Goal: Answer question/provide support: Share knowledge or assist other users

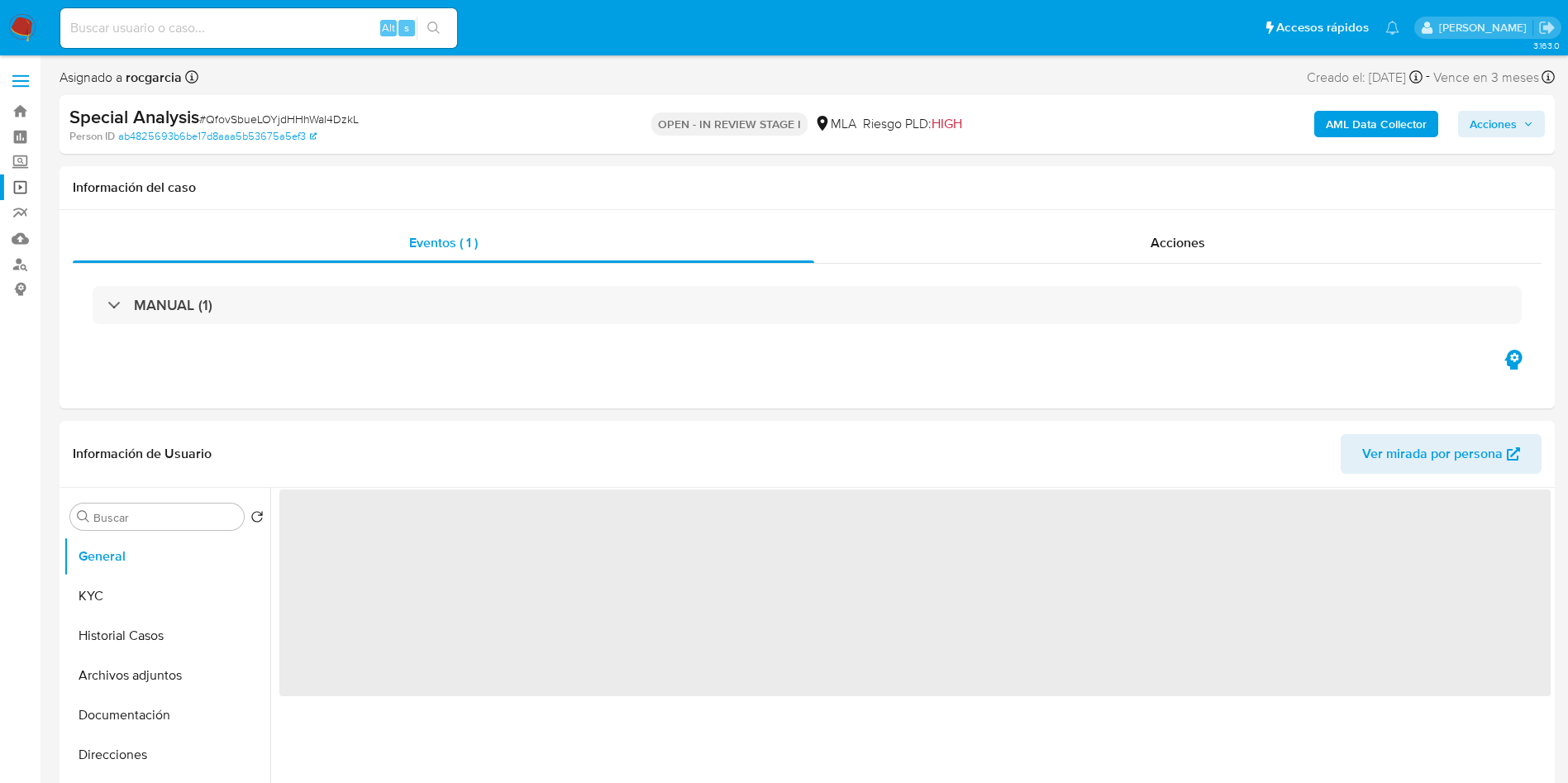
select select "10"
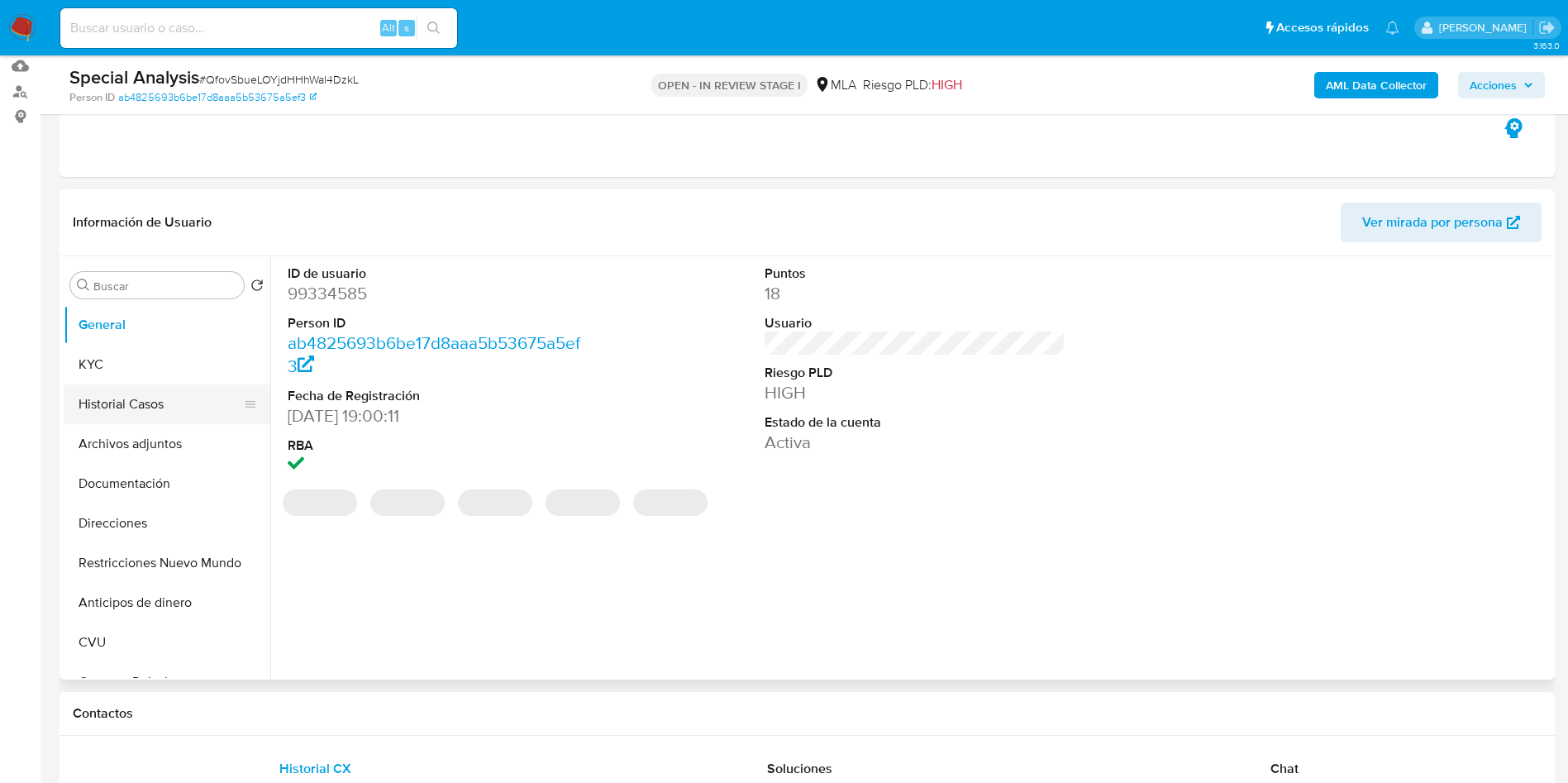
scroll to position [249, 0]
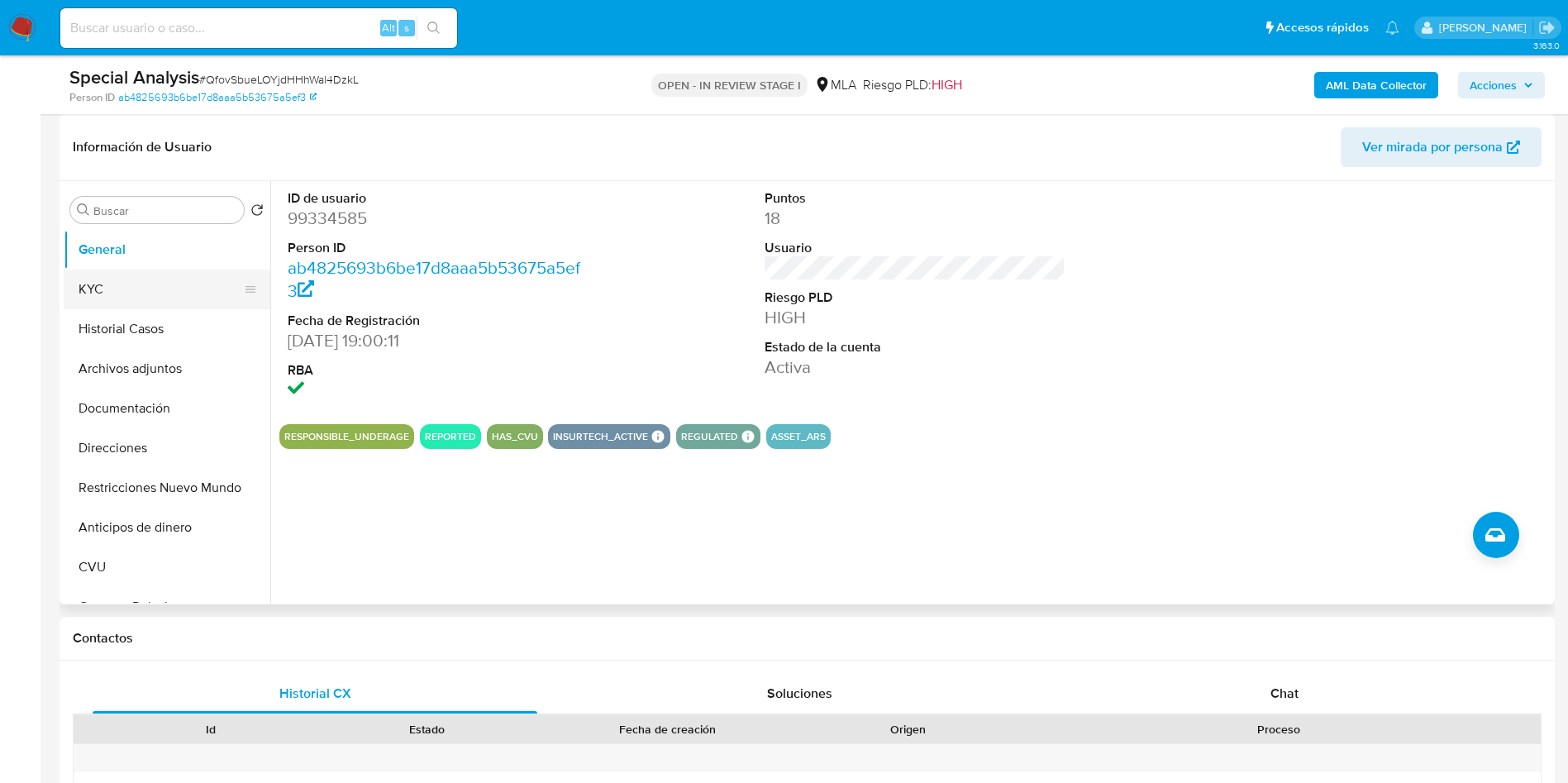
click at [127, 303] on button "KYC" at bounding box center [161, 289] width 193 height 39
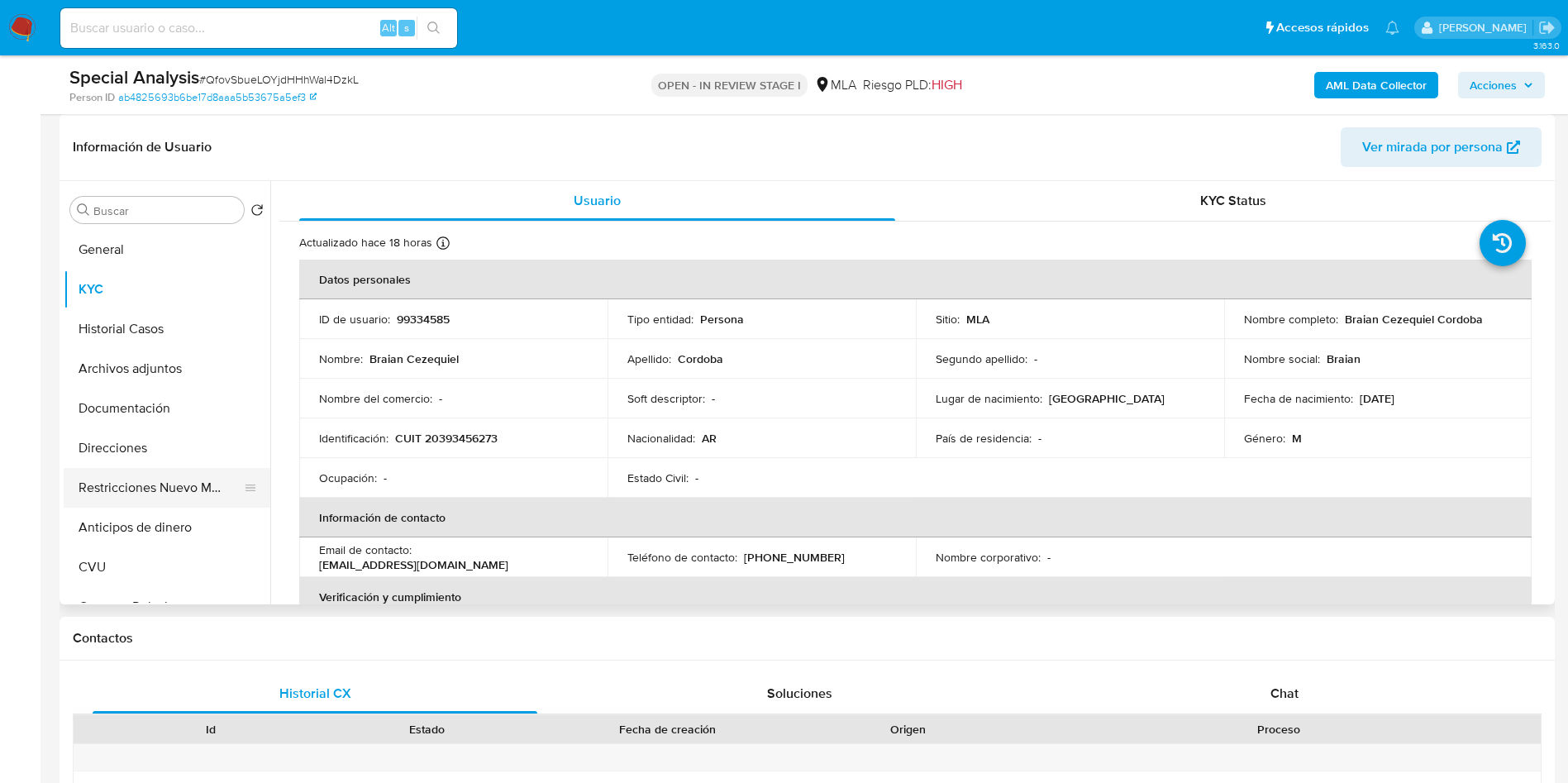
click at [140, 484] on button "Restricciones Nuevo Mundo" at bounding box center [161, 488] width 193 height 39
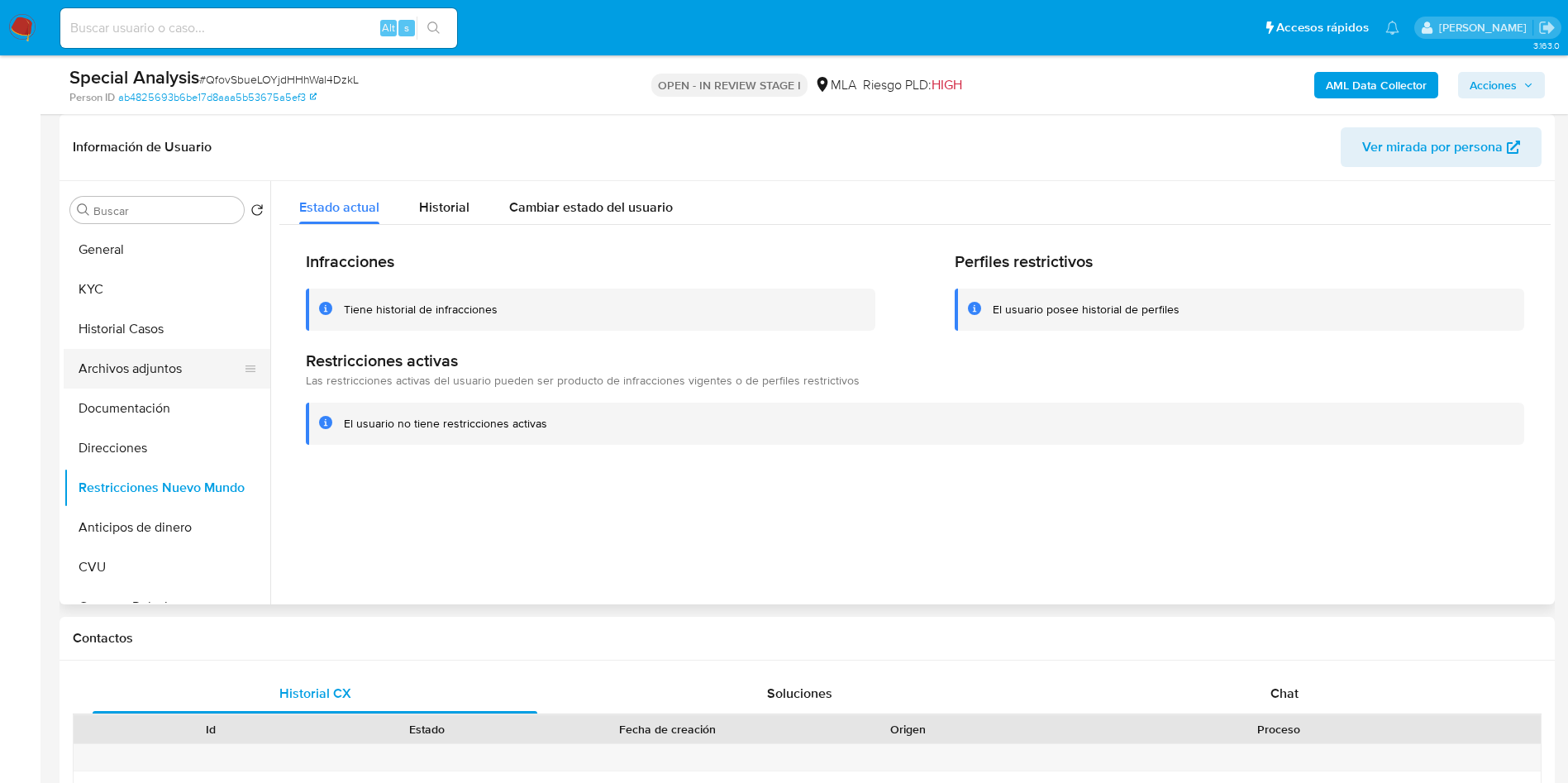
click at [131, 368] on button "Archivos adjuntos" at bounding box center [161, 369] width 193 height 39
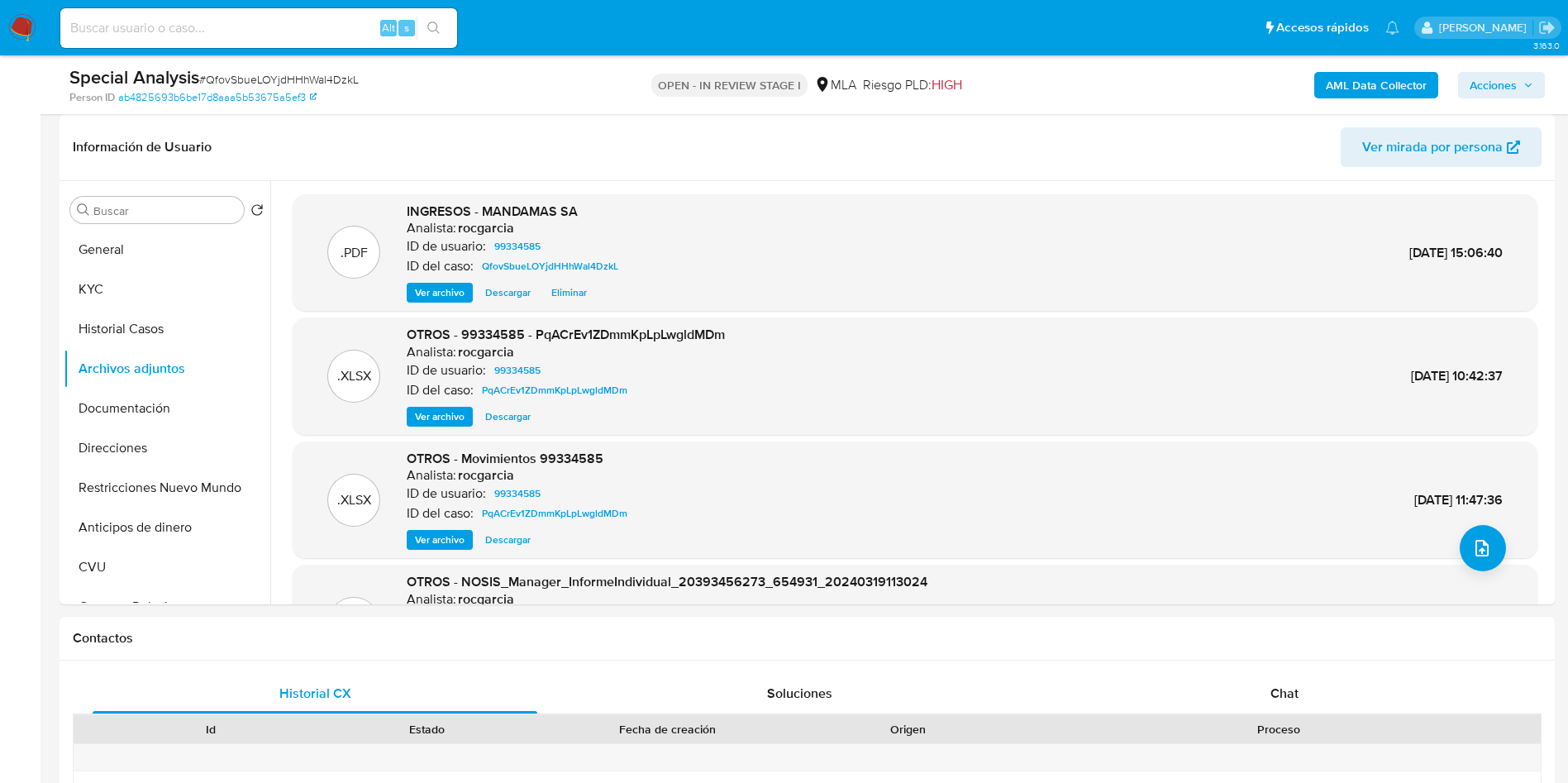
click at [1514, 80] on span "Acciones" at bounding box center [1494, 85] width 47 height 27
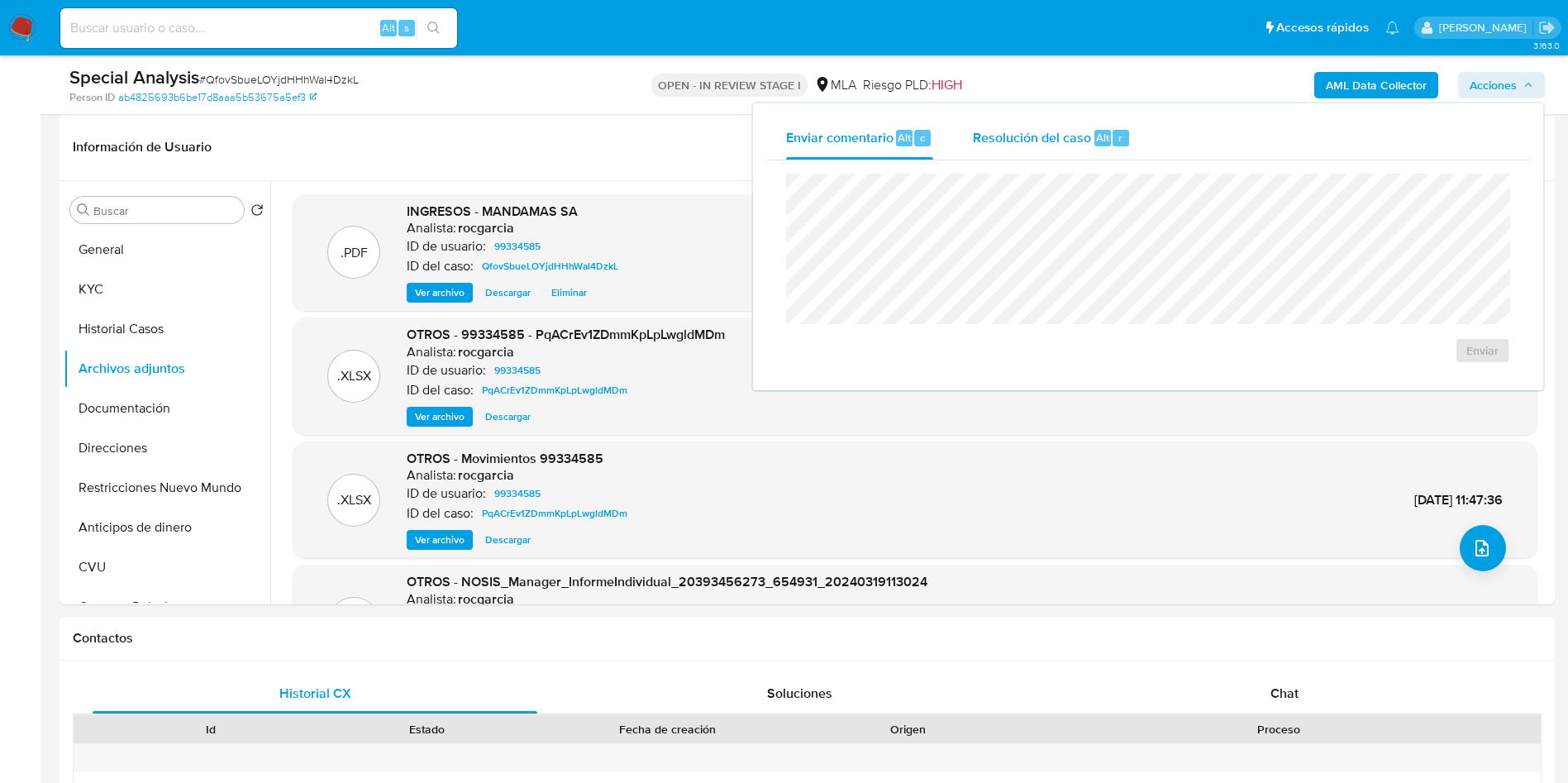
click at [1060, 120] on div "Resolución del caso Alt r" at bounding box center [1052, 138] width 158 height 43
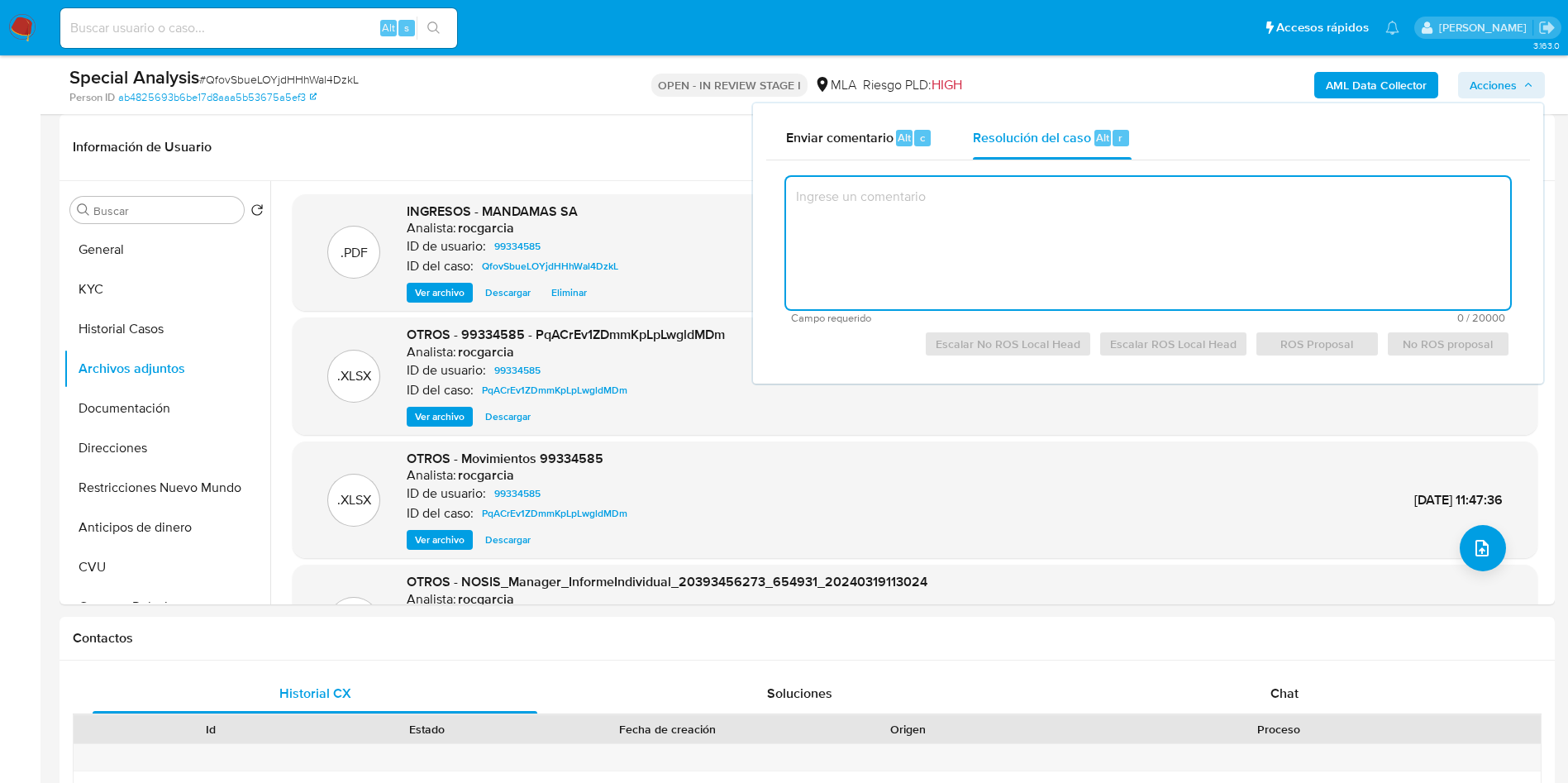
click at [1084, 223] on textarea at bounding box center [1148, 244] width 724 height 132
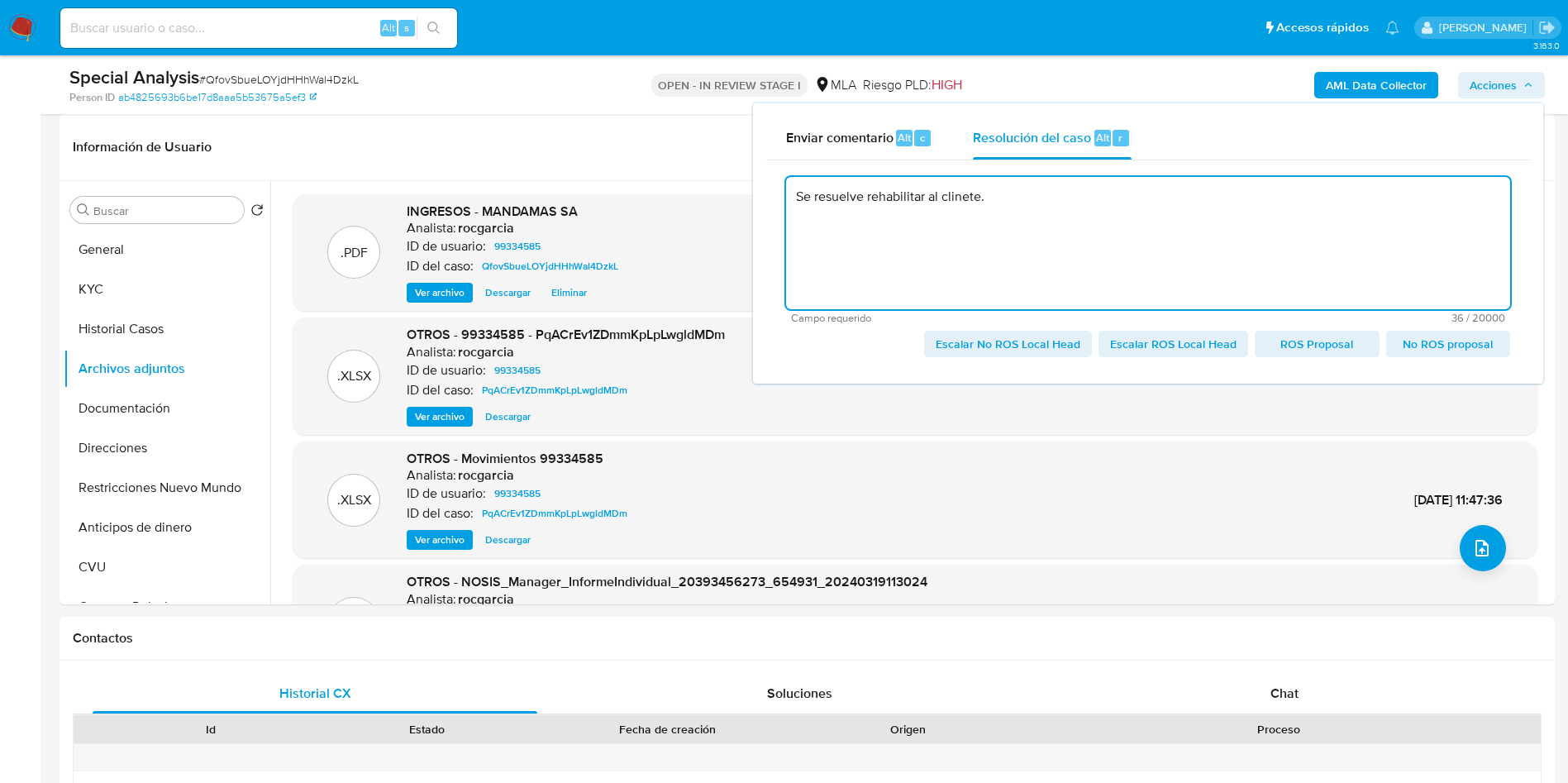
click at [960, 196] on textarea "Se resuelve rehabilitar al clinete." at bounding box center [1148, 244] width 724 height 132
click at [898, 192] on textarea "Se establece vinculo con la prinipal contraparte, se rehabilita la cuenta." at bounding box center [1148, 244] width 724 height 132
click at [0, 0] on lt-span "v í nculo" at bounding box center [0, 0] width 0 height 0
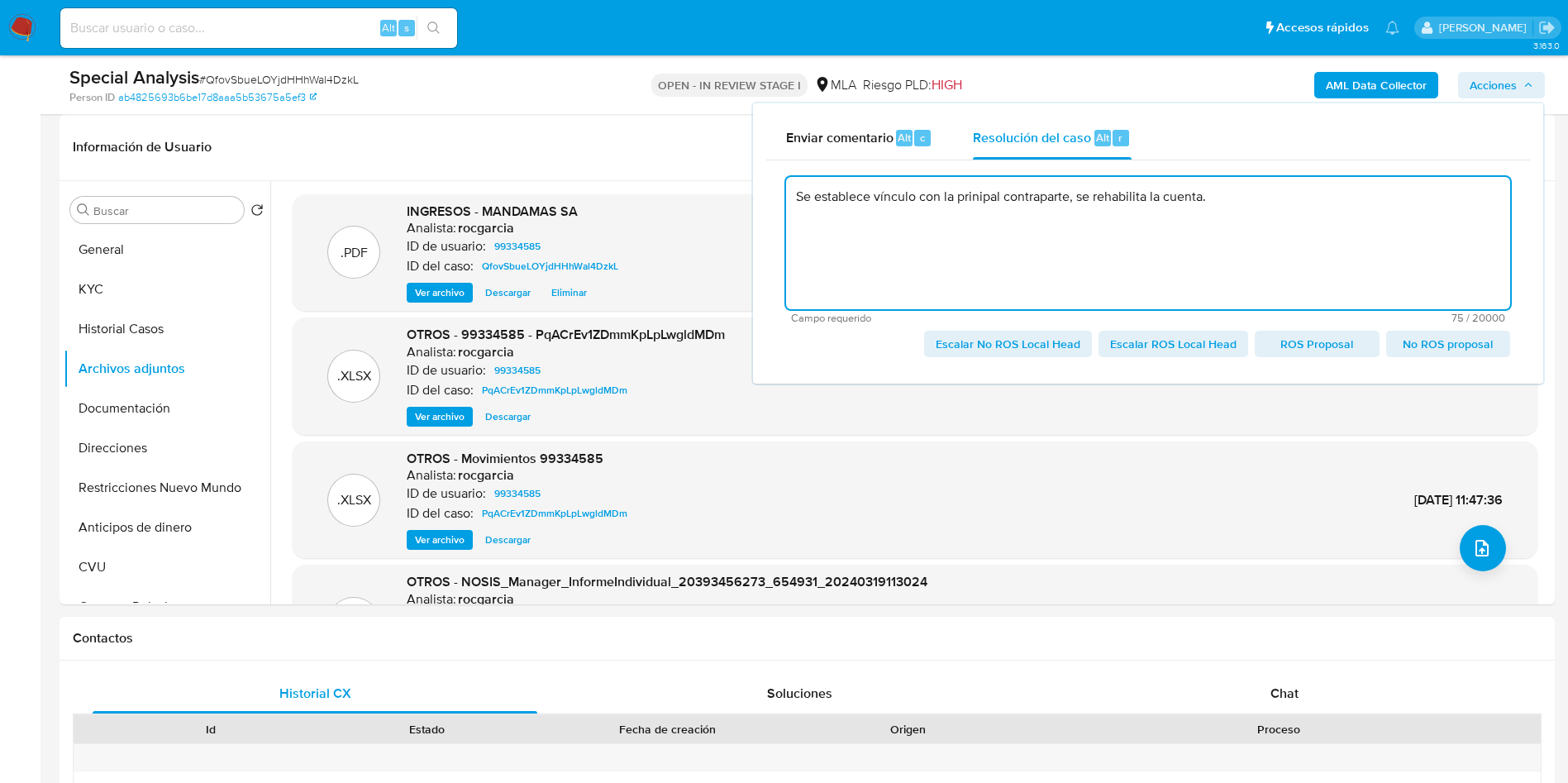
click at [974, 192] on textarea "Se establece vínculo con la prinipal contraparte, se rehabilita la cuenta." at bounding box center [1148, 244] width 724 height 132
click at [987, 191] on textarea "Se establece vínculo con la prinipal contraparte, se rehabilita la cuenta." at bounding box center [1148, 244] width 724 height 132
click at [0, 0] on lt-span "prin c ipal" at bounding box center [0, 0] width 0 height 0
click at [916, 199] on textarea "Se establece vínculo con la principal contraparte, se rehabilita la cuenta." at bounding box center [1148, 244] width 724 height 132
click at [914, 199] on textarea "Se establece vínculo con la principal contraparte, se rehabilita la cuenta." at bounding box center [1148, 244] width 724 height 132
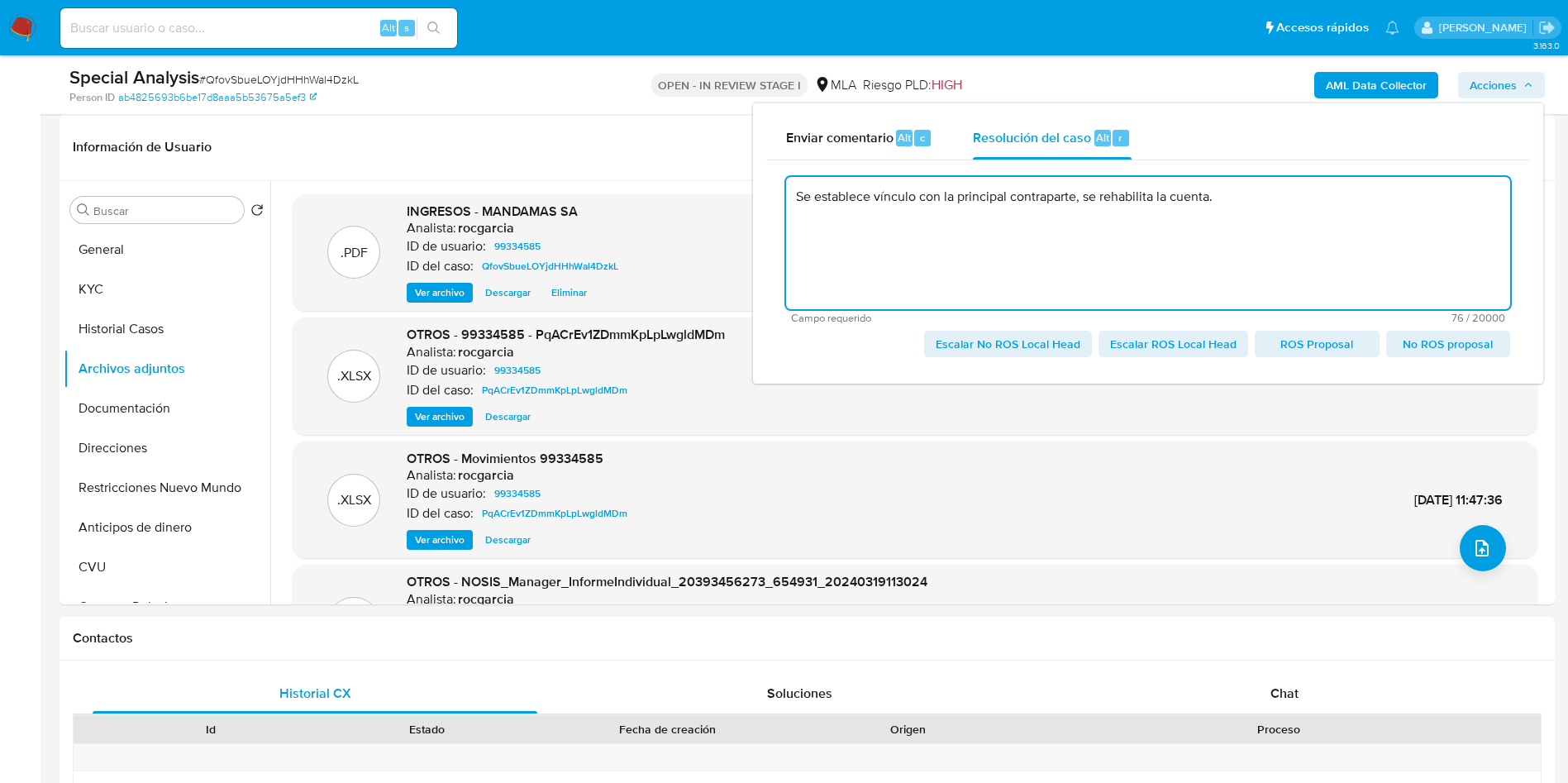
click at [914, 199] on textarea "Se establece vínculo con la principal contraparte, se rehabilita la cuenta." at bounding box center [1148, 244] width 724 height 132
click at [1015, 348] on span "Escalar No ROS Local Head" at bounding box center [1008, 343] width 145 height 23
type textarea "Se establece vínculo con la principal contraparte, se rehabilita la cuenta."
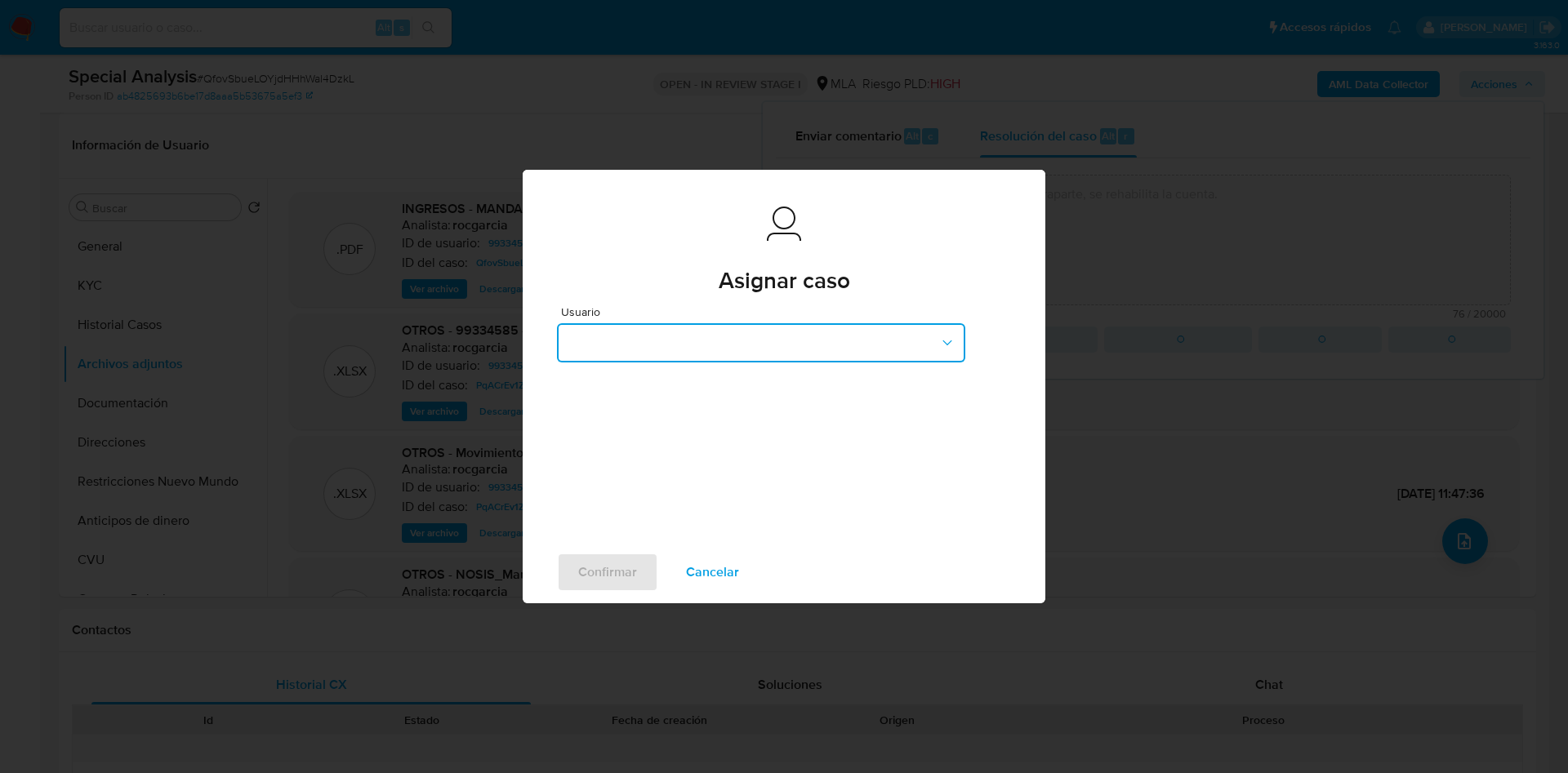
click at [586, 354] on button "button" at bounding box center [760, 343] width 408 height 39
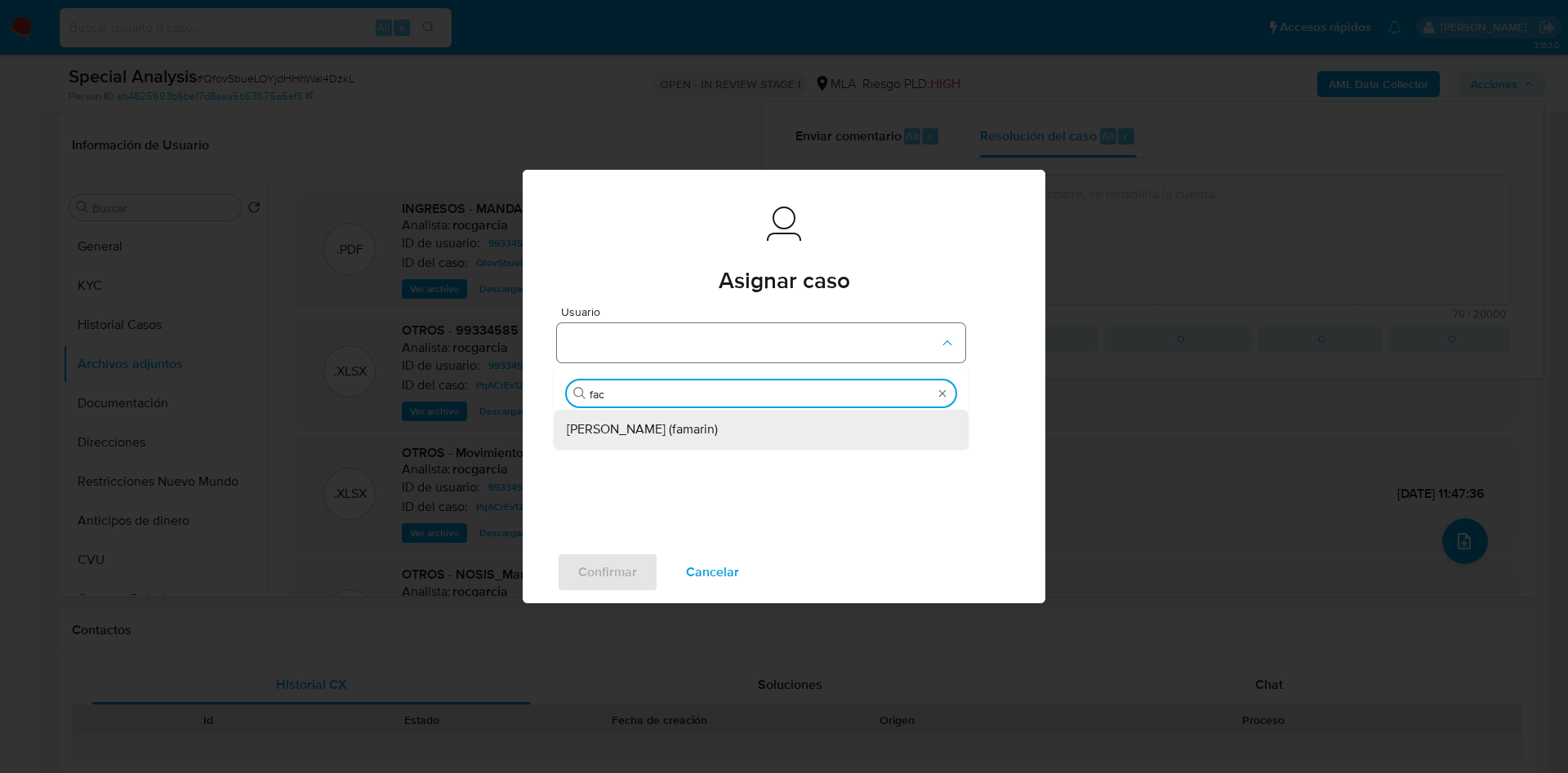
type input "facu"
click at [576, 424] on span "Facundo Marin (famarin)" at bounding box center [641, 429] width 151 height 17
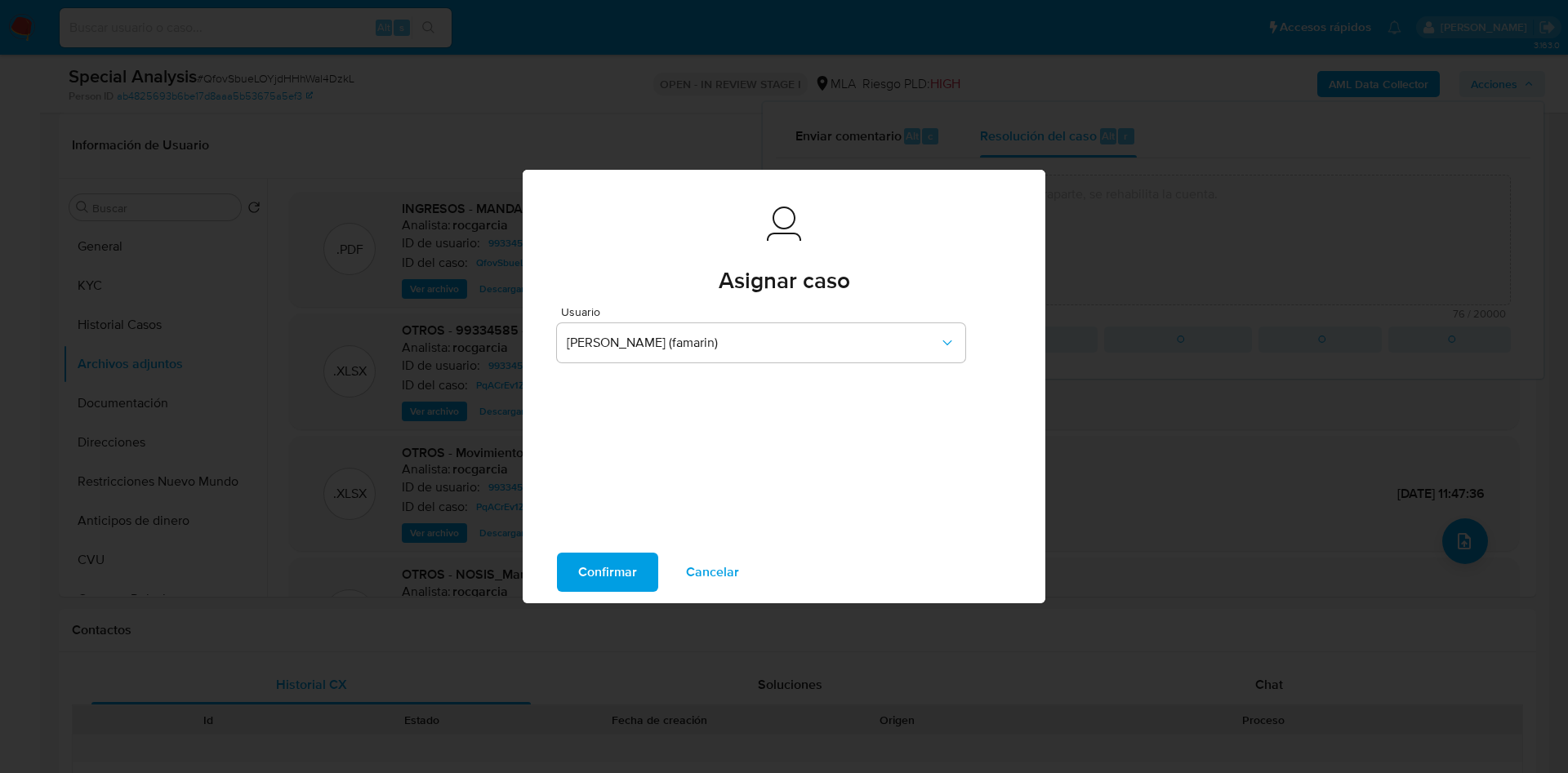
click at [609, 571] on span "Confirmar" at bounding box center [607, 572] width 58 height 36
type textarea "Se establece vínculo con la principal contraparte, se rehabilita la cuenta."
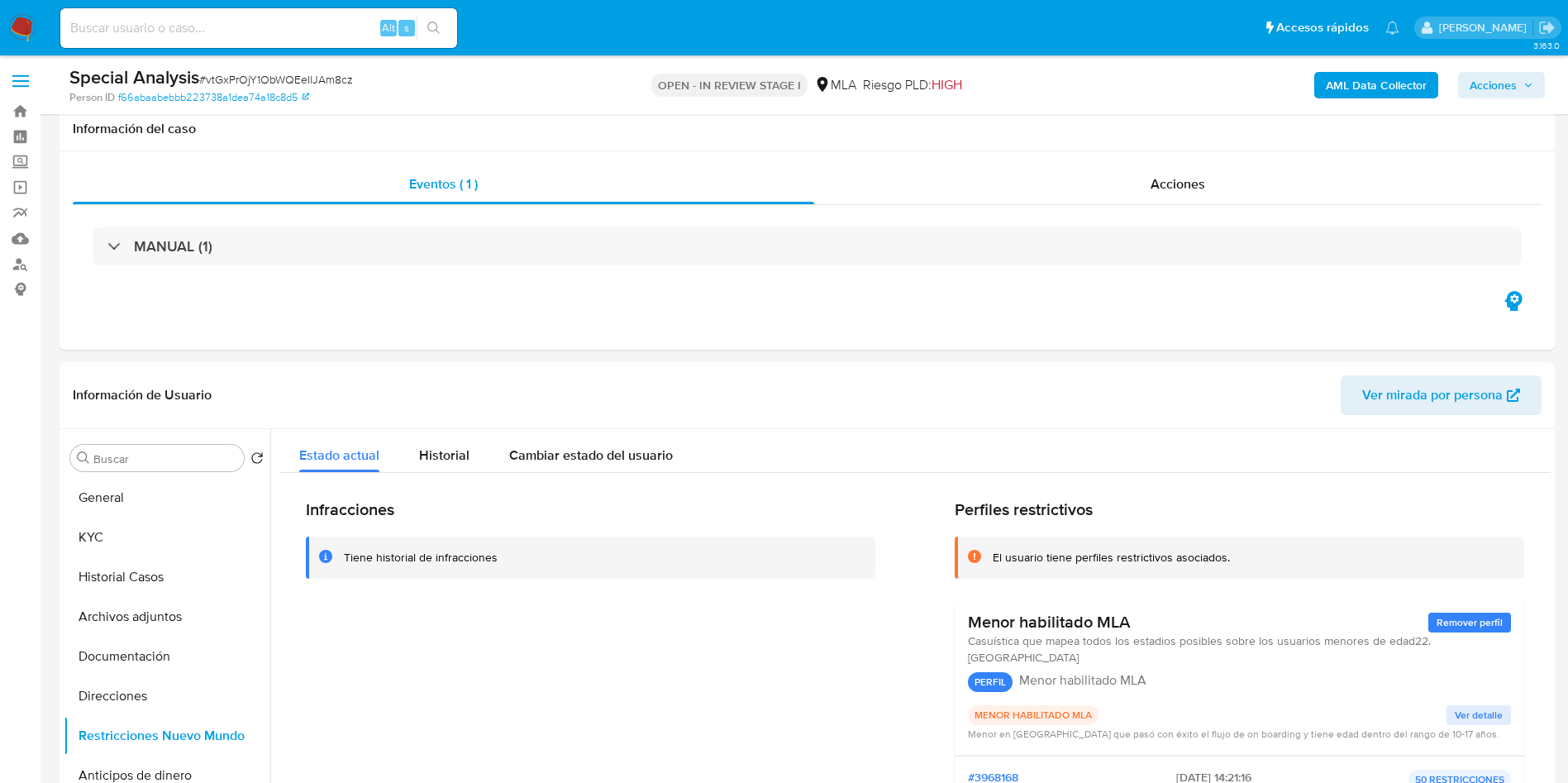
select select "10"
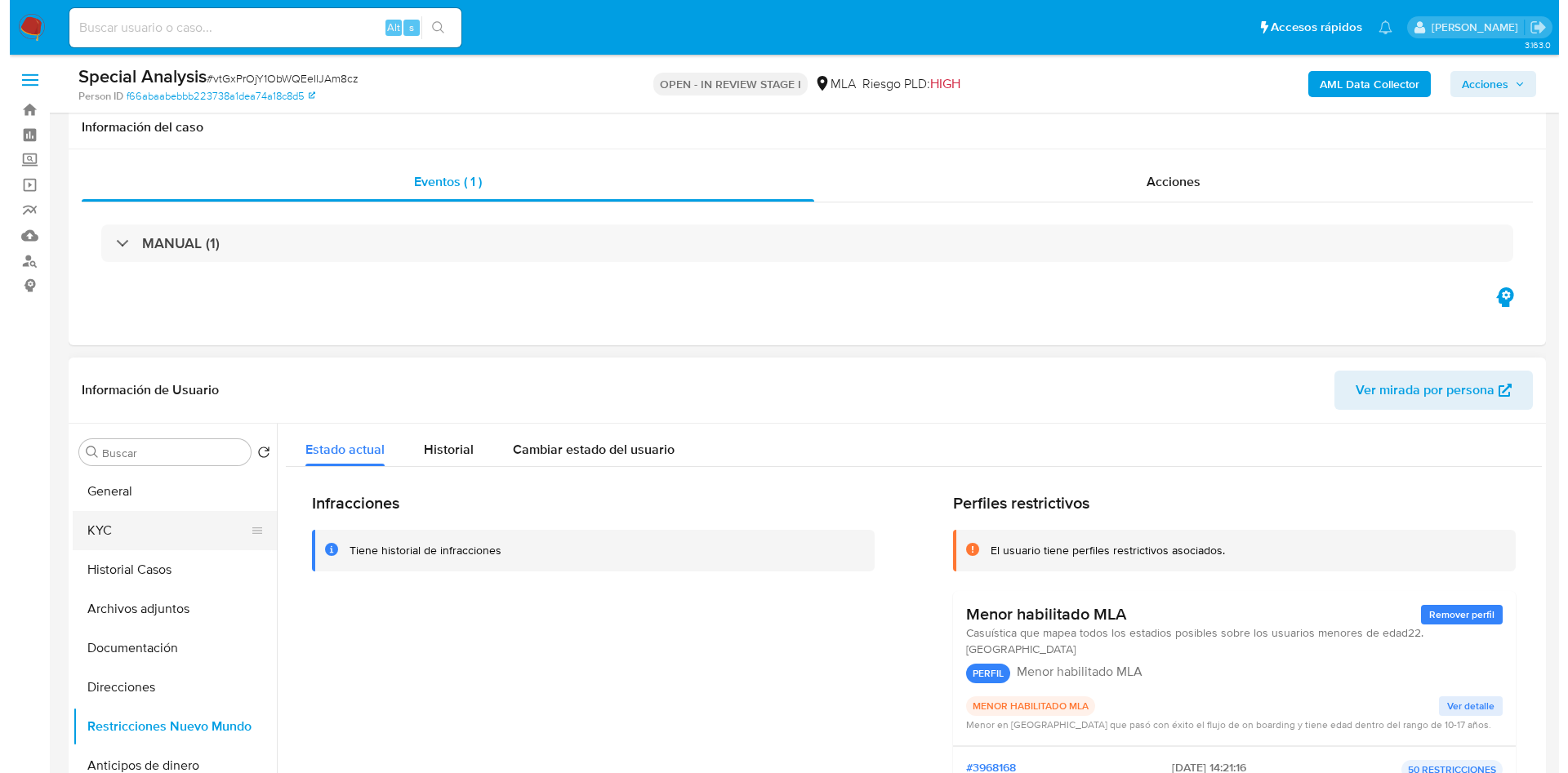
scroll to position [123, 0]
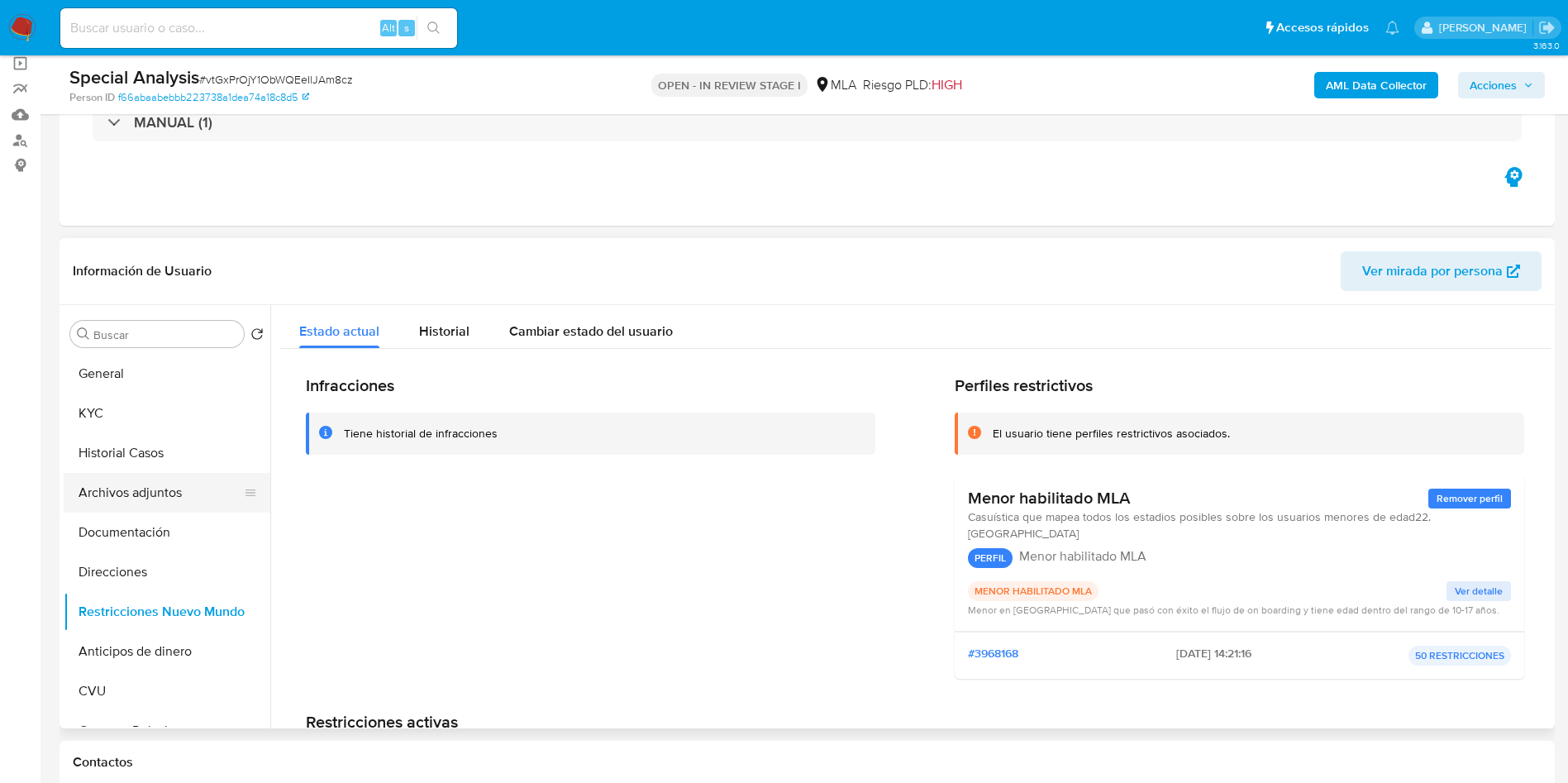
click at [120, 501] on button "Archivos adjuntos" at bounding box center [161, 493] width 193 height 39
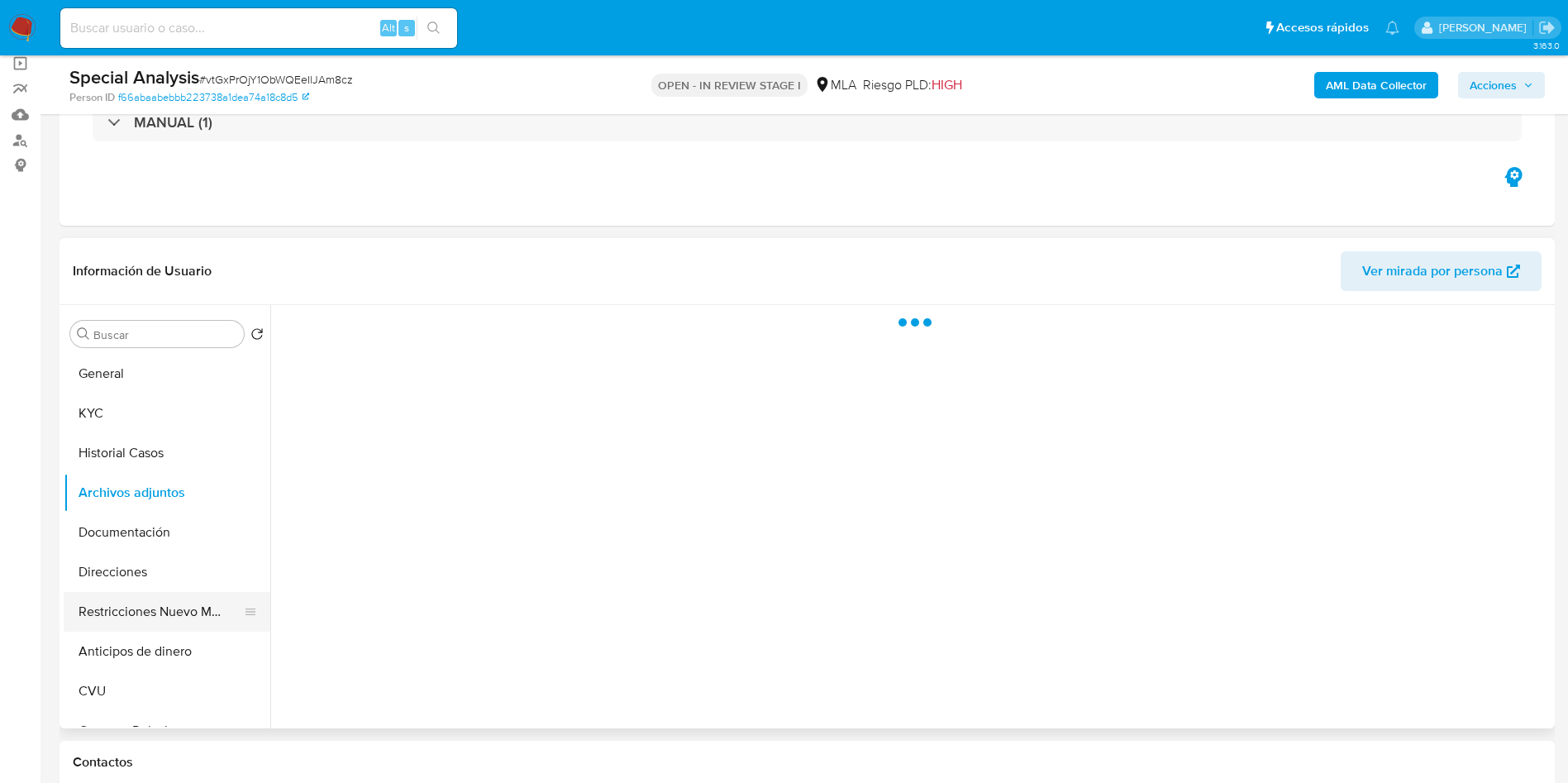
click at [136, 599] on button "Restricciones Nuevo Mundo" at bounding box center [161, 612] width 193 height 39
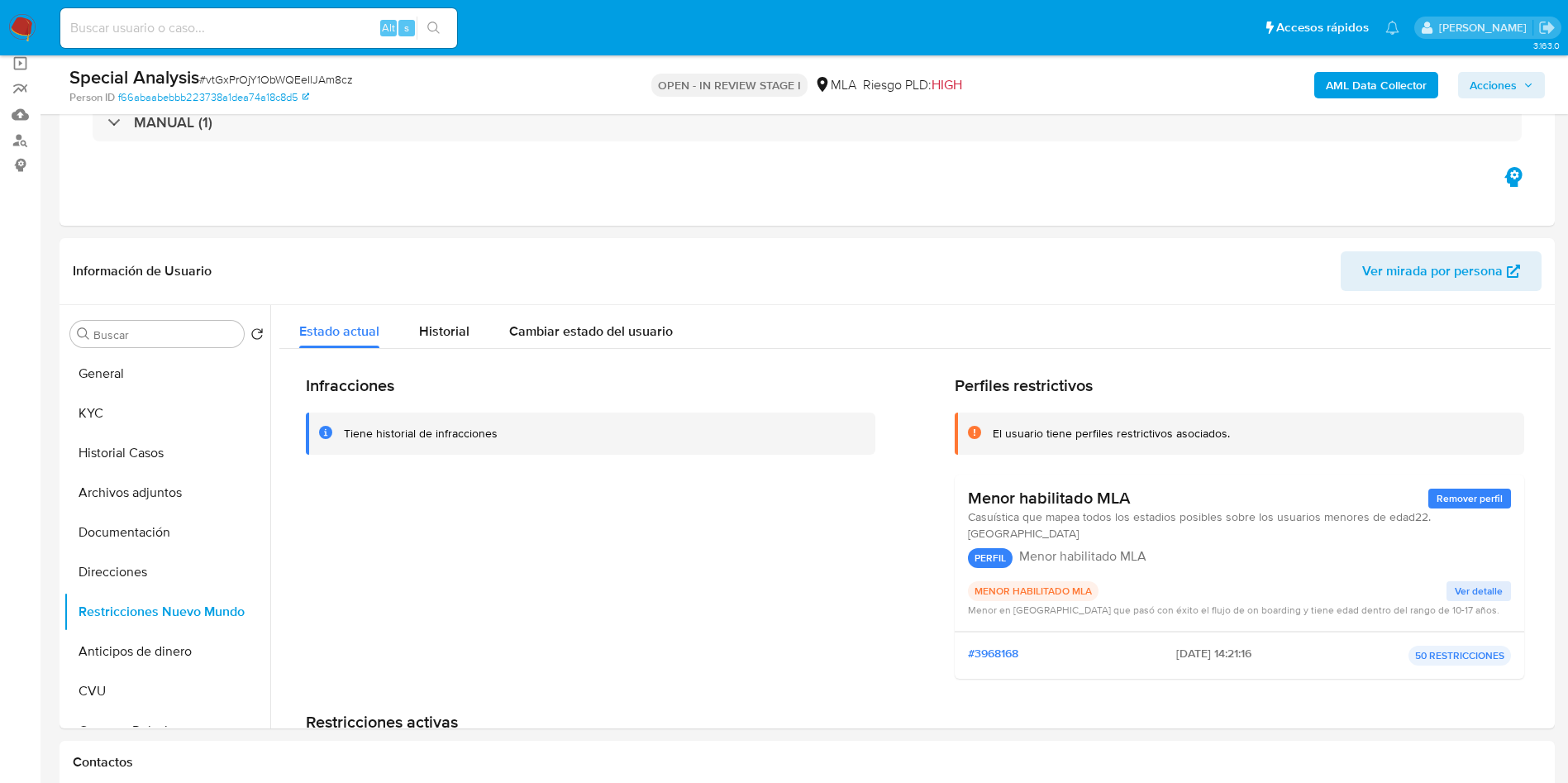
click at [1504, 92] on span "Acciones" at bounding box center [1494, 85] width 47 height 27
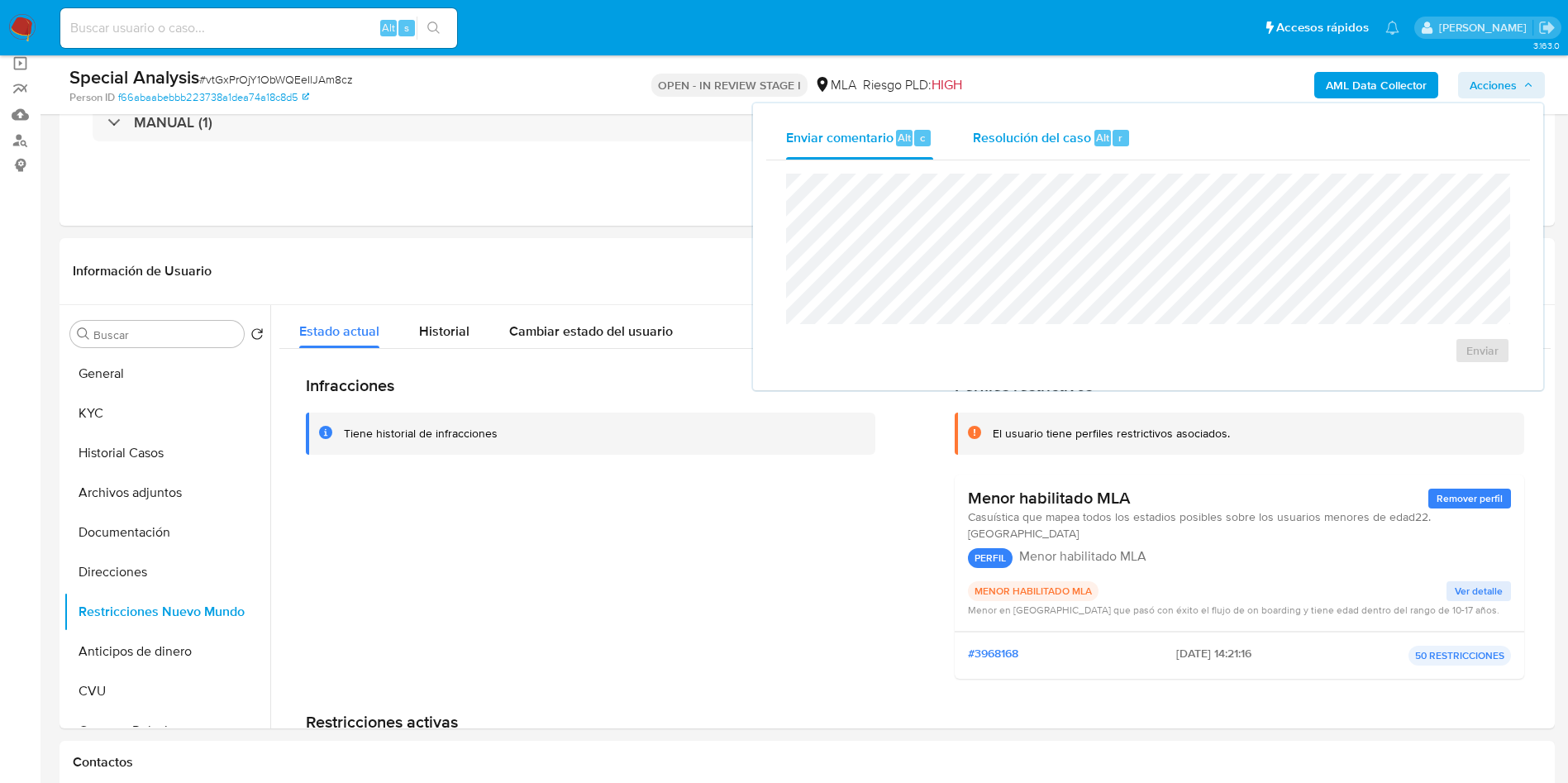
click at [1110, 138] on div "Alt r" at bounding box center [1112, 138] width 34 height 17
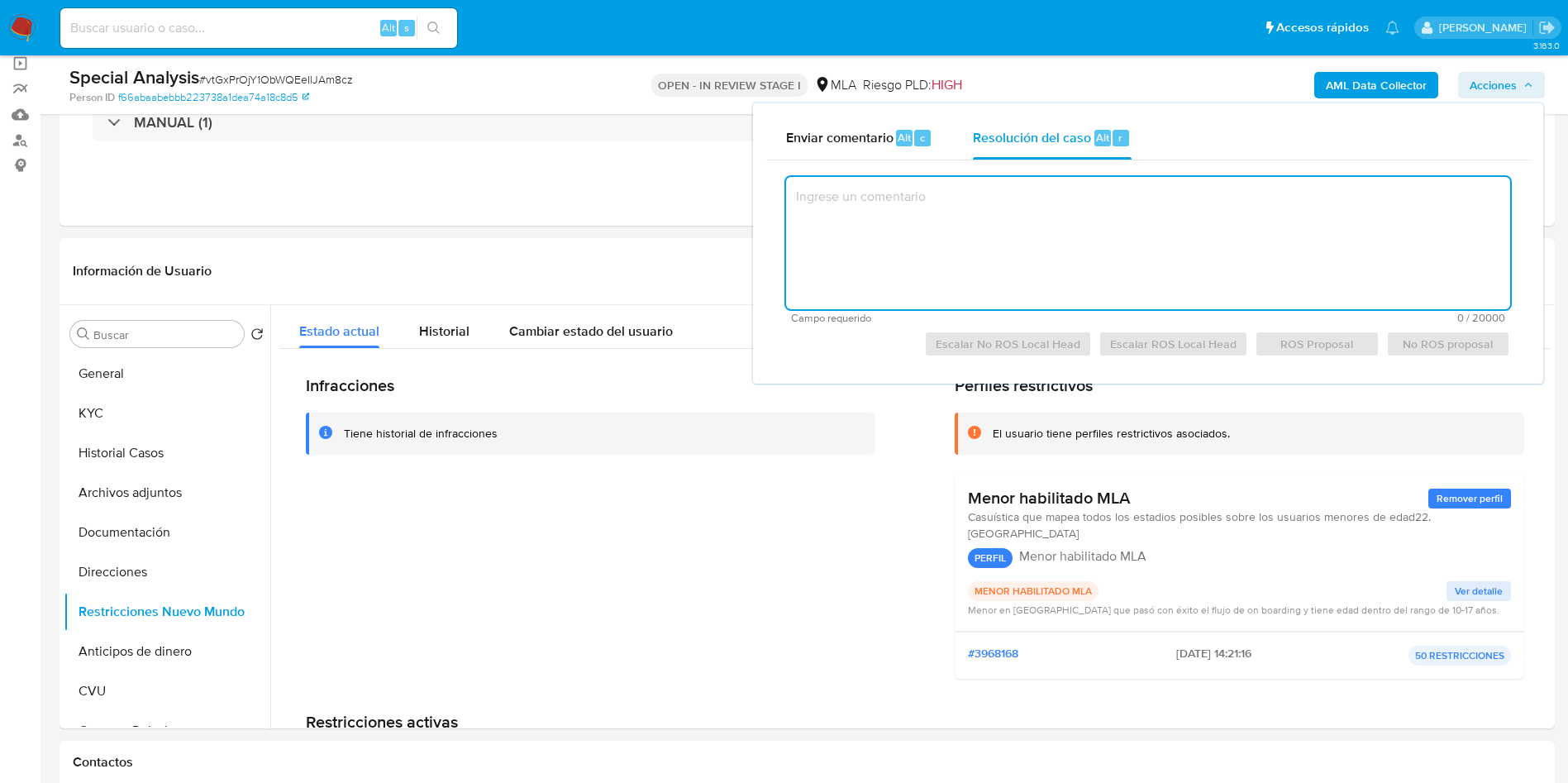
click at [1131, 214] on textarea at bounding box center [1148, 244] width 724 height 132
paste textarea "Se establece vínculo con la principal contraparte, se rehabilita la cuenta."
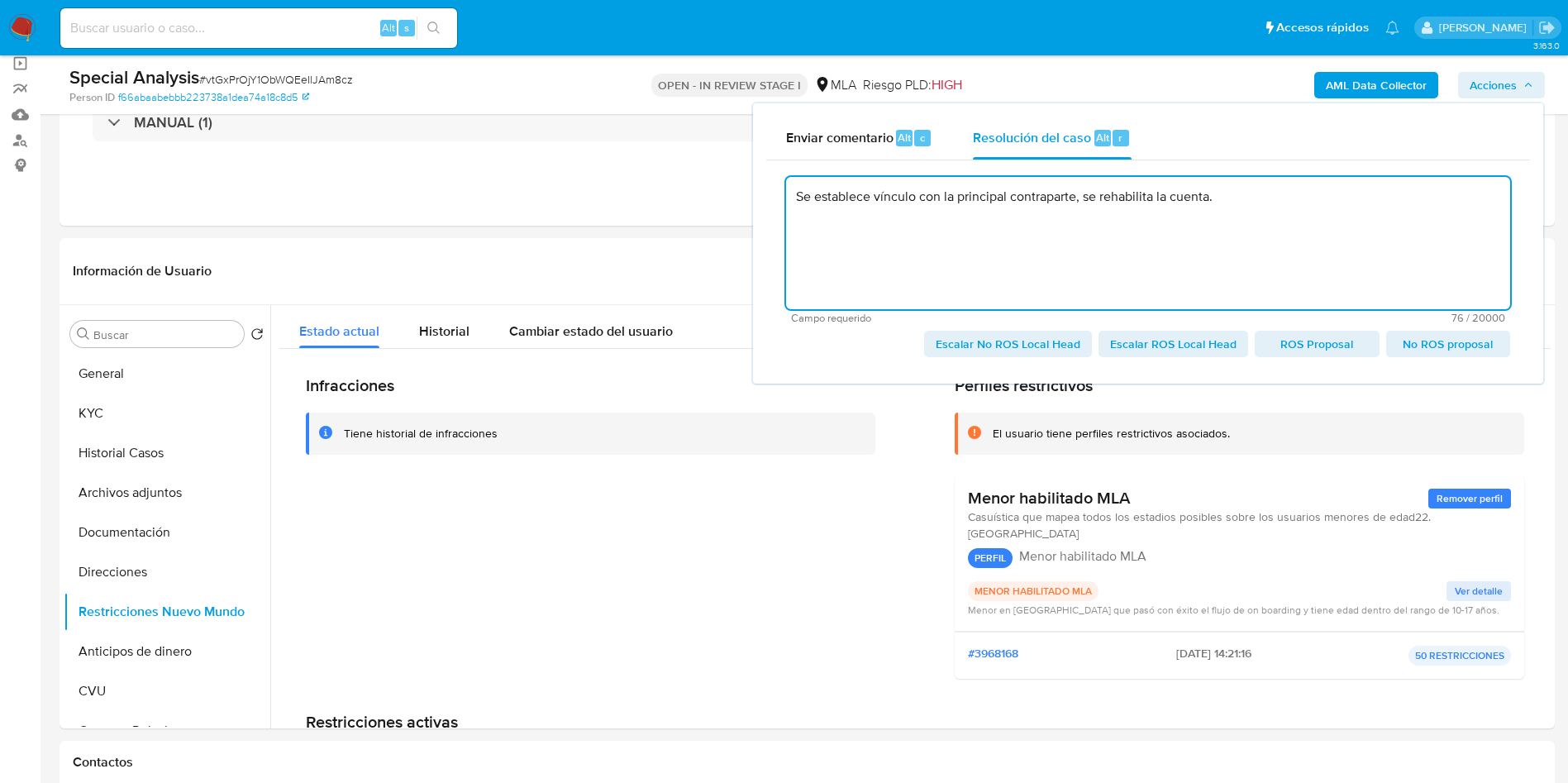
click at [921, 199] on textarea "Se establece vínculo con la principal contraparte, se rehabilita la cuenta." at bounding box center [1148, 244] width 724 height 132
click at [952, 349] on span "Escalar No ROS Local Head" at bounding box center [1008, 343] width 145 height 23
type textarea "Se establece vínculo del adulto responsable con la principal contraparte, se re…"
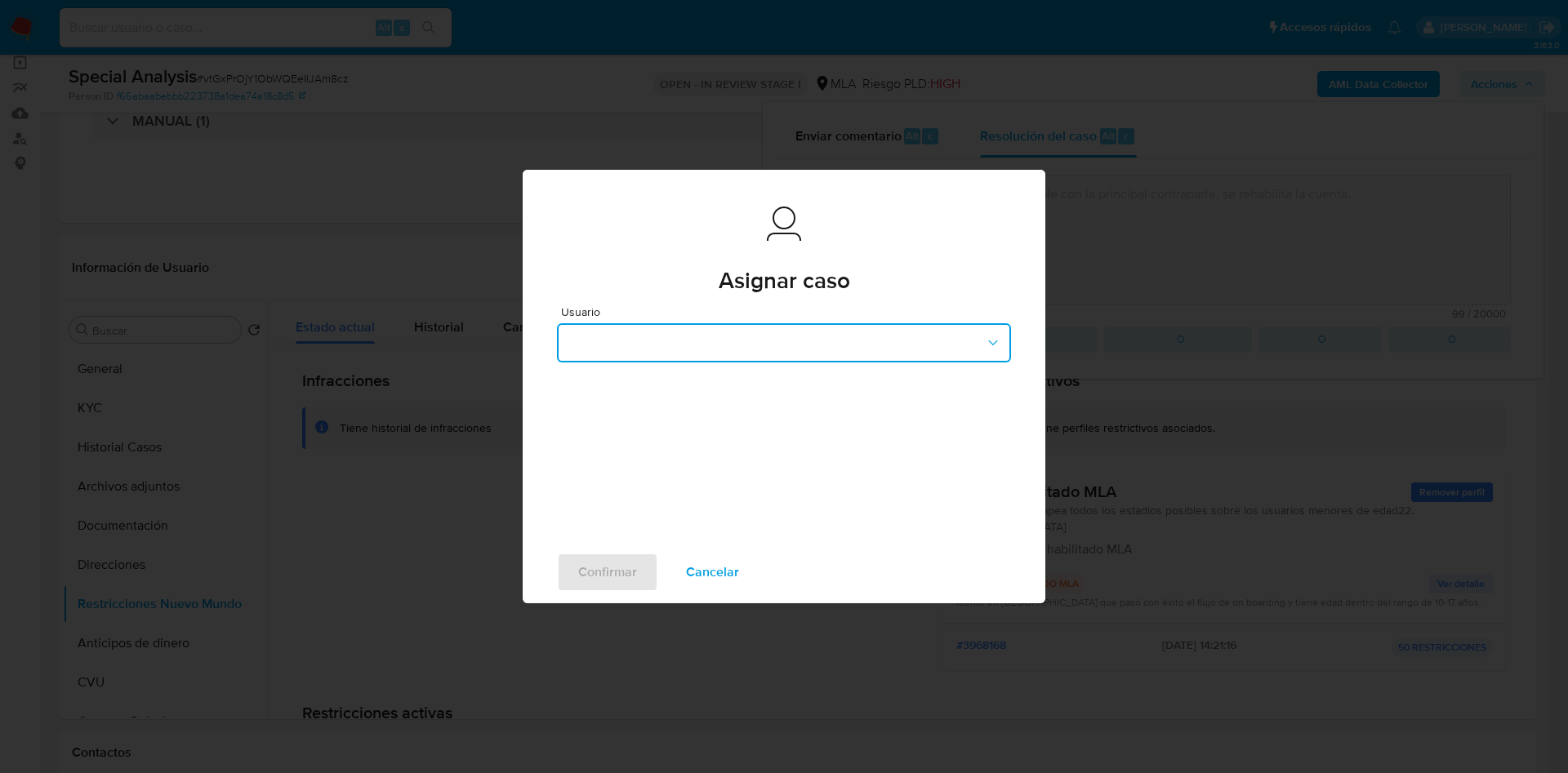
click at [627, 350] on button "button" at bounding box center [784, 343] width 454 height 39
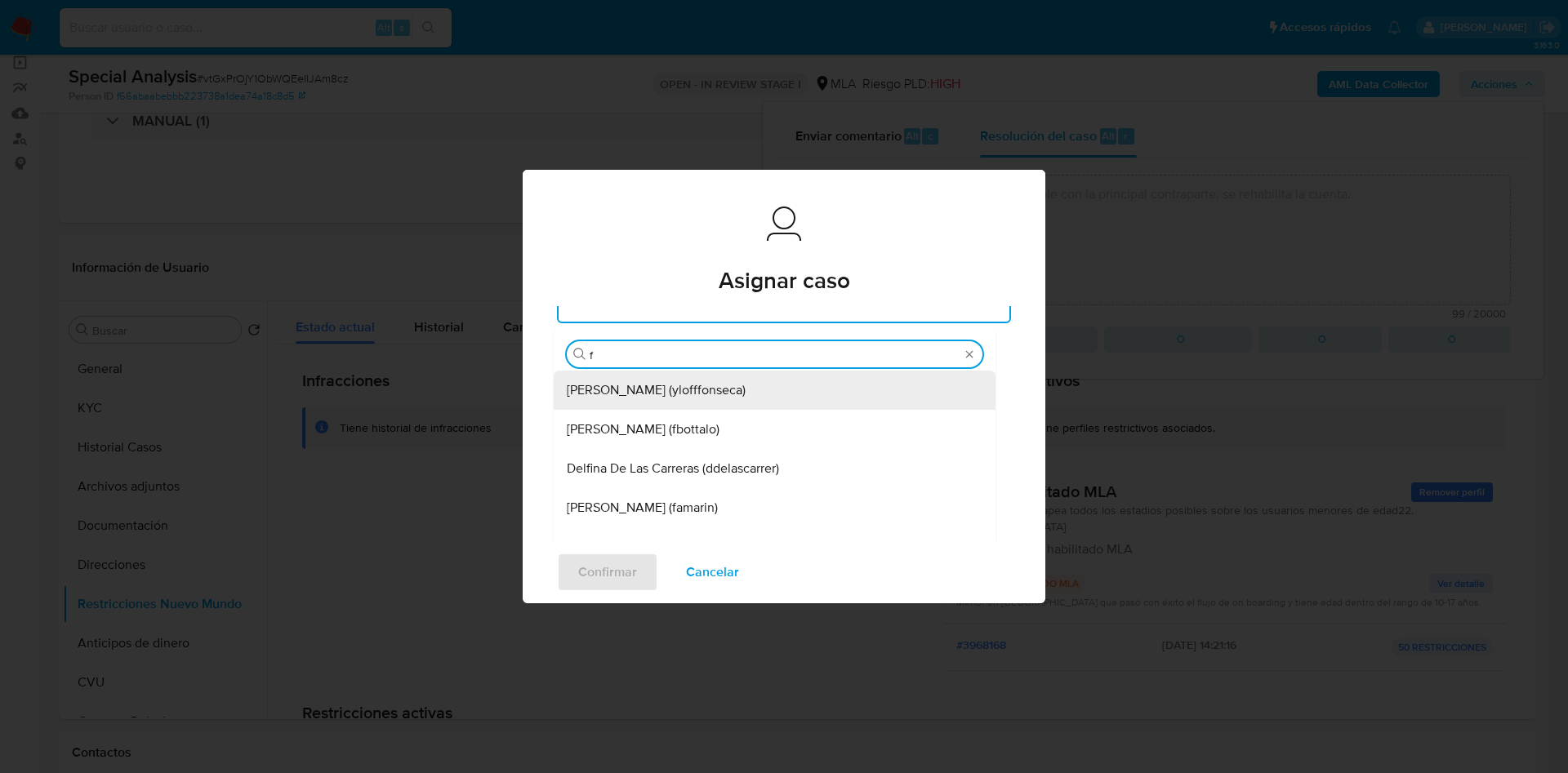
scroll to position [25, 0]
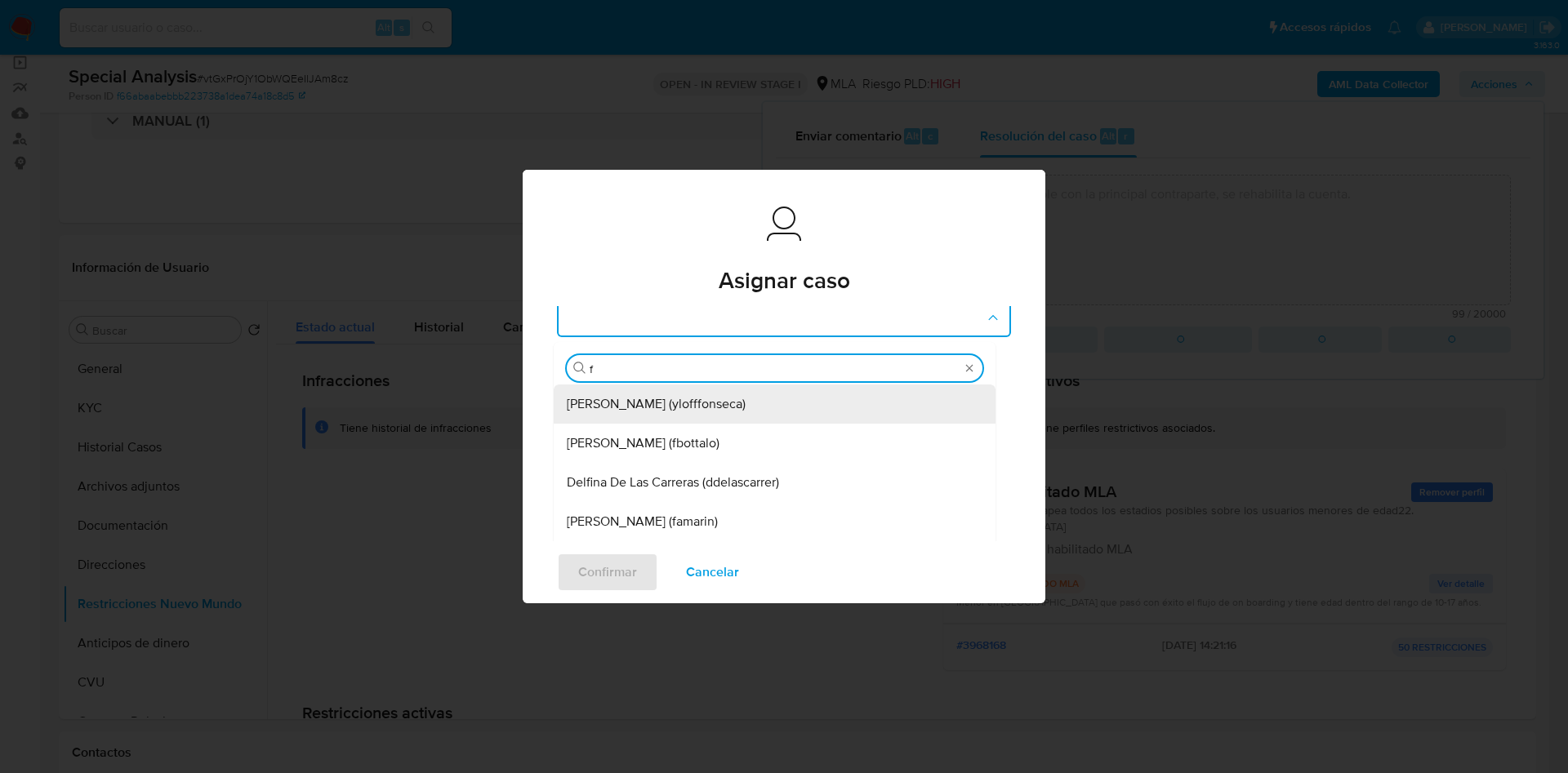
type input "fa"
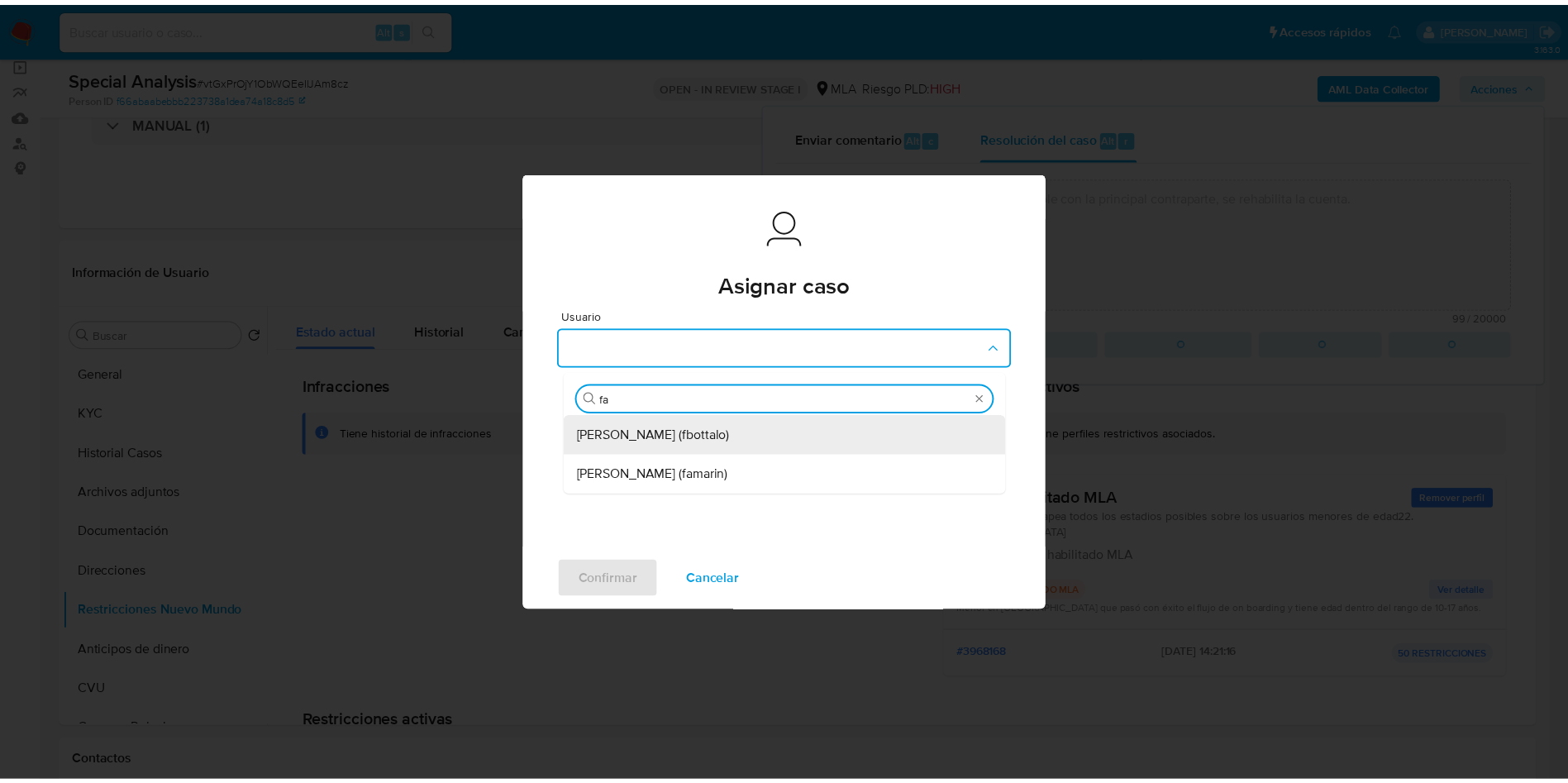
scroll to position [0, 0]
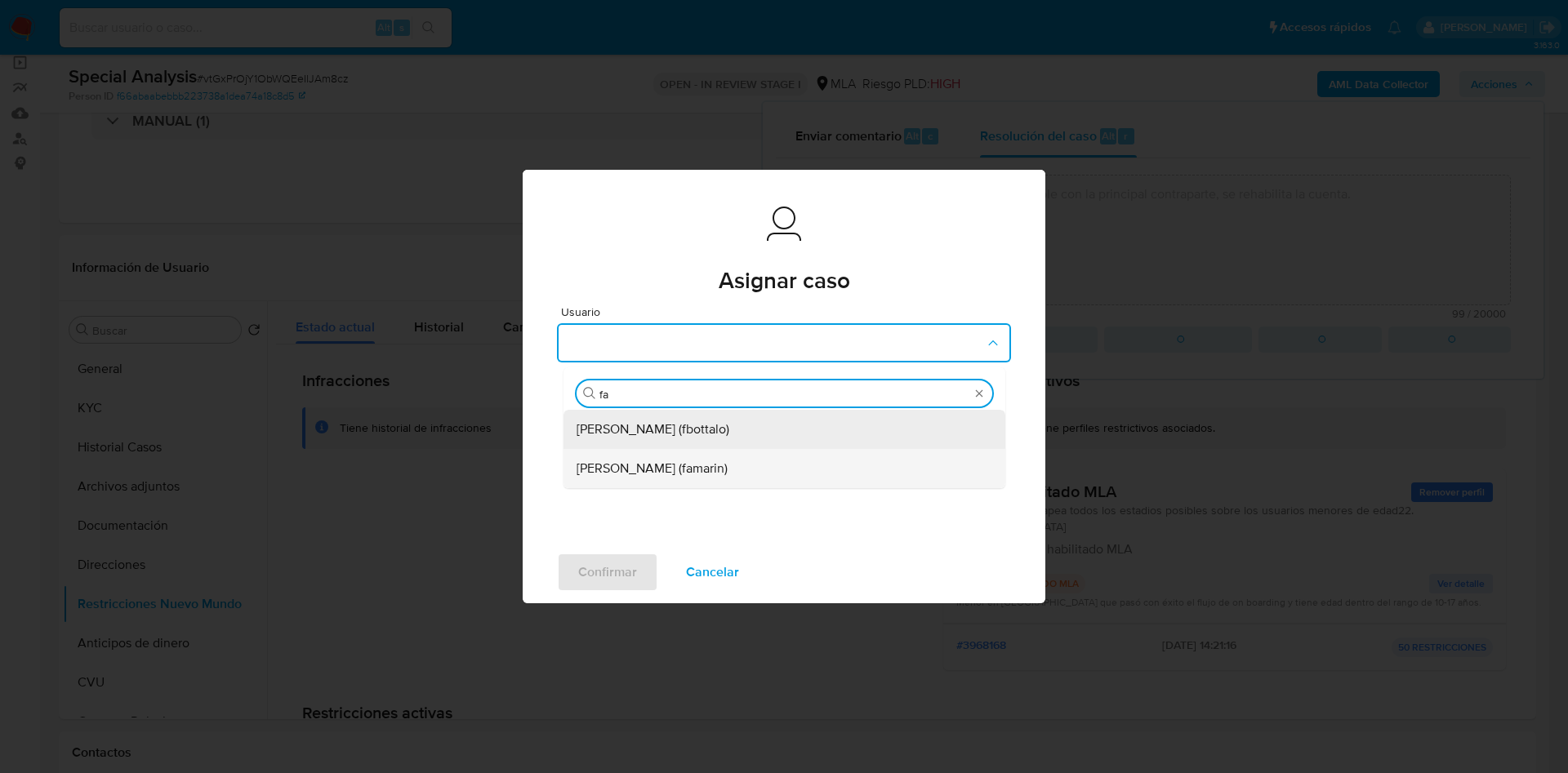
click at [647, 471] on span "Facundo Marin (famarin)" at bounding box center [651, 468] width 151 height 17
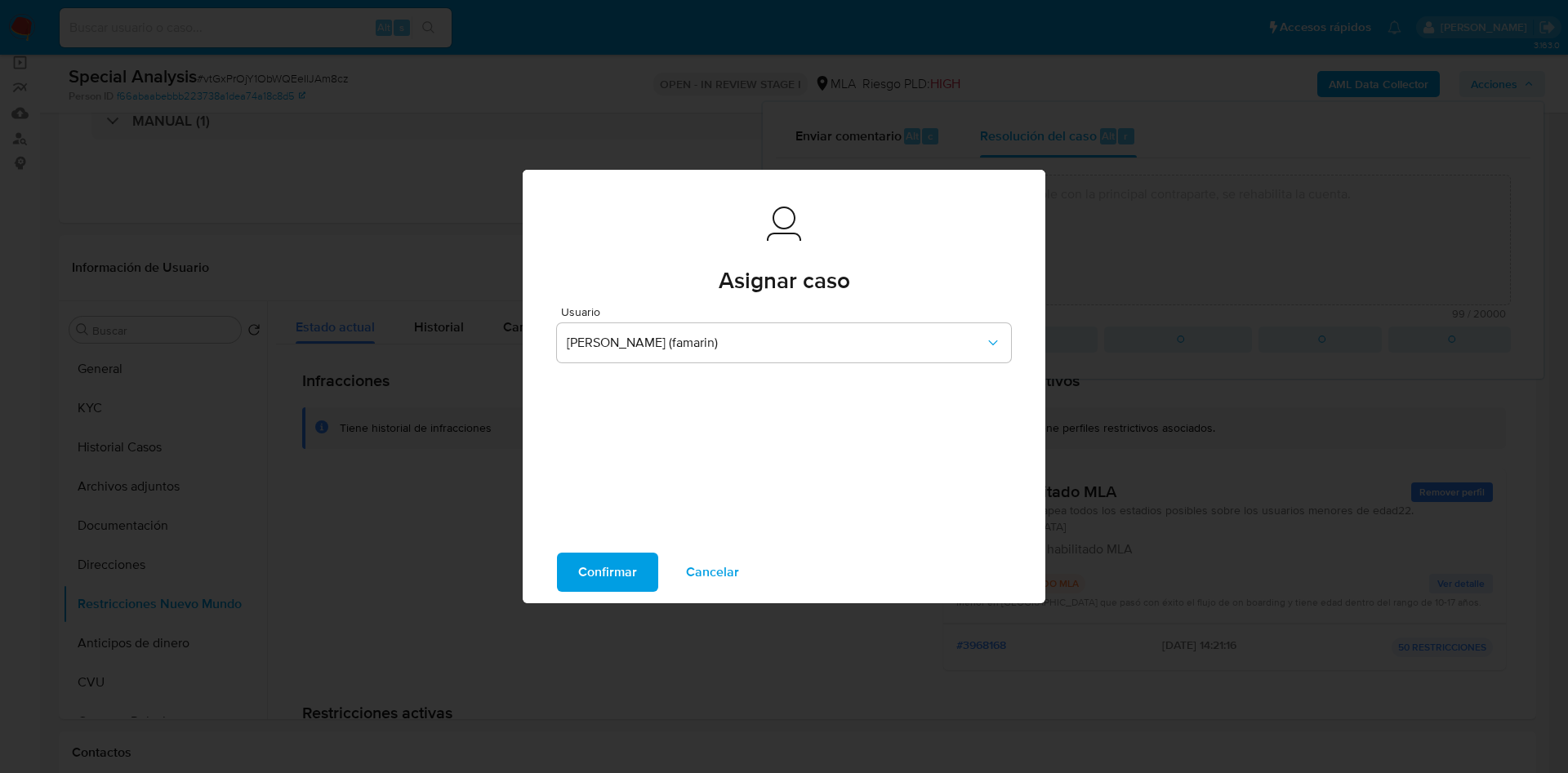
click at [572, 575] on button "Confirmar" at bounding box center [607, 572] width 101 height 39
type textarea "Se establece vínculo del adulto responsable con la principal contraparte, se re…"
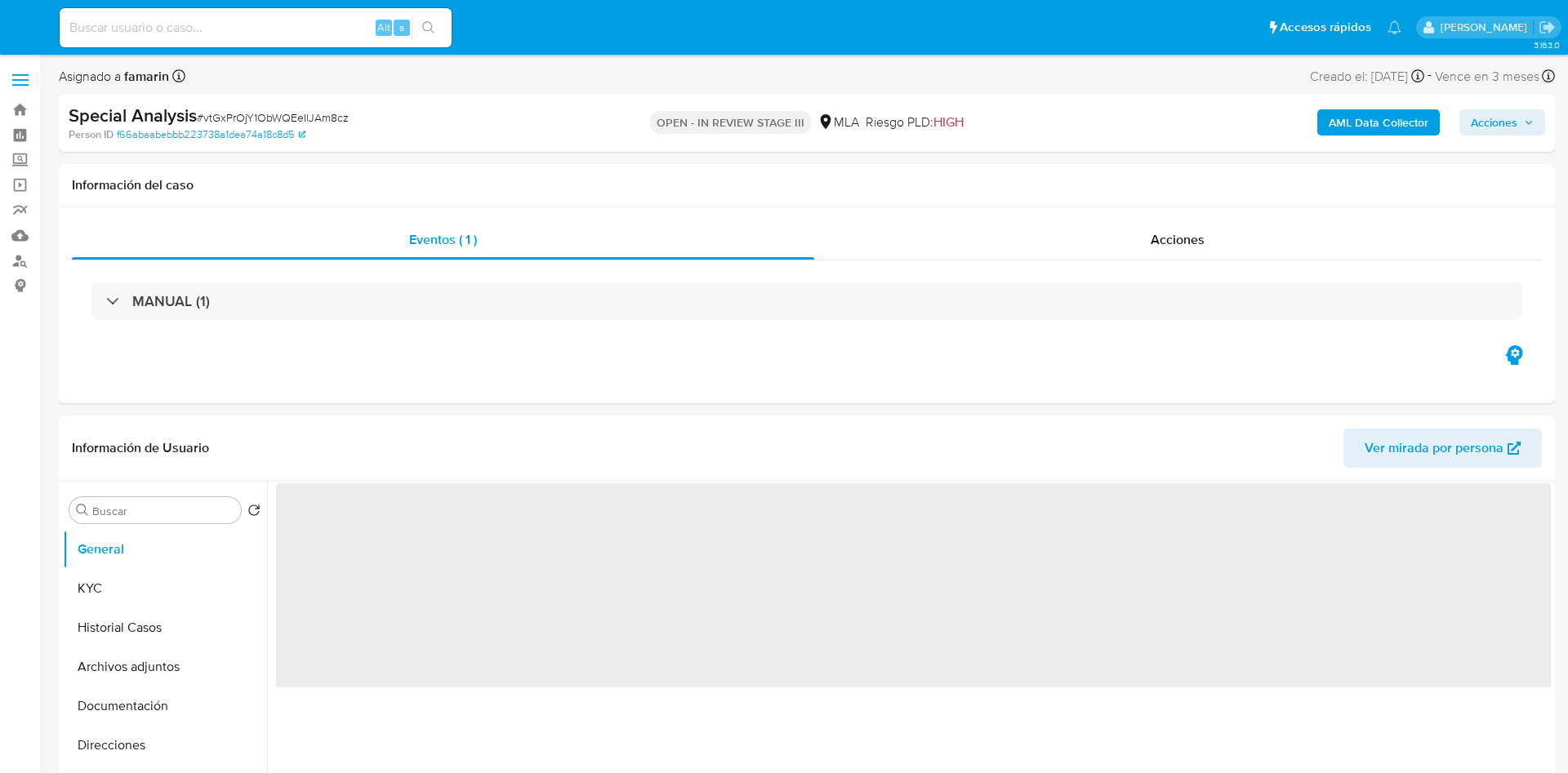
select select "10"
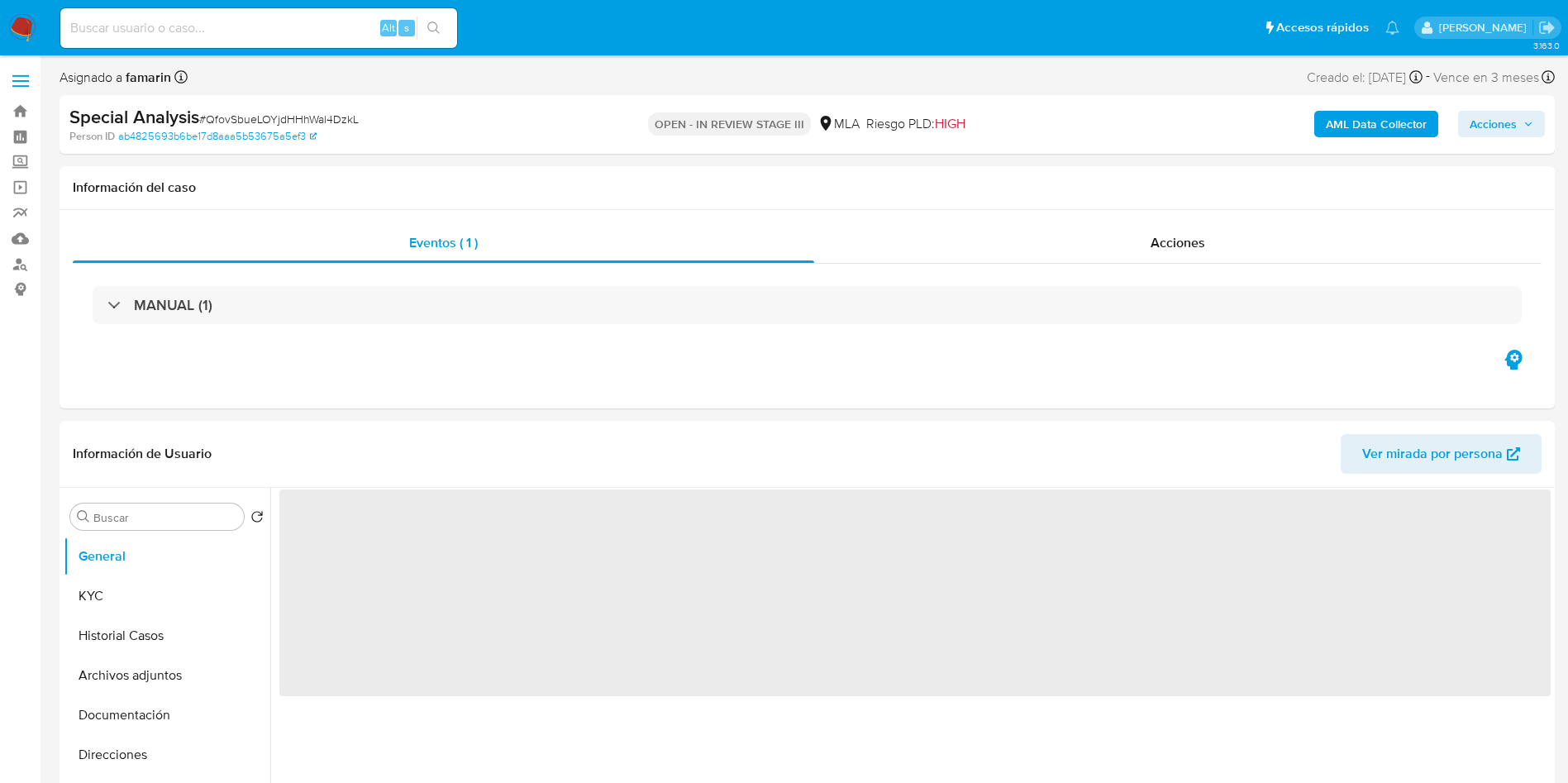
select select "10"
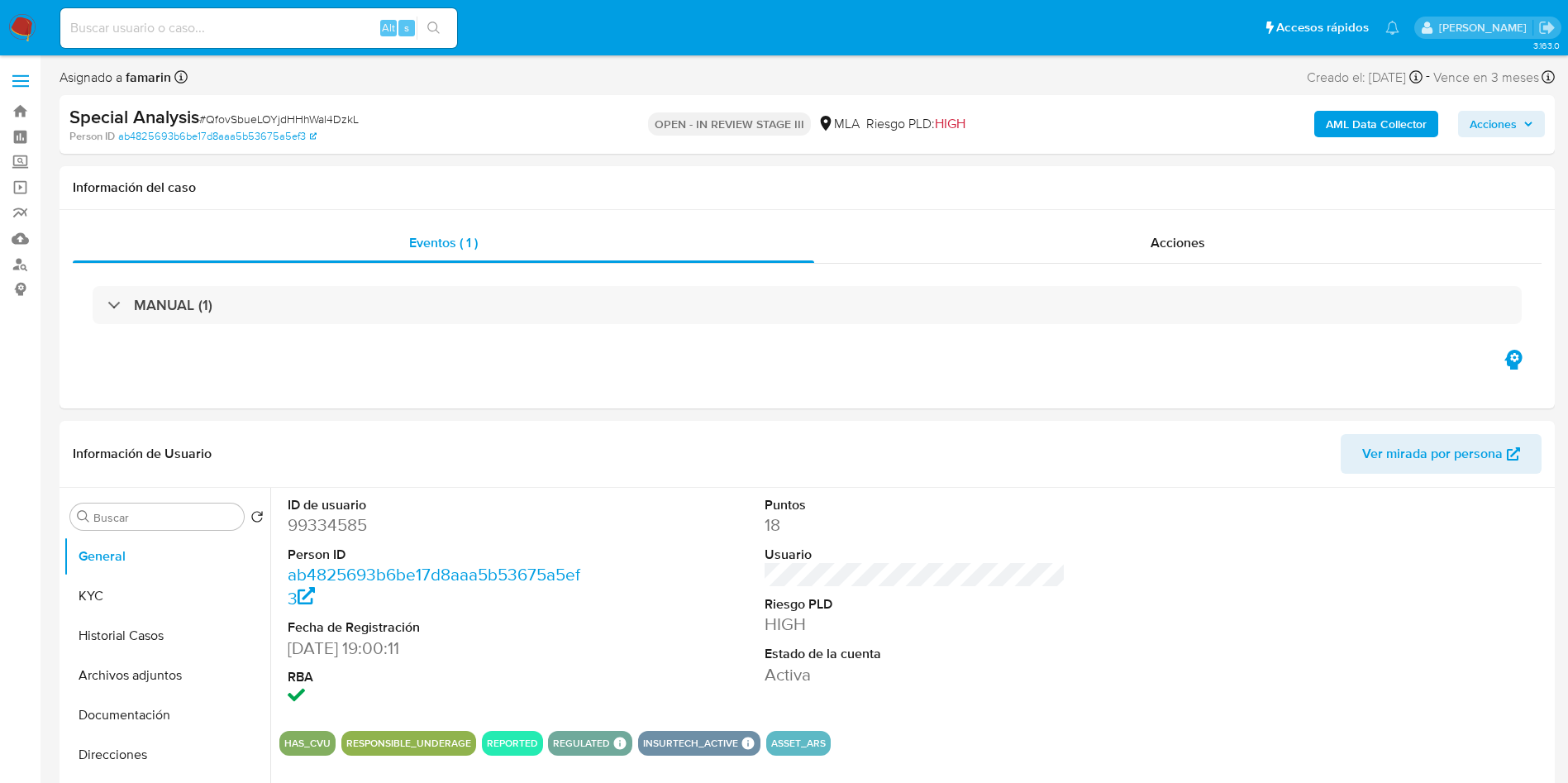
drag, startPoint x: 21, startPoint y: 18, endPoint x: 45, endPoint y: 0, distance: 30.0
click at [21, 18] on img at bounding box center [22, 28] width 29 height 29
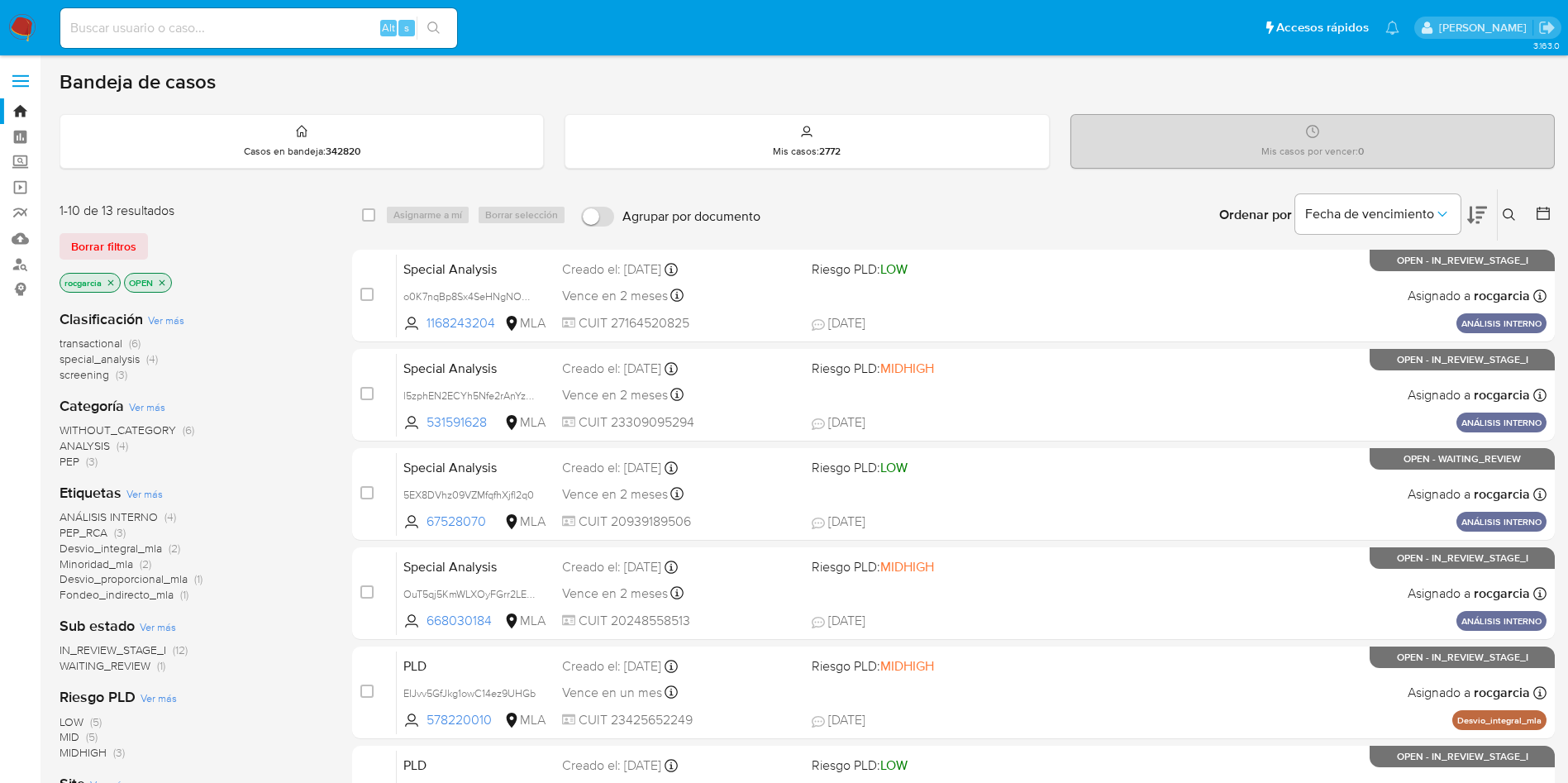
click at [1510, 210] on icon at bounding box center [1509, 214] width 13 height 13
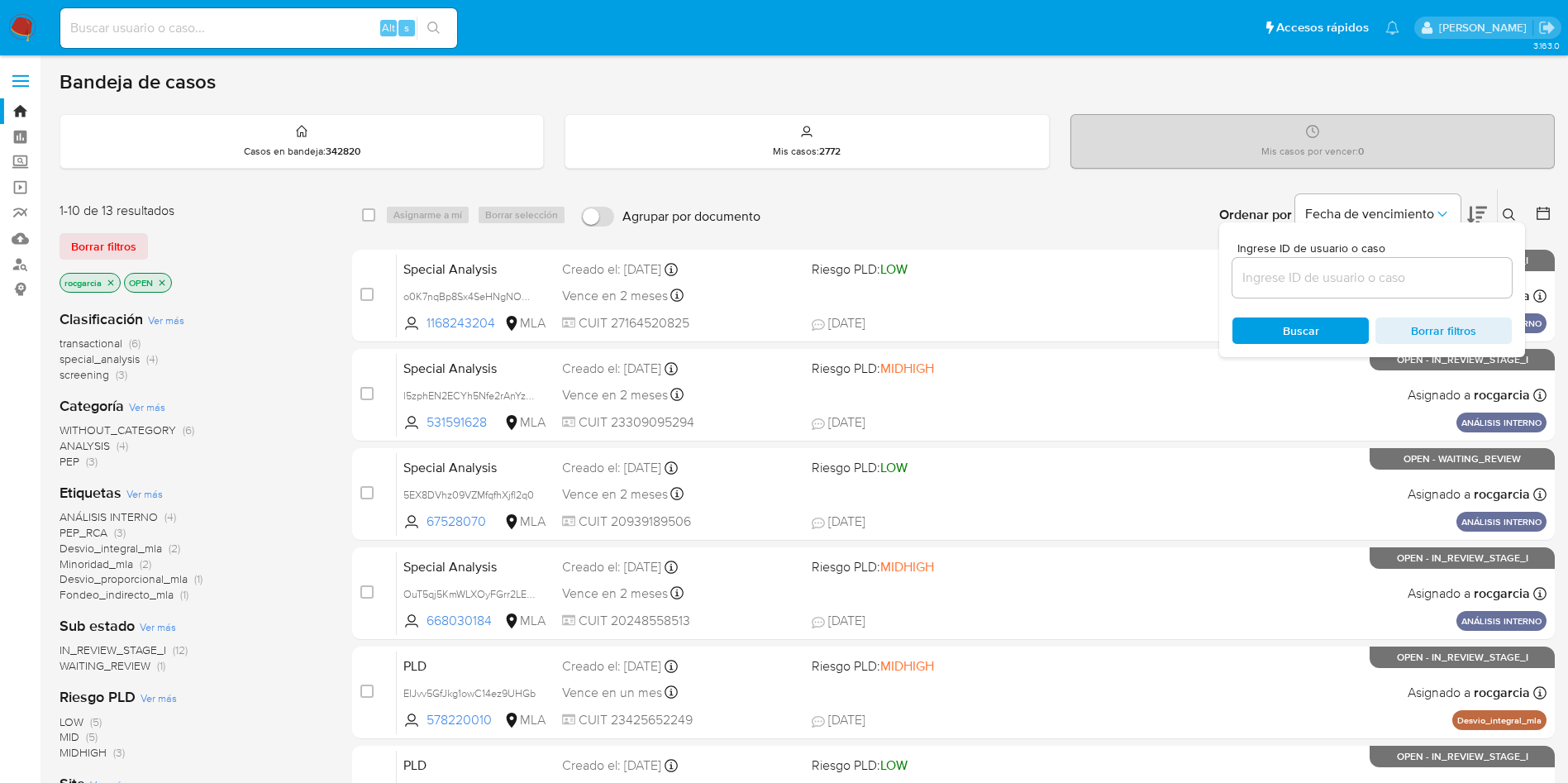
click at [1345, 279] on input at bounding box center [1373, 278] width 280 height 22
type input "1124163438"
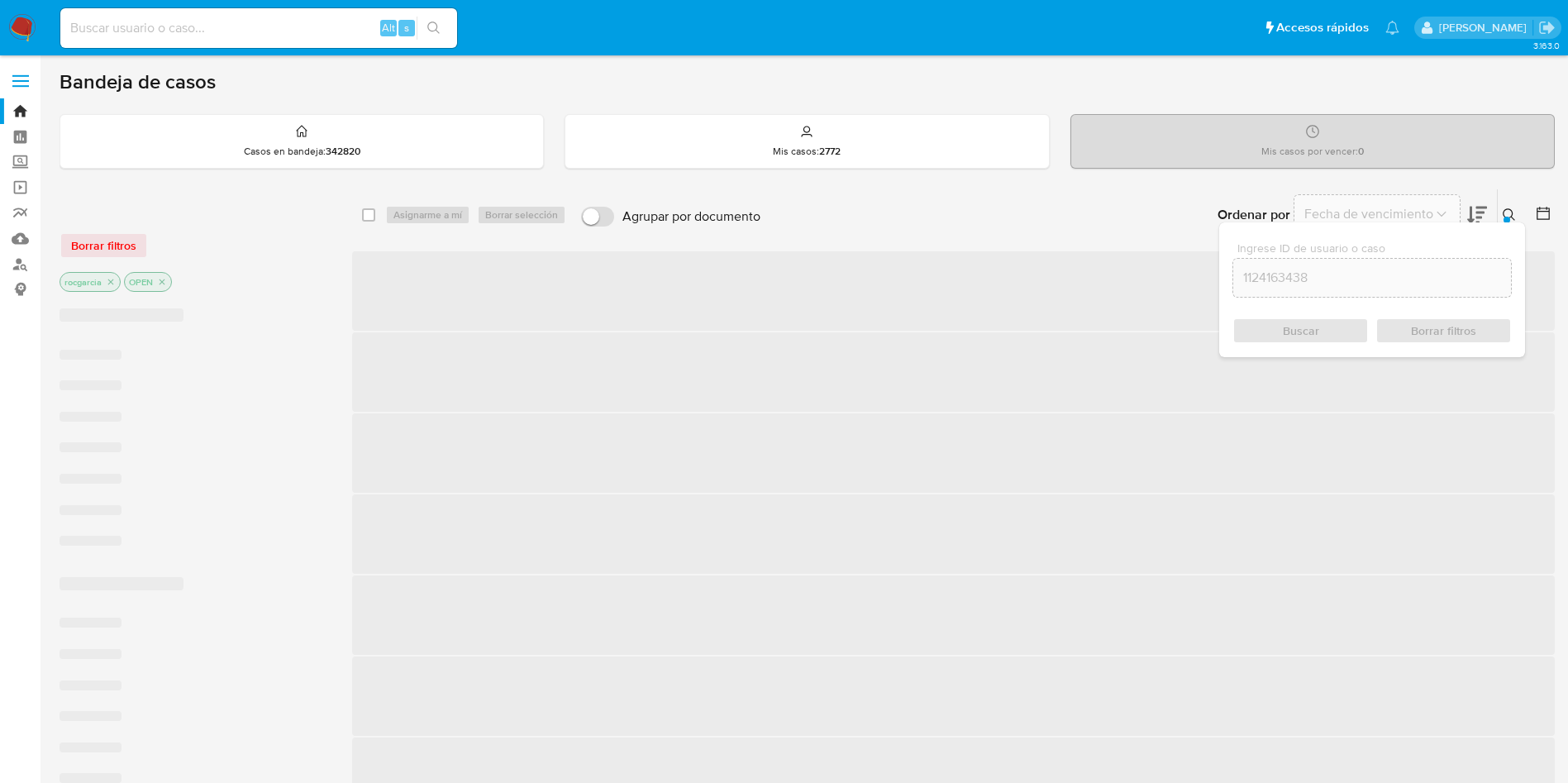
click at [1518, 207] on button at bounding box center [1512, 215] width 28 height 20
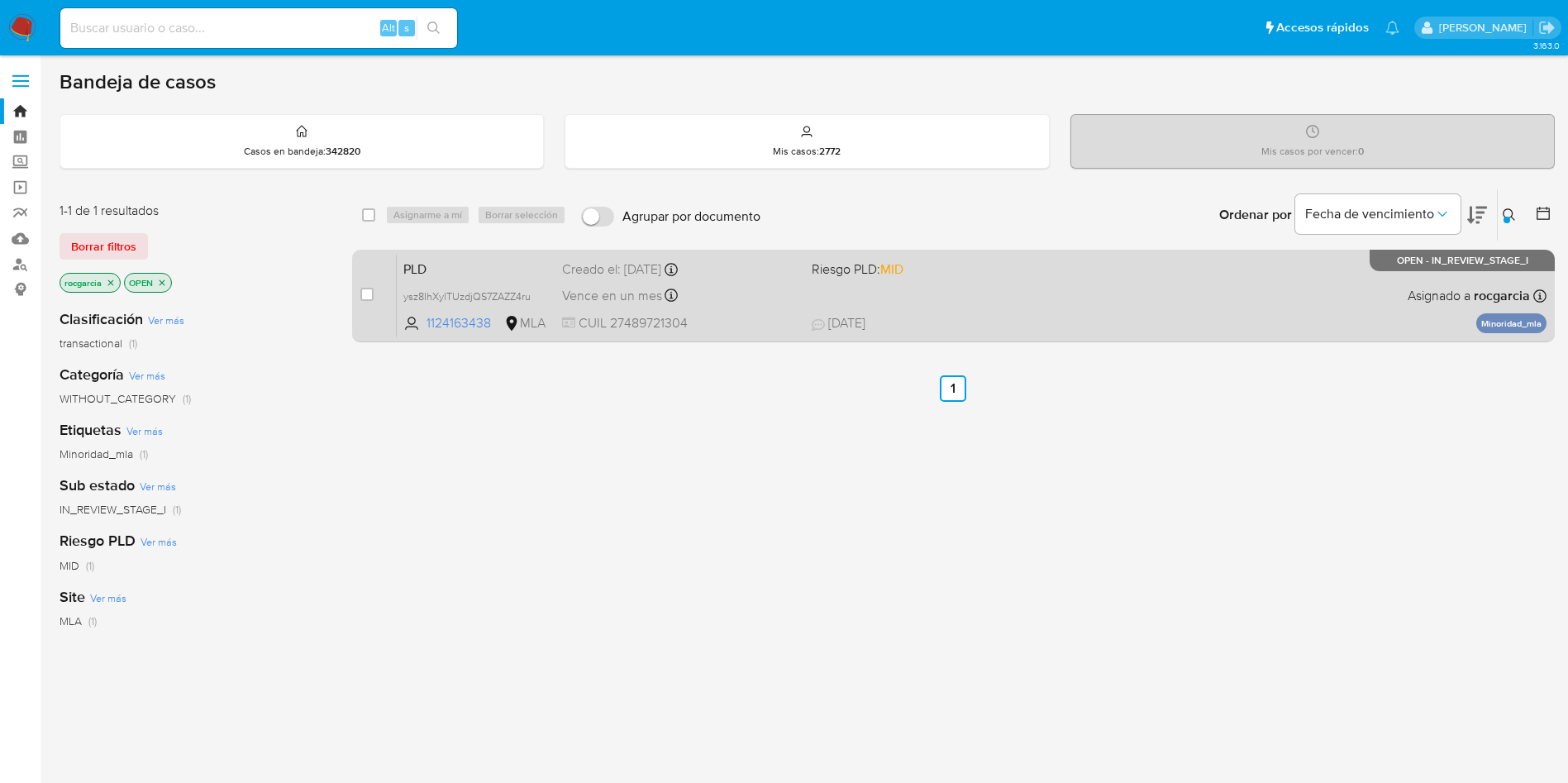
click at [1158, 299] on div "PLD ysz8IhXylTUzdjQS7ZAZZ4ru 1124163438 MLA Riesgo PLD: MID Creado el: 12/09/20…" at bounding box center [972, 296] width 1150 height 84
click at [364, 297] on input "checkbox" at bounding box center [367, 294] width 13 height 13
checkbox input "true"
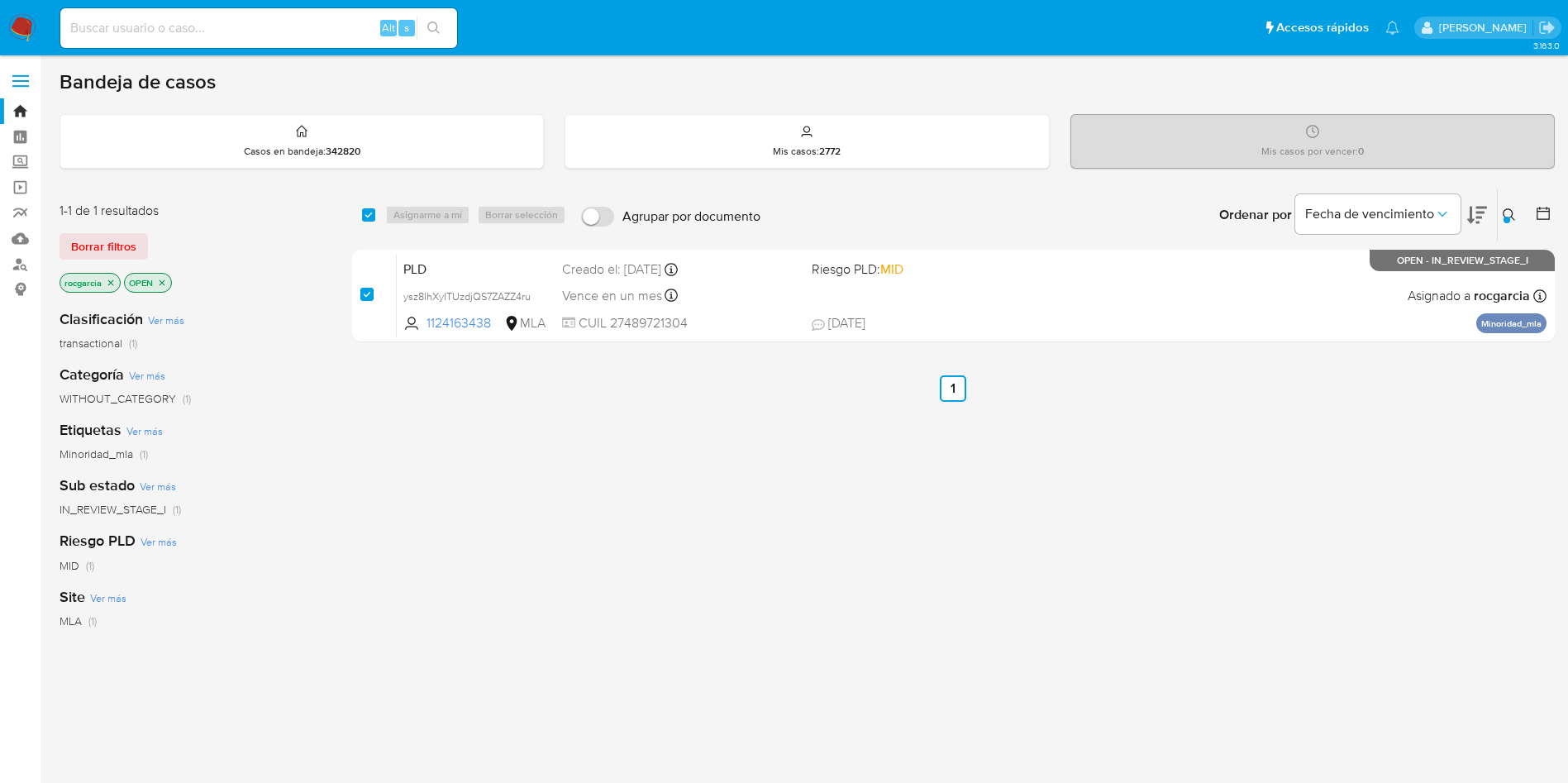
checkbox input "true"
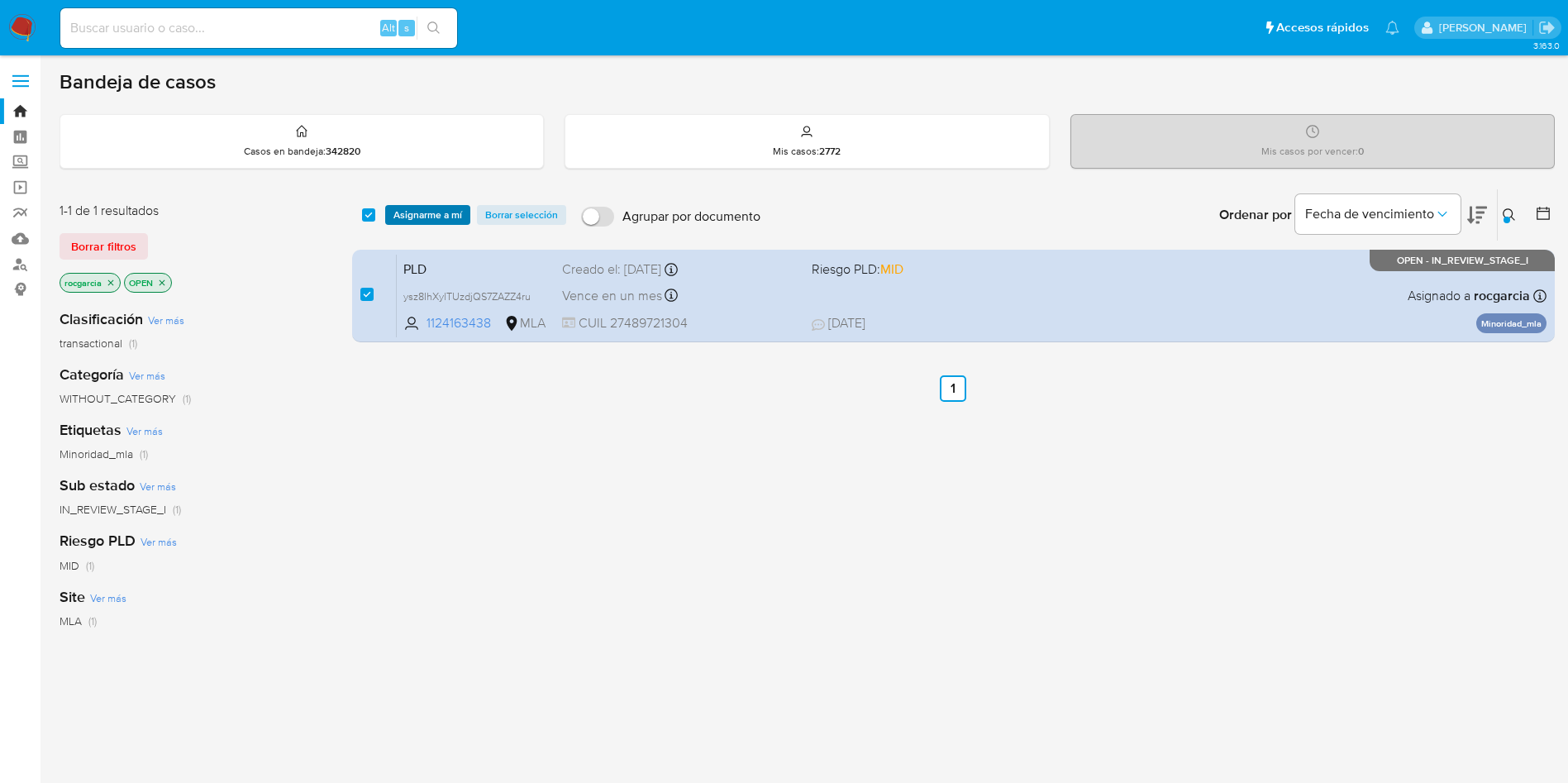
click at [403, 216] on span "Asignarme a mí" at bounding box center [428, 215] width 69 height 17
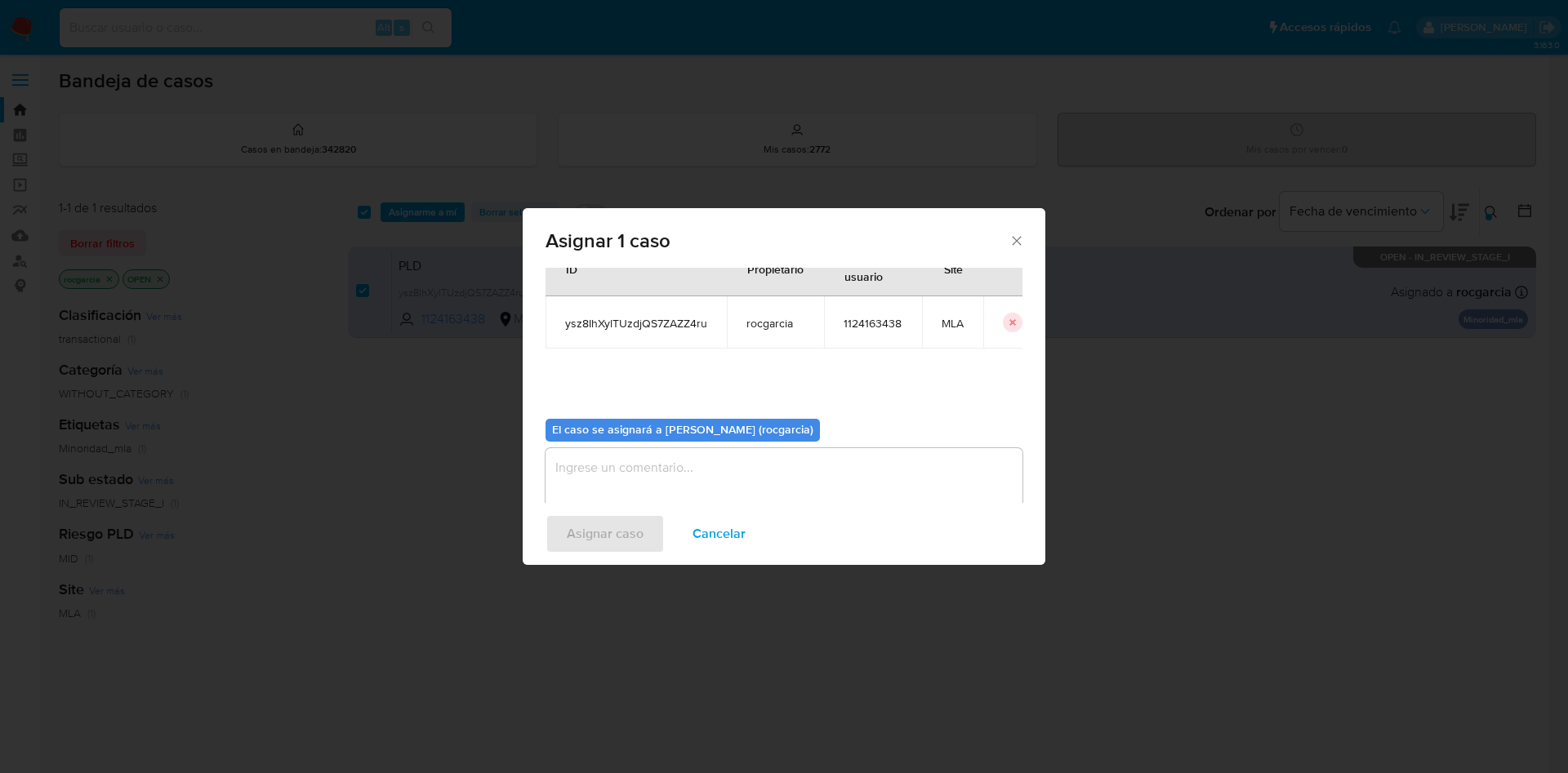
scroll to position [85, 0]
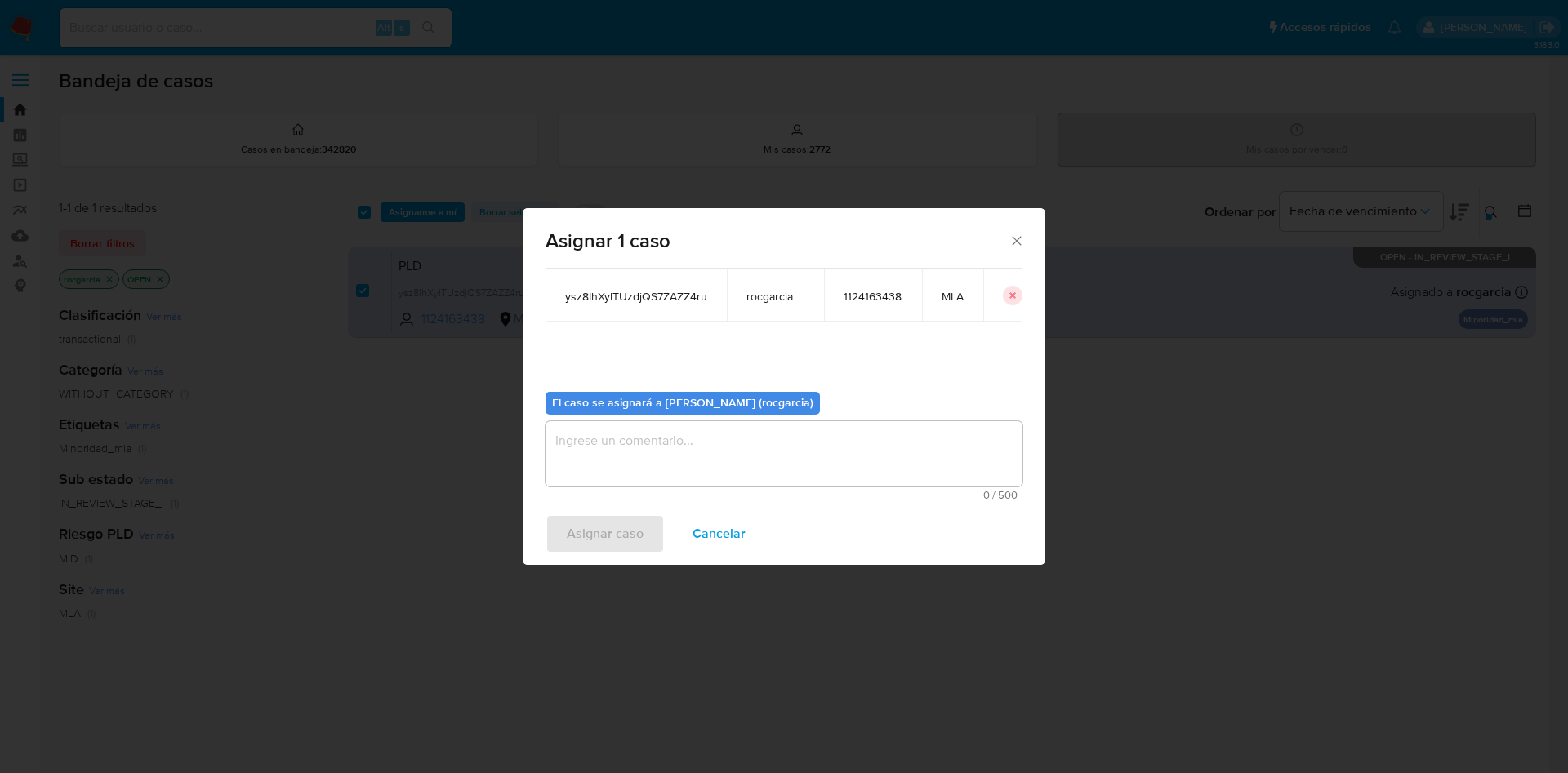
click at [589, 436] on textarea "assign-modal" at bounding box center [784, 454] width 477 height 65
click at [574, 529] on span "Asignar caso" at bounding box center [604, 534] width 77 height 36
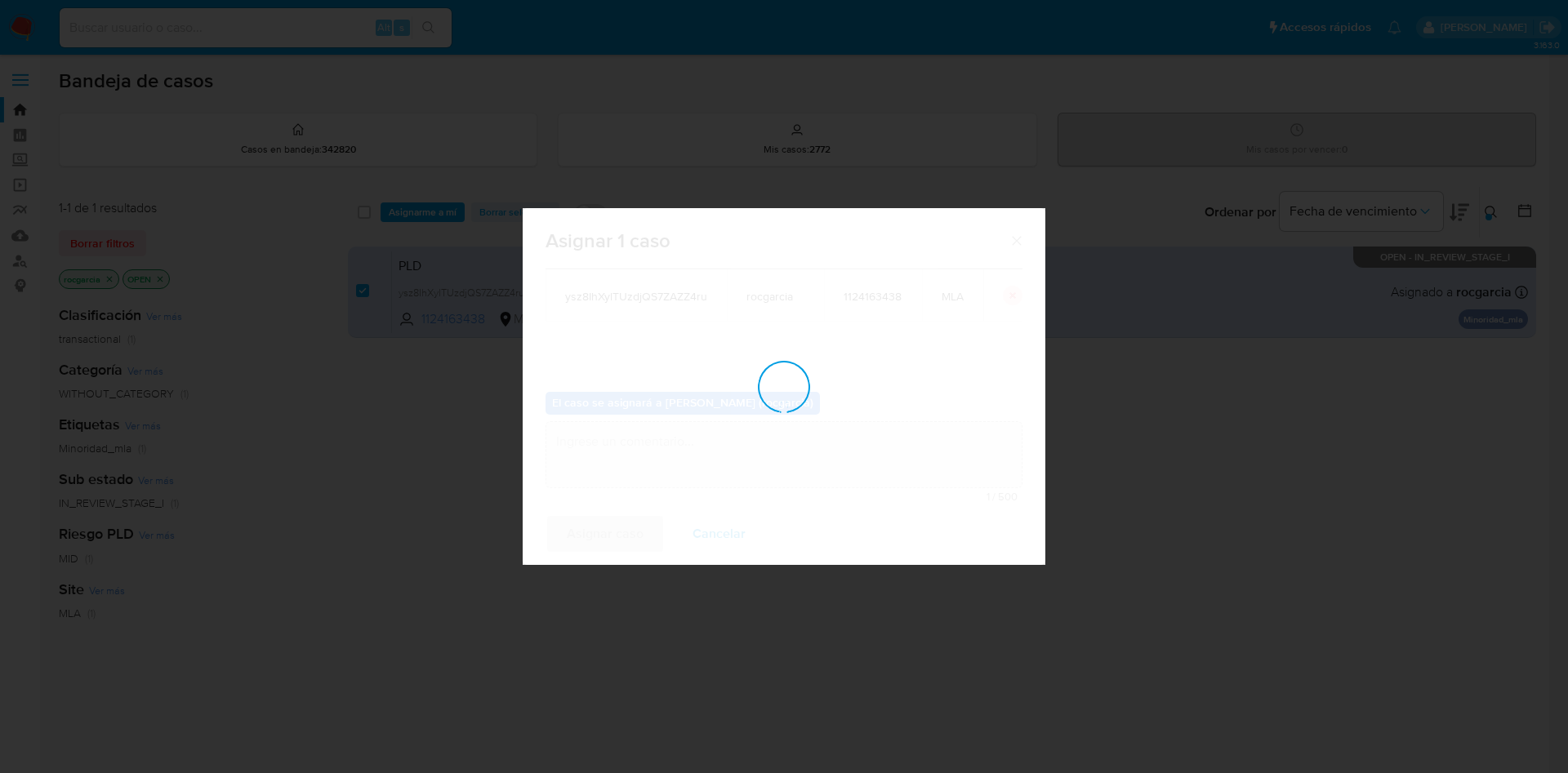
checkbox input "false"
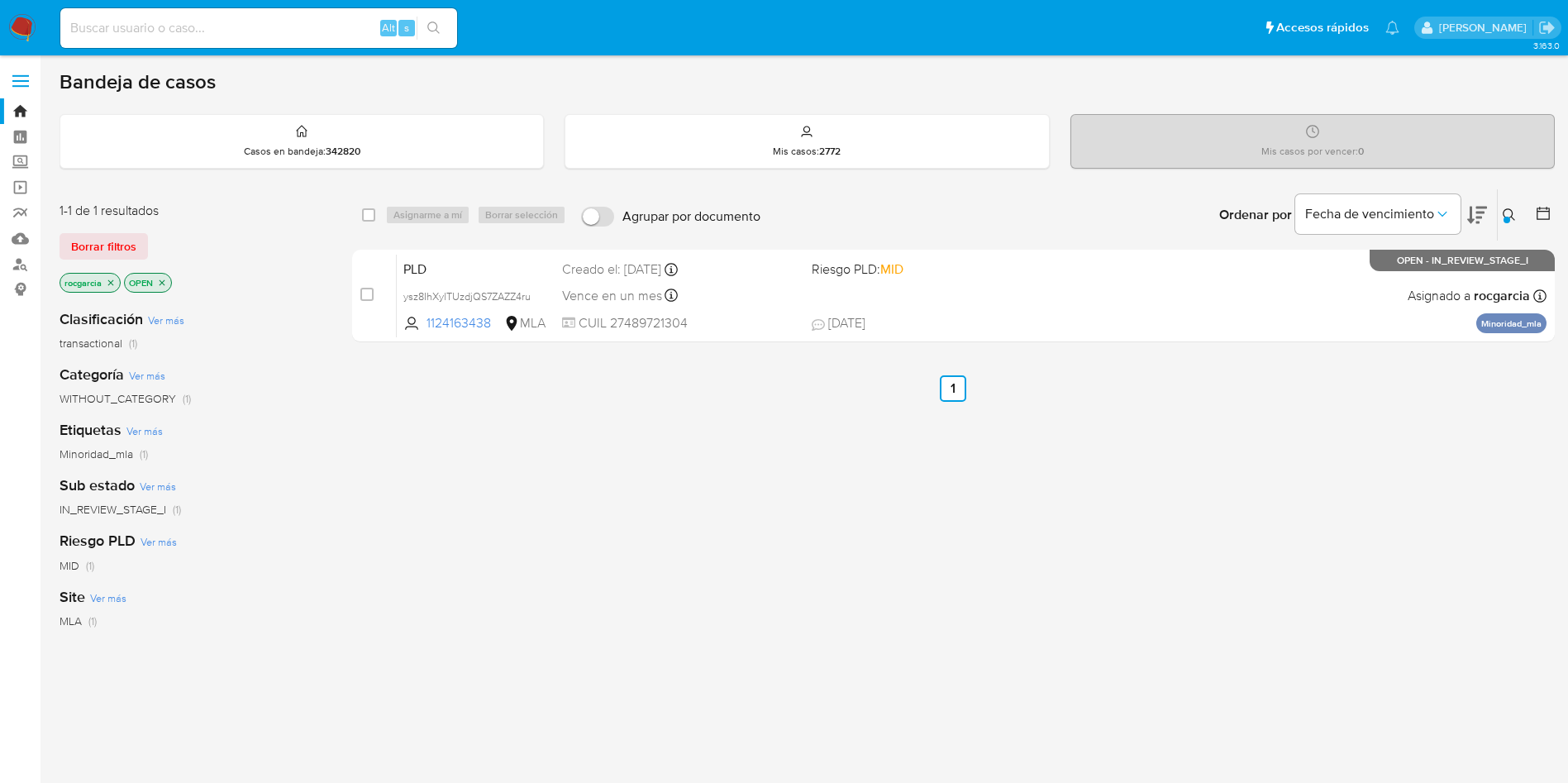
click at [1503, 218] on icon at bounding box center [1509, 214] width 13 height 13
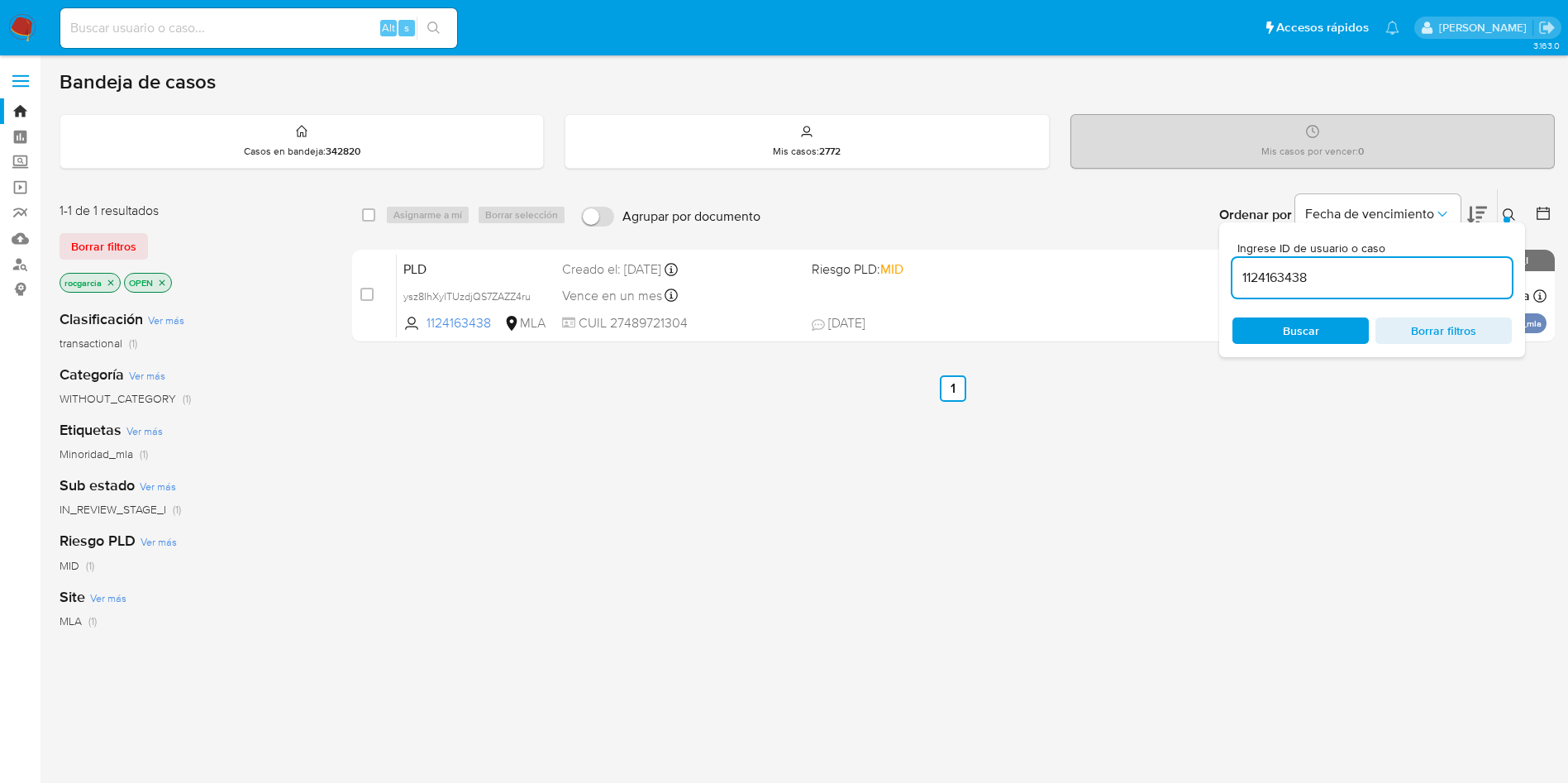
click at [1292, 273] on input "1124163438" at bounding box center [1373, 278] width 280 height 22
type input "578220010"
click at [1507, 220] on div at bounding box center [1507, 220] width 7 height 7
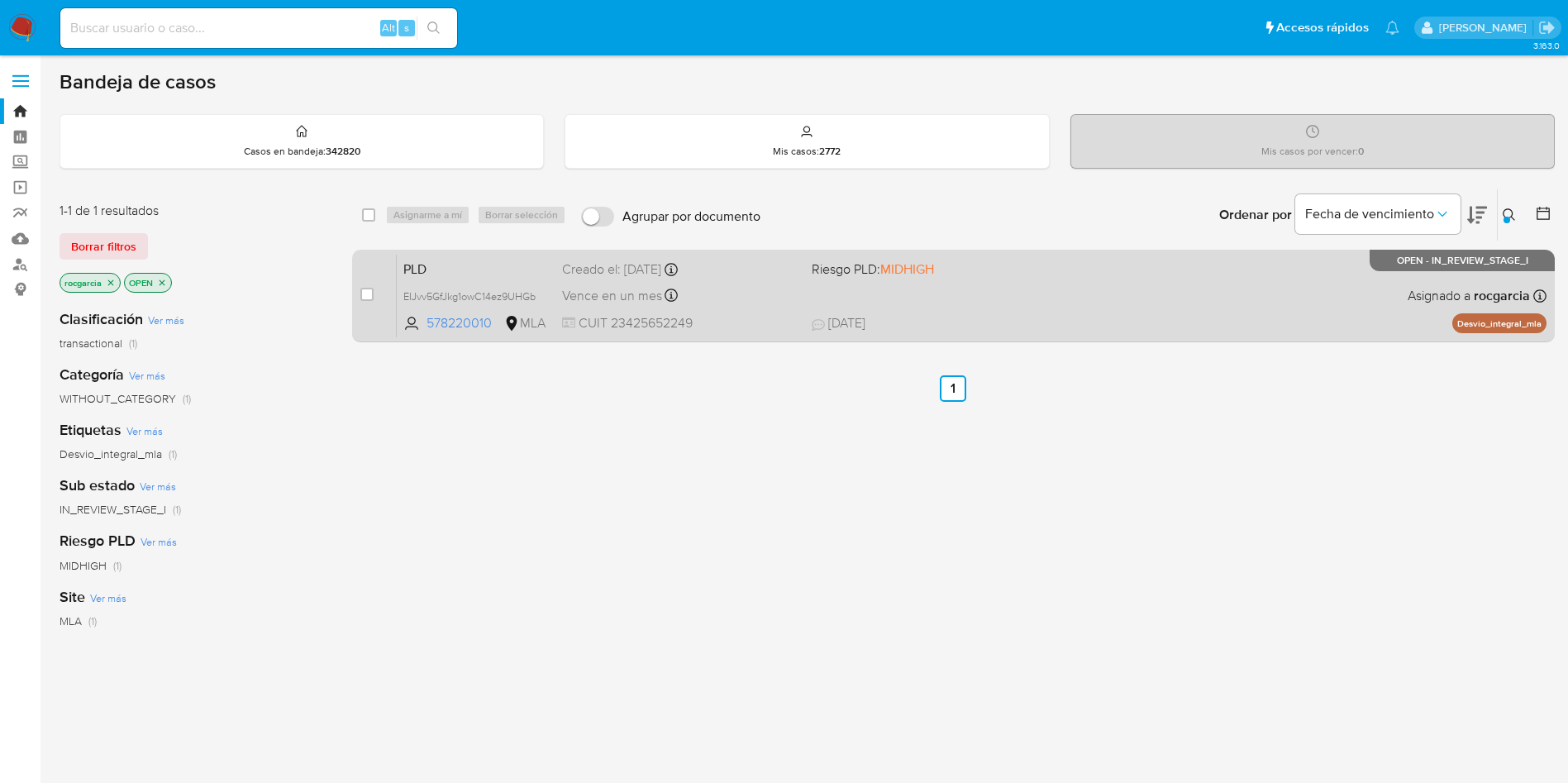
click at [1188, 292] on div "PLD EIJvv5GfJkg1owC14ez9UHGb 578220010 MLA Riesgo PLD: MIDHIGH Creado el: 12/09…" at bounding box center [972, 296] width 1150 height 84
click at [368, 295] on input "checkbox" at bounding box center [367, 294] width 13 height 13
checkbox input "true"
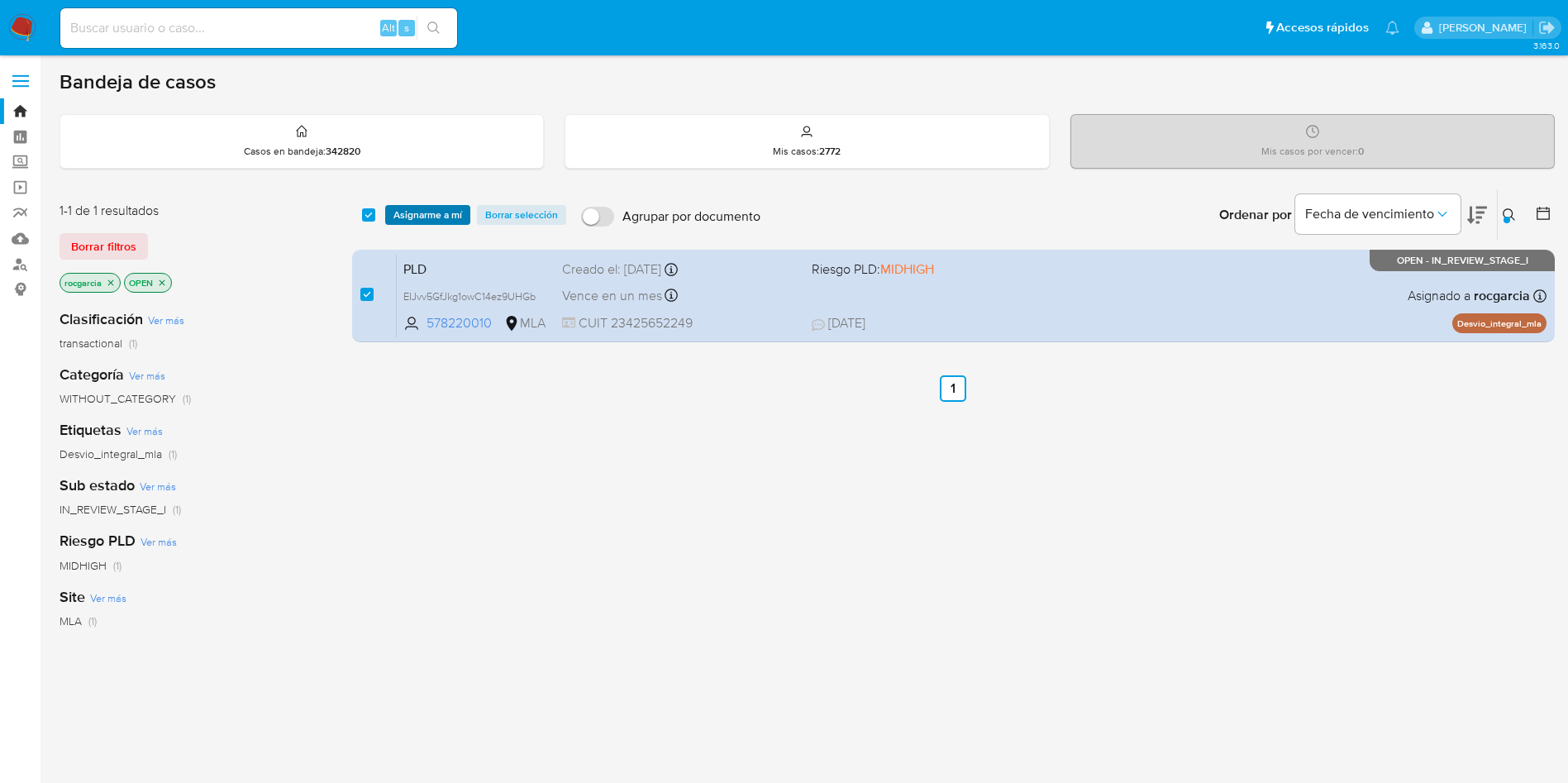
click at [424, 219] on span "Asignarme a mí" at bounding box center [428, 215] width 69 height 17
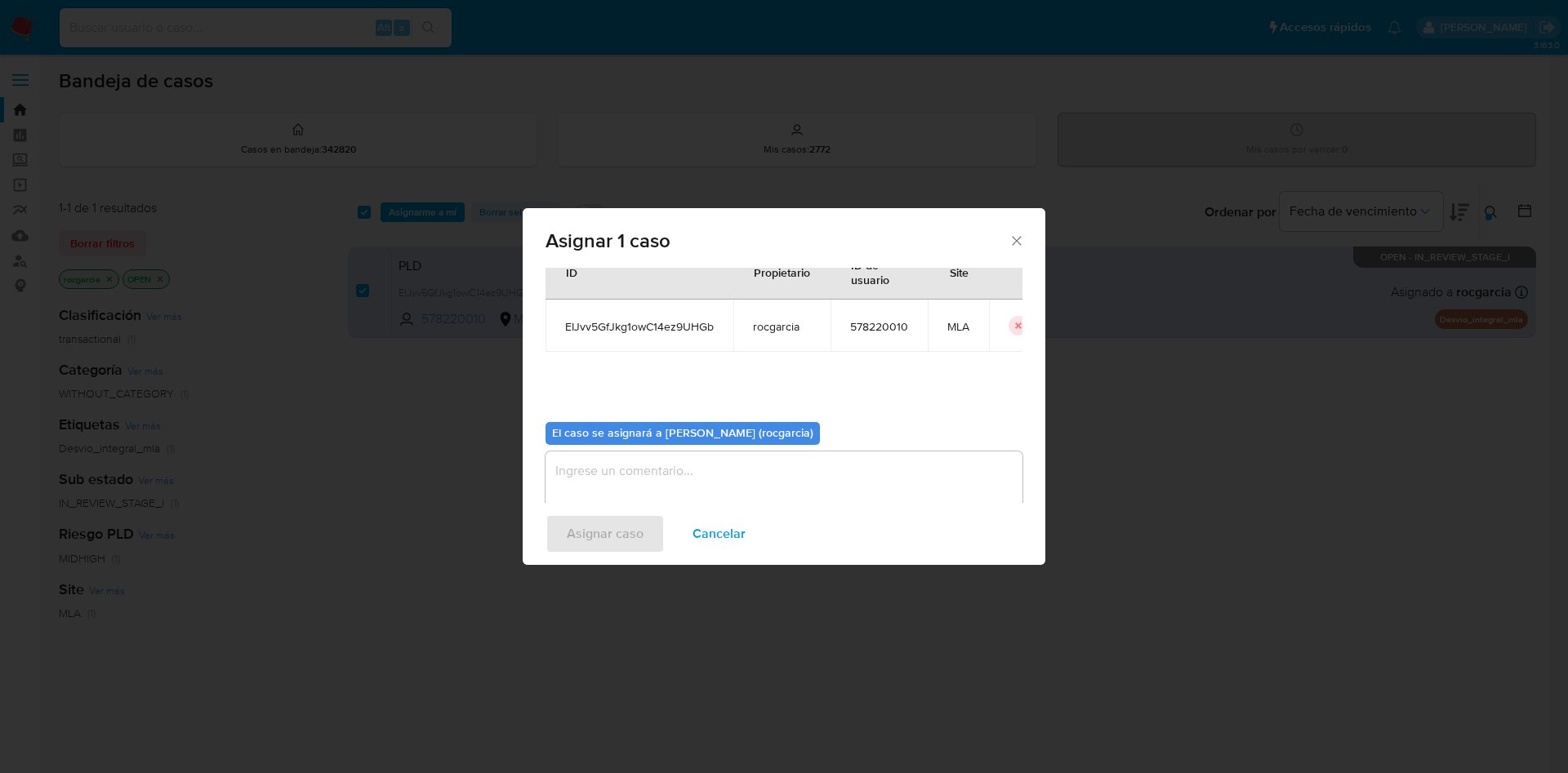
scroll to position [85, 0]
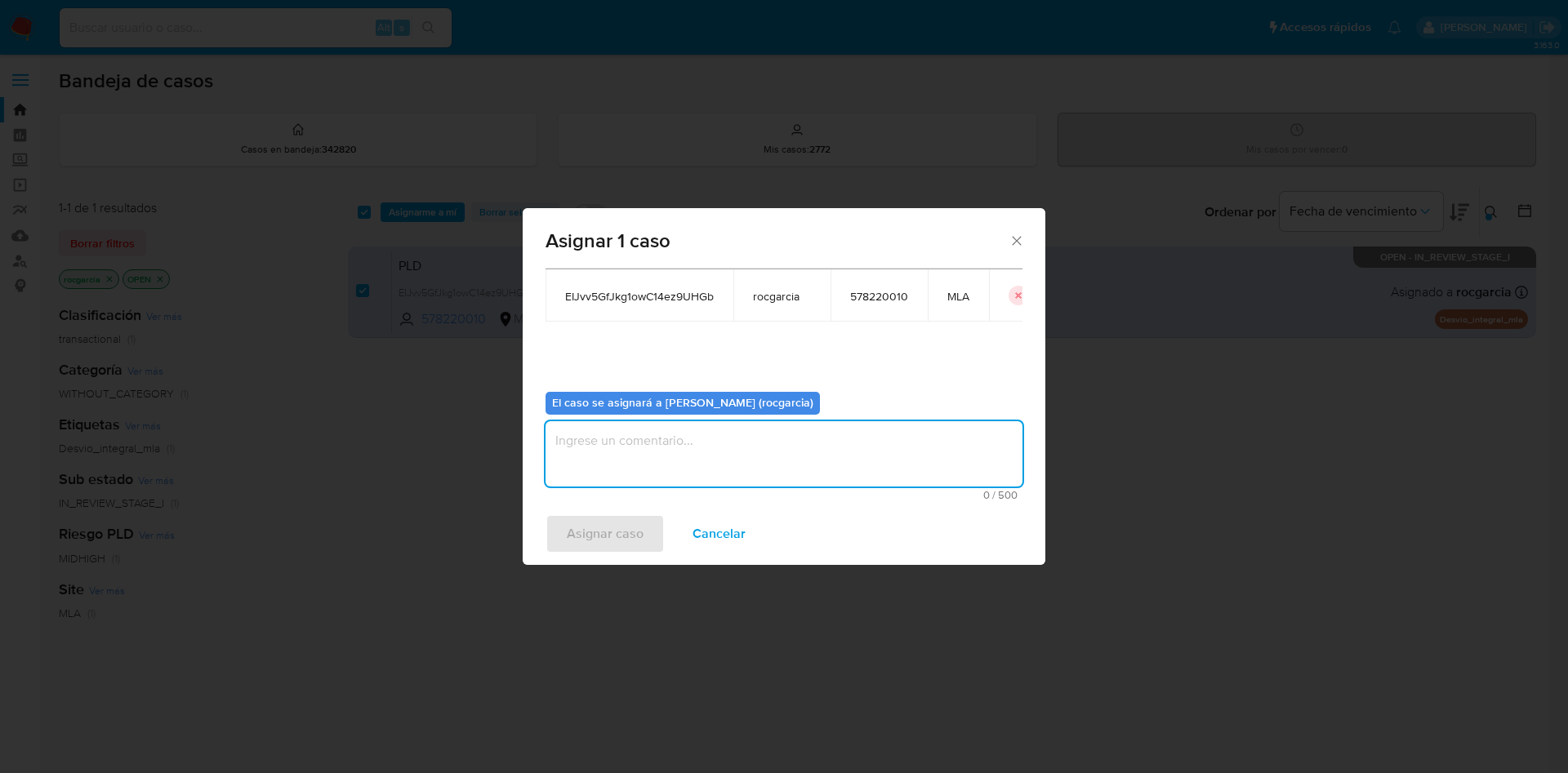
click at [586, 450] on textarea "assign-modal" at bounding box center [784, 454] width 477 height 65
click at [581, 528] on span "Asignar caso" at bounding box center [604, 534] width 77 height 36
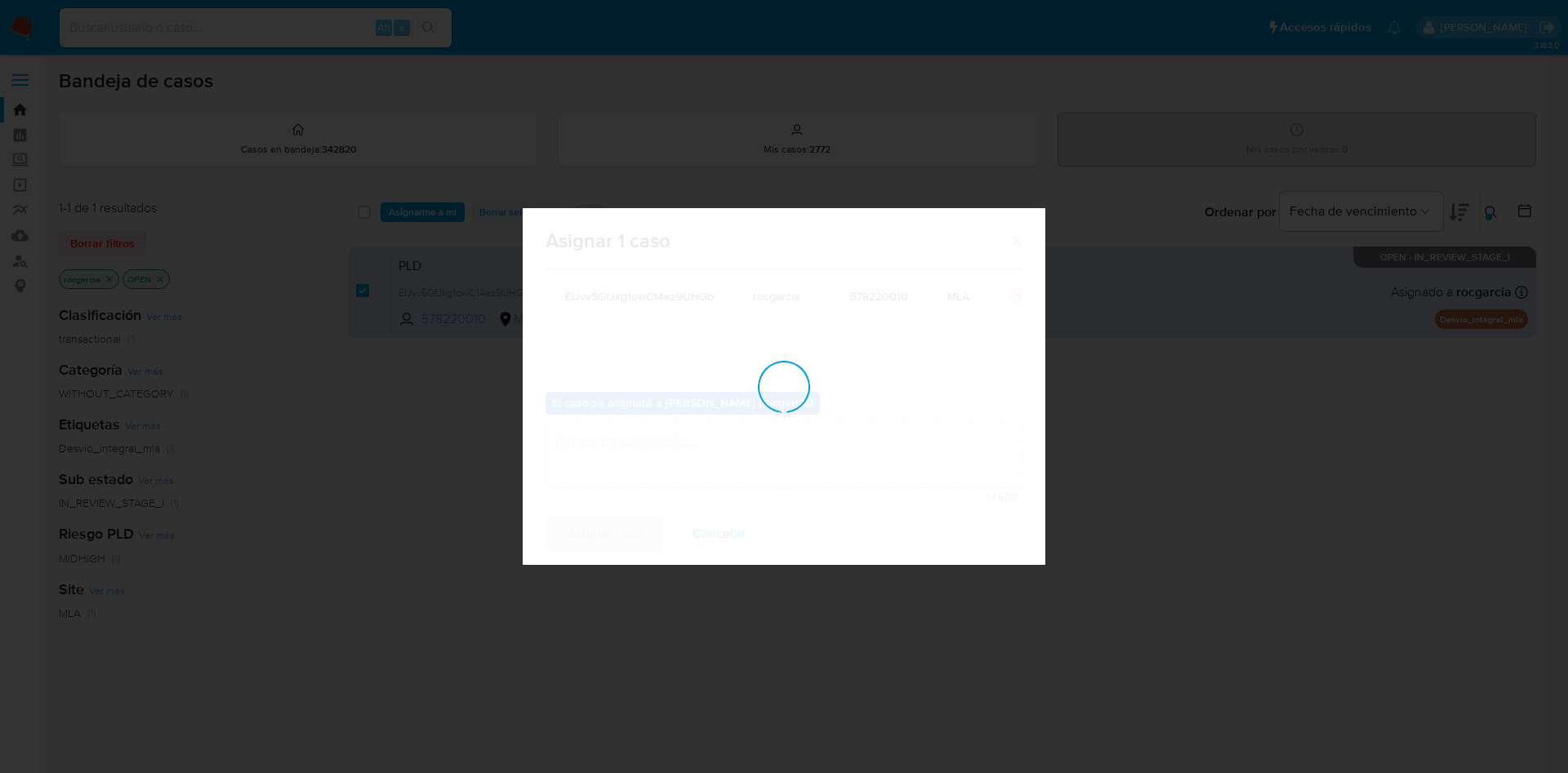
checkbox input "false"
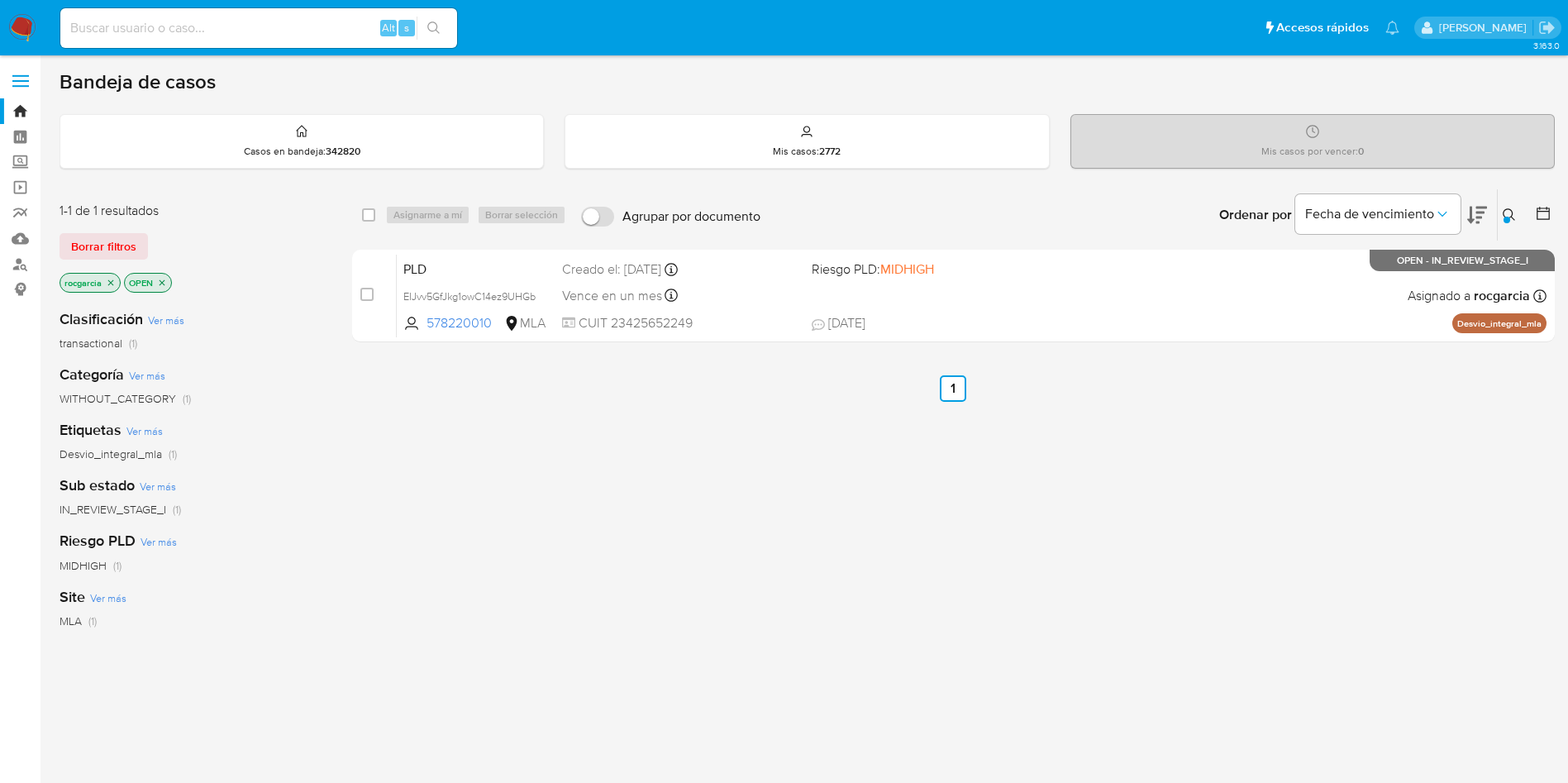
click at [1511, 220] on icon at bounding box center [1509, 214] width 13 height 13
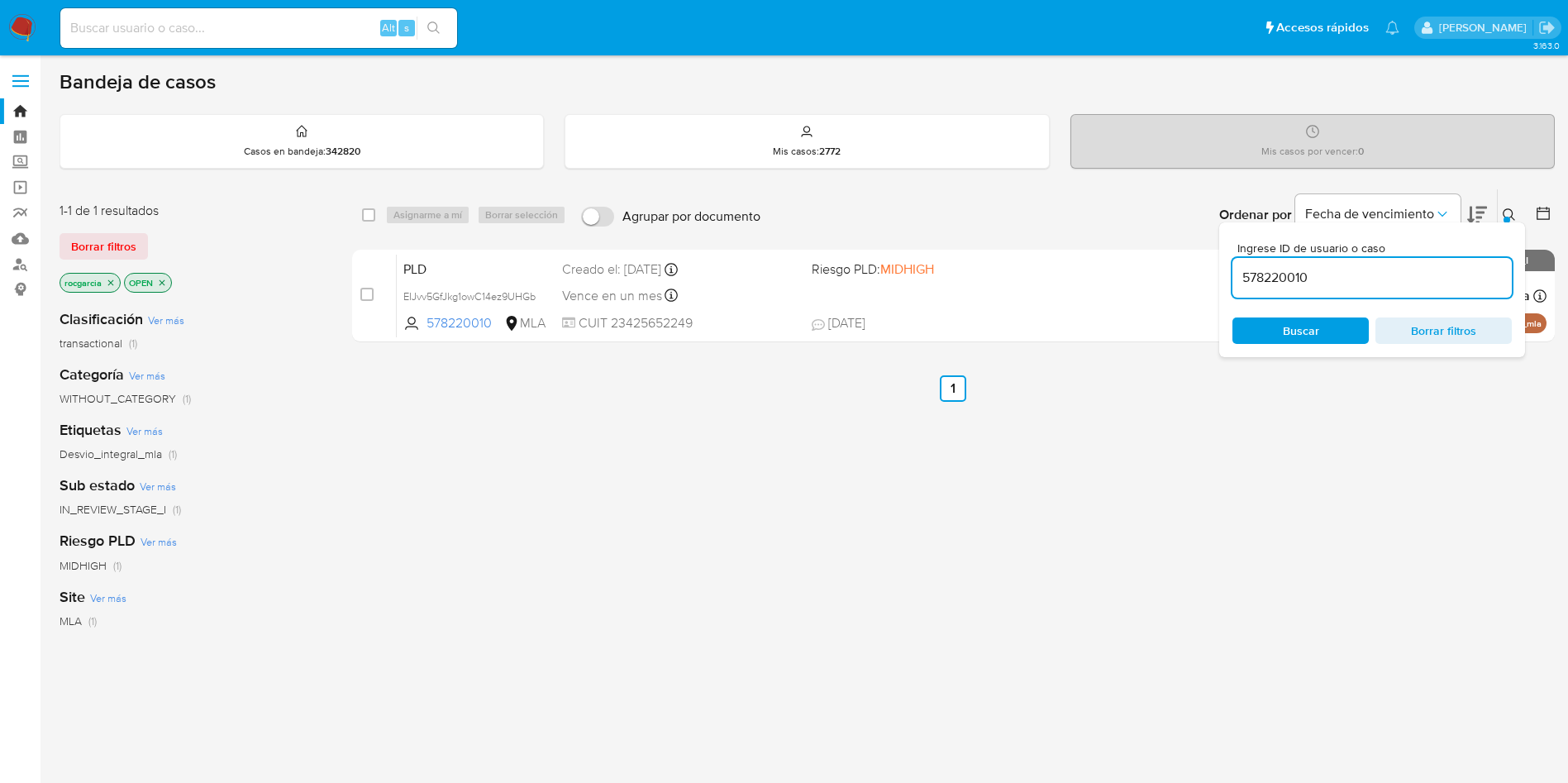
click at [1263, 275] on input "578220010" at bounding box center [1373, 278] width 280 height 22
type input "245876818"
click at [1505, 212] on icon at bounding box center [1509, 214] width 13 height 13
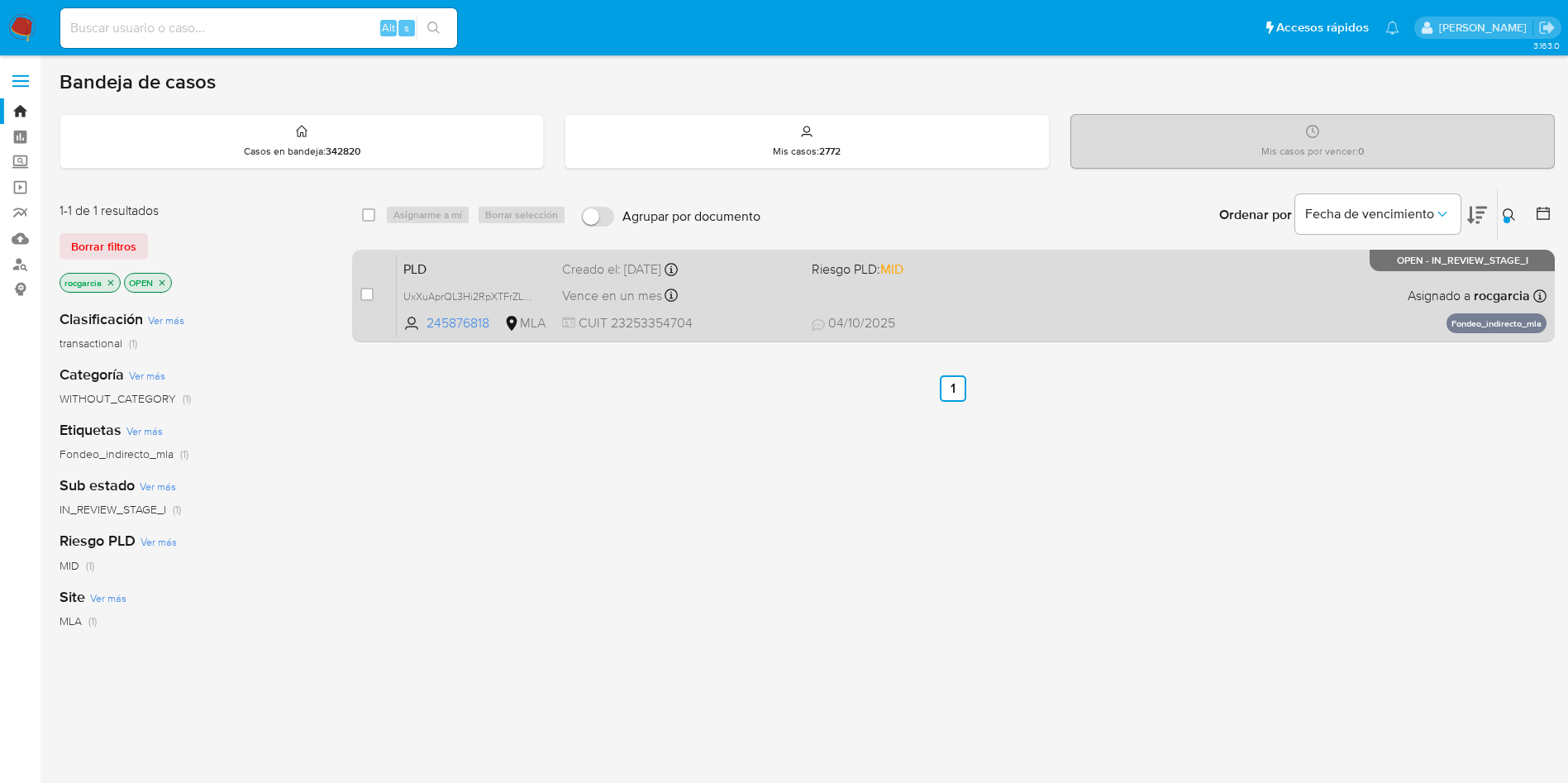
click at [958, 301] on div "PLD UxXuAprQL3Hi2RpXTFrZLLem 245876818 MLA Riesgo PLD: MID Creado el: 12/09/202…" at bounding box center [972, 296] width 1150 height 84
click at [362, 292] on input "checkbox" at bounding box center [367, 294] width 13 height 13
checkbox input "true"
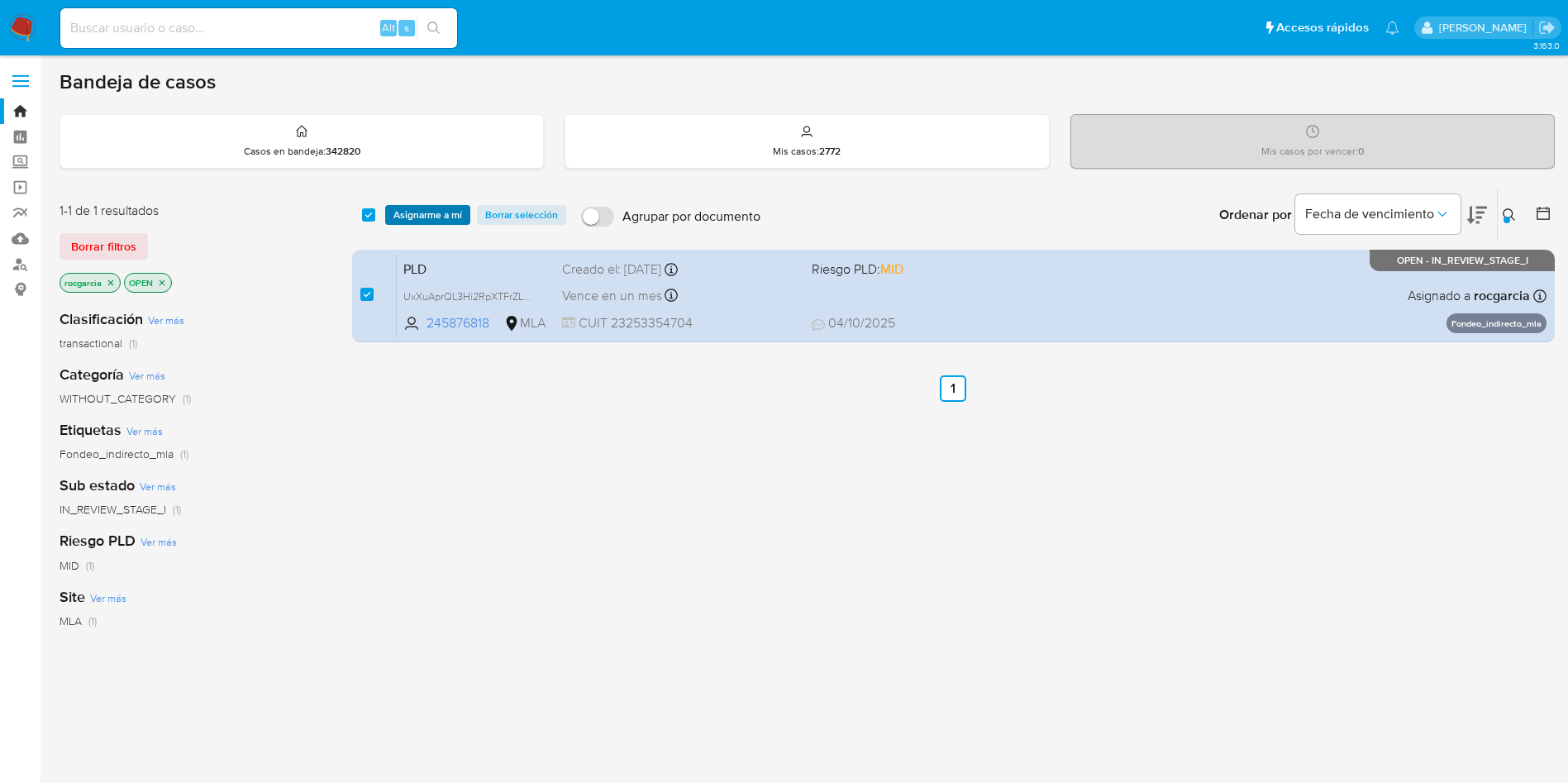
click at [428, 213] on span "Asignarme a mí" at bounding box center [428, 215] width 69 height 17
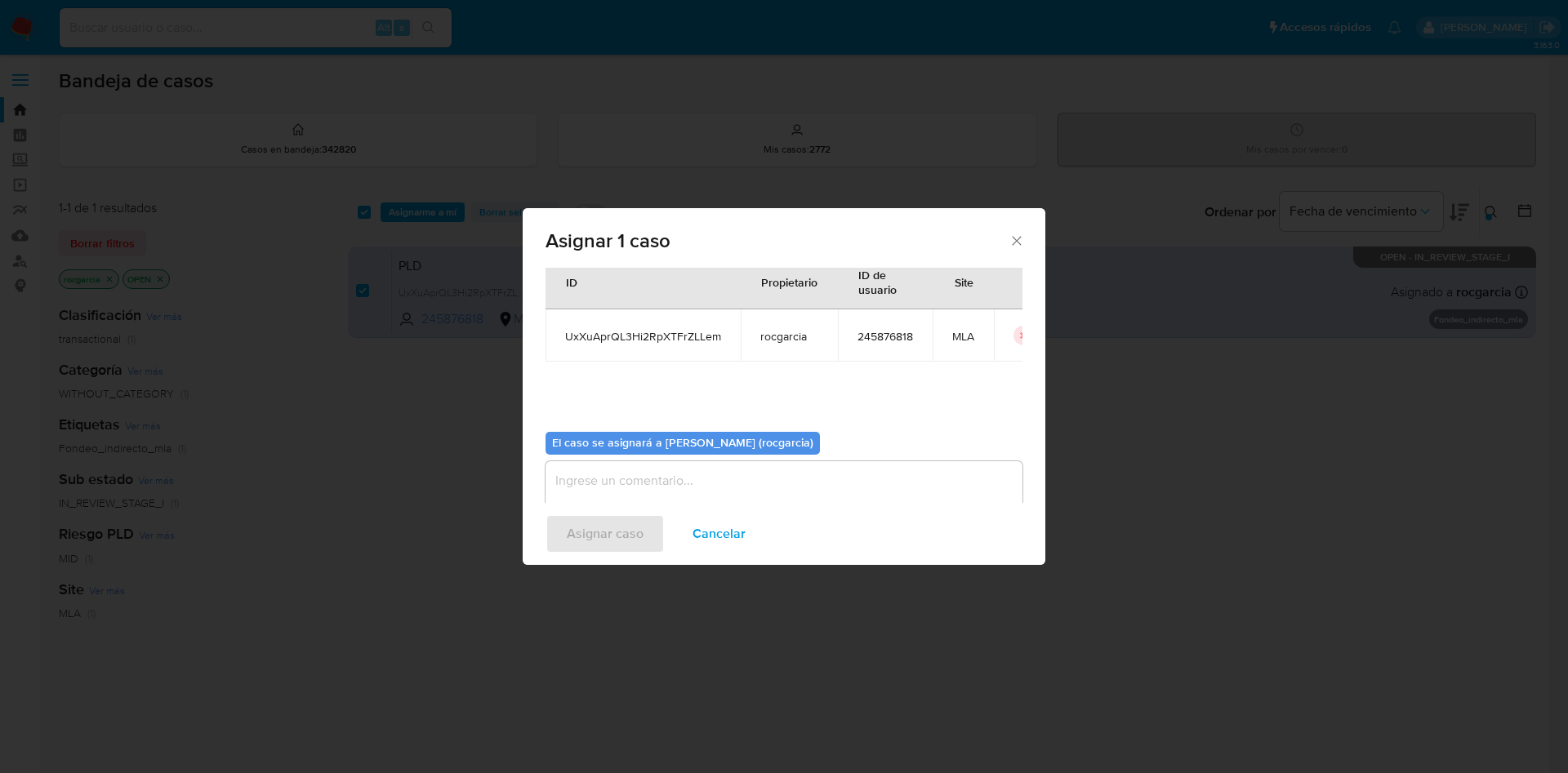
scroll to position [85, 0]
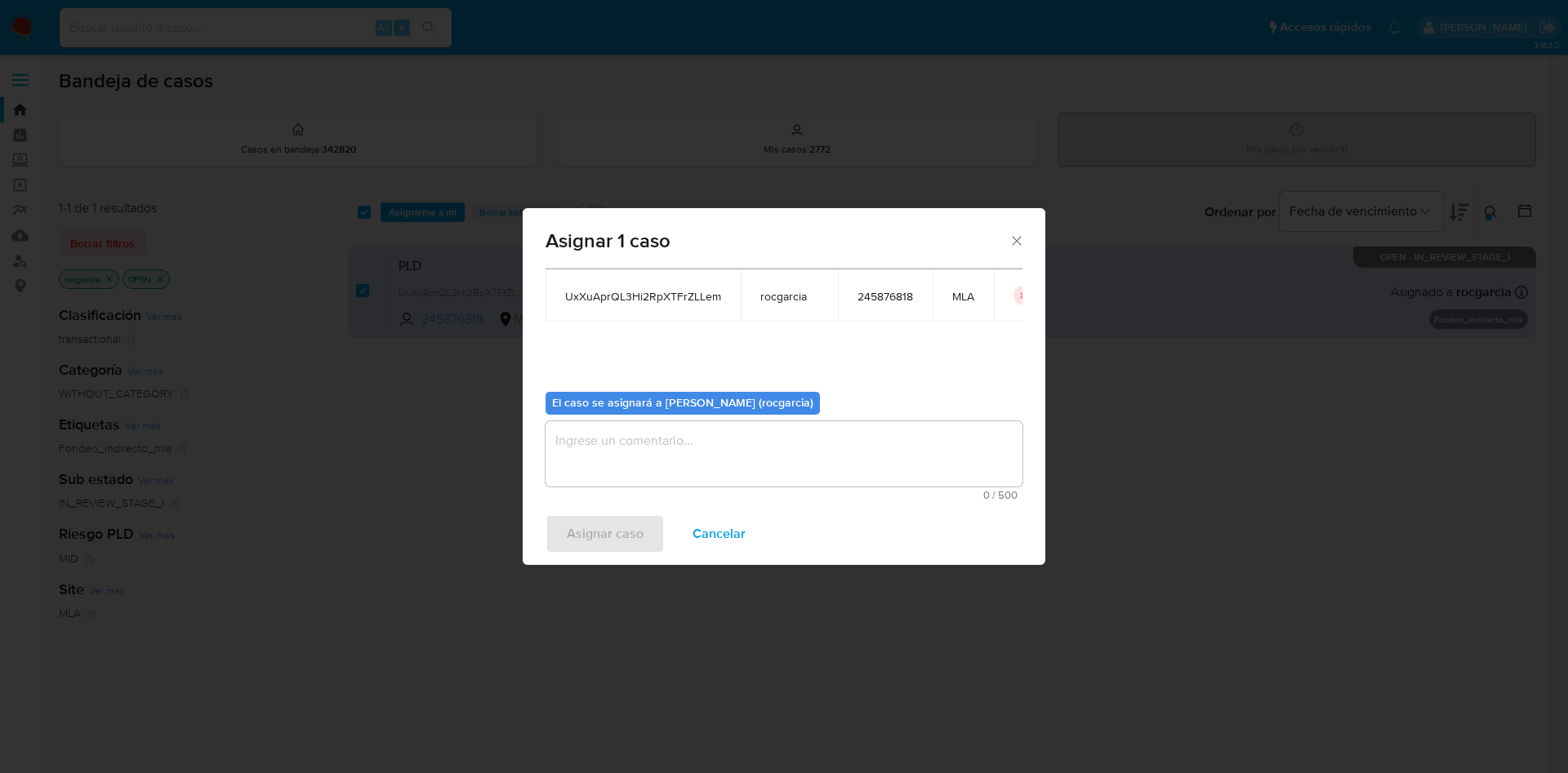
click at [714, 484] on textarea "assign-modal" at bounding box center [784, 454] width 477 height 65
click at [625, 525] on span "Asignar caso" at bounding box center [604, 534] width 77 height 36
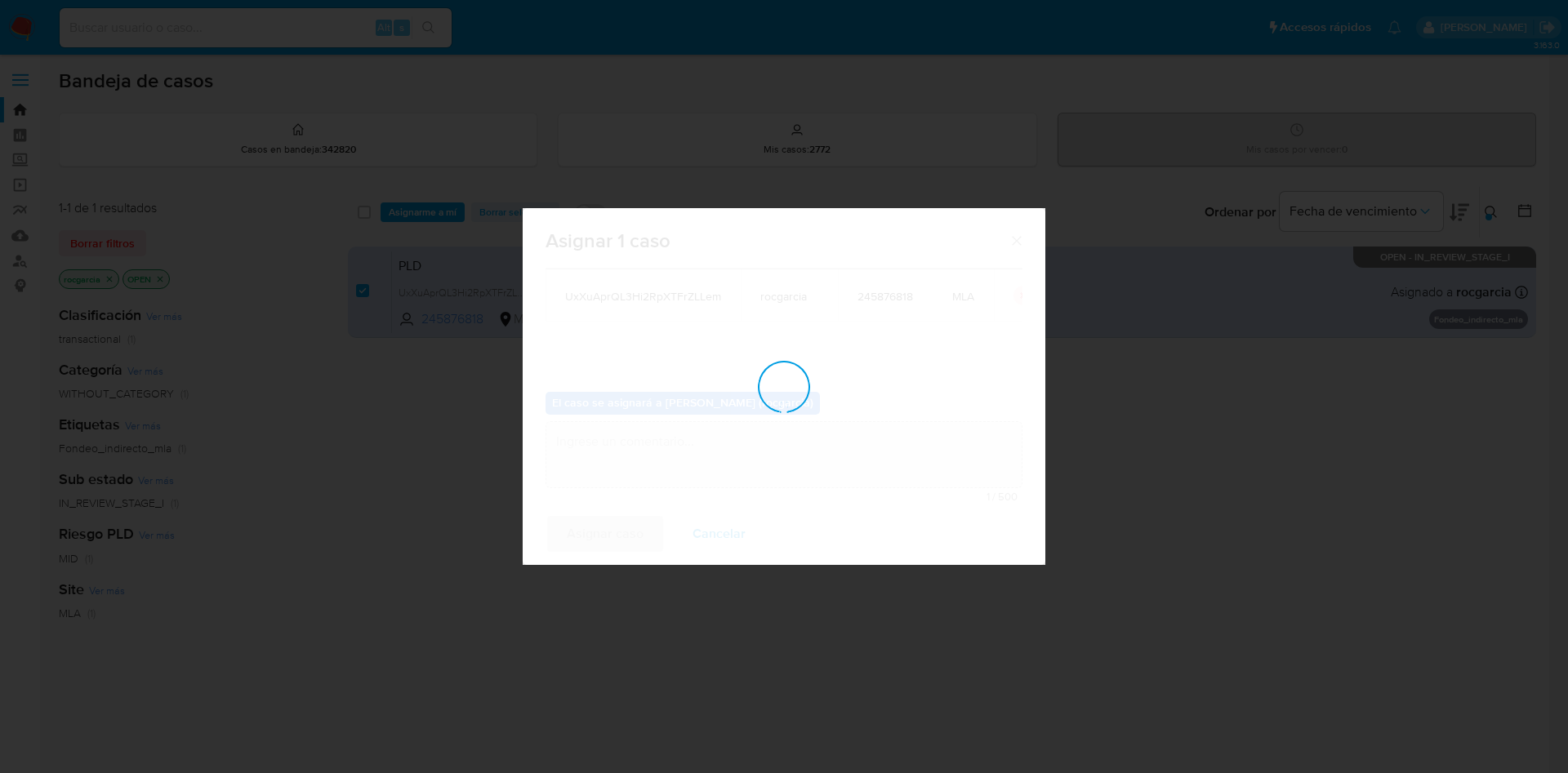
checkbox input "false"
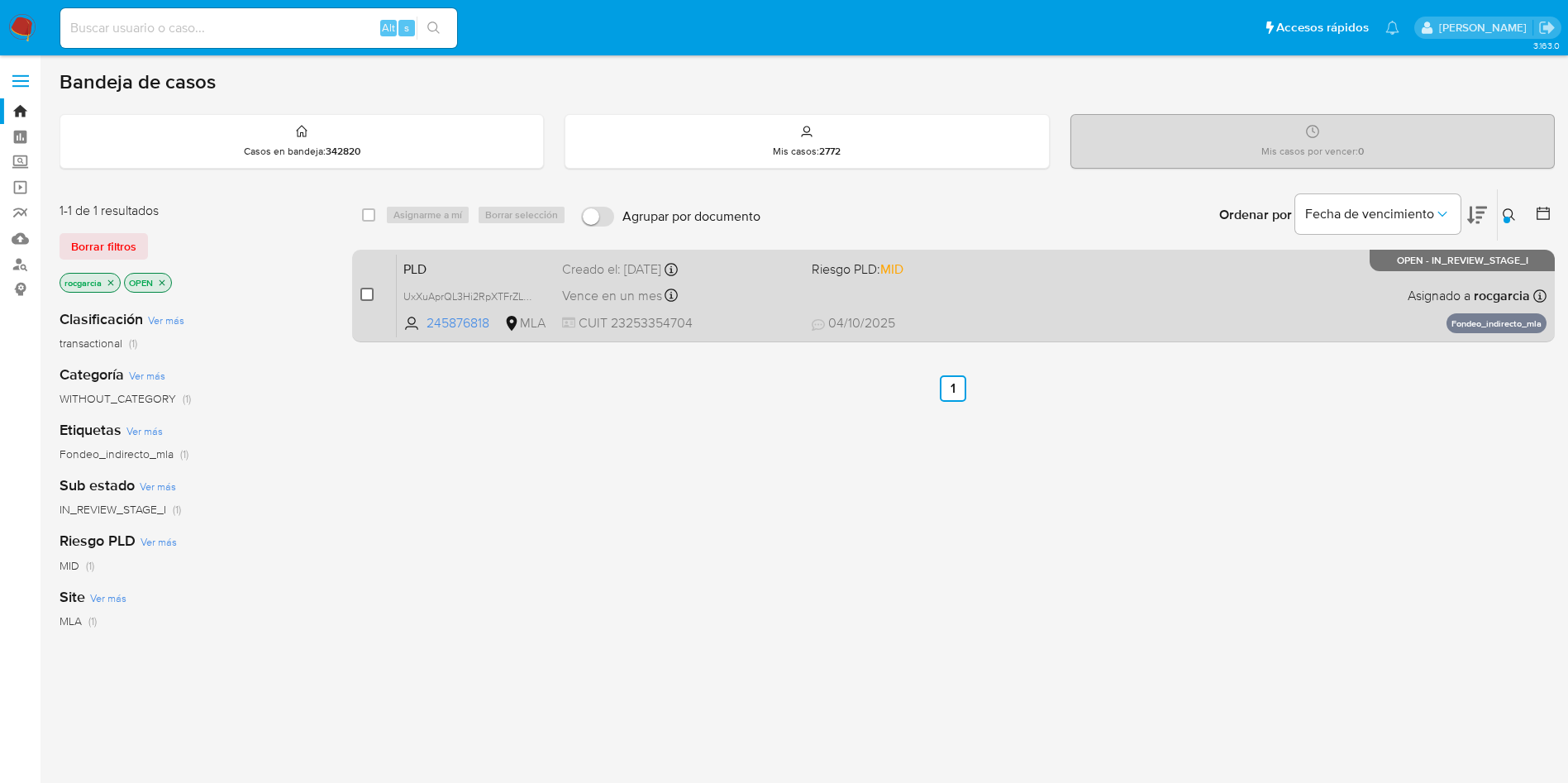
click at [366, 294] on input "checkbox" at bounding box center [367, 294] width 13 height 13
checkbox input "true"
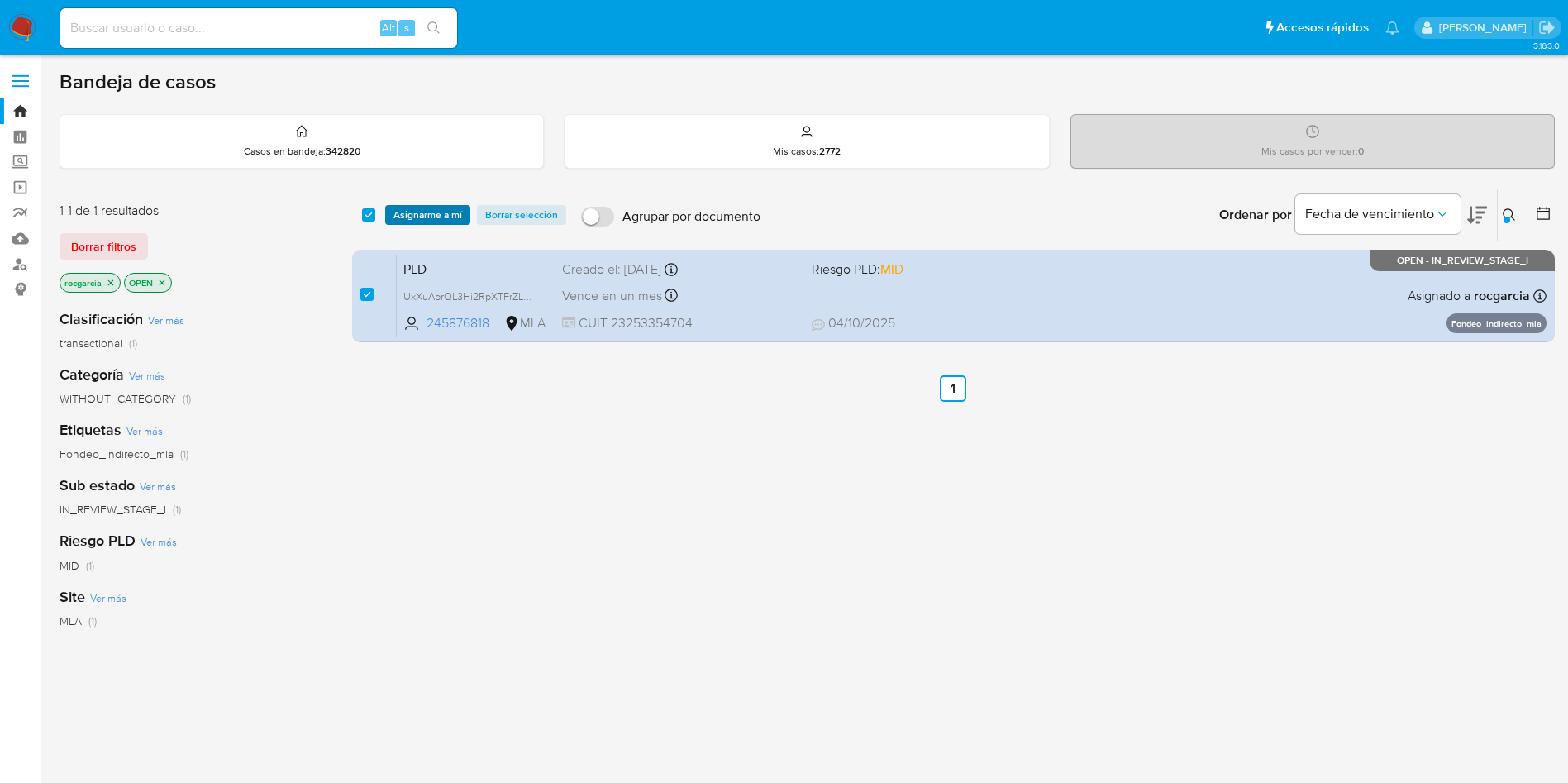
click at [427, 208] on span "Asignarme a mí" at bounding box center [428, 215] width 69 height 17
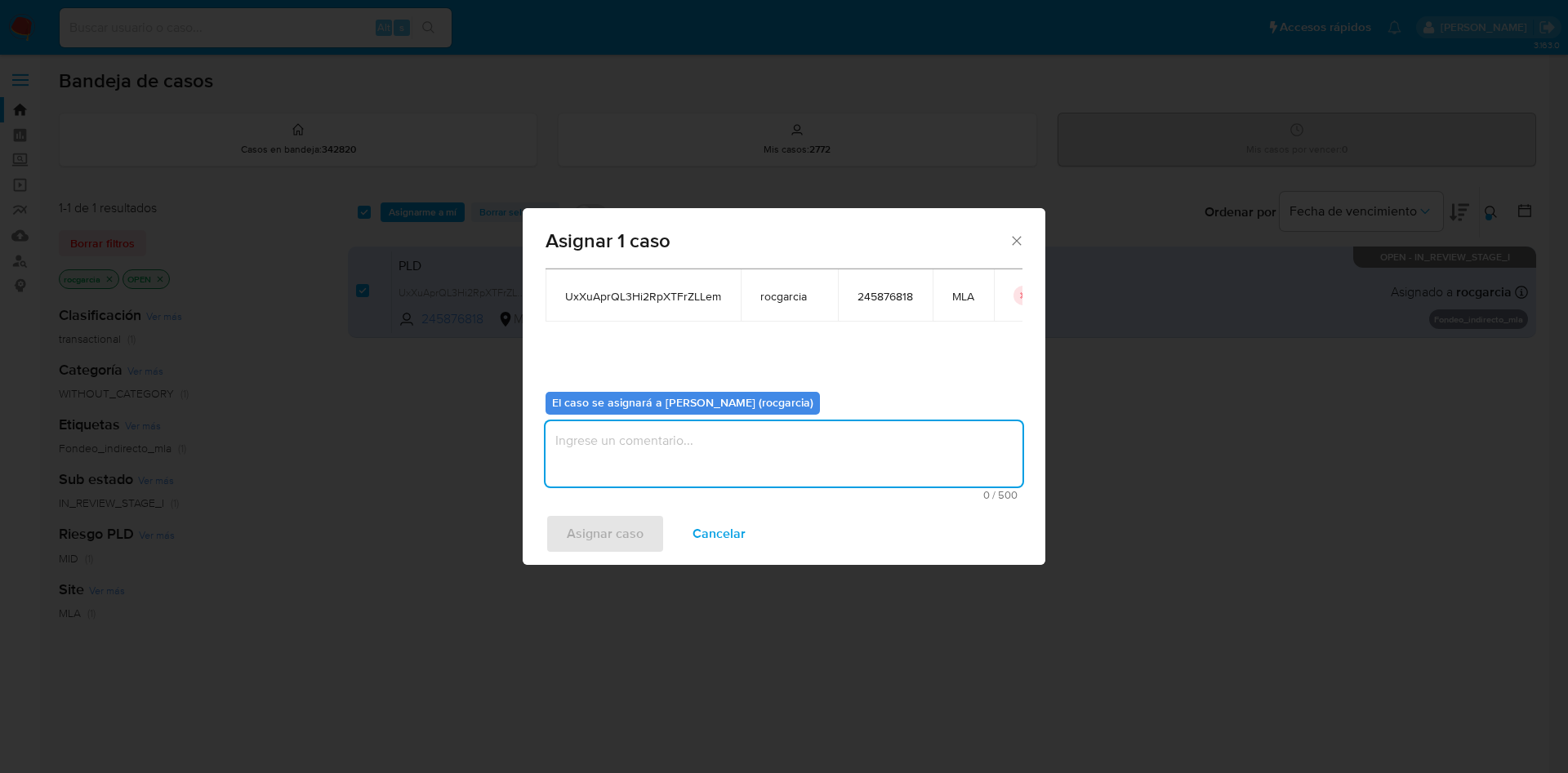
click at [735, 449] on textarea "assign-modal" at bounding box center [784, 454] width 477 height 65
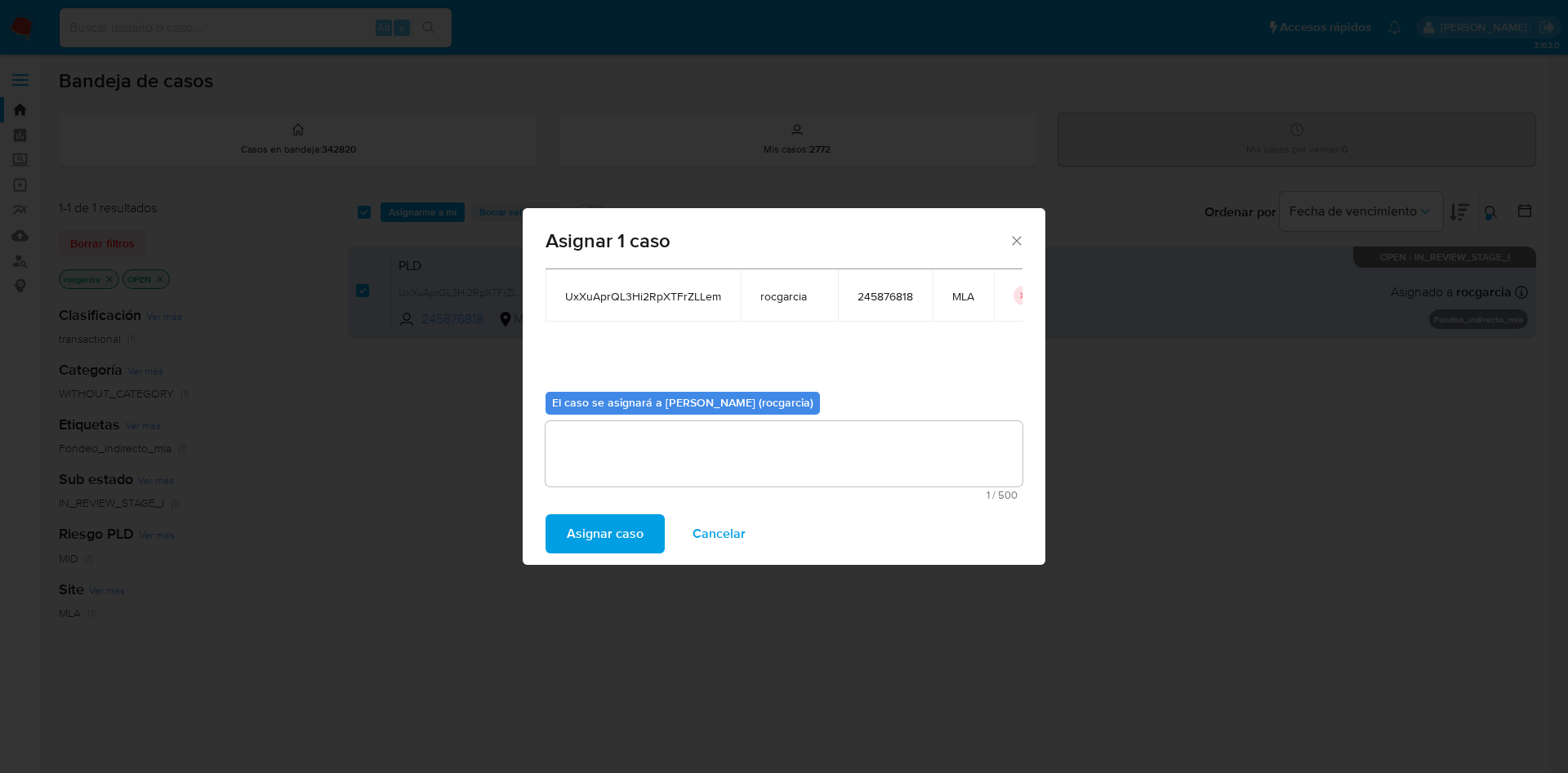
click at [607, 550] on span "Asignar caso" at bounding box center [604, 534] width 77 height 36
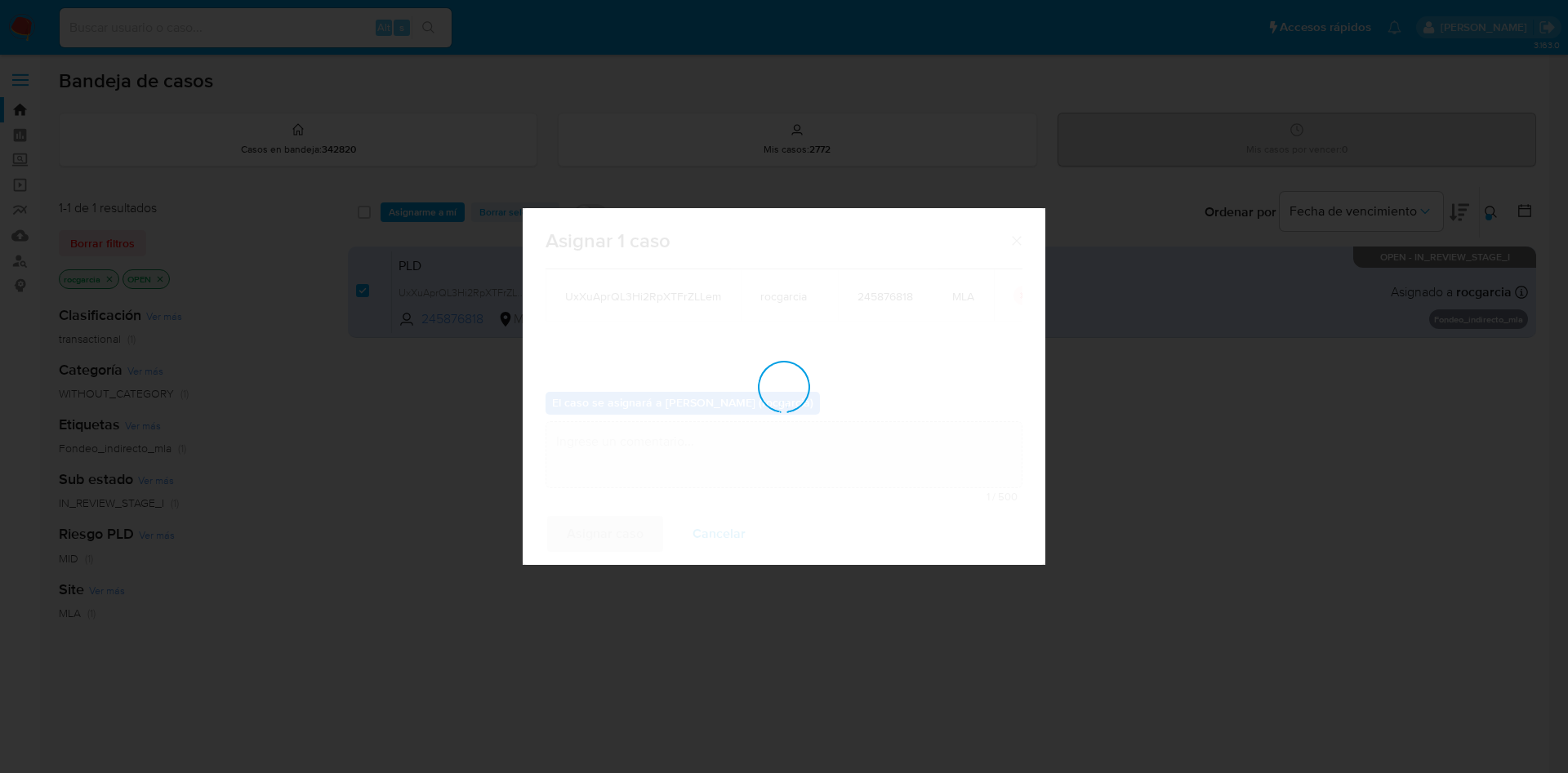
checkbox input "false"
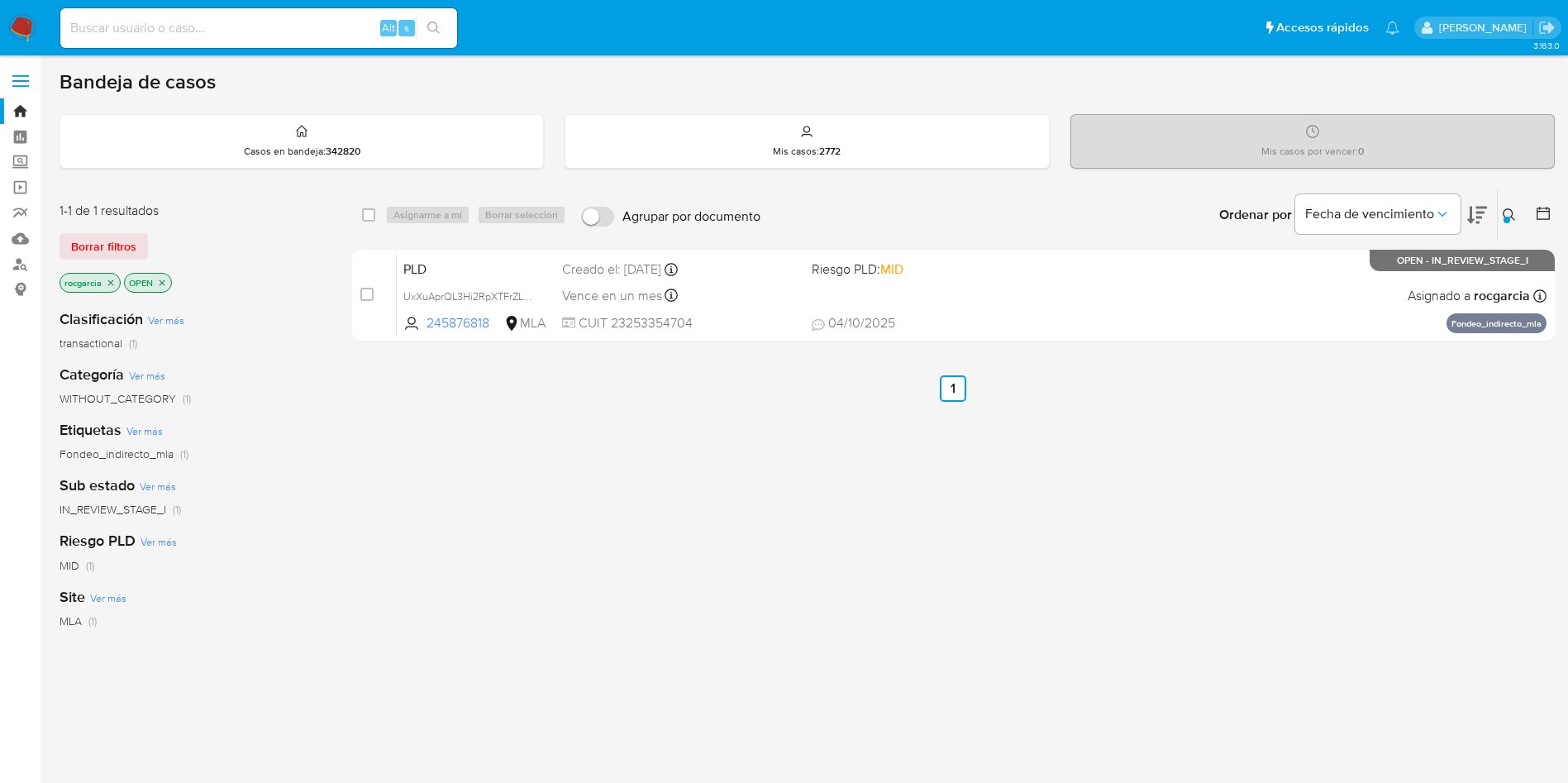
click at [1502, 221] on button at bounding box center [1512, 215] width 28 height 20
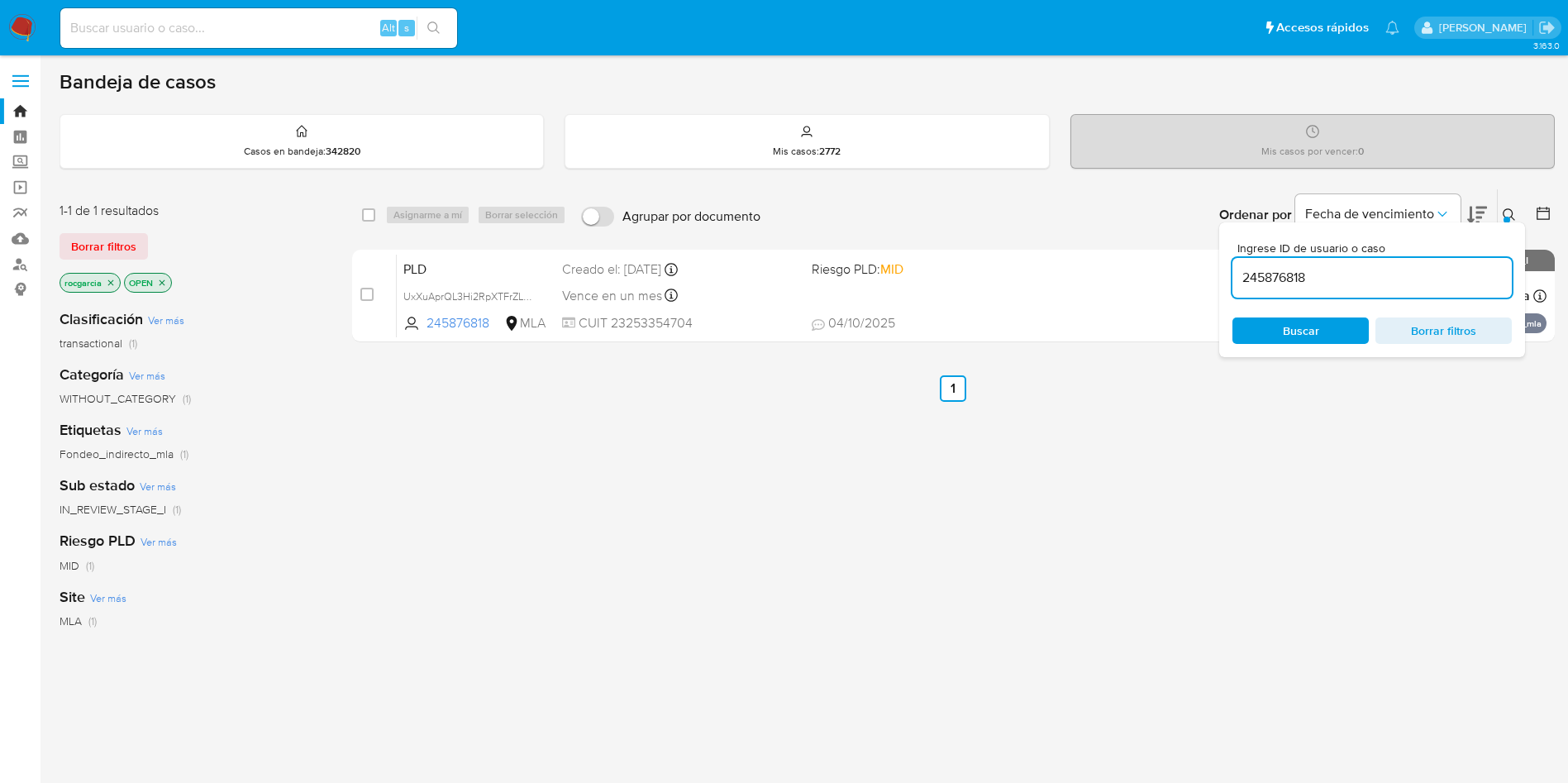
click at [1320, 283] on input "245876818" at bounding box center [1373, 278] width 280 height 22
click at [1500, 208] on button at bounding box center [1512, 215] width 28 height 20
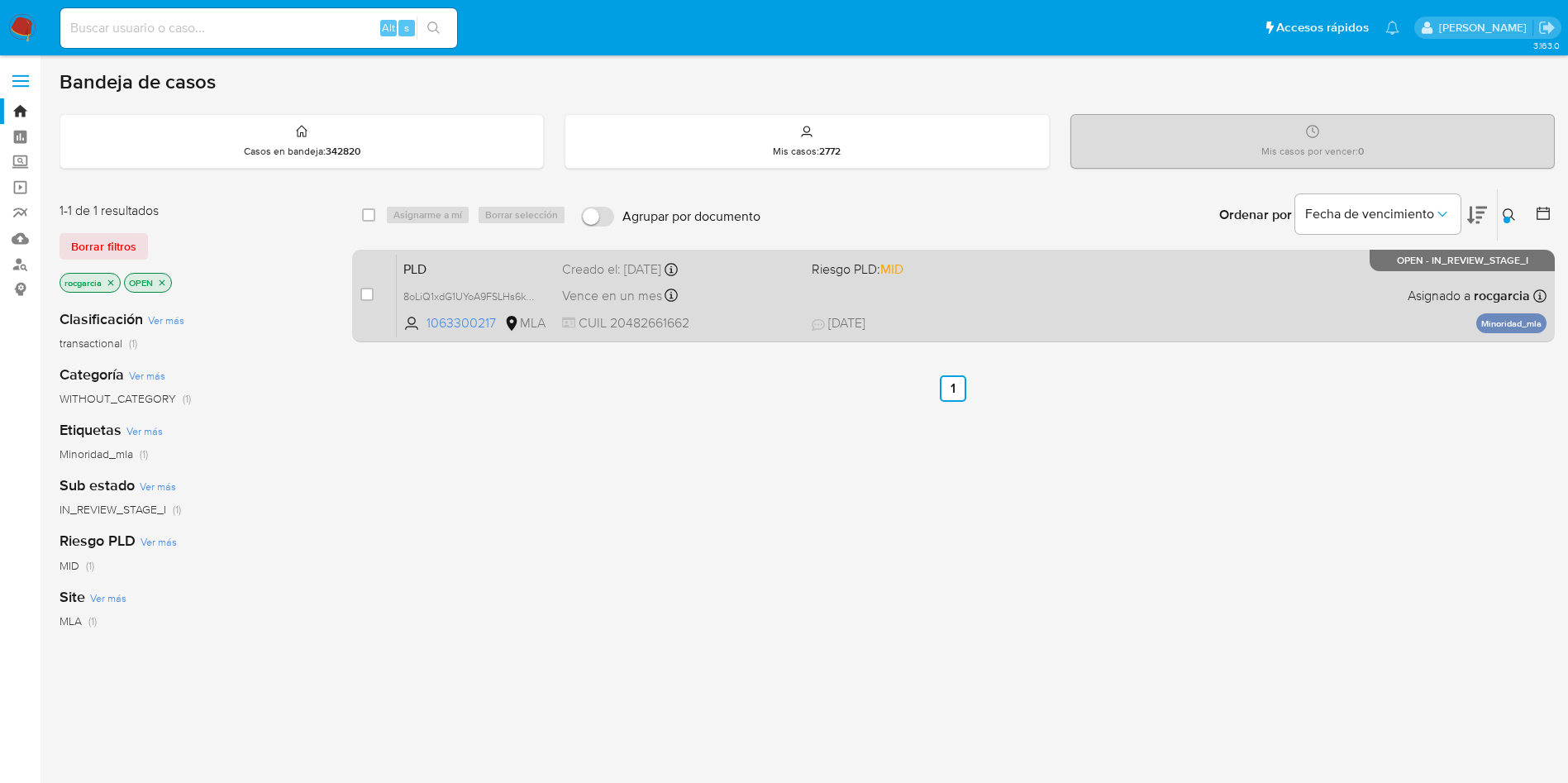
click at [980, 285] on div "PLD 8oLiQ1xdG1UYoA9FSLHs6kPN 1063300217 MLA Riesgo PLD: MID Creado el: 12/09/20…" at bounding box center [972, 296] width 1150 height 84
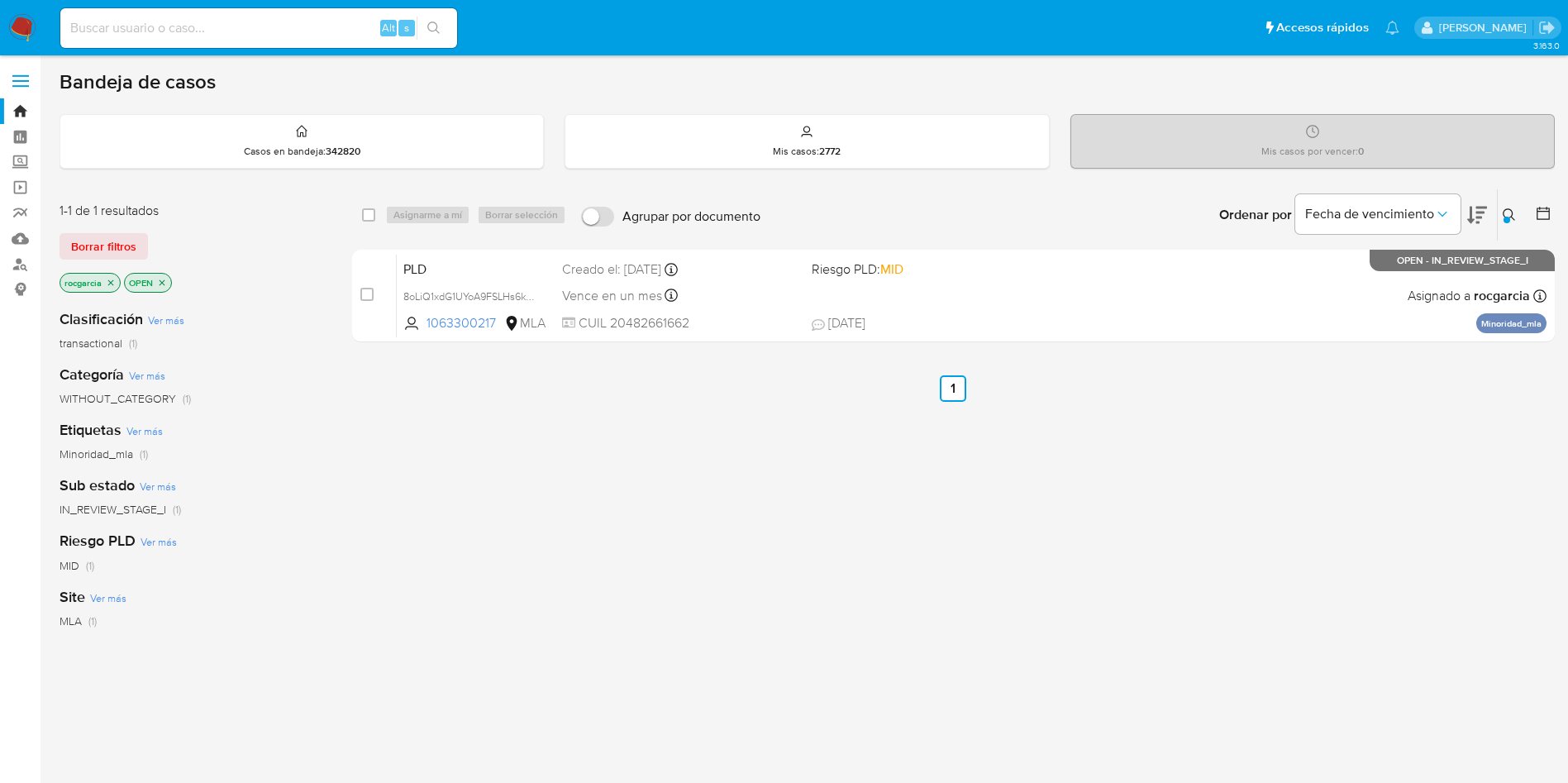
click at [1516, 209] on icon at bounding box center [1509, 214] width 13 height 13
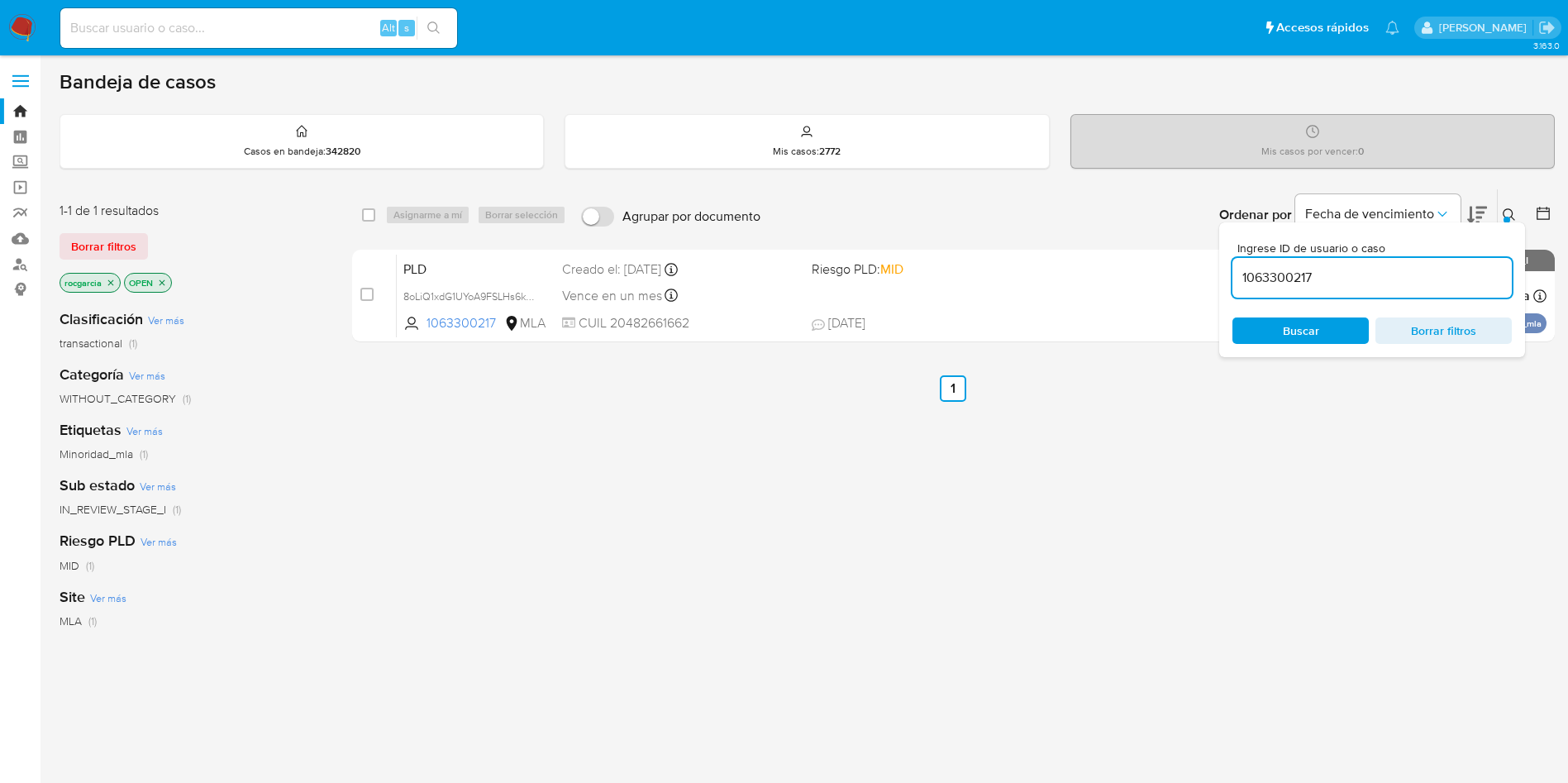
click at [1281, 278] on input "1063300217" at bounding box center [1373, 278] width 280 height 22
click at [1510, 212] on icon at bounding box center [1509, 214] width 13 height 13
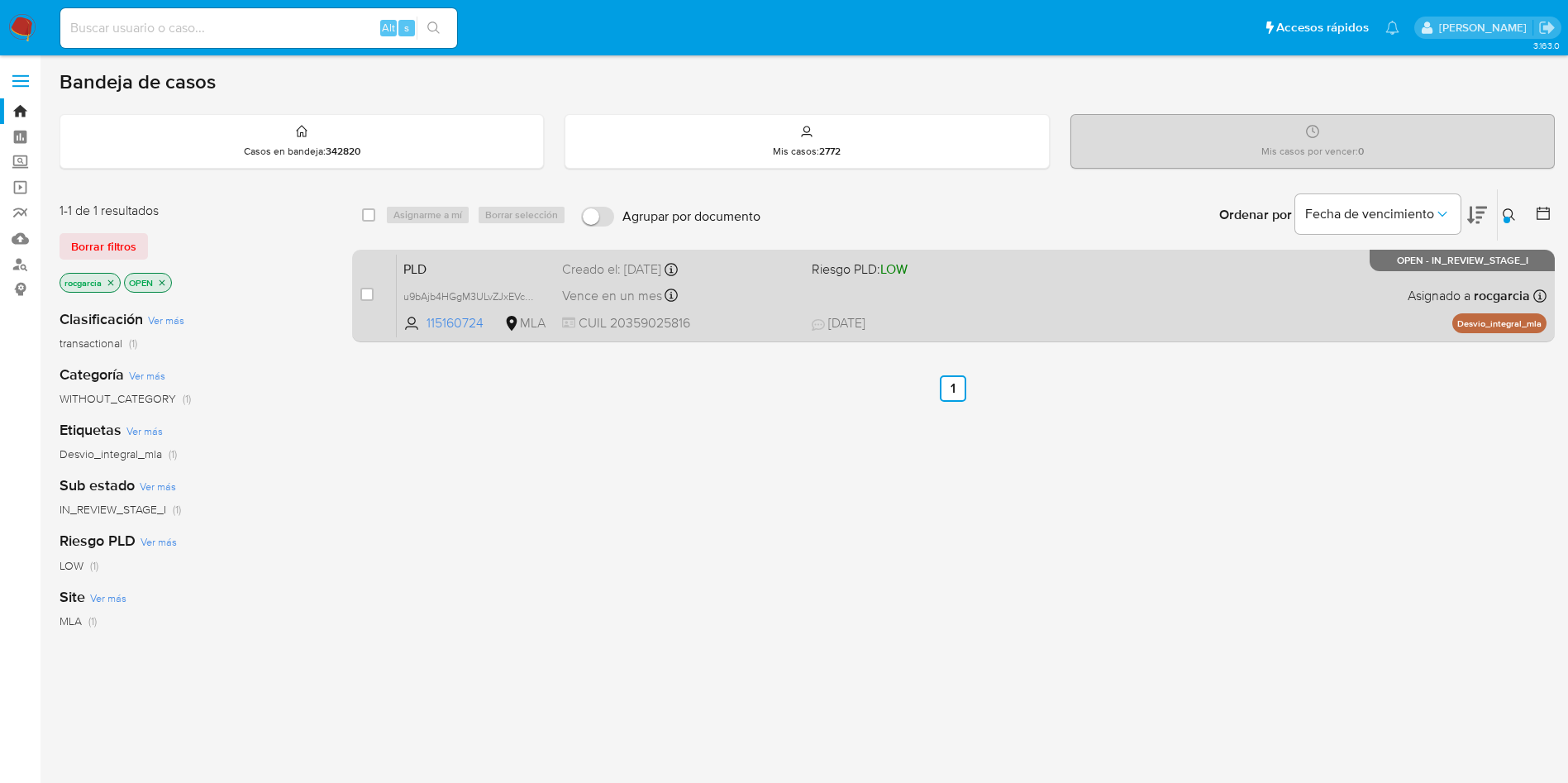
click at [1166, 277] on div "PLD u9bAjb4HGgM3ULvZJxEVcB2n 115160724 MLA Riesgo PLD: LOW Creado el: 12/09/202…" at bounding box center [972, 296] width 1150 height 84
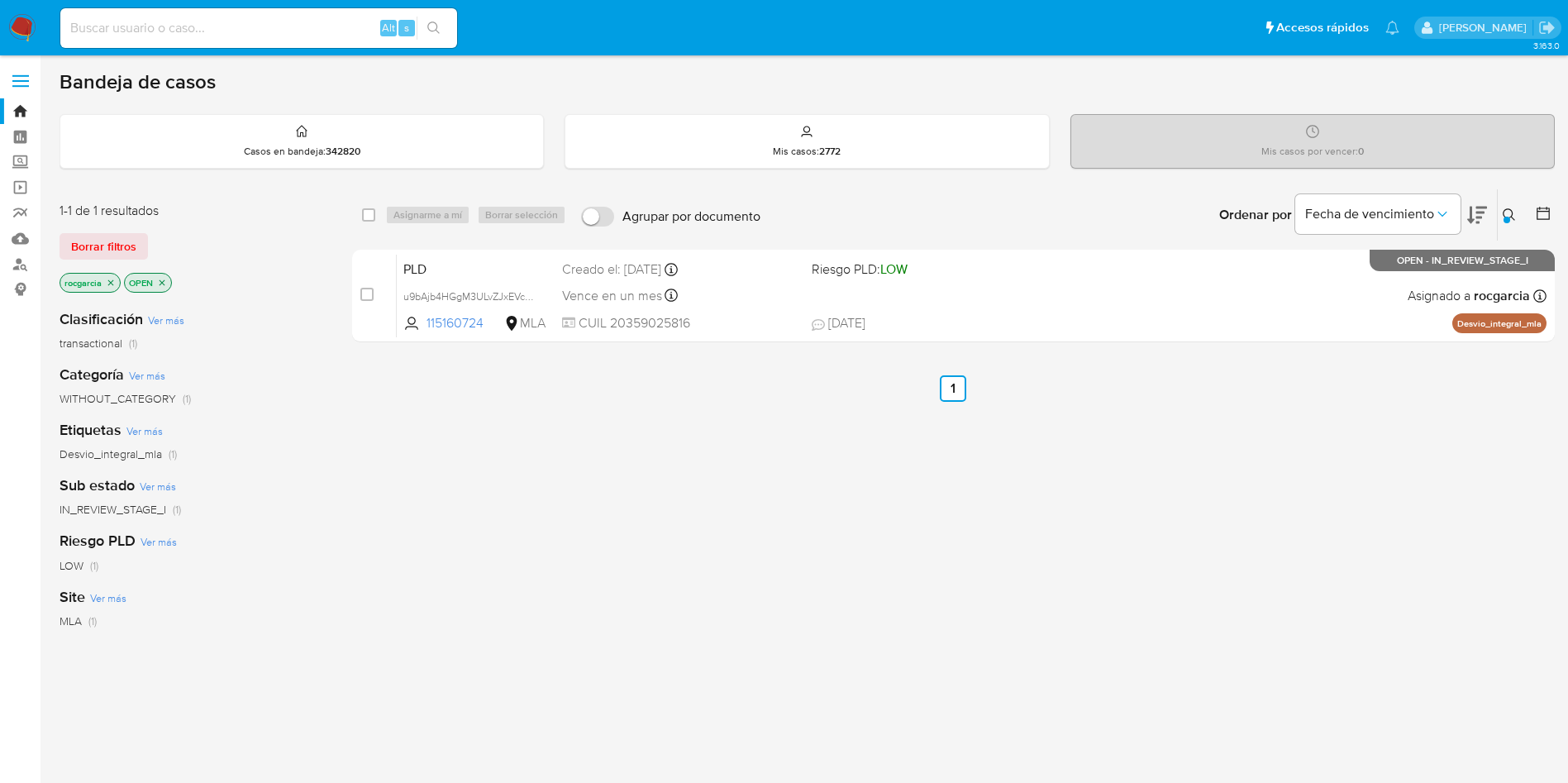
click at [1506, 205] on button at bounding box center [1512, 215] width 28 height 20
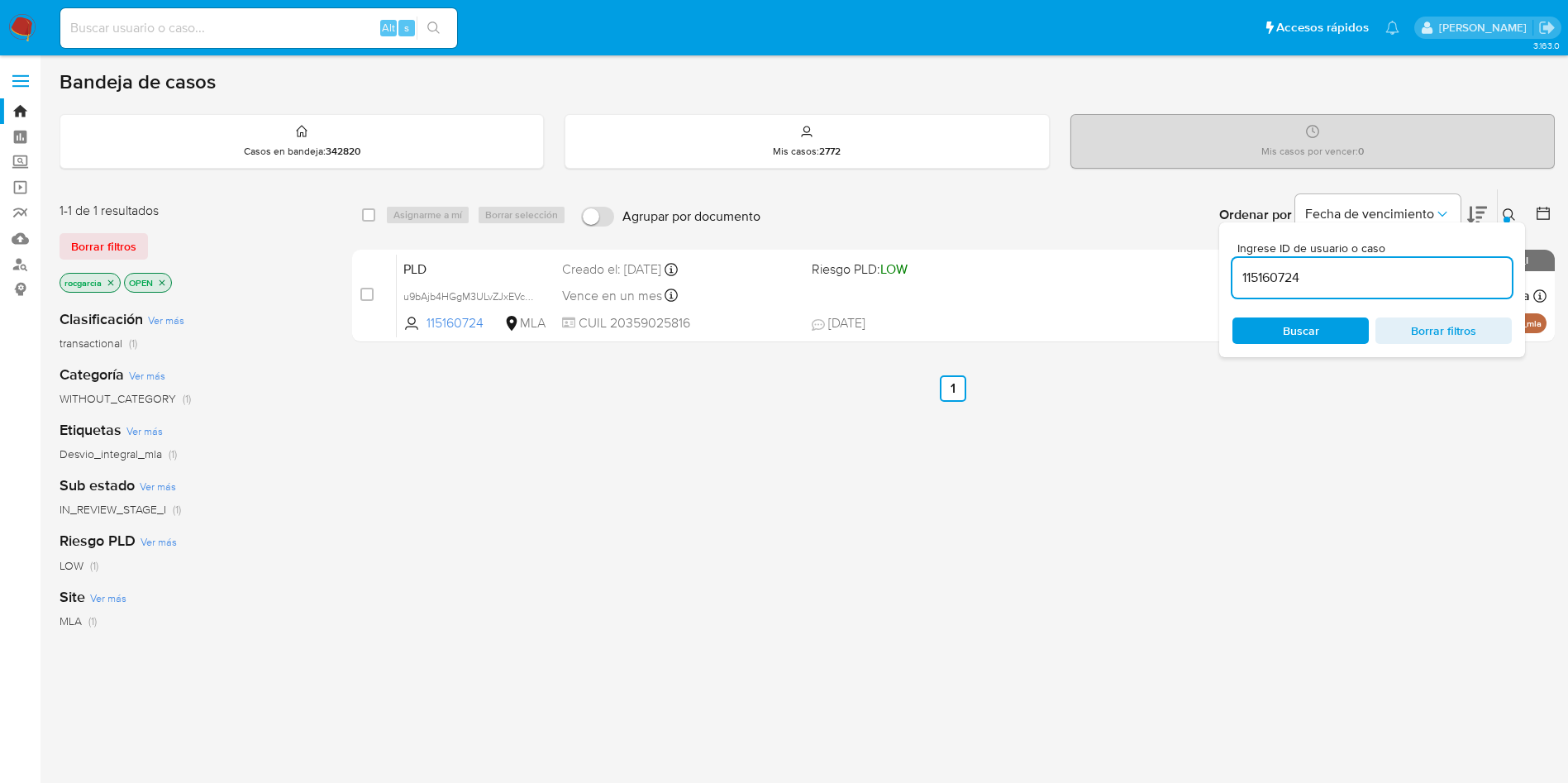
click at [1284, 268] on input "115160724" at bounding box center [1373, 278] width 280 height 22
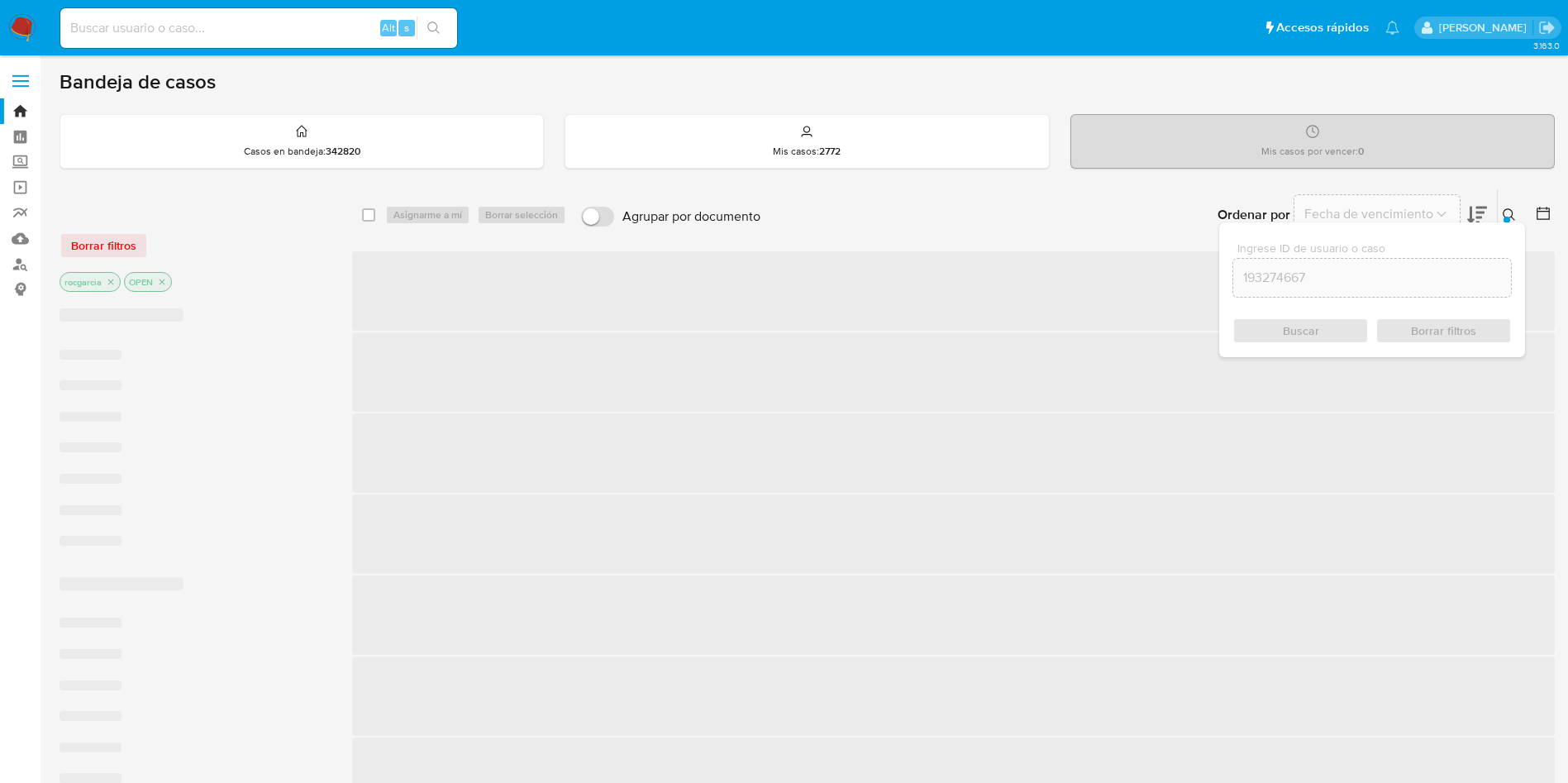
click at [1505, 213] on icon at bounding box center [1509, 214] width 13 height 13
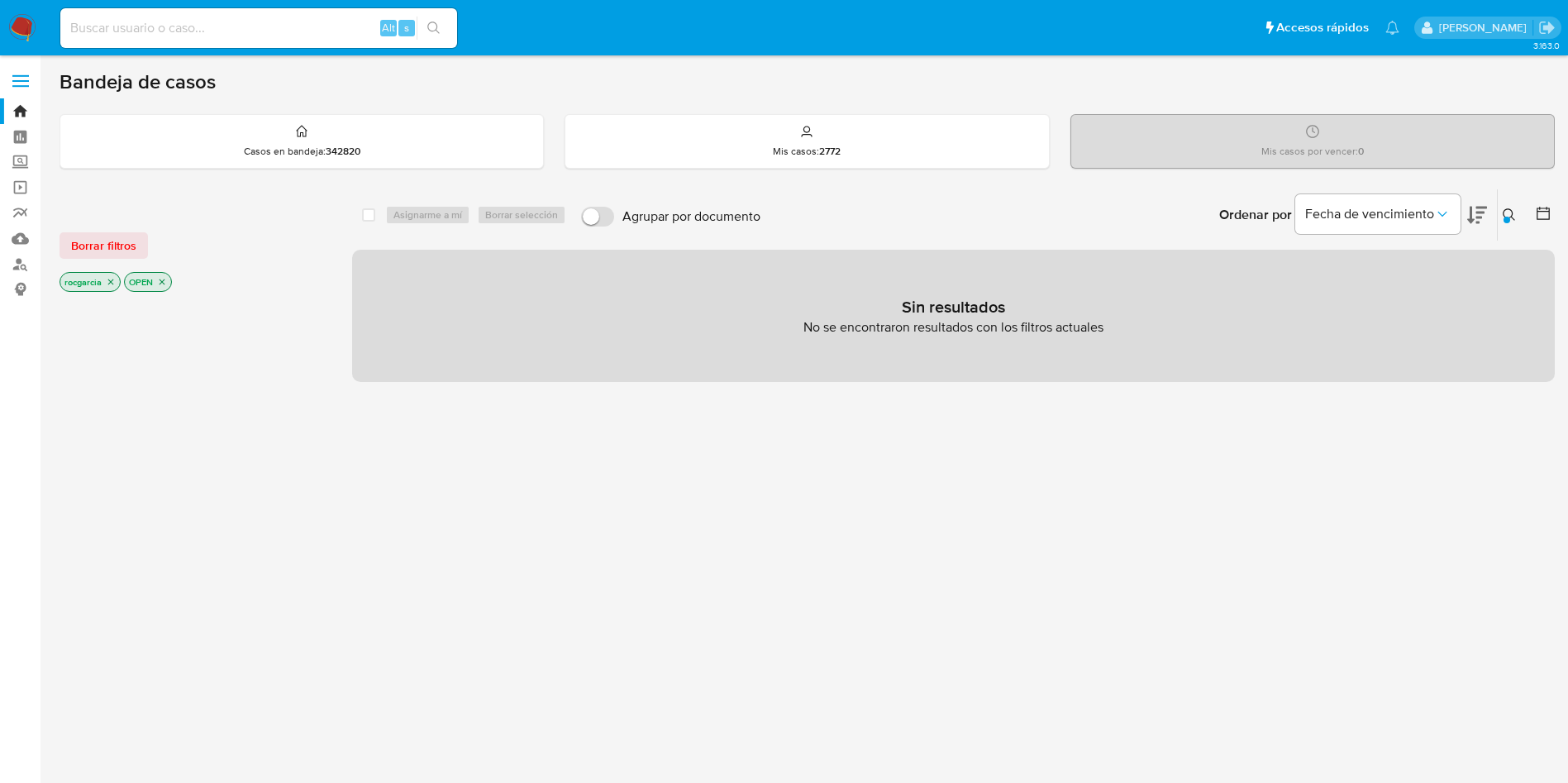
click at [167, 282] on icon "close-filter" at bounding box center [162, 282] width 10 height 10
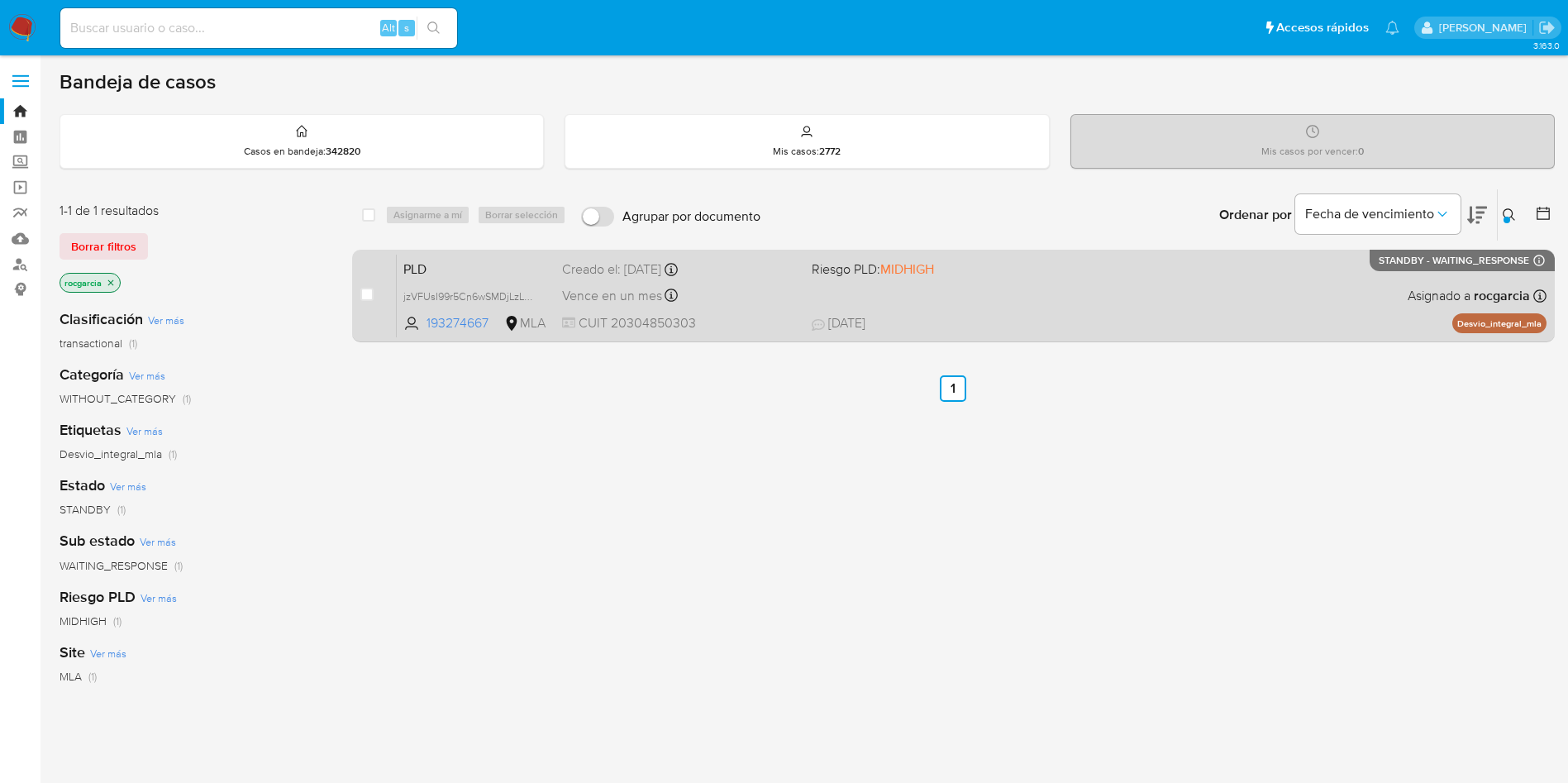
click at [1104, 311] on div "PLD jzVFUsI99r5Cn6wSMDjLzLnB 193274667 MLA Riesgo PLD: MIDHIGH Creado el: 12/09…" at bounding box center [972, 296] width 1150 height 84
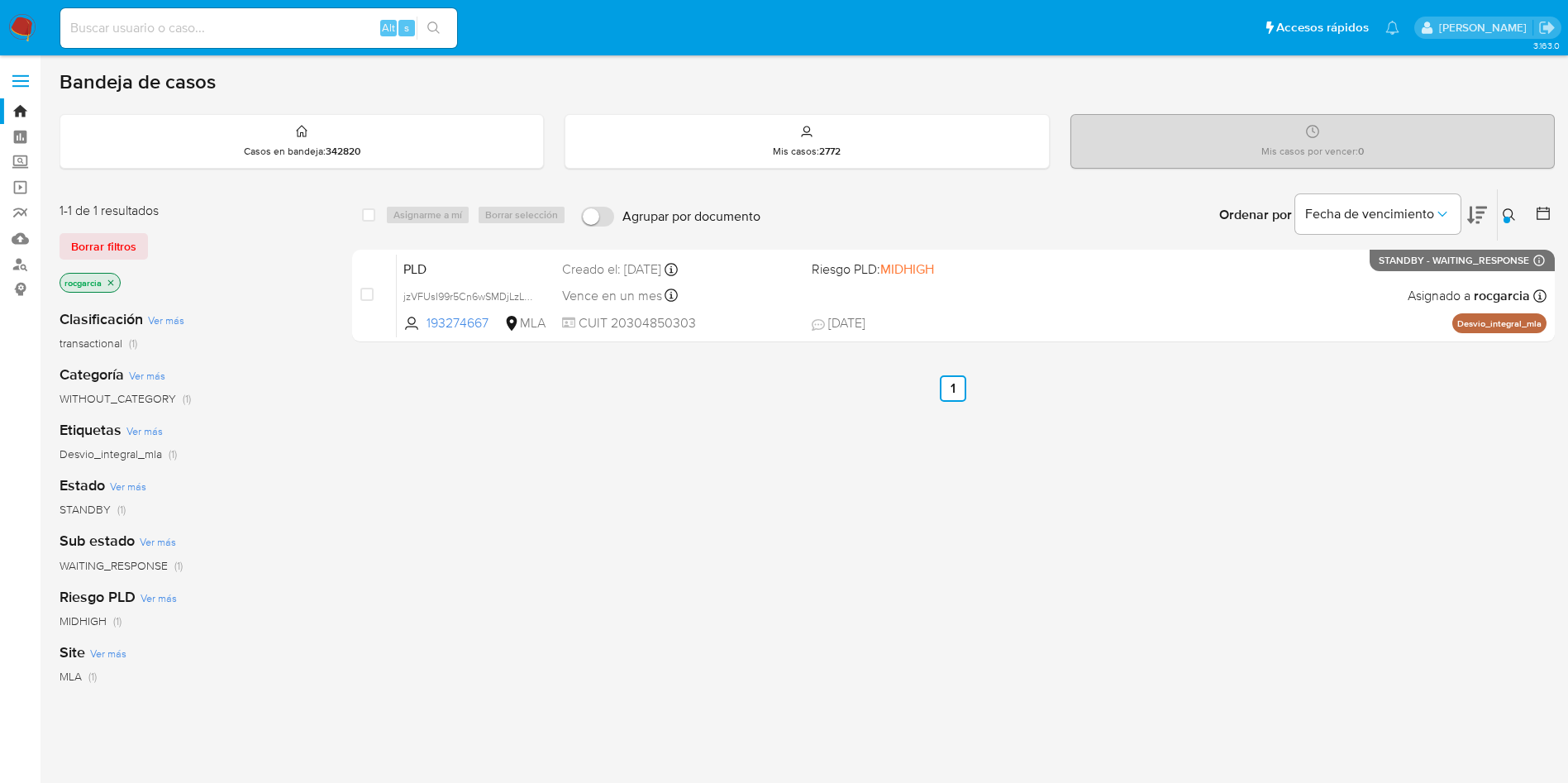
click at [1504, 219] on div at bounding box center [1507, 220] width 7 height 7
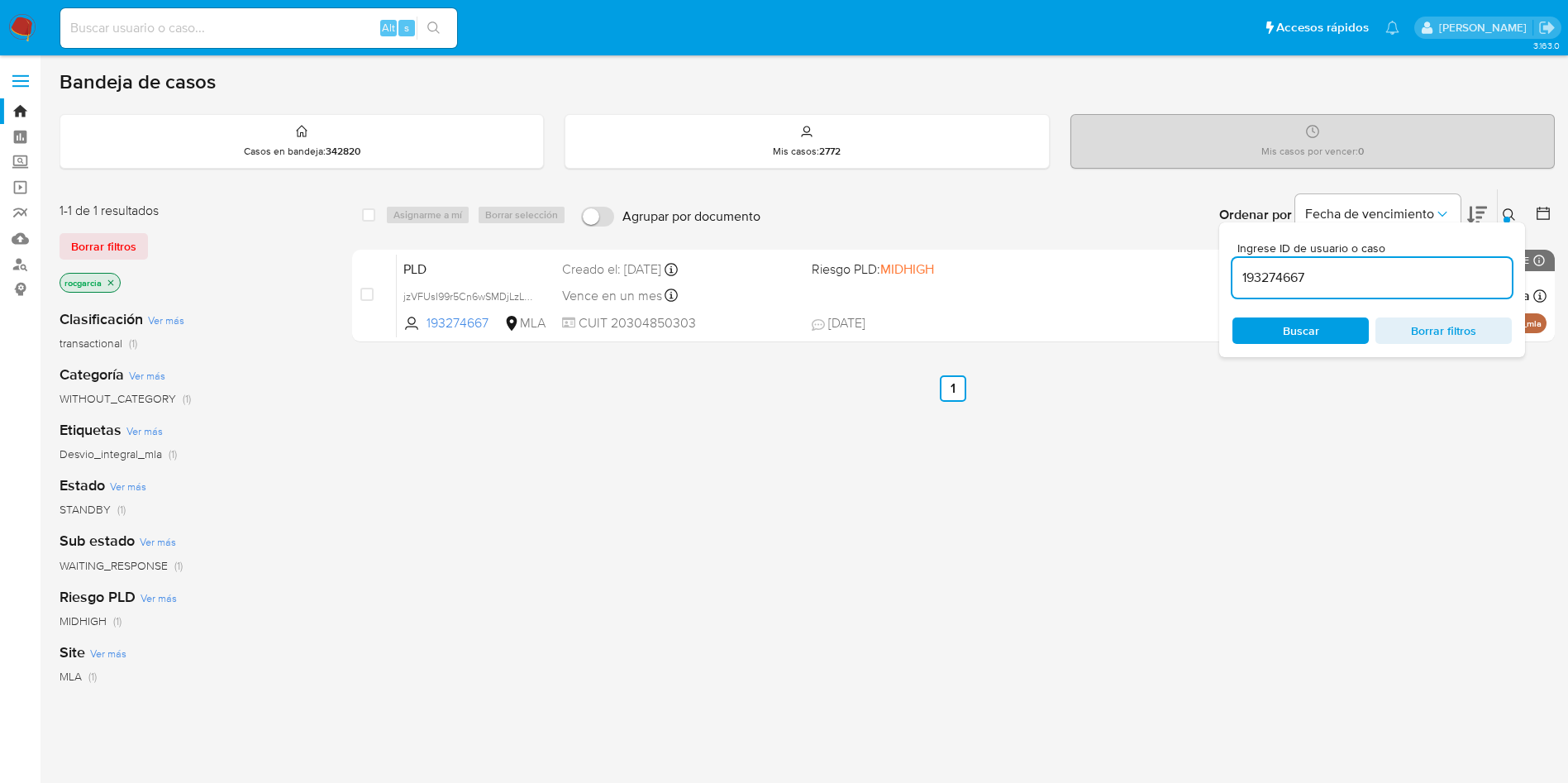
click at [1270, 276] on input "193274667" at bounding box center [1373, 278] width 280 height 22
type input "17128482"
click at [1500, 221] on button at bounding box center [1512, 215] width 28 height 20
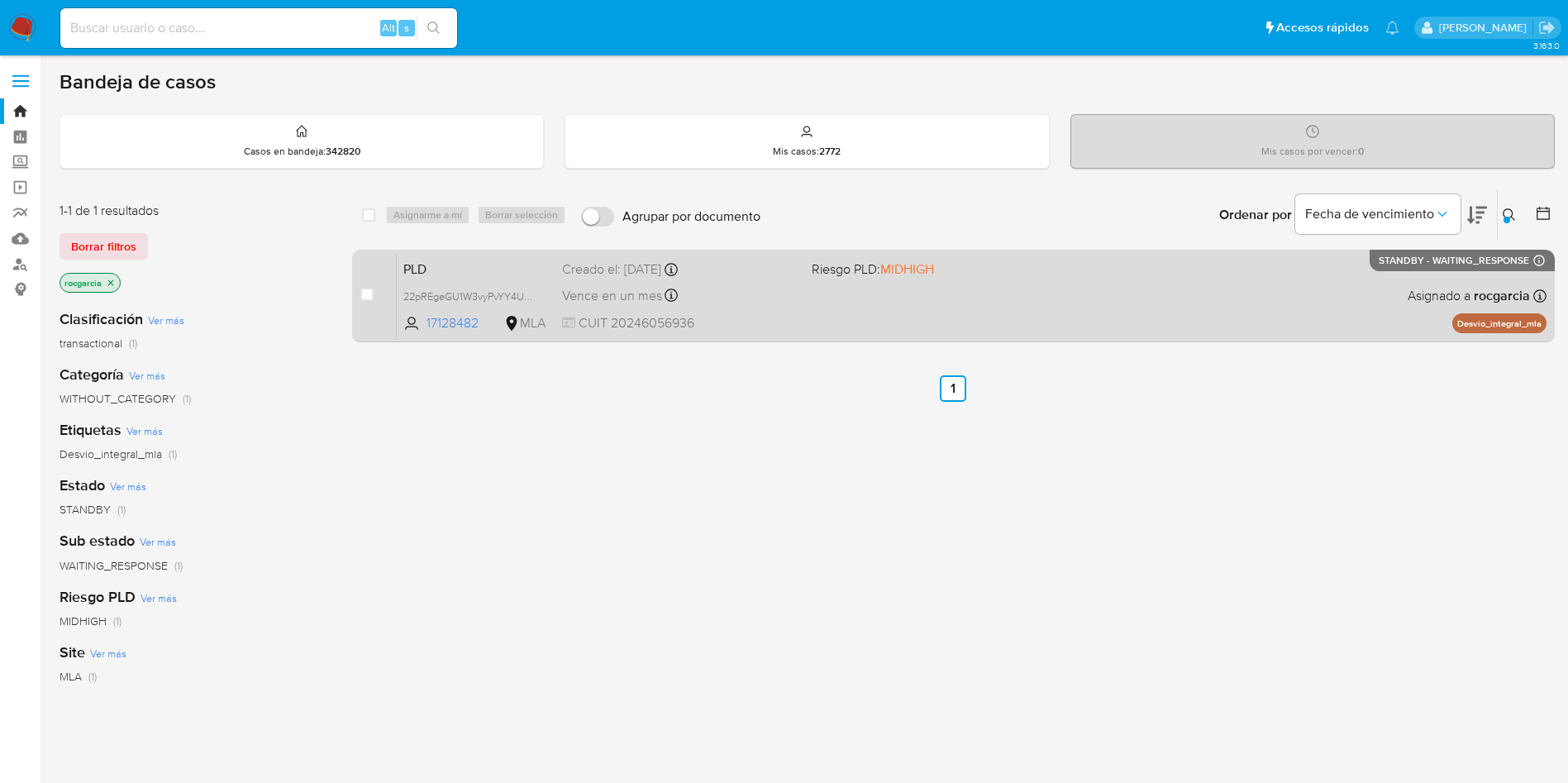
click at [968, 326] on div "PLD 22pREgeGU1W3vyPvYY4UUoQr 17128482 MLA Riesgo PLD: MIDHIGH Creado el: 12/09/…" at bounding box center [972, 296] width 1150 height 84
click at [1075, 320] on div "PLD 22pREgeGU1W3vyPvYY4UUoQr 17128482 MLA Riesgo PLD: MIDHIGH Creado el: 12/09/…" at bounding box center [972, 296] width 1150 height 84
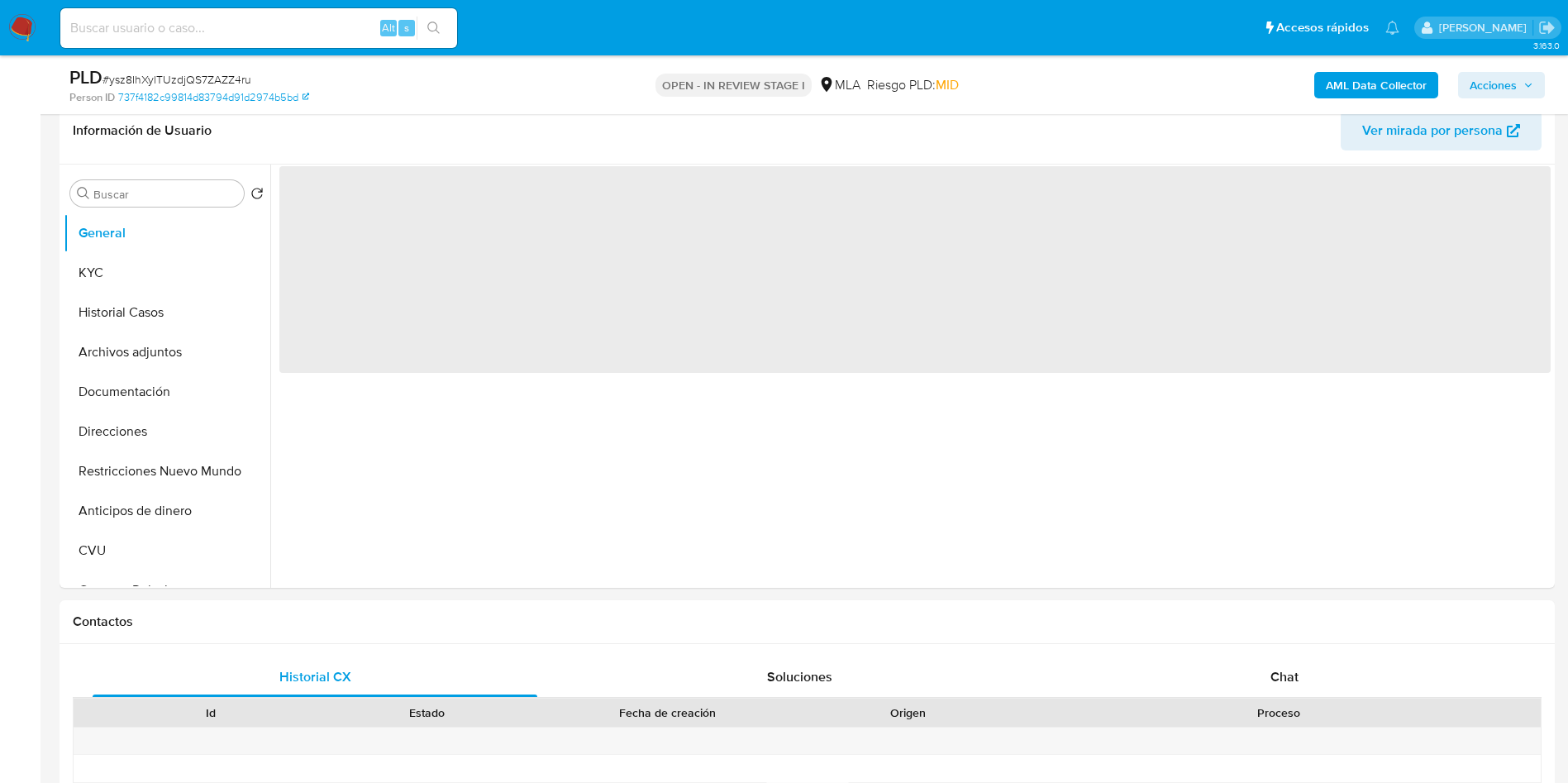
scroll to position [373, 0]
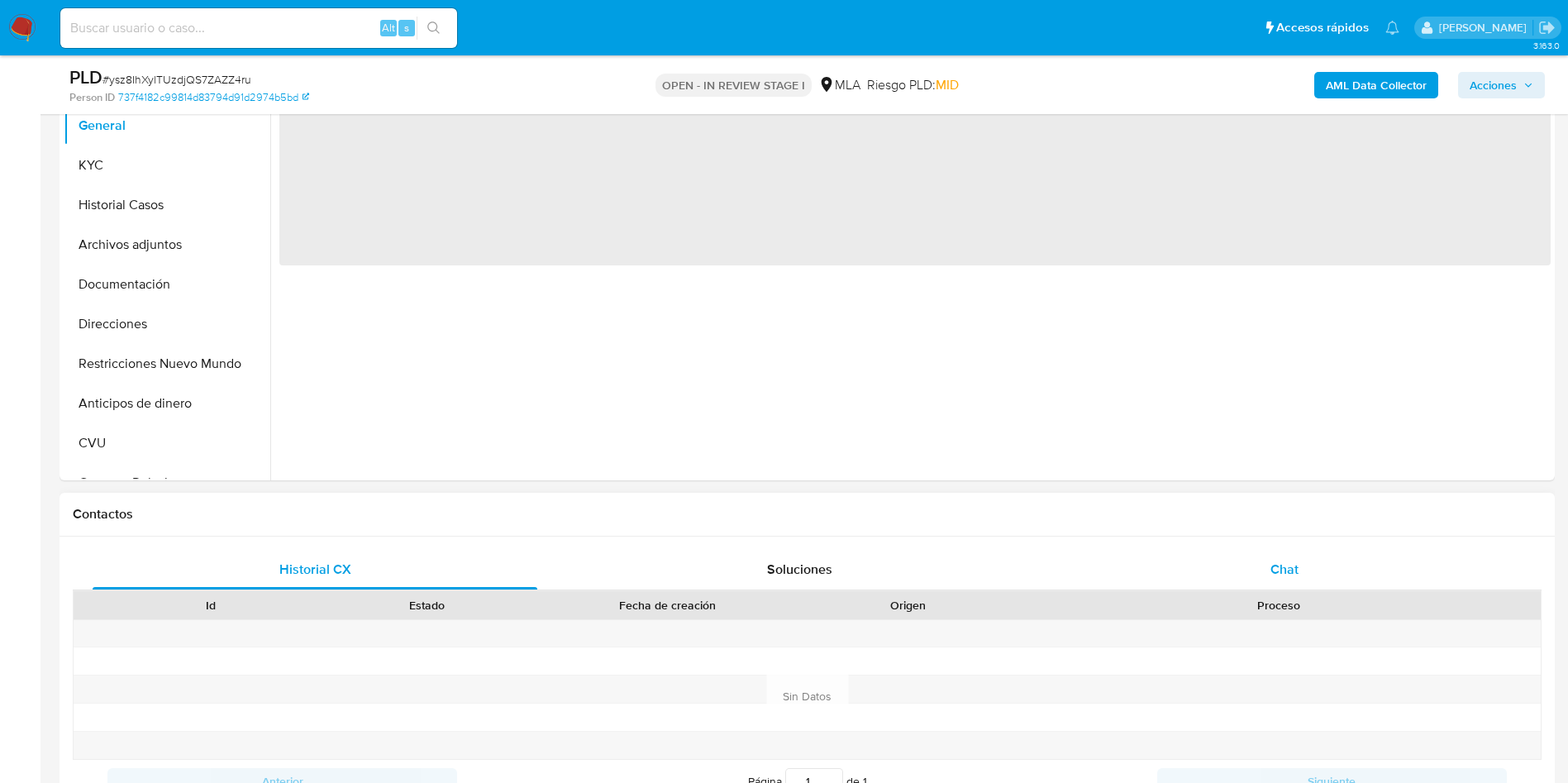
select select "10"
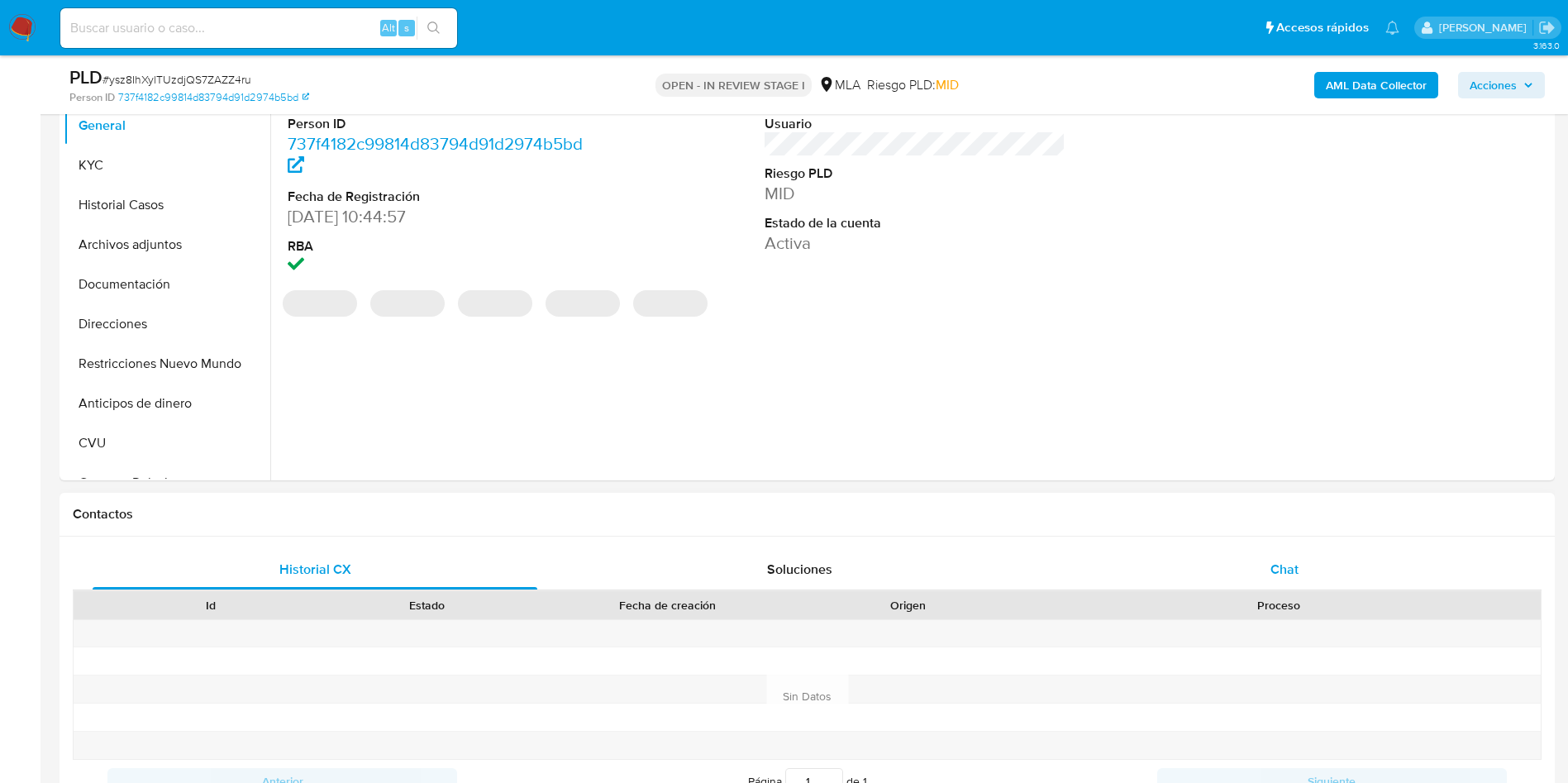
click at [1267, 568] on div "Chat" at bounding box center [1284, 570] width 444 height 39
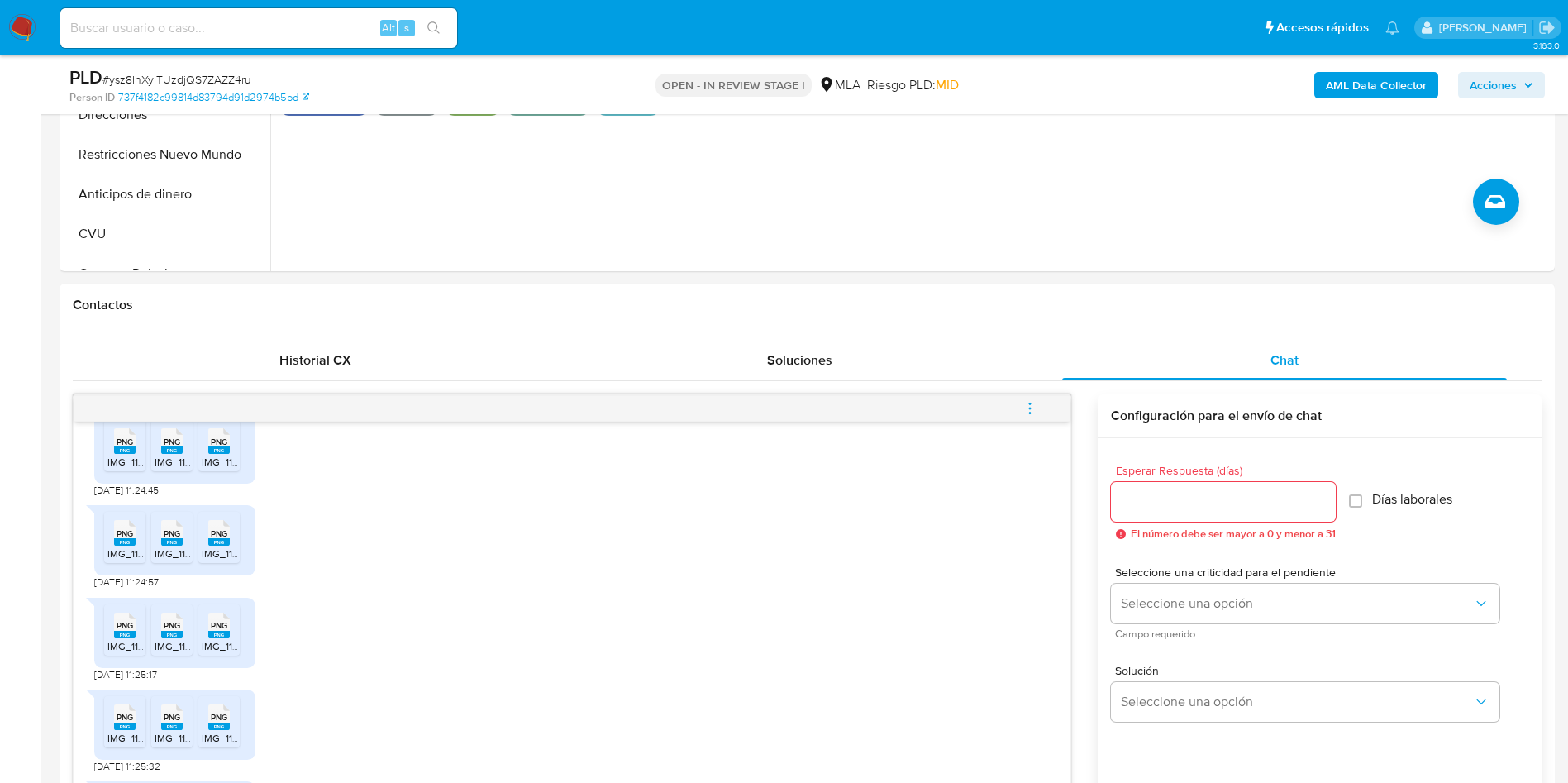
scroll to position [249, 0]
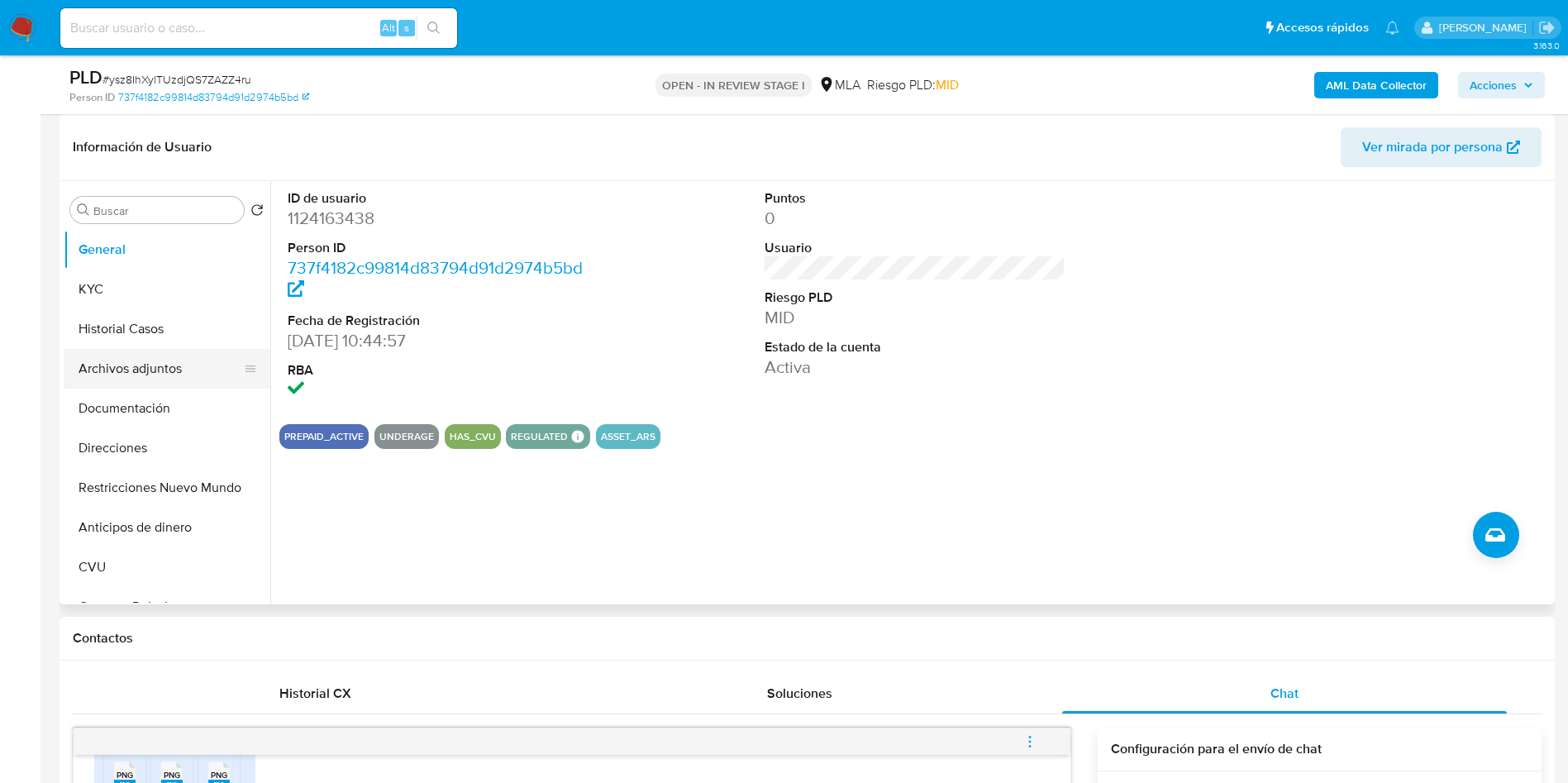
click at [102, 369] on button "Archivos adjuntos" at bounding box center [161, 369] width 193 height 39
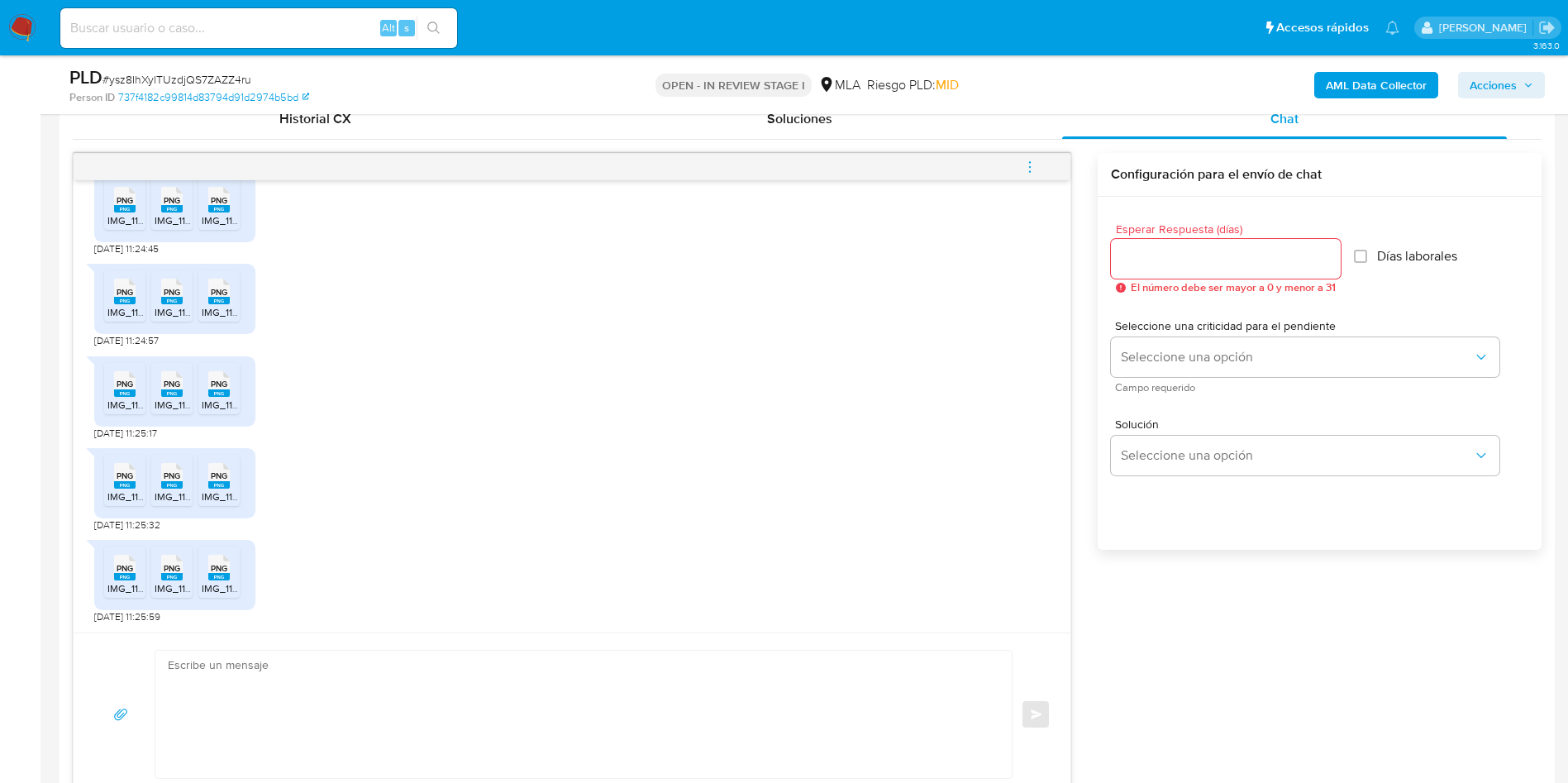
scroll to position [993, 0]
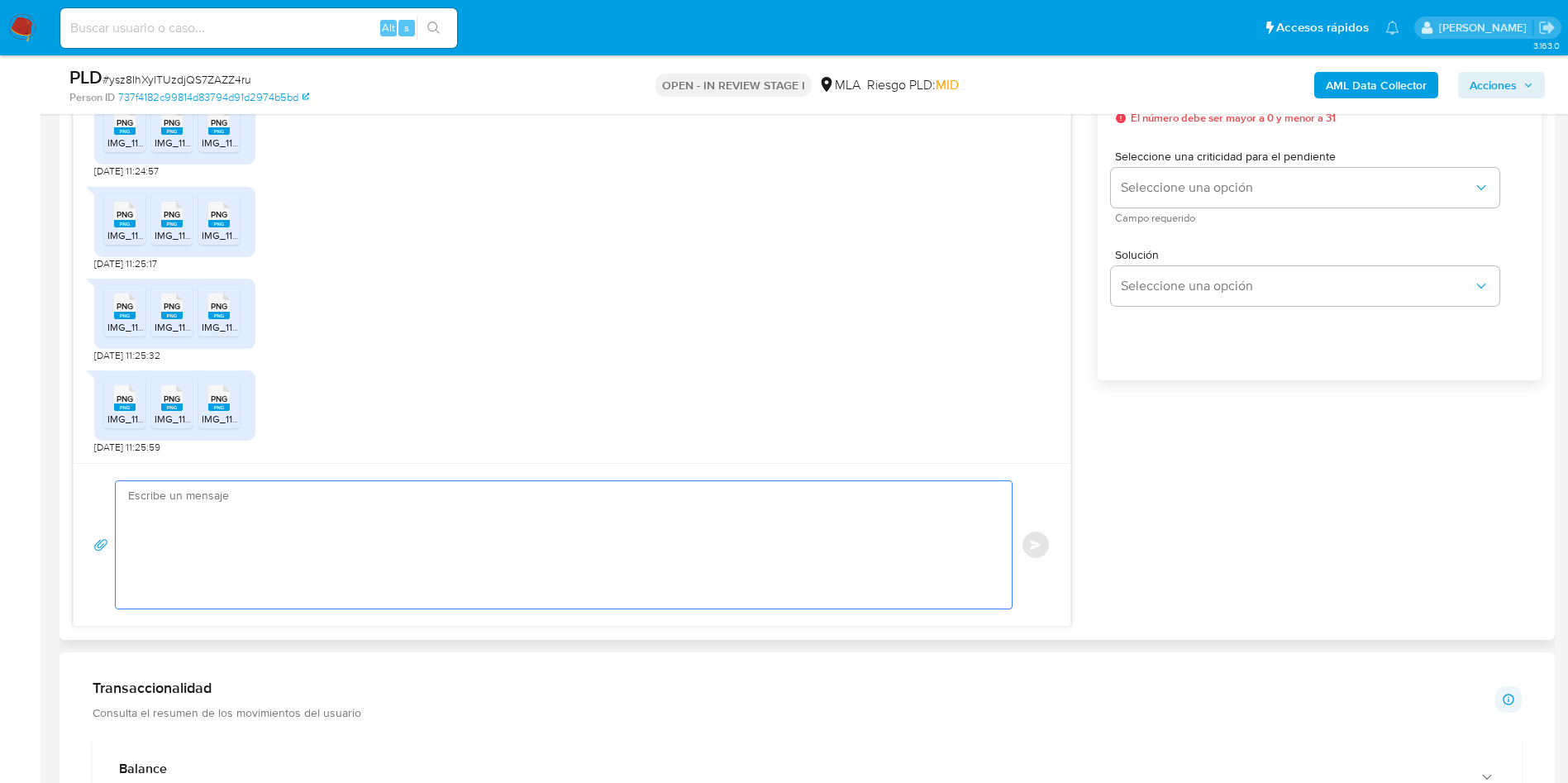
click at [365, 527] on textarea at bounding box center [560, 544] width 863 height 127
click at [763, 524] on textarea "Muchas gracias por tu respuesta, En este caso, para eviatr futuros inconvenient…" at bounding box center [560, 544] width 863 height 127
click at [232, 534] on textarea "Muchas gracias por tu respuesta, En este caso, para eviatr futuros inconvenient…" at bounding box center [560, 544] width 863 height 127
click at [0, 0] on lt-strong "ta" at bounding box center [0, 0] width 0 height 0
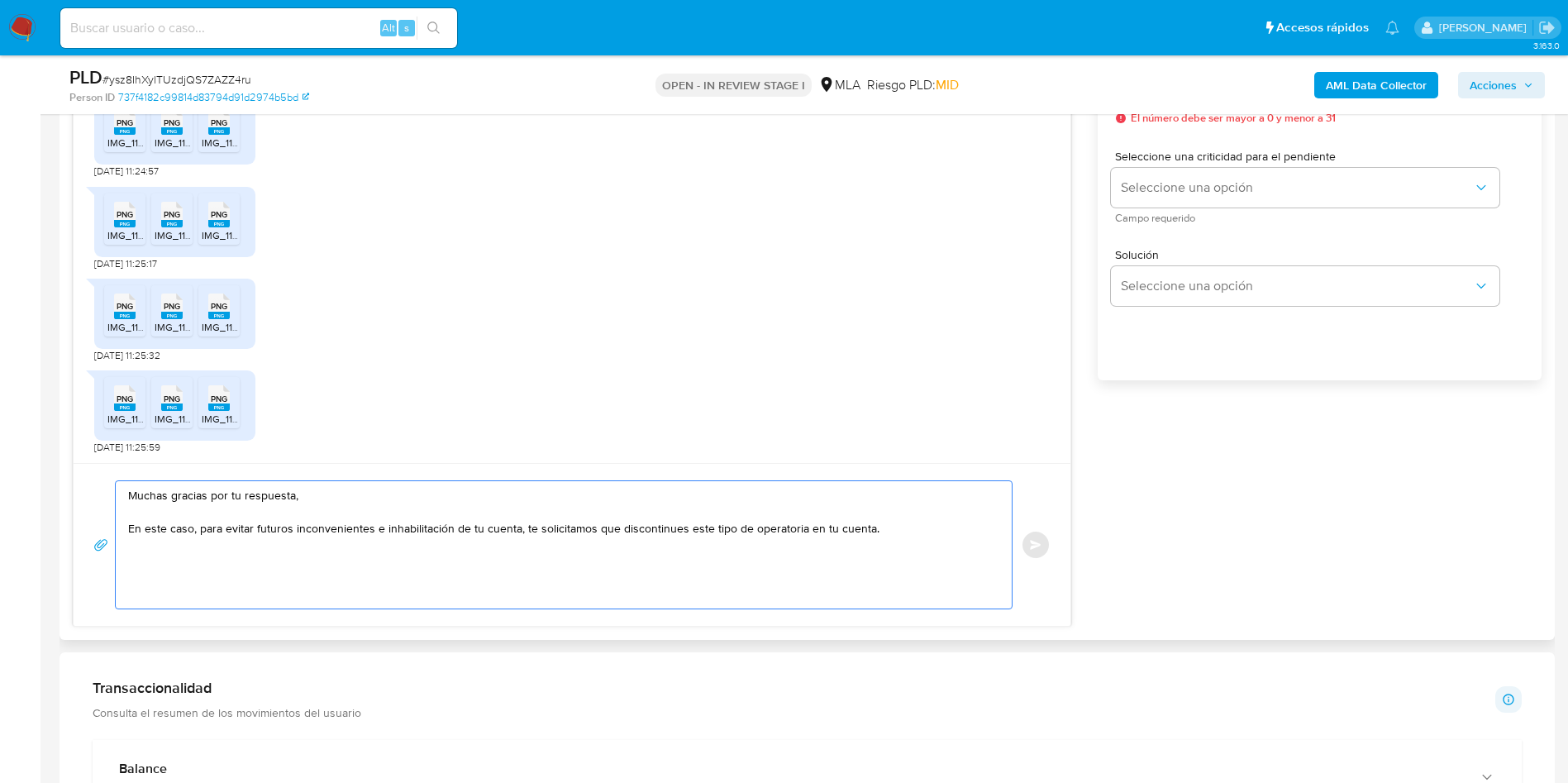
click at [662, 532] on textarea "Muchas gracias por tu respuesta, En este caso, para evitar futuros inconvenient…" at bounding box center [560, 544] width 863 height 127
click at [623, 523] on textarea "Muchas gracias por tu respuesta, En este caso, para evitar futuros inconvenient…" at bounding box center [560, 544] width 863 height 127
click at [0, 0] on lt-span "discontinúes" at bounding box center [0, 0] width 0 height 0
click at [0, 607] on aside "Bandeja Tablero Screening Búsqueda en Listas Watchlist Herramientas Operaciones…" at bounding box center [20, 665] width 40 height 3315
click at [239, 575] on textarea "Muchas gracias por tu respuesta, En este caso, para evitar futuros inconvenient…" at bounding box center [560, 544] width 863 height 127
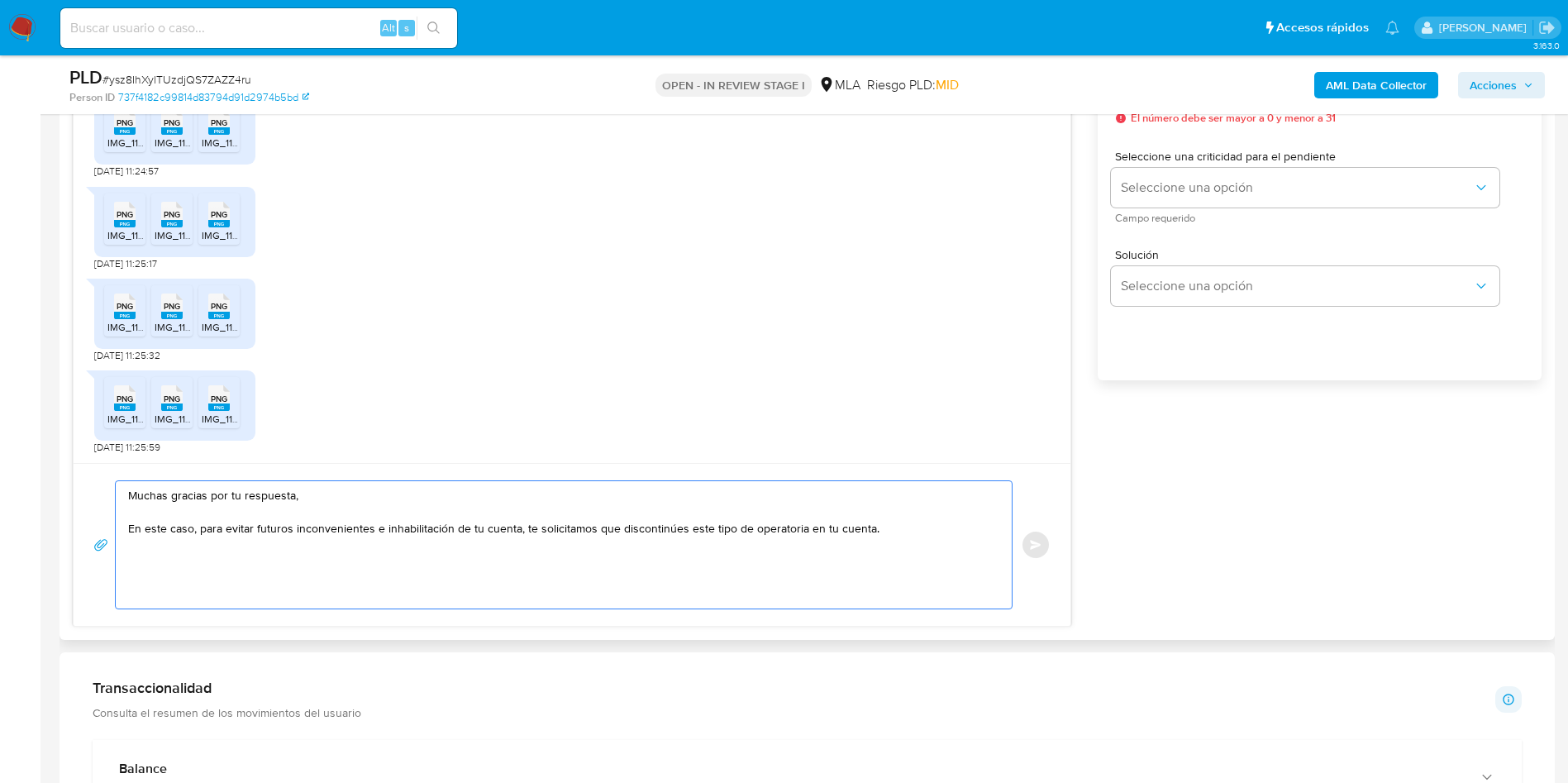
click at [919, 534] on textarea "Muchas gracias por tu respuesta, En este caso, para evitar futuros inconvenient…" at bounding box center [560, 544] width 863 height 127
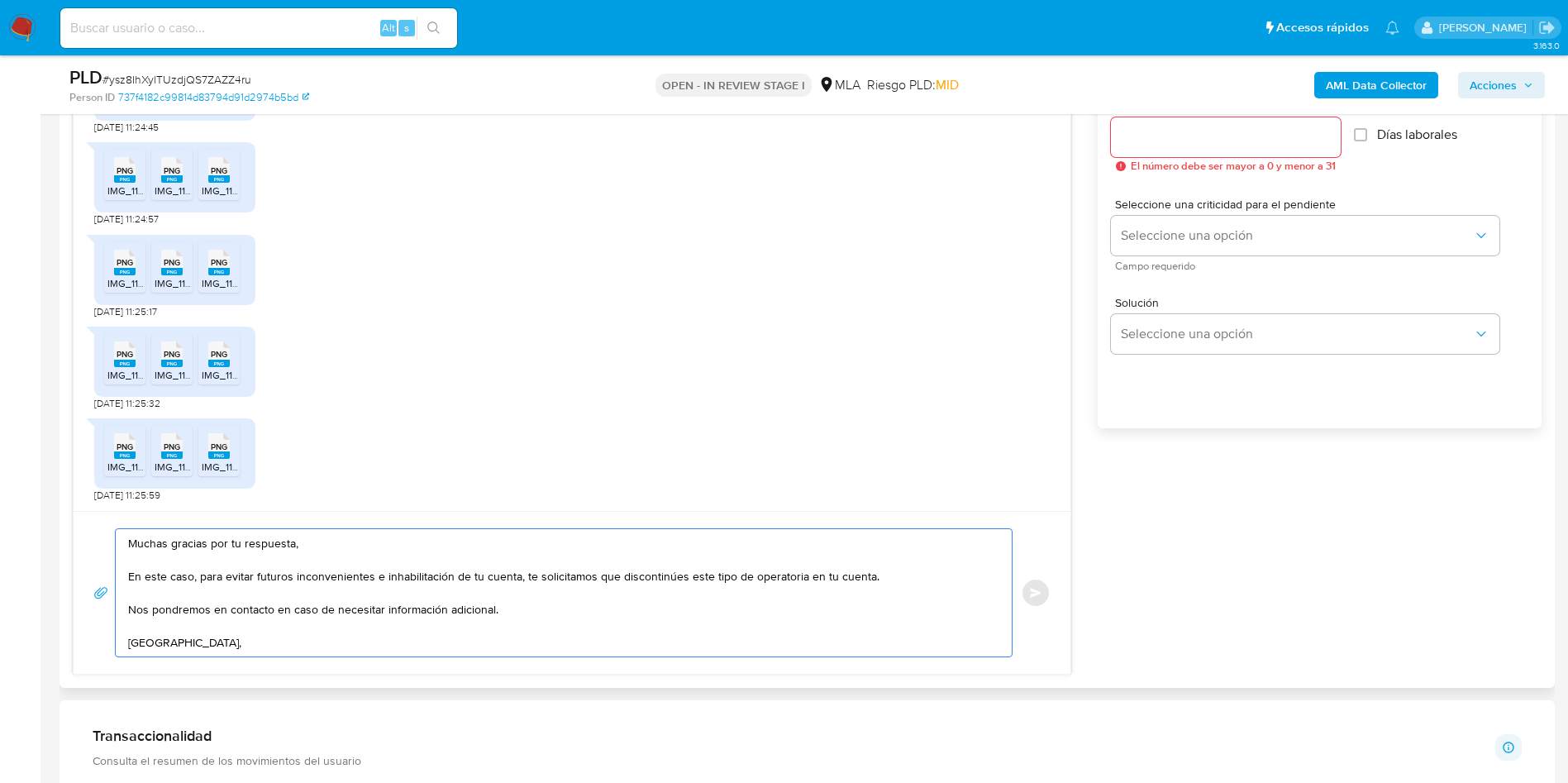
scroll to position [869, 0]
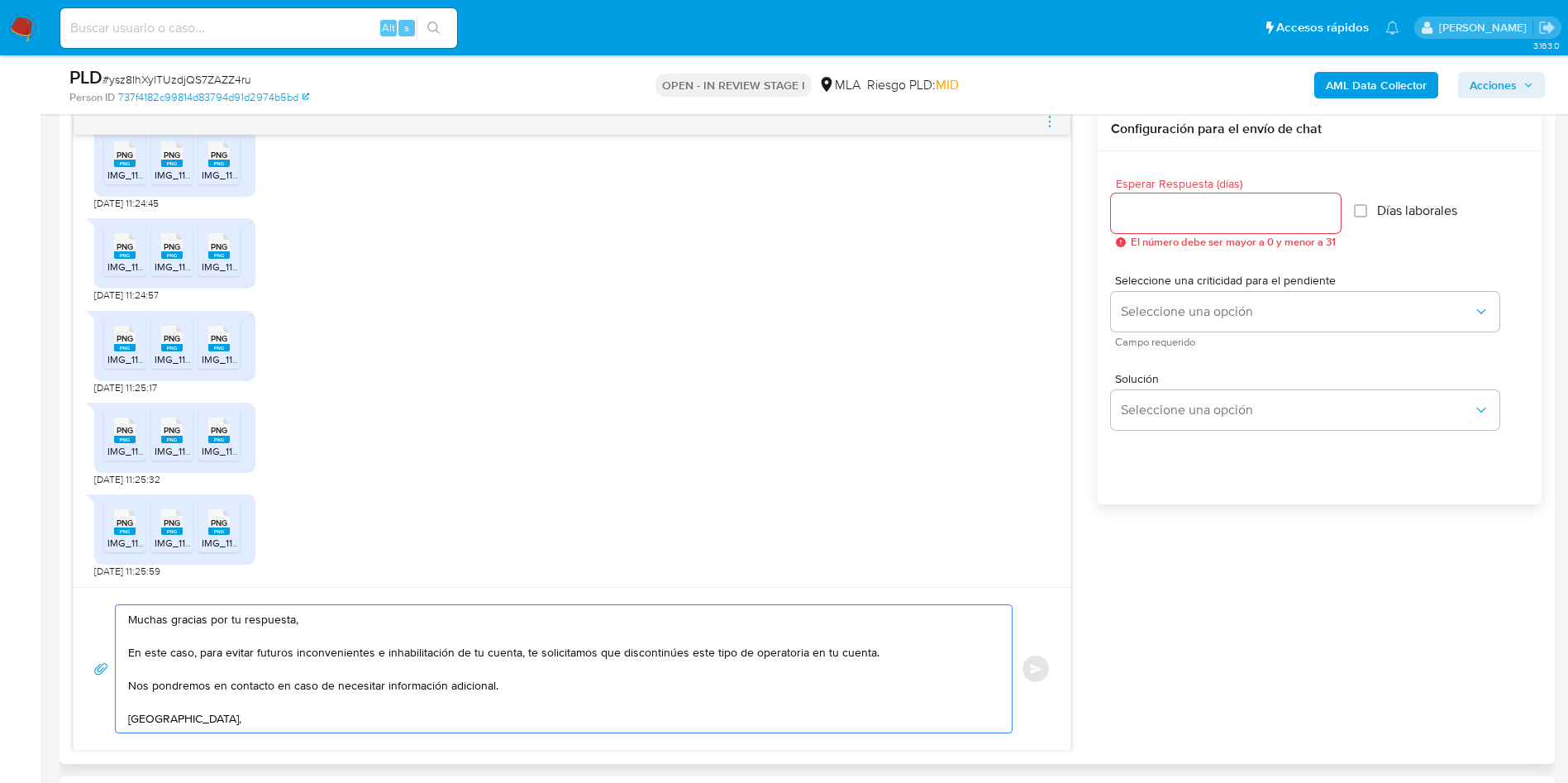
type textarea "Muchas gracias por tu respuesta, En este caso, para evitar futuros inconvenient…"
click at [1153, 220] on input "Esperar Respuesta (días)" at bounding box center [1226, 214] width 230 height 22
type input "0"
click at [1047, 664] on button "Enviar" at bounding box center [1036, 670] width 30 height 30
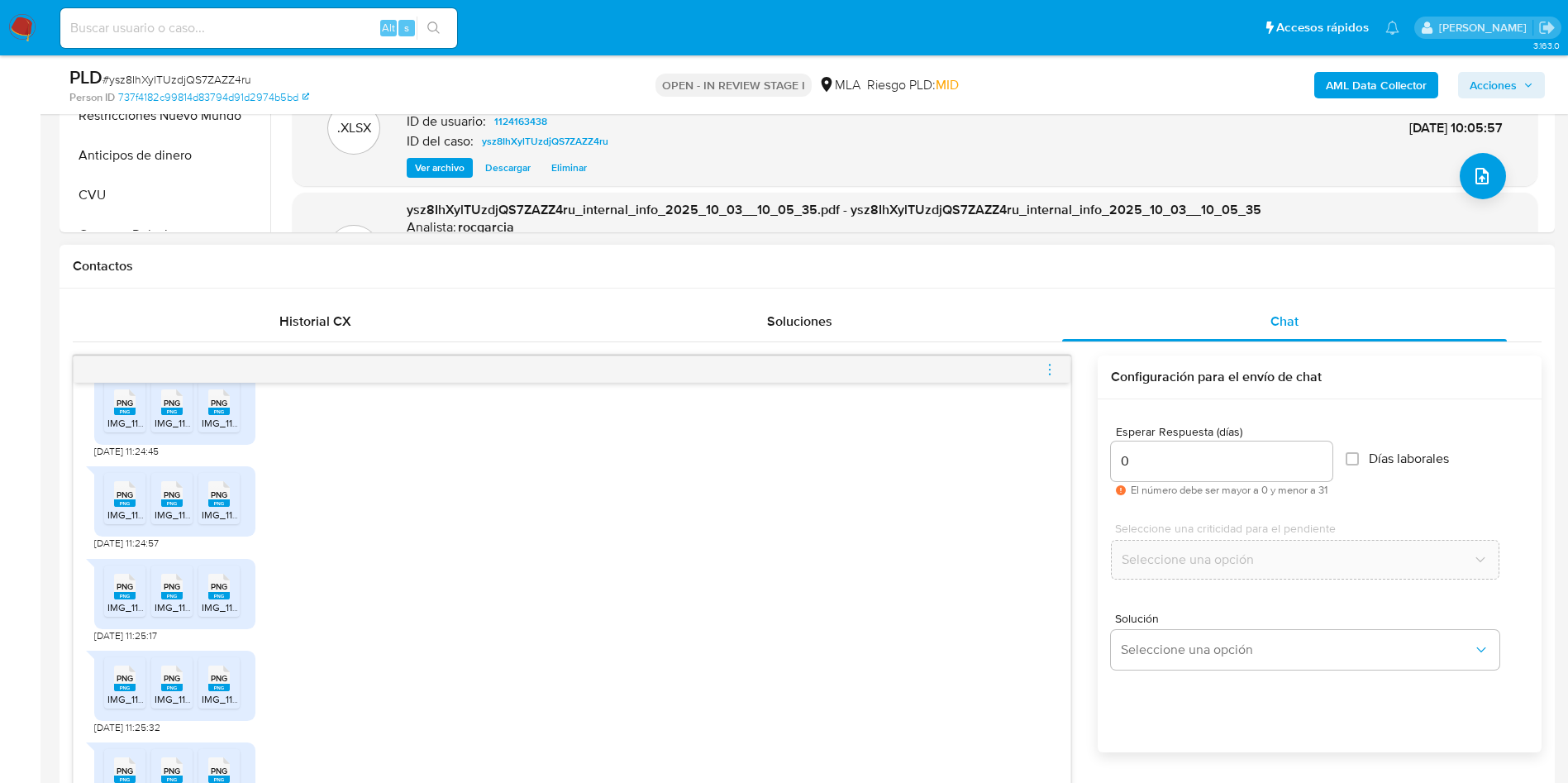
scroll to position [572, 0]
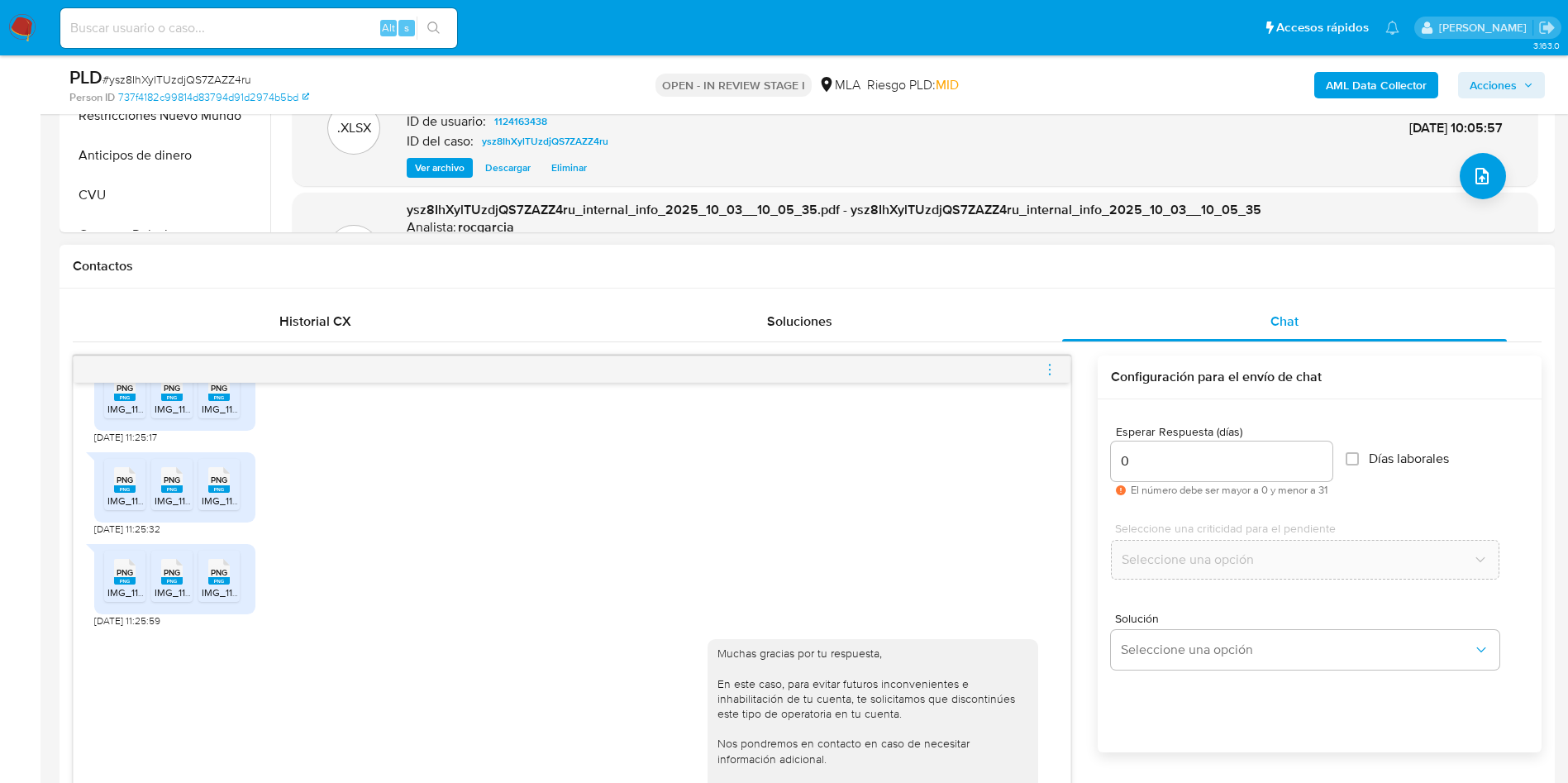
click at [1042, 369] on div at bounding box center [573, 370] width 997 height 27
click at [1053, 369] on icon "menu-action" at bounding box center [1050, 369] width 15 height 15
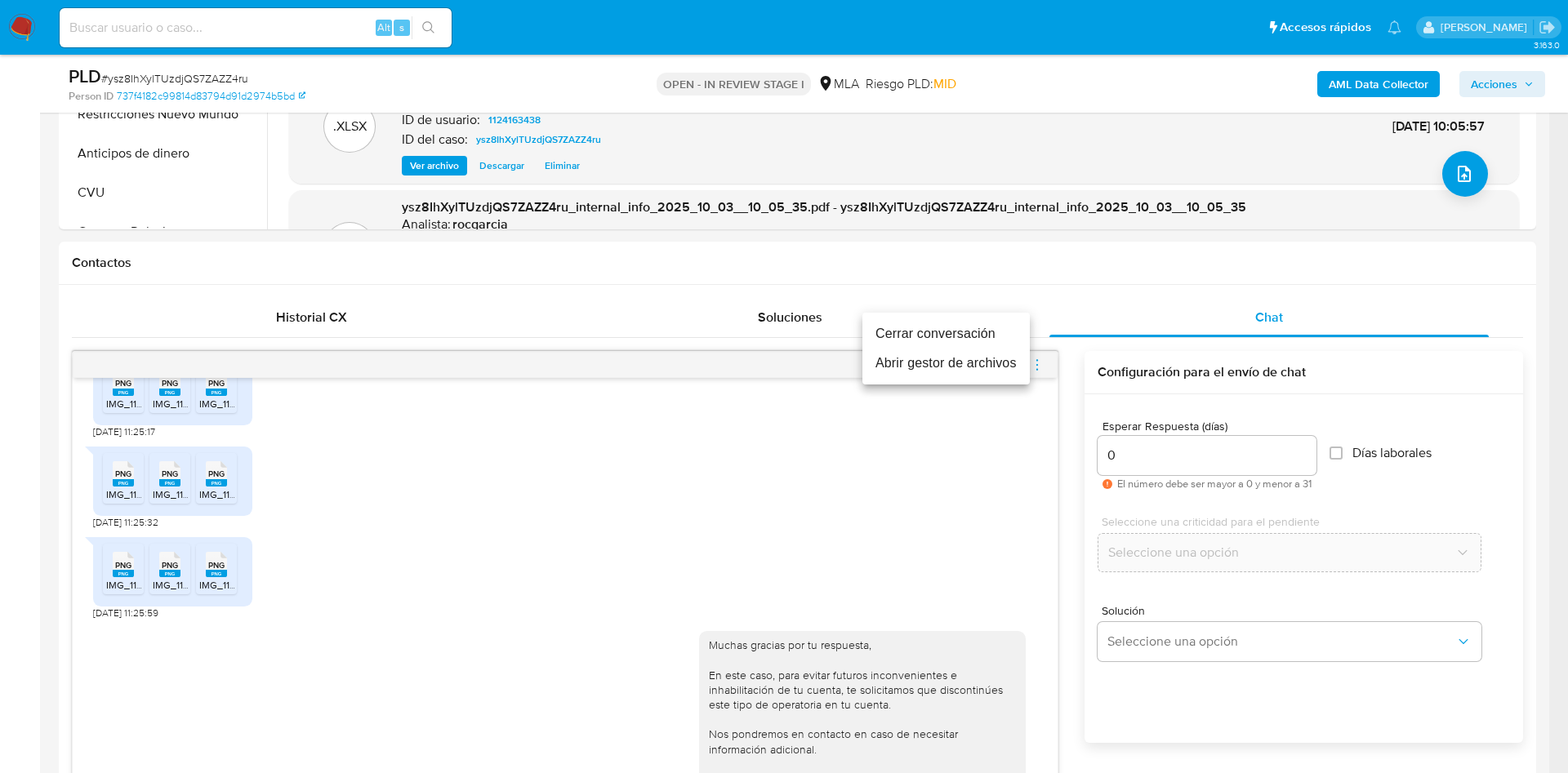
click at [938, 330] on li "Cerrar conversación" at bounding box center [946, 334] width 167 height 29
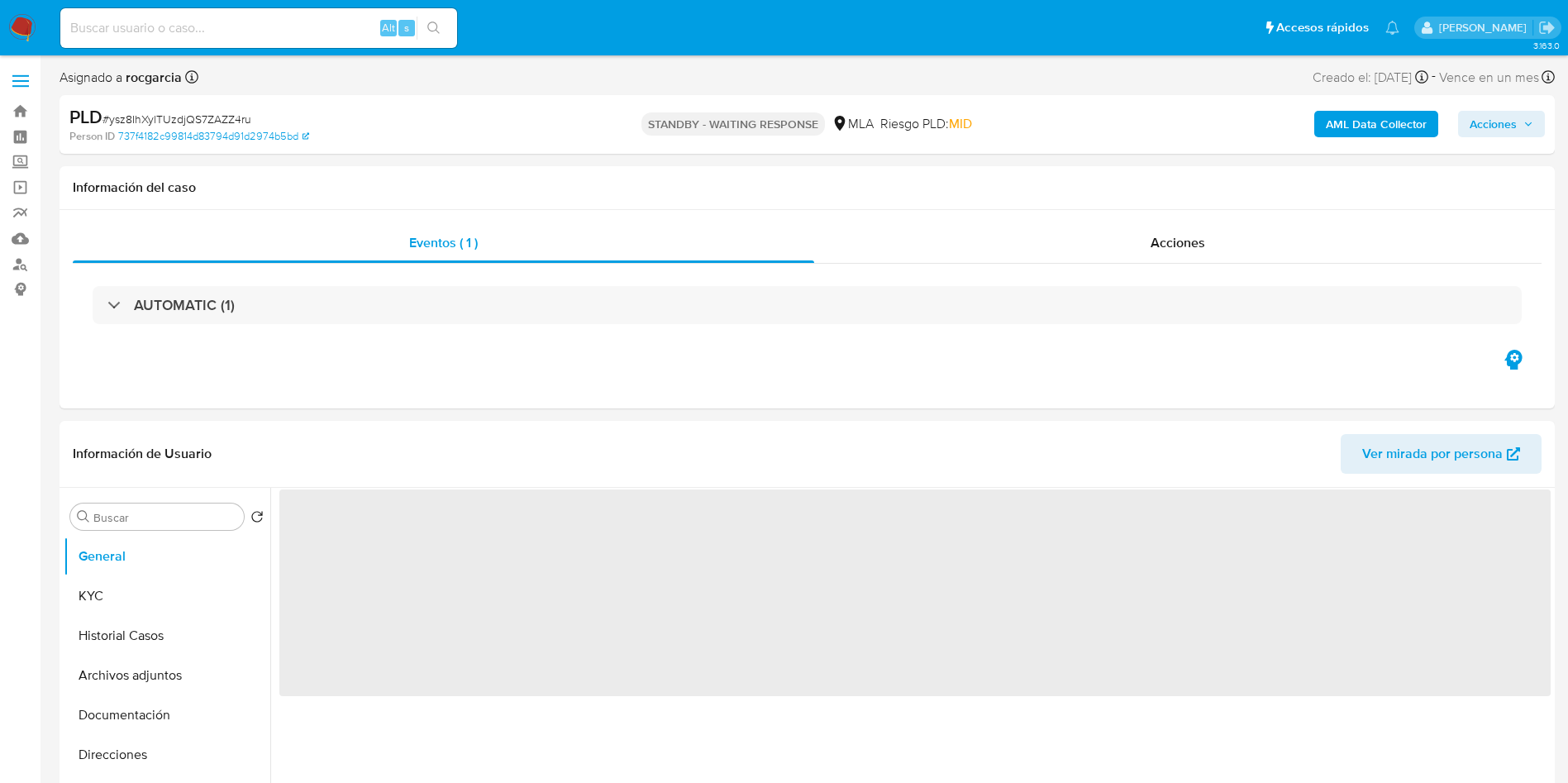
select select "10"
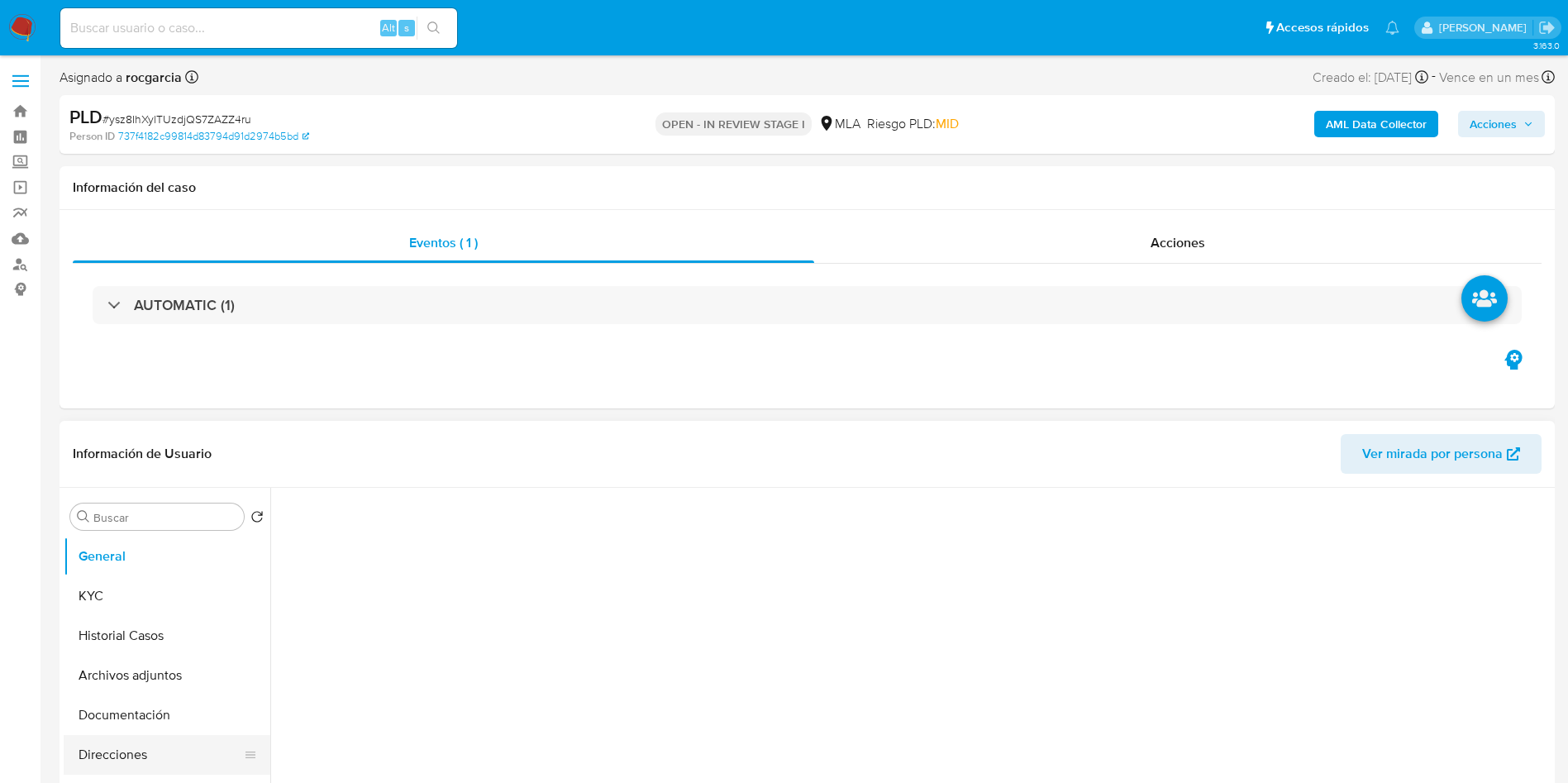
select select "10"
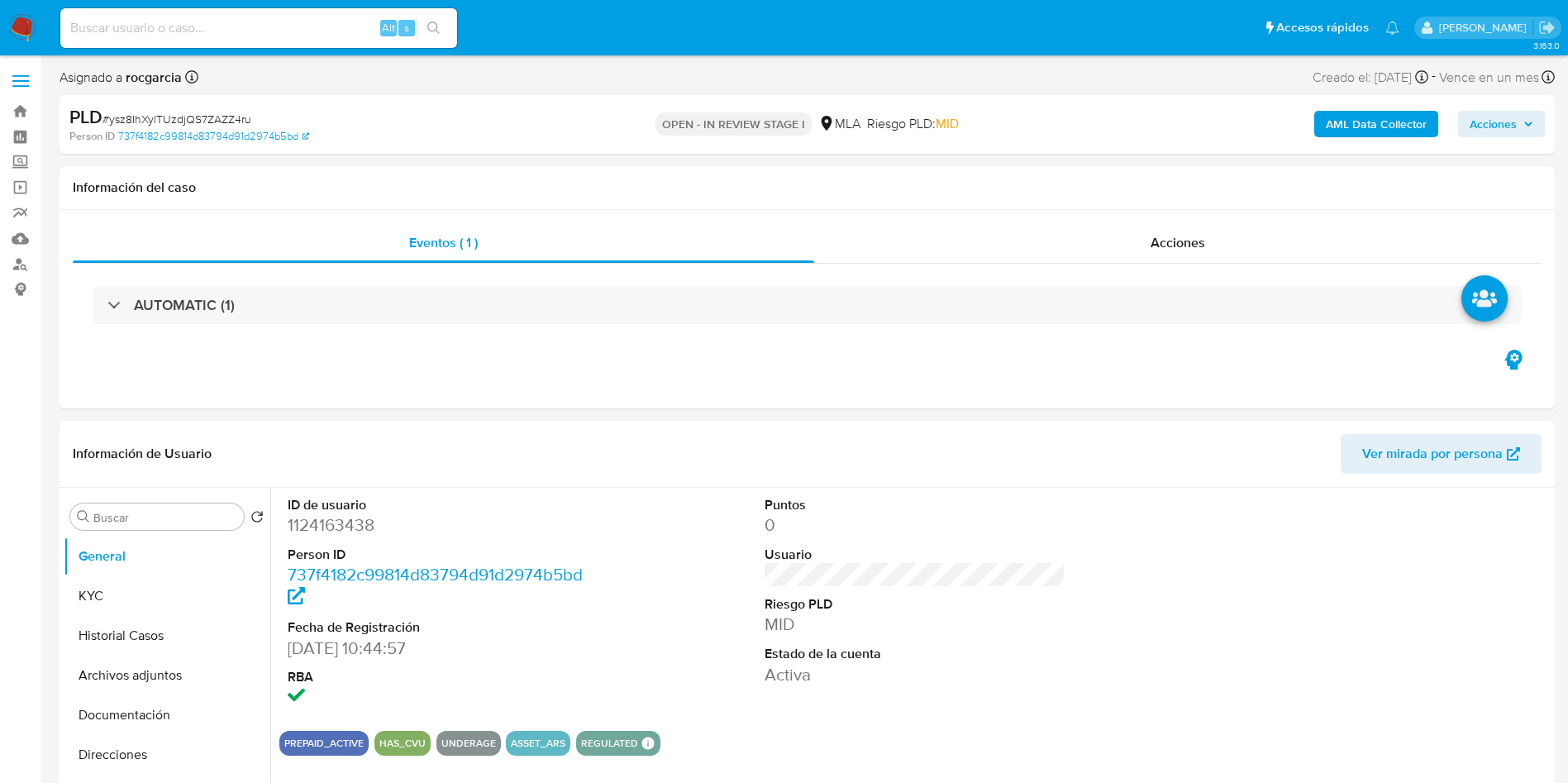
click at [144, 680] on button "Archivos adjuntos" at bounding box center [161, 676] width 193 height 39
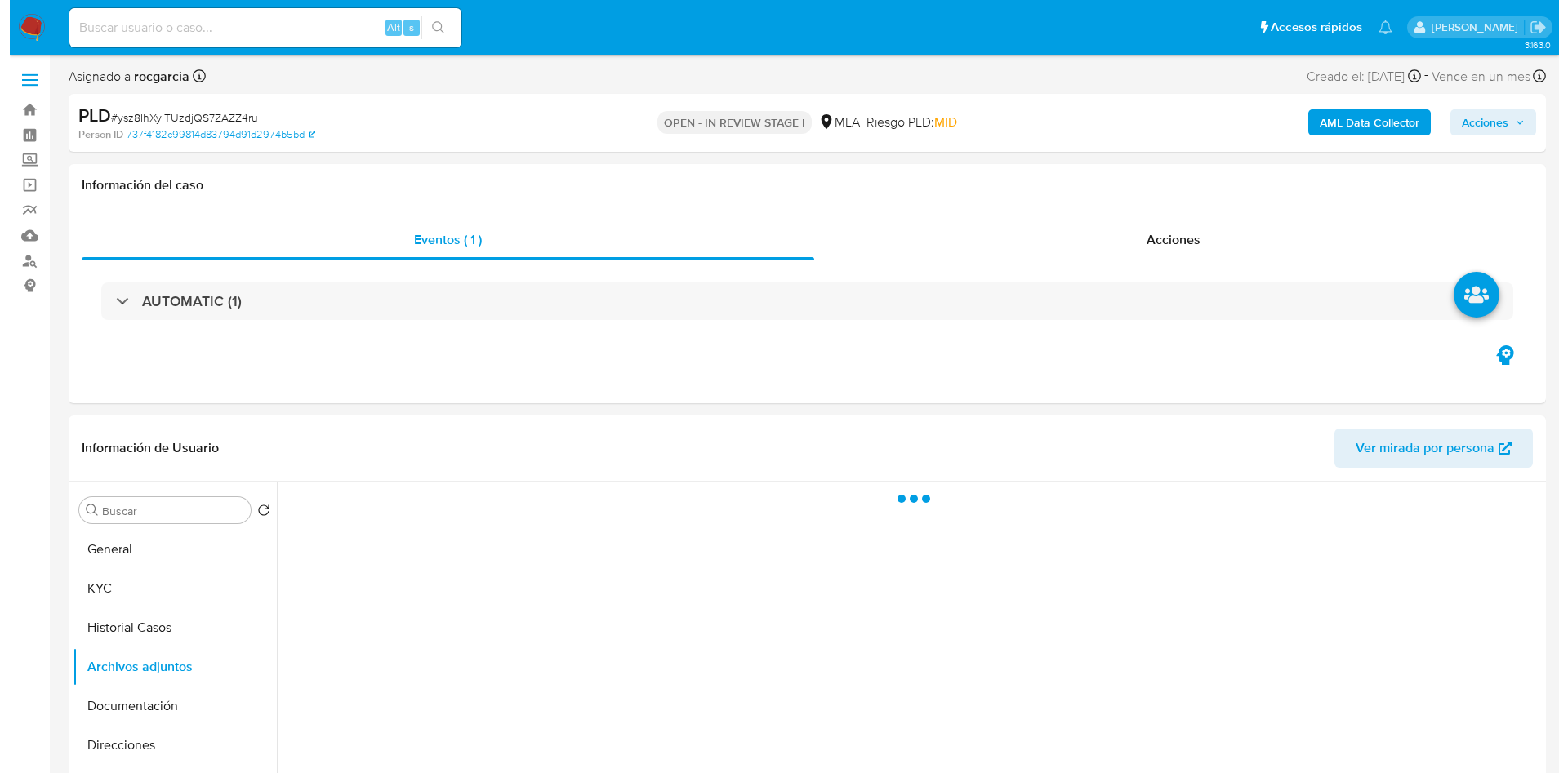
scroll to position [123, 0]
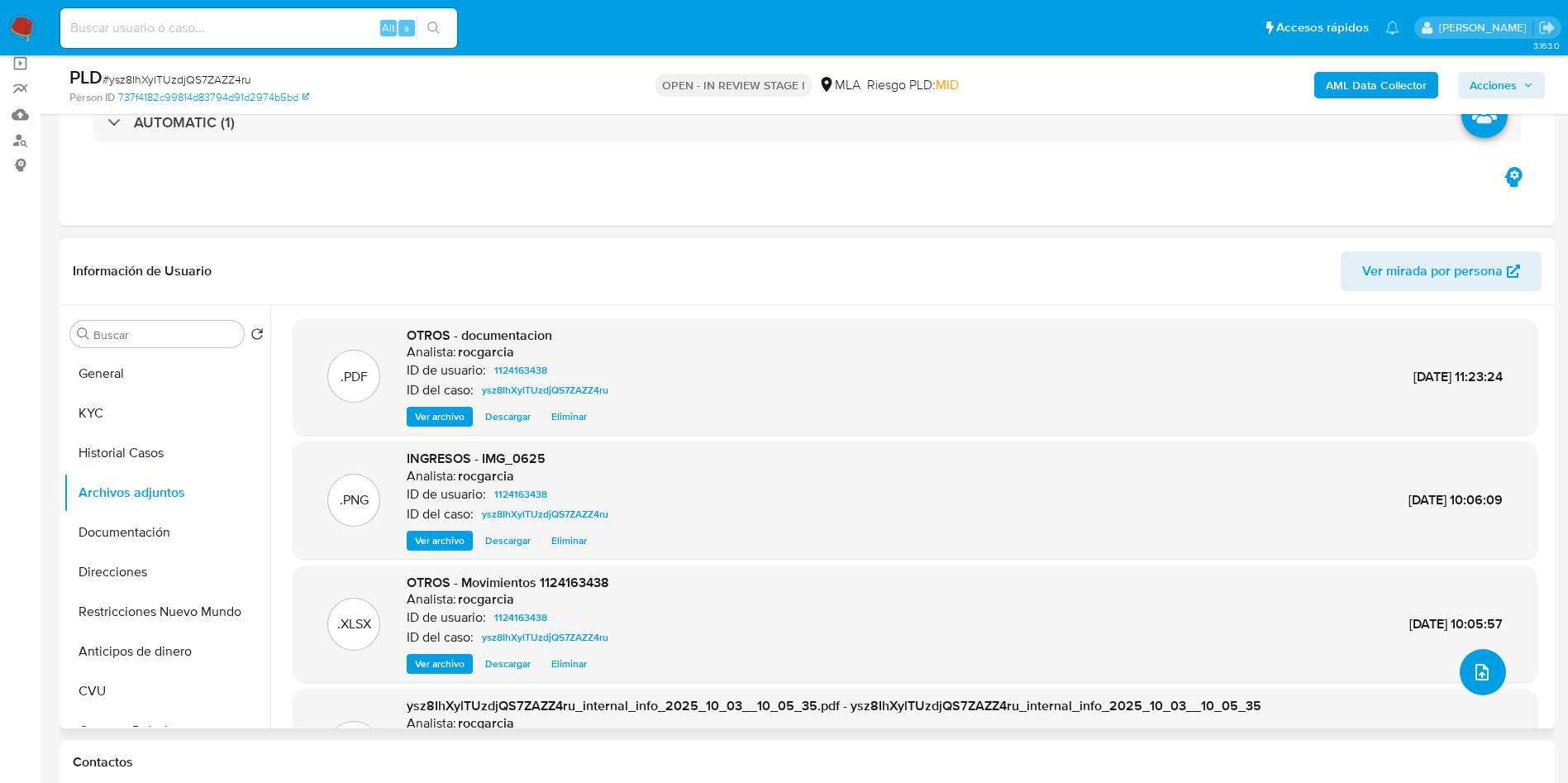
click at [1476, 669] on icon "upload-file" at bounding box center [1482, 673] width 13 height 17
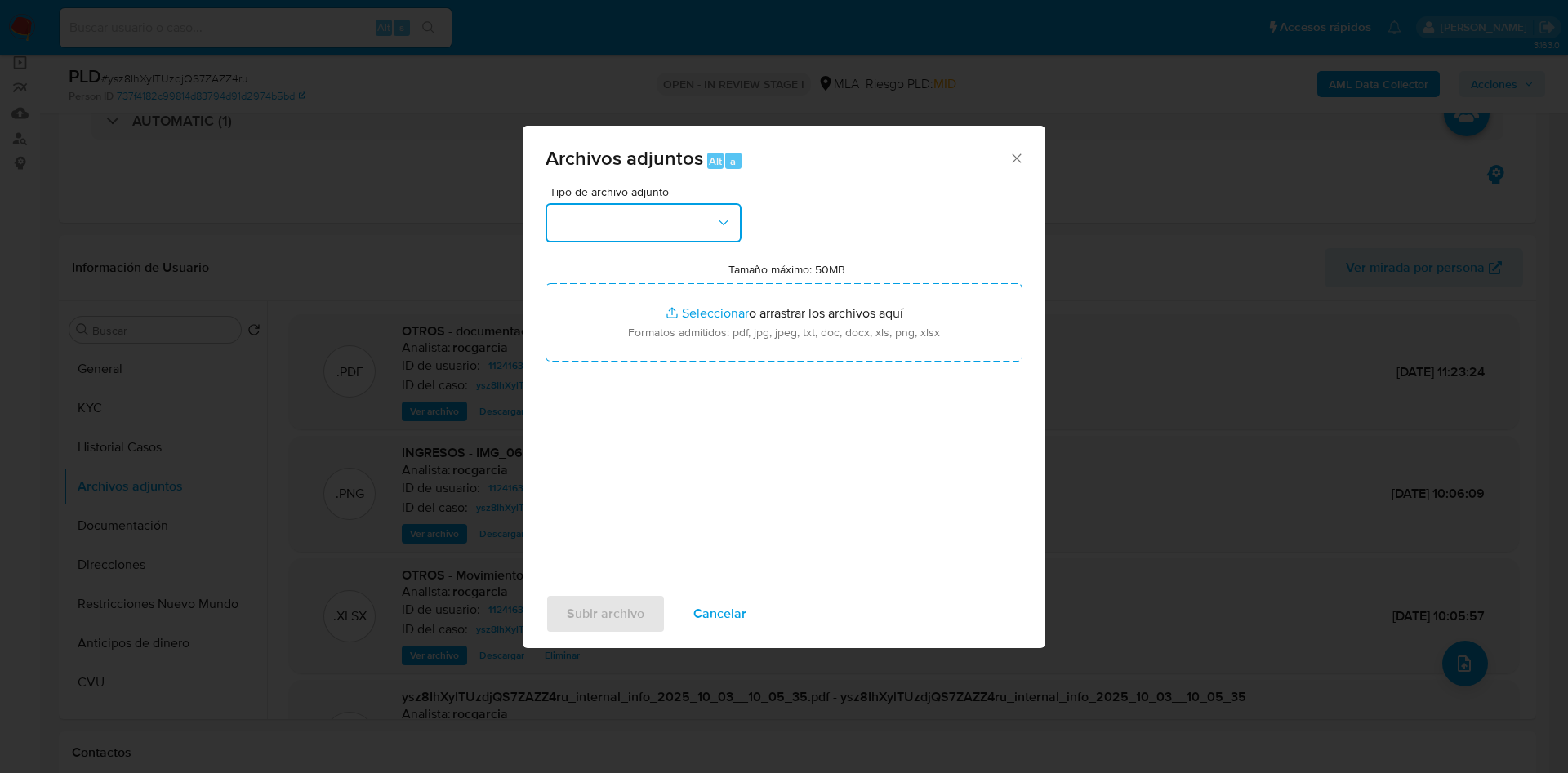
click at [621, 223] on button "button" at bounding box center [642, 223] width 196 height 39
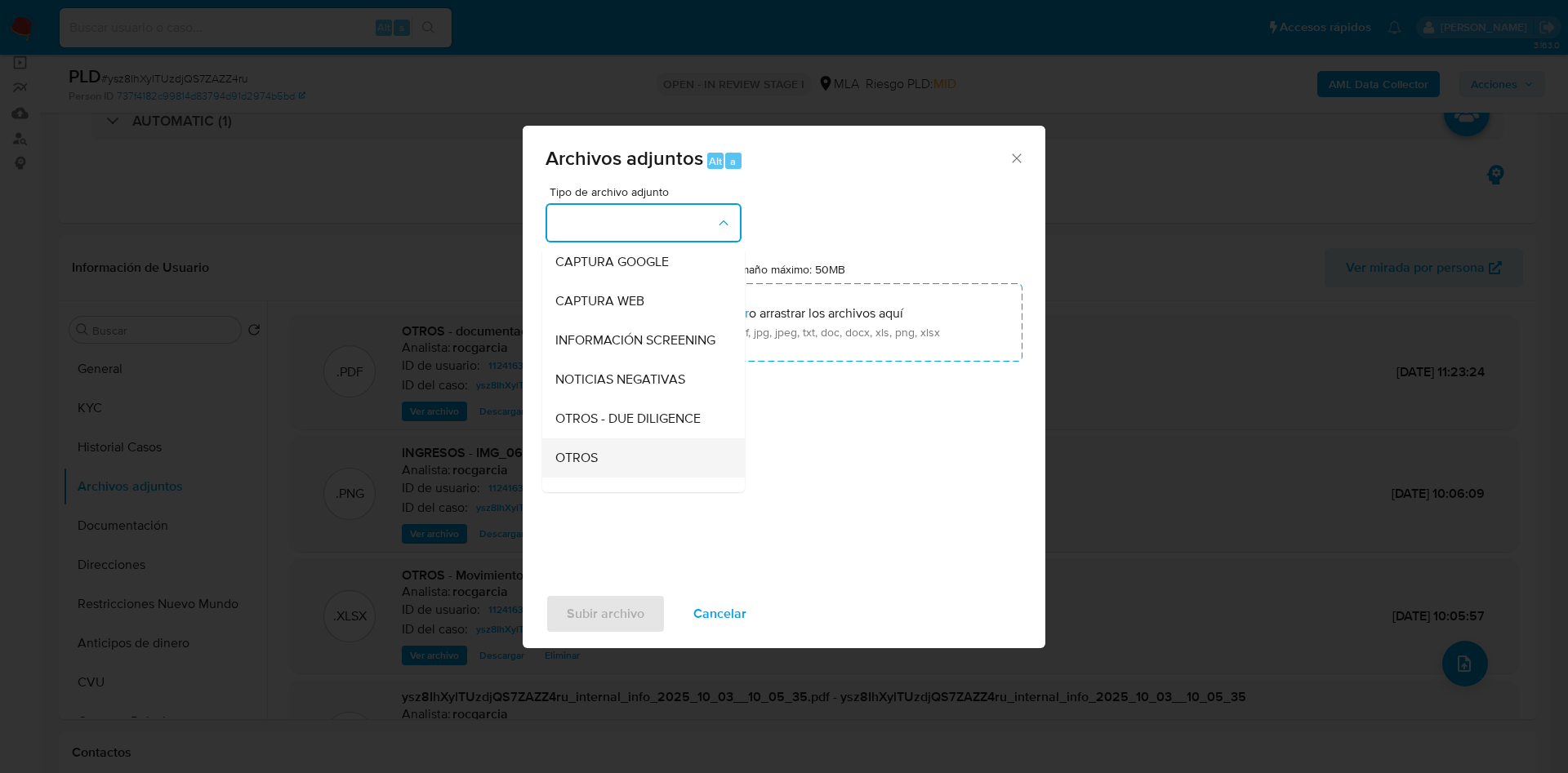
click at [595, 460] on div "OTROS" at bounding box center [638, 459] width 166 height 39
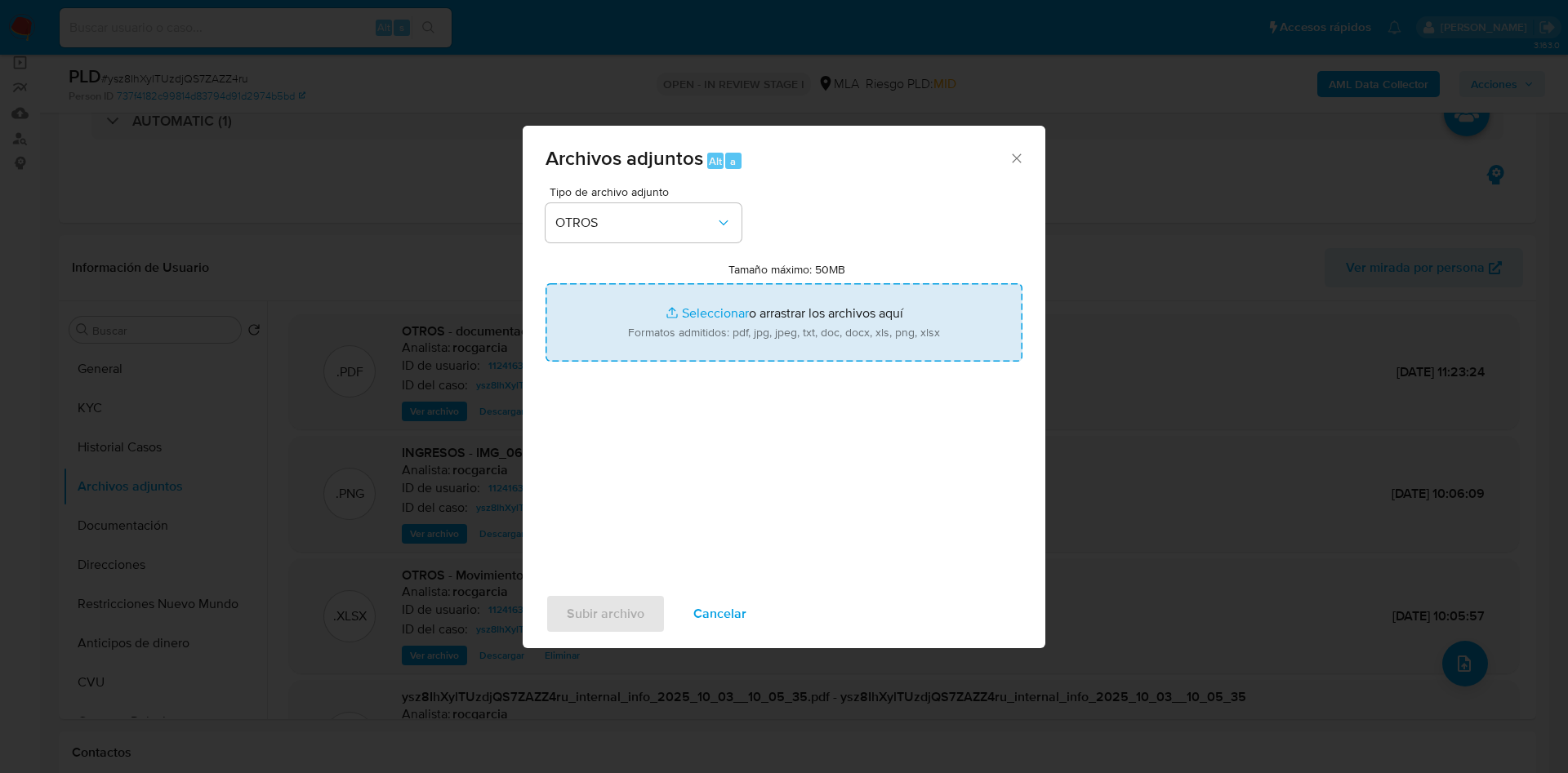
click at [708, 307] on input "Tamaño máximo: 50MB Seleccionar archivos" at bounding box center [784, 322] width 477 height 79
type input "C:\fakepath\Caselog ysz8IhXylTUzdjQS7ZAZZ4ru - 1124163438.docx"
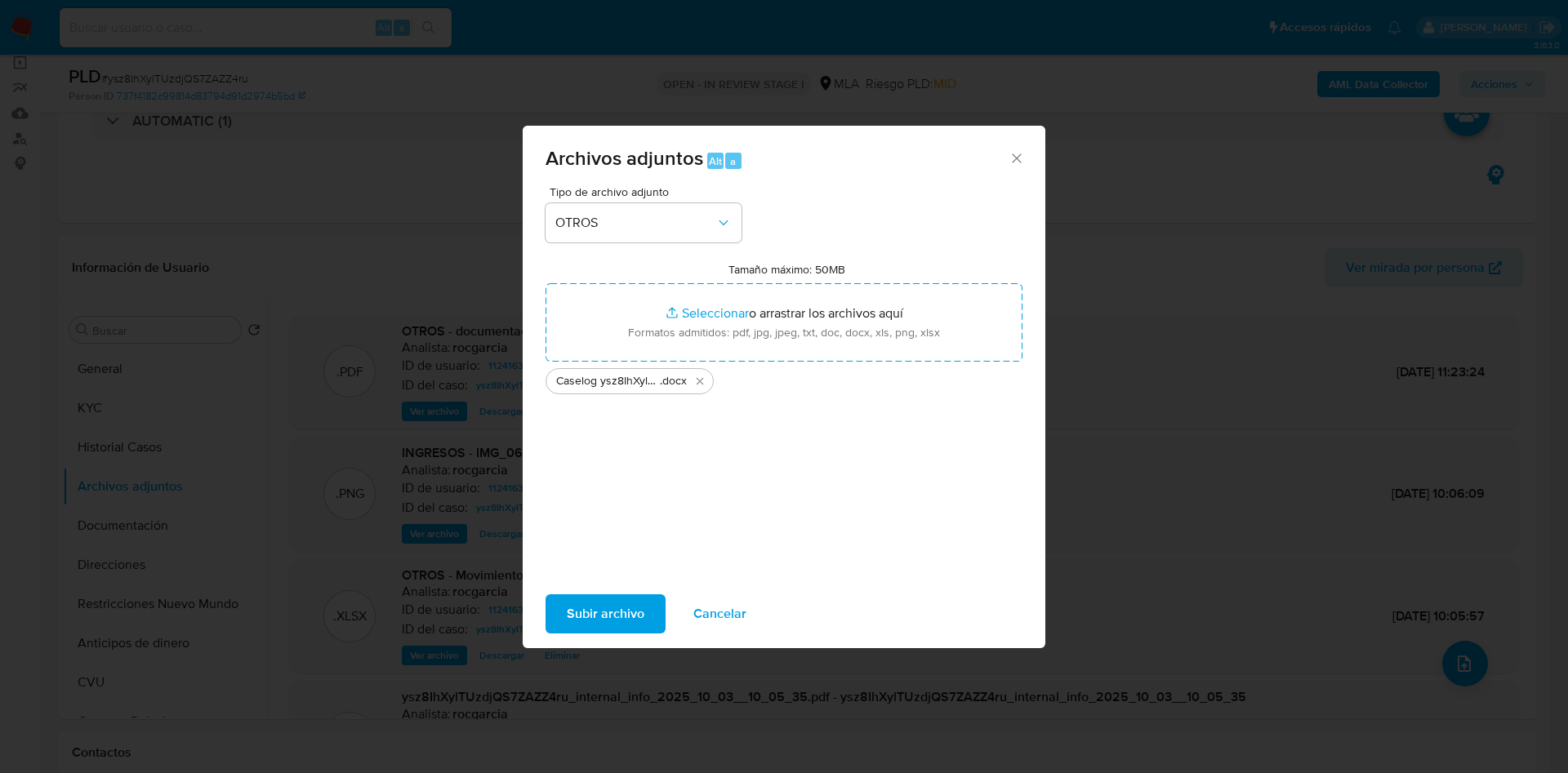
click at [632, 612] on span "Subir archivo" at bounding box center [605, 613] width 78 height 36
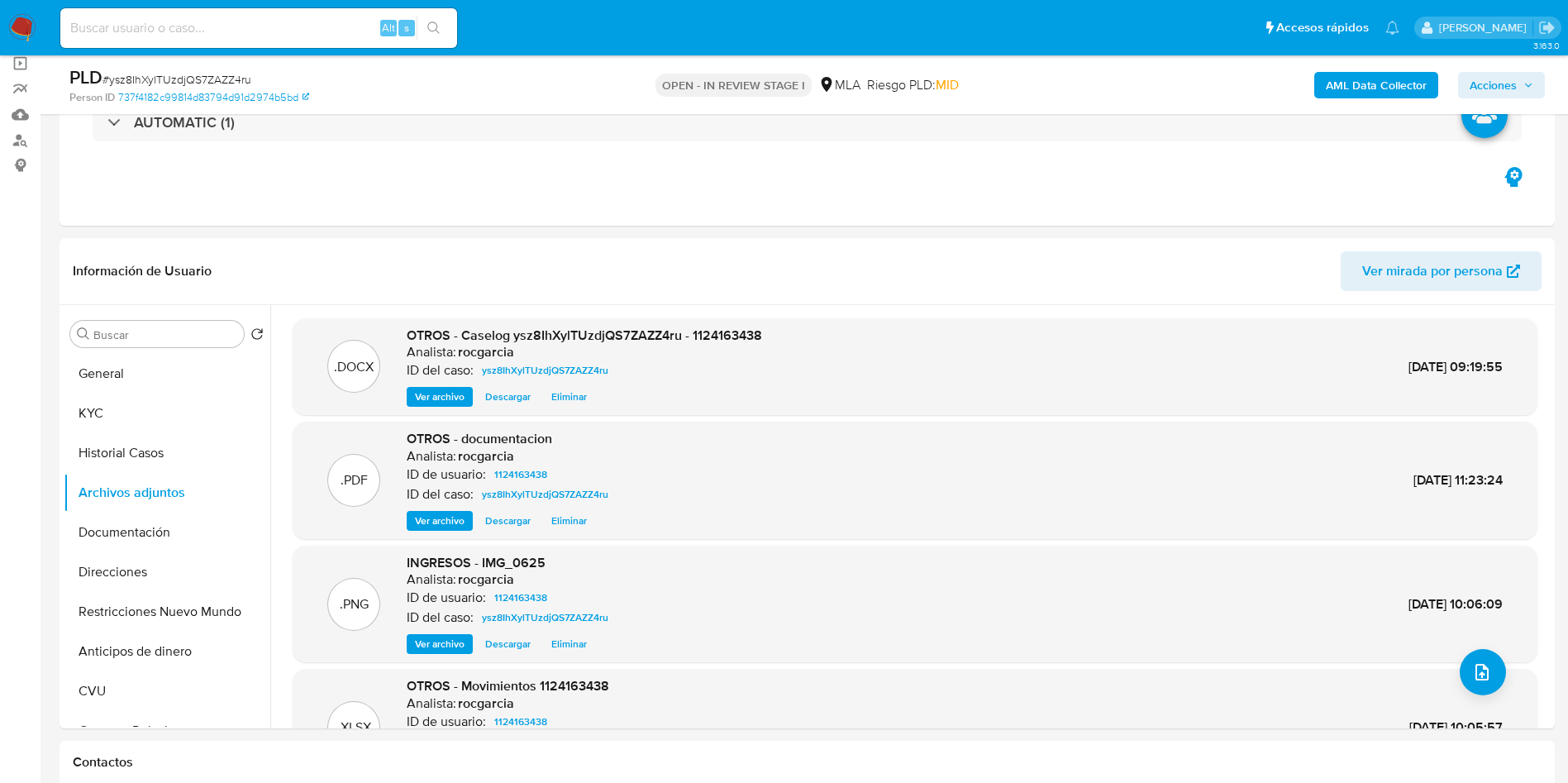
click at [1487, 76] on span "Acciones" at bounding box center [1494, 85] width 47 height 27
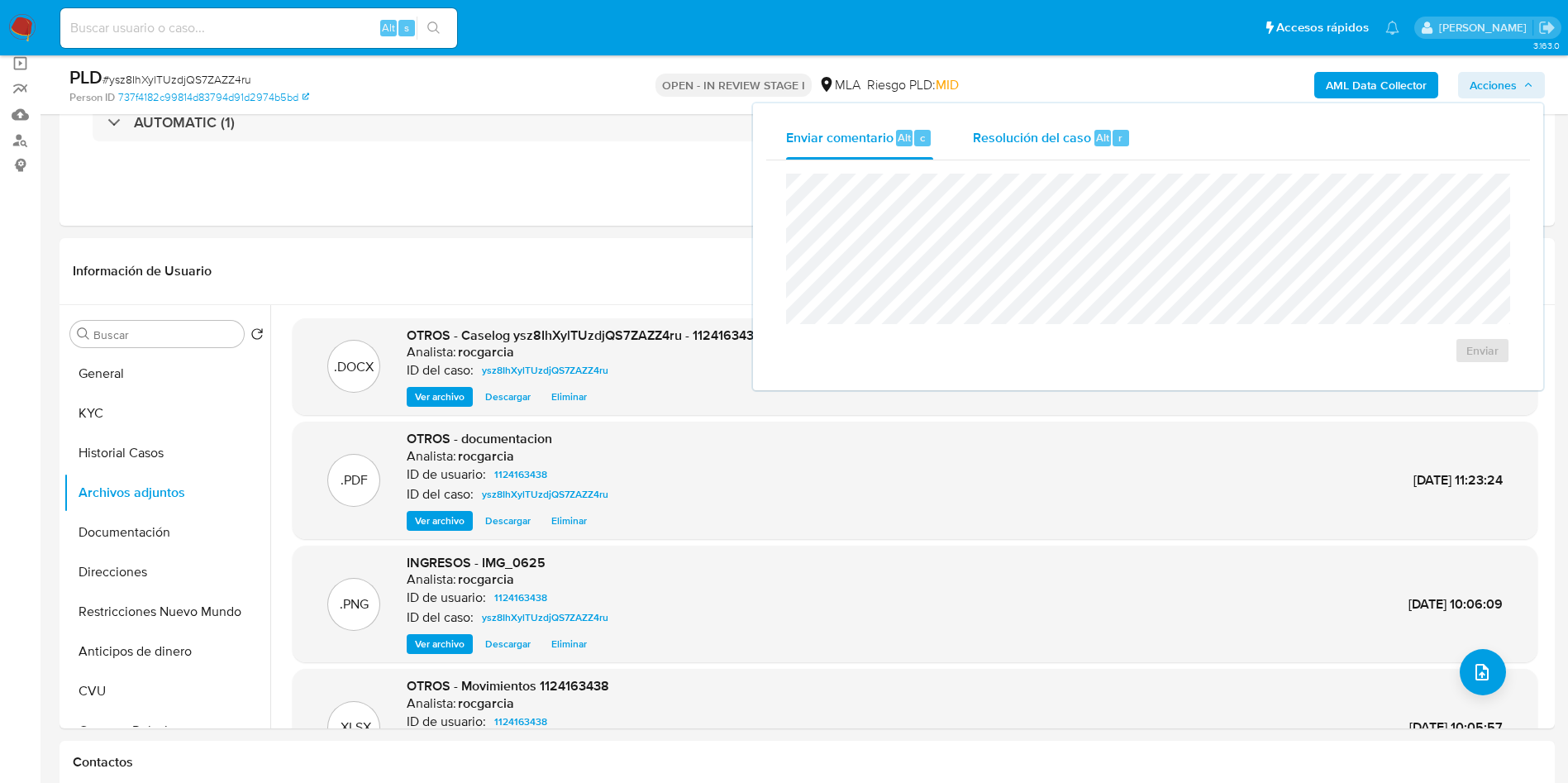
click at [1085, 123] on div "Resolución del caso Alt r" at bounding box center [1052, 138] width 158 height 43
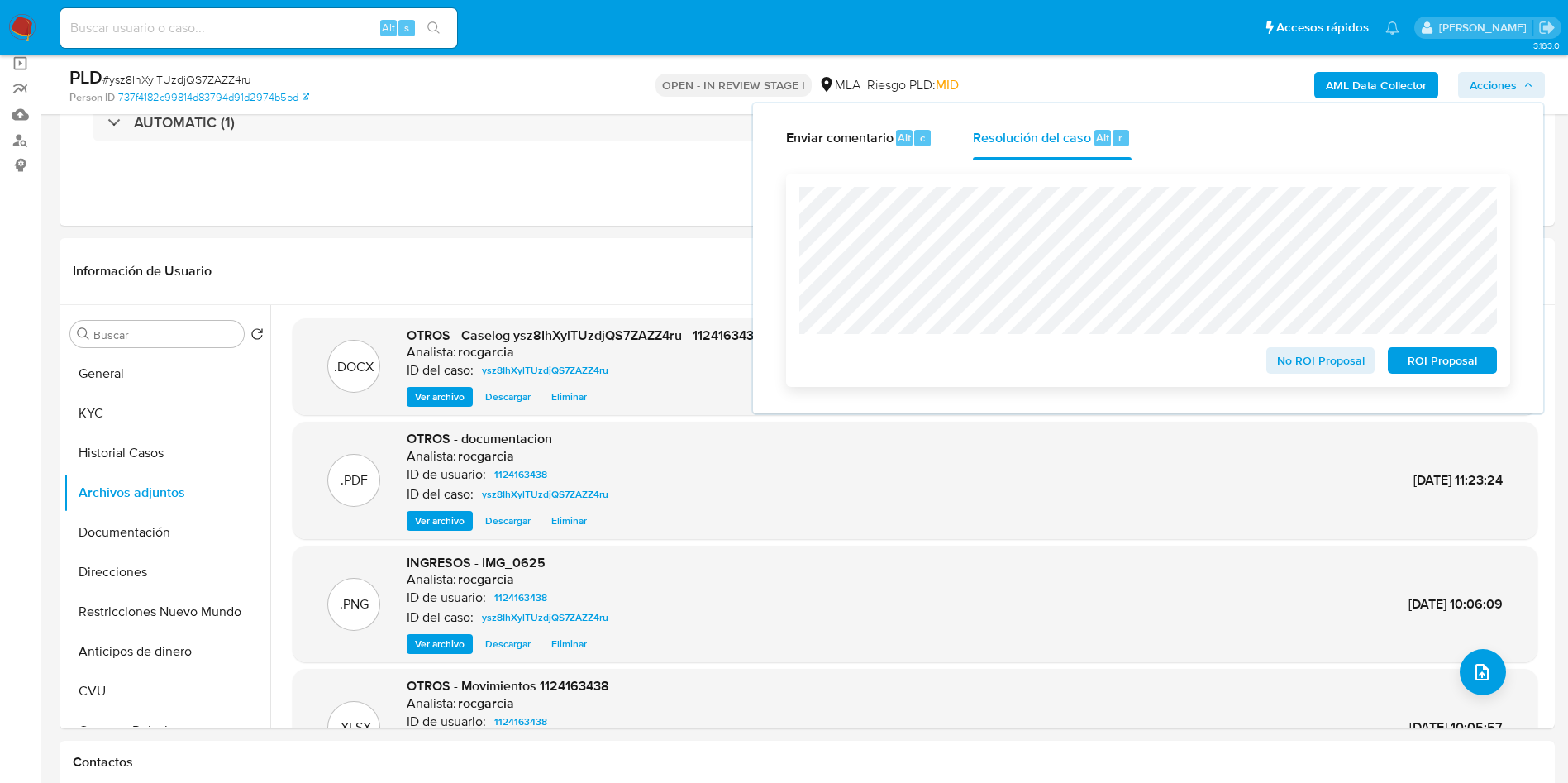
click at [1328, 363] on span "No ROI Proposal" at bounding box center [1321, 360] width 86 height 23
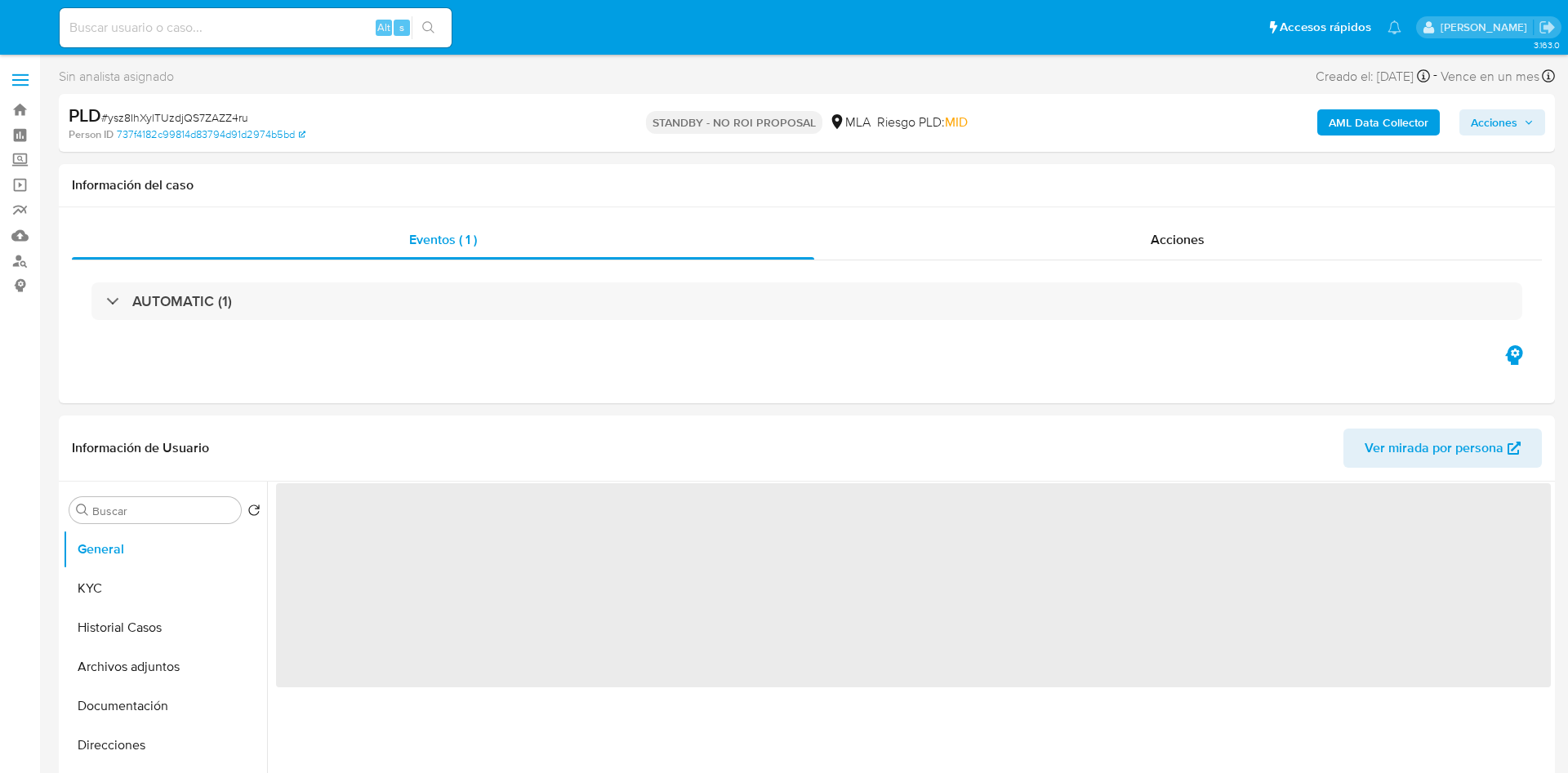
select select "10"
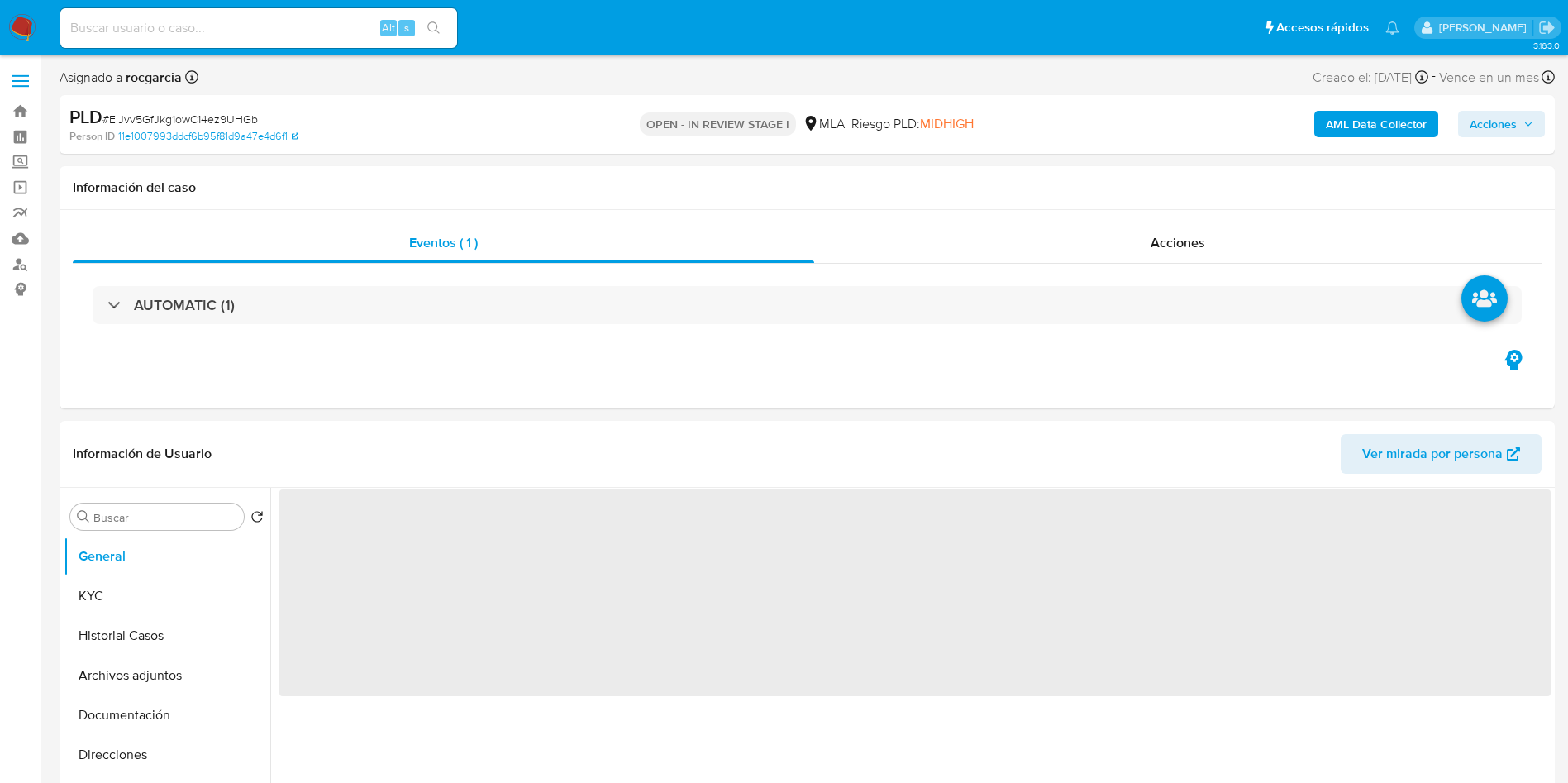
select select "10"
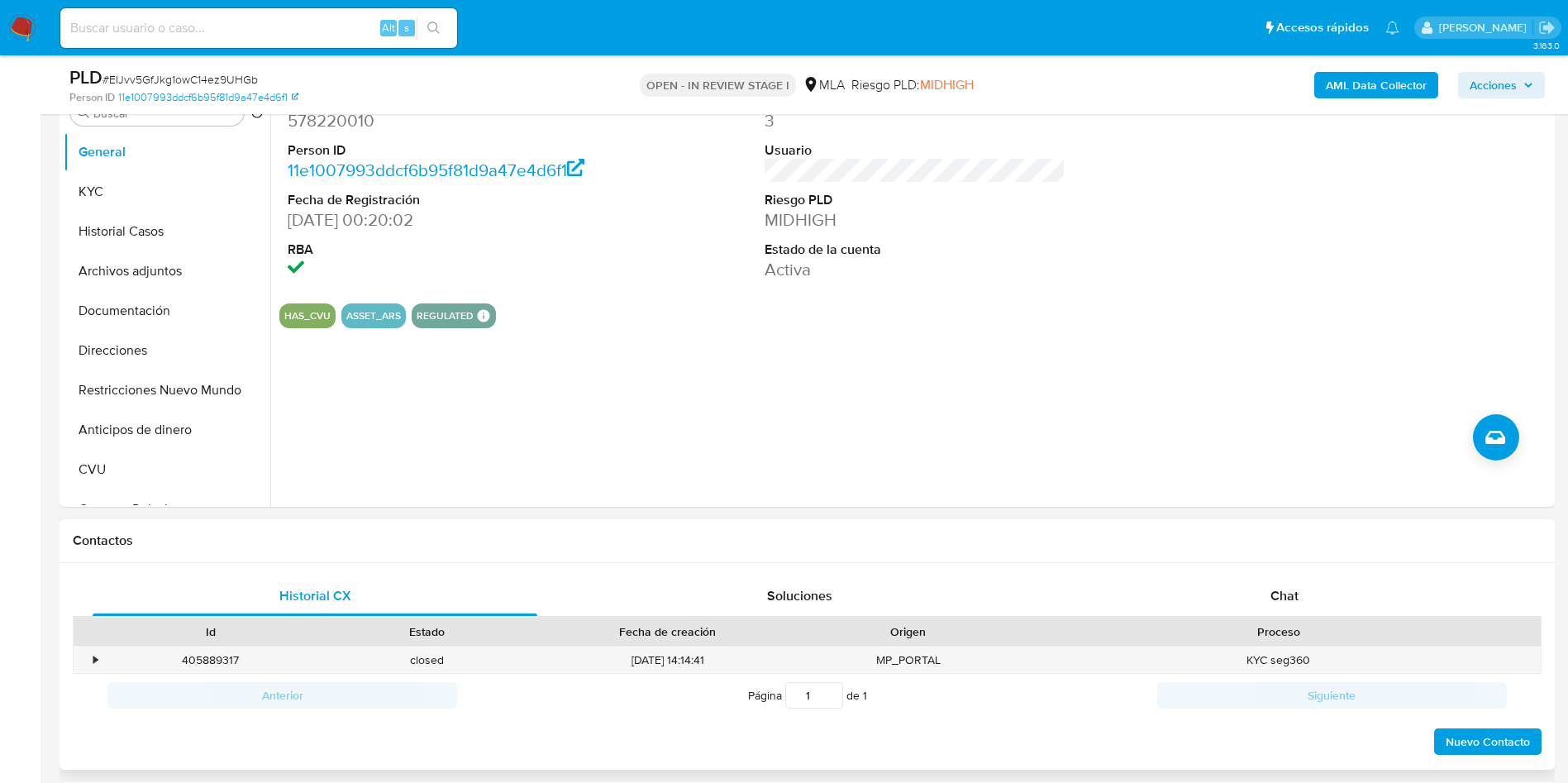
scroll to position [496, 0]
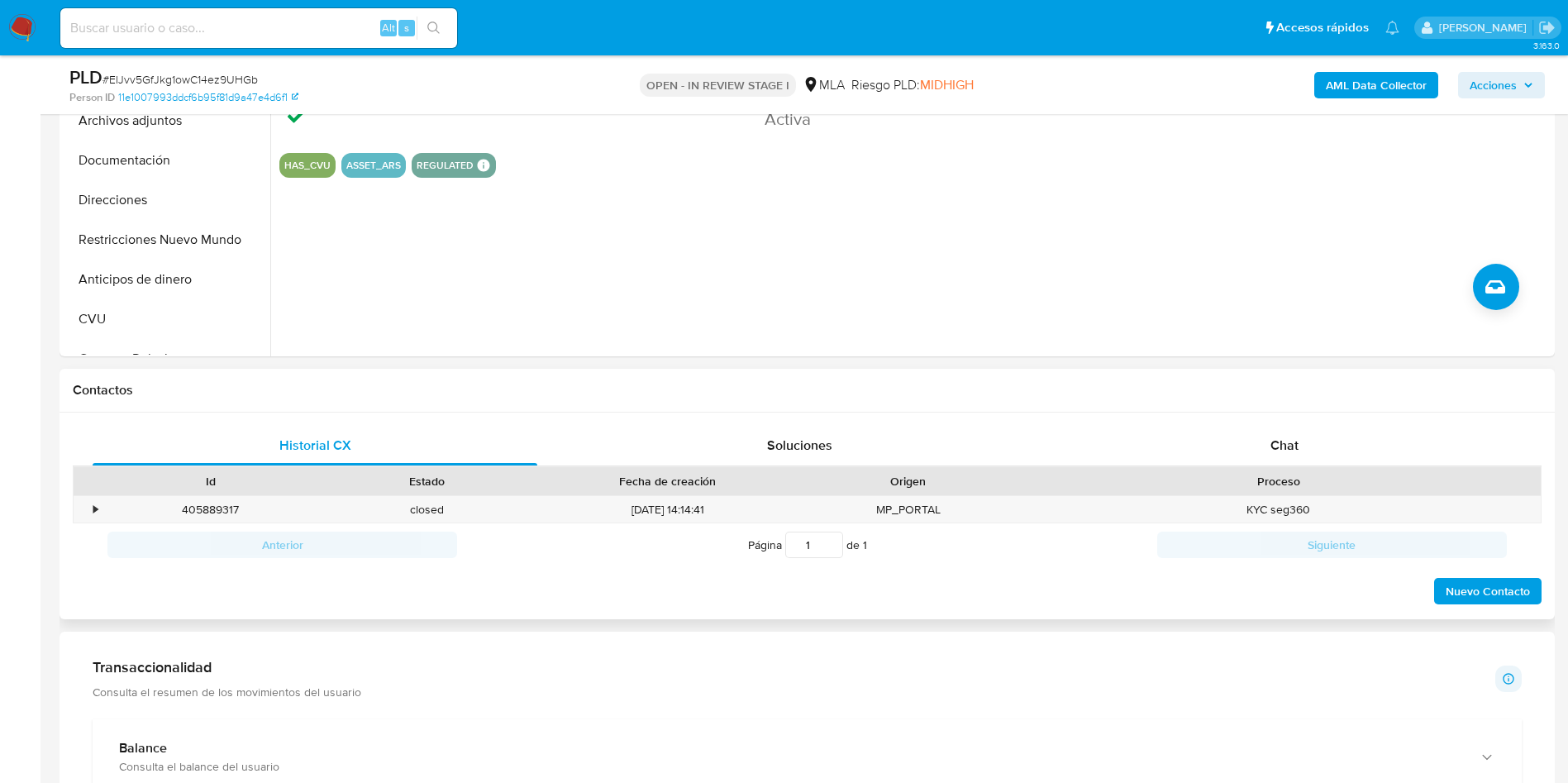
click at [1279, 468] on div "Proceso" at bounding box center [1279, 481] width 524 height 29
click at [1296, 439] on span "Chat" at bounding box center [1284, 445] width 29 height 19
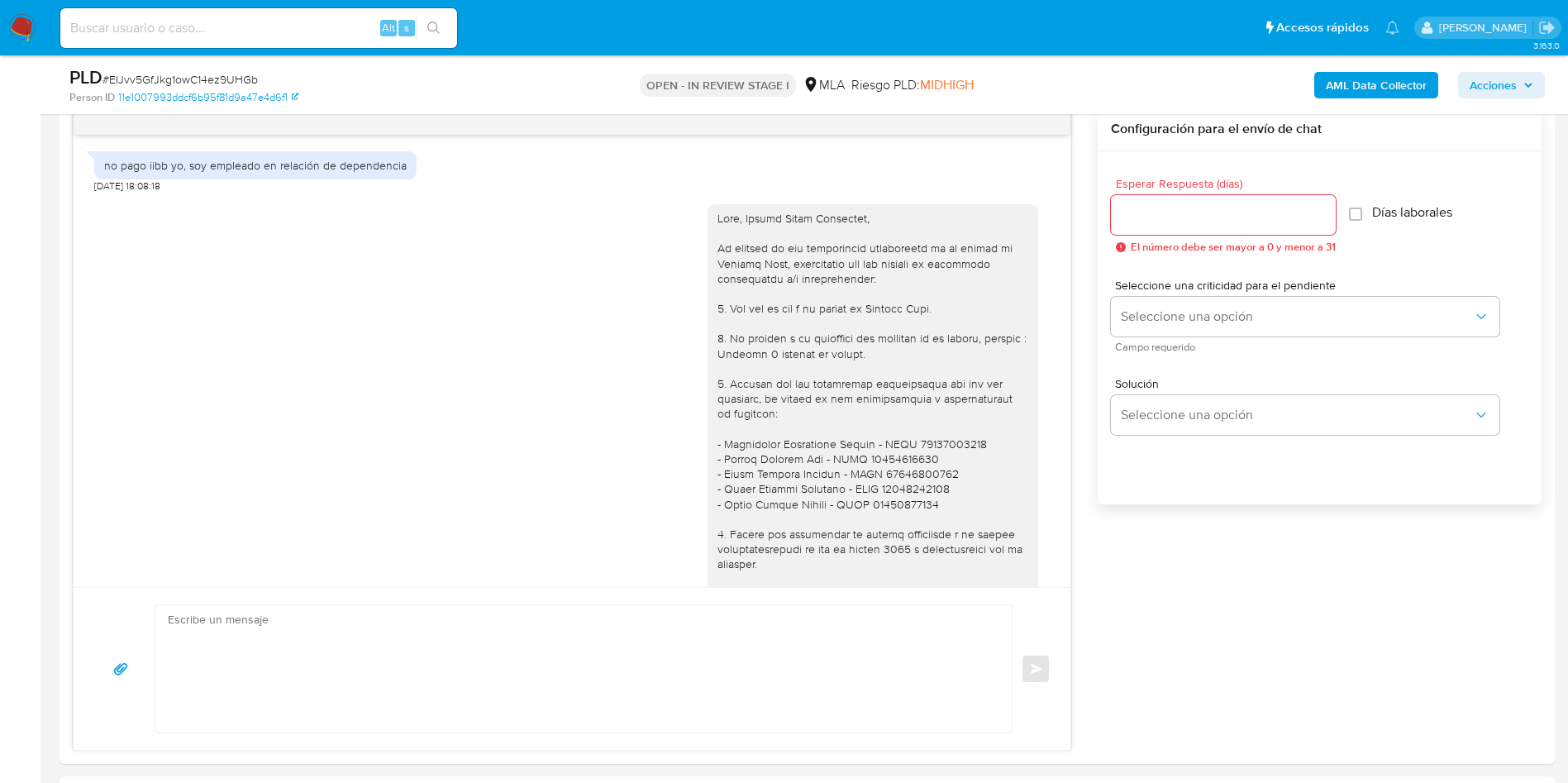
scroll to position [1061, 0]
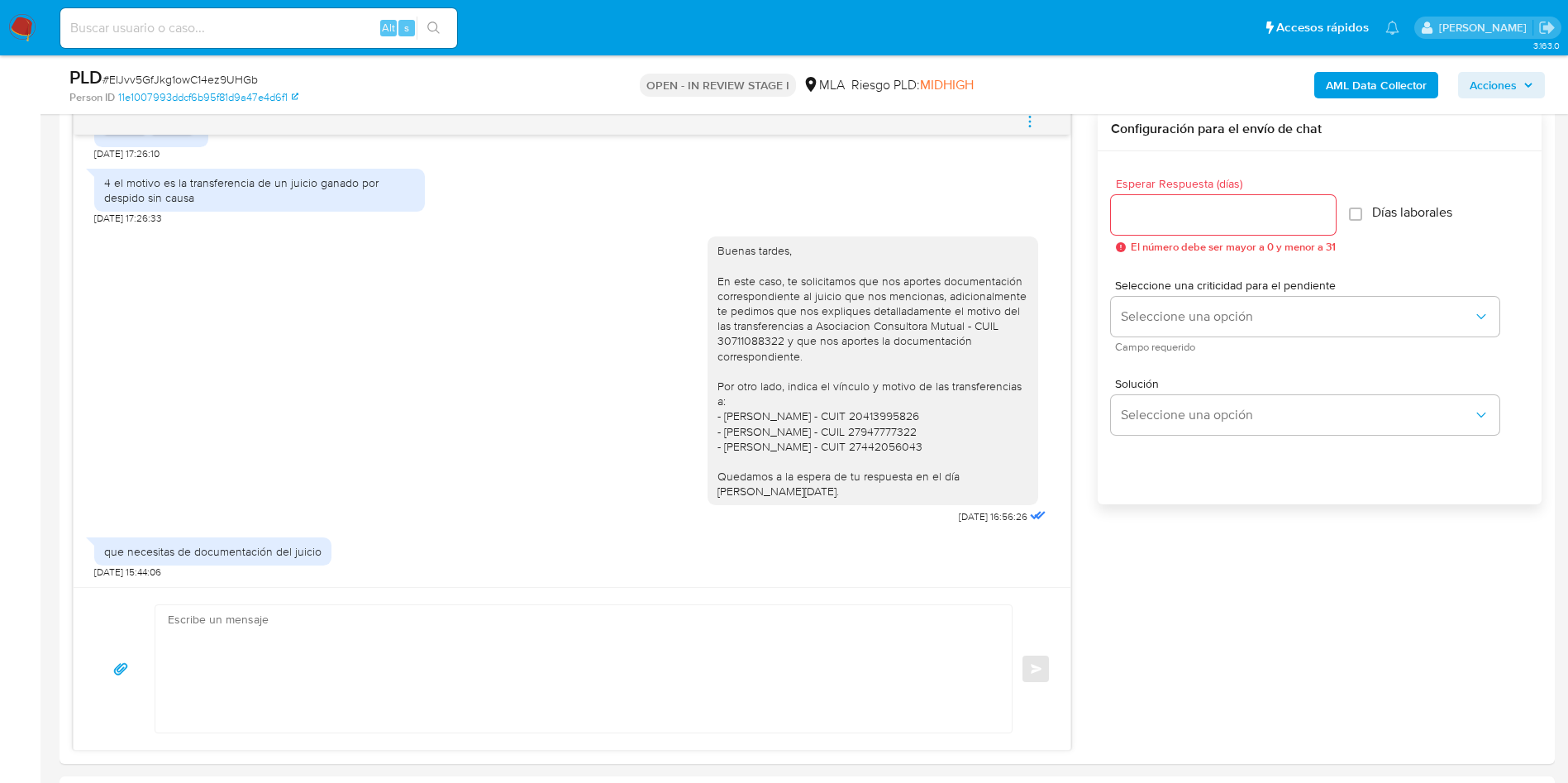
click at [3, 463] on aside "Bandeja Tablero Screening Búsqueda en Listas Watchlist Herramientas Operaciones…" at bounding box center [20, 789] width 40 height 3315
click at [54, 506] on main "3.163.0 Asignado a rocgarcia Asignado el: 17/09/2025 10:35:45 Creado el: 12/09/…" at bounding box center [784, 789] width 1568 height 3315
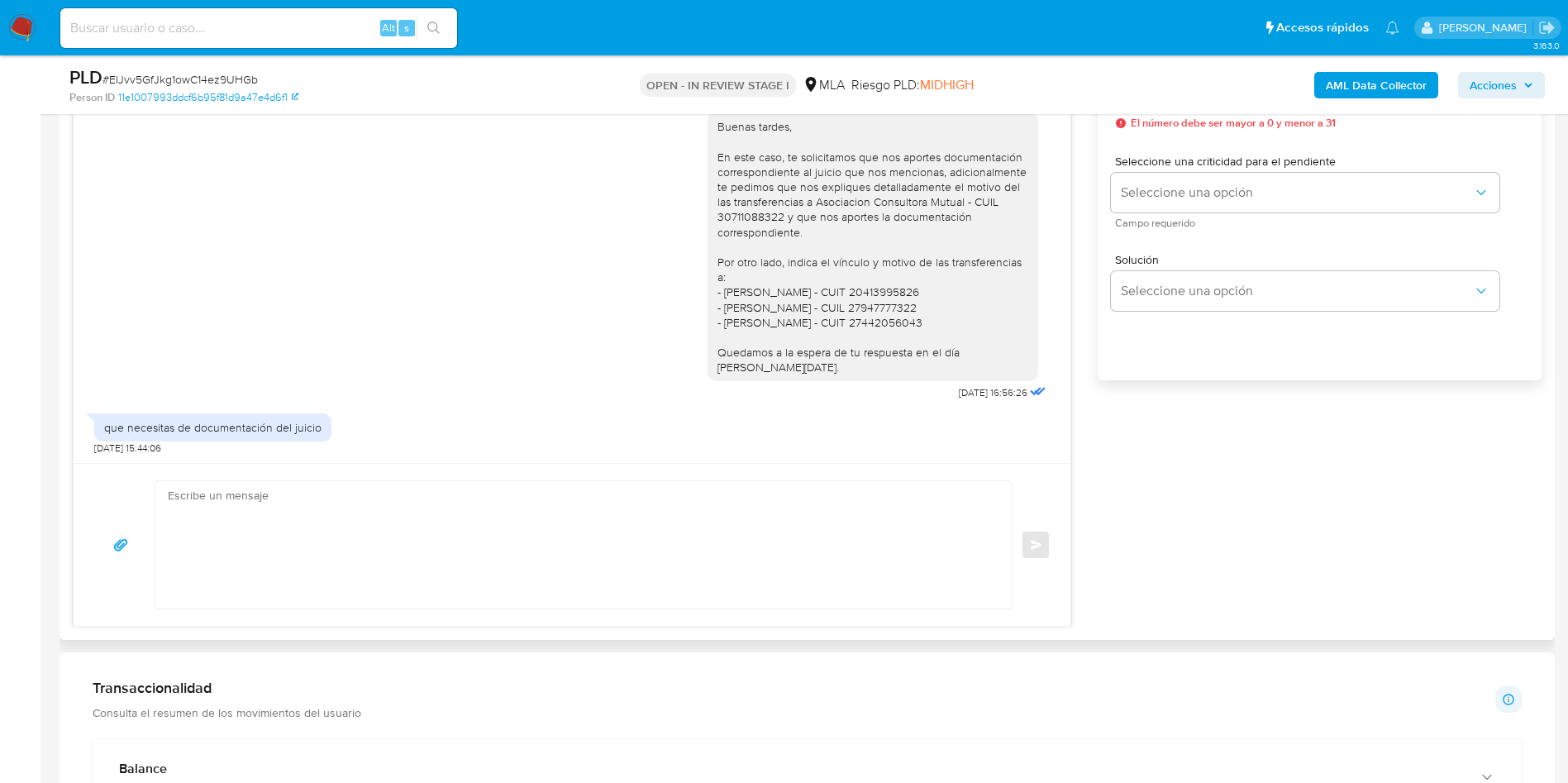
click at [261, 494] on textarea at bounding box center [579, 544] width 824 height 127
paste textarea "Muchas gracias por la respuesta. Analizamos tu caso y notamos que la informació…"
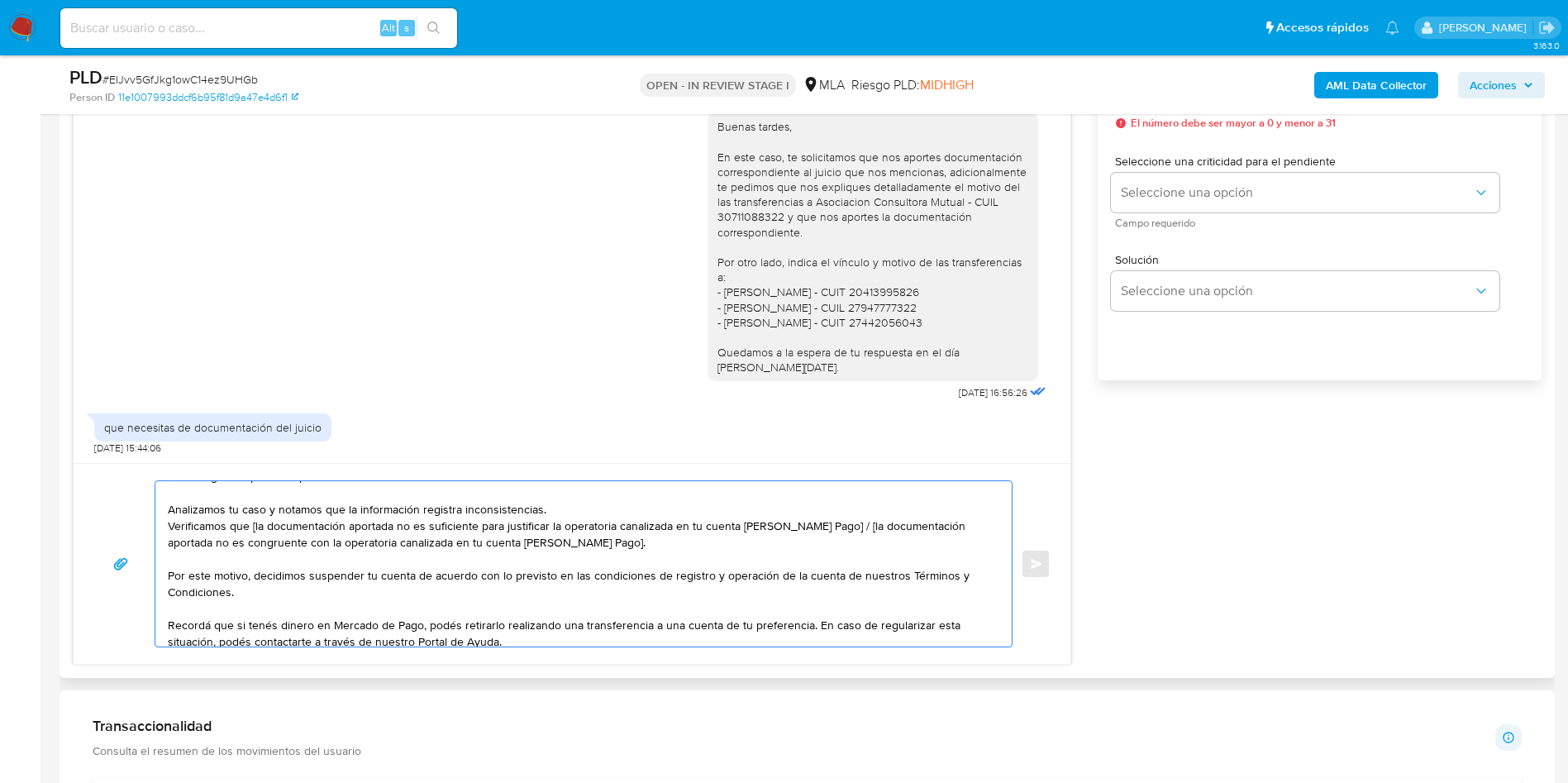
scroll to position [0, 0]
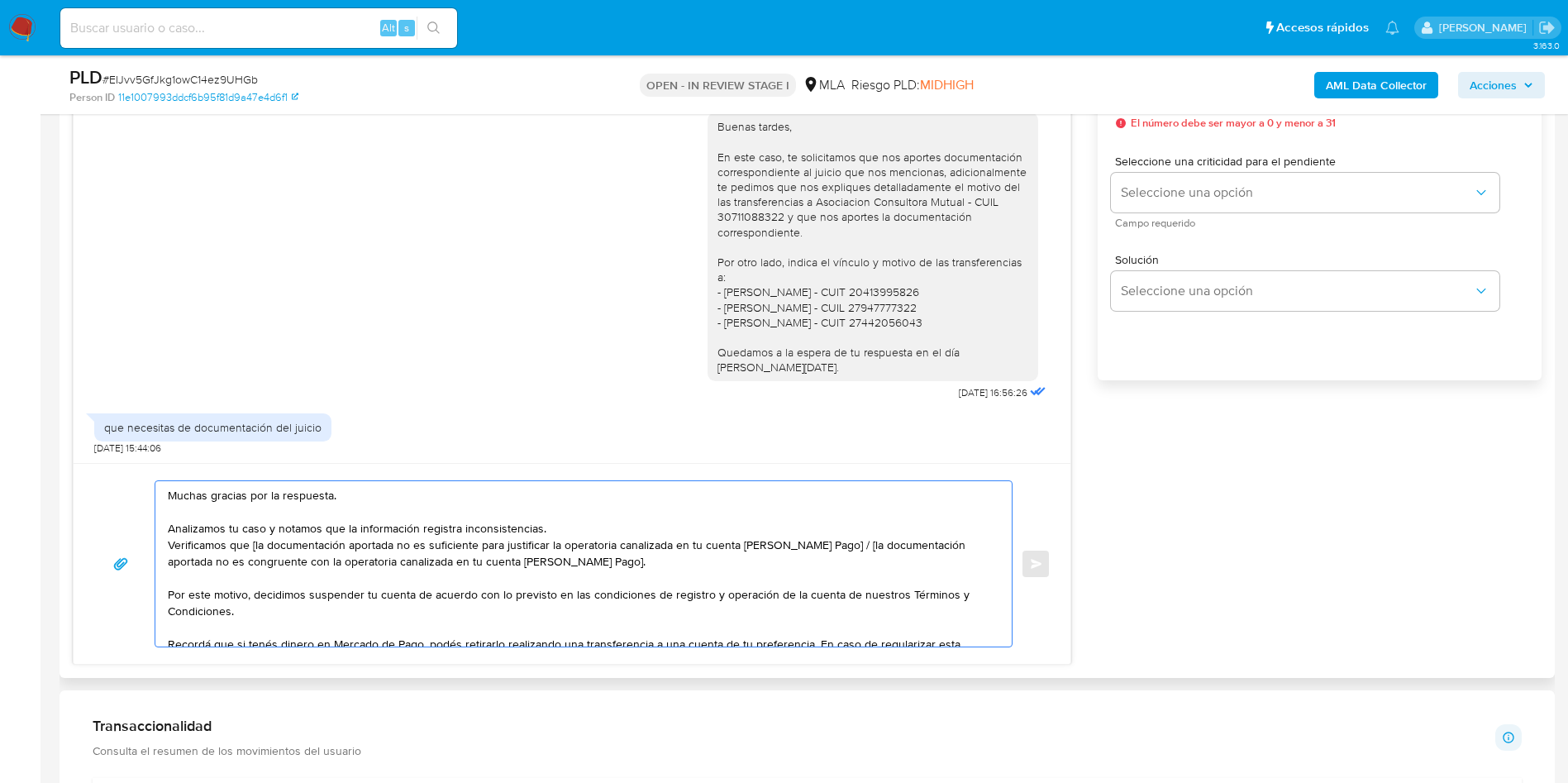
drag, startPoint x: 253, startPoint y: 543, endPoint x: 476, endPoint y: 547, distance: 223.0
click at [488, 547] on textarea "Muchas gracias por la respuesta. Analizamos tu caso y notamos que la informació…" at bounding box center [579, 564] width 824 height 166
click at [424, 542] on textarea "Muchas gracias por la respuesta. Analizamos tu caso y notamos que la informació…" at bounding box center [579, 564] width 824 height 166
click at [0, 0] on lt-span "docum en tación" at bounding box center [0, 0] width 0 height 0
drag, startPoint x: 186, startPoint y: 547, endPoint x: 730, endPoint y: 547, distance: 544.0
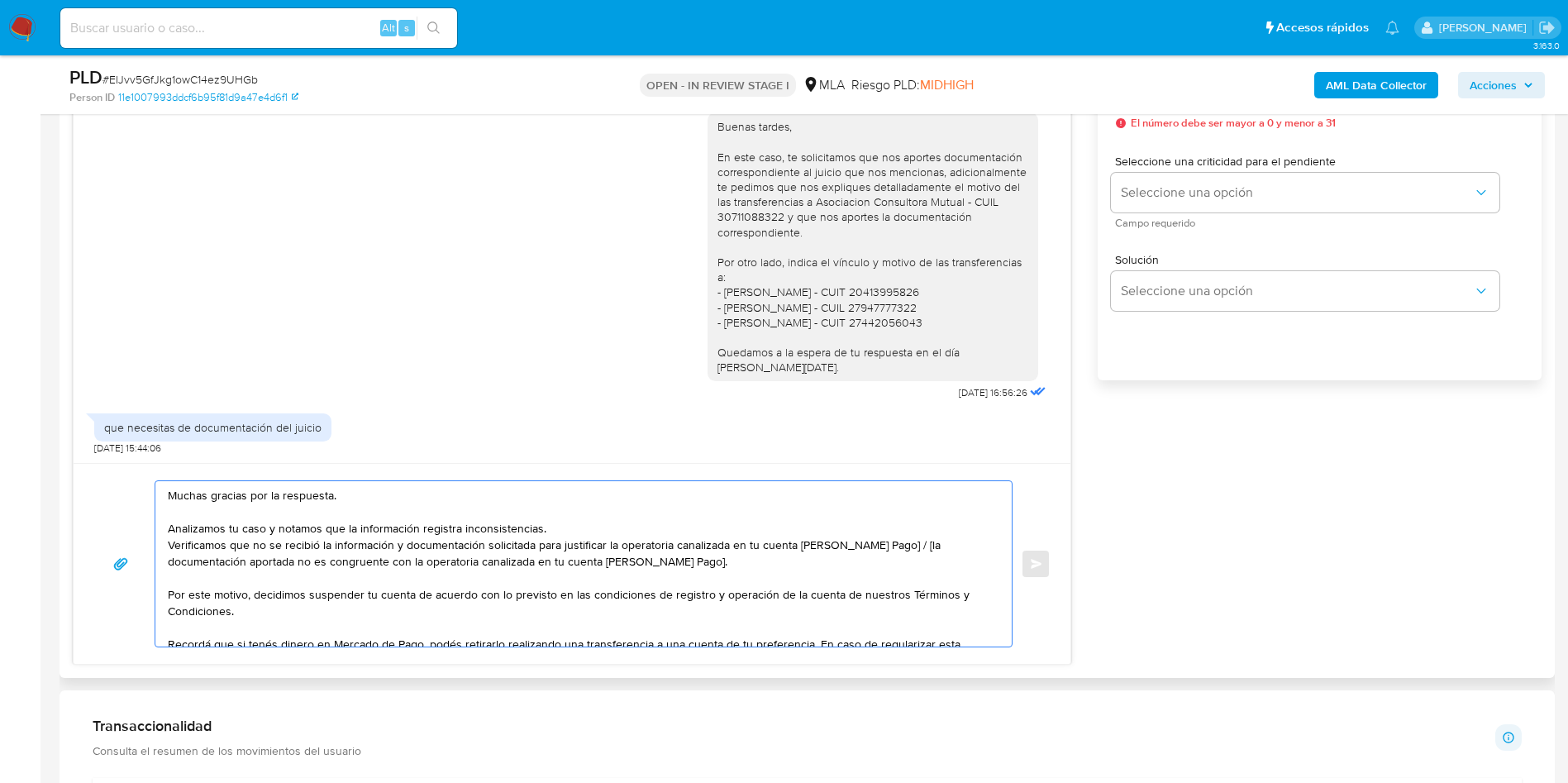
click at [730, 547] on textarea "Muchas gracias por la respuesta. Analizamos tu caso y notamos que la informació…" at bounding box center [579, 564] width 824 height 166
drag, startPoint x: 884, startPoint y: 547, endPoint x: 896, endPoint y: 564, distance: 20.8
click at [896, 564] on textarea "Muchas gracias por la respuesta. Analizamos tu caso y notamos que la informació…" at bounding box center [579, 564] width 824 height 166
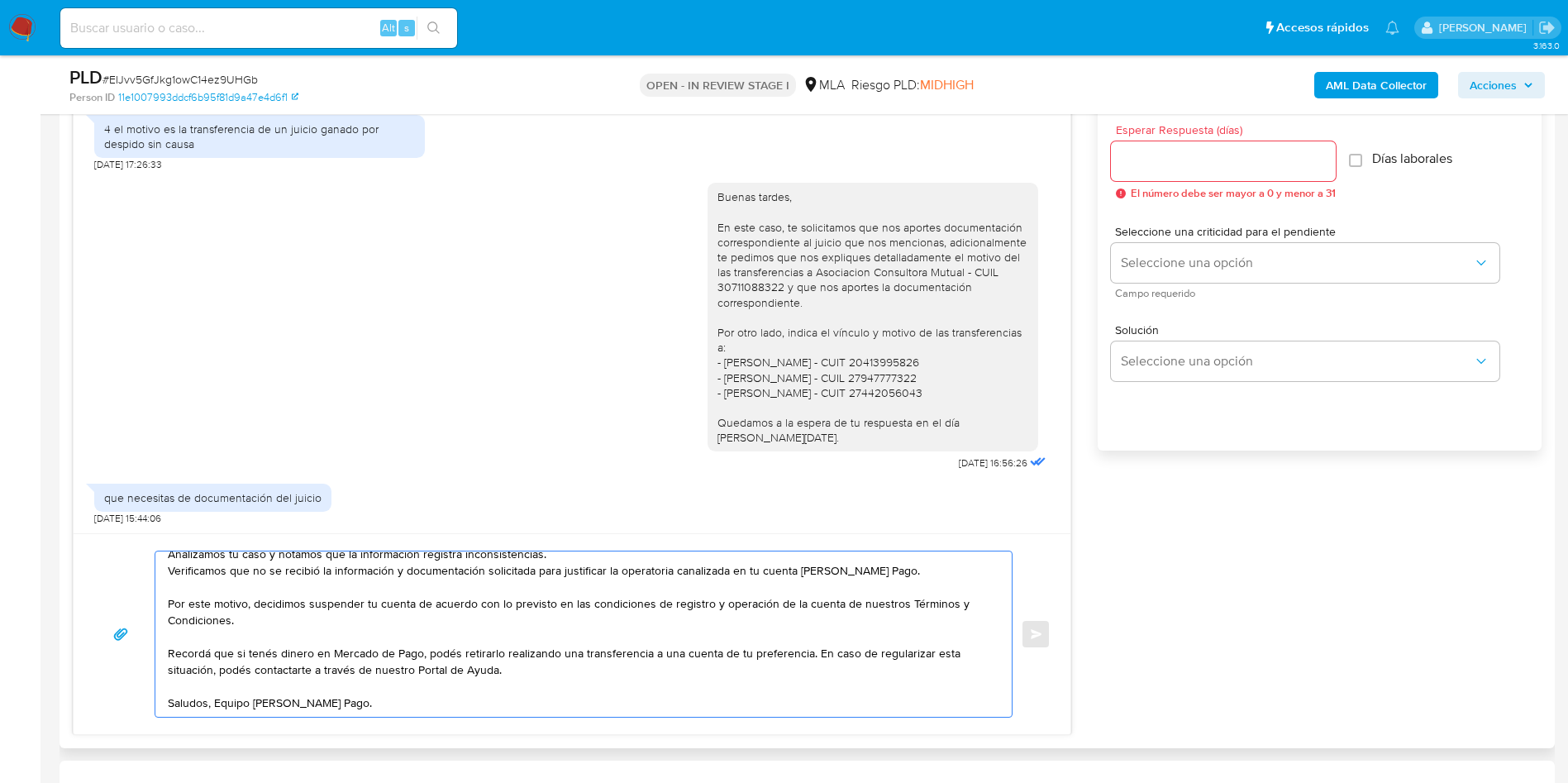
scroll to position [869, 0]
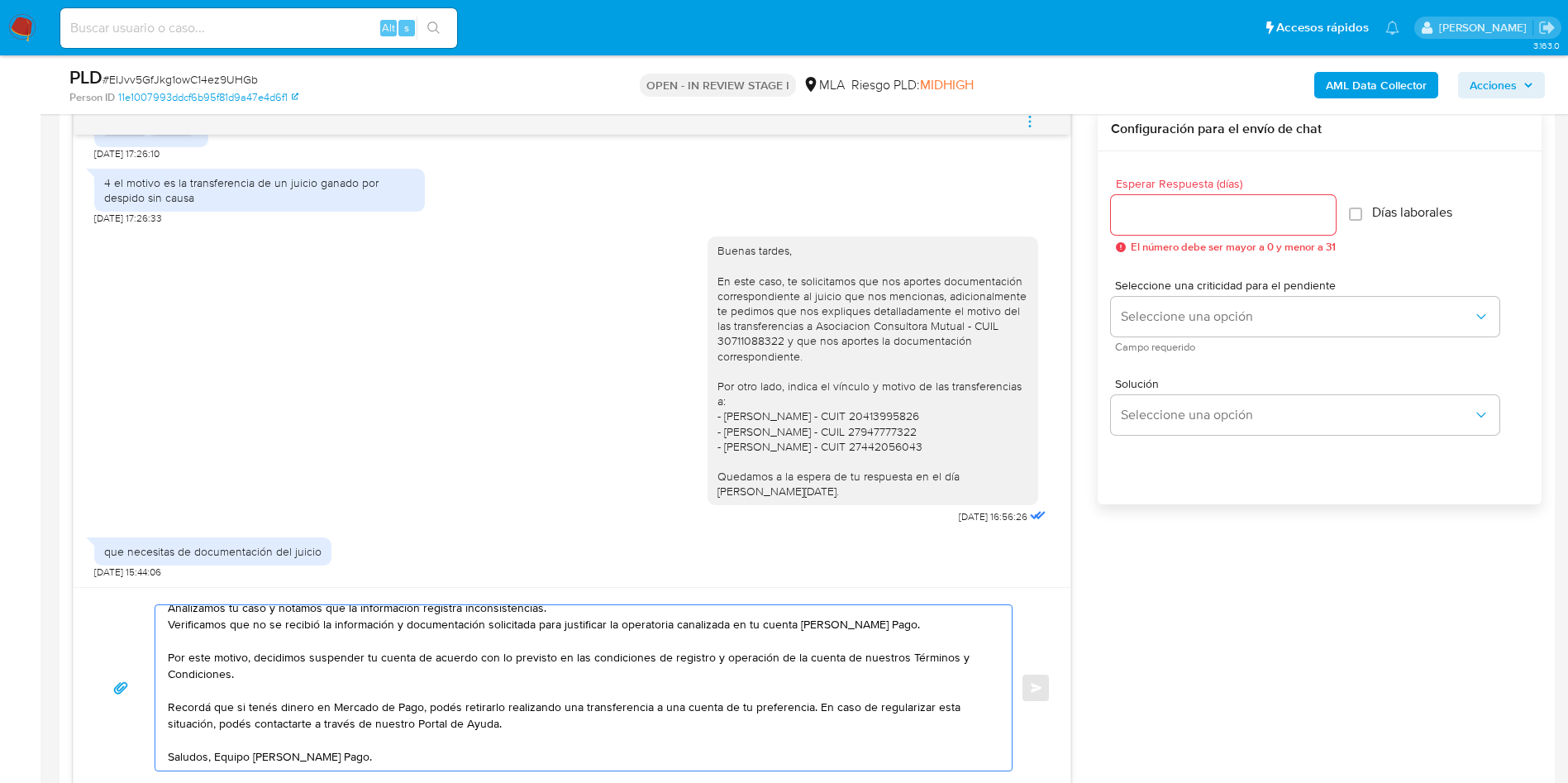
type textarea "Muchas gracias por la respuesta. Analizamos tu caso y notamos que la informació…"
click at [1206, 223] on input "Esperar Respuesta (días)" at bounding box center [1224, 215] width 225 height 22
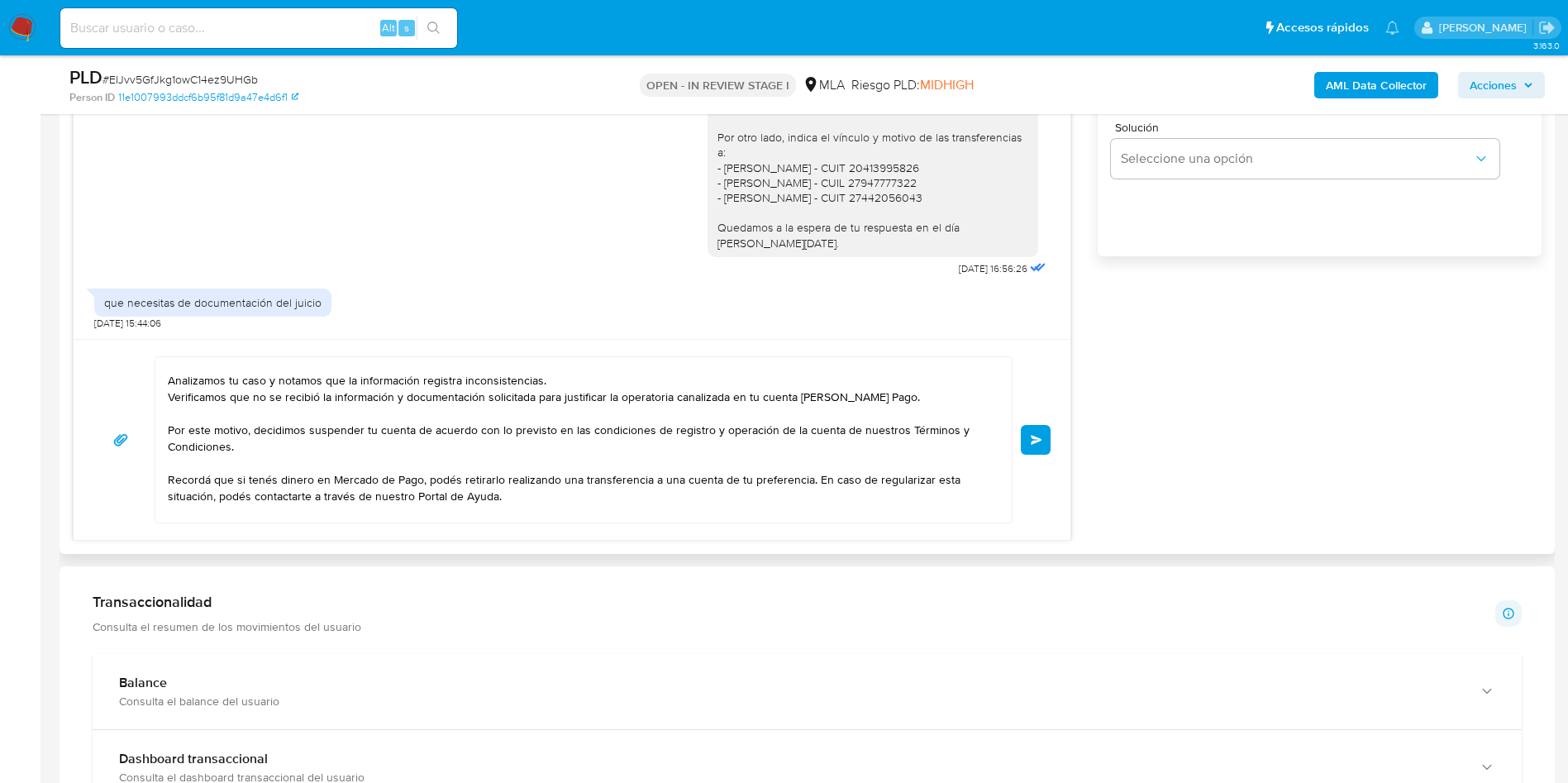
scroll to position [0, 0]
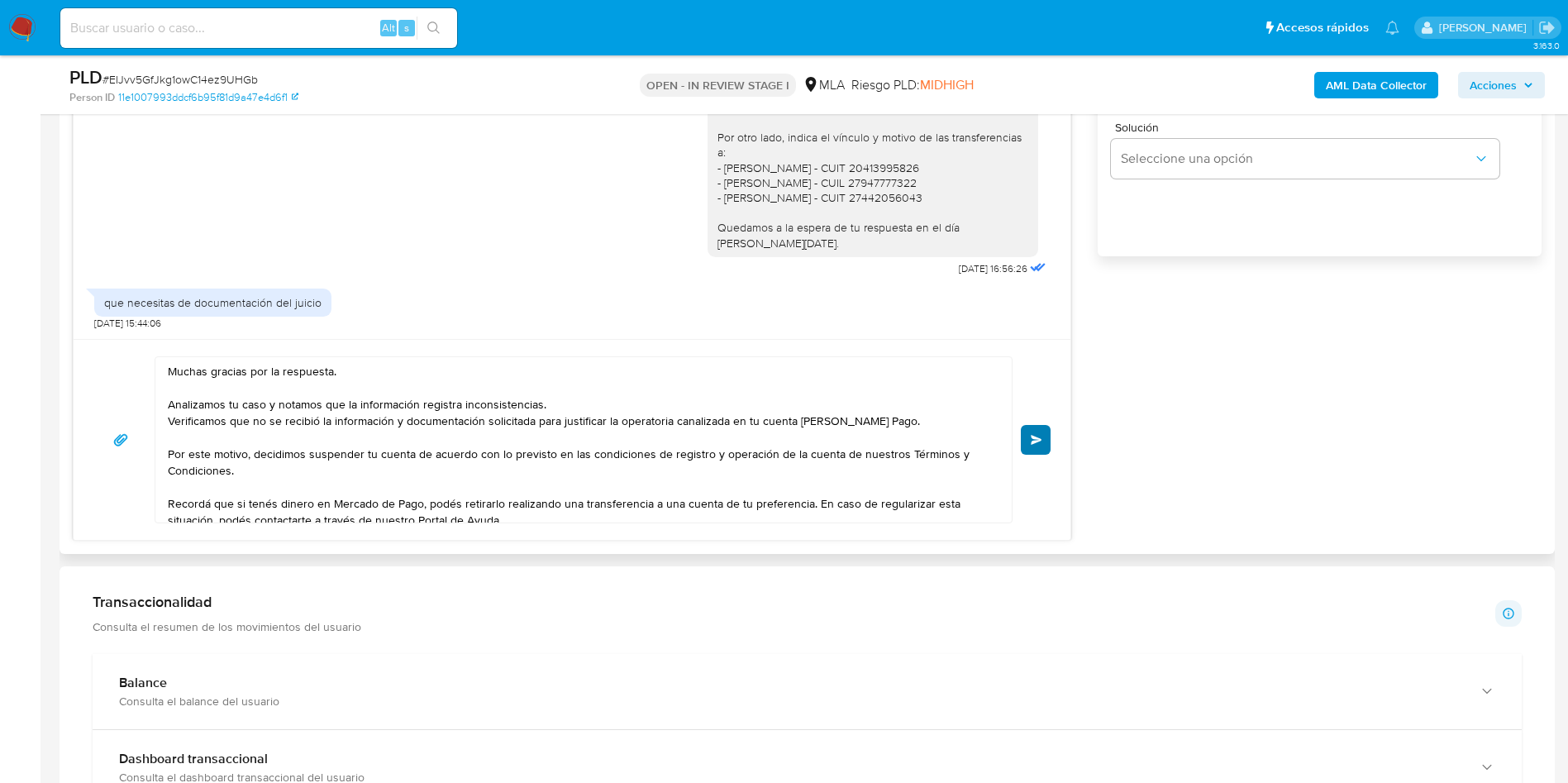
type input "0"
click at [1045, 451] on button "Enviar" at bounding box center [1036, 440] width 30 height 30
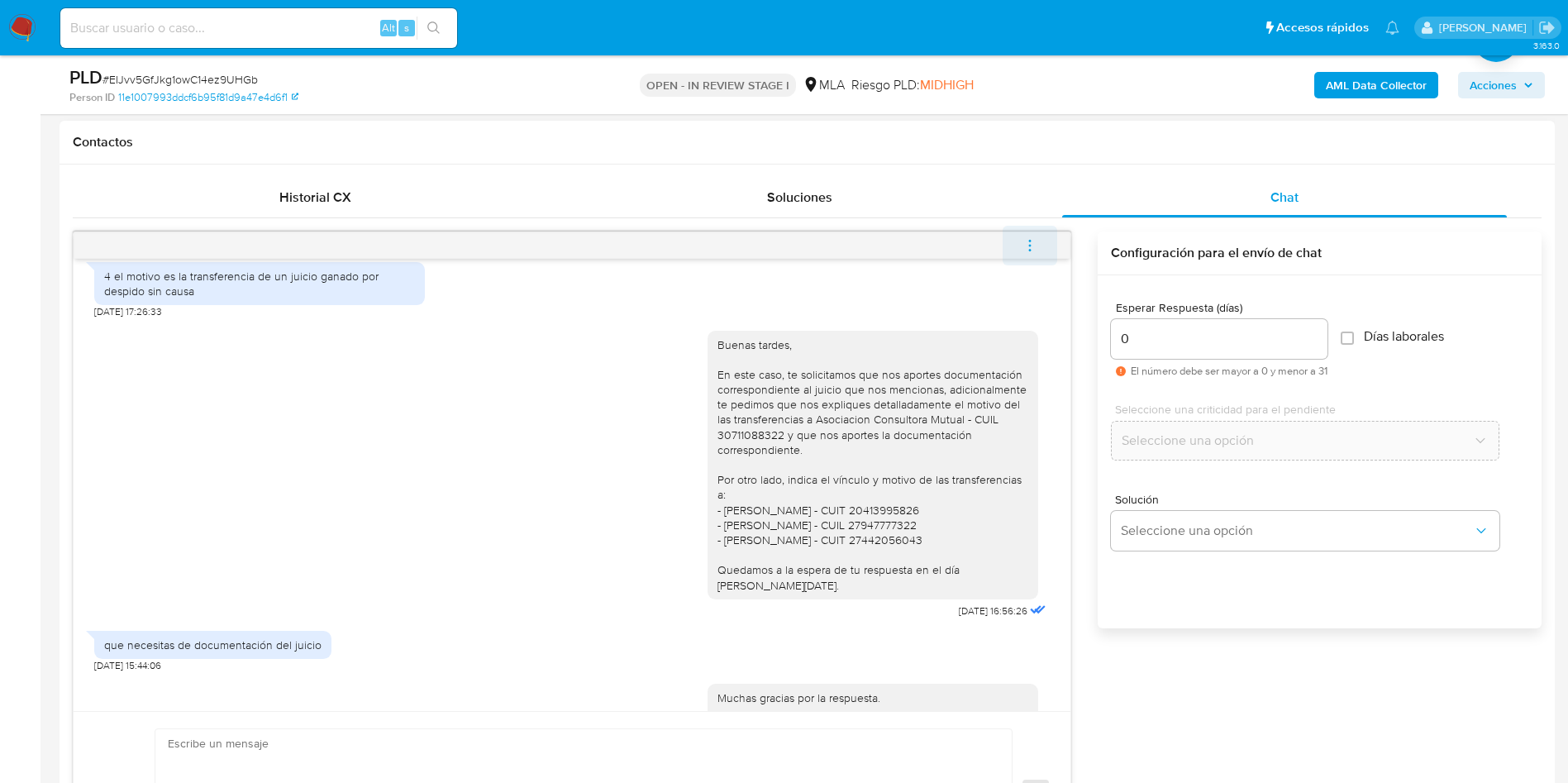
scroll to position [2382, 0]
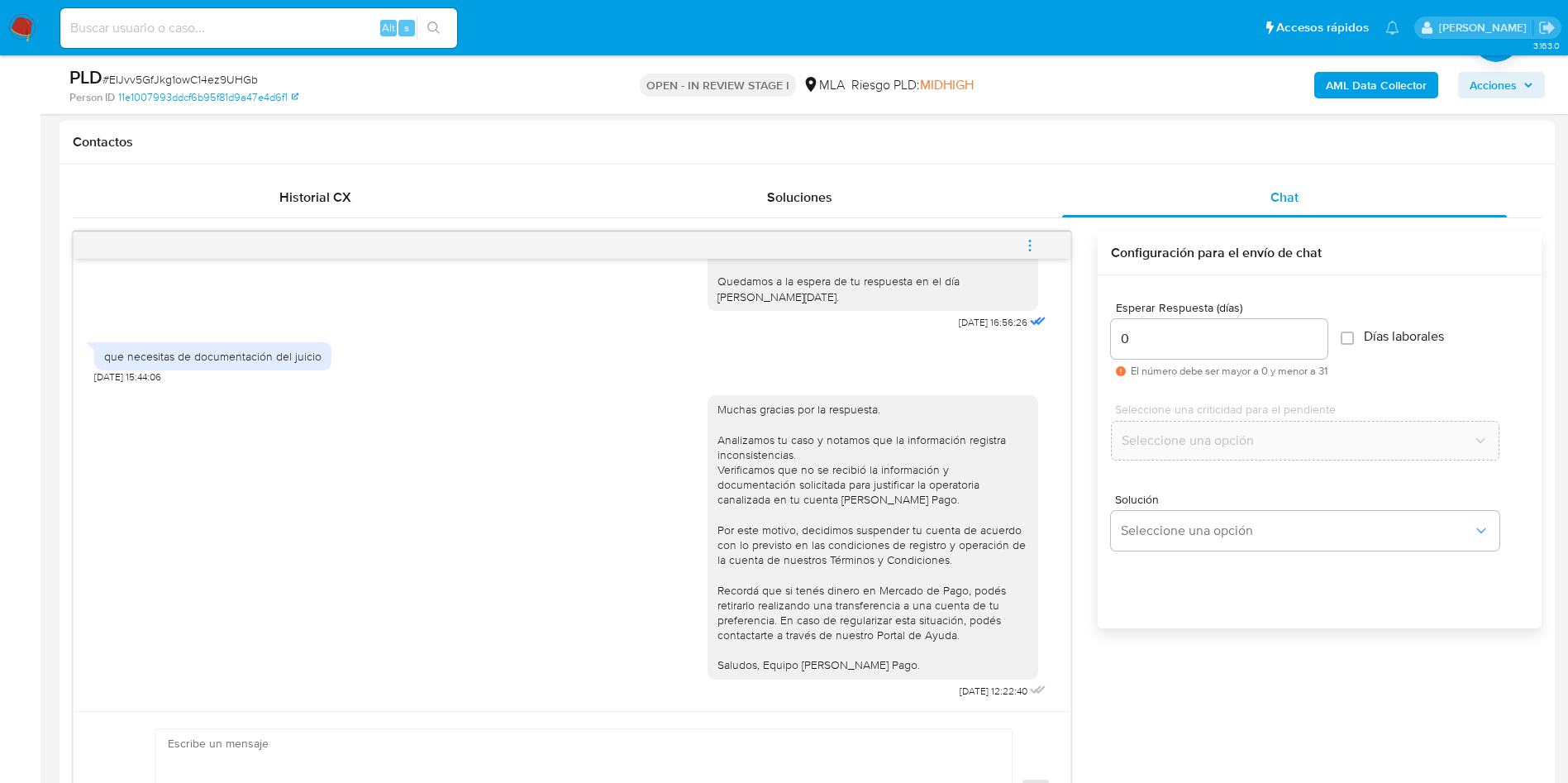
click at [1045, 246] on button "menu-action" at bounding box center [1030, 246] width 54 height 39
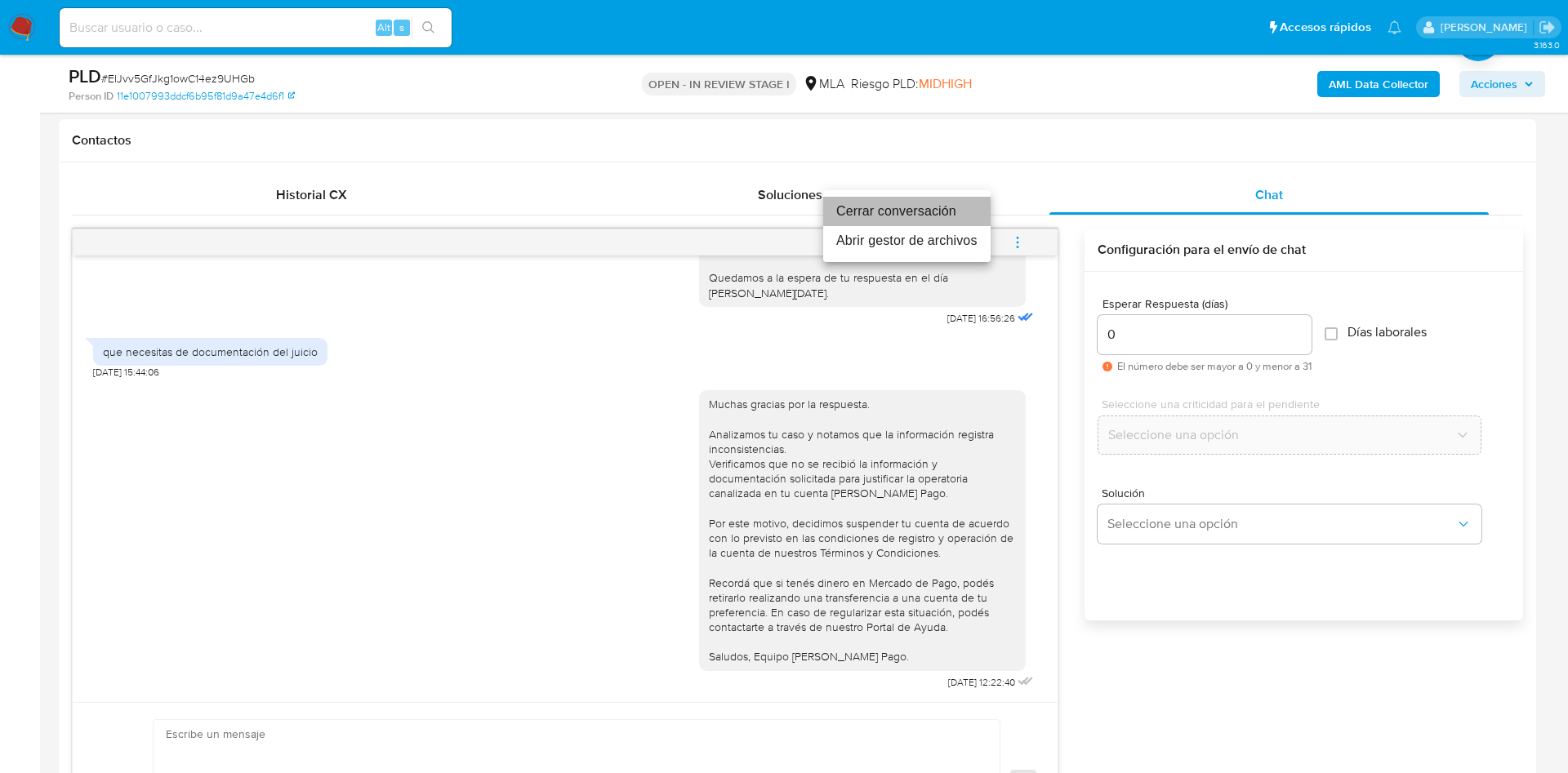
click at [916, 211] on li "Cerrar conversación" at bounding box center [907, 211] width 167 height 29
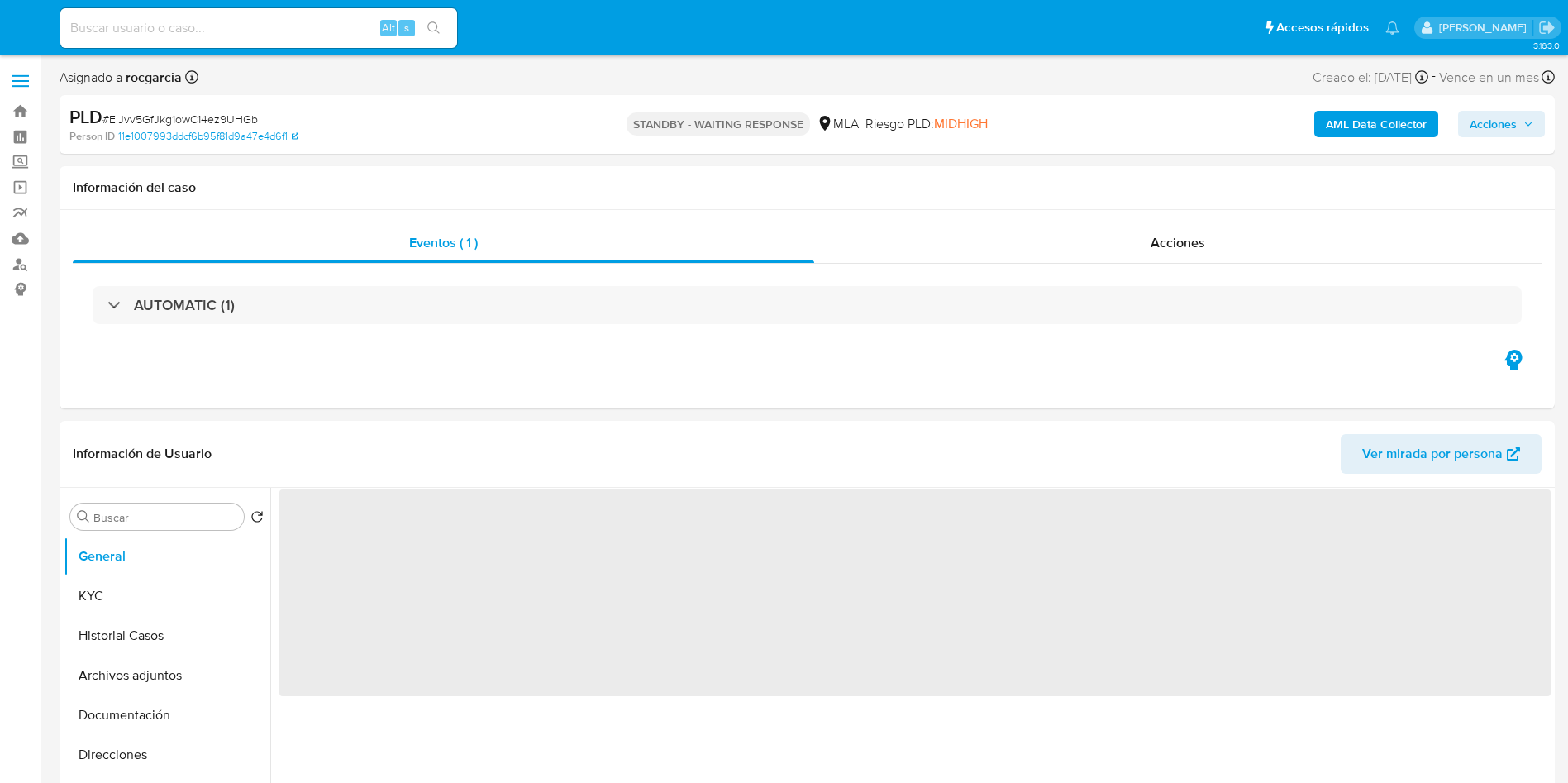
select select "10"
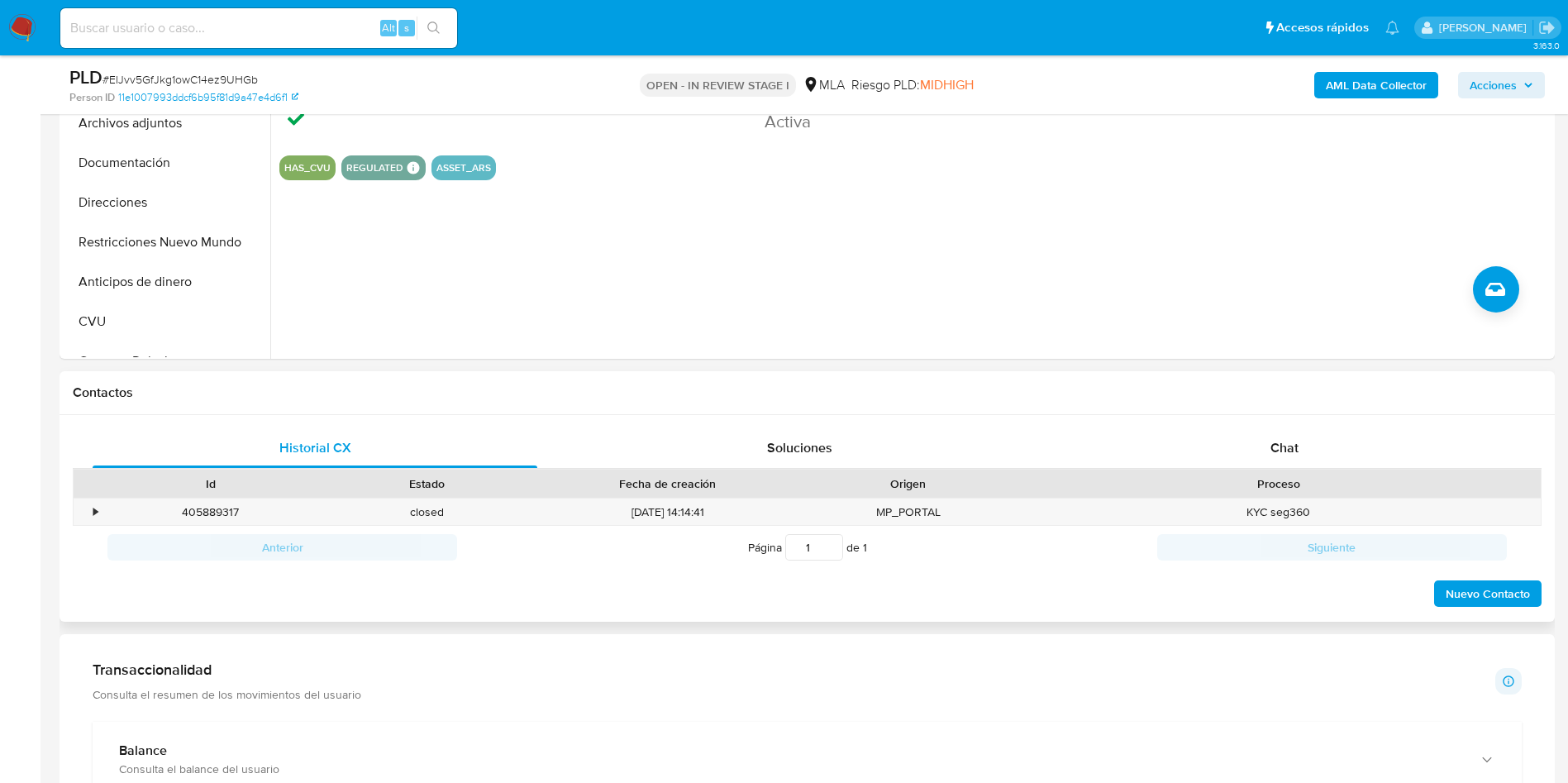
scroll to position [496, 0]
drag, startPoint x: 1312, startPoint y: 443, endPoint x: 1295, endPoint y: 443, distance: 17.0
click at [1312, 443] on div "Chat" at bounding box center [1284, 446] width 444 height 39
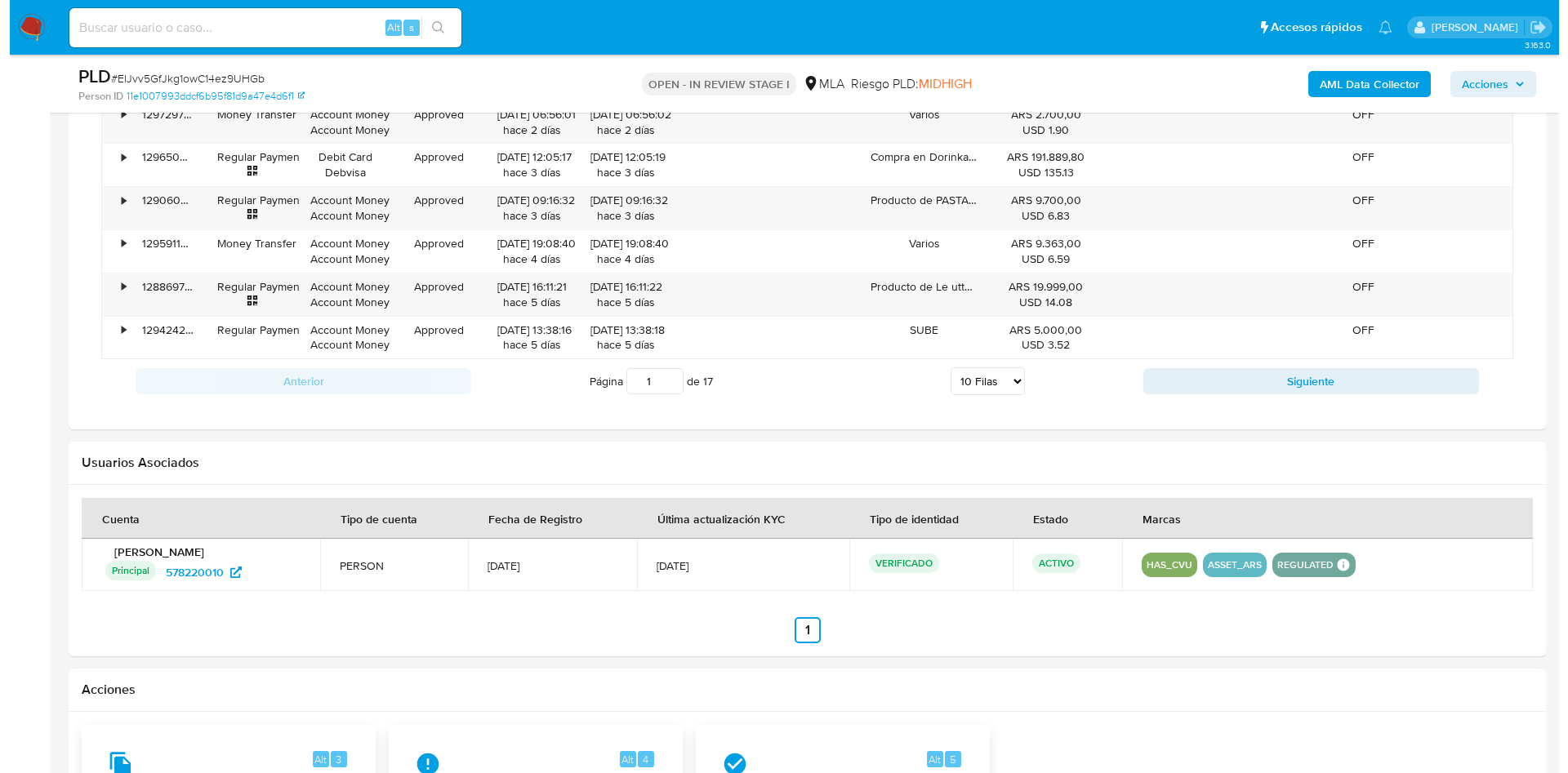
scroll to position [2499, 0]
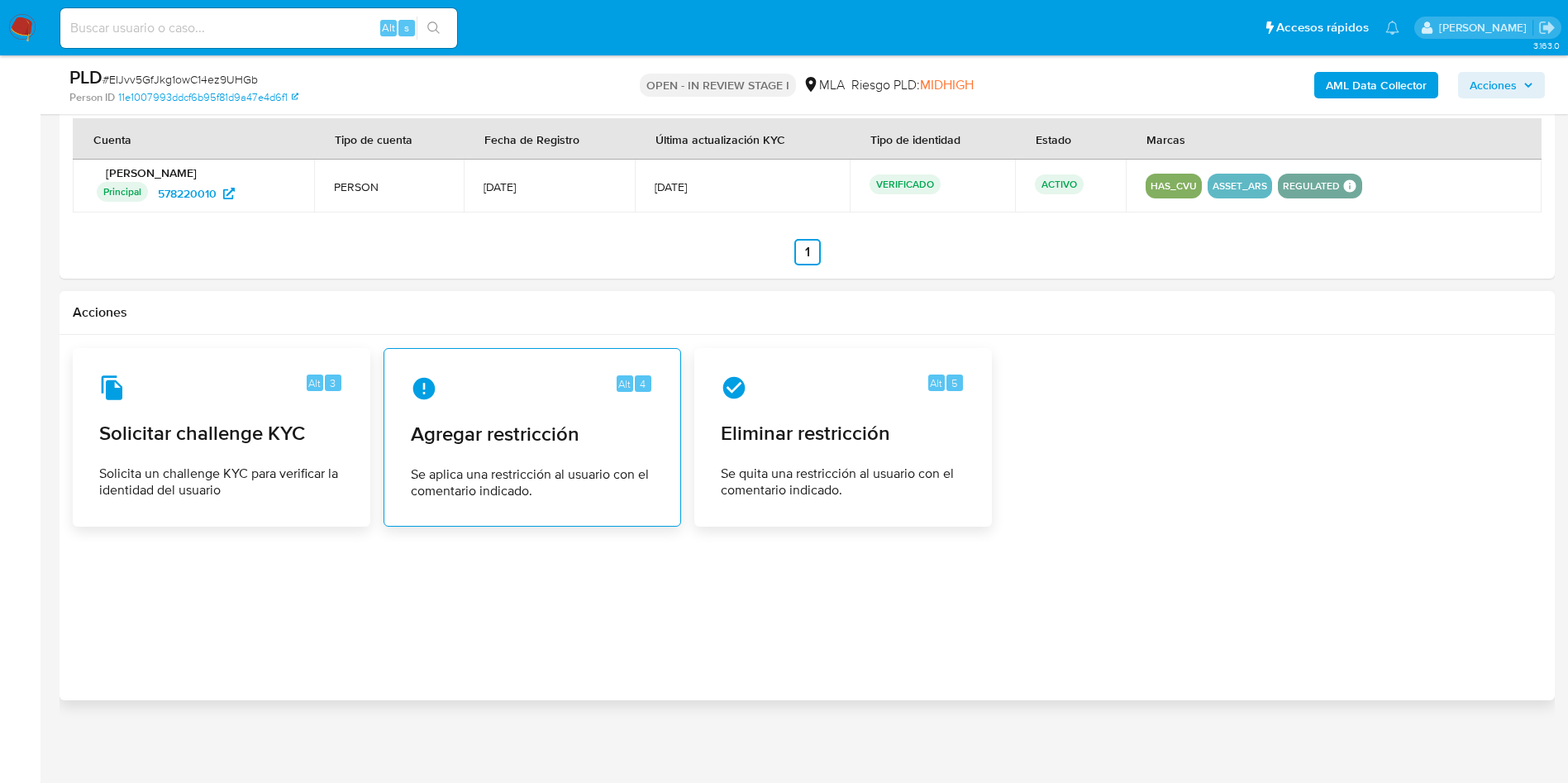
click at [443, 414] on div "Alt 4 Agregar restricción Se aplica una restricción al usuario con el comentari…" at bounding box center [532, 437] width 269 height 151
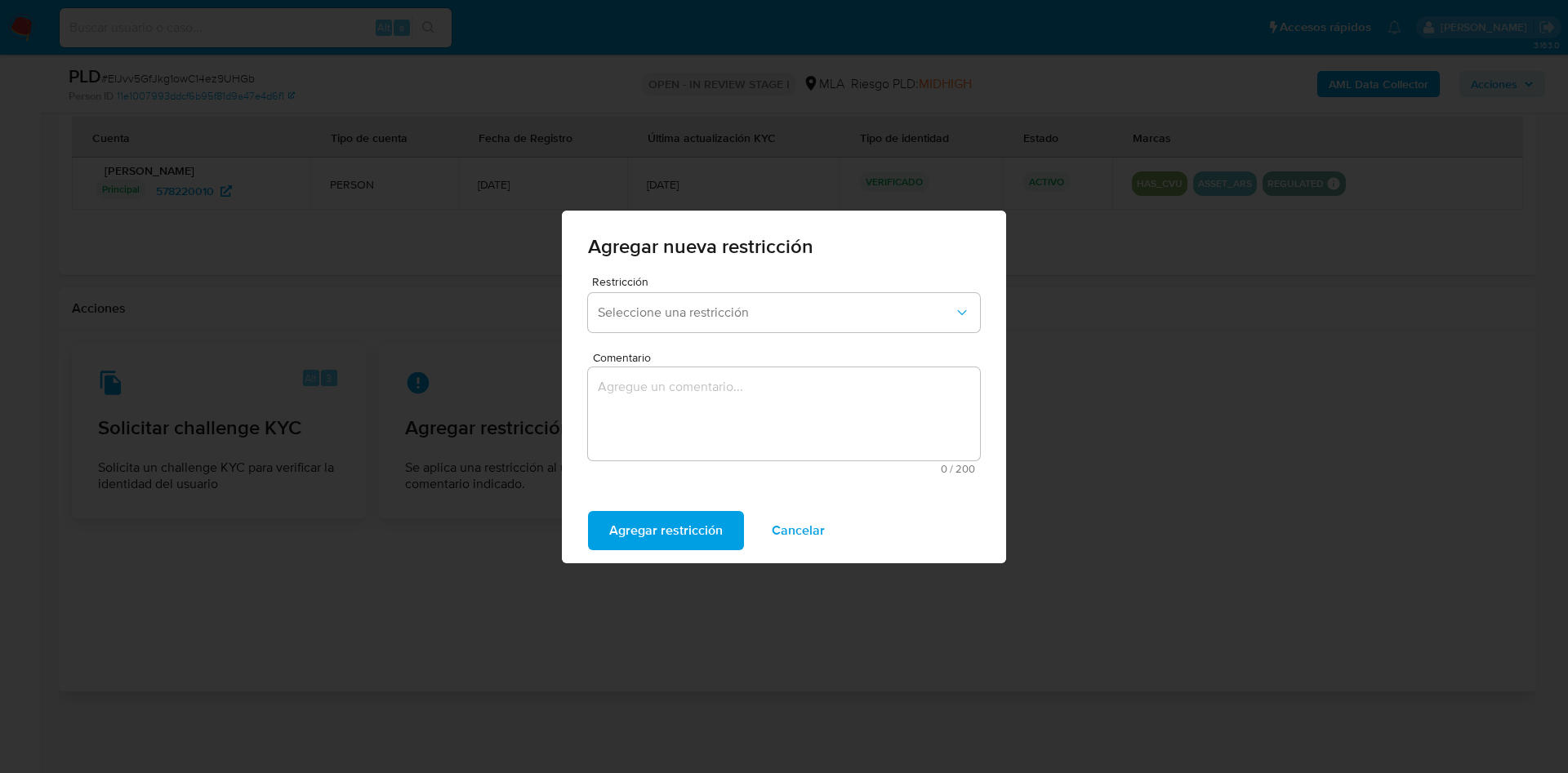
click at [714, 342] on form "Restricción Seleccione una restricción Comentario 0 / 200 200 caracteres restan…" at bounding box center [784, 381] width 392 height 209
click at [716, 314] on span "Seleccione una restricción" at bounding box center [776, 313] width 356 height 17
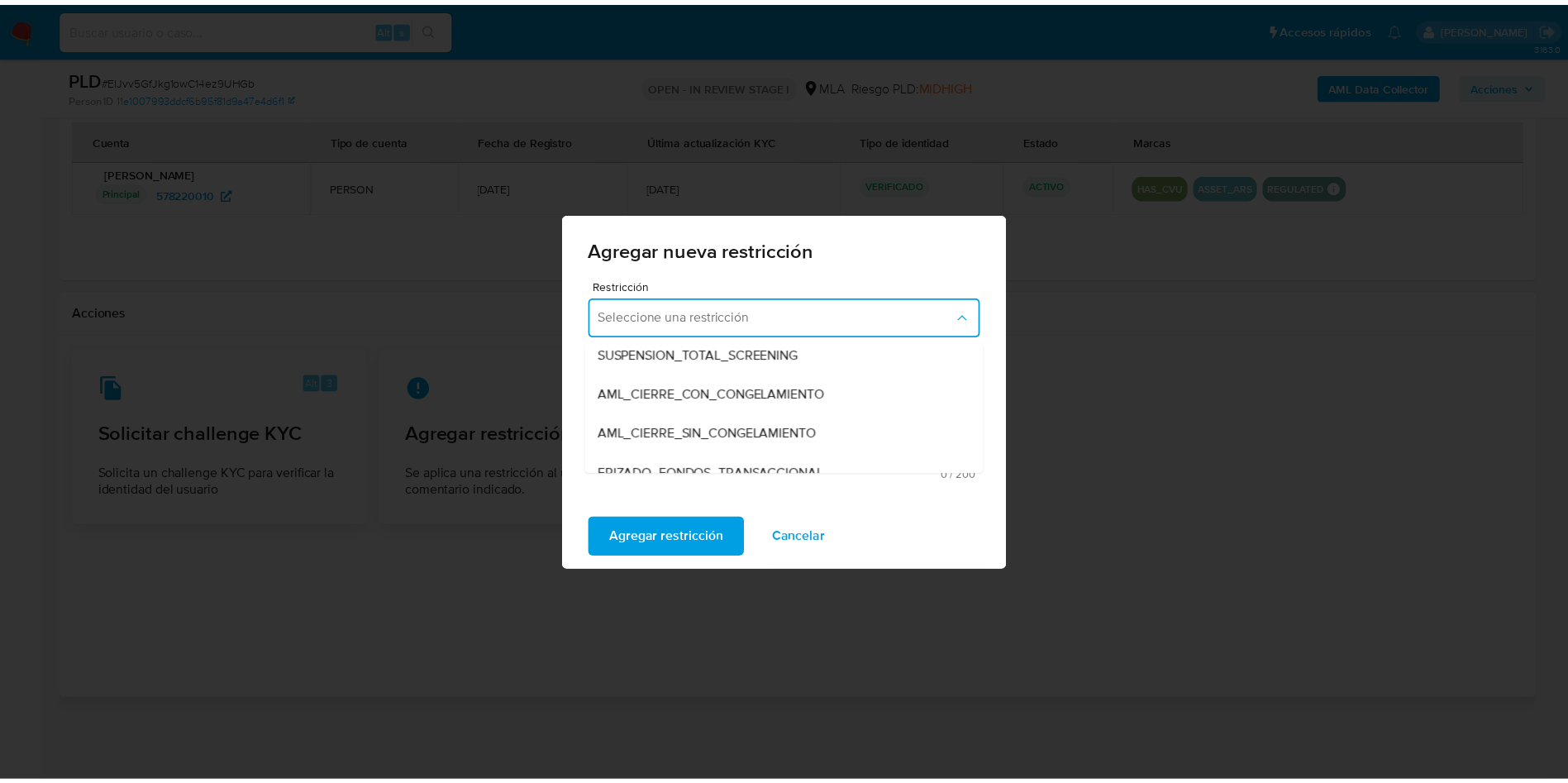
scroll to position [249, 0]
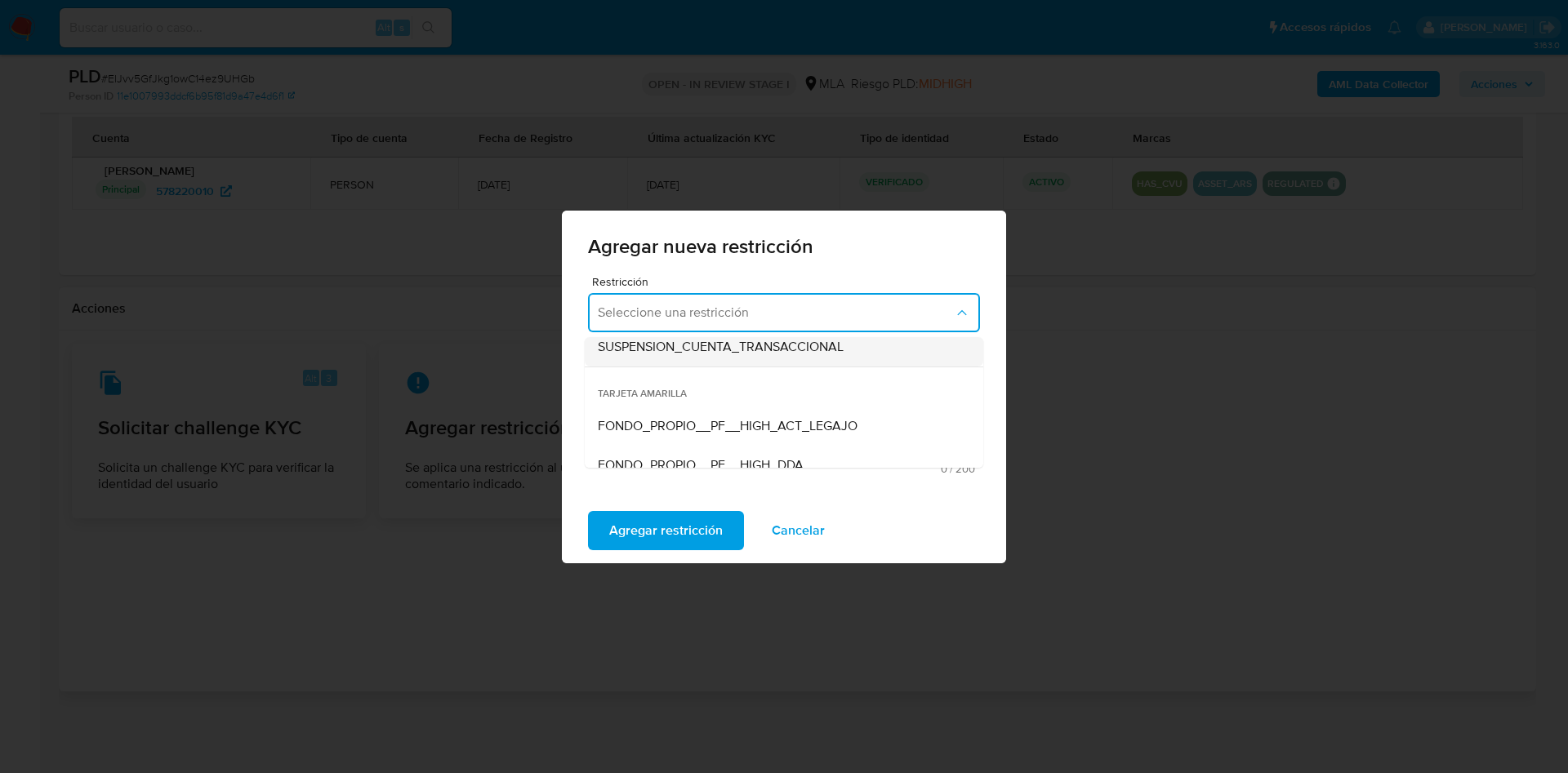
click at [704, 343] on span "SUSPENSION_CUENTA_TRANSACCIONAL" at bounding box center [720, 347] width 246 height 17
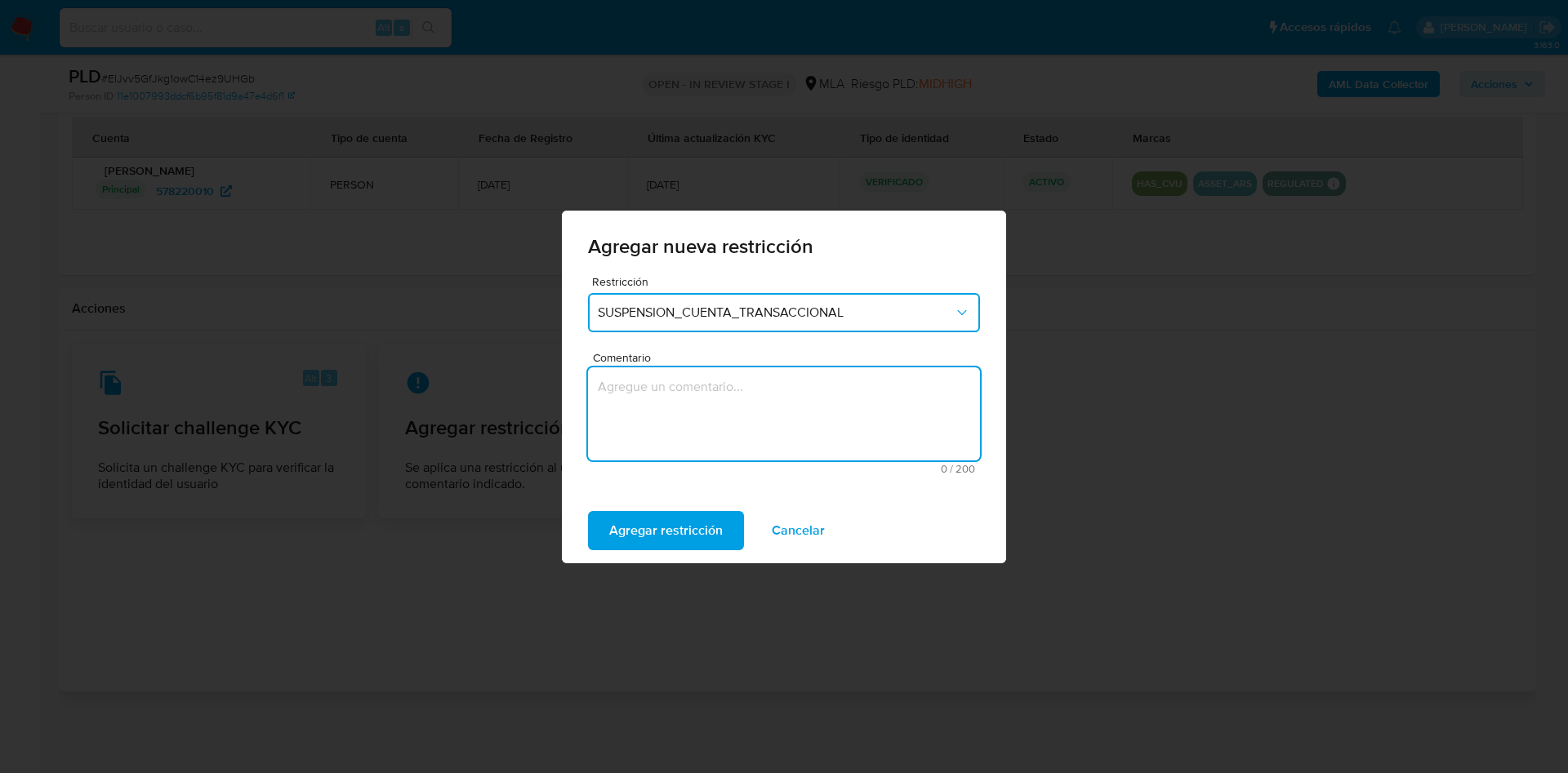
click at [712, 414] on textarea "Comentario" at bounding box center [784, 415] width 392 height 93
type textarea "AML"
click at [675, 542] on span "Agregar restricción" at bounding box center [666, 531] width 114 height 36
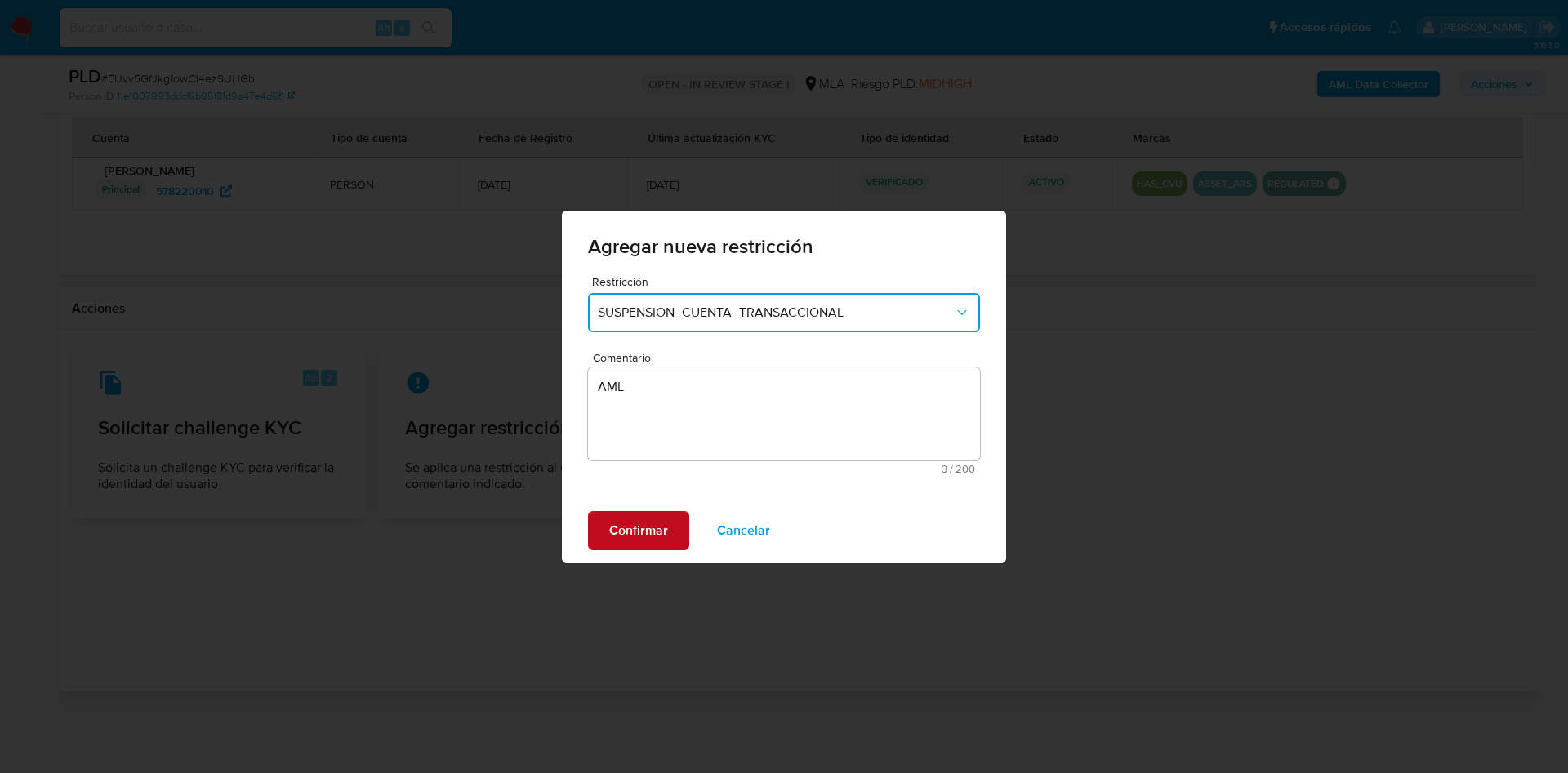
click at [675, 542] on button "Confirmar" at bounding box center [638, 531] width 101 height 39
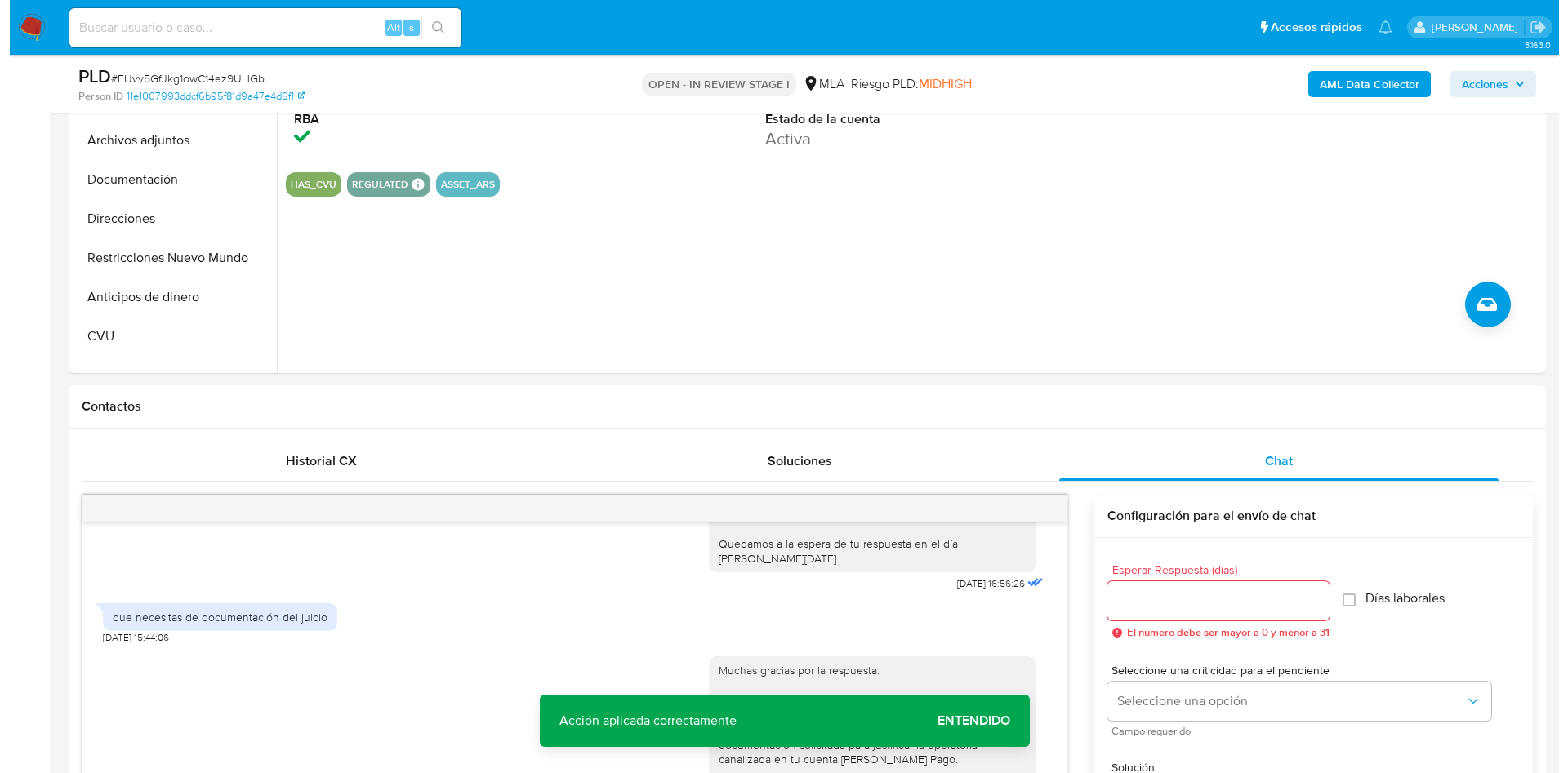
scroll to position [171, 0]
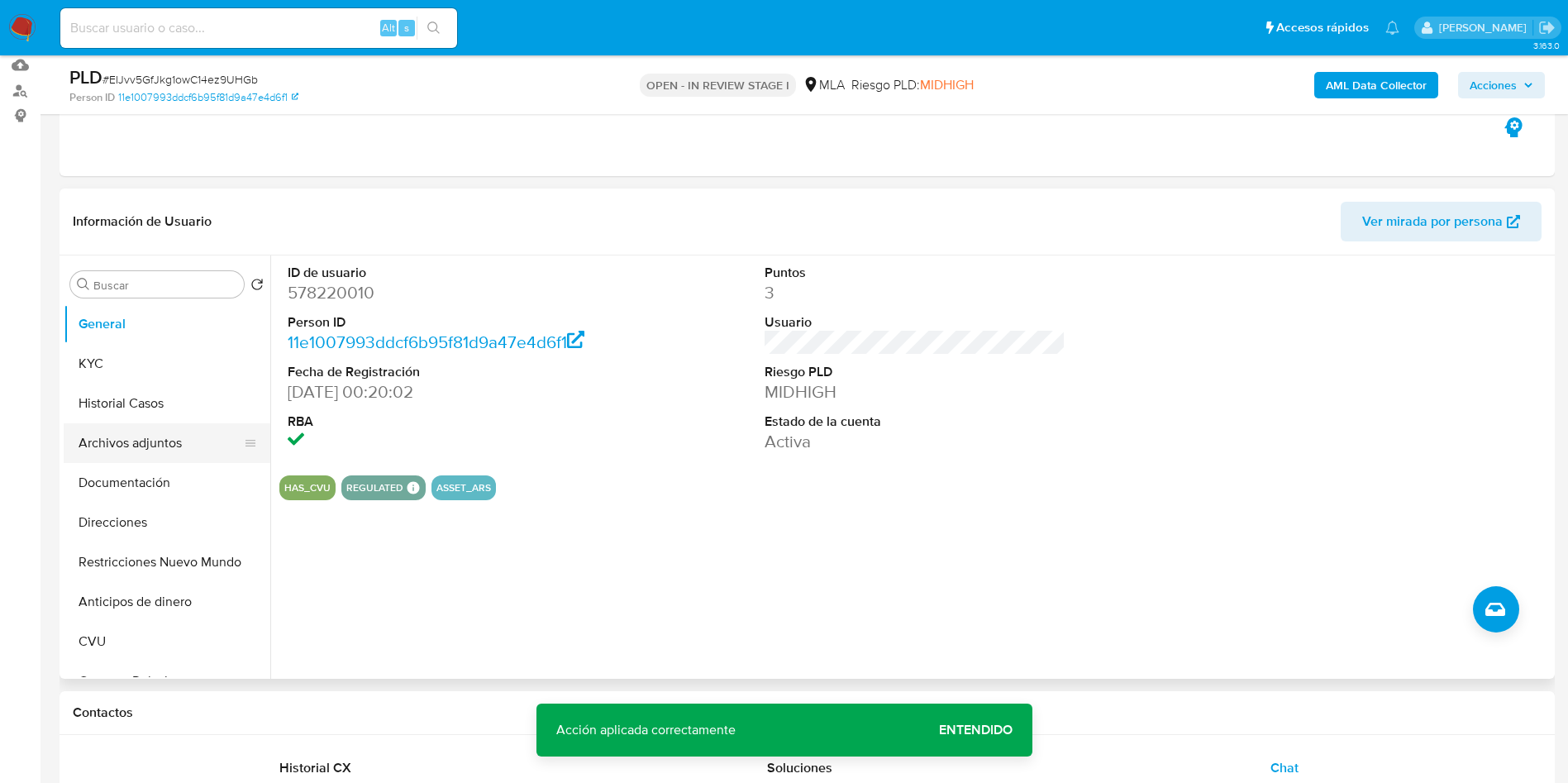
click at [154, 441] on button "Archivos adjuntos" at bounding box center [161, 444] width 193 height 39
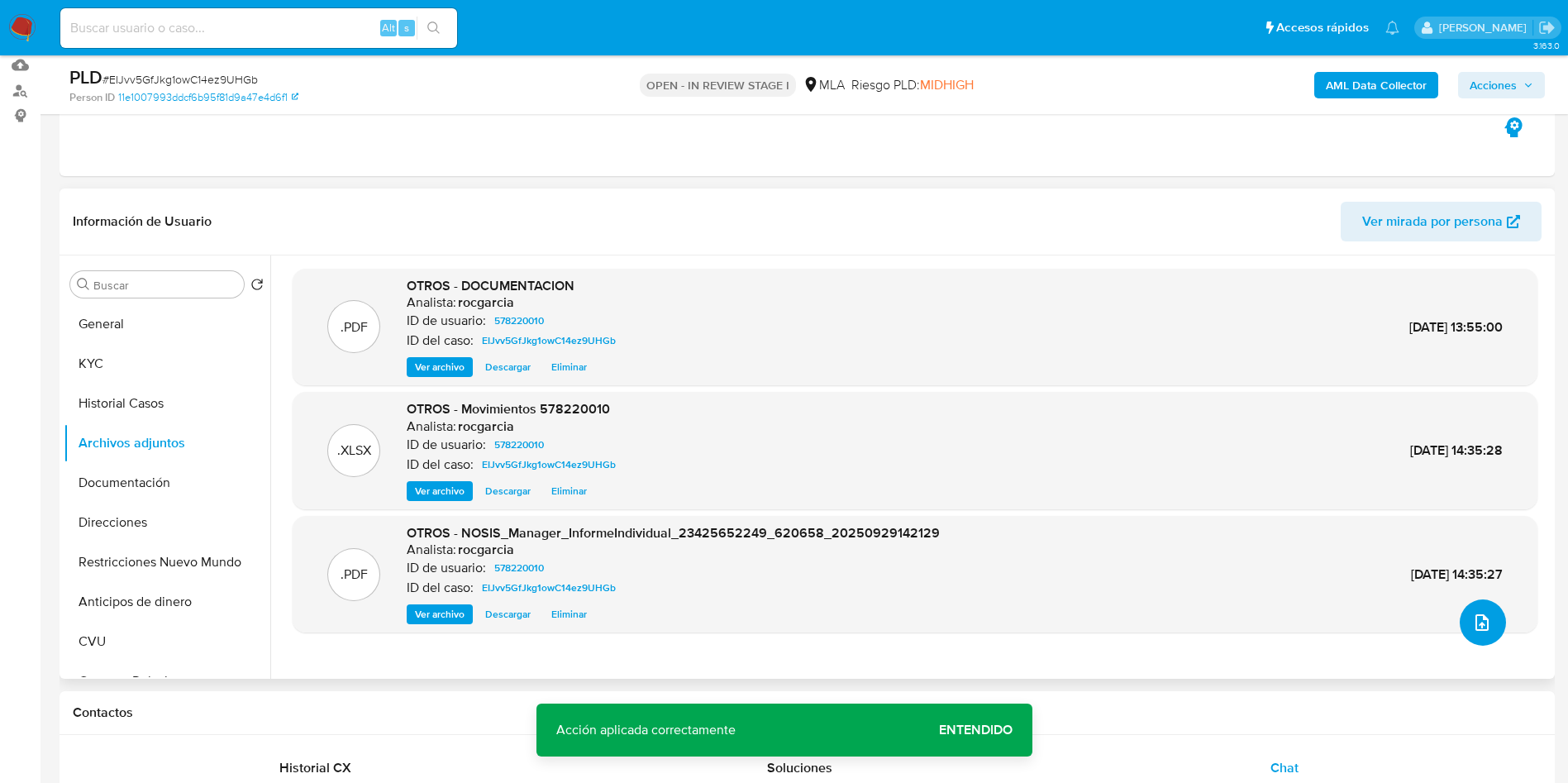
click at [1476, 629] on icon "upload-file" at bounding box center [1482, 622] width 13 height 17
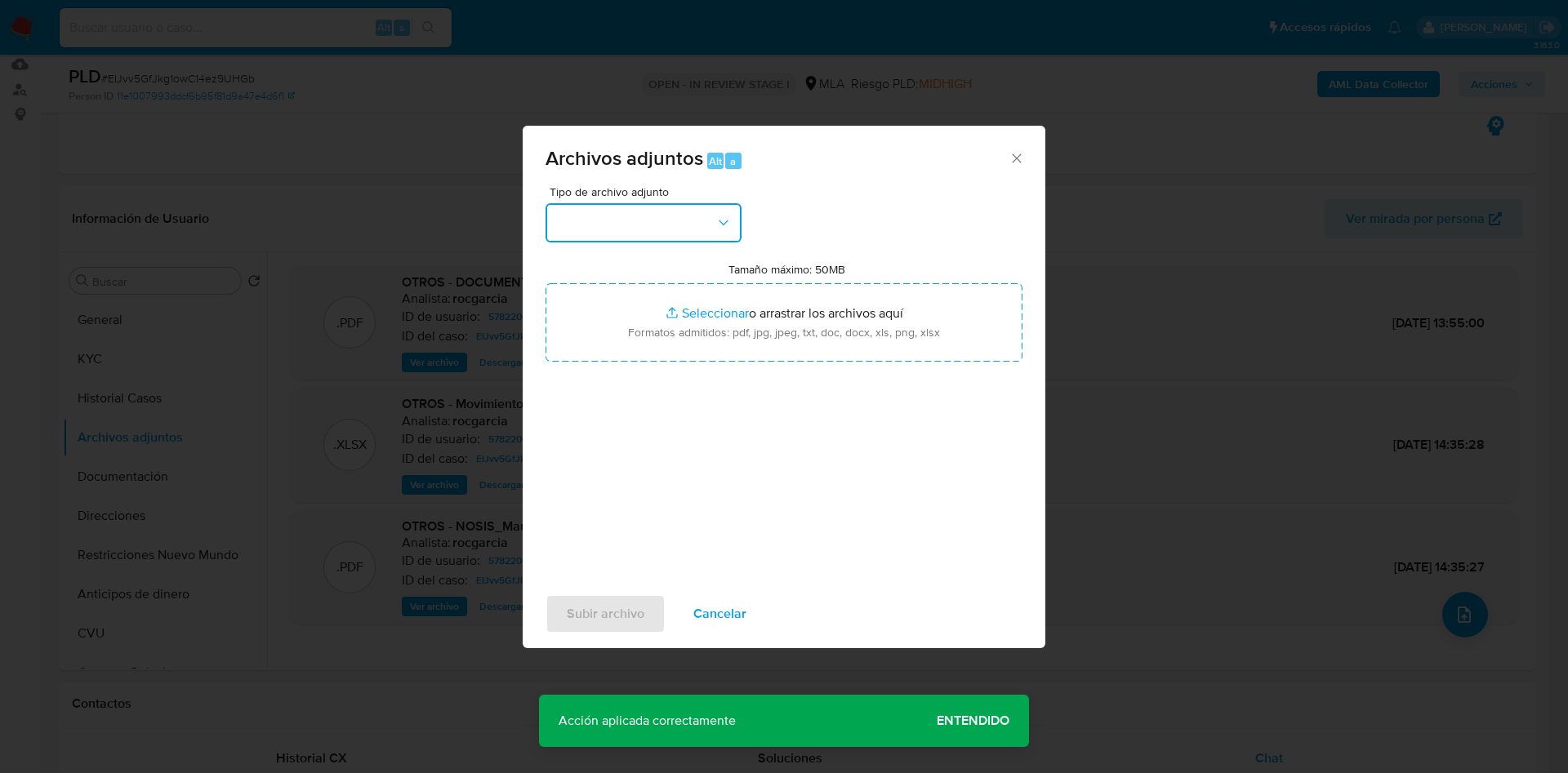
click at [616, 234] on button "button" at bounding box center [642, 223] width 196 height 39
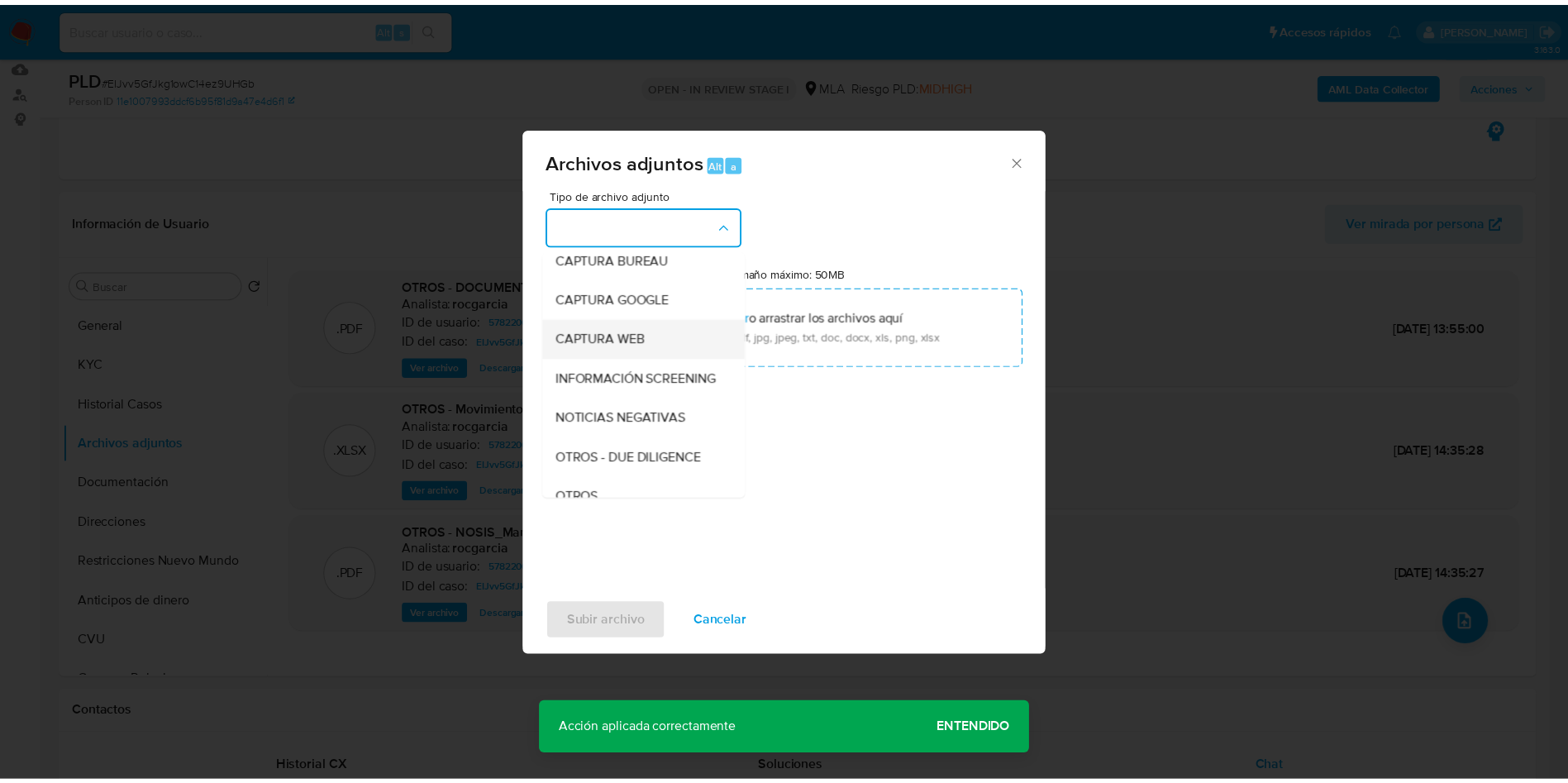
scroll to position [124, 0]
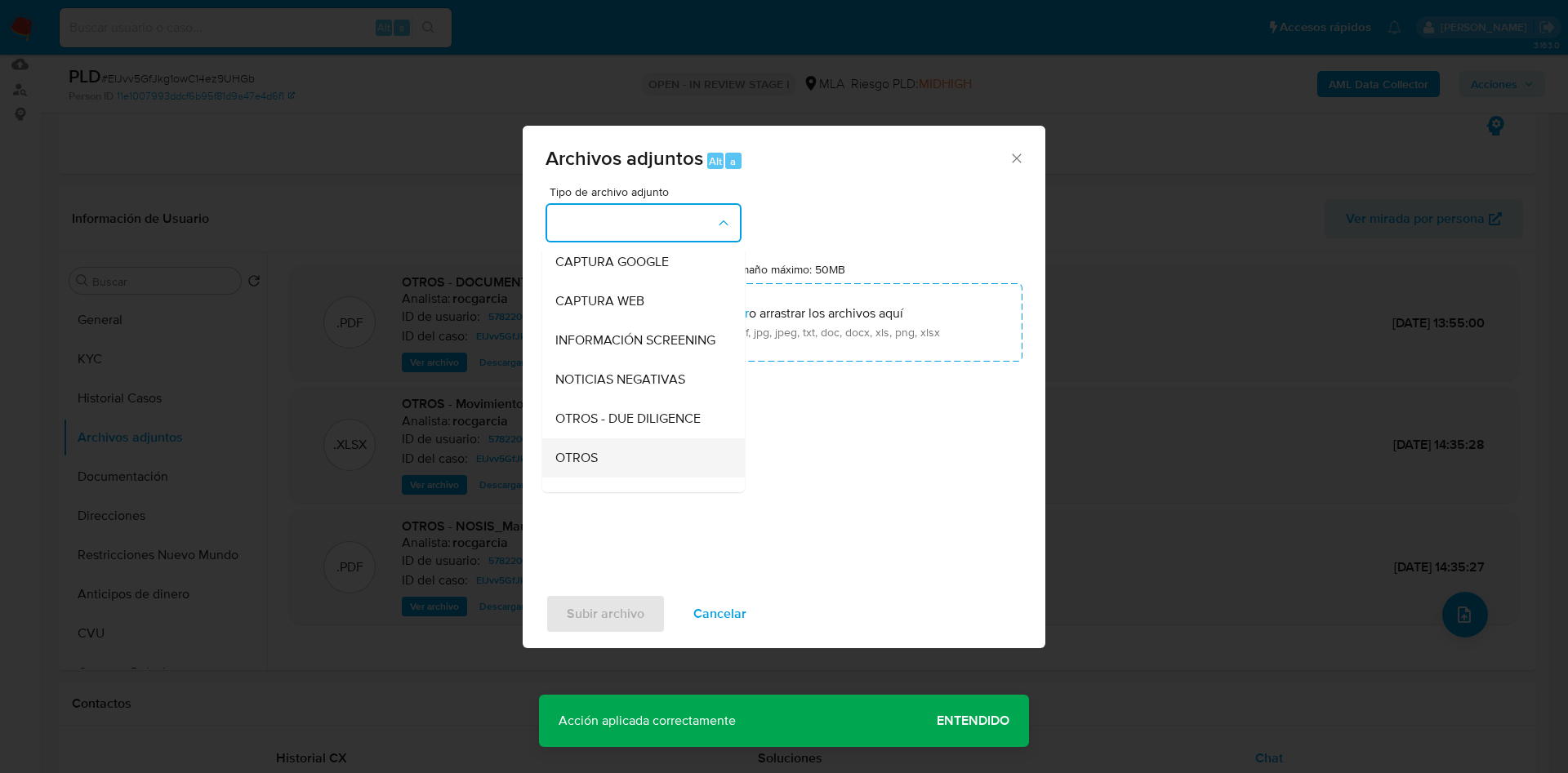
click at [588, 462] on div "OTROS" at bounding box center [638, 459] width 166 height 39
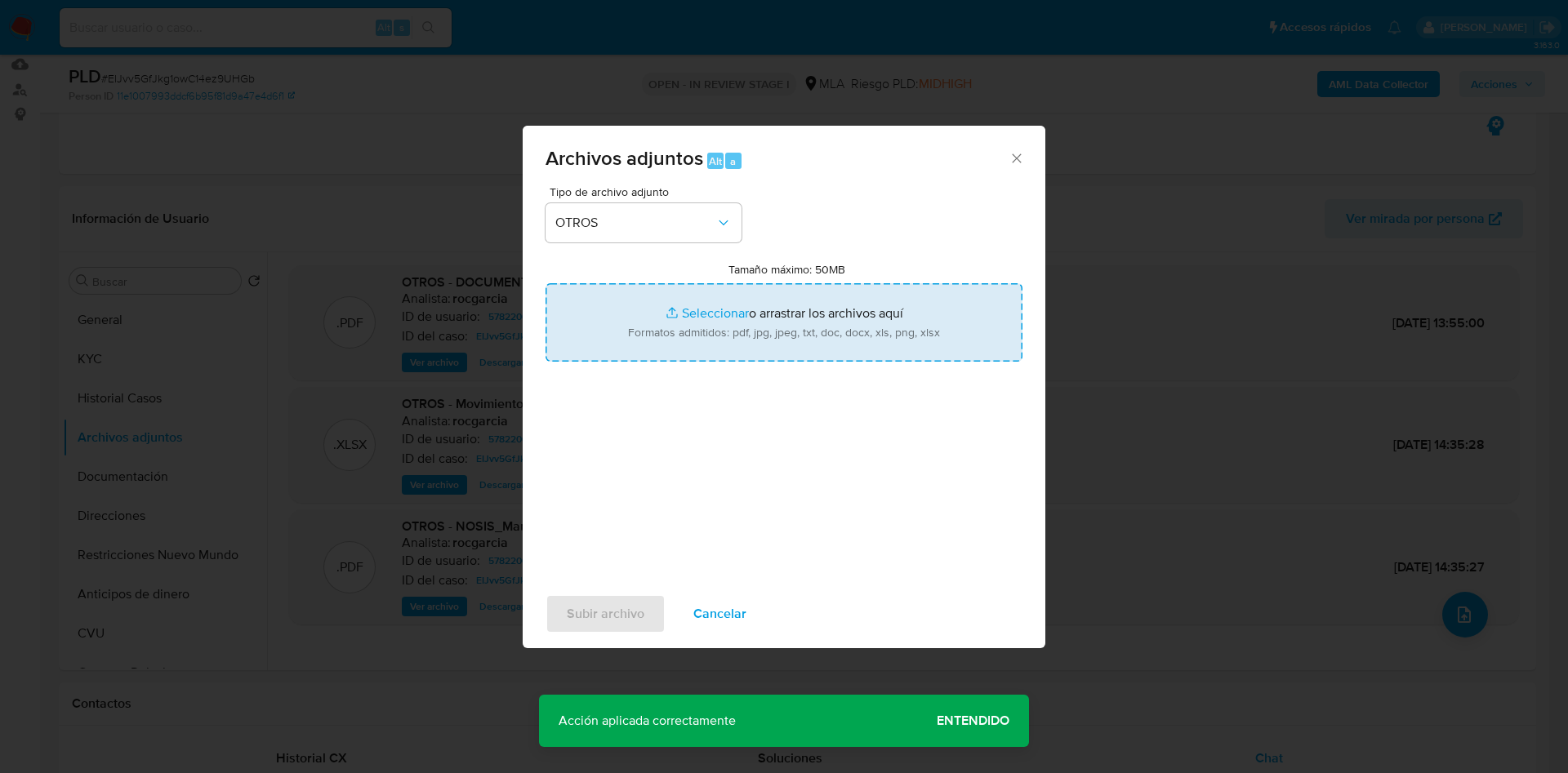
click at [675, 342] on input "Tamaño máximo: 50MB Seleccionar archivos" at bounding box center [784, 322] width 477 height 79
type input "C:\fakepath\Caselog EIJvv5GfJkg1owC14ez9UHGb - 578220010.docx"
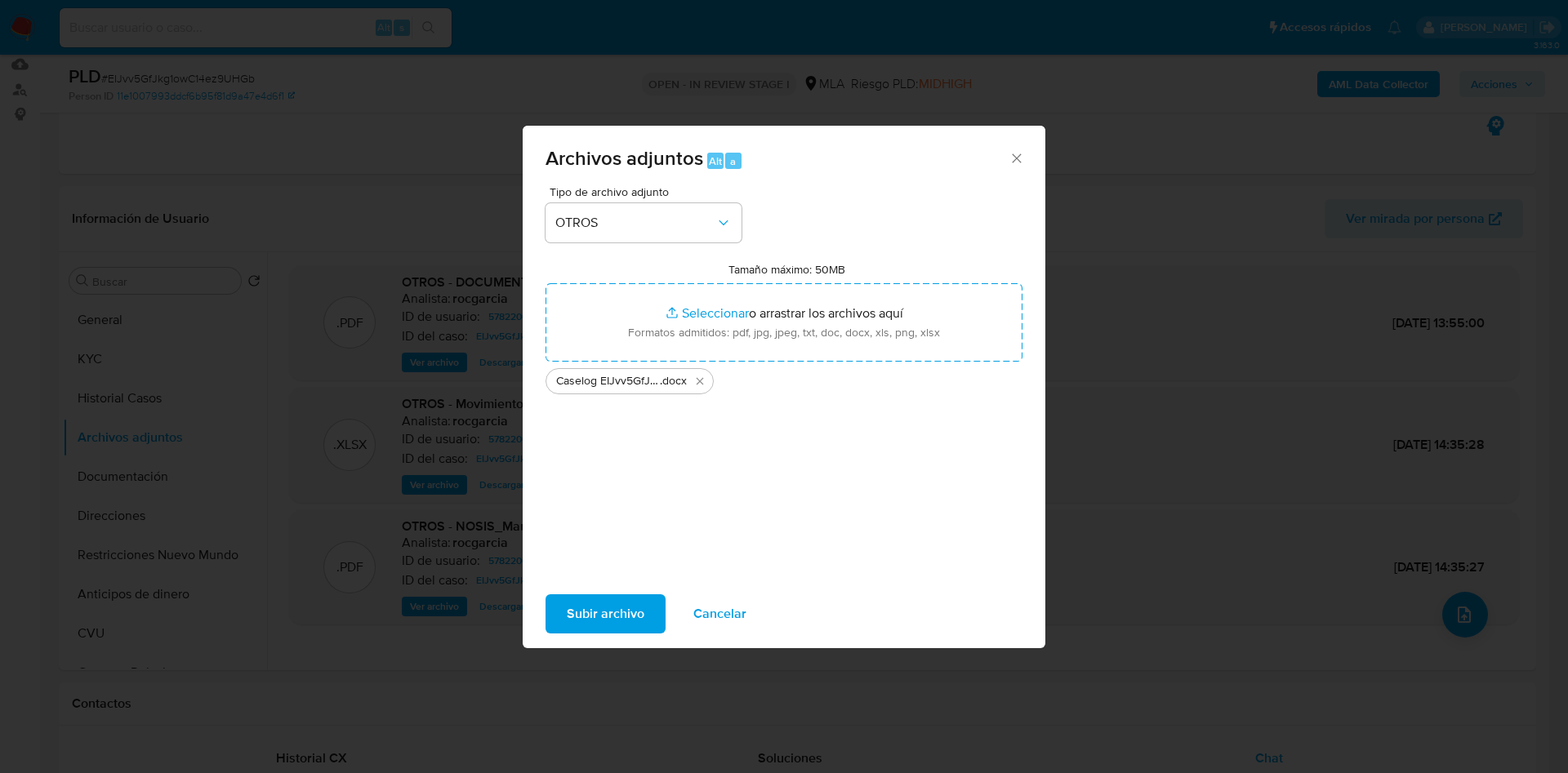
click at [601, 610] on span "Subir archivo" at bounding box center [605, 613] width 78 height 36
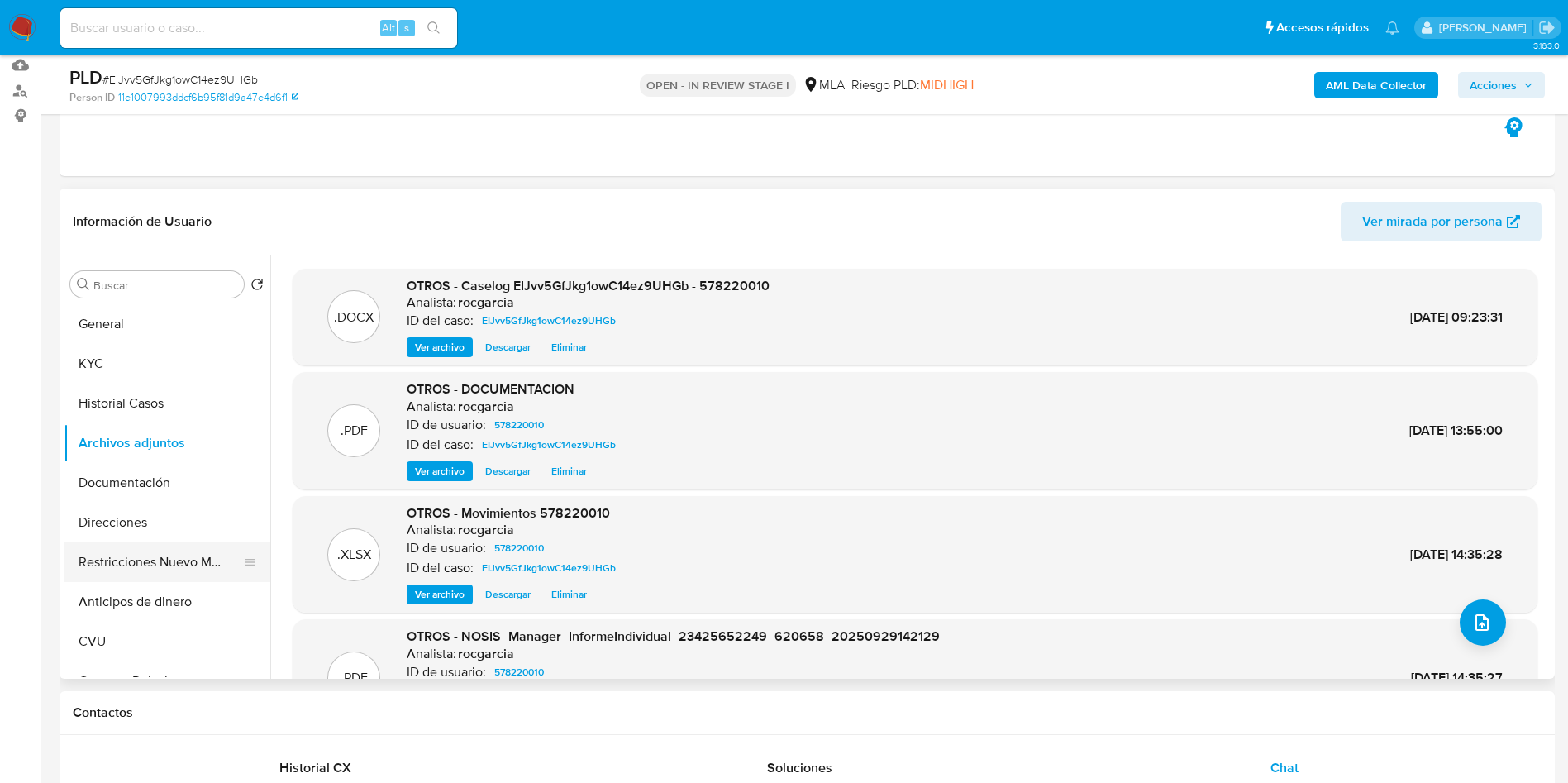
click at [104, 571] on button "Restricciones Nuevo Mundo" at bounding box center [161, 562] width 193 height 39
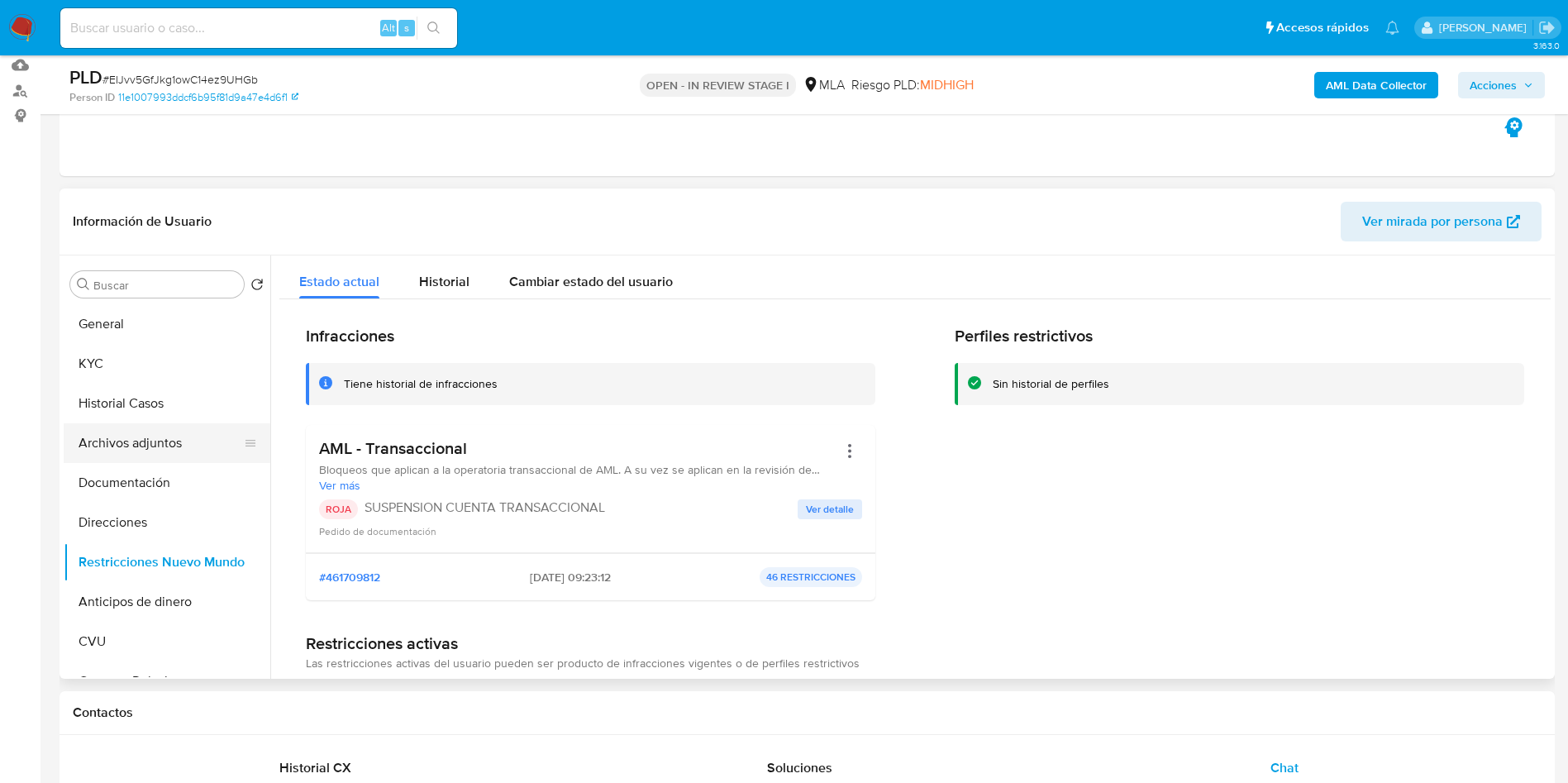
click at [121, 439] on button "Archivos adjuntos" at bounding box center [161, 444] width 193 height 39
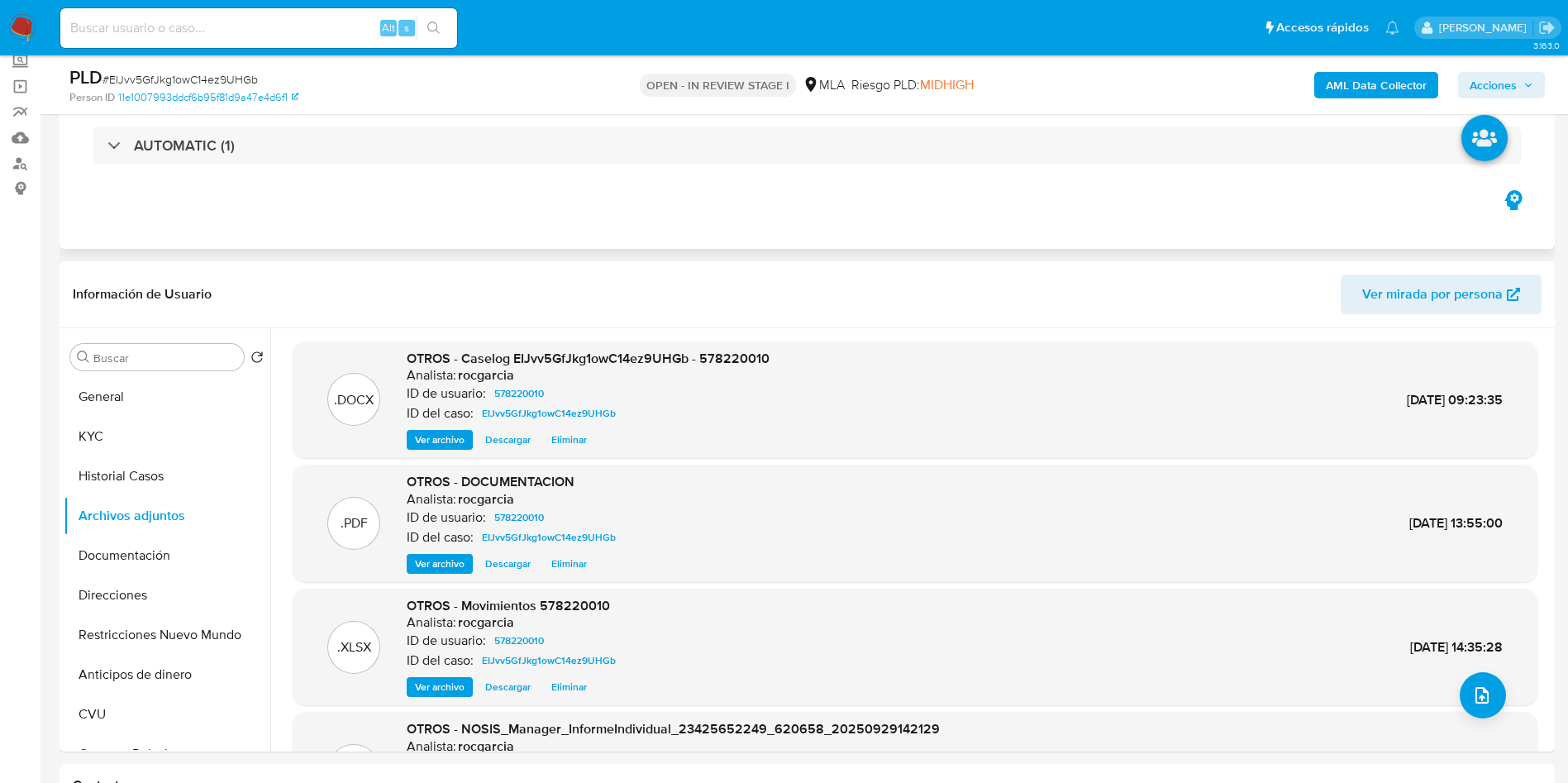
scroll to position [49, 0]
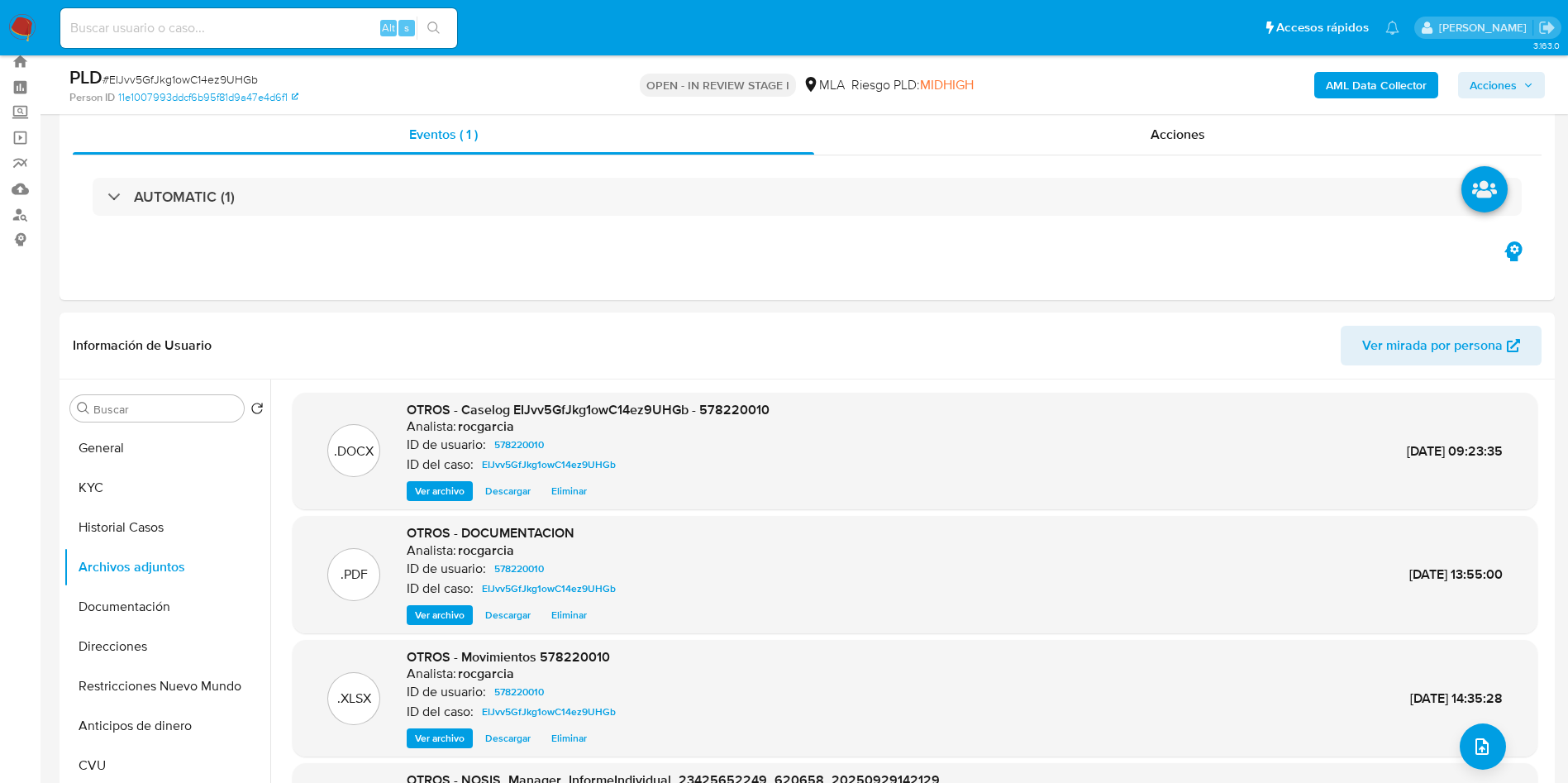
click at [1498, 77] on span "Acciones" at bounding box center [1494, 85] width 47 height 27
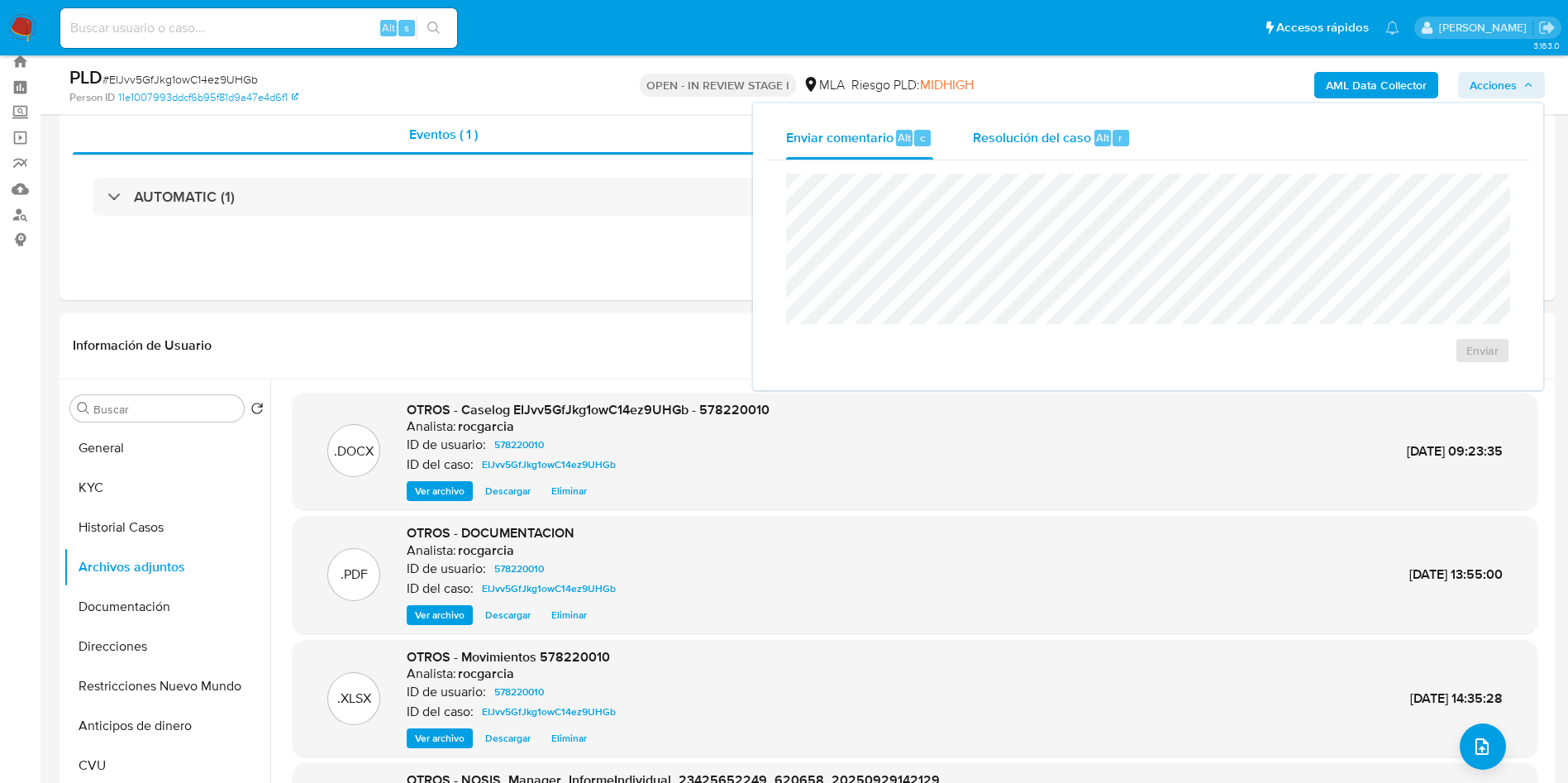
click at [1048, 144] on span "Resolución del caso" at bounding box center [1032, 136] width 118 height 19
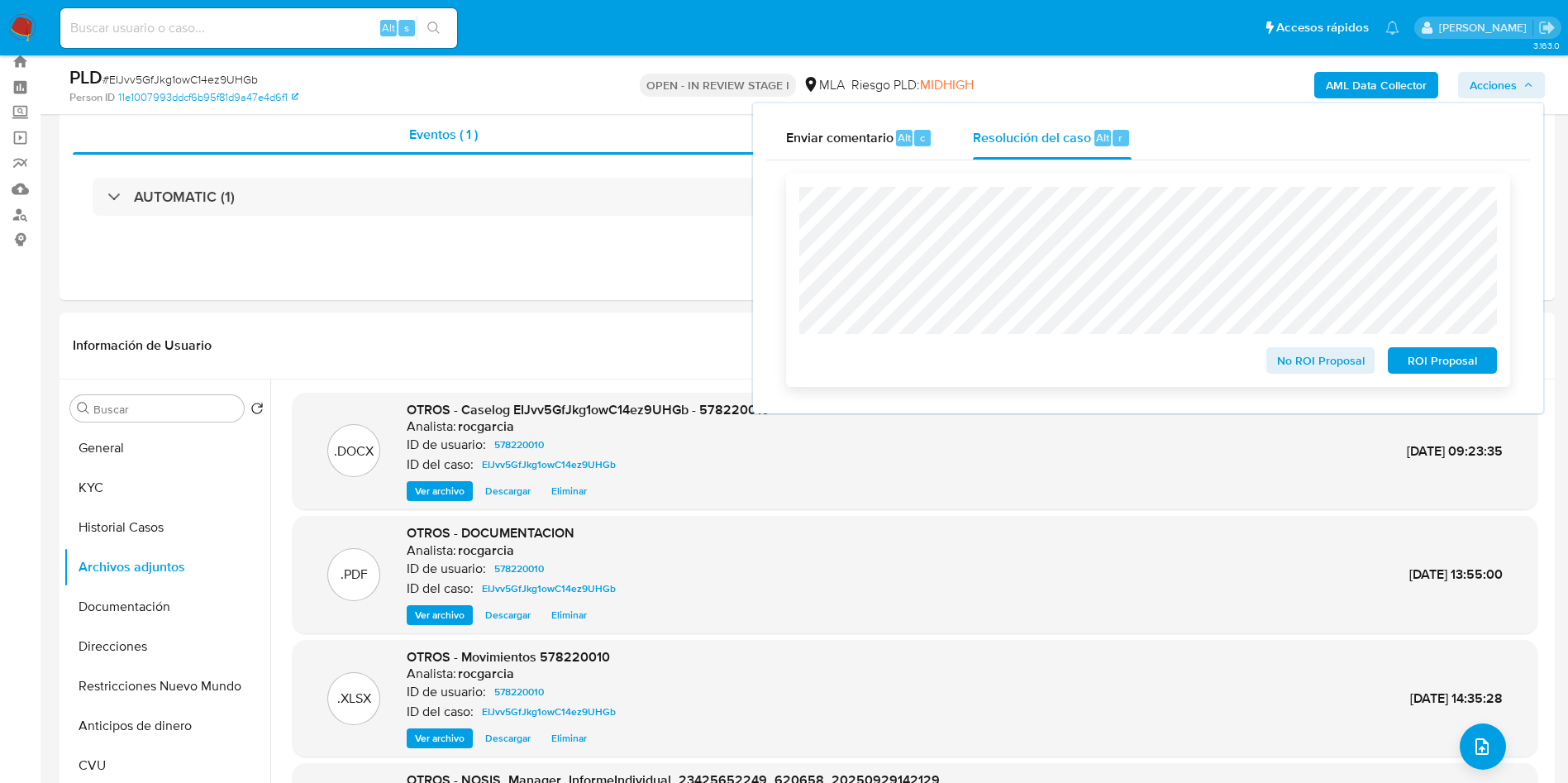
click at [1454, 367] on span "ROI Proposal" at bounding box center [1442, 360] width 86 height 23
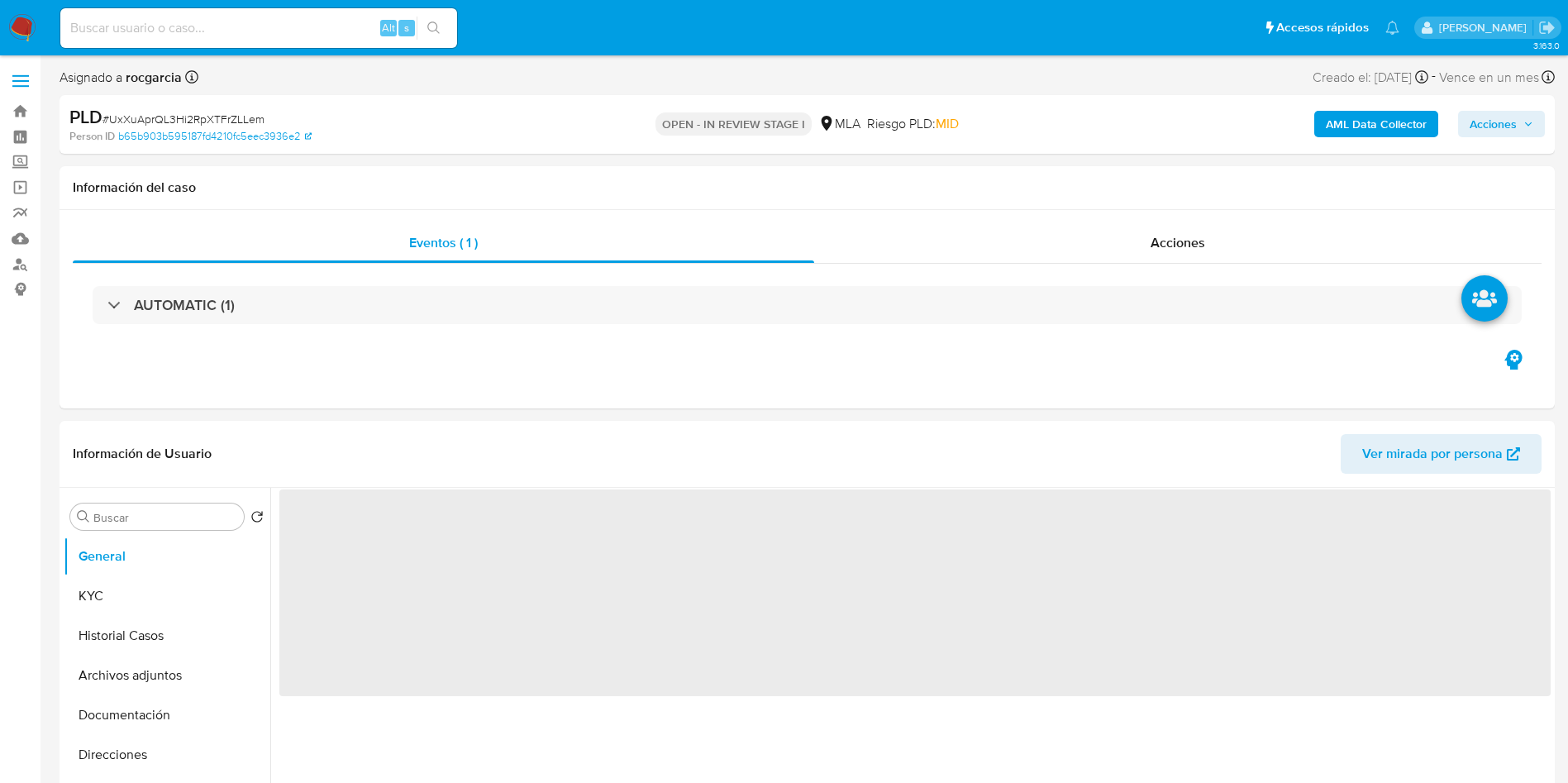
select select "10"
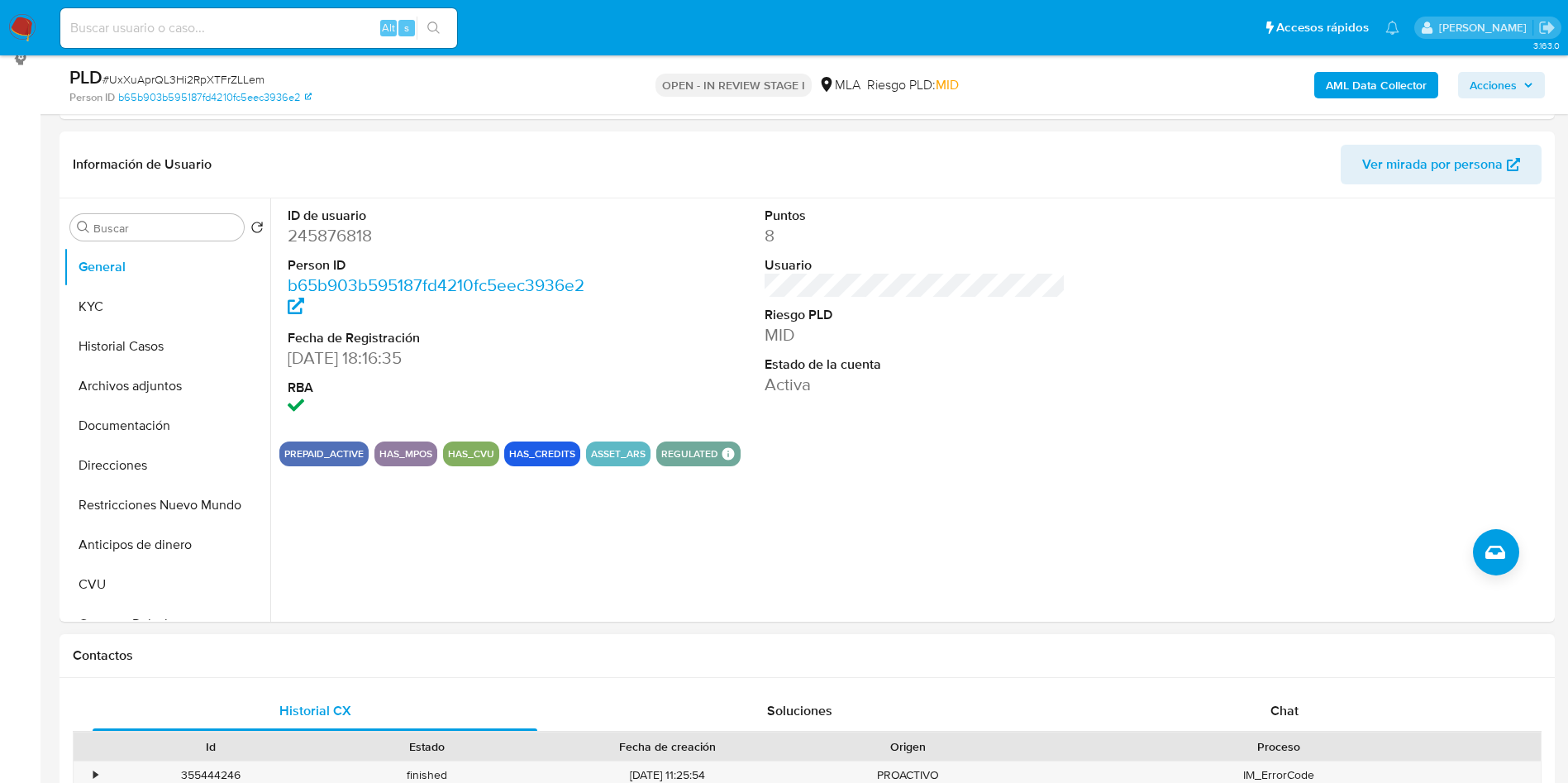
scroll to position [496, 0]
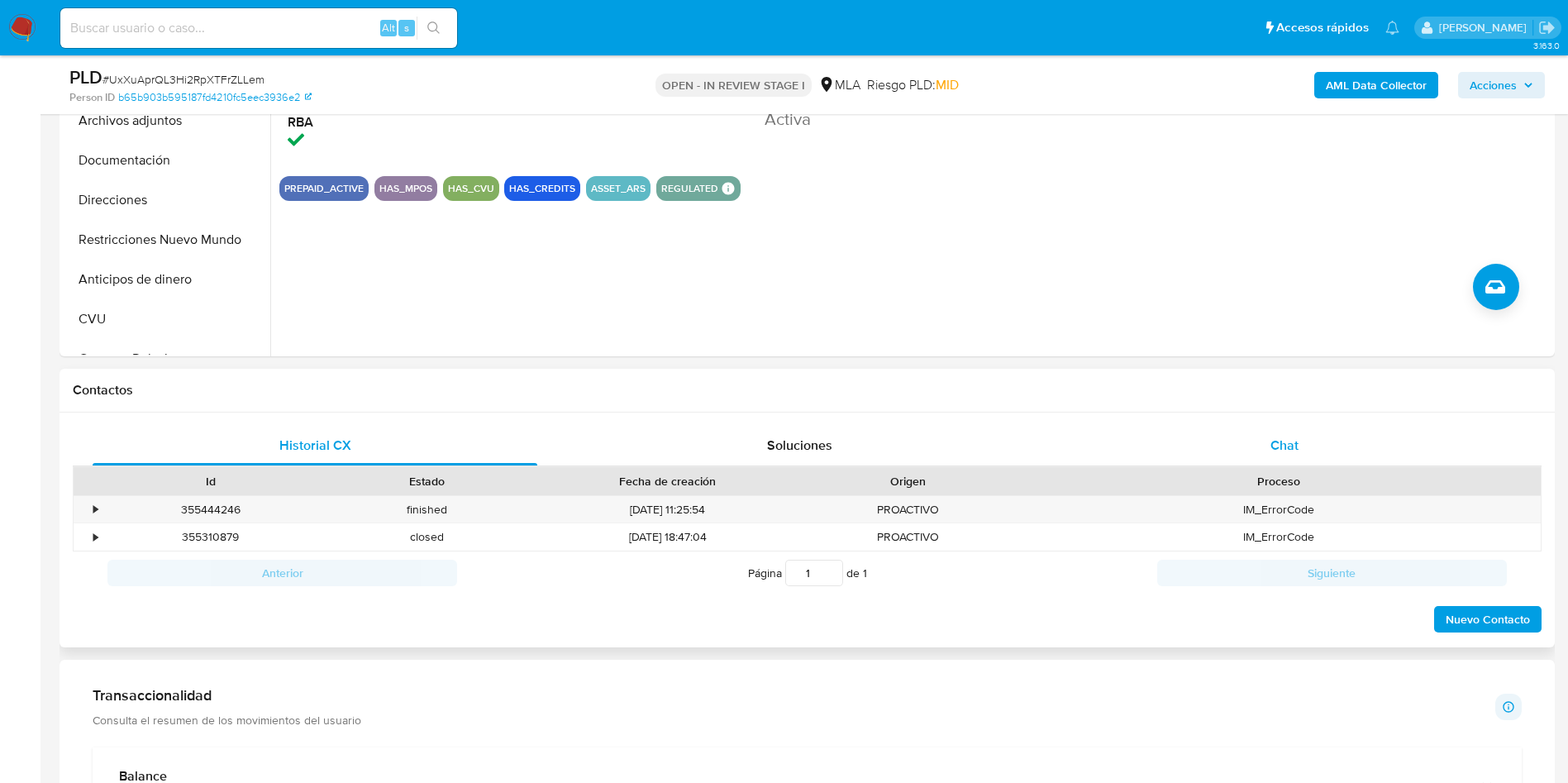
click at [1256, 433] on div "Chat" at bounding box center [1284, 446] width 444 height 39
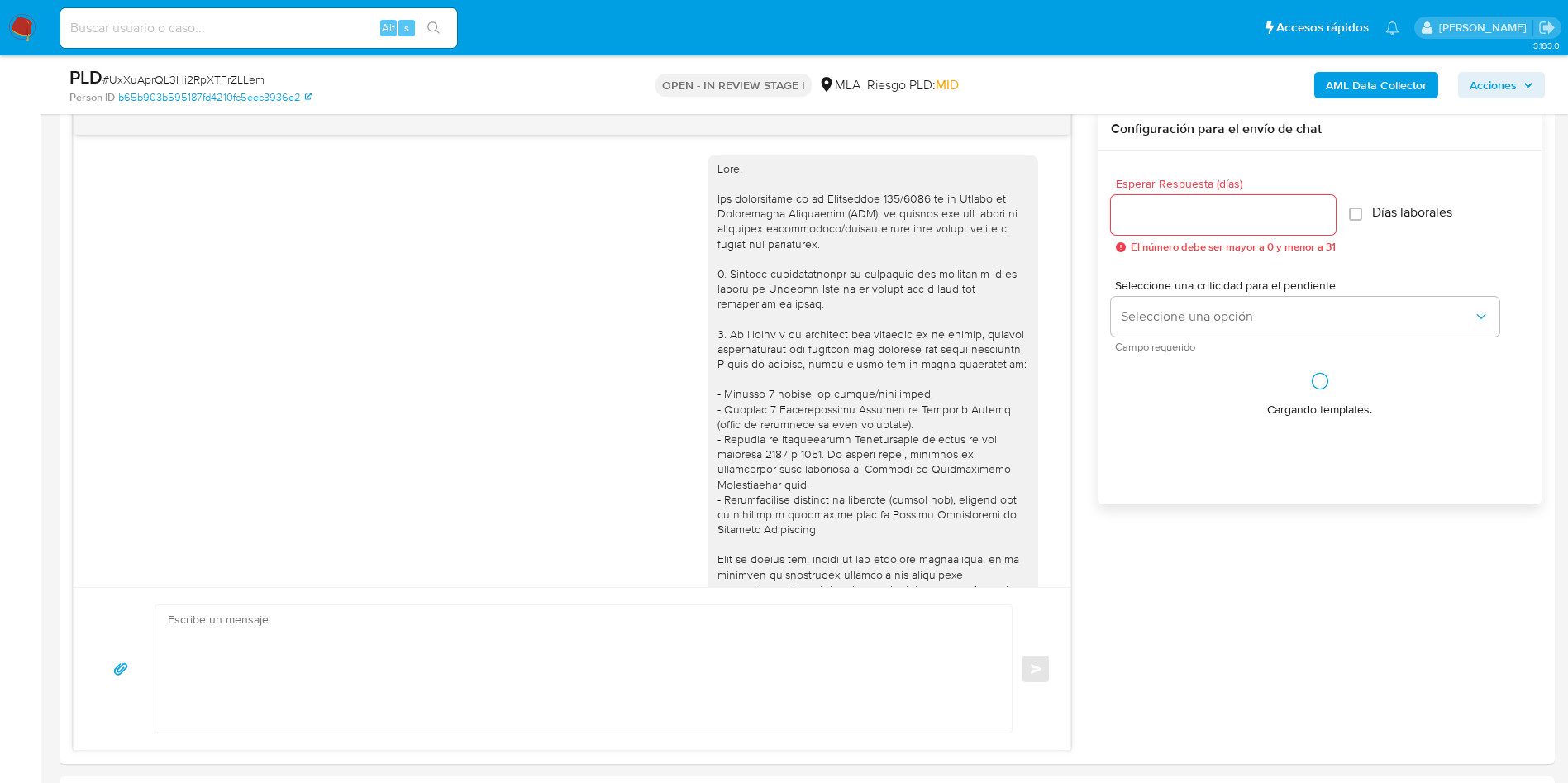
scroll to position [2003, 0]
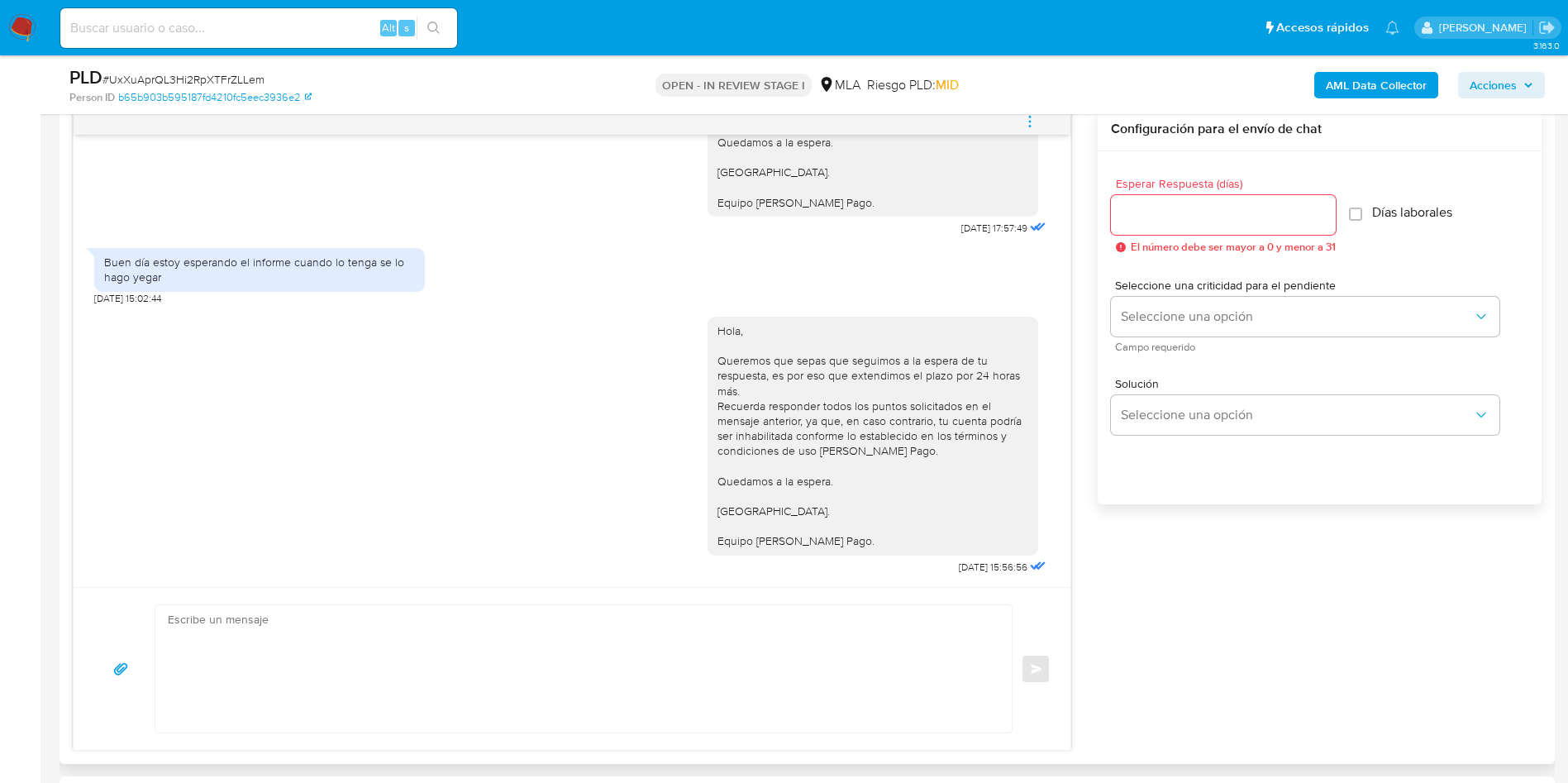
click at [1039, 121] on button "menu-action" at bounding box center [1030, 121] width 54 height 39
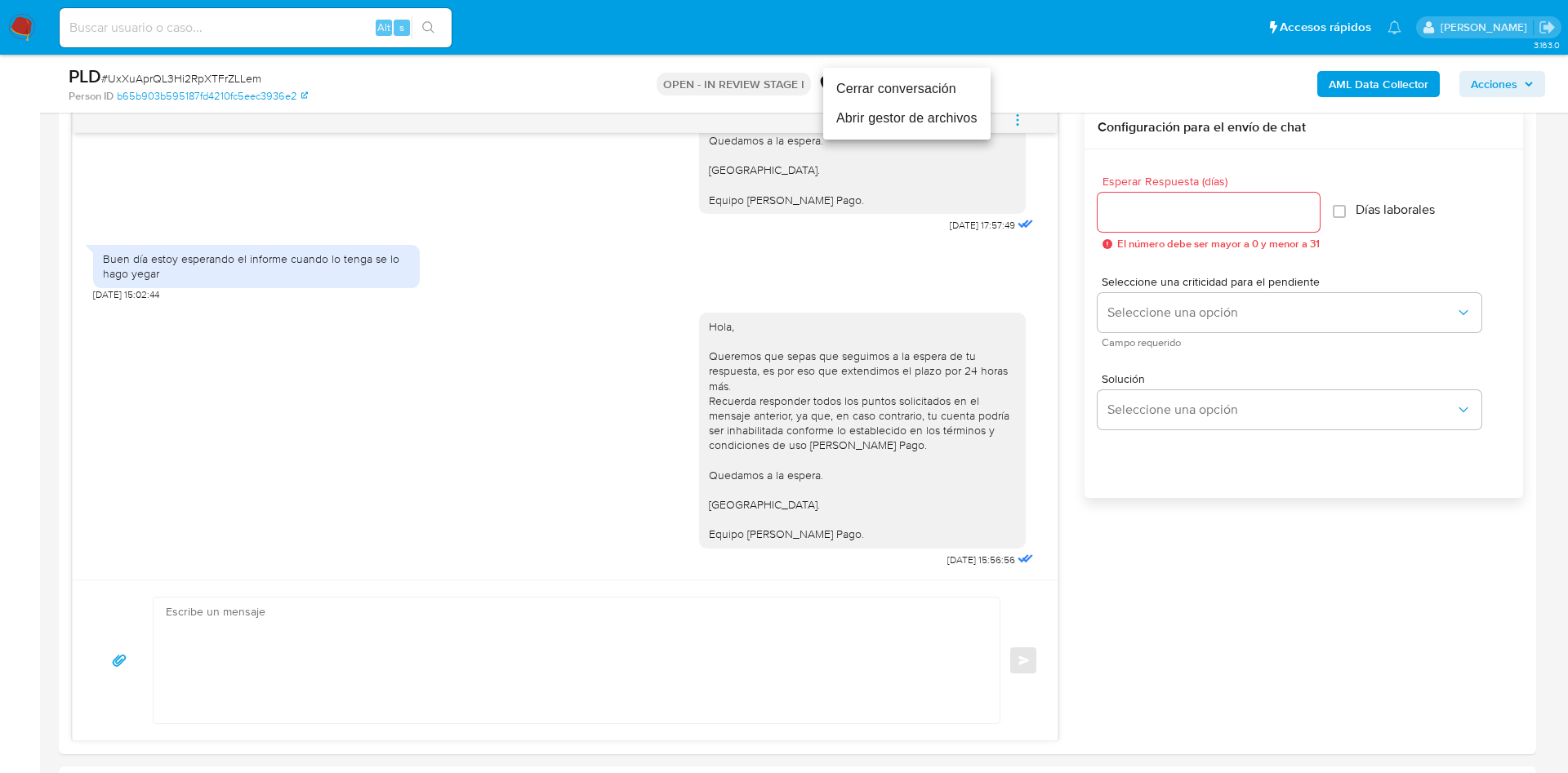
click at [951, 94] on li "Cerrar conversación" at bounding box center [907, 89] width 167 height 29
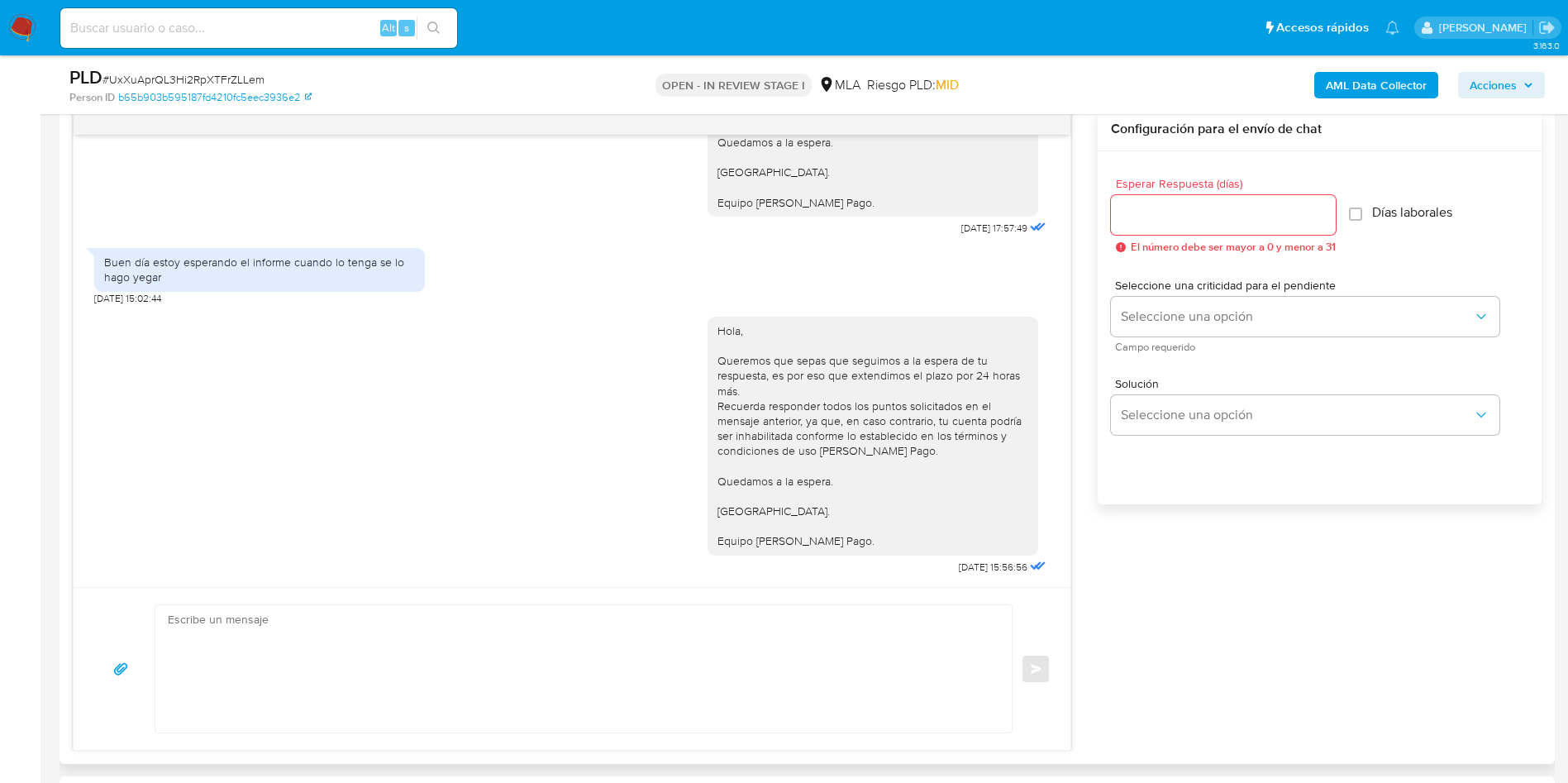
click at [302, 665] on textarea at bounding box center [579, 669] width 824 height 127
type textarea "b"
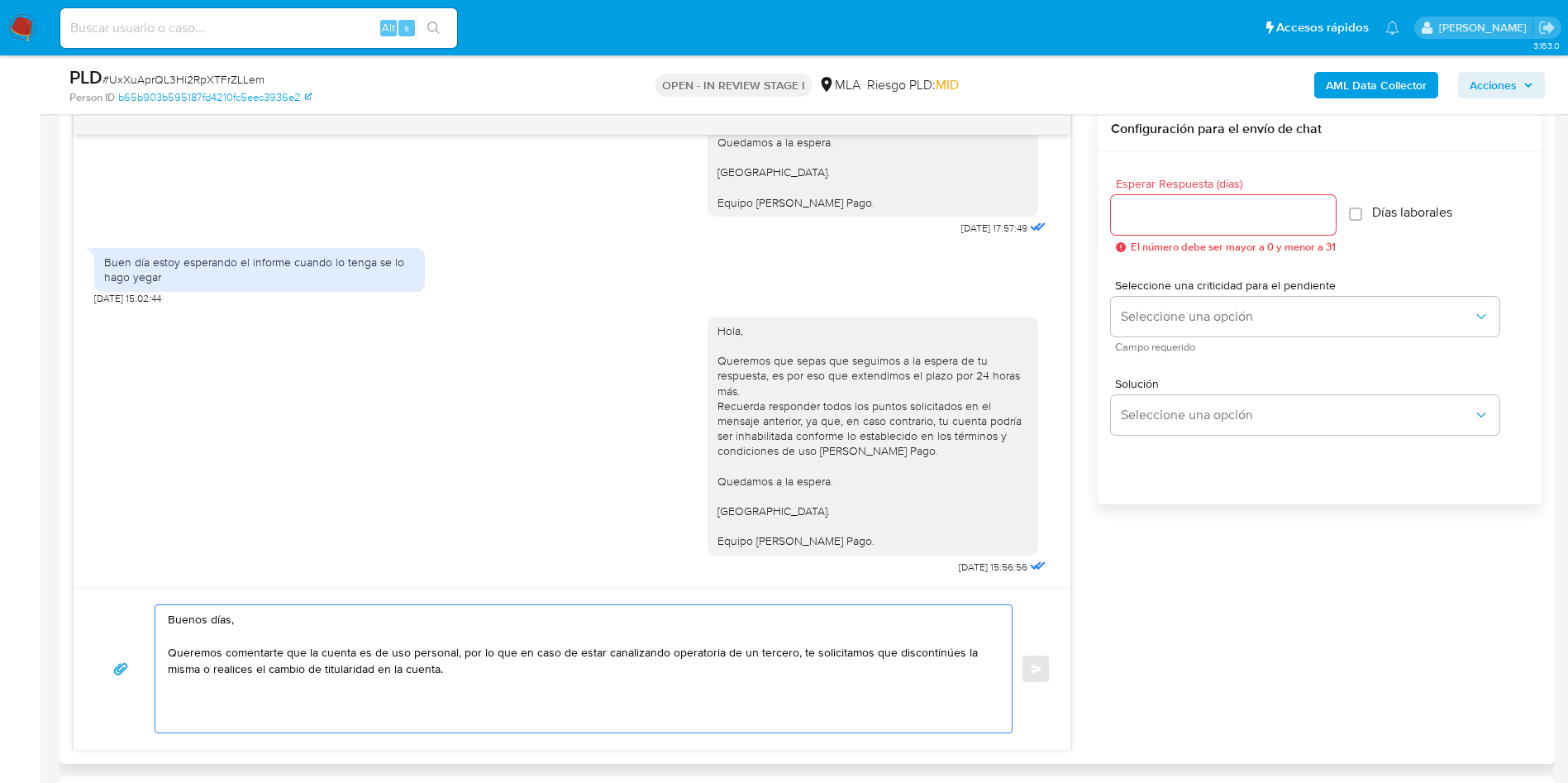
drag, startPoint x: 514, startPoint y: 650, endPoint x: 738, endPoint y: 669, distance: 224.8
click at [738, 669] on textarea "Buenos días, Queremos comentarte que la cuenta es de uso personal, por lo que e…" at bounding box center [579, 669] width 824 height 127
click at [515, 653] on textarea "Buenos días, Queremos comentarte que la cuenta es de uso personal, por lo que e…" at bounding box center [579, 669] width 824 height 127
drag, startPoint x: 514, startPoint y: 651, endPoint x: 788, endPoint y: 652, distance: 274.0
click at [788, 652] on textarea "Buenos días, Queremos comentarte que la cuenta es de uso personal, por lo que e…" at bounding box center [579, 669] width 824 height 127
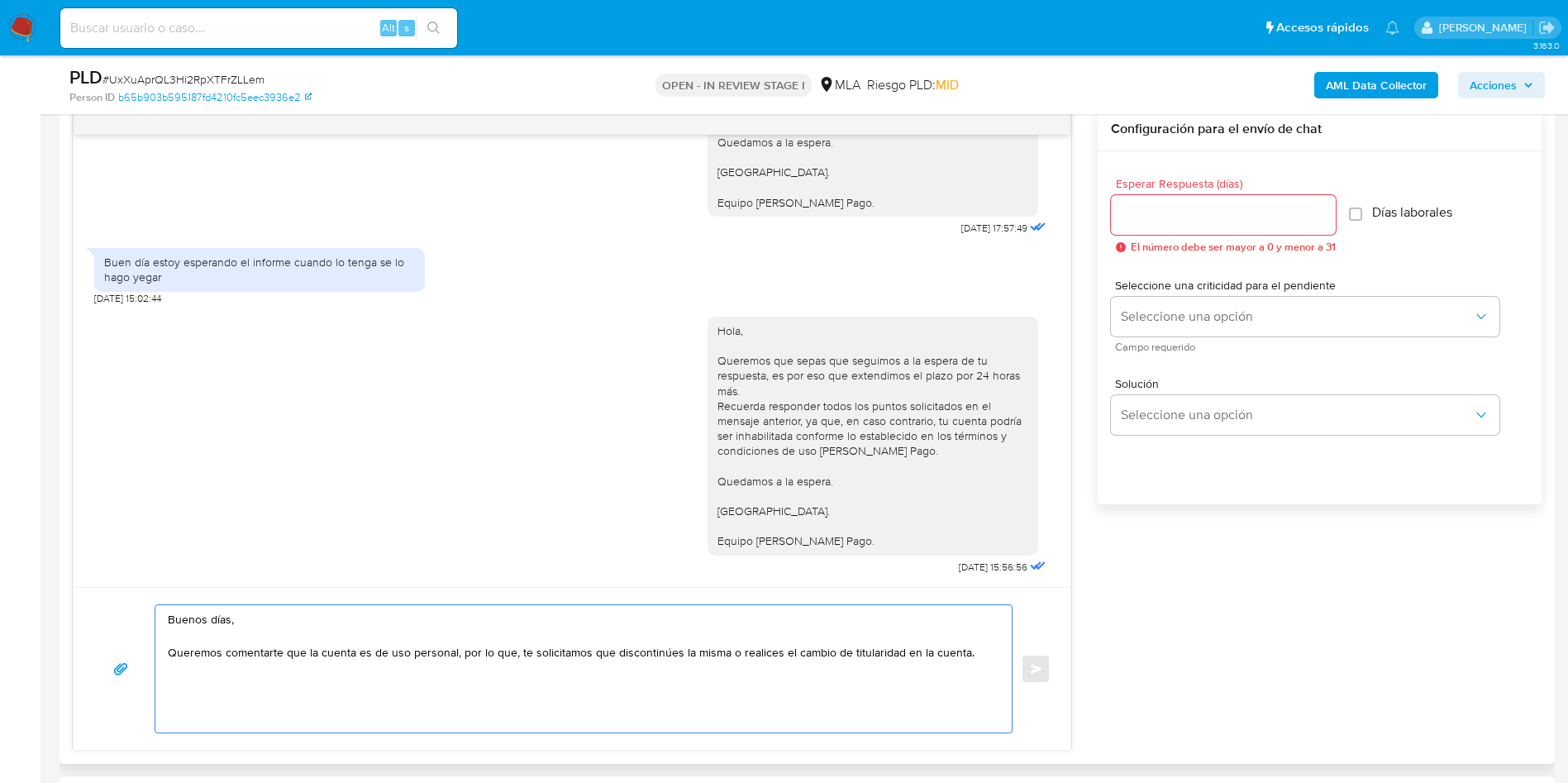
drag, startPoint x: 678, startPoint y: 655, endPoint x: 977, endPoint y: 650, distance: 299.0
click at [977, 650] on textarea "Buenos días, Queremos comentarte que la cuenta es de uso personal, por lo que, …" at bounding box center [579, 669] width 824 height 127
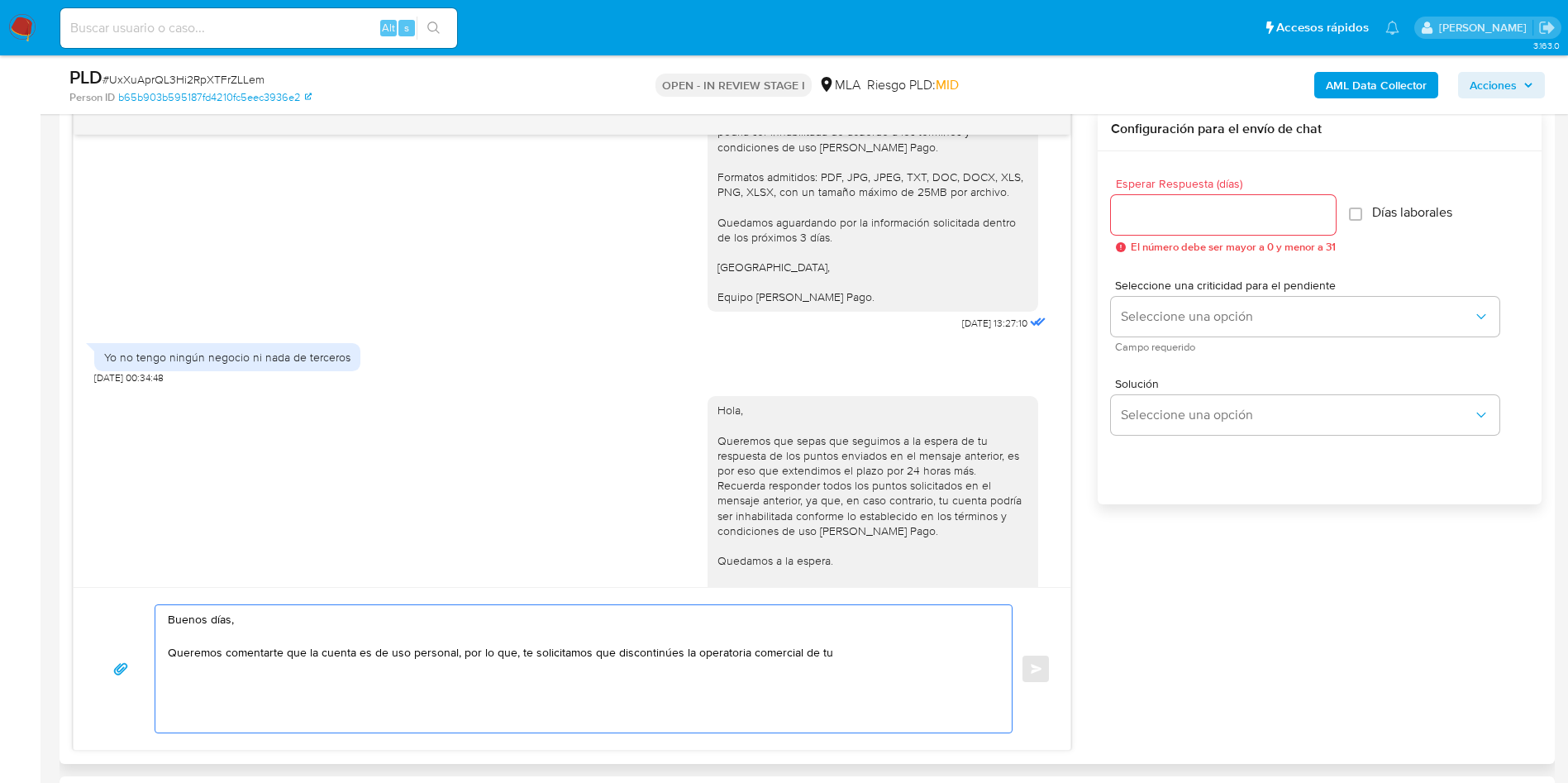
scroll to position [1959, 0]
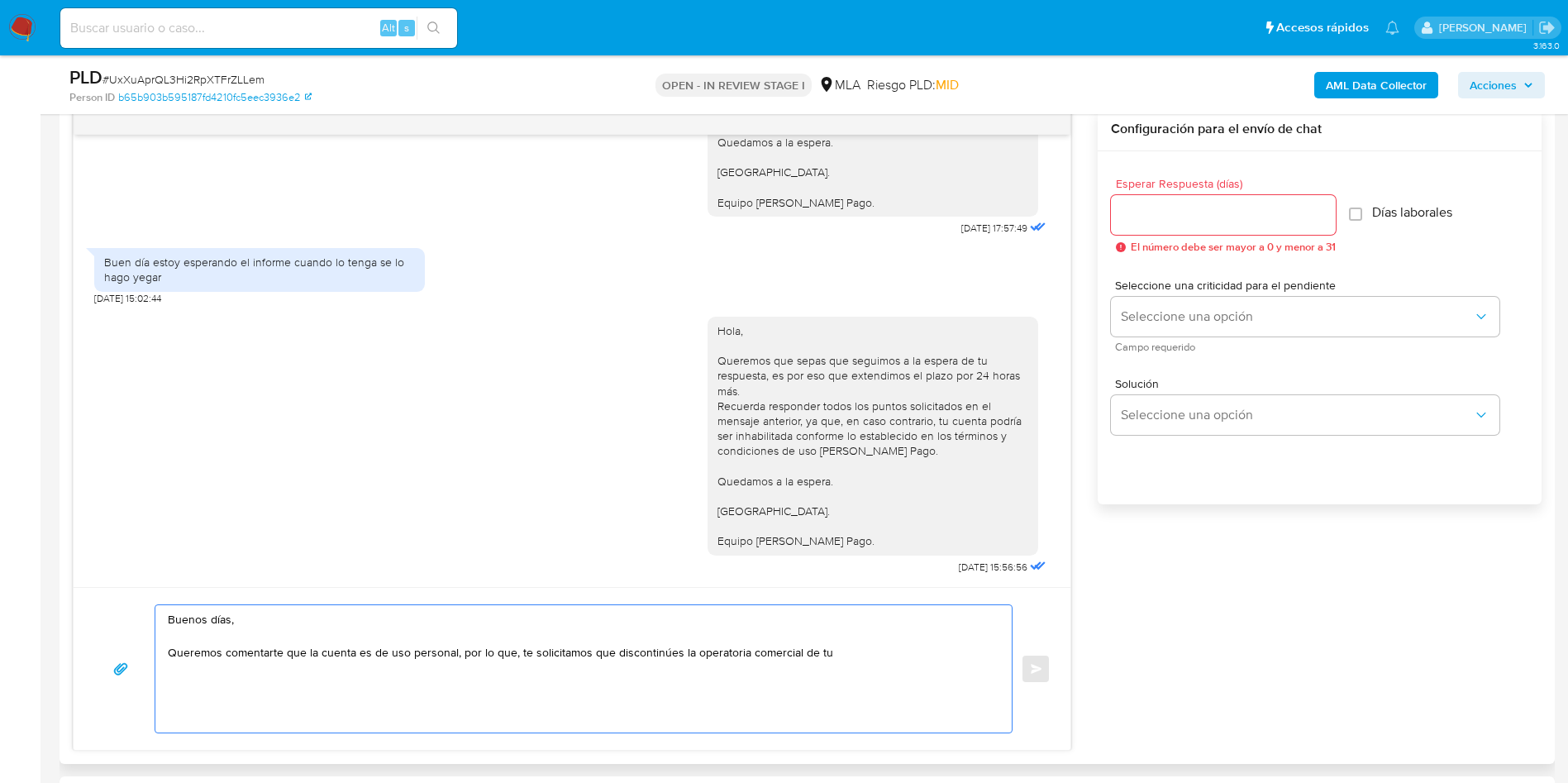
drag, startPoint x: 539, startPoint y: 651, endPoint x: 812, endPoint y: 670, distance: 273.7
click at [812, 670] on textarea "Buenos días, Queremos comentarte que la cuenta es de uso personal, por lo que, …" at bounding box center [579, 669] width 824 height 127
click at [832, 662] on textarea "Buenos días, Queremos comentarte que la cuenta es de uso personal, por lo que, …" at bounding box center [579, 669] width 824 height 127
drag, startPoint x: 750, startPoint y: 655, endPoint x: 823, endPoint y: 655, distance: 73.0
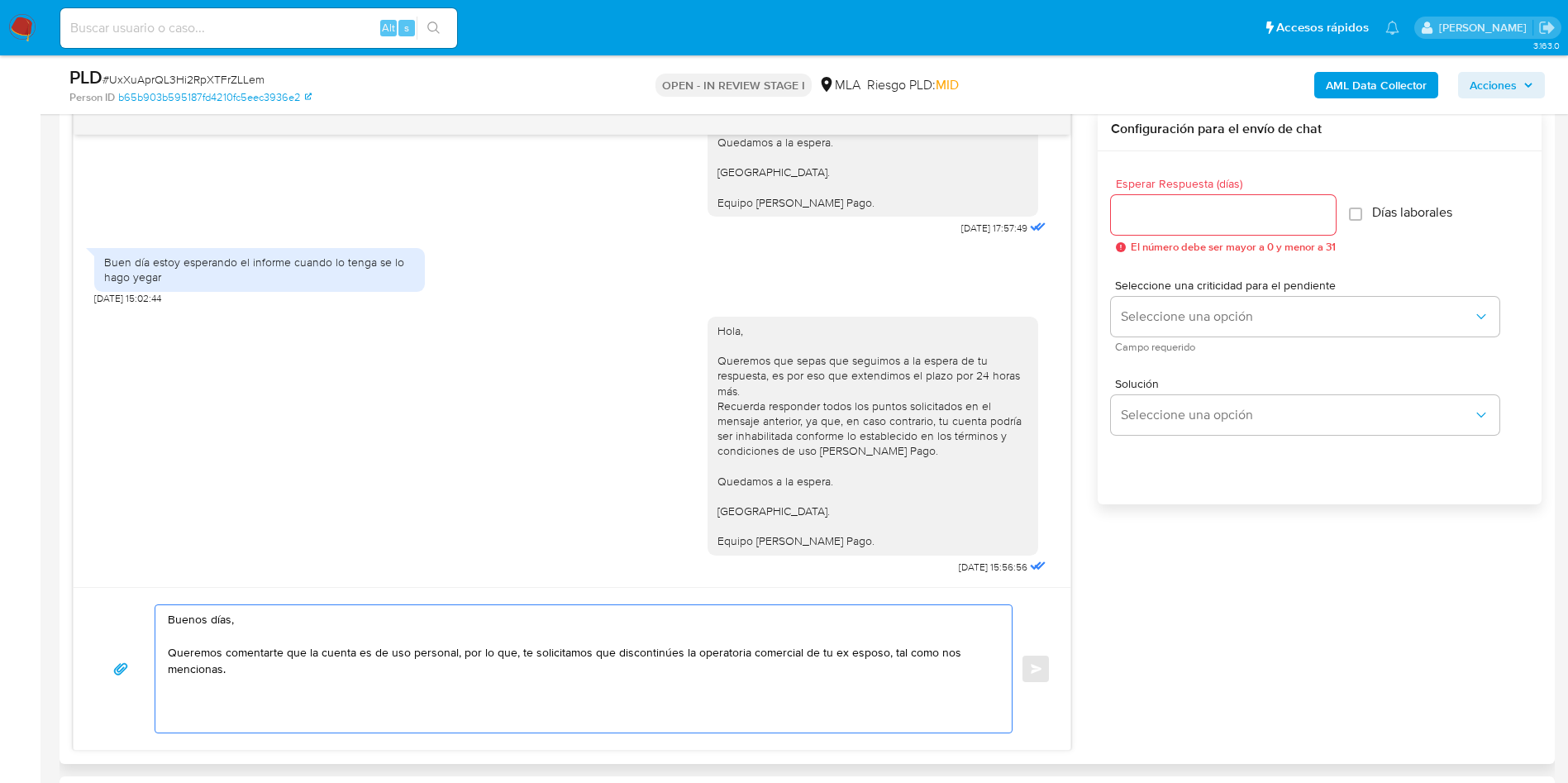
click at [823, 655] on textarea "Buenos días, Queremos comentarte que la cuenta es de uso personal, por lo que, …" at bounding box center [579, 669] width 824 height 127
click at [834, 655] on textarea "Buenos días, Queremos comentarte que la cuenta es de uso personal, por lo que, …" at bounding box center [579, 669] width 824 height 127
click at [791, 673] on textarea "Buenos días, Queremos comentarte que la cuenta es de uso personal, por lo que, …" at bounding box center [579, 669] width 824 height 127
click at [844, 651] on textarea "Buenos días, Queremos comentarte que la cuenta es de uso personal, por lo que, …" at bounding box center [579, 669] width 824 height 127
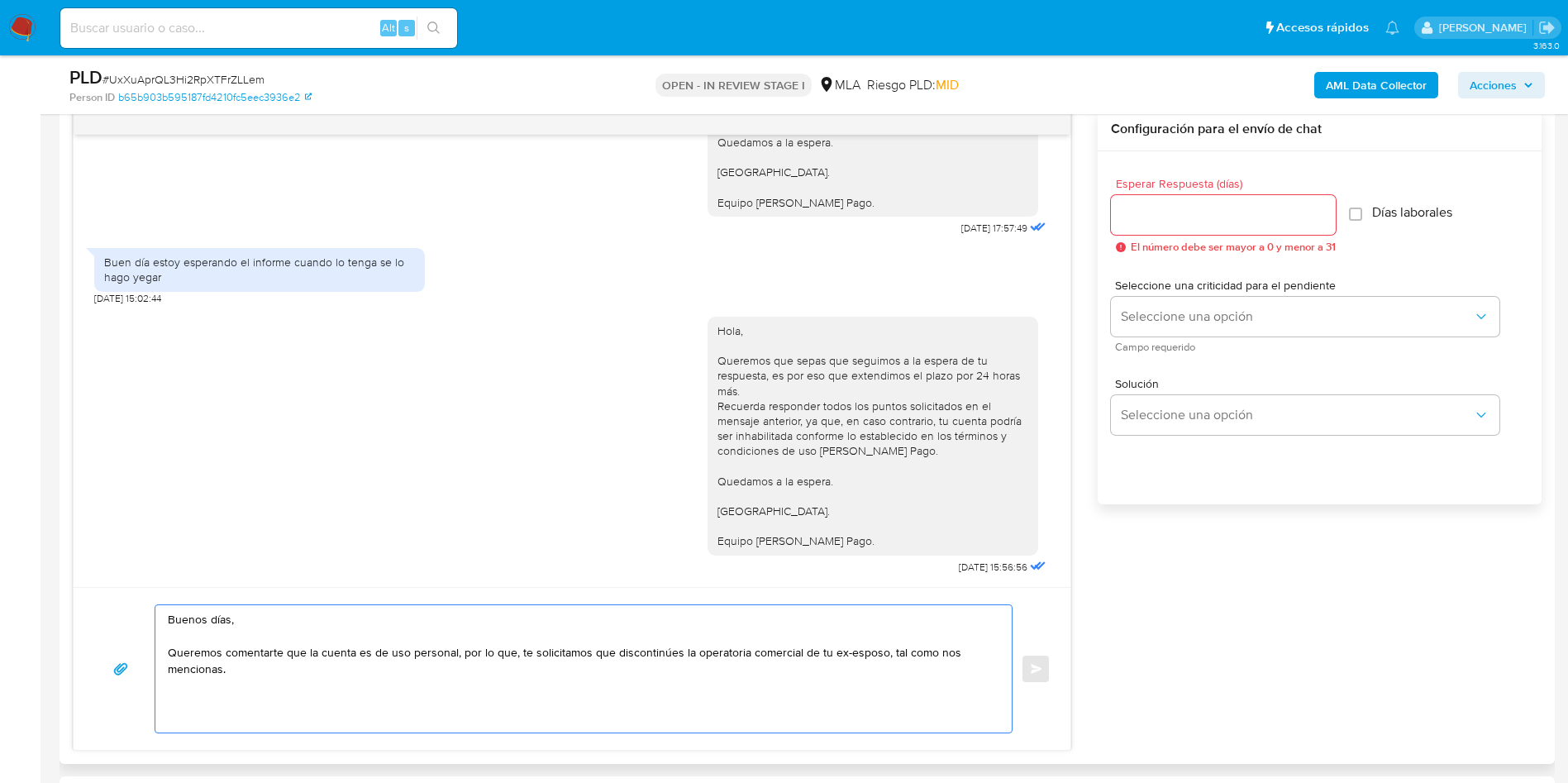
click at [554, 669] on textarea "Buenos días, Queremos comentarte que la cuenta es de uso personal, por lo que, …" at bounding box center [579, 669] width 824 height 127
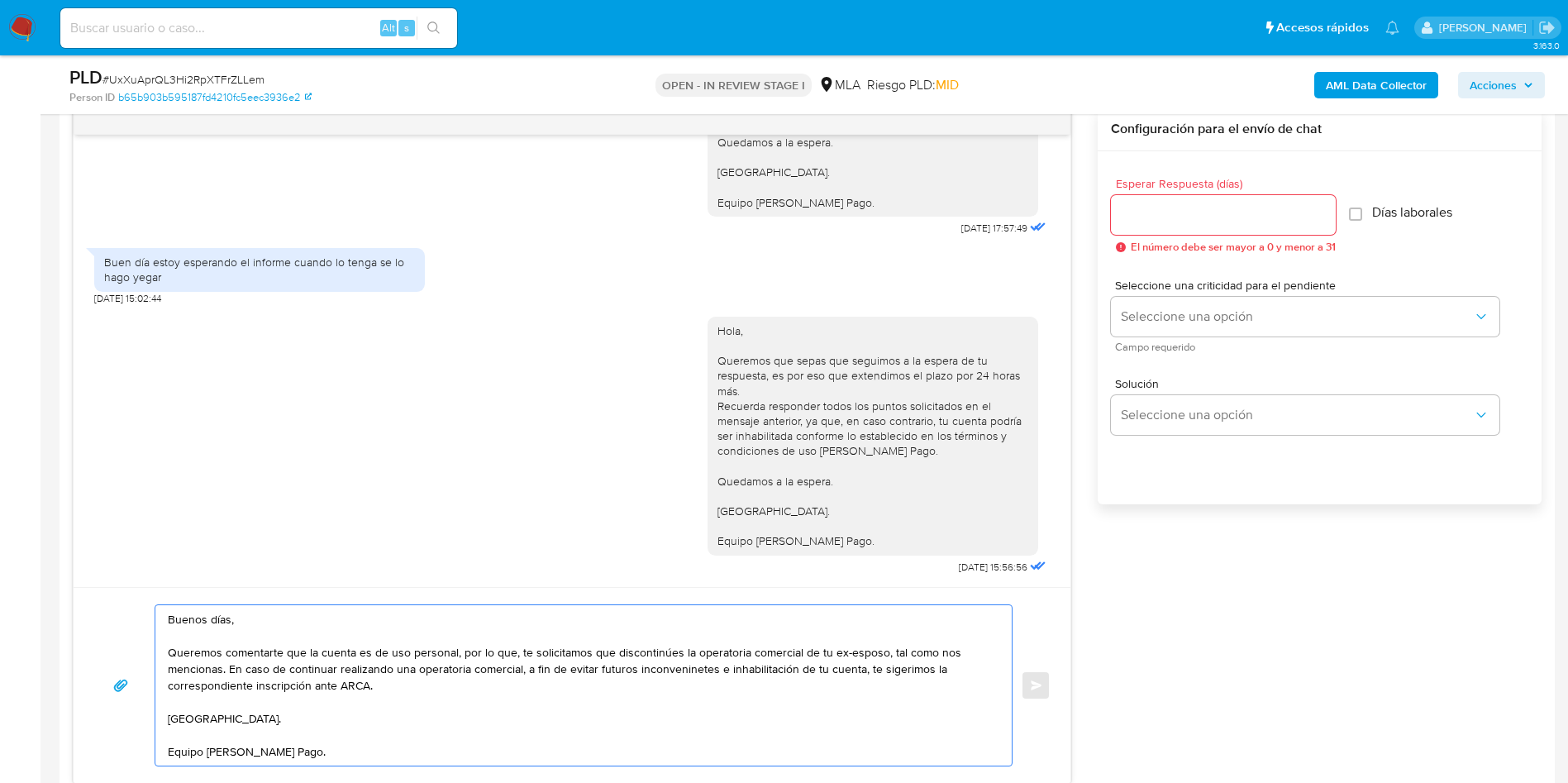
click at [676, 676] on textarea "Buenos días, Queremos comentarte que la cuenta es de uso personal, por lo que, …" at bounding box center [579, 685] width 824 height 161
click at [0, 0] on lt-span "inconveni en tes" at bounding box center [0, 0] width 0 height 0
click at [897, 674] on textarea "Buenos días, Queremos comentarte que la cuenta es de uso personal, por lo que, …" at bounding box center [579, 685] width 824 height 161
click at [913, 674] on textarea "Buenos días, Queremos comentarte que la cuenta es de uso personal, por lo que, …" at bounding box center [579, 685] width 824 height 161
click at [0, 0] on lt-span "s u gerimos" at bounding box center [0, 0] width 0 height 0
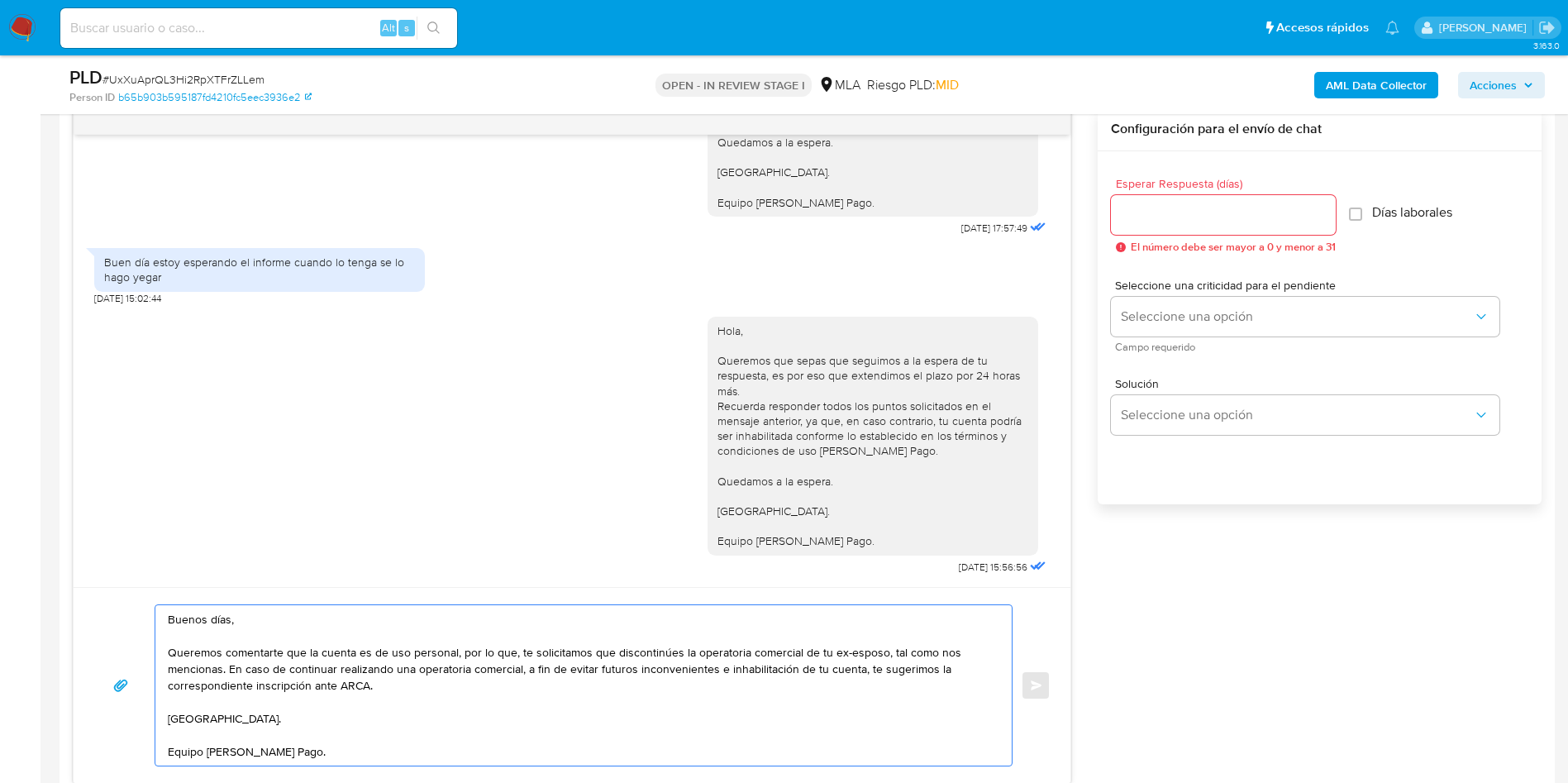
click at [672, 691] on textarea "Buenos días, Queremos comentarte que la cuenta es de uso personal, por lo que, …" at bounding box center [579, 685] width 824 height 161
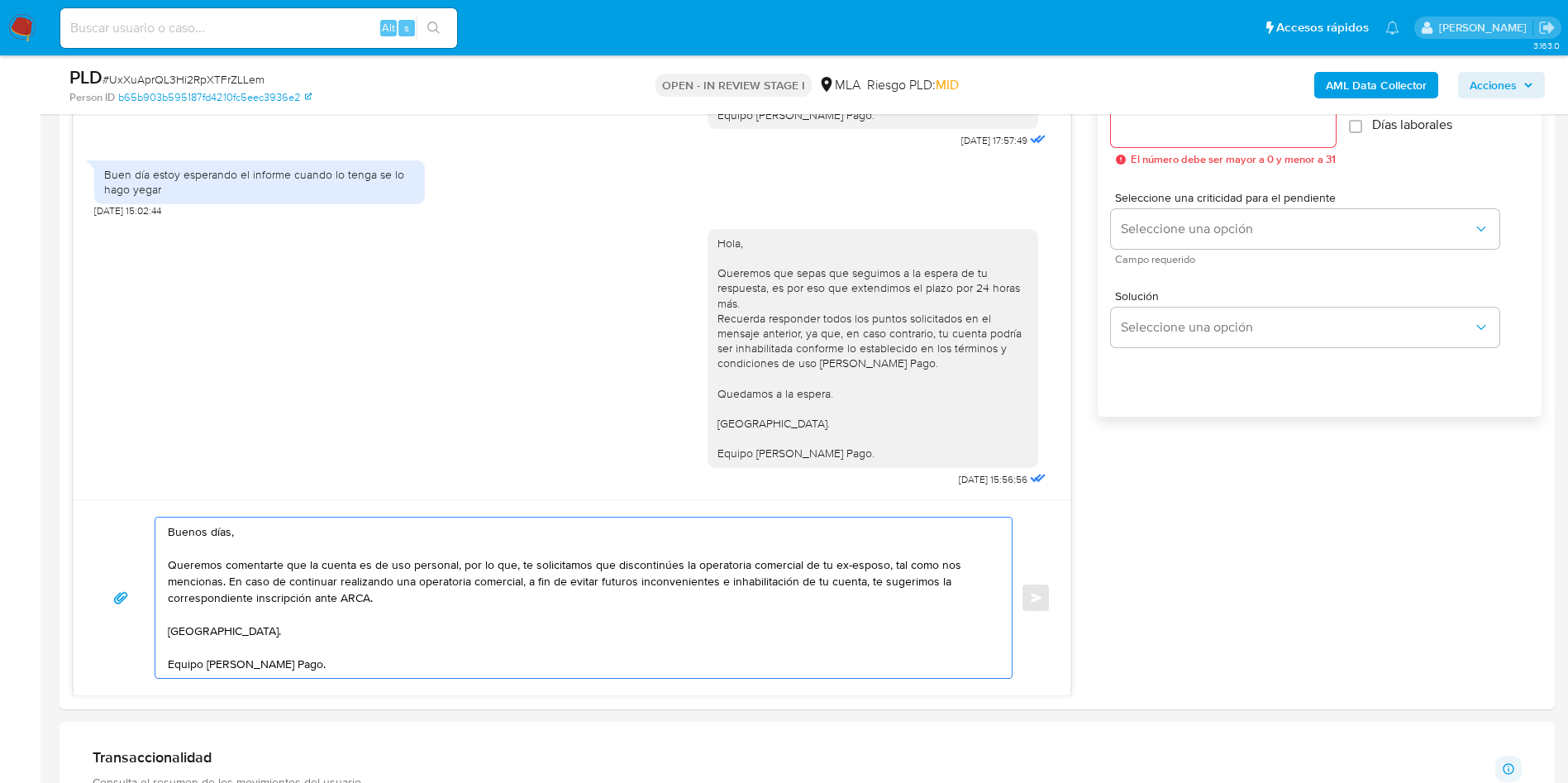
scroll to position [993, 0]
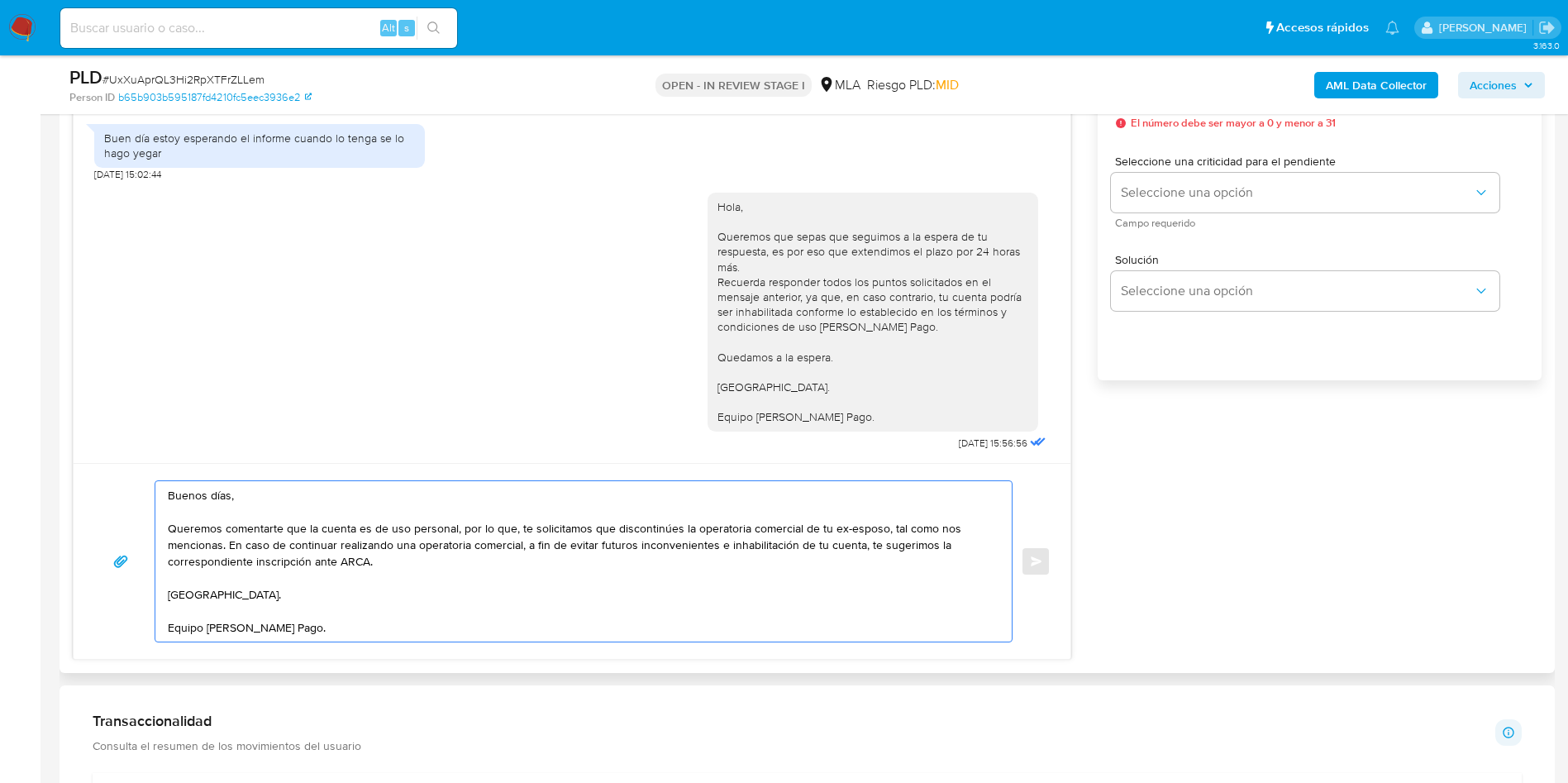
click at [857, 530] on textarea "Buenos días, Queremos comentarte que la cuenta es de uso personal, por lo que, …" at bounding box center [579, 561] width 824 height 161
click at [691, 585] on textarea "Buenos días, Queremos comentarte que la cuenta es de uso personal, por lo que, …" at bounding box center [579, 561] width 824 height 161
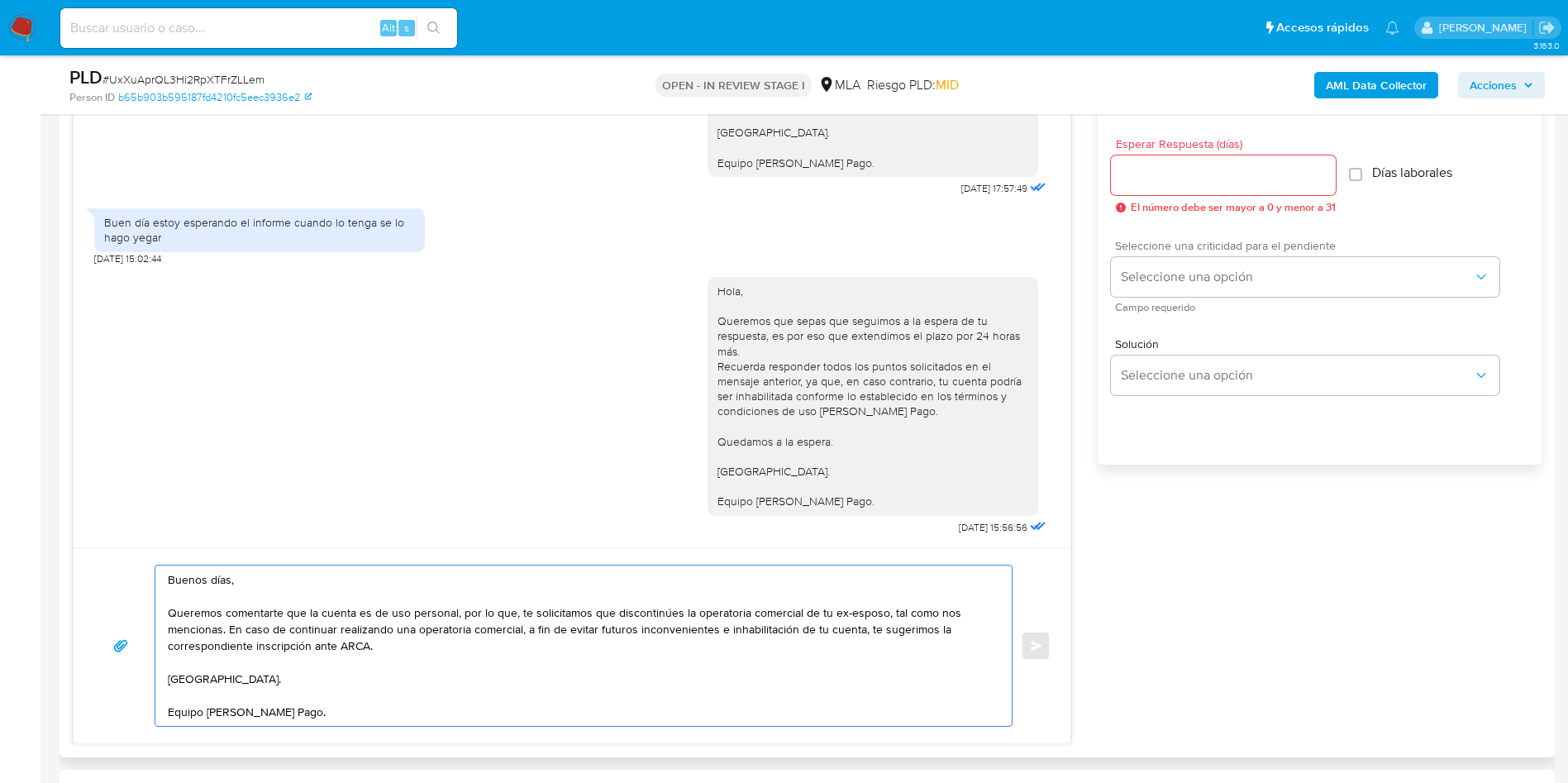
scroll to position [869, 0]
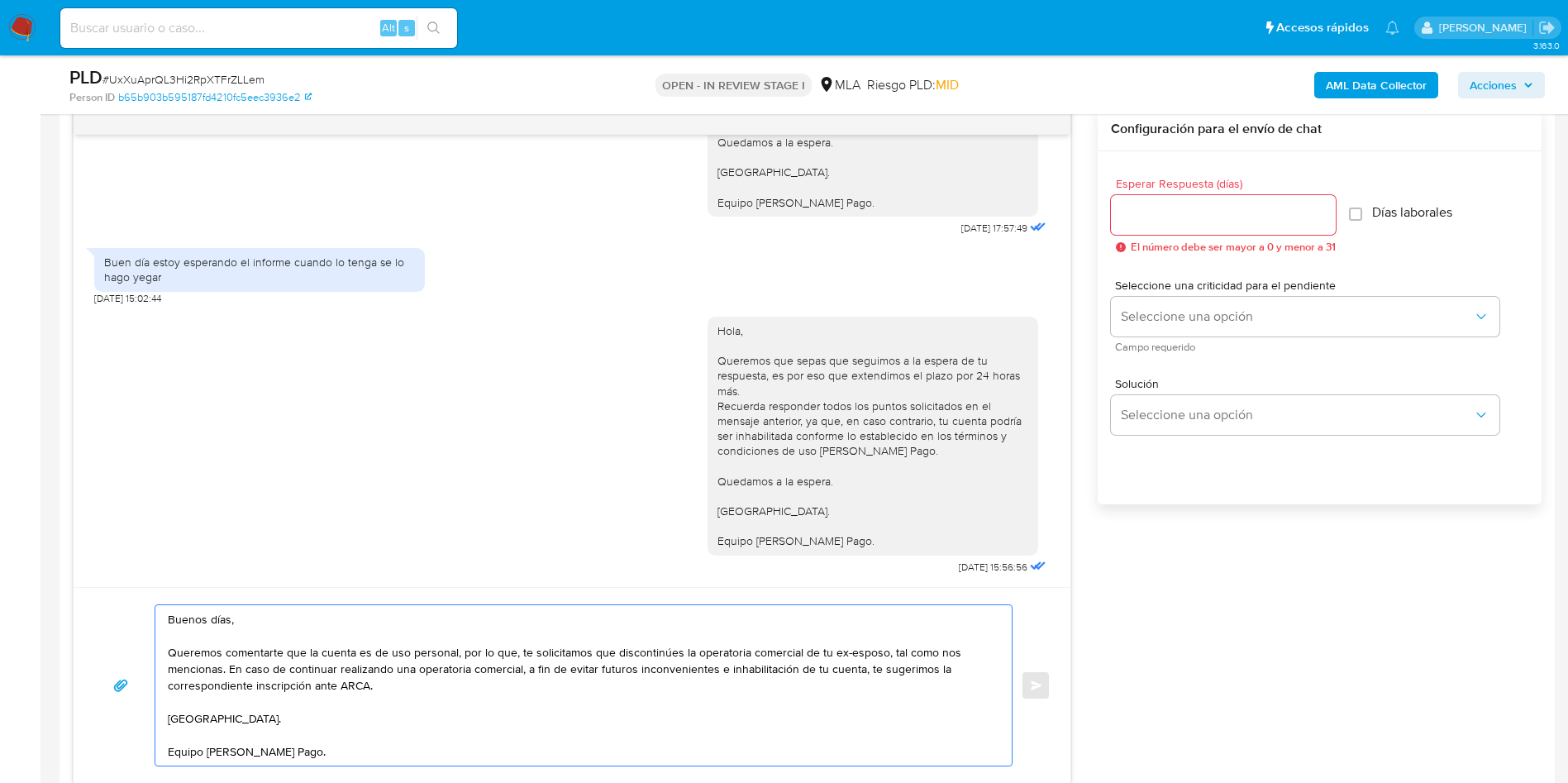
type textarea "Buenos días, Queremos comentarte que la cuenta es de uso personal, por lo que, …"
click at [1198, 229] on div at bounding box center [1224, 215] width 225 height 39
click at [1209, 213] on input "Esperar Respuesta (días)" at bounding box center [1224, 215] width 225 height 22
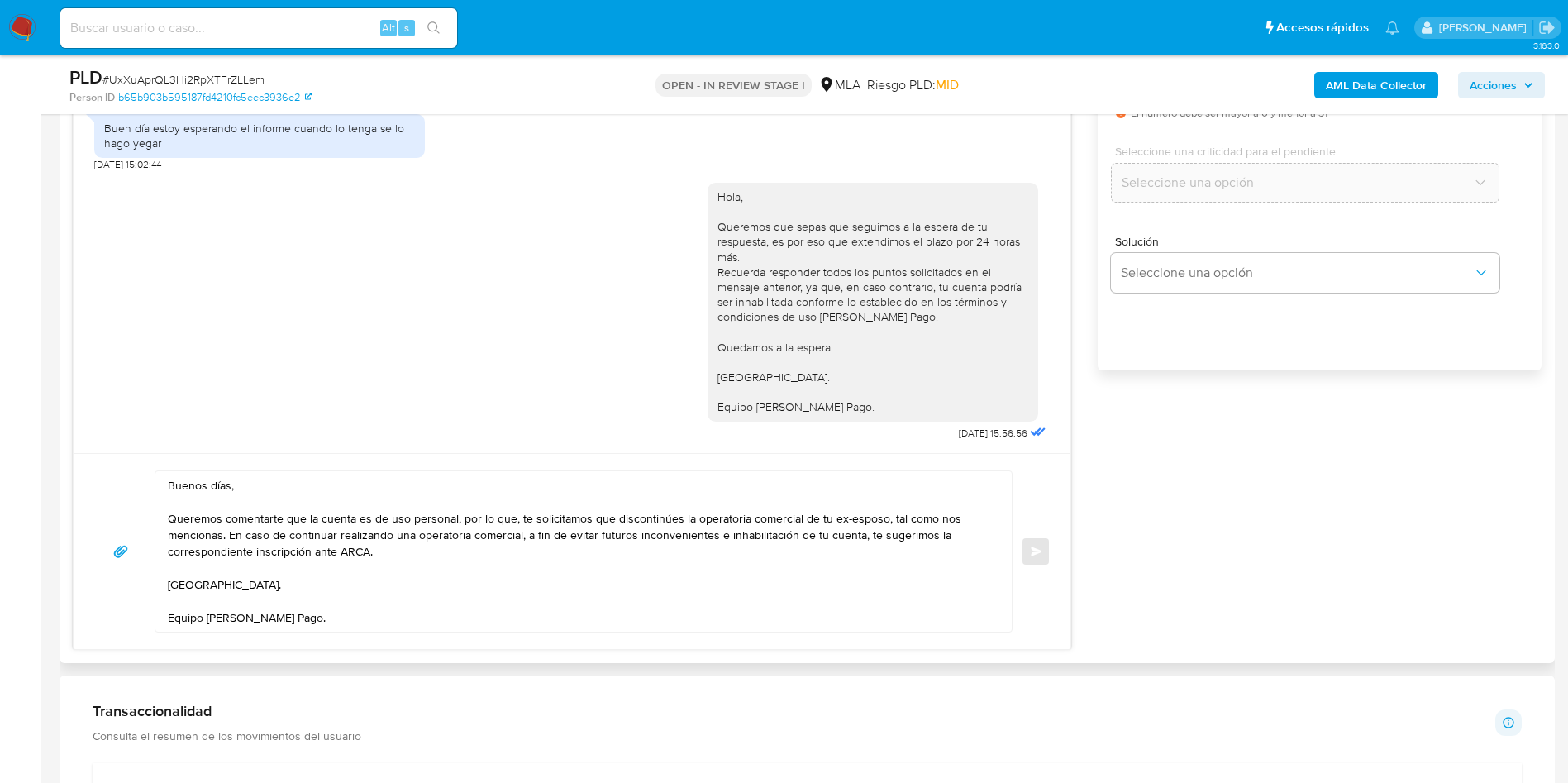
scroll to position [1117, 0]
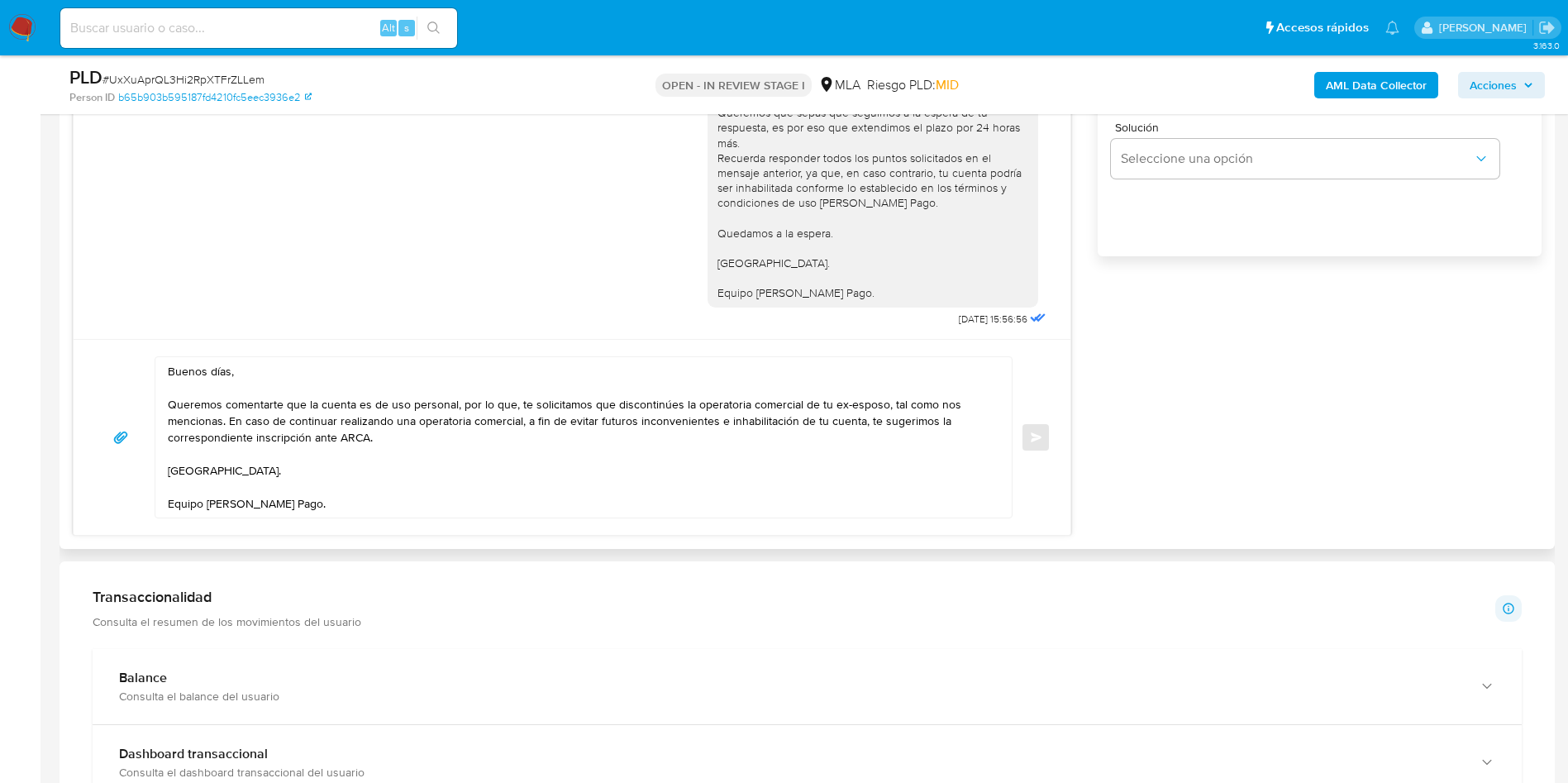
type input "0"
drag, startPoint x: 334, startPoint y: 506, endPoint x: 110, endPoint y: 341, distance: 278.2
click at [95, 341] on div "Buenos días, Queremos comentarte que la cuenta es de uso personal, por lo que, …" at bounding box center [573, 437] width 997 height 196
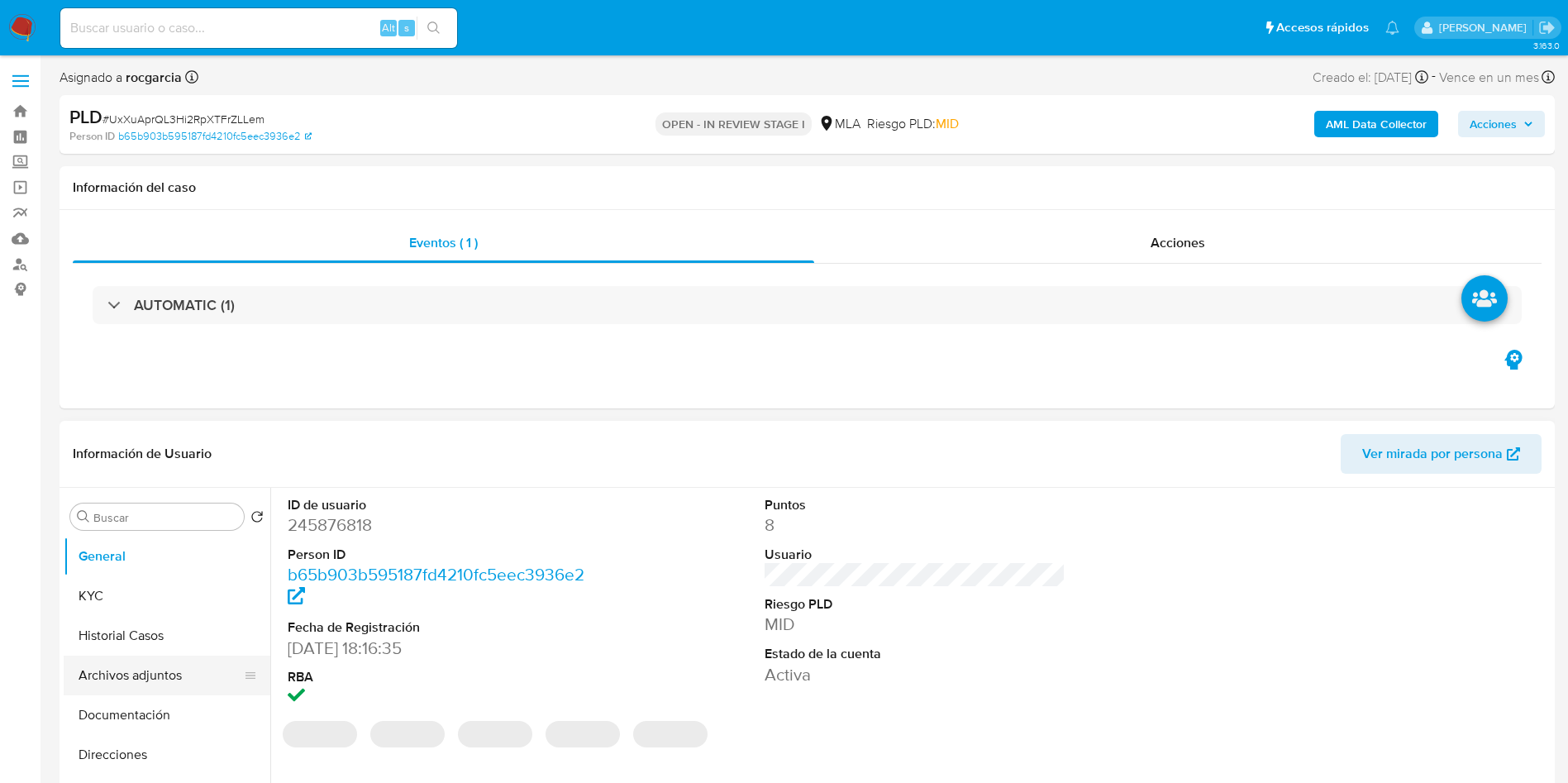
select select "10"
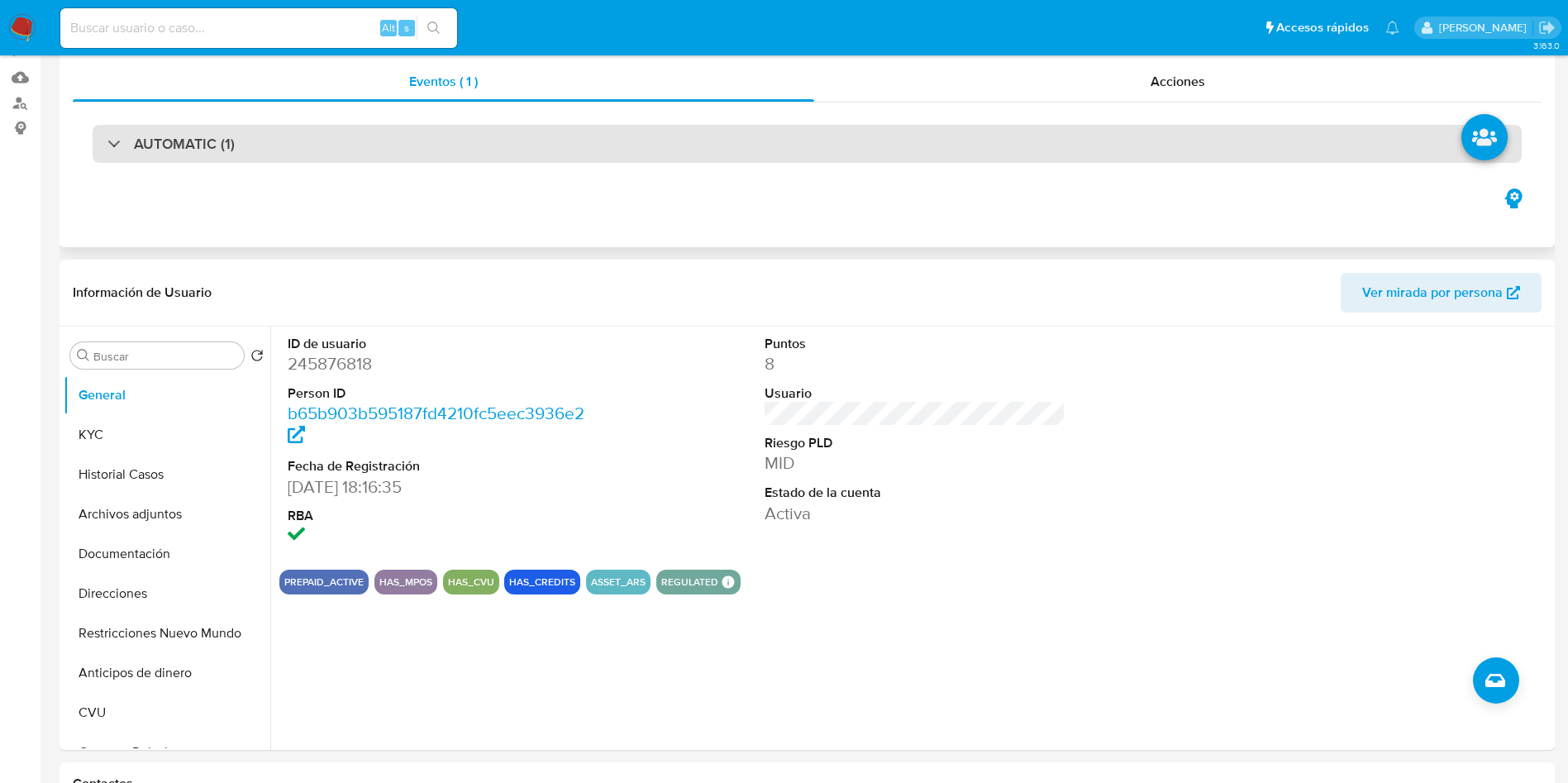
scroll to position [249, 0]
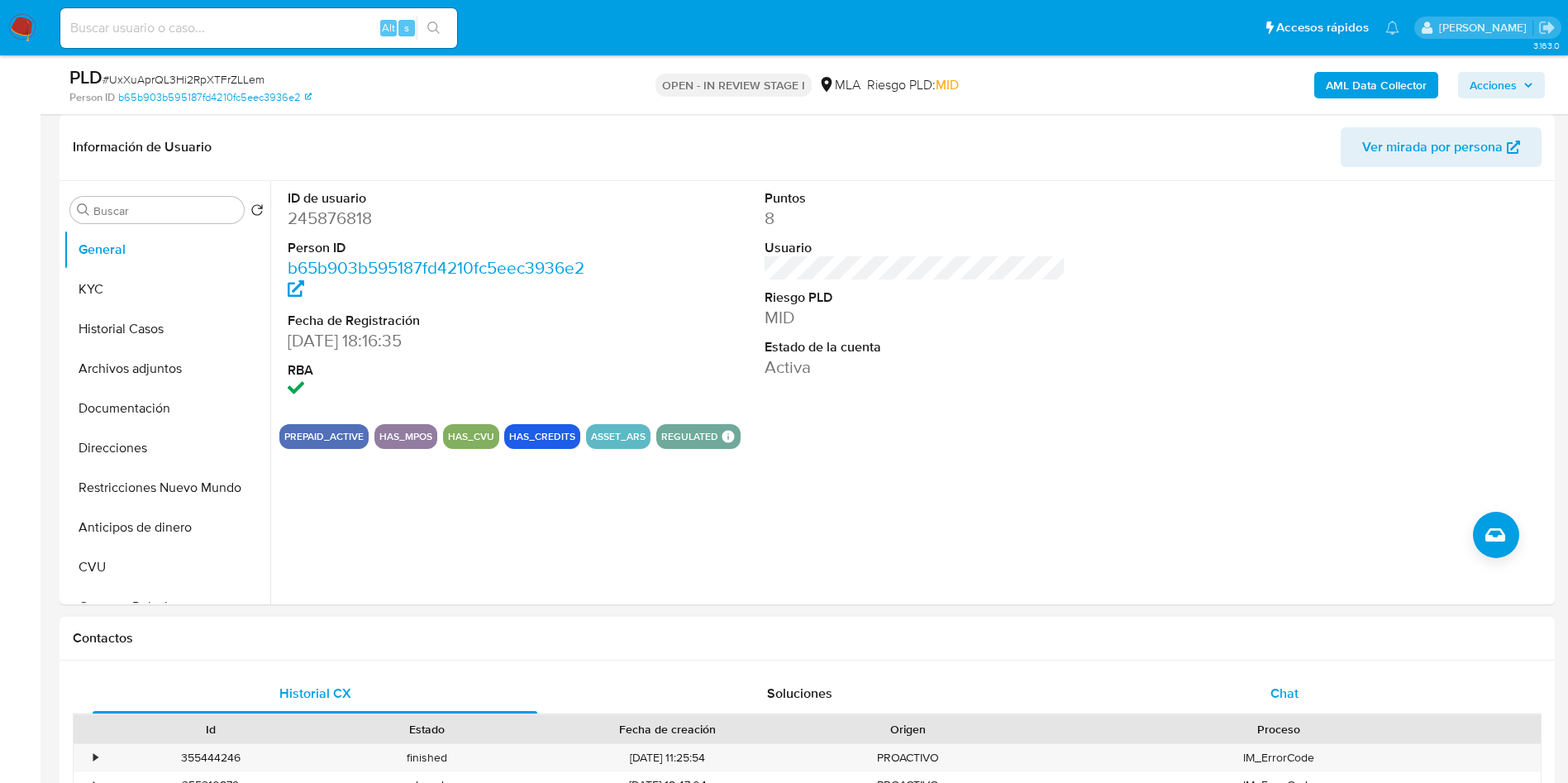
click at [1281, 701] on span "Chat" at bounding box center [1284, 693] width 29 height 19
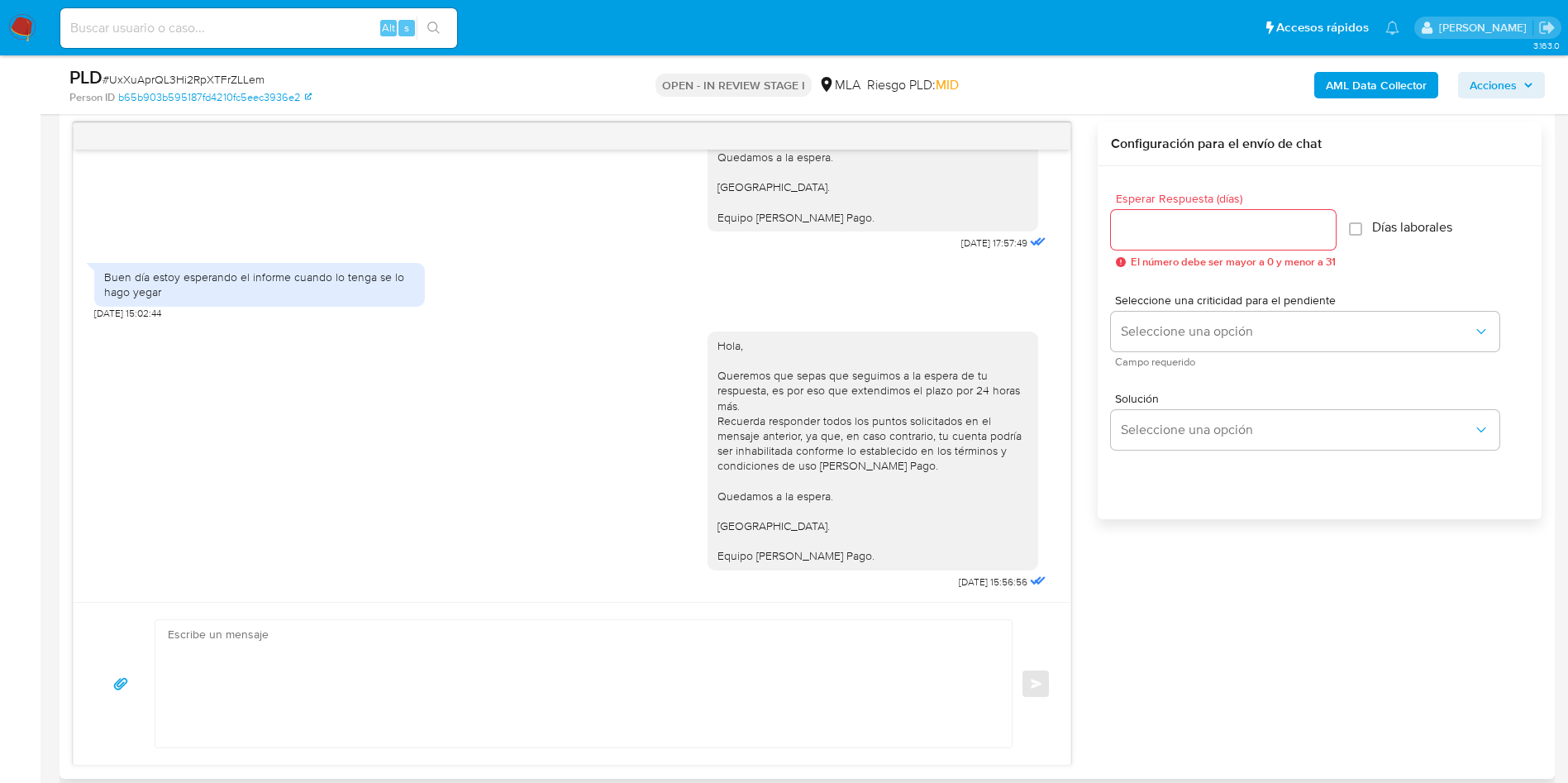
scroll to position [993, 0]
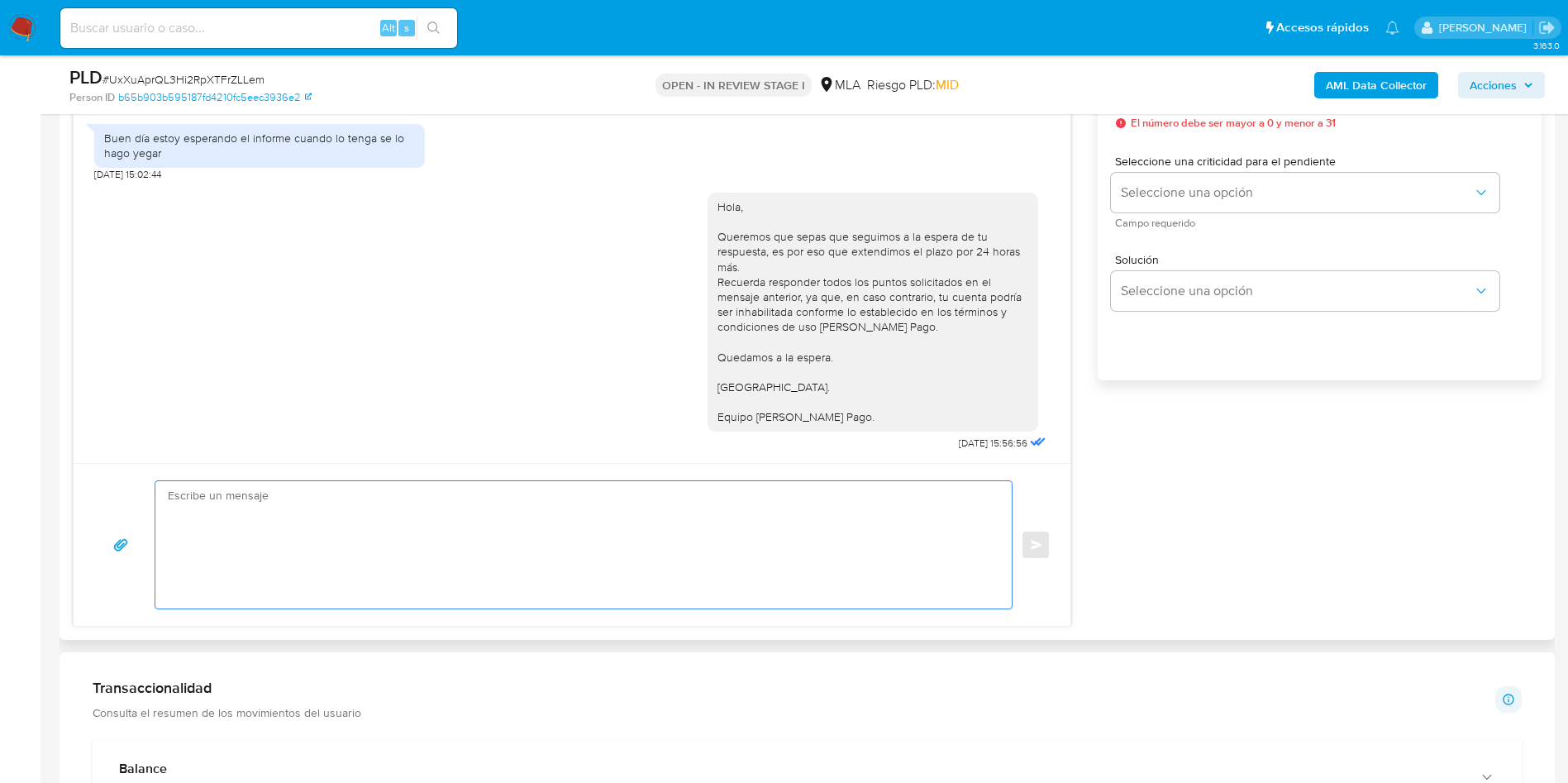
click at [417, 538] on textarea at bounding box center [579, 544] width 824 height 127
paste textarea "Buenos días, Queremos comentarte que la cuenta es de uso personal, por lo que, …"
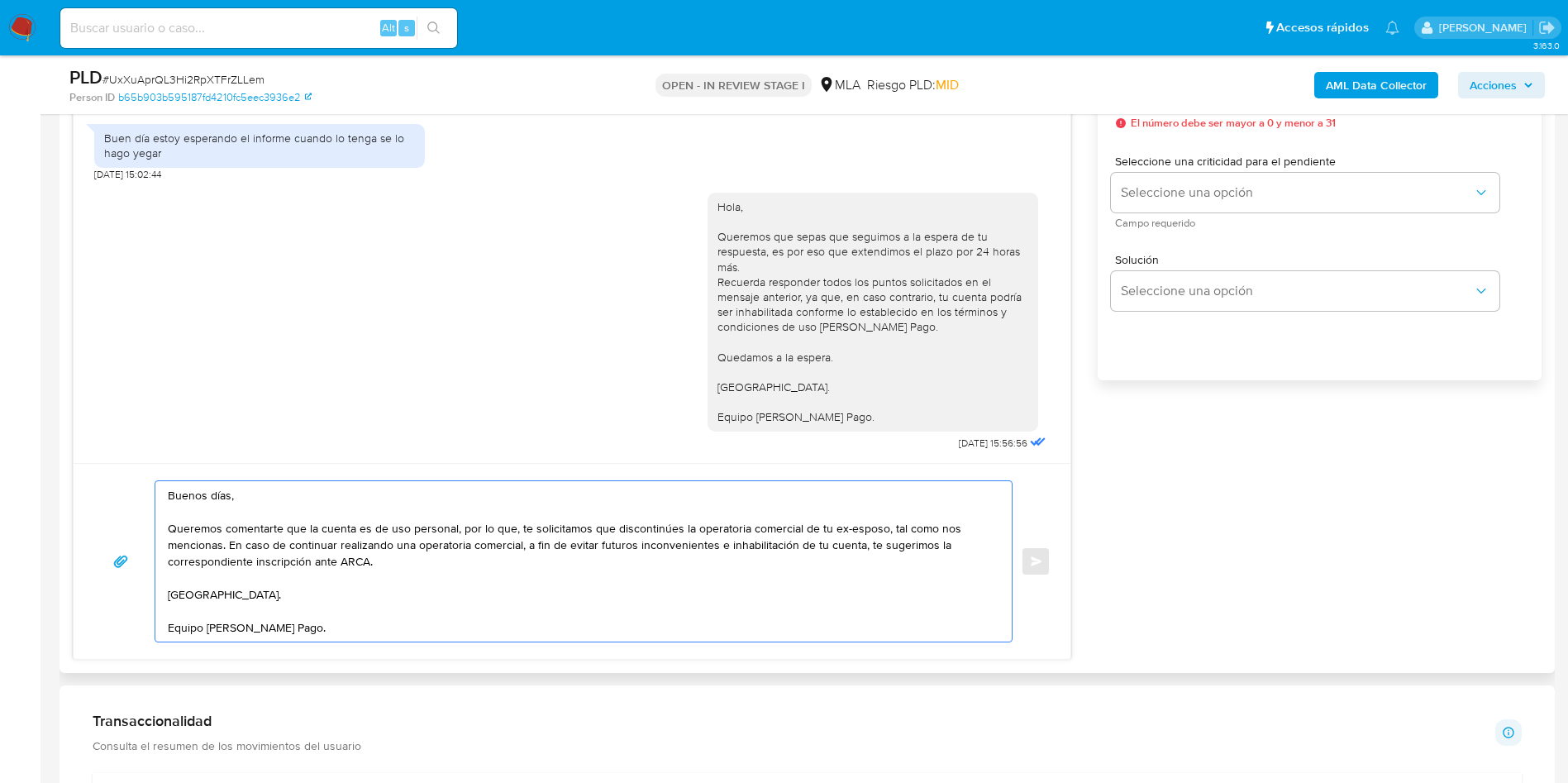
scroll to position [869, 0]
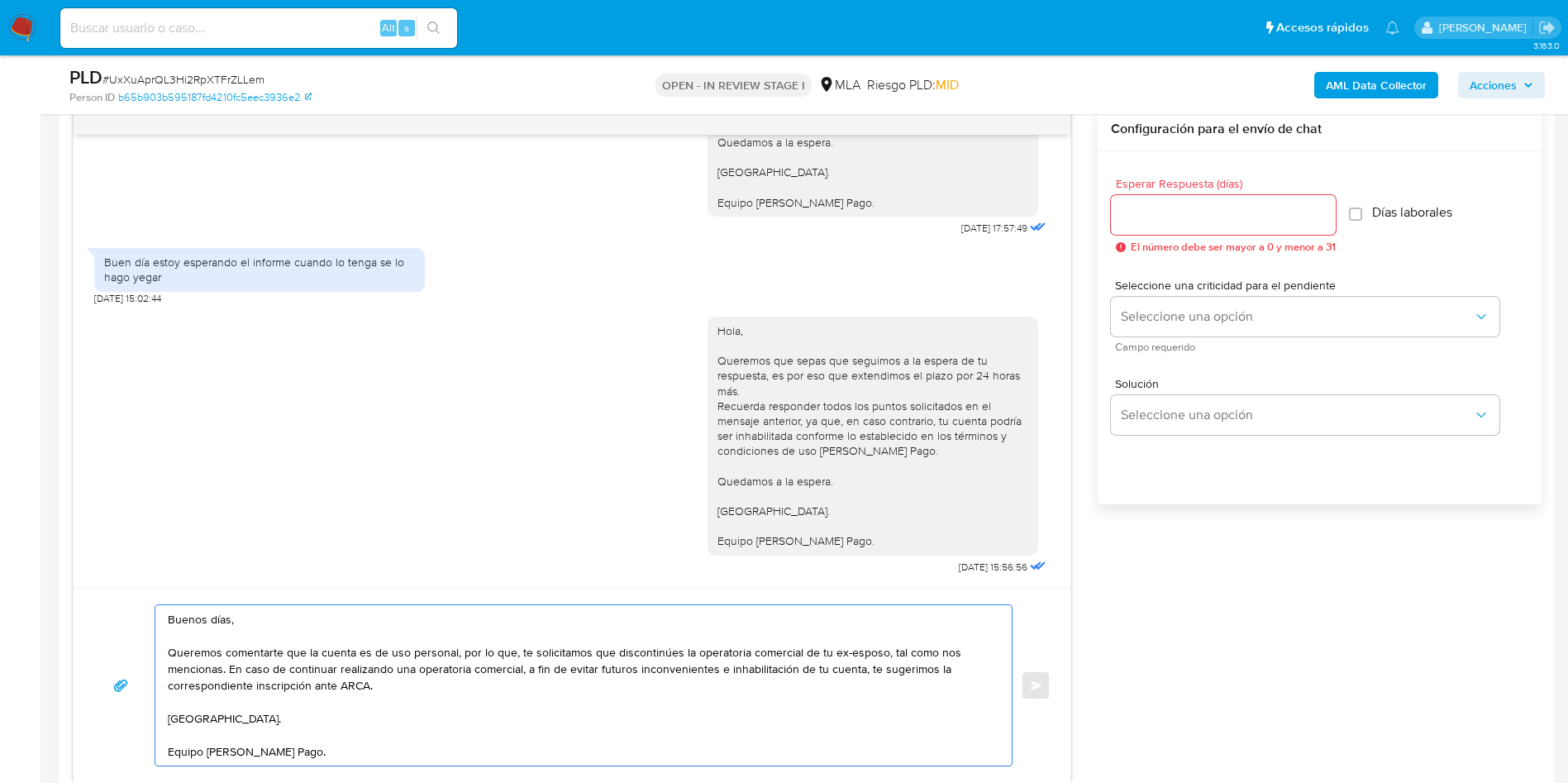
type textarea "Buenos días, Queremos comentarte que la cuenta es de uso personal, por lo que, …"
click at [1171, 209] on input "Esperar Respuesta (días)" at bounding box center [1224, 215] width 225 height 22
type input "1"
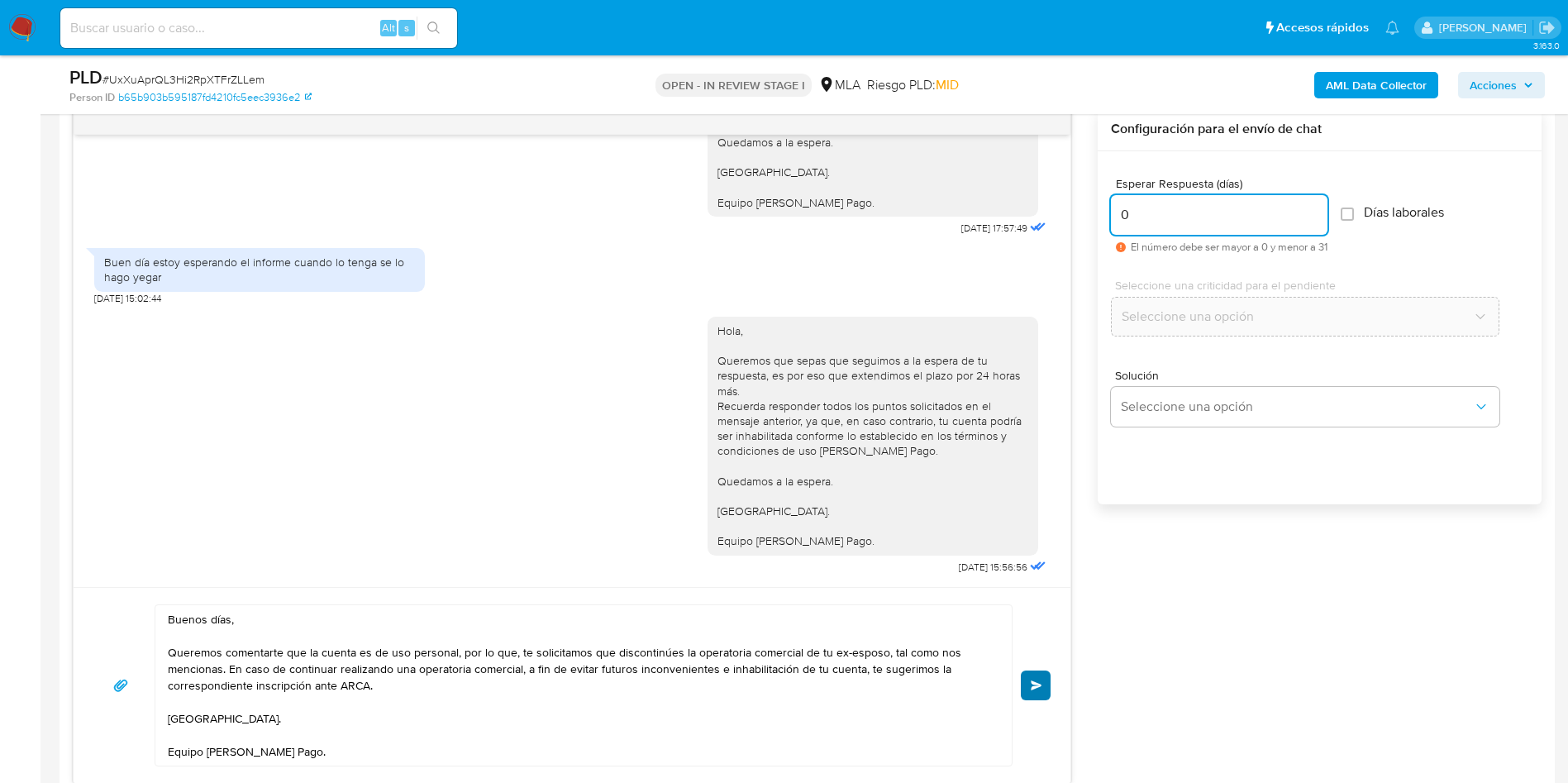
type input "0"
click at [1032, 694] on button "Enviar" at bounding box center [1036, 685] width 30 height 30
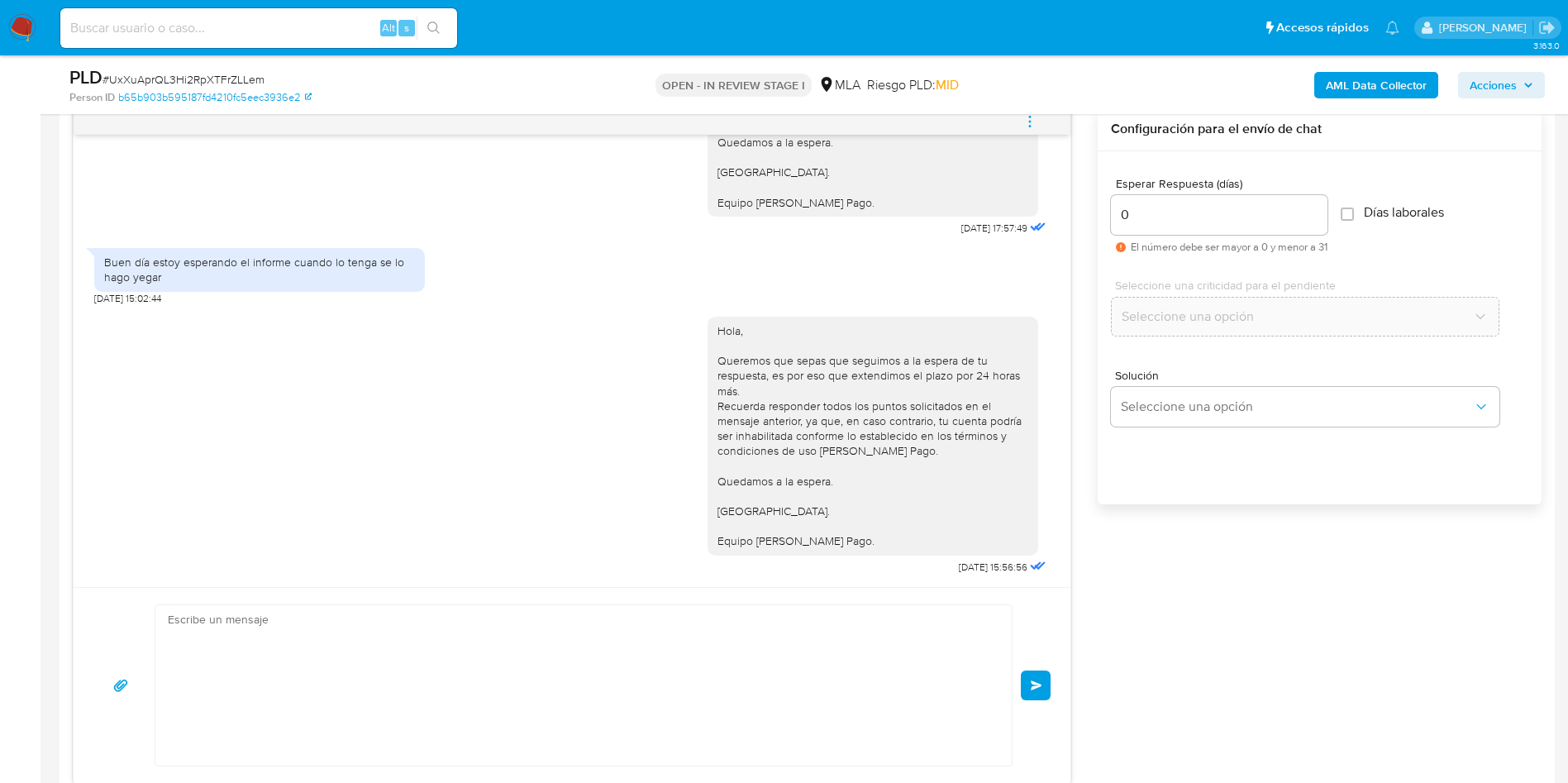
scroll to position [2232, 0]
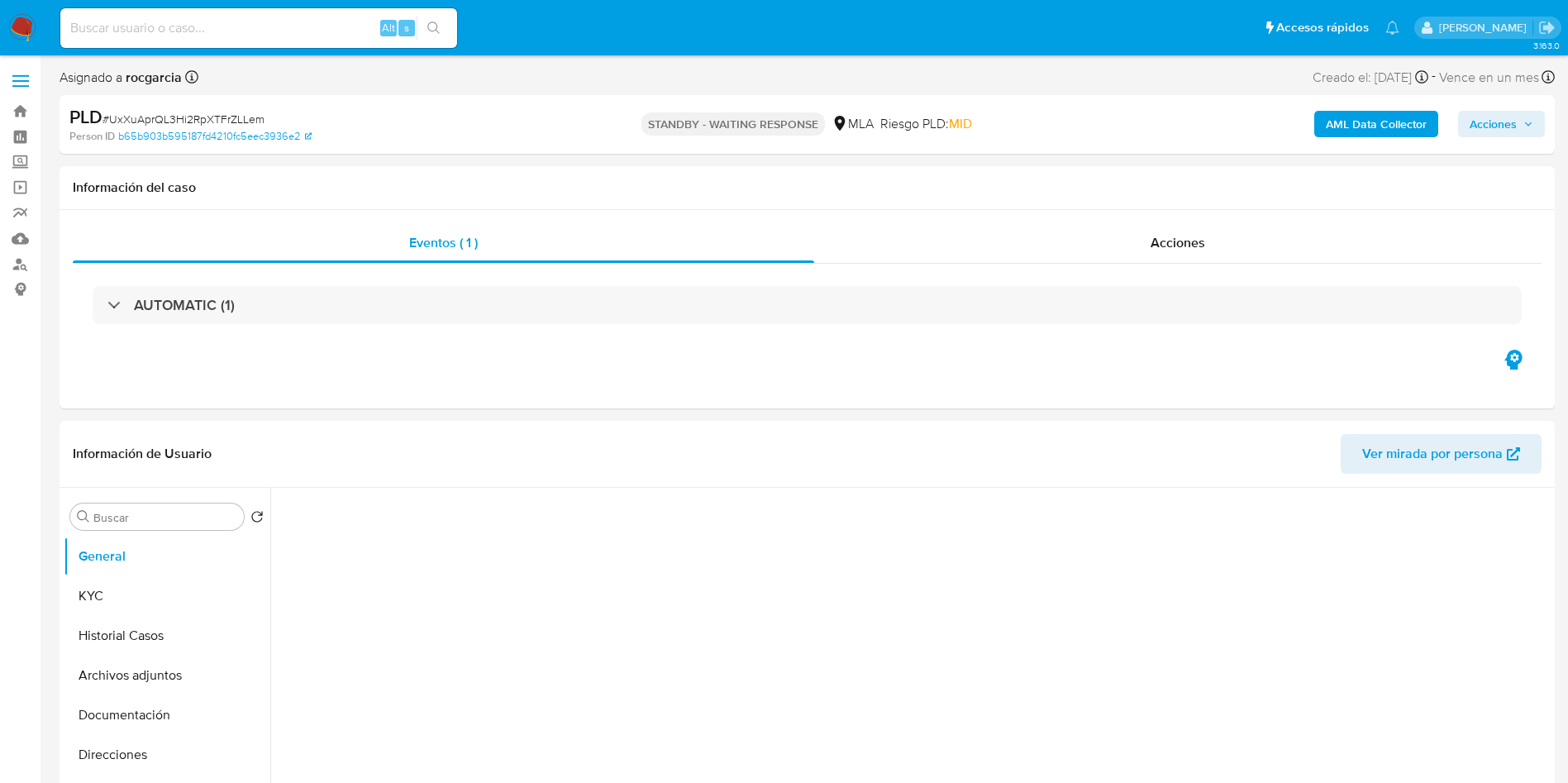
select select "10"
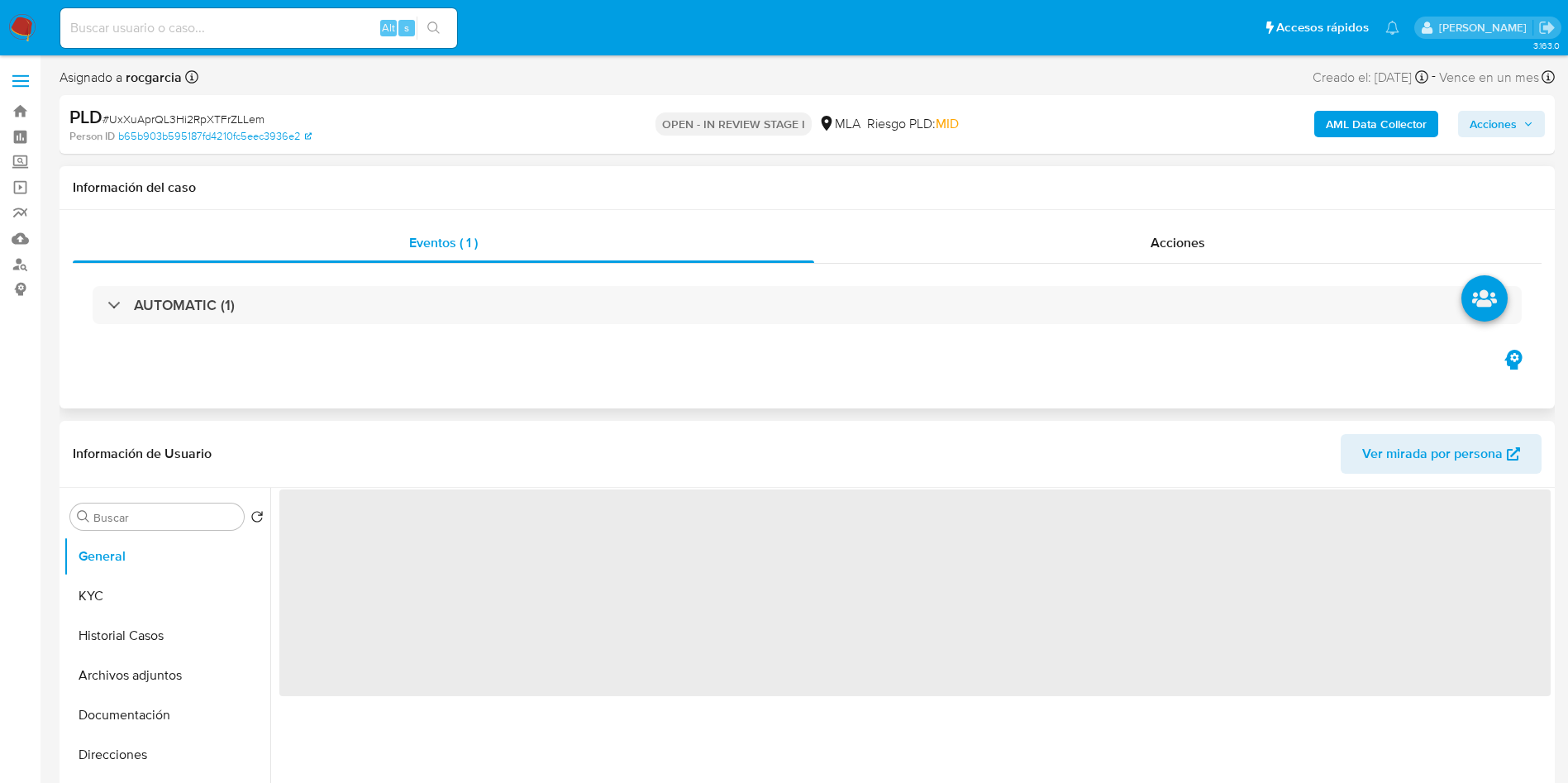
select select "10"
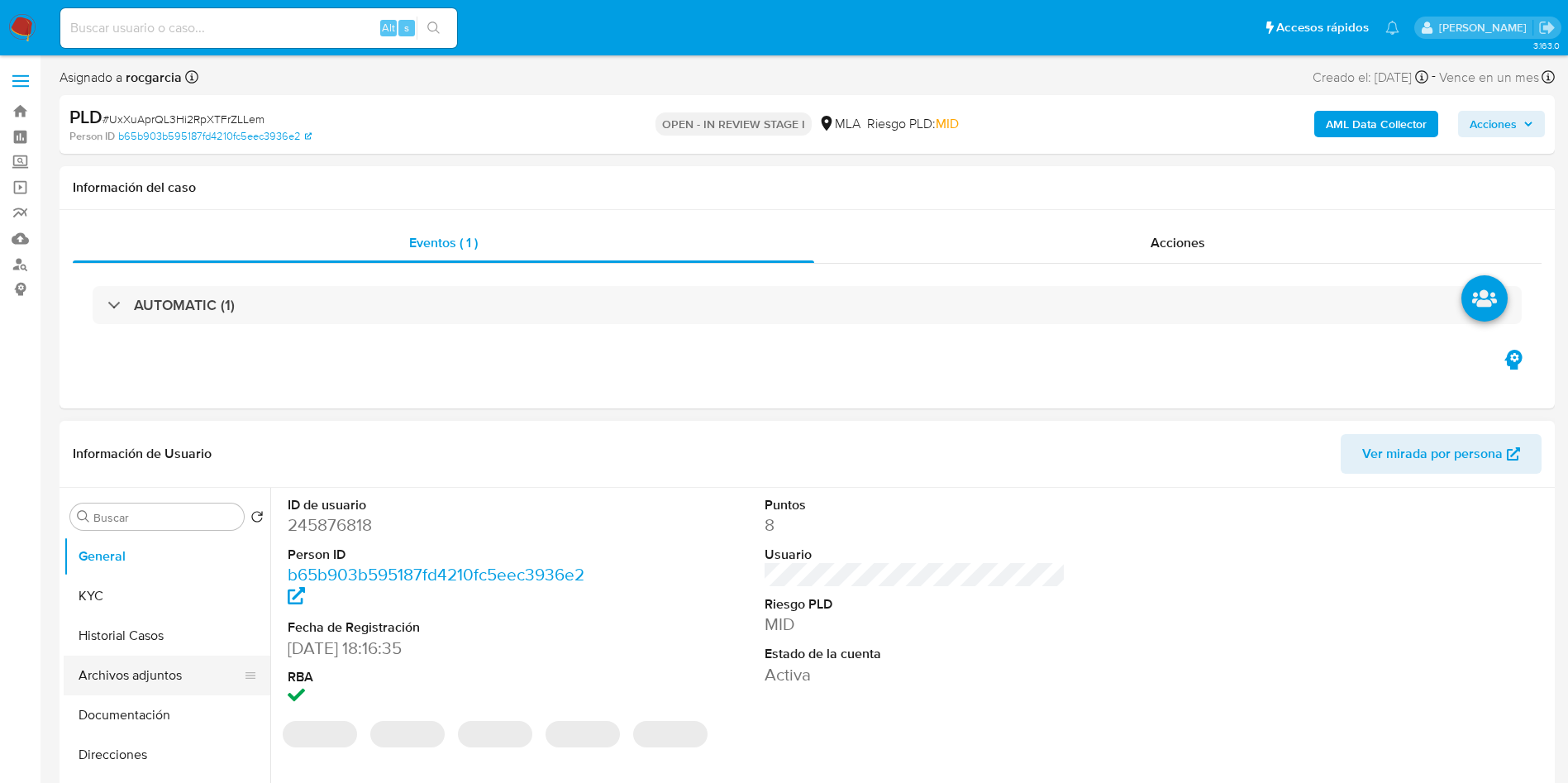
click at [113, 670] on button "Archivos adjuntos" at bounding box center [161, 676] width 193 height 39
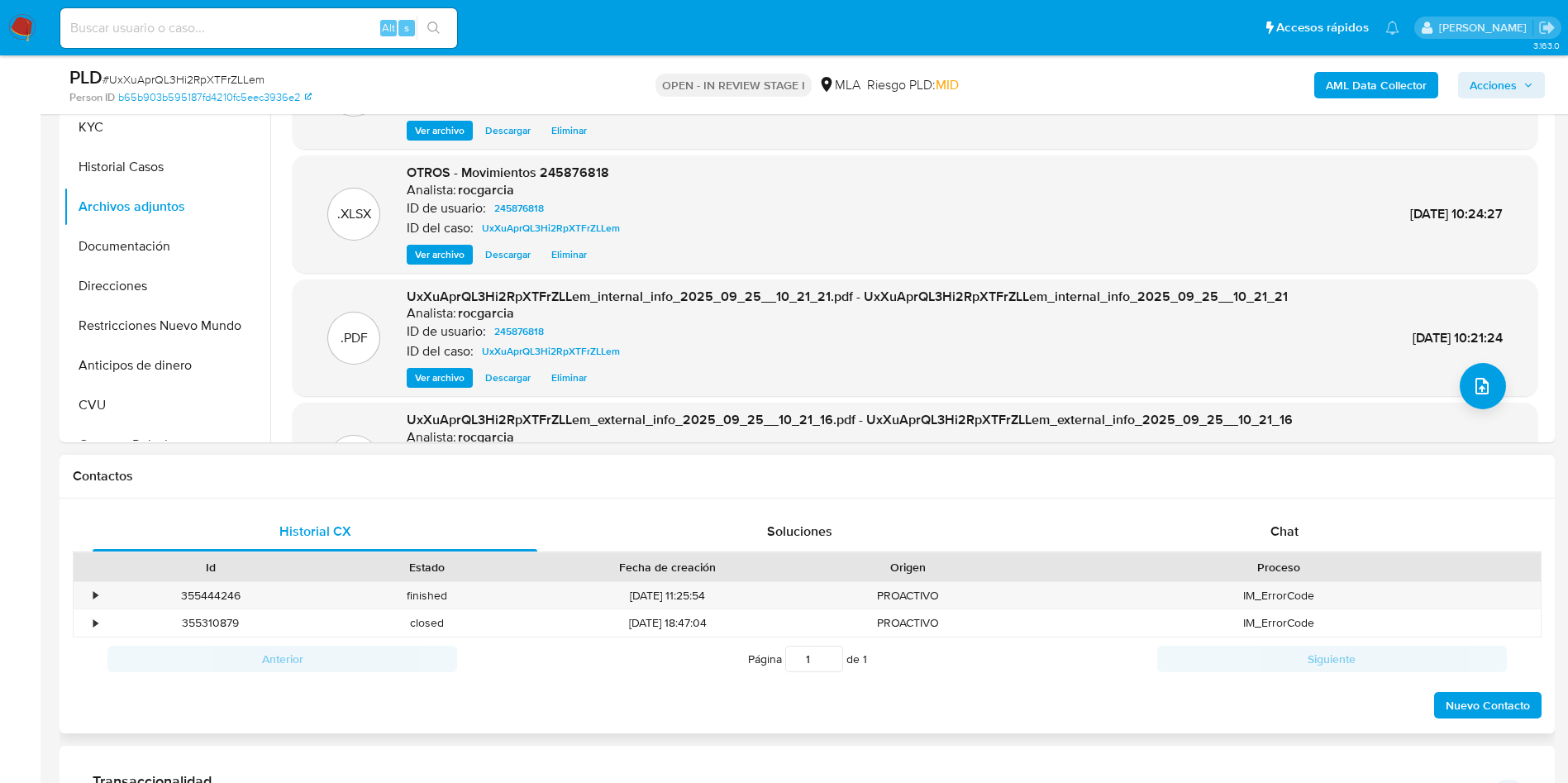
scroll to position [373, 0]
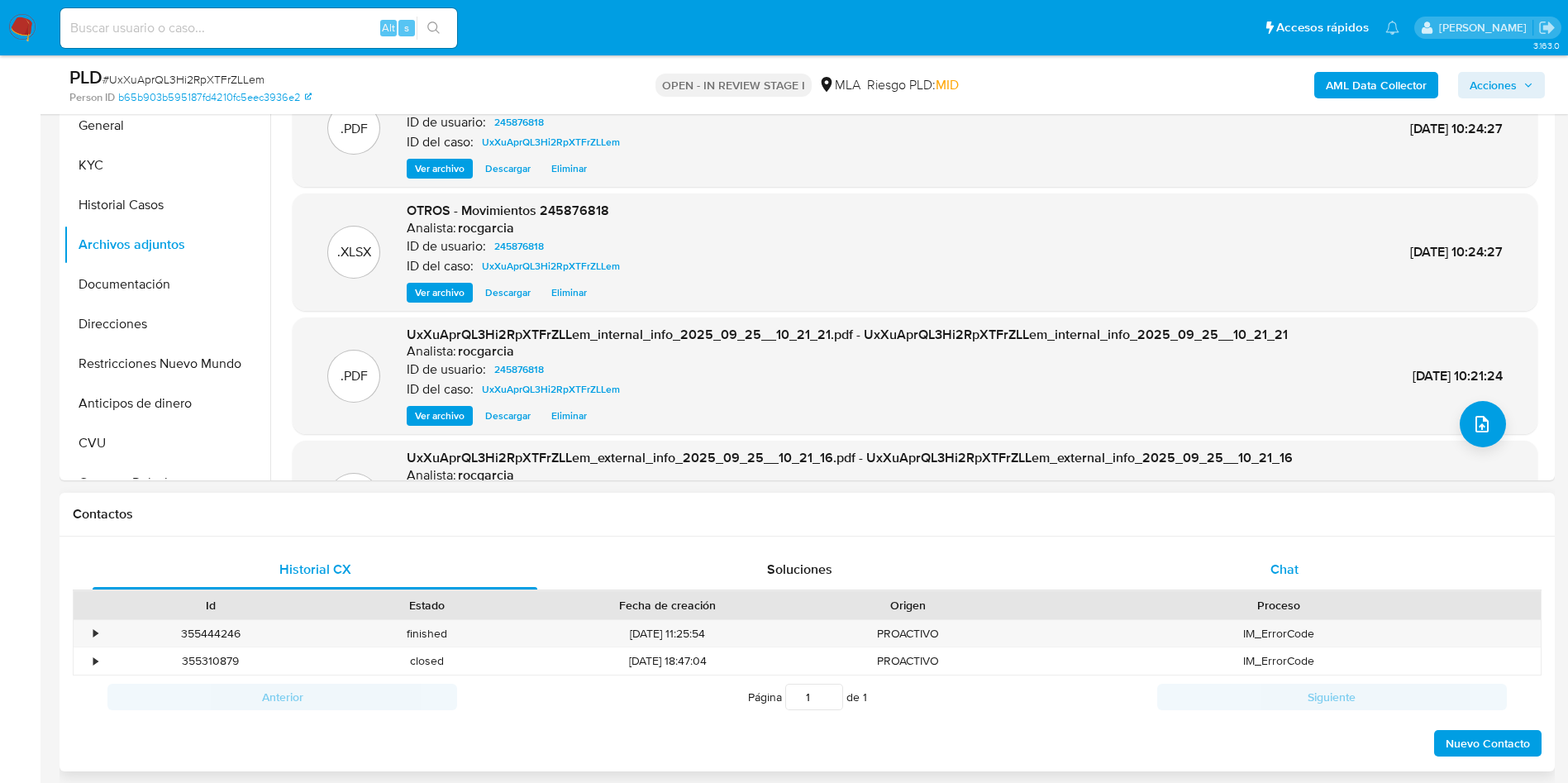
drag, startPoint x: 1287, startPoint y: 572, endPoint x: 1242, endPoint y: 566, distance: 45.4
click at [1286, 572] on span "Chat" at bounding box center [1284, 569] width 29 height 19
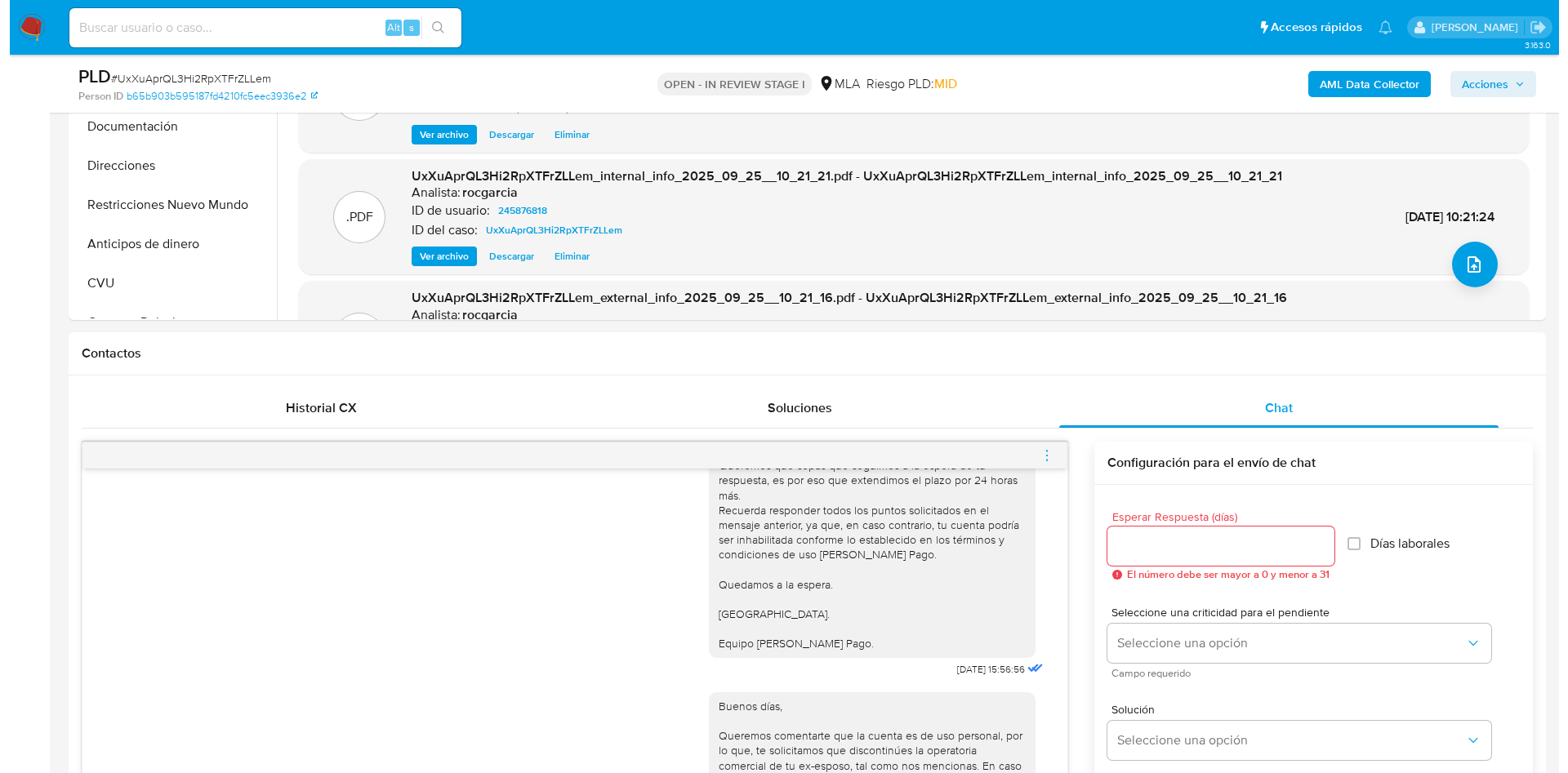
scroll to position [245, 0]
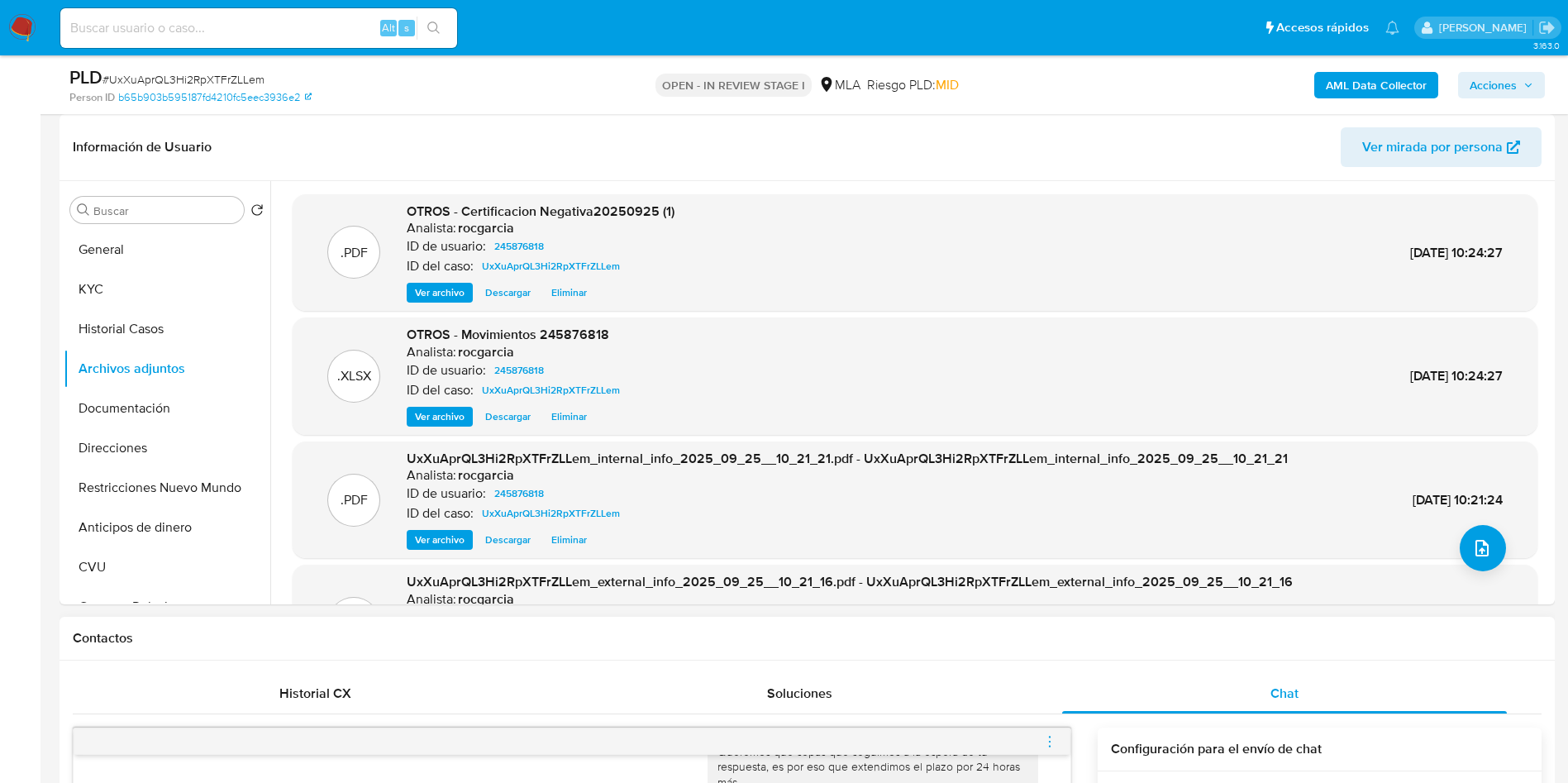
click at [1045, 733] on span "menu-action" at bounding box center [1050, 742] width 15 height 39
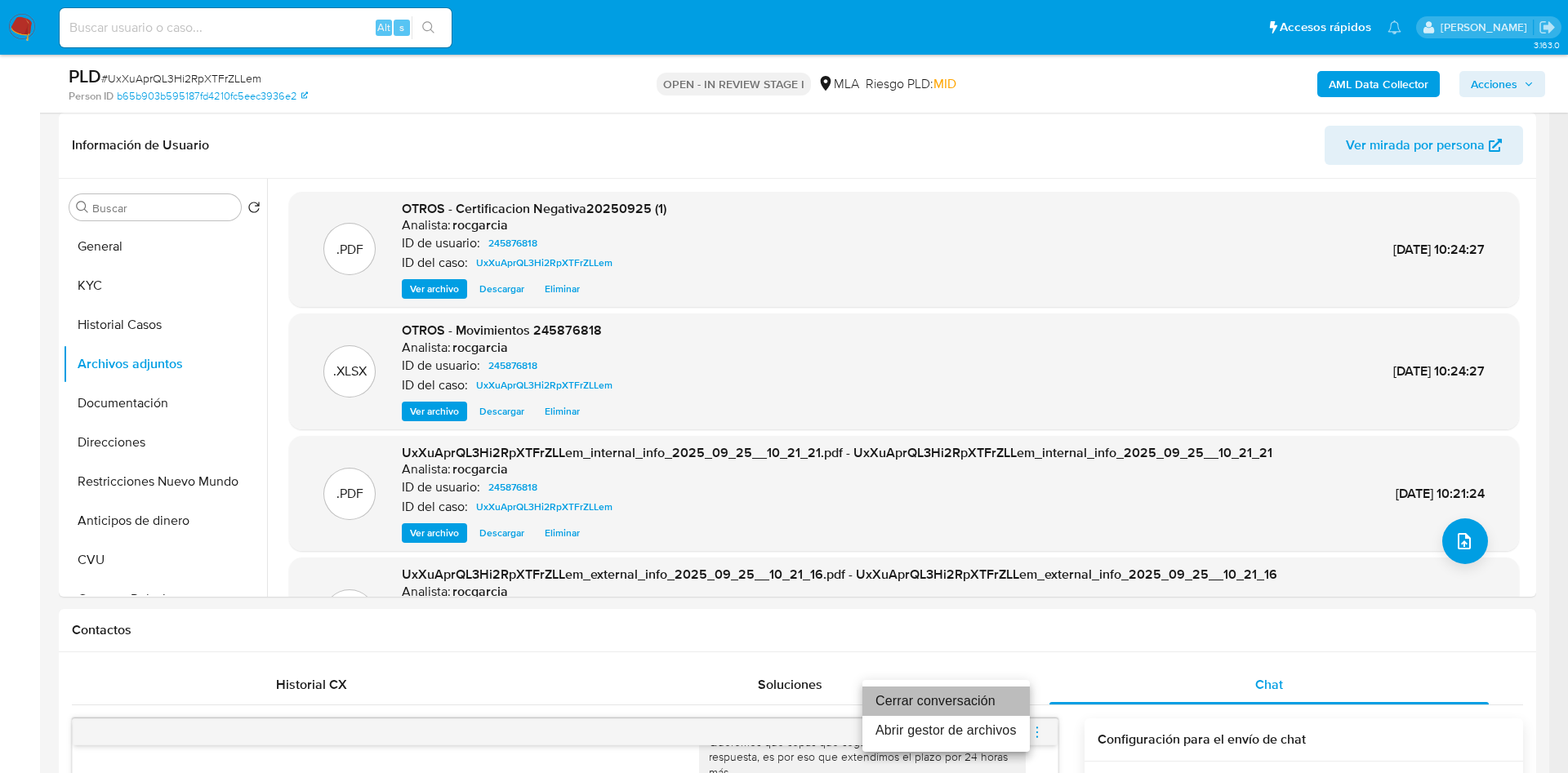
click at [1004, 694] on li "Cerrar conversación" at bounding box center [946, 702] width 167 height 29
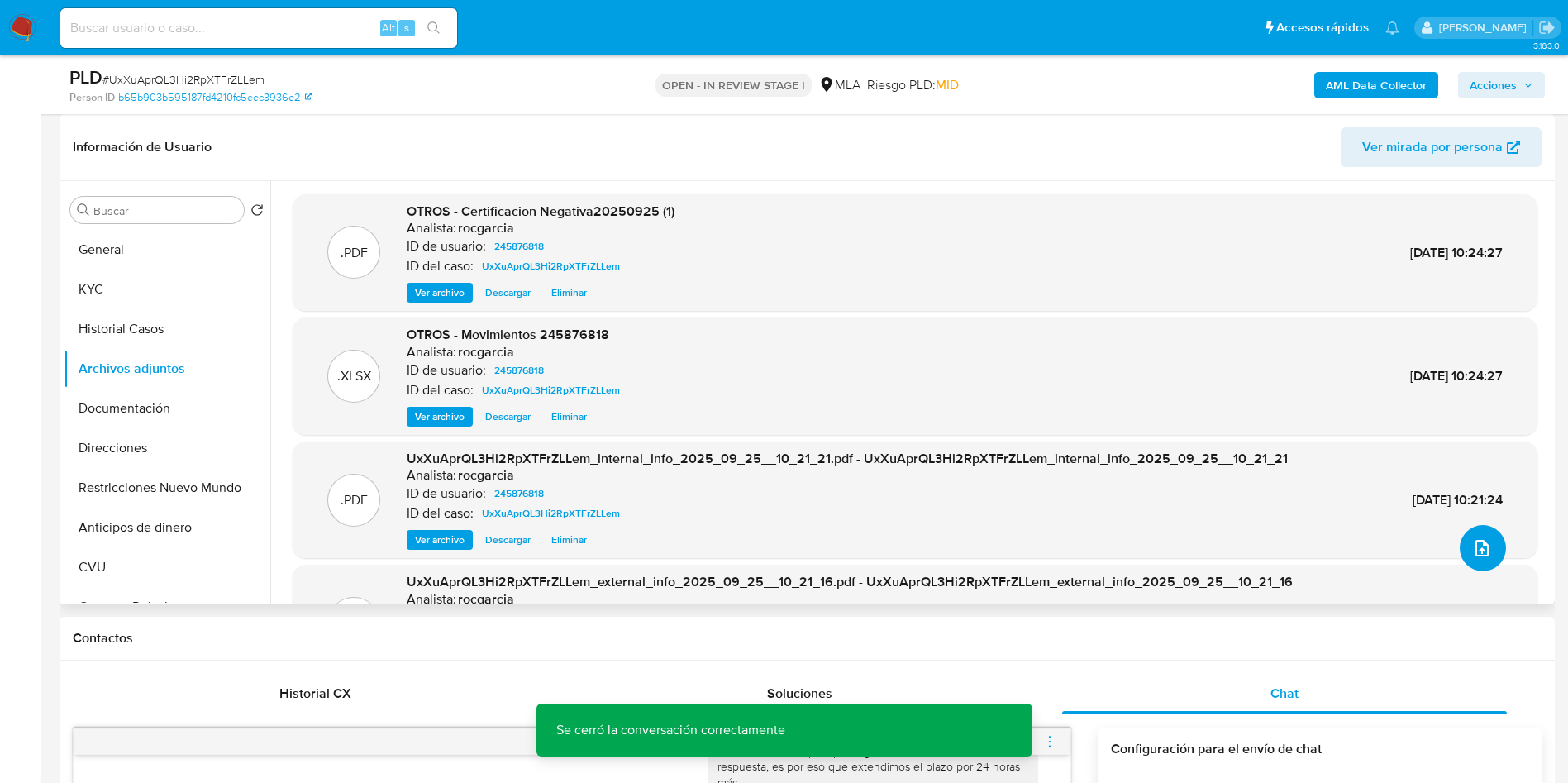
click at [1482, 544] on icon "upload-file" at bounding box center [1482, 548] width 20 height 20
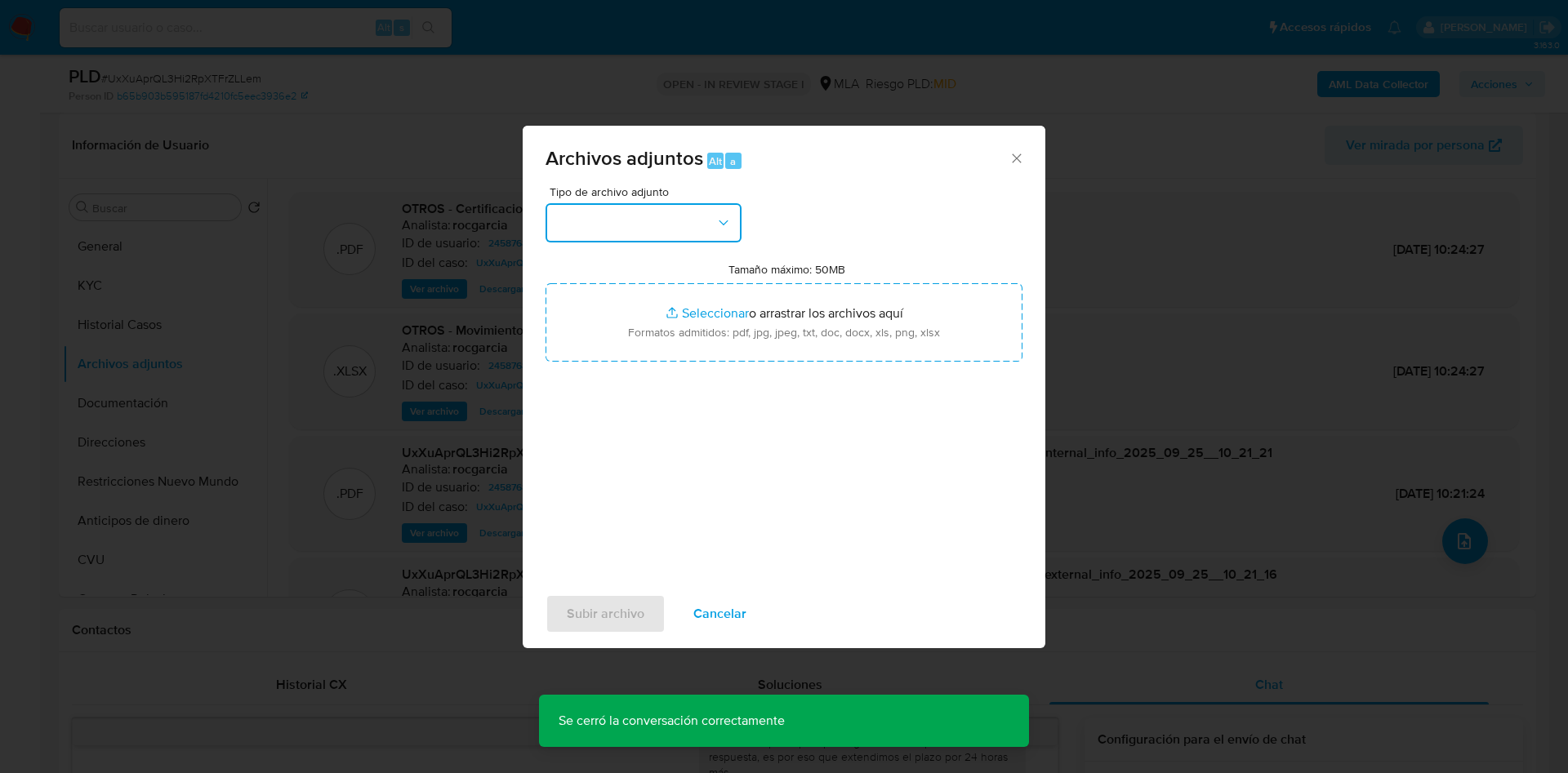
click at [637, 230] on button "button" at bounding box center [642, 223] width 196 height 39
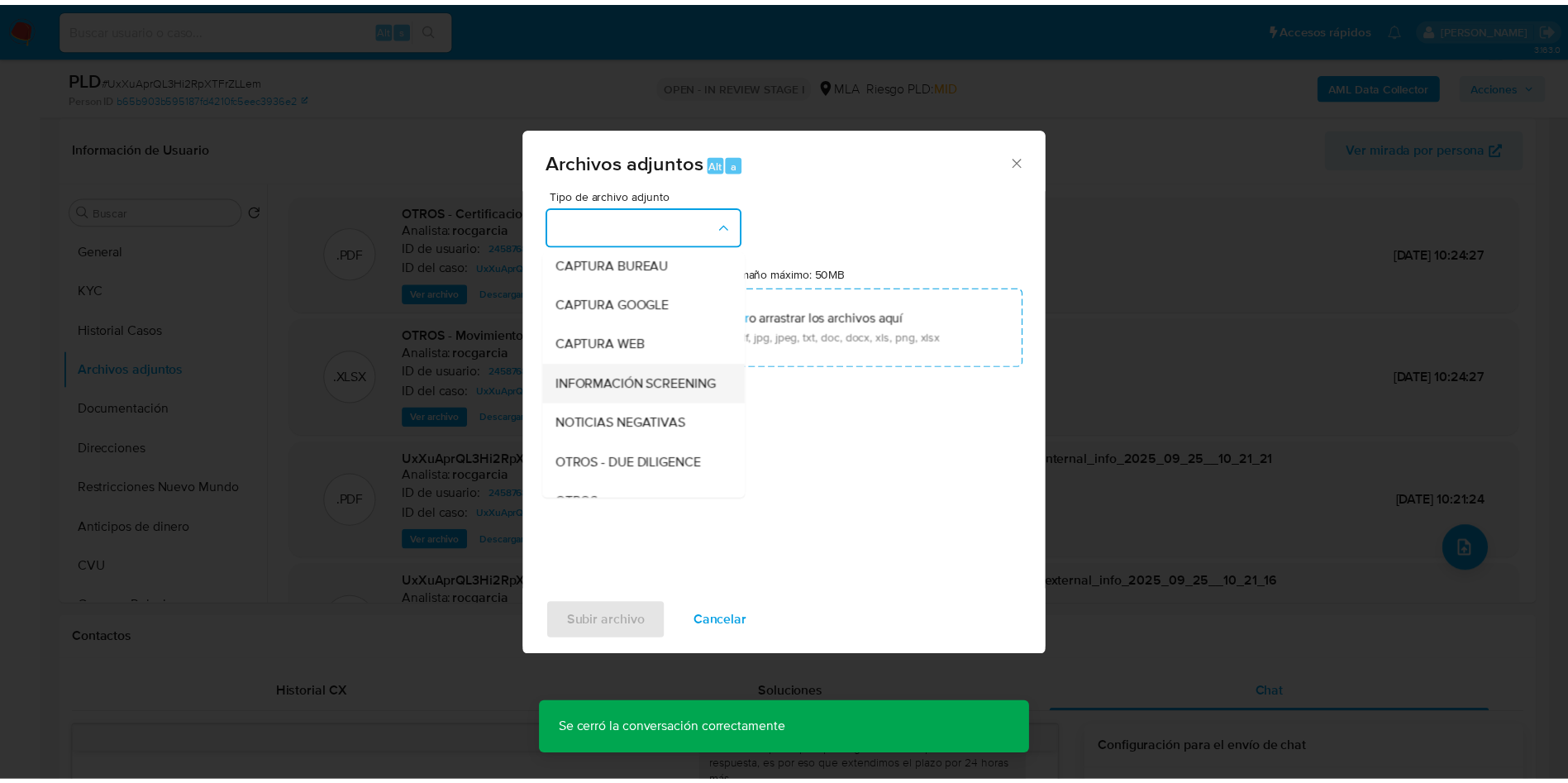
scroll to position [124, 0]
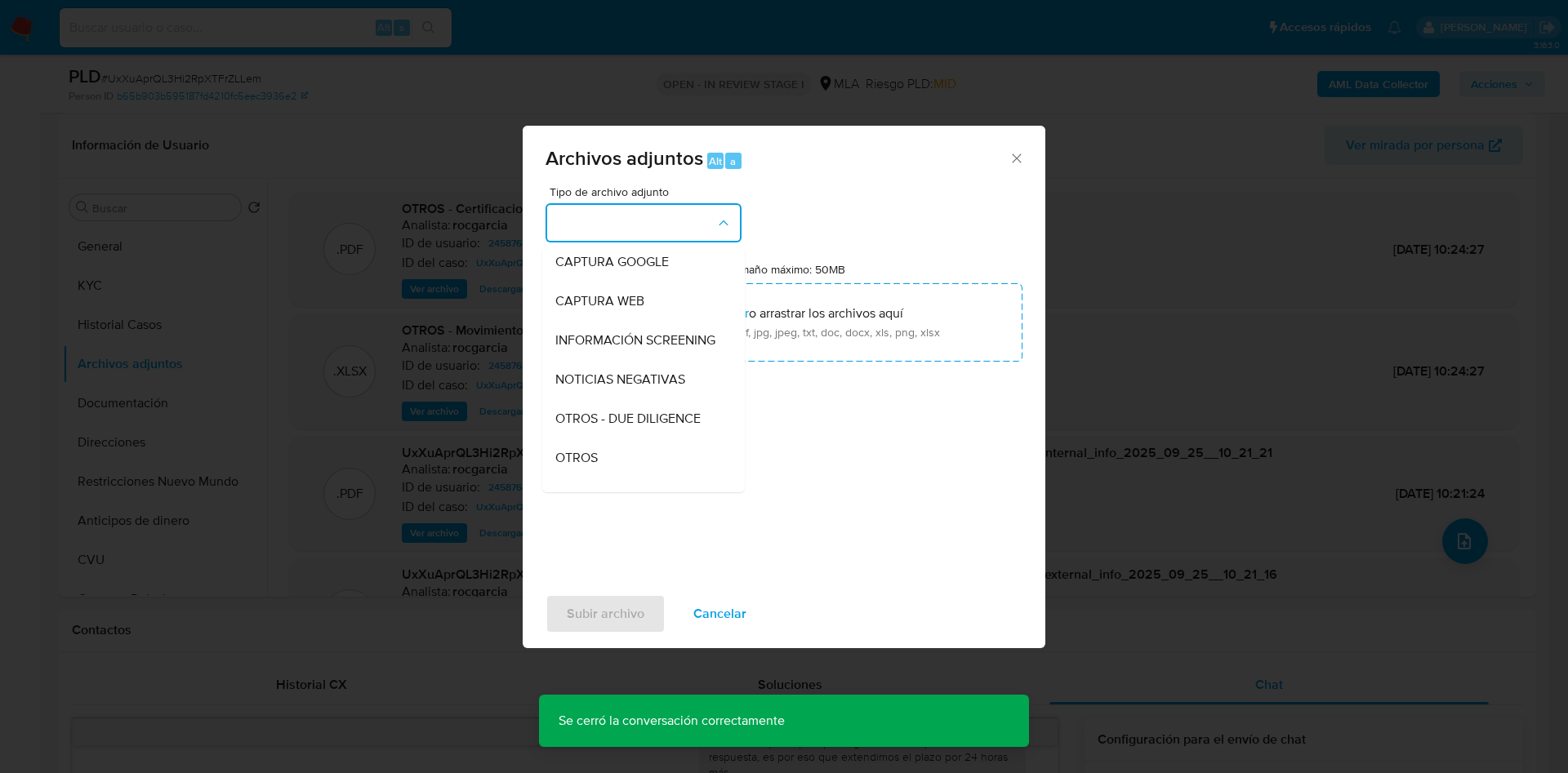
click at [592, 466] on span "OTROS" at bounding box center [576, 458] width 43 height 17
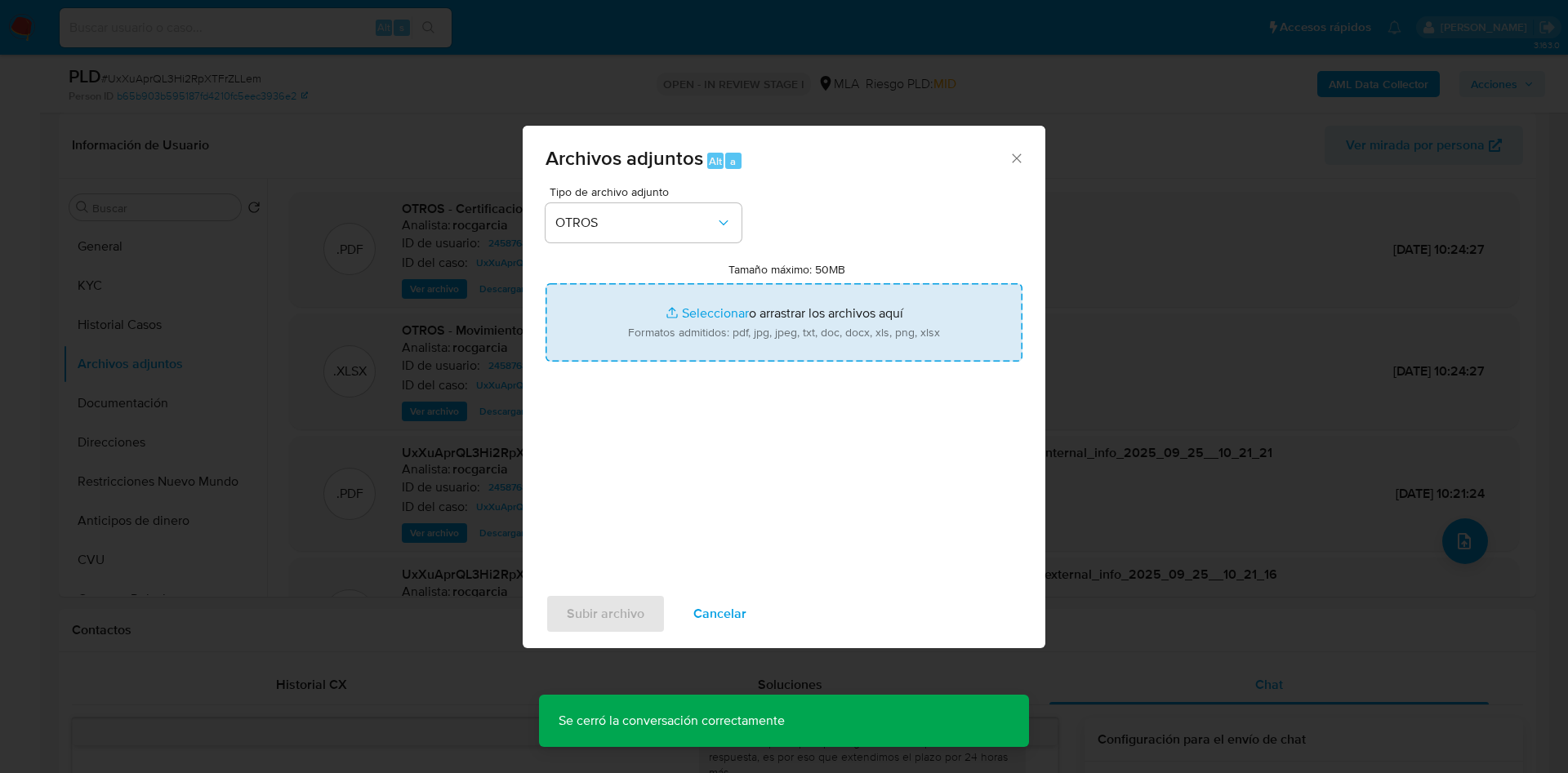
click at [675, 324] on input "Tamaño máximo: 50MB Seleccionar archivos" at bounding box center [784, 322] width 477 height 79
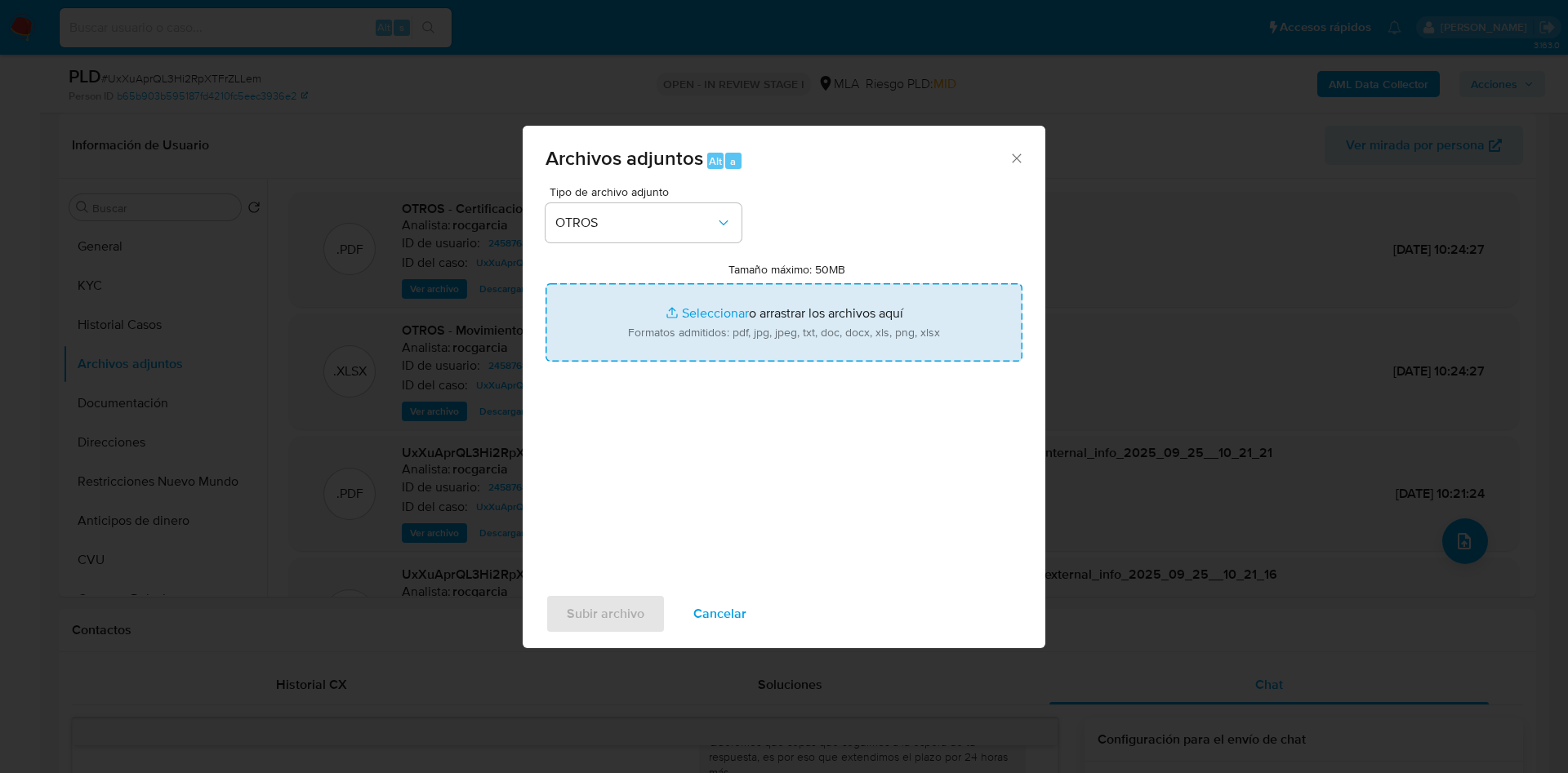
type input "C:\fakepath\Caselog UxXuAprQL3Hi2RpXTFrZLLem - 245876818.docx"
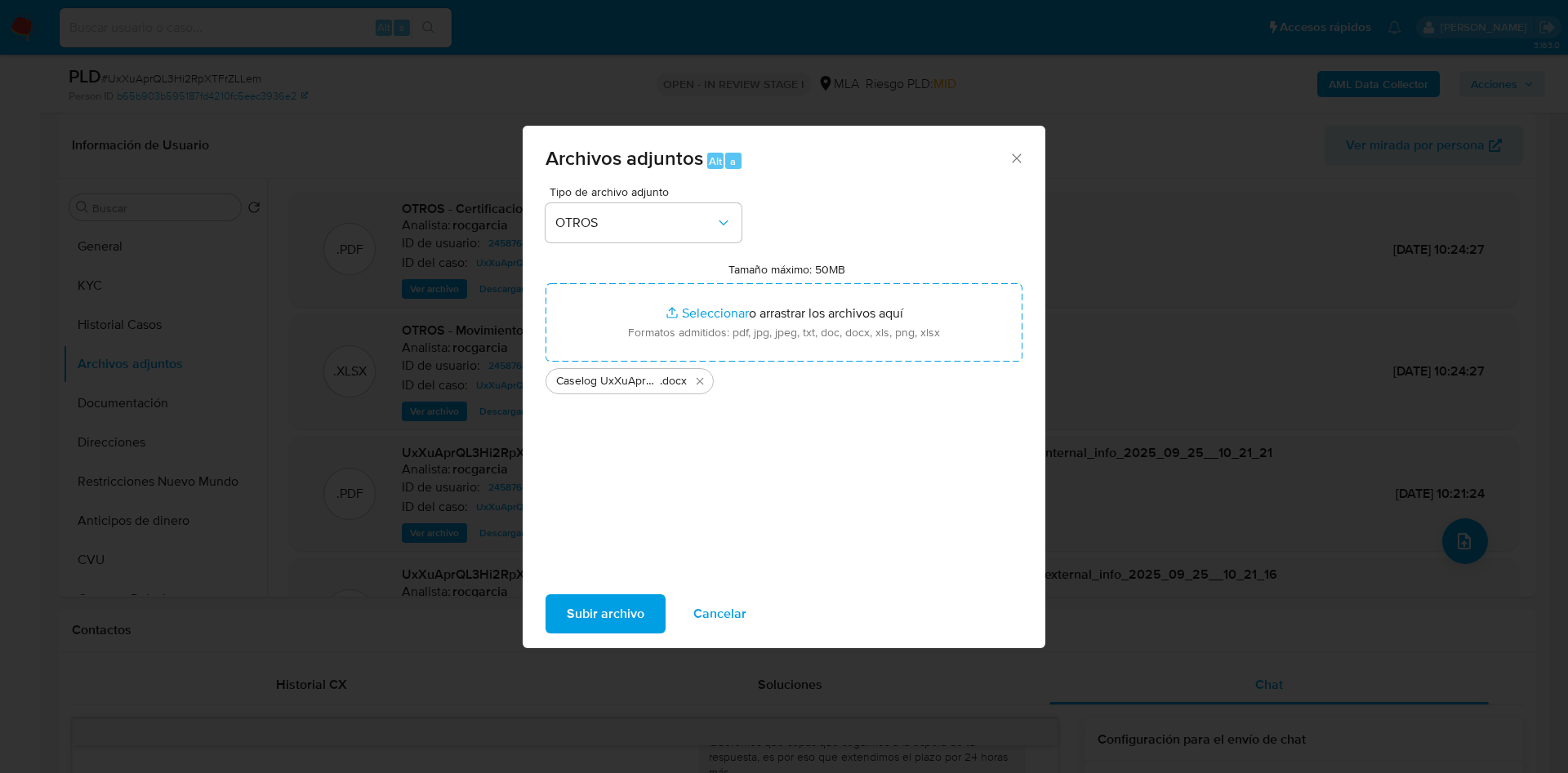
click at [586, 621] on span "Subir archivo" at bounding box center [605, 613] width 78 height 36
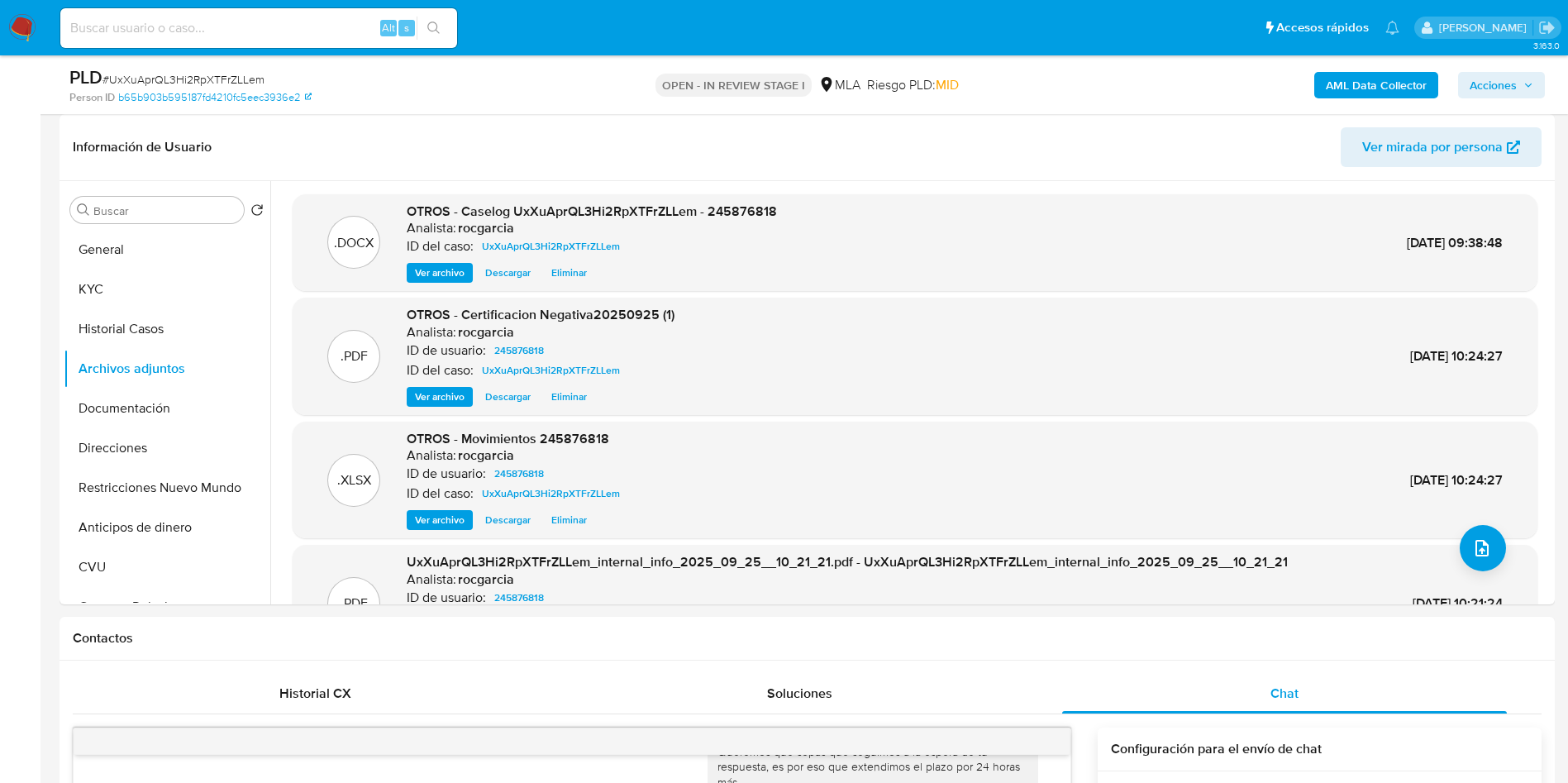
click at [1546, 81] on div "PLD # UxXuAprQL3Hi2RpXTFrZLLem Person ID b65b903b595187fd4210fc5eec3936e2 OPEN …" at bounding box center [807, 85] width 1496 height 59
click at [1515, 81] on span "Acciones" at bounding box center [1494, 85] width 47 height 27
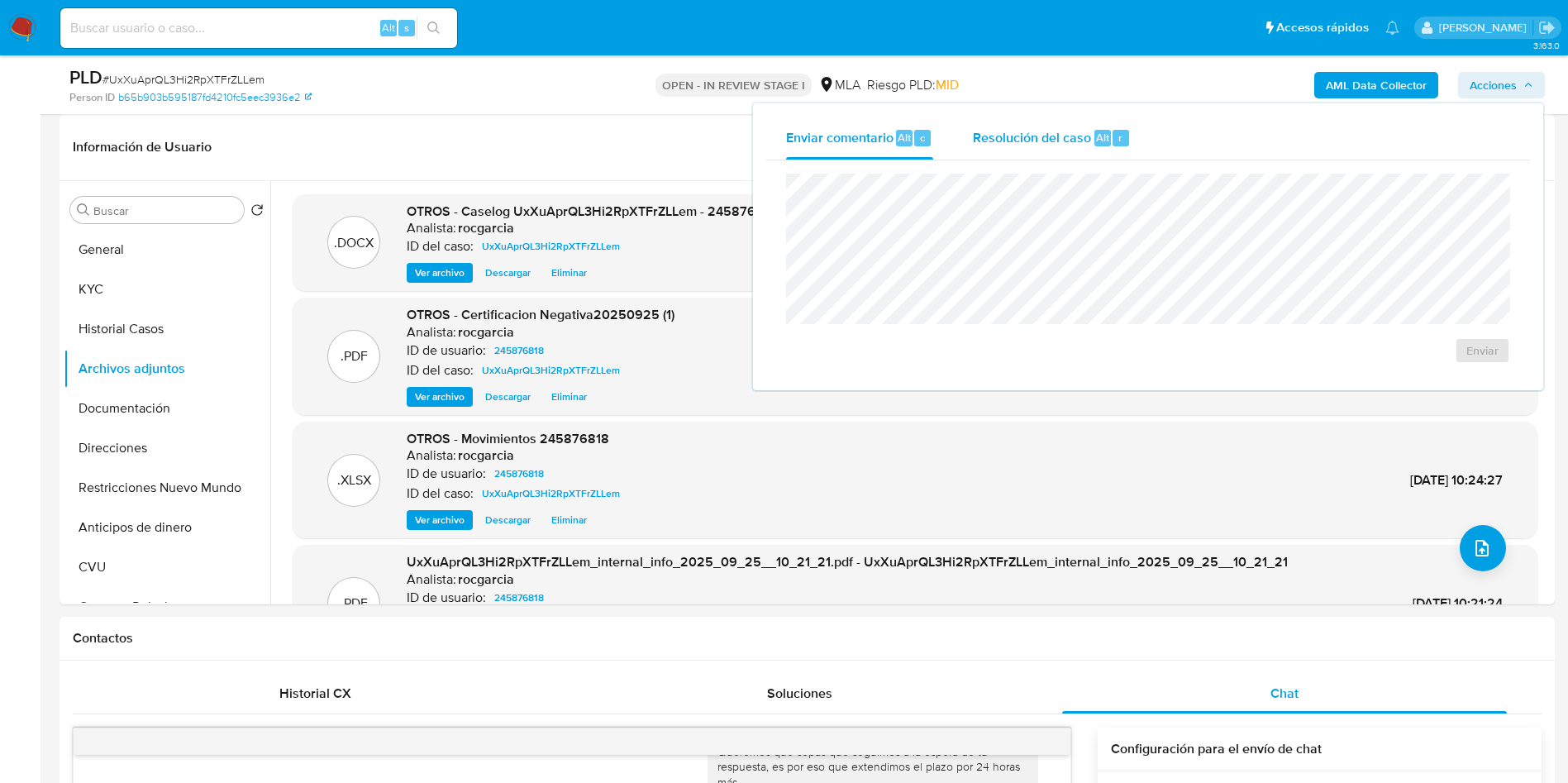
click at [1055, 152] on div "Resolución del caso Alt r" at bounding box center [1052, 138] width 158 height 43
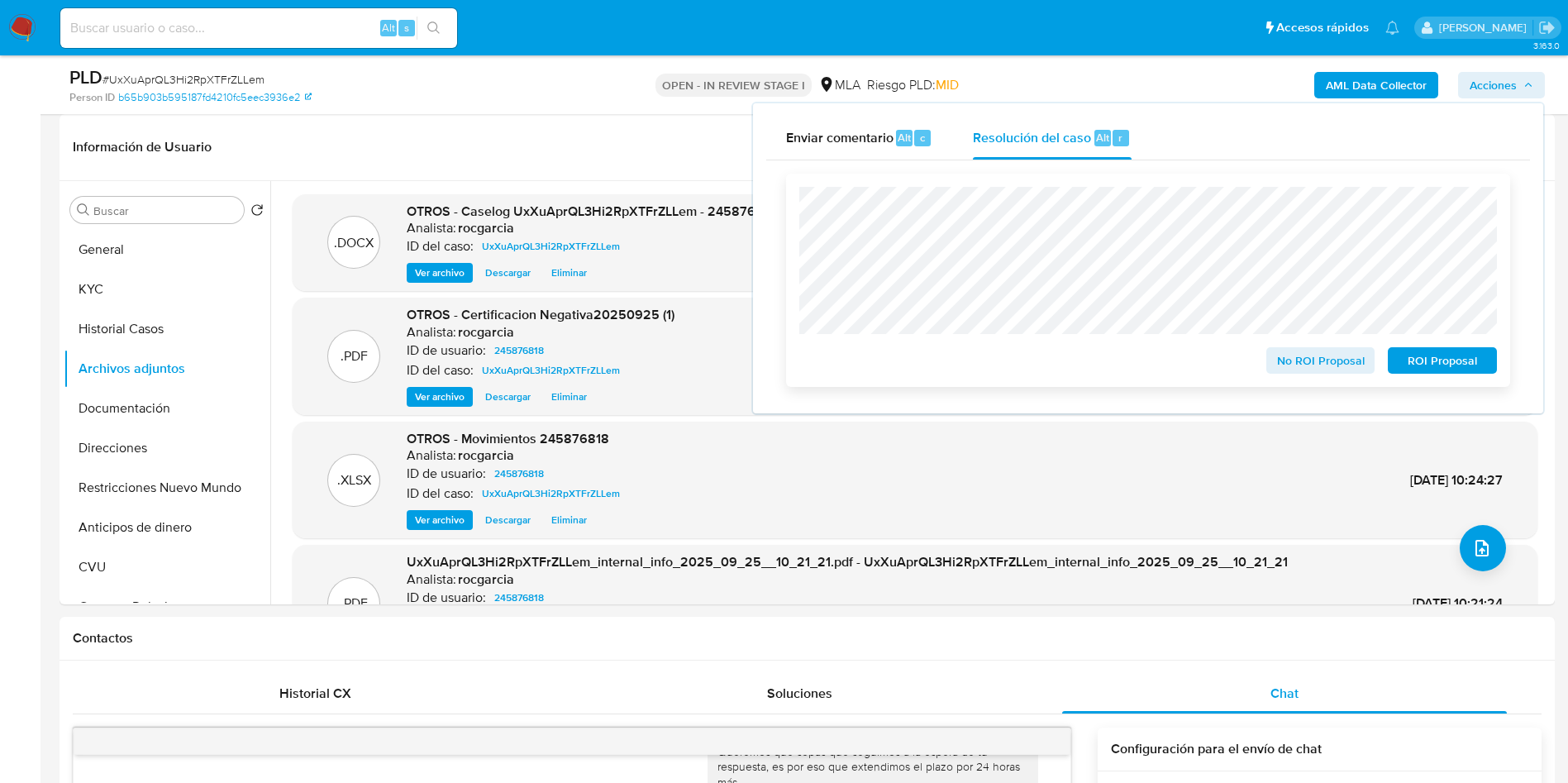
click at [1299, 357] on span "No ROI Proposal" at bounding box center [1321, 360] width 86 height 23
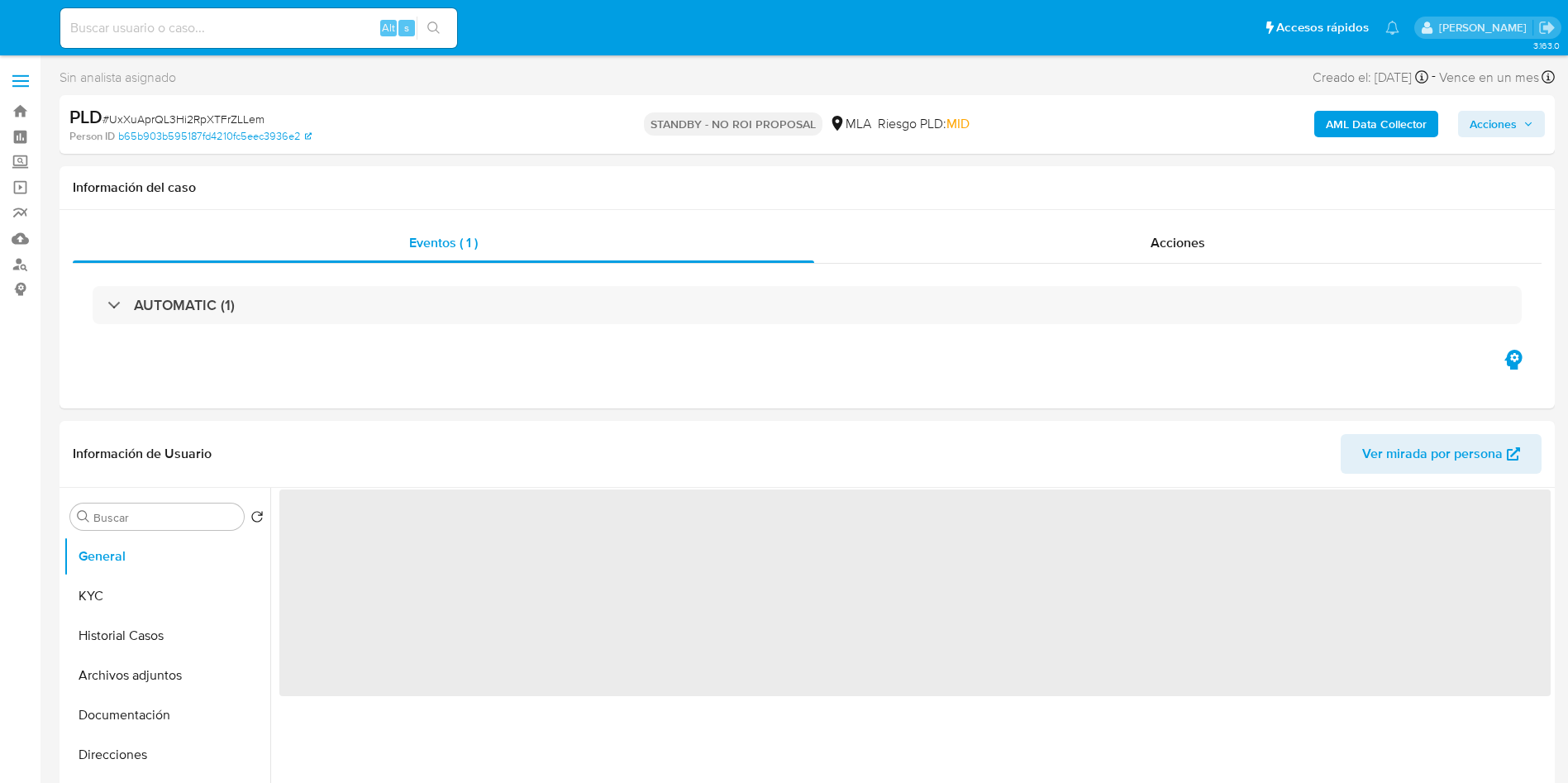
select select "10"
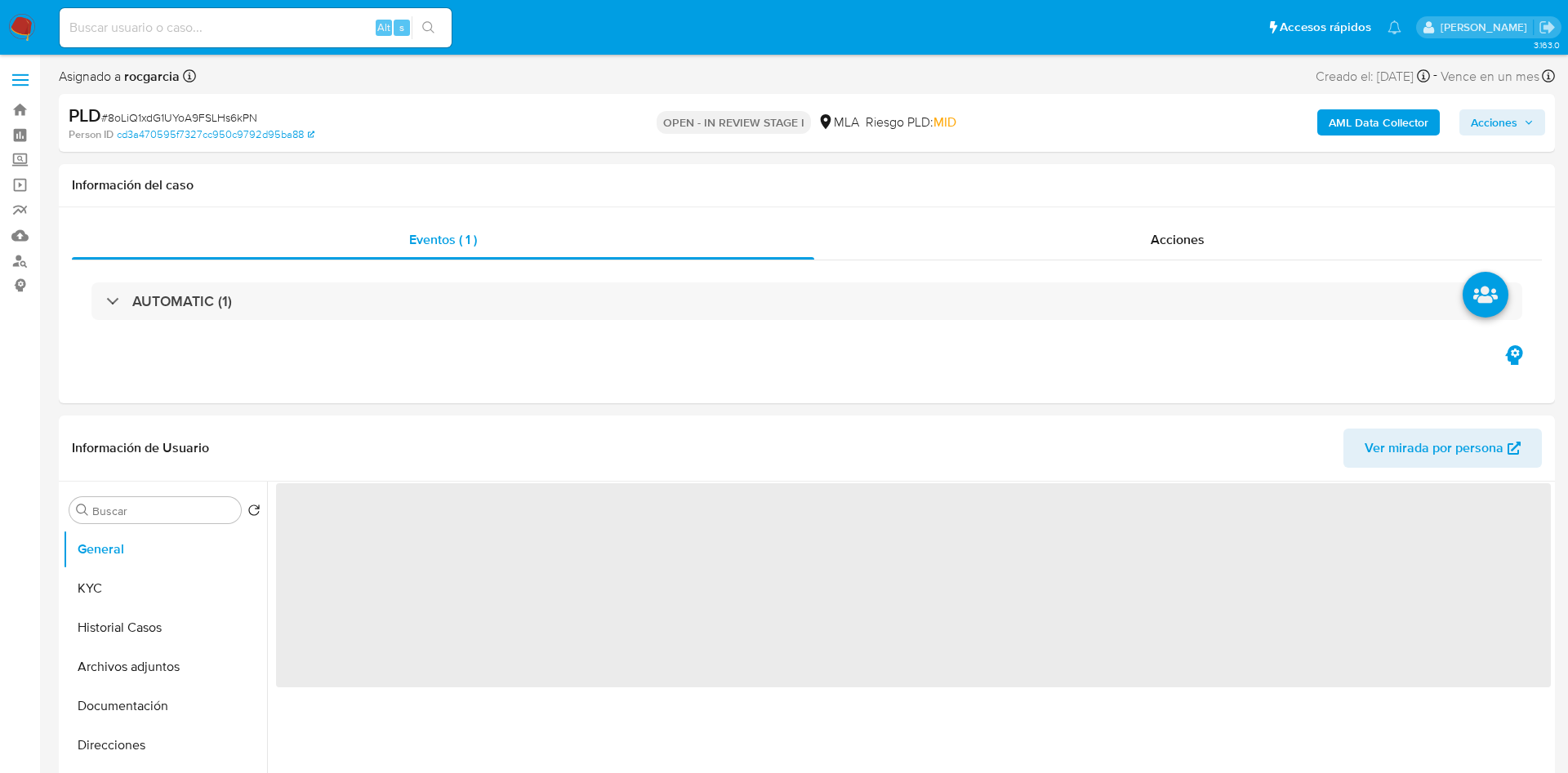
select select "10"
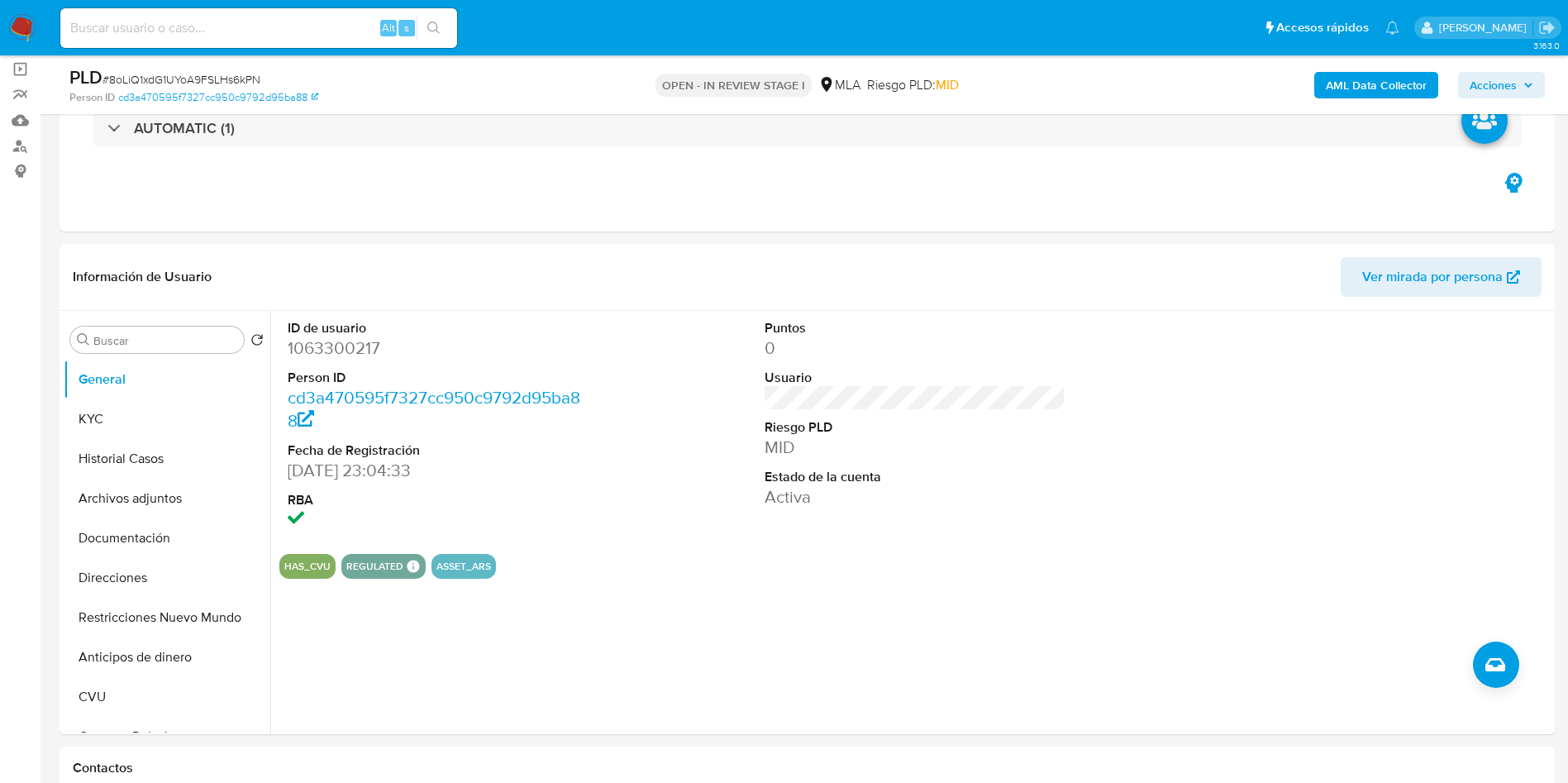
scroll to position [249, 0]
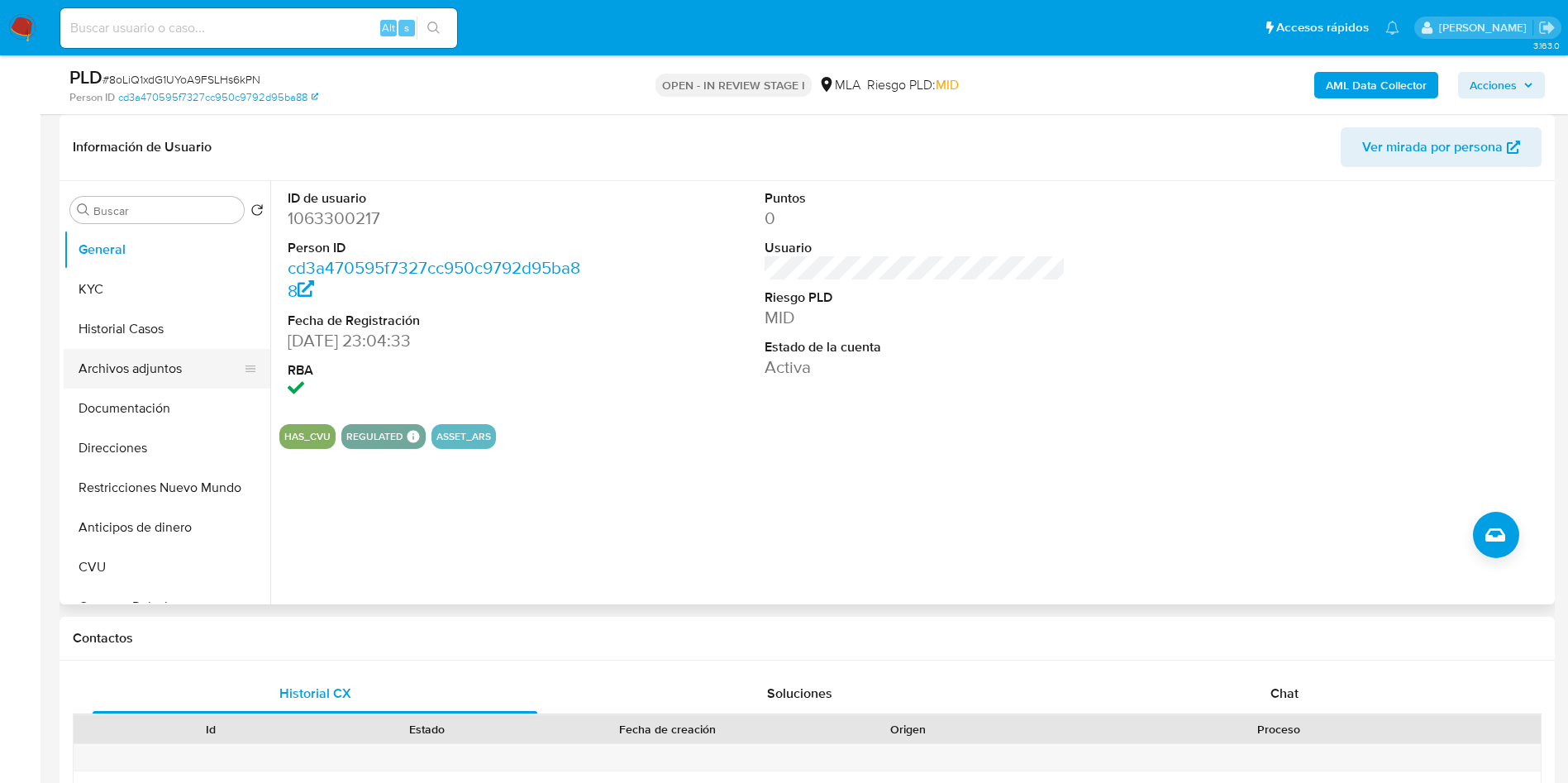
click at [90, 371] on button "Archivos adjuntos" at bounding box center [161, 369] width 193 height 39
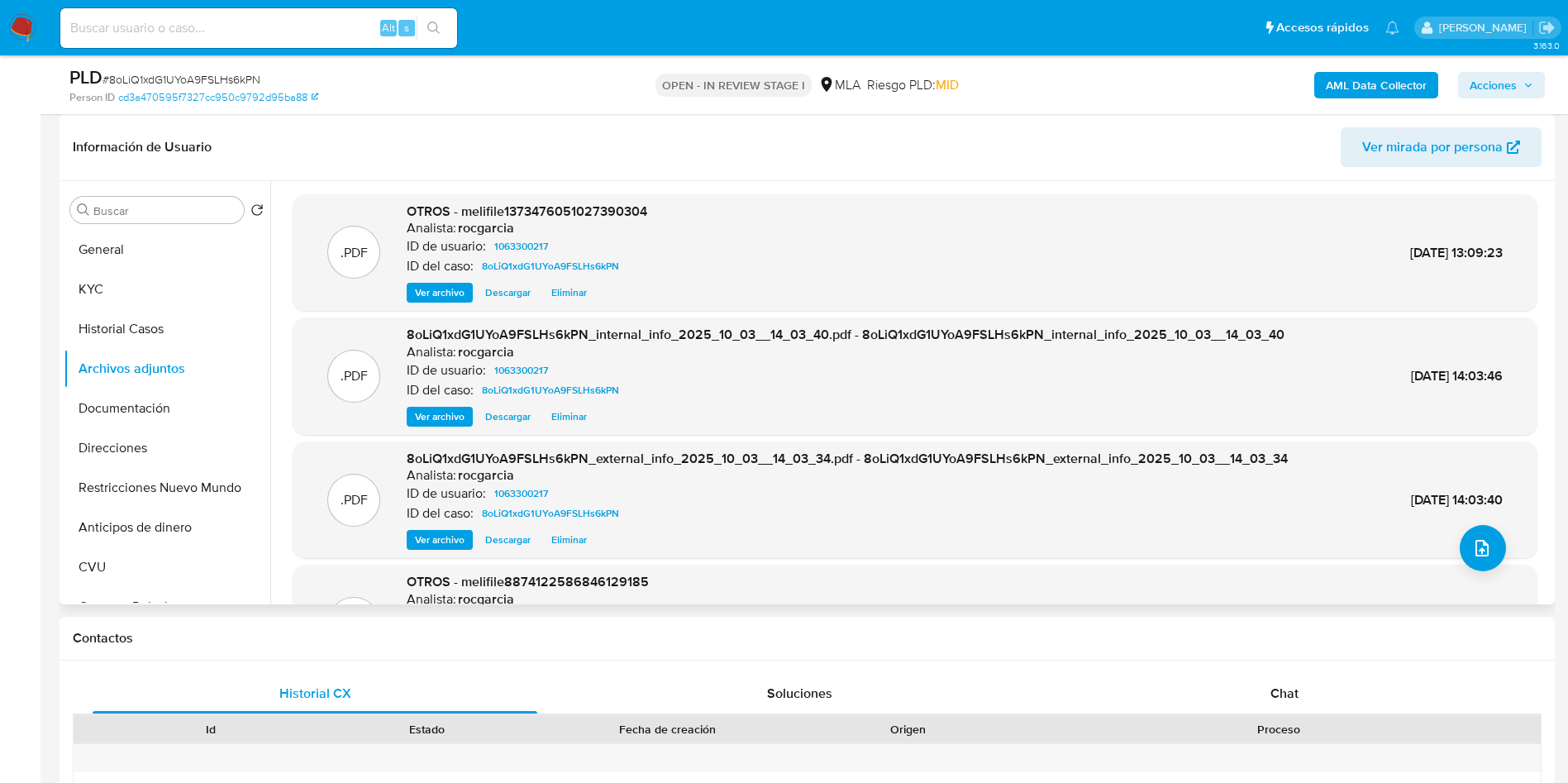
click at [428, 288] on span "Ver archivo" at bounding box center [440, 293] width 49 height 17
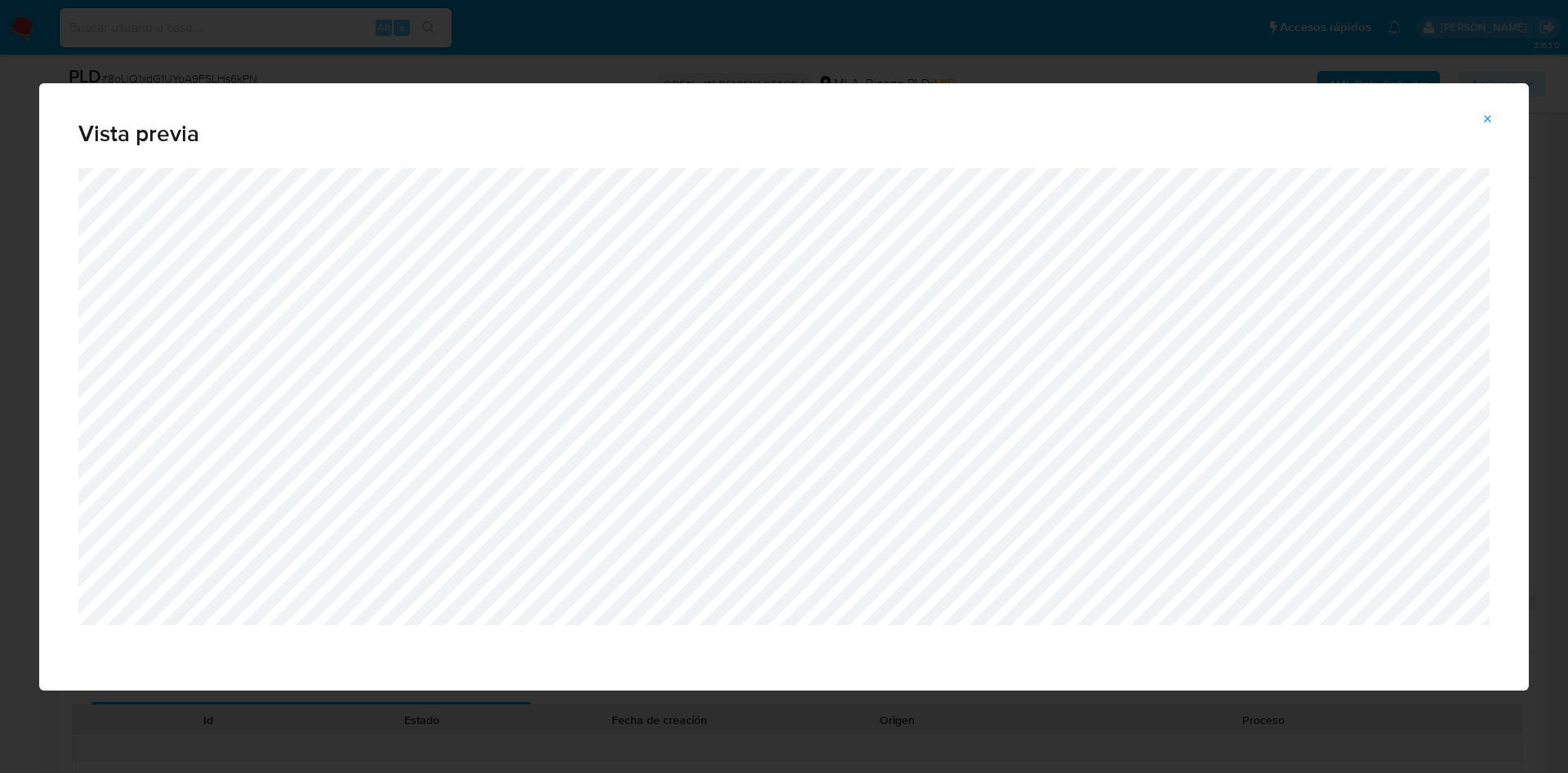
click at [1483, 115] on icon "Attachment preview" at bounding box center [1487, 119] width 13 height 13
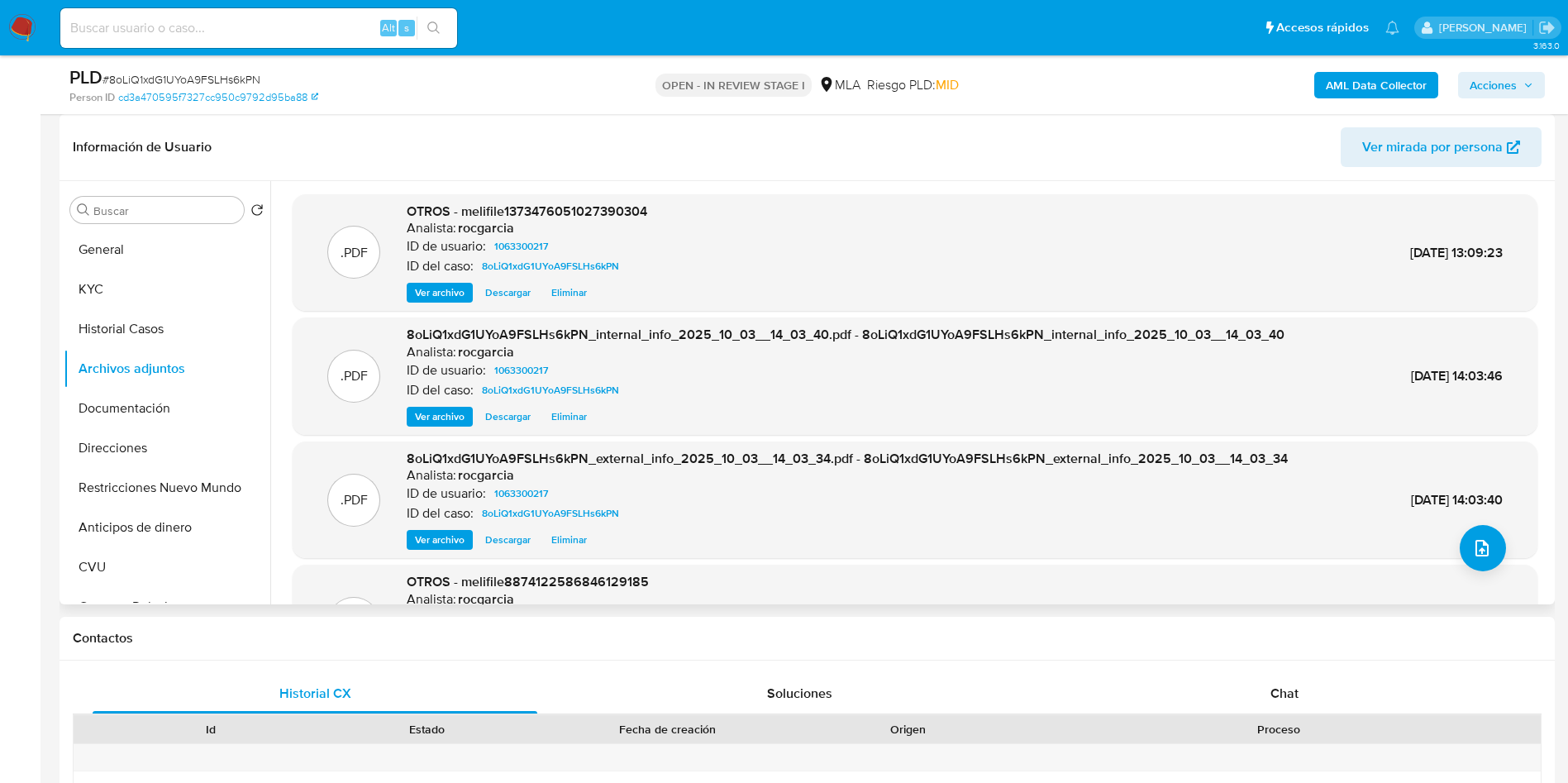
scroll to position [93, 0]
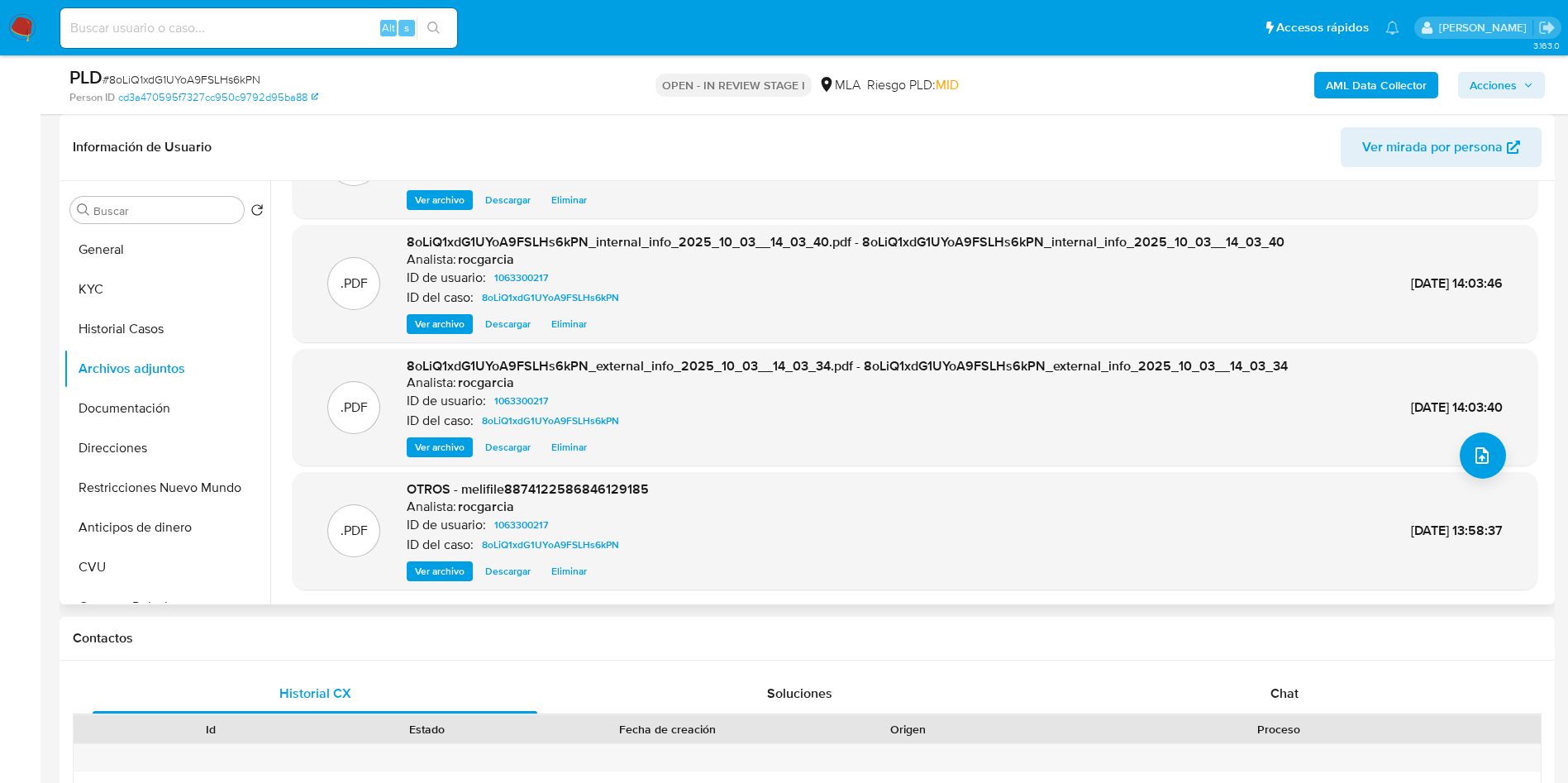
click at [431, 573] on span "Ver archivo" at bounding box center [440, 571] width 49 height 17
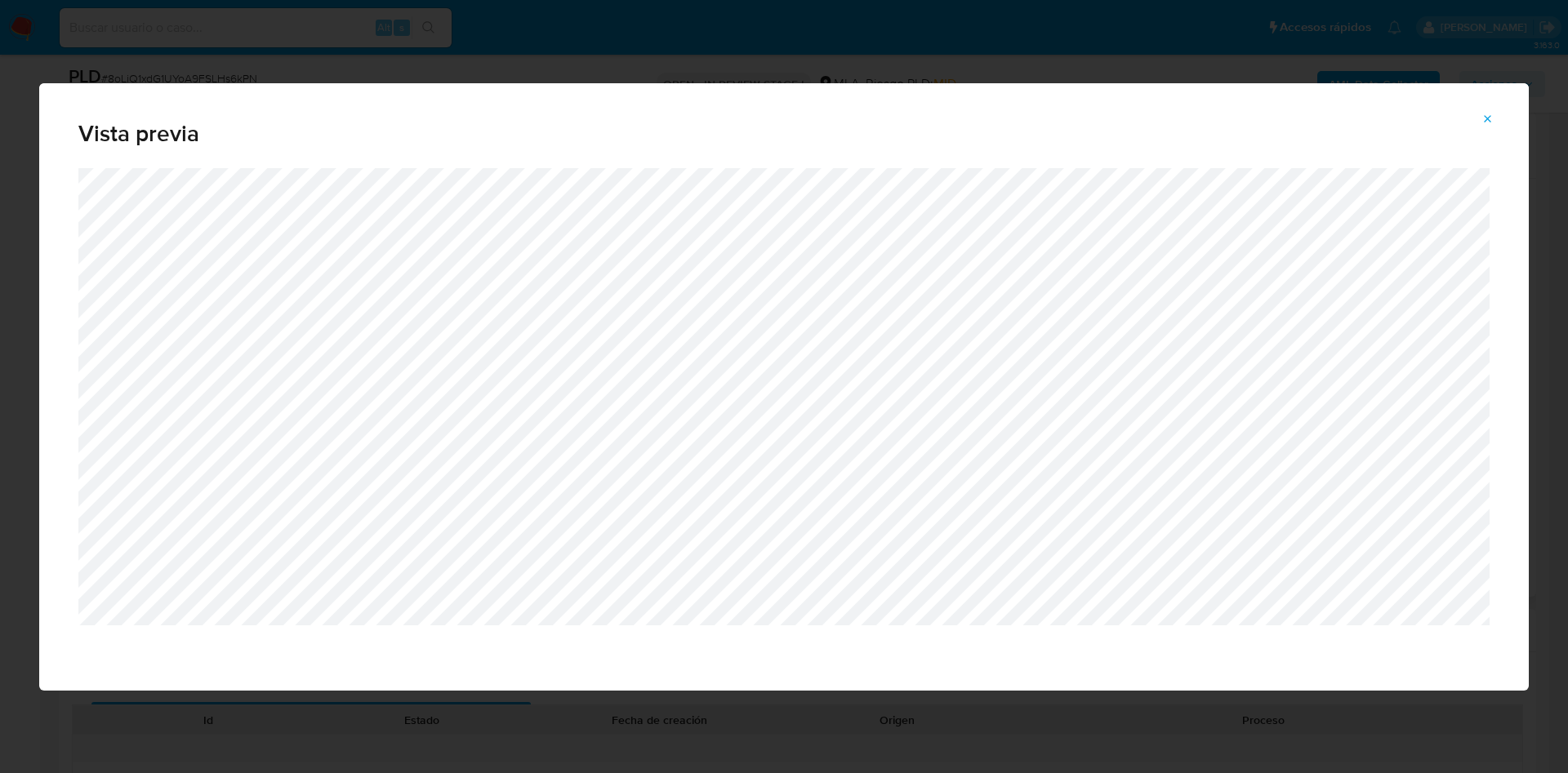
click at [1483, 119] on icon "Attachment preview" at bounding box center [1487, 119] width 13 height 13
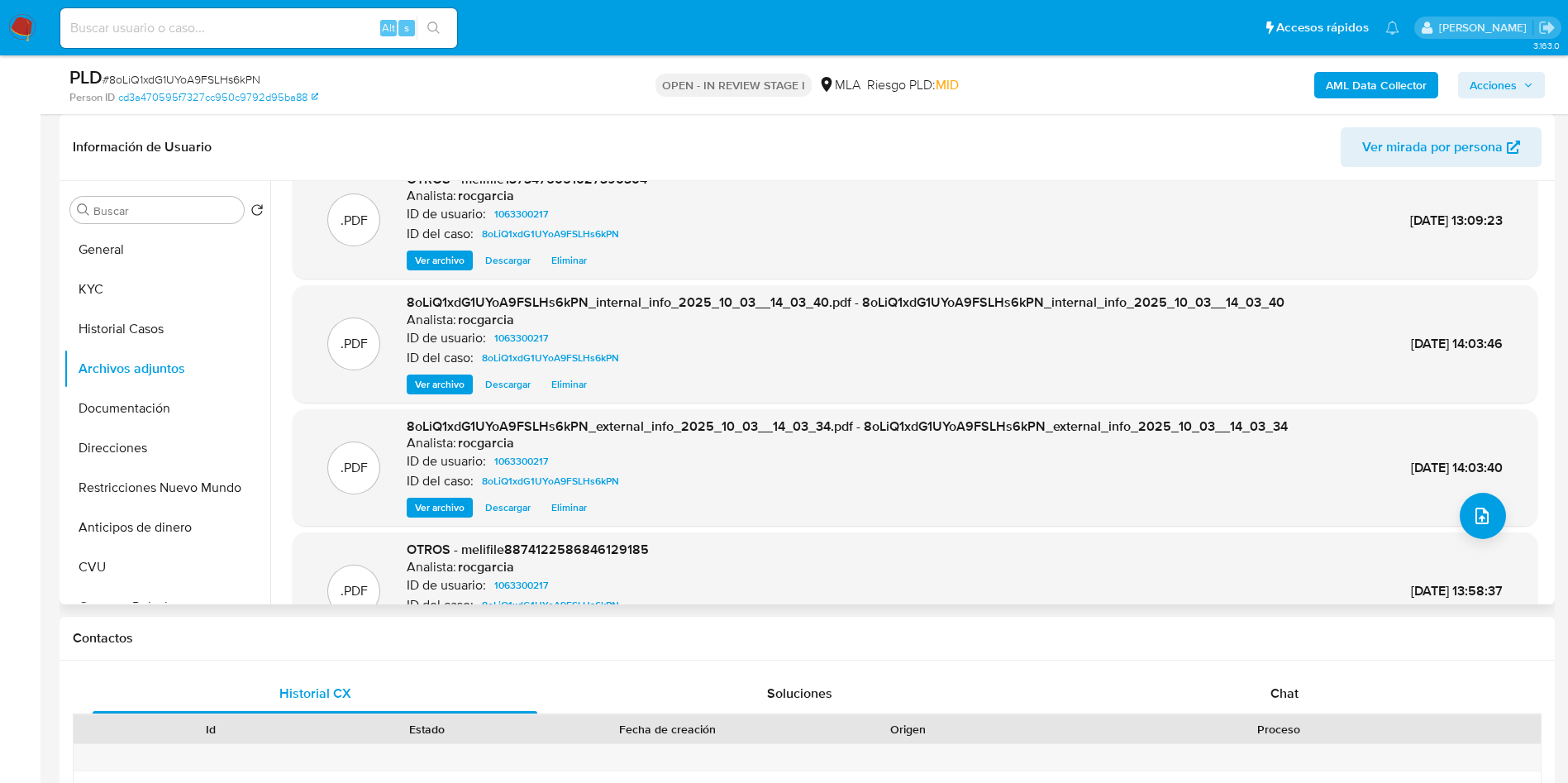
scroll to position [0, 0]
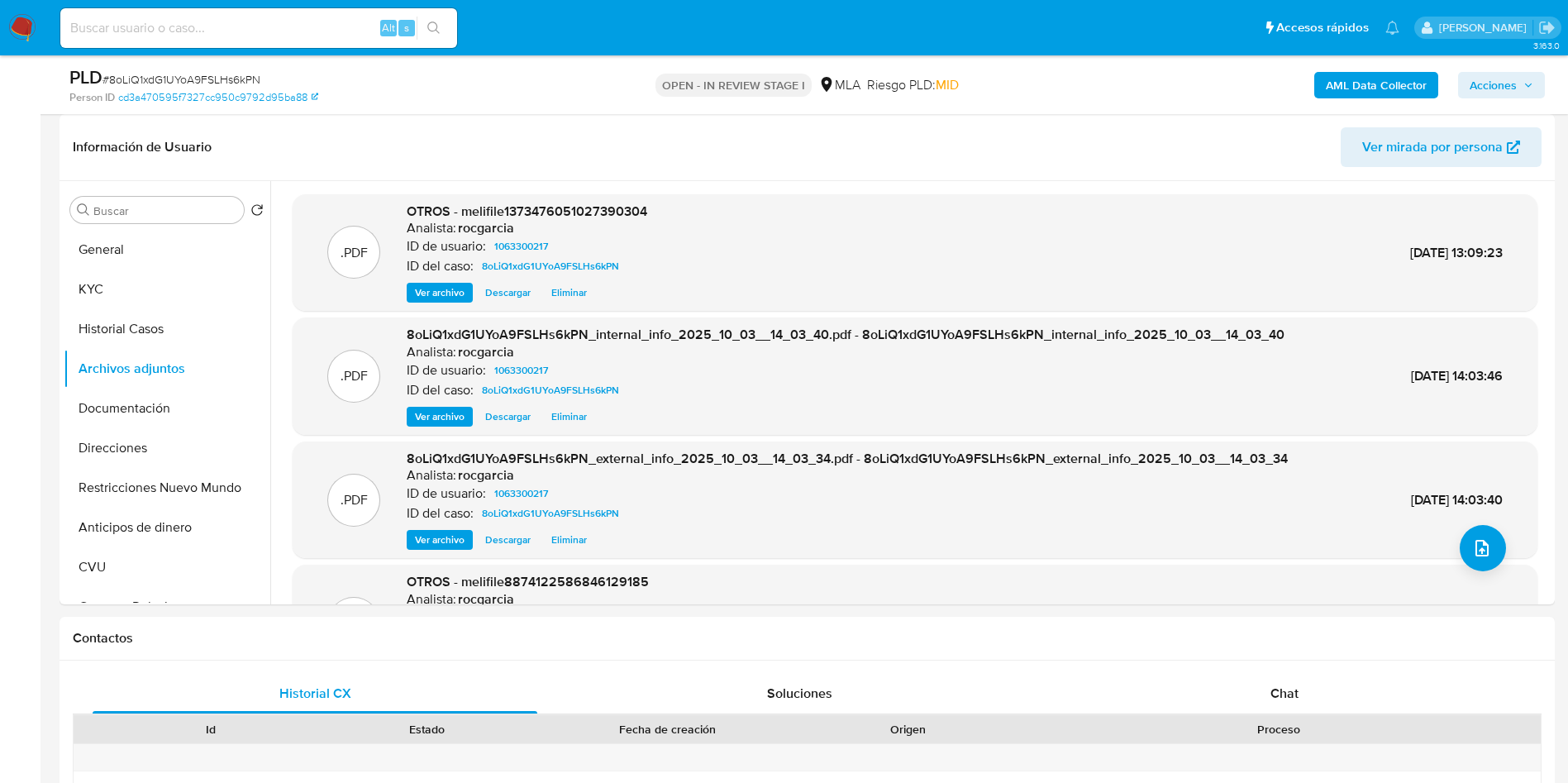
click at [434, 298] on span "Ver archivo" at bounding box center [440, 293] width 49 height 17
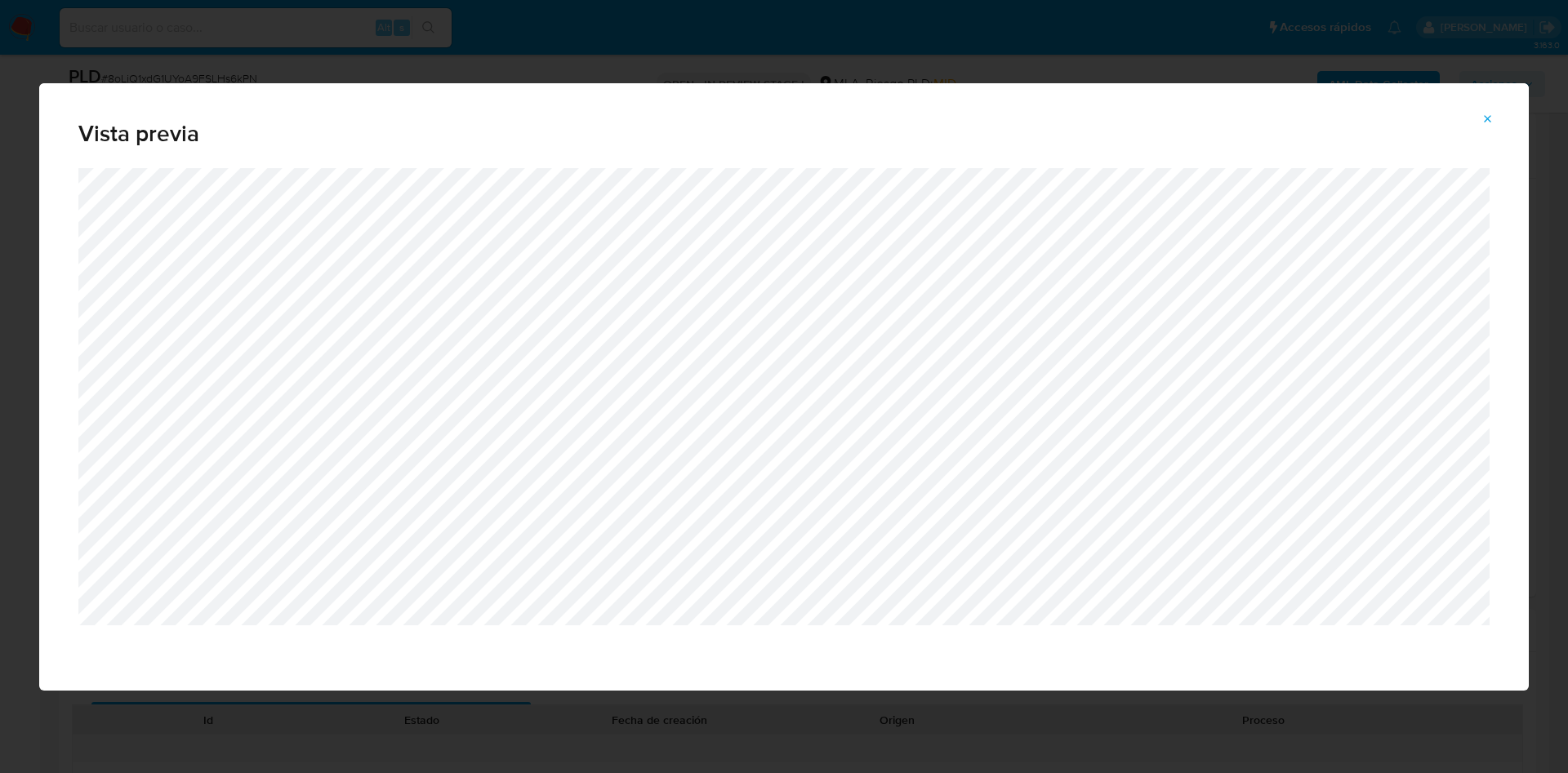
click at [1479, 114] on button "Attachment preview" at bounding box center [1487, 119] width 36 height 26
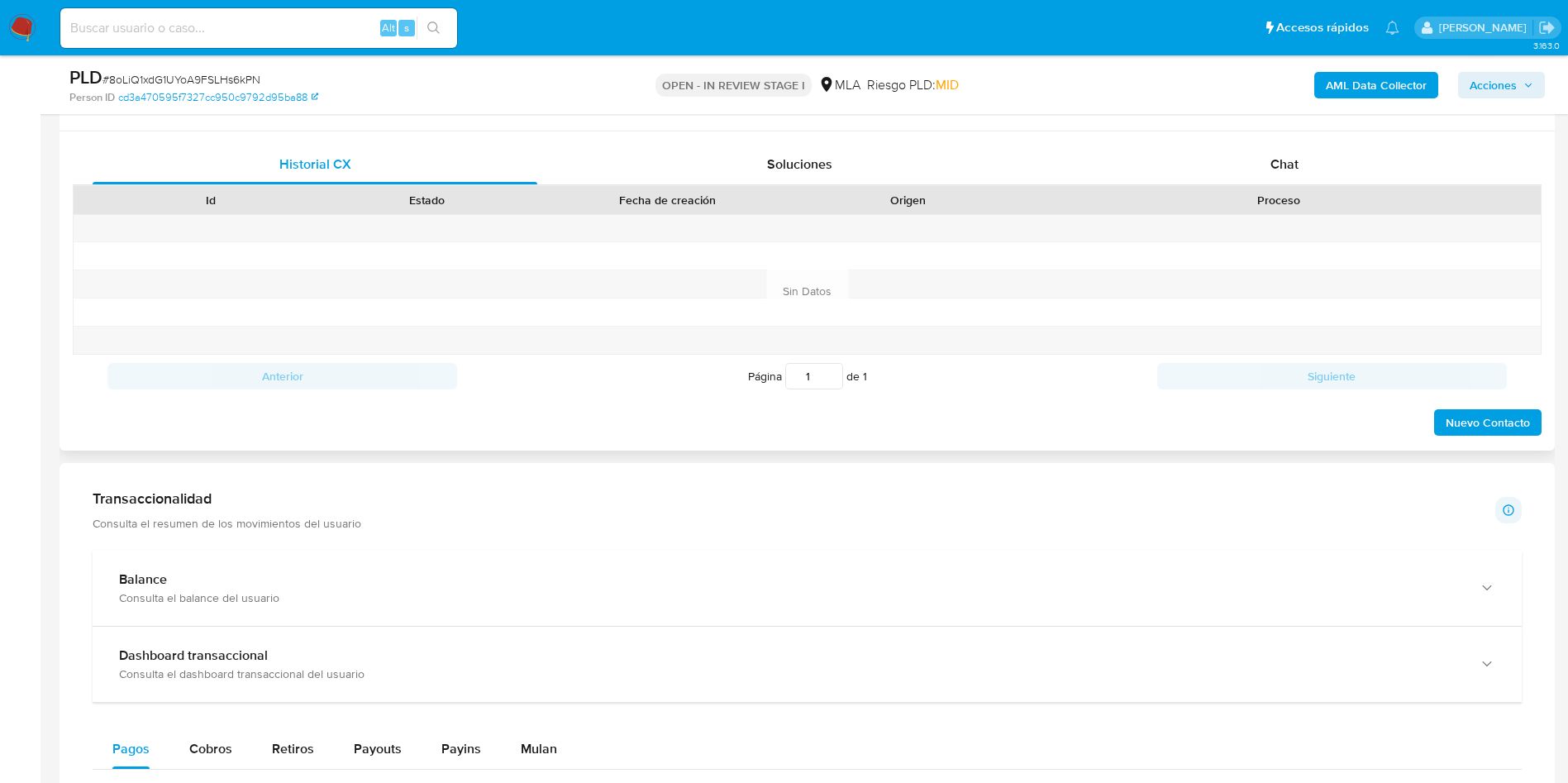
scroll to position [620, 0]
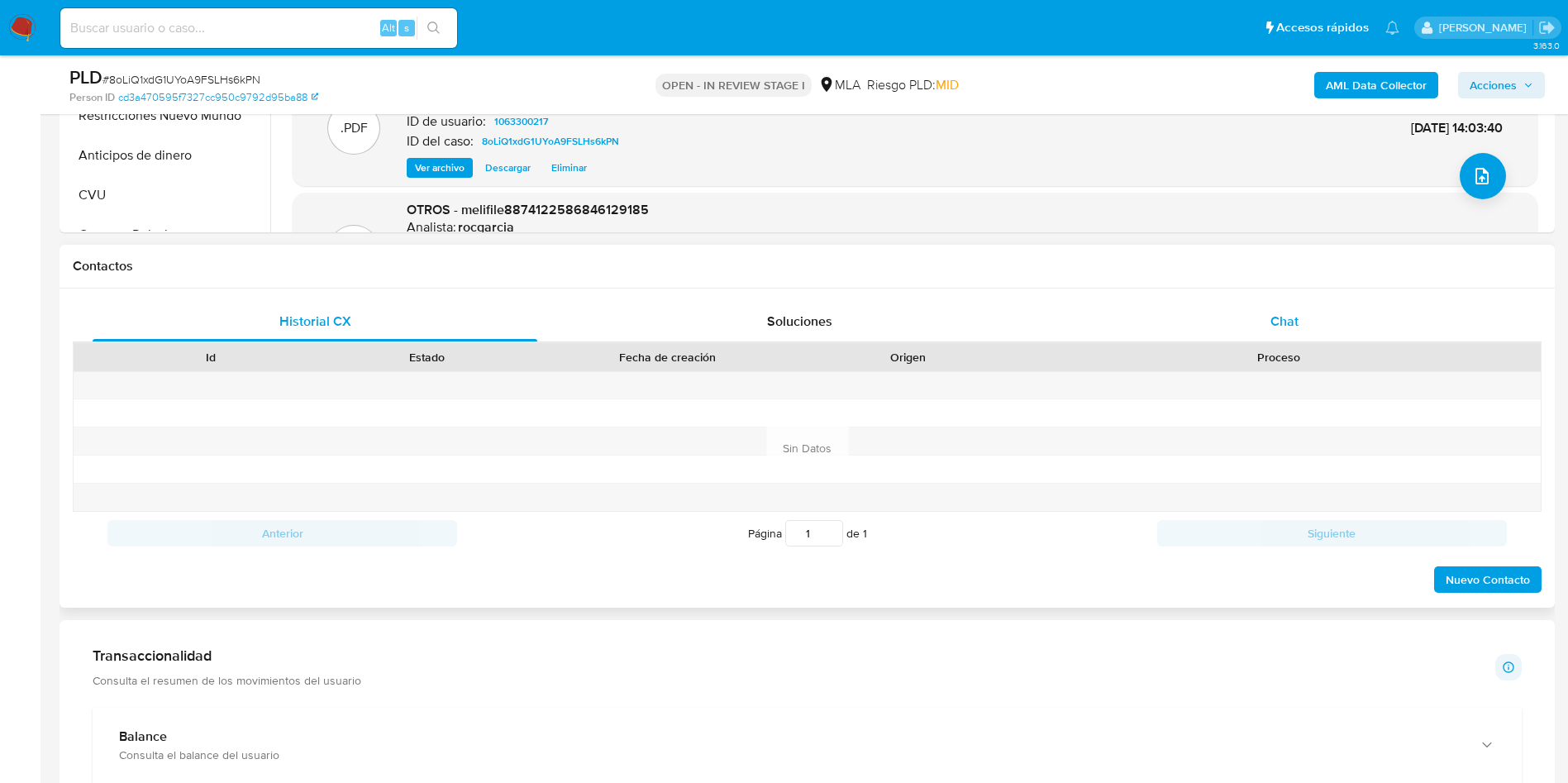
click at [1240, 311] on div "Chat" at bounding box center [1284, 321] width 444 height 39
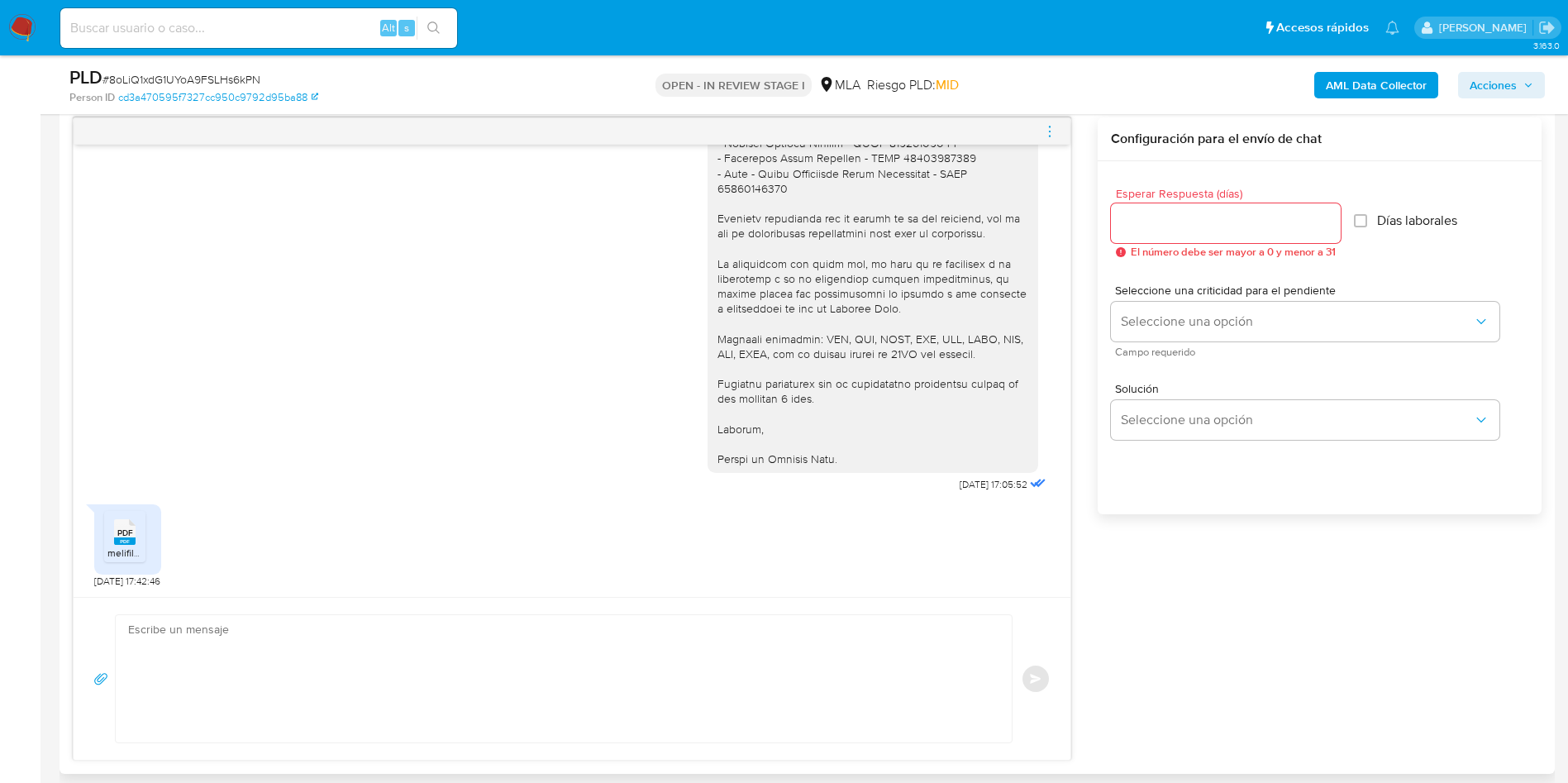
scroll to position [993, 0]
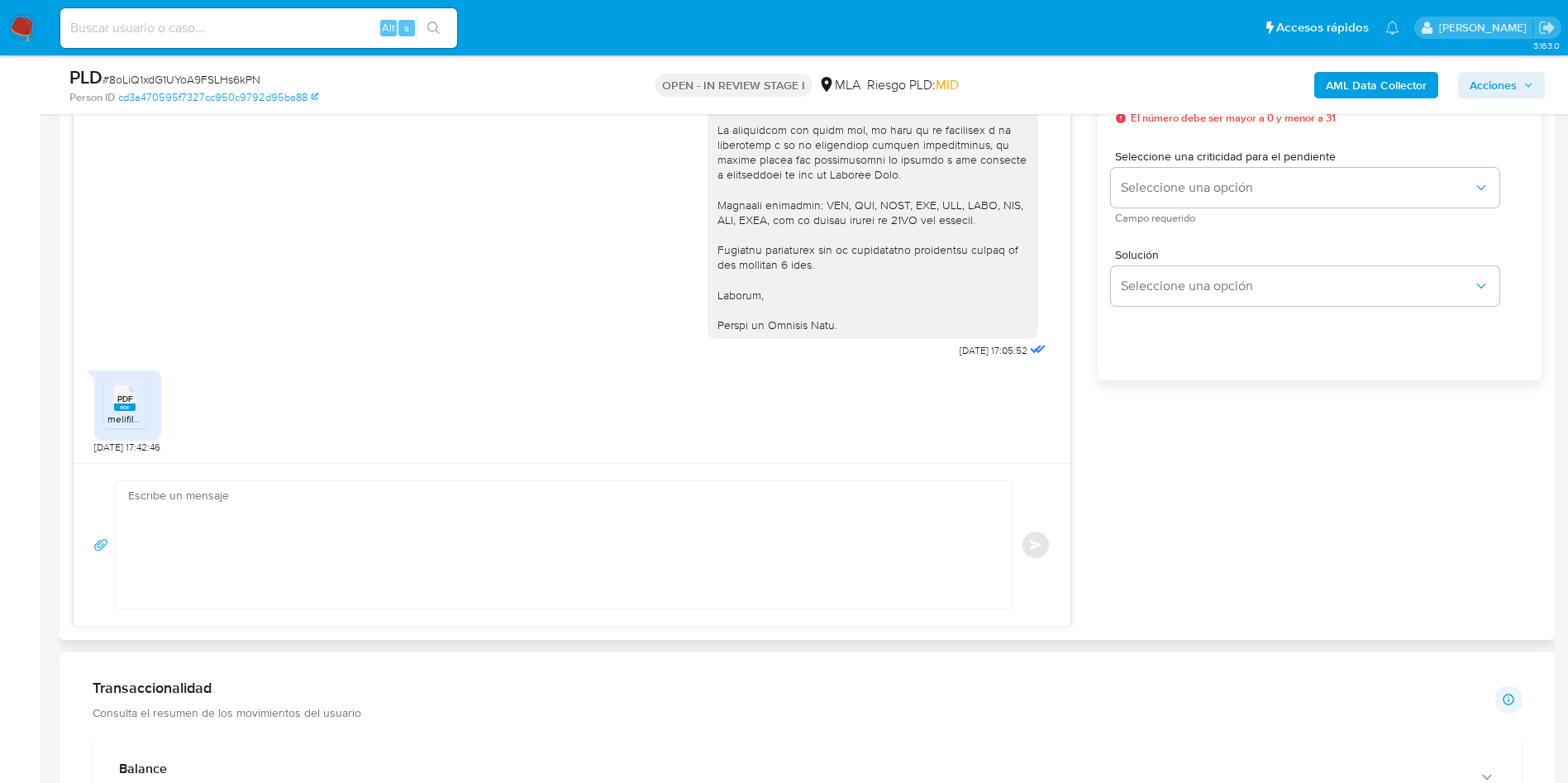
click at [456, 591] on textarea at bounding box center [560, 544] width 863 height 127
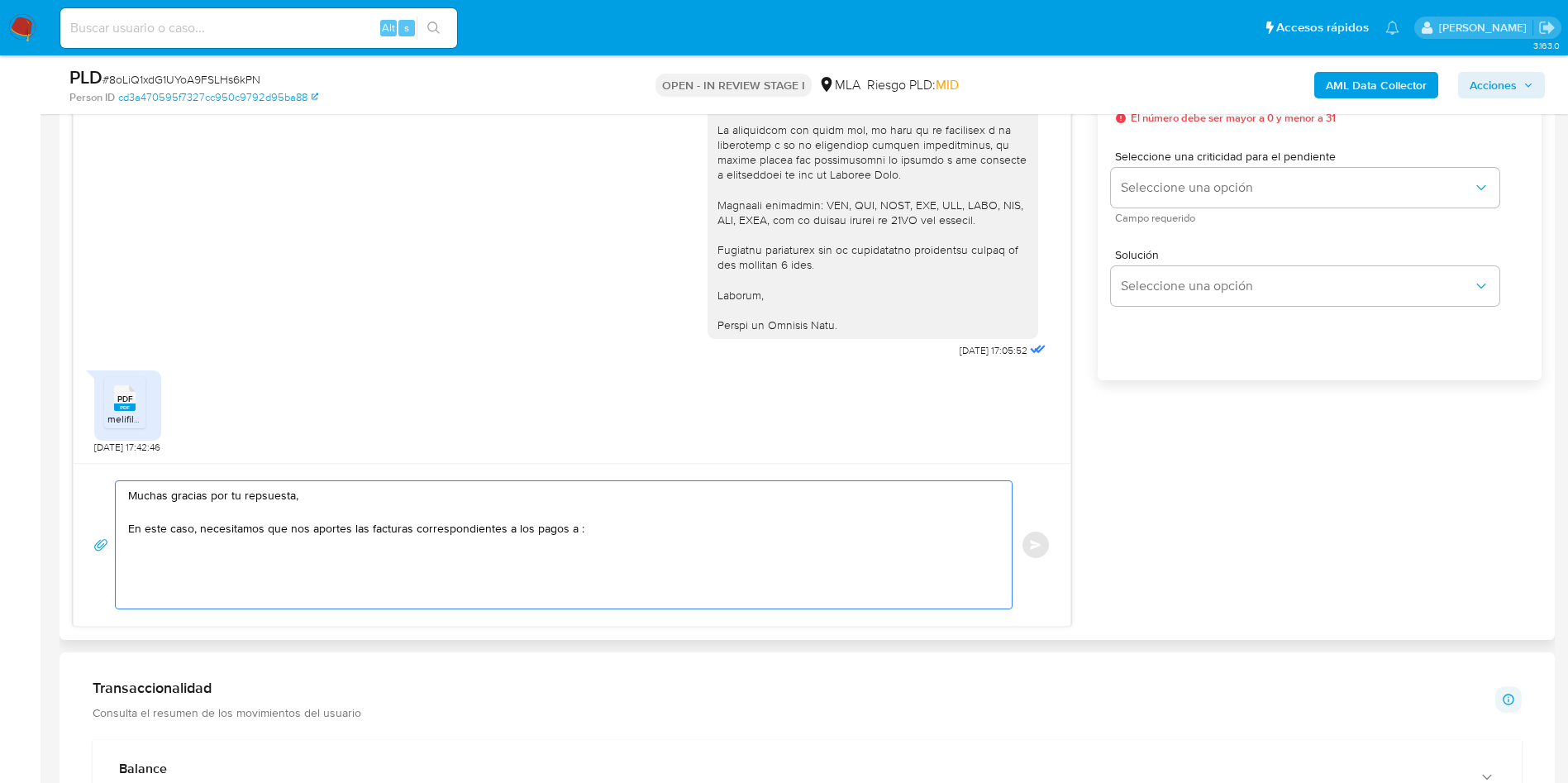
paste textarea "- Omar Abel Zehnder - CUIT 20325025221 (ACTIVIDAD: EMPLEADO DE MINISTERIO DE CO…"
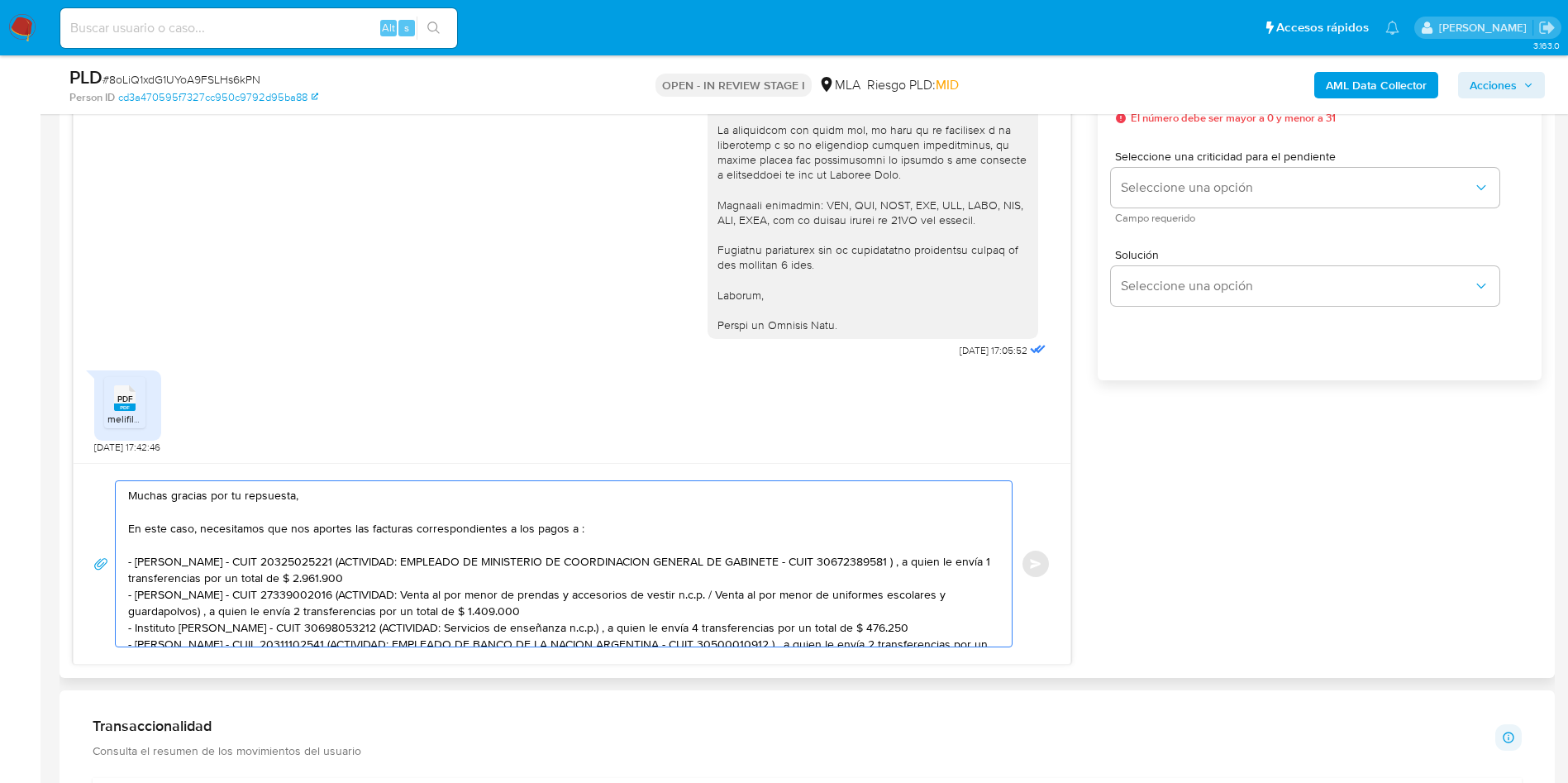
scroll to position [55, 0]
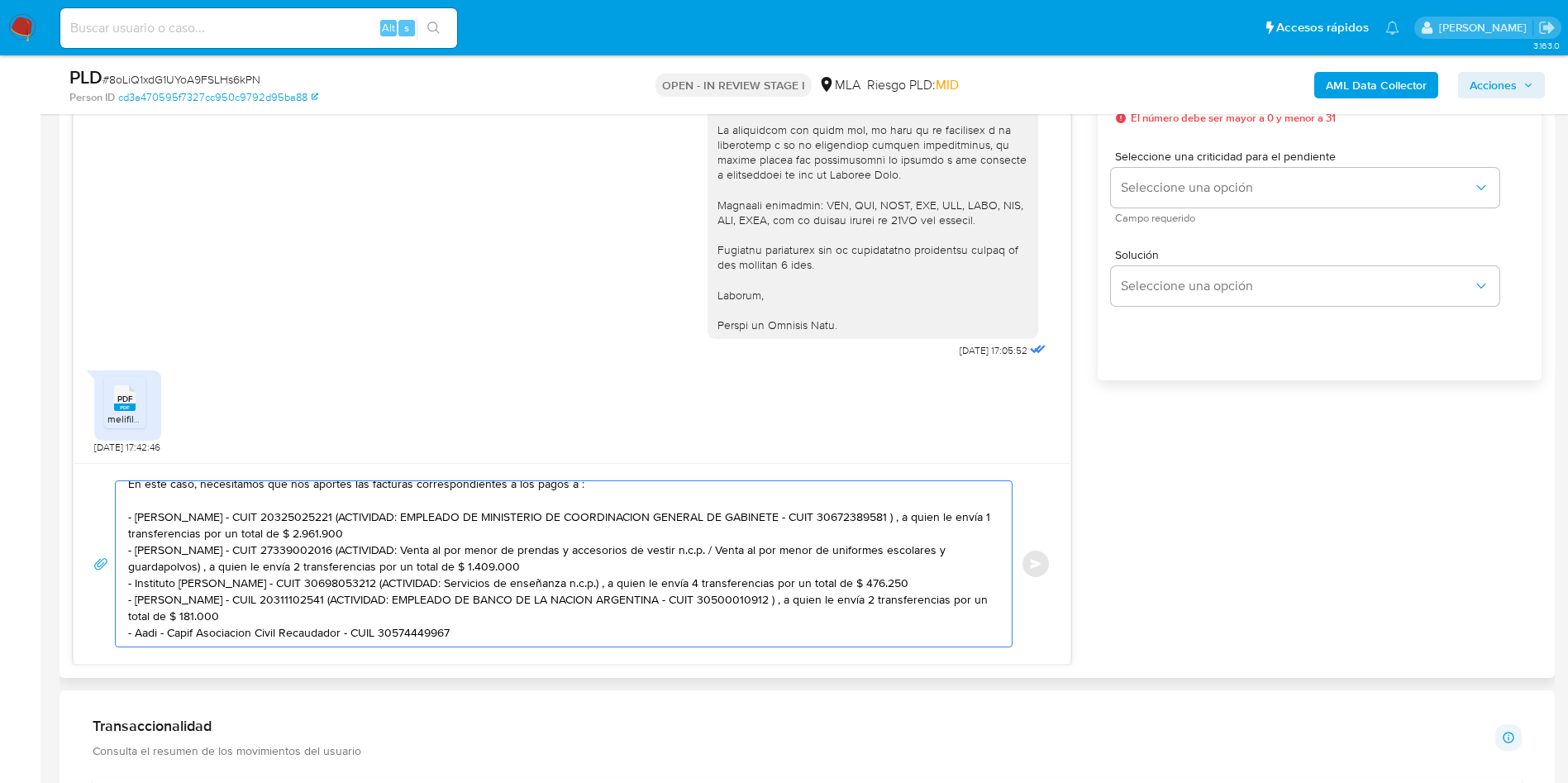
drag, startPoint x: 345, startPoint y: 511, endPoint x: 377, endPoint y: 525, distance: 34.9
click at [377, 525] on textarea "Muchas gracias por tu repsuesta, En este caso, necesitamos que nos aportes las …" at bounding box center [560, 564] width 863 height 166
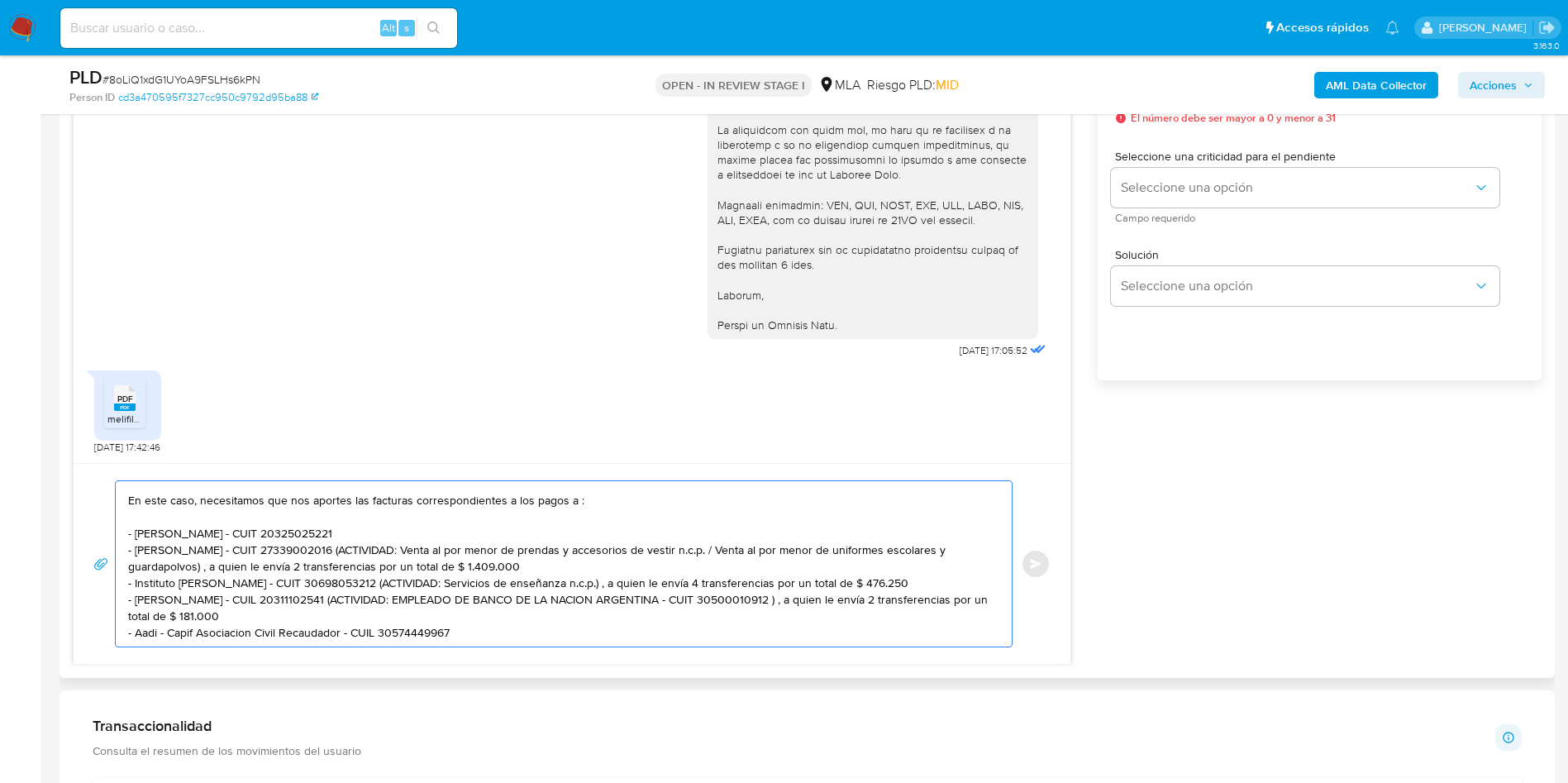
scroll to position [44, 0]
drag, startPoint x: 359, startPoint y: 535, endPoint x: 521, endPoint y: 542, distance: 162.2
click at [521, 542] on textarea "Muchas gracias por tu repsuesta, En este caso, necesitamos que nos aportes las …" at bounding box center [560, 564] width 863 height 166
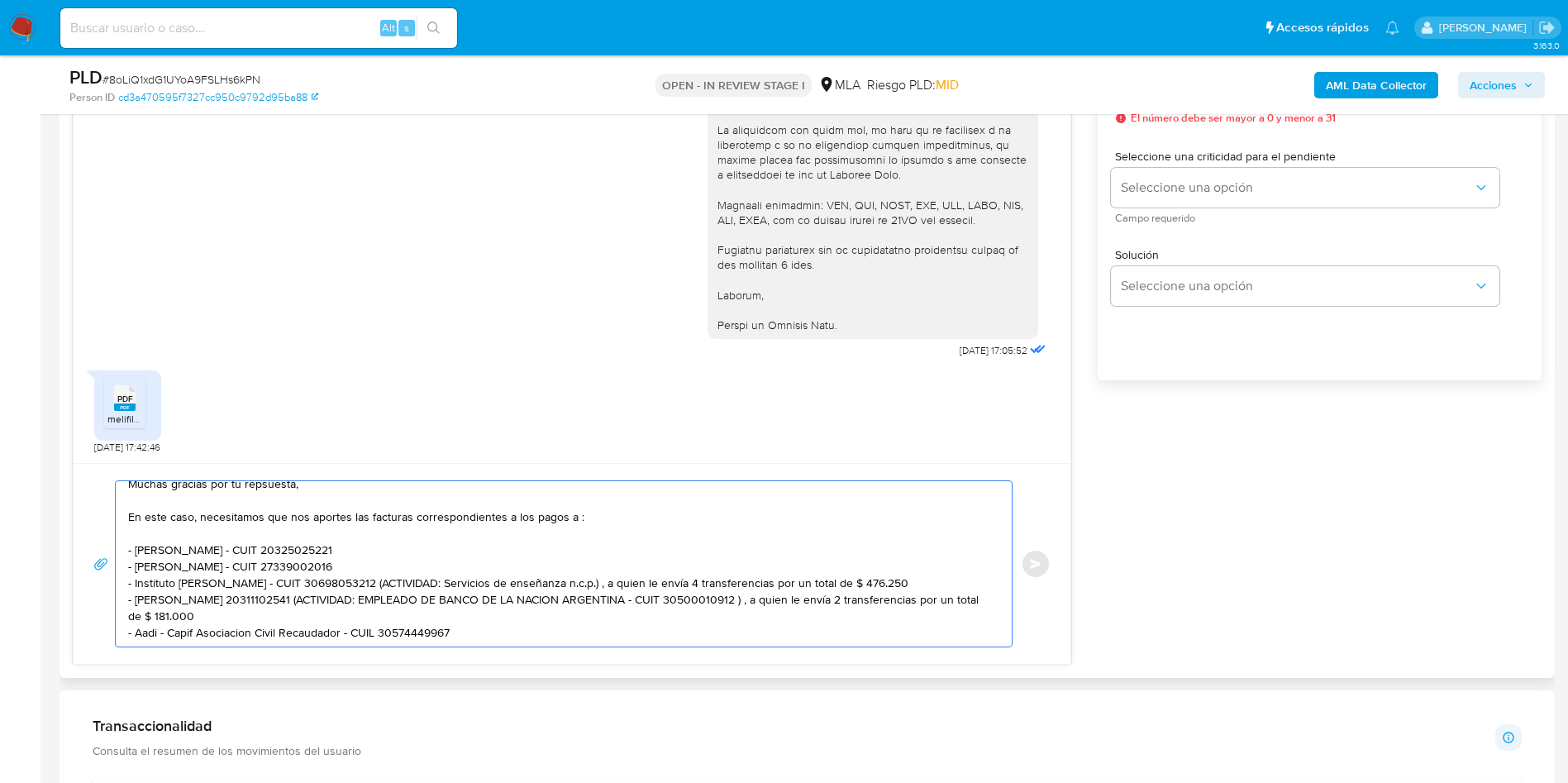
scroll to position [29, 0]
click at [303, 561] on textarea "Muchas gracias por tu repsuesta, En este caso, necesitamos que nos aportes las …" at bounding box center [560, 564] width 863 height 166
click at [376, 564] on textarea "Muchas gracias por tu repsuesta, En este caso, necesitamos que nos aportes las …" at bounding box center [560, 564] width 863 height 166
drag, startPoint x: 128, startPoint y: 567, endPoint x: 239, endPoint y: 600, distance: 115.8
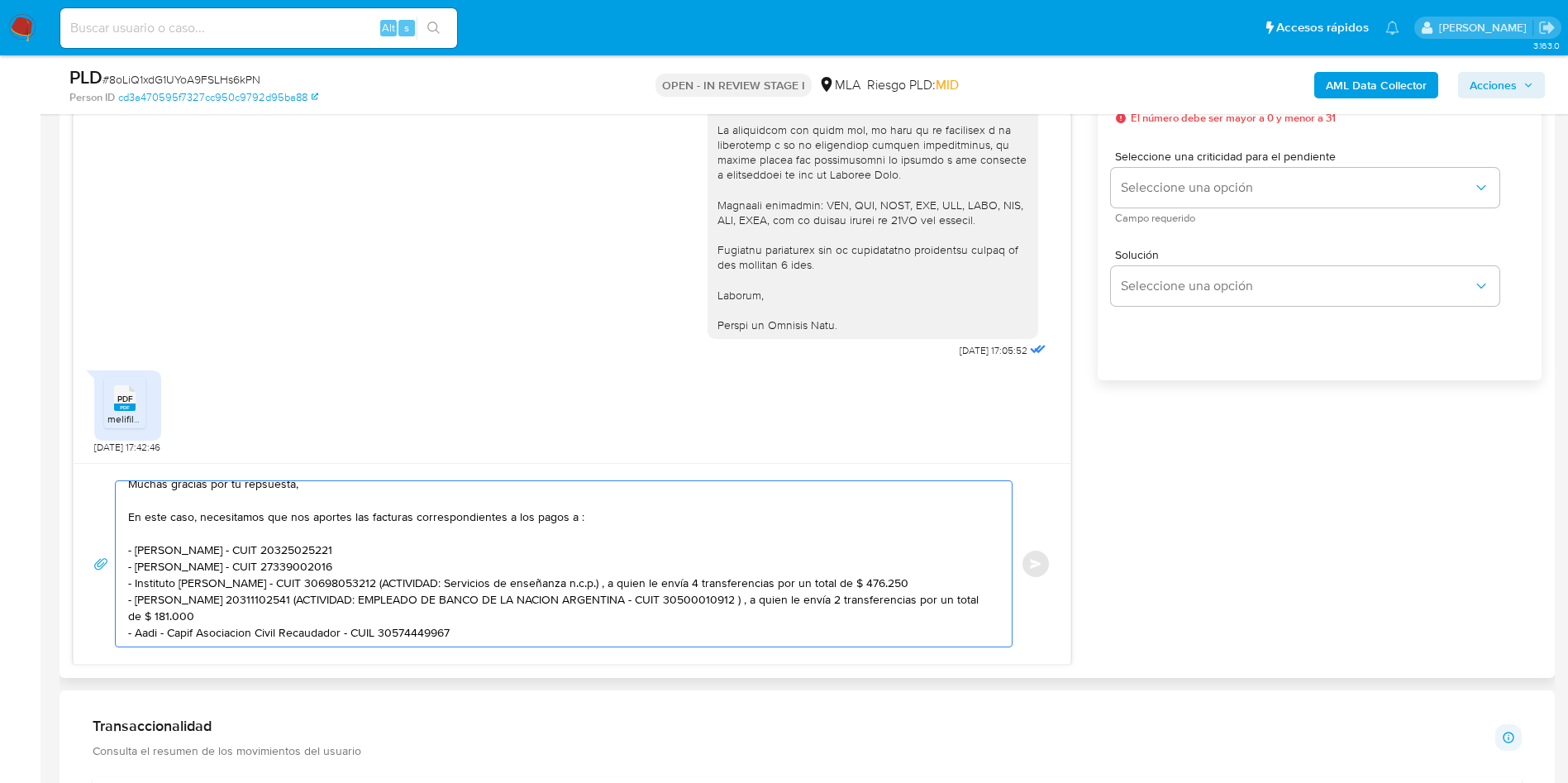
click at [239, 600] on textarea "Muchas gracias por tu repsuesta, En este caso, necesitamos que nos aportes las …" at bounding box center [560, 564] width 863 height 166
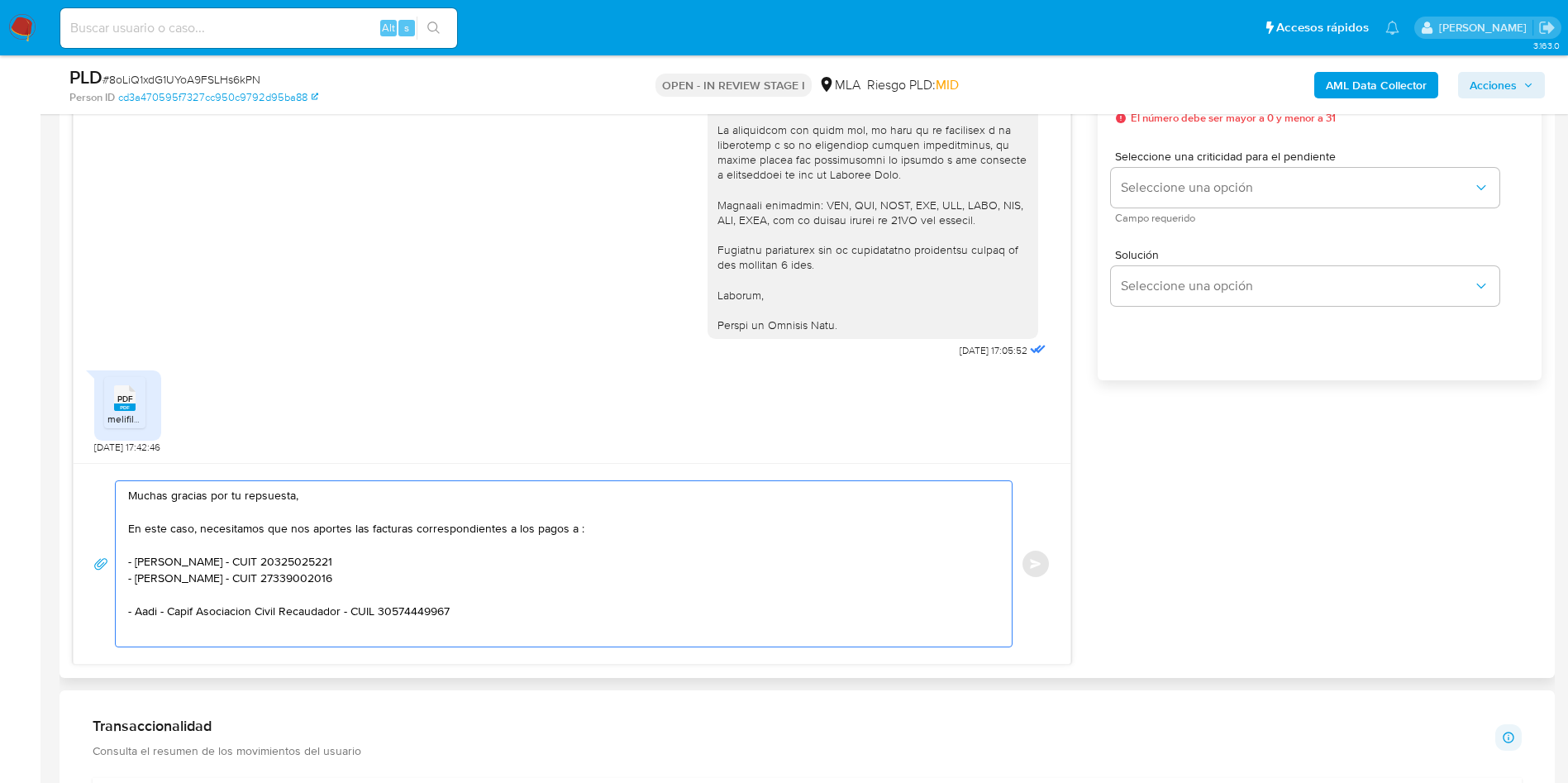
scroll to position [0, 0]
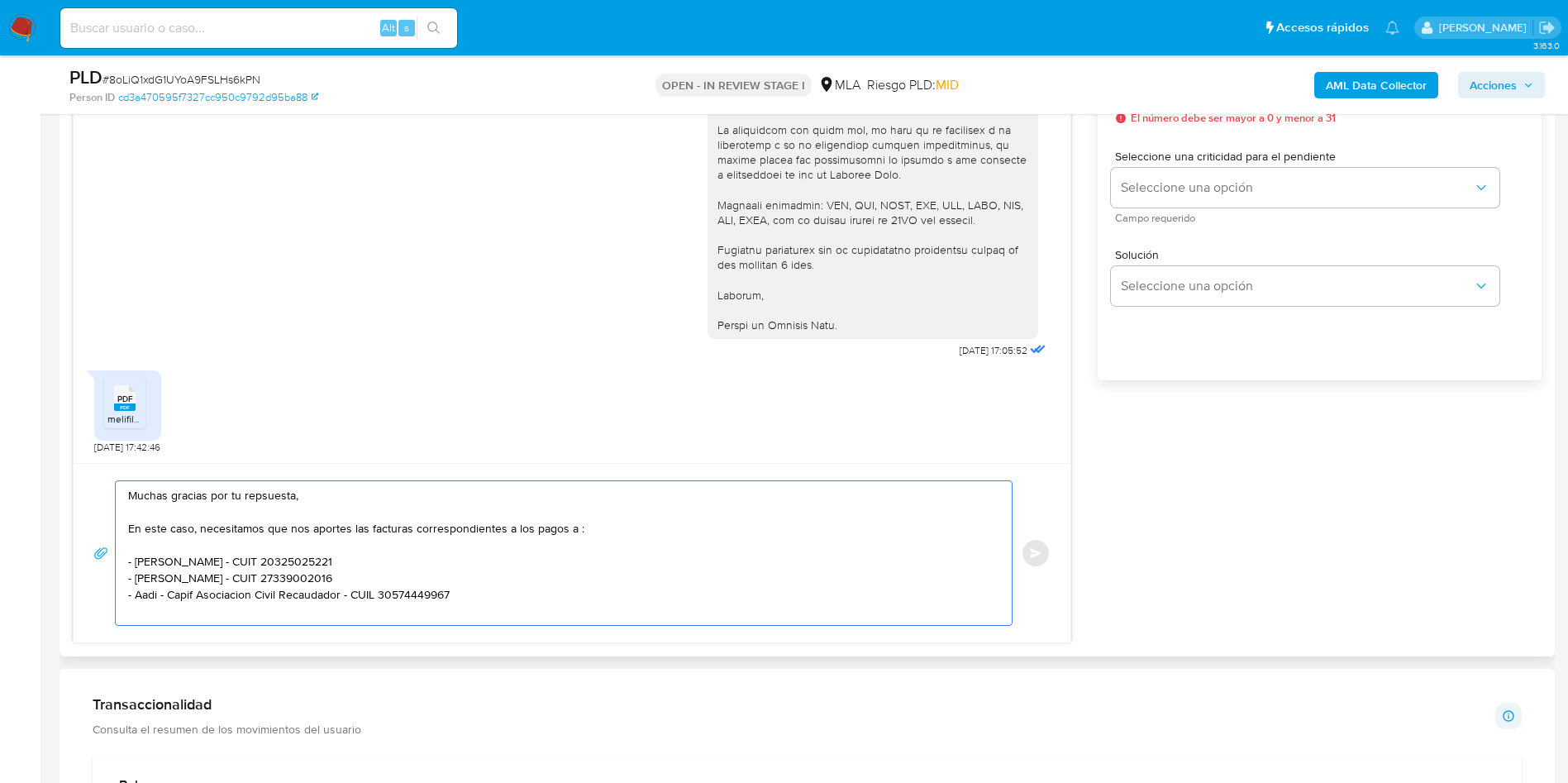
click at [259, 503] on textarea "Muchas gracias por tu repsuesta, En este caso, necesitamos que nos aportes las …" at bounding box center [560, 553] width 863 height 144
click at [0, 0] on lt-strong "sp" at bounding box center [0, 0] width 0 height 0
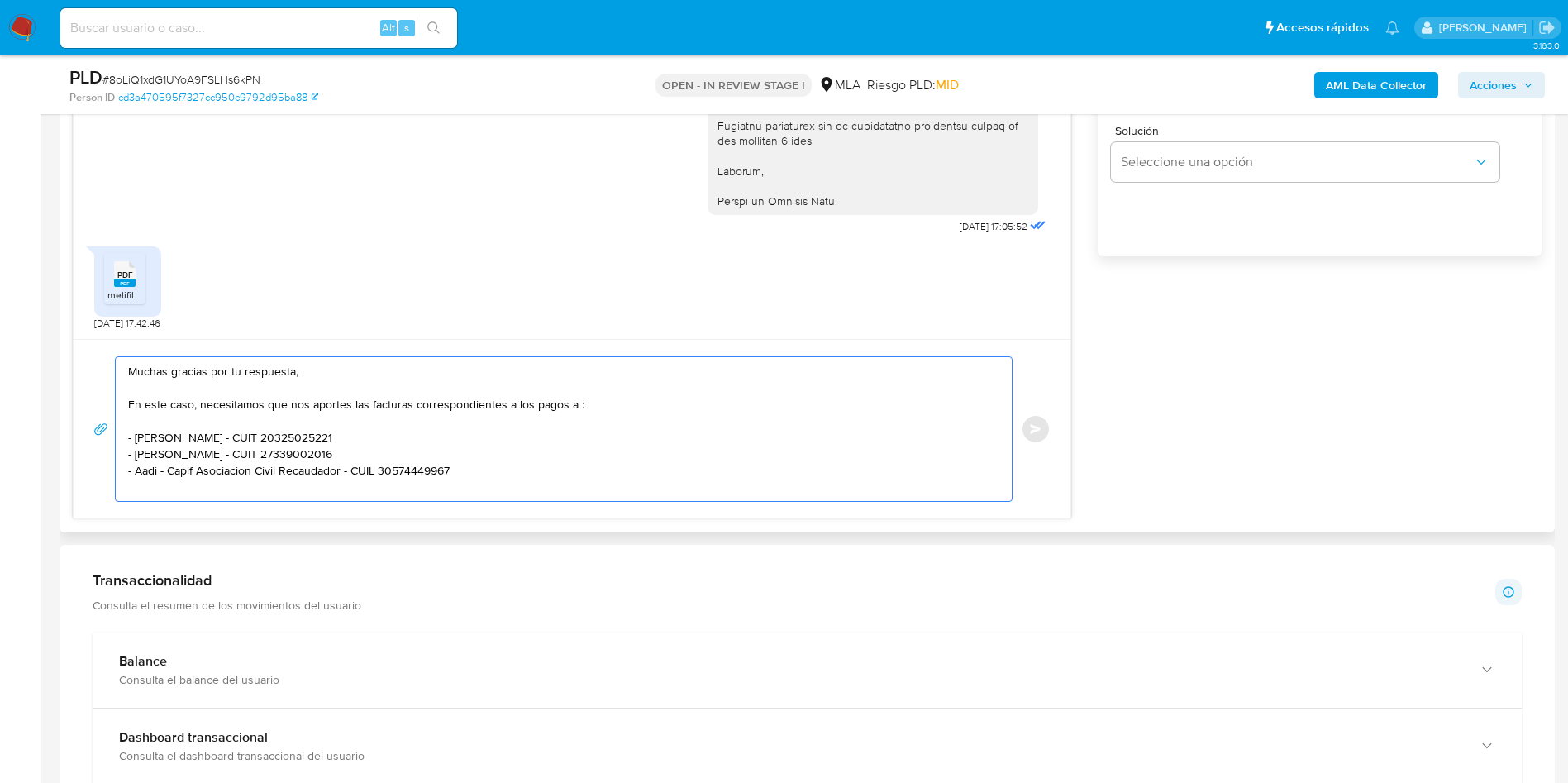
click at [496, 475] on textarea "Muchas gracias por tu respuesta, En este caso, necesitamos que nos aportes las …" at bounding box center [560, 429] width 863 height 144
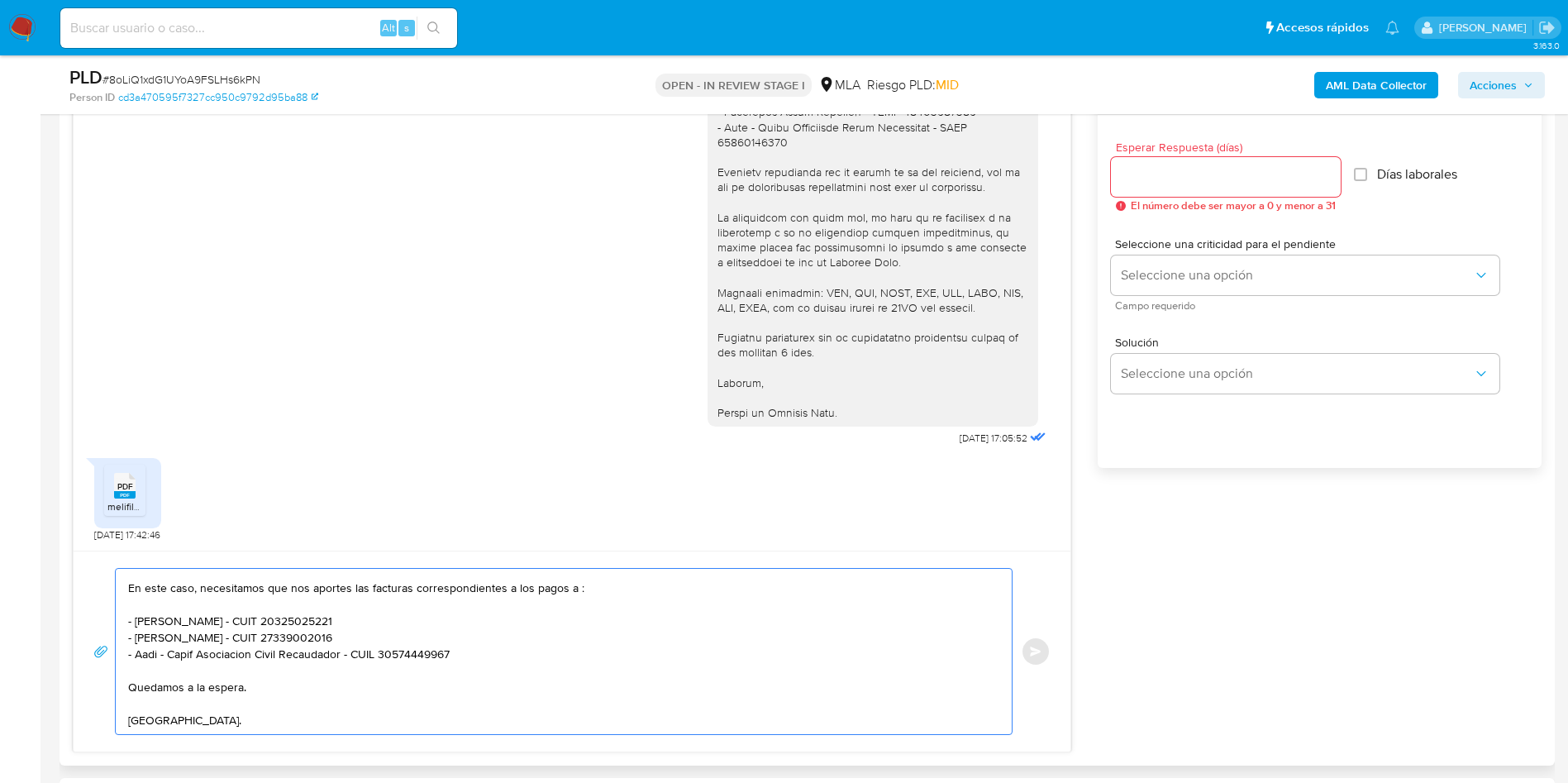
scroll to position [869, 0]
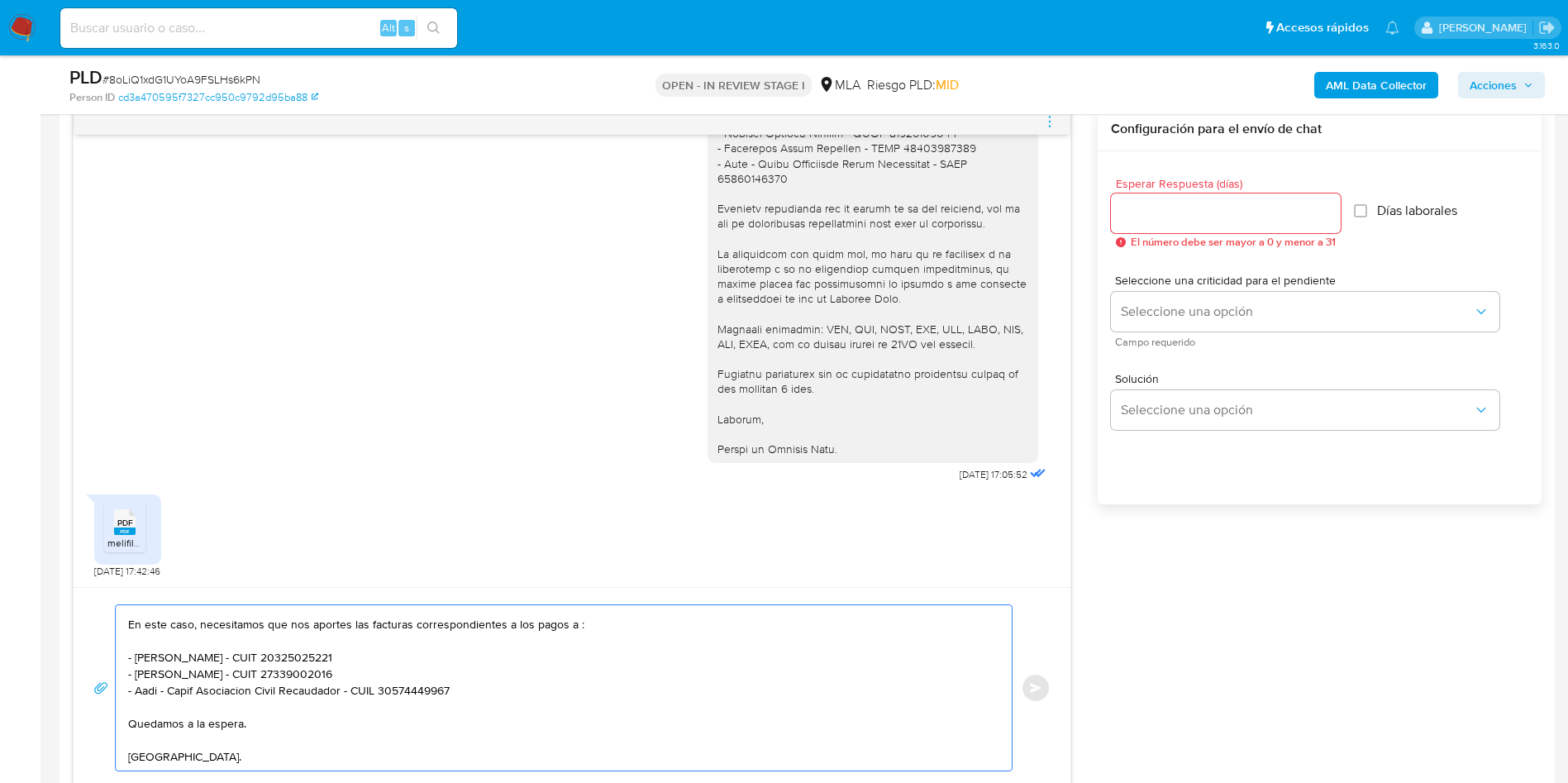
type textarea "Muchas gracias por tu respuesta, En este caso, necesitamos que nos aportes las …"
click at [1270, 230] on div at bounding box center [1226, 213] width 230 height 39
click at [1250, 216] on input "Esperar Respuesta (días)" at bounding box center [1226, 214] width 230 height 22
type input "1"
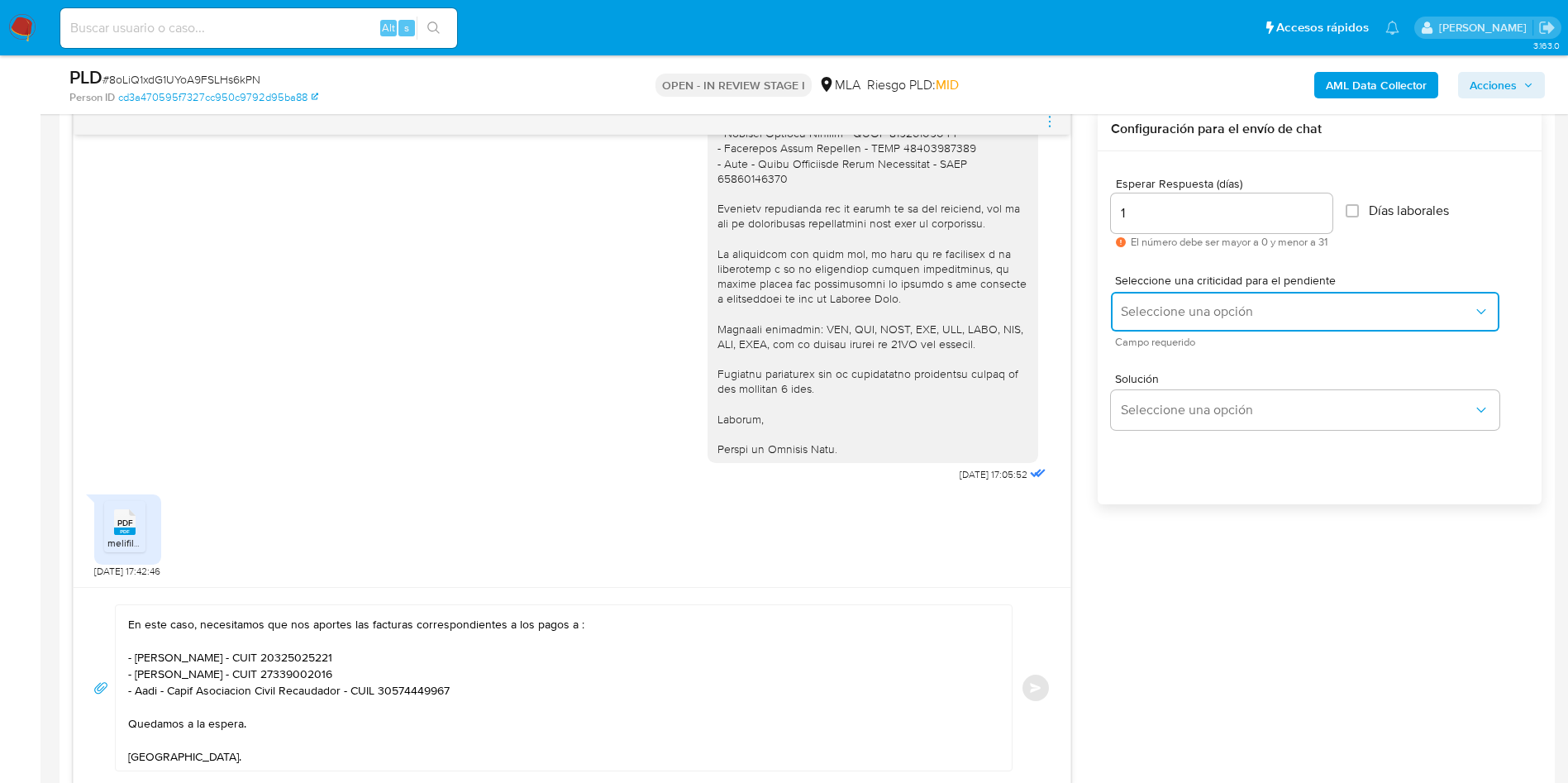
click at [1209, 306] on span "Seleccione una opción" at bounding box center [1297, 312] width 352 height 17
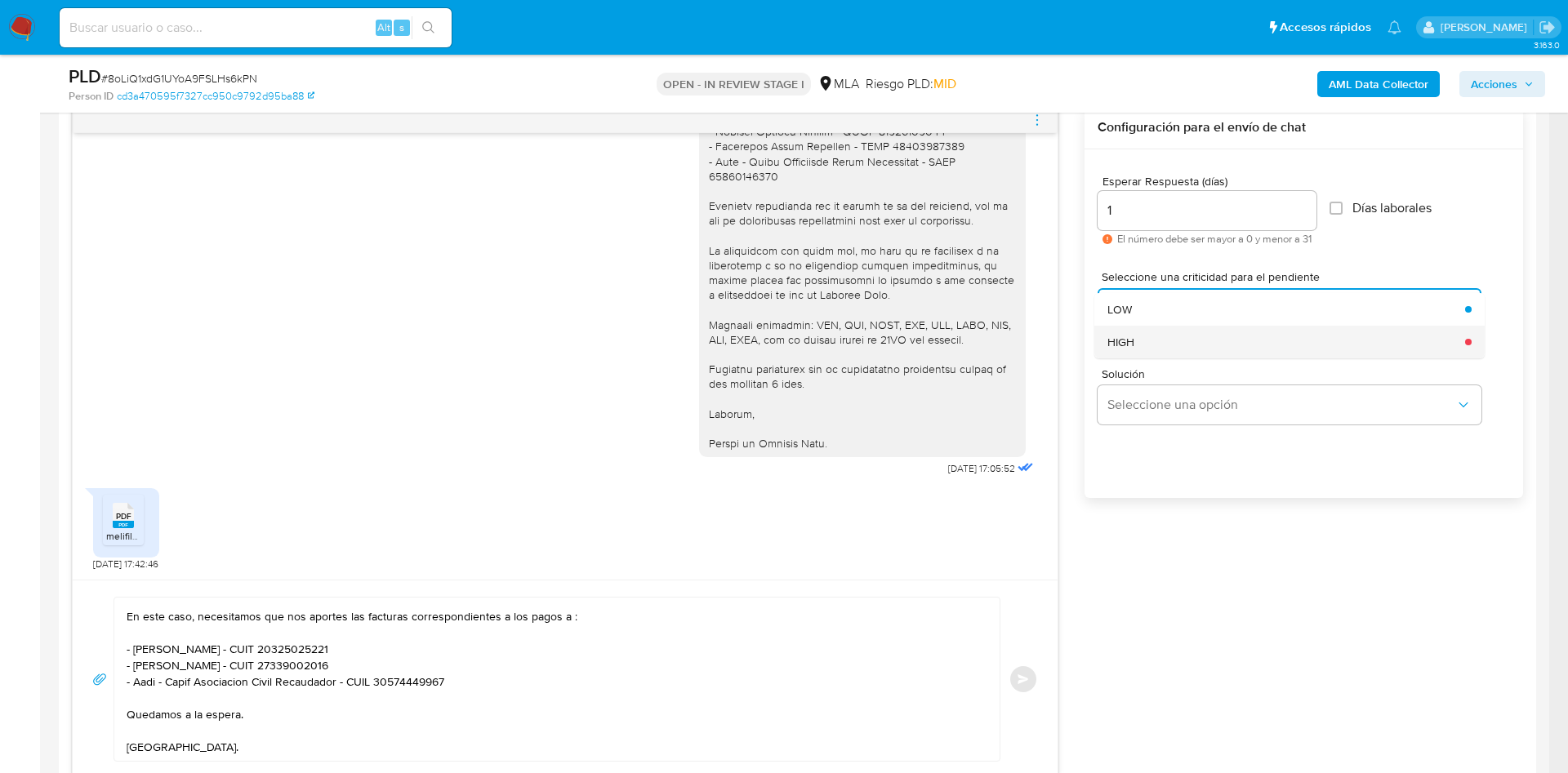
click at [1198, 336] on div "HIGH" at bounding box center [1281, 343] width 347 height 33
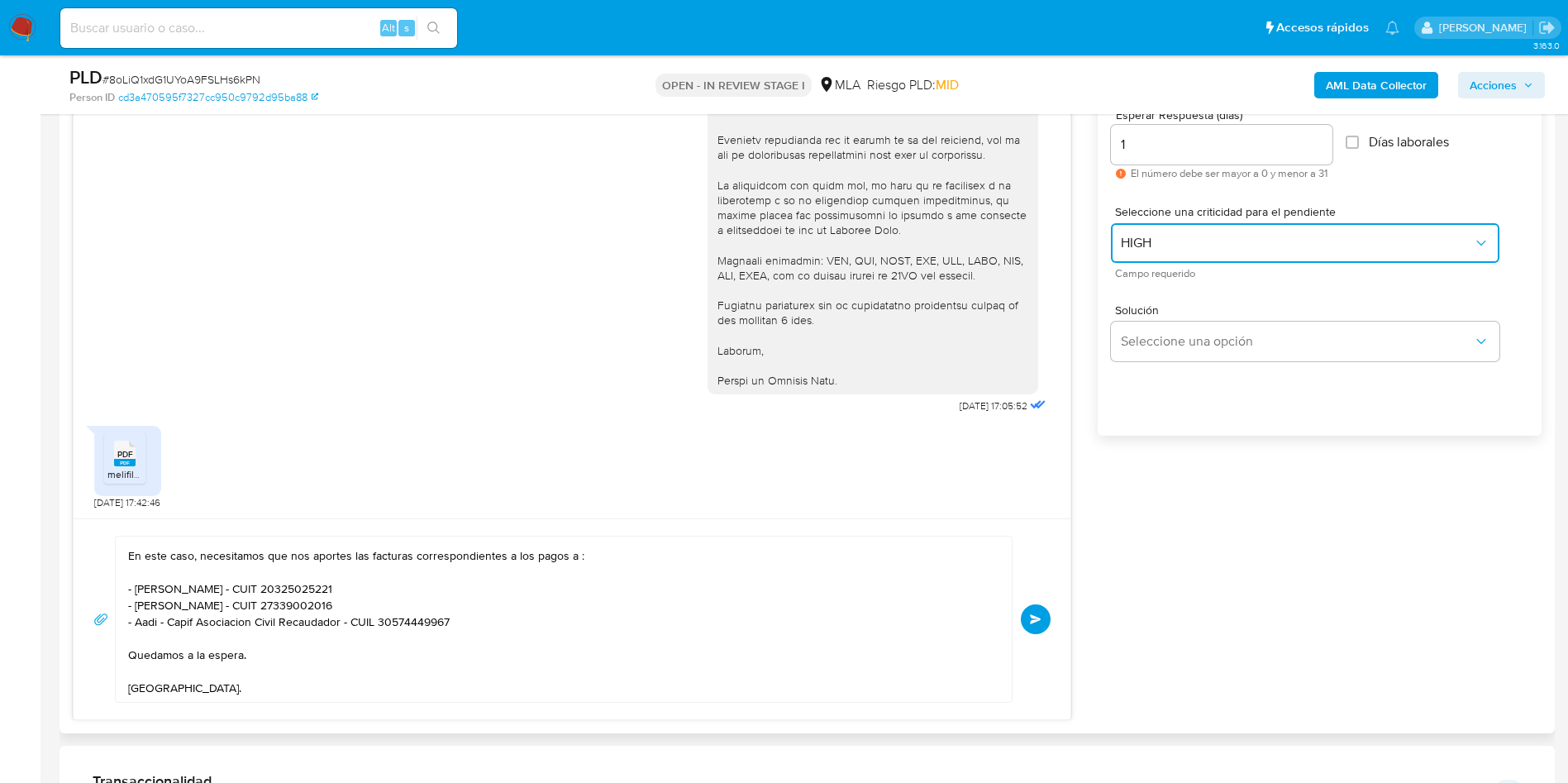
scroll to position [993, 0]
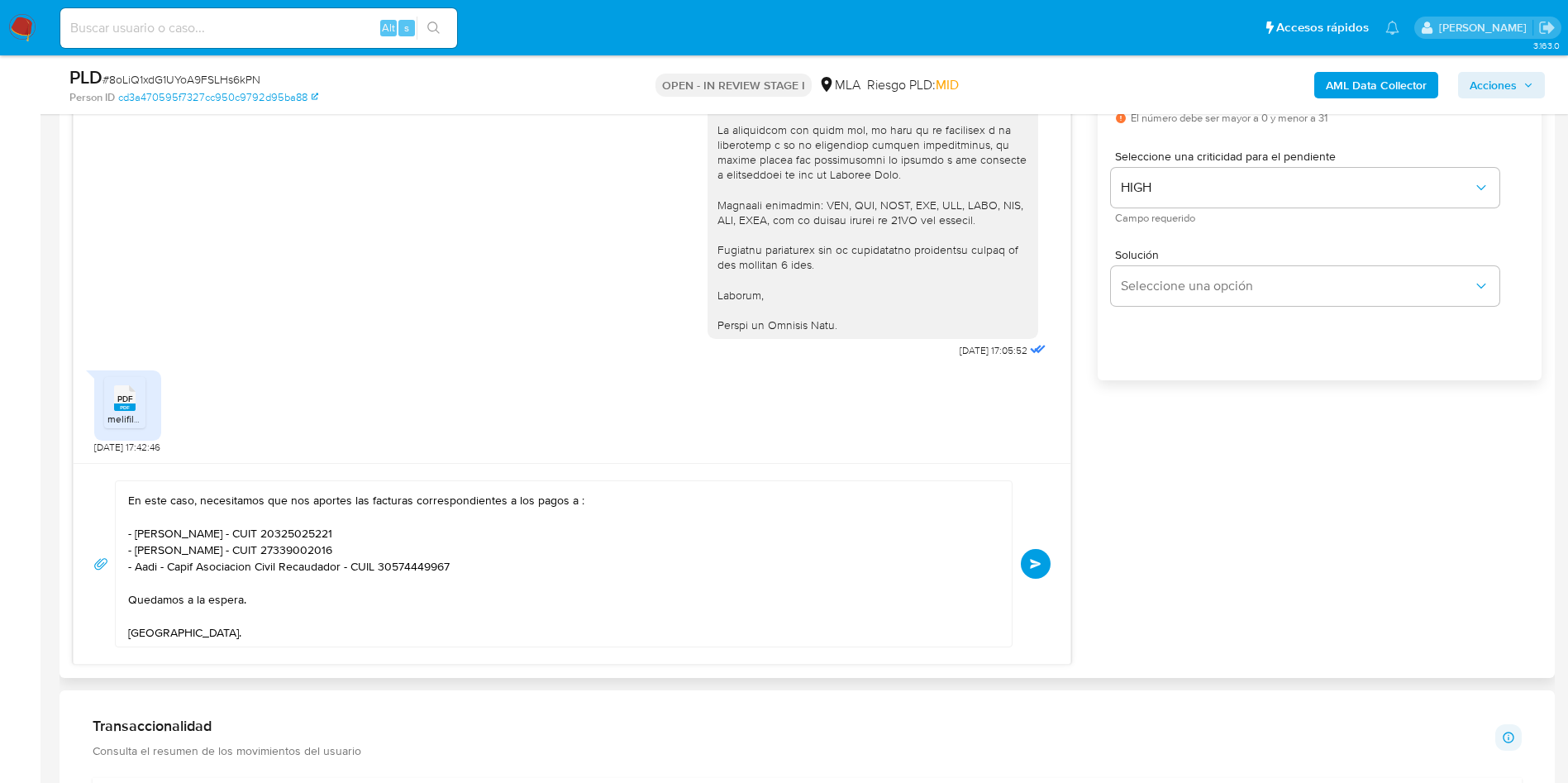
click at [1037, 571] on button "Enviar" at bounding box center [1036, 564] width 30 height 30
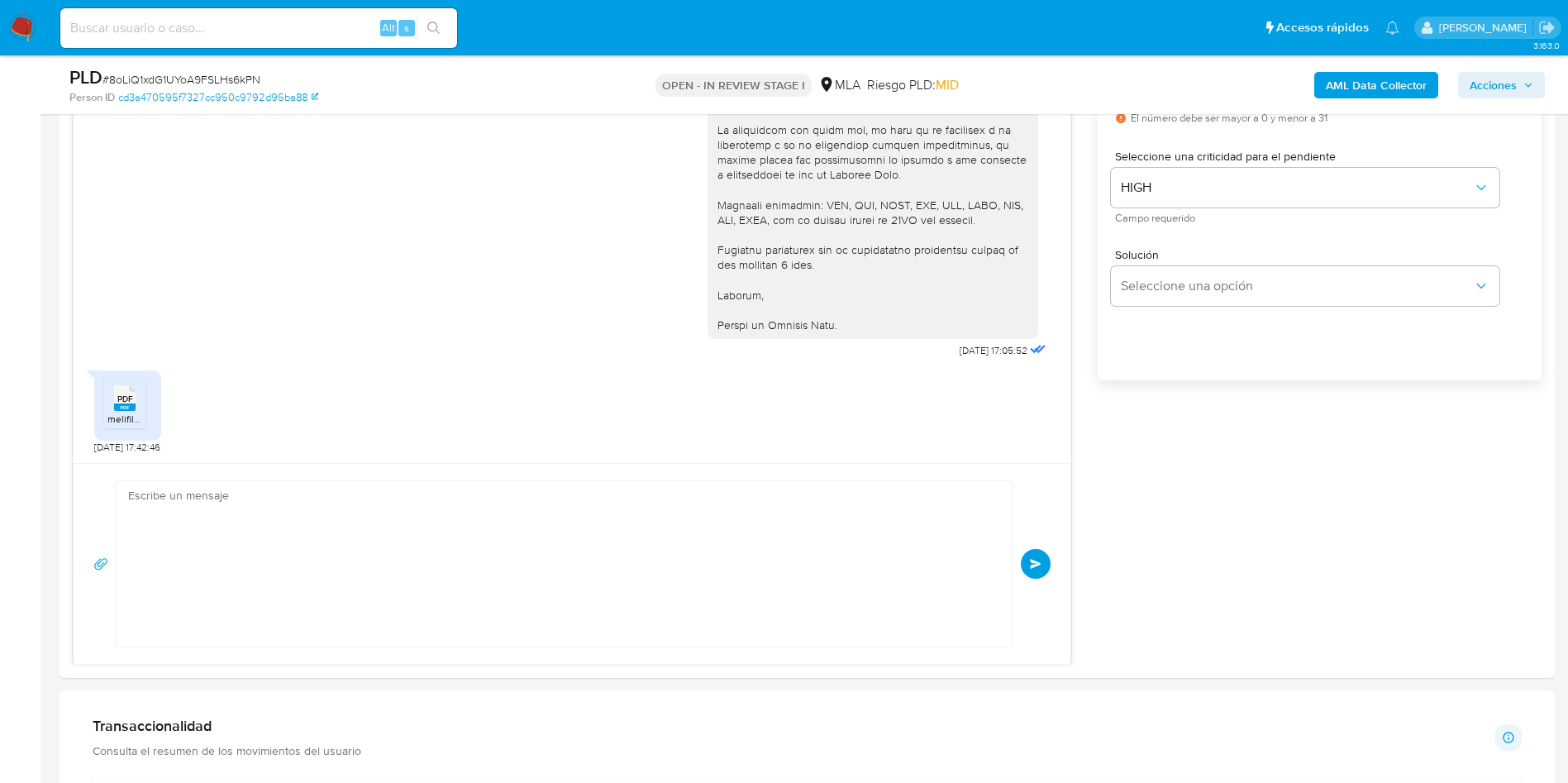
scroll to position [1427, 0]
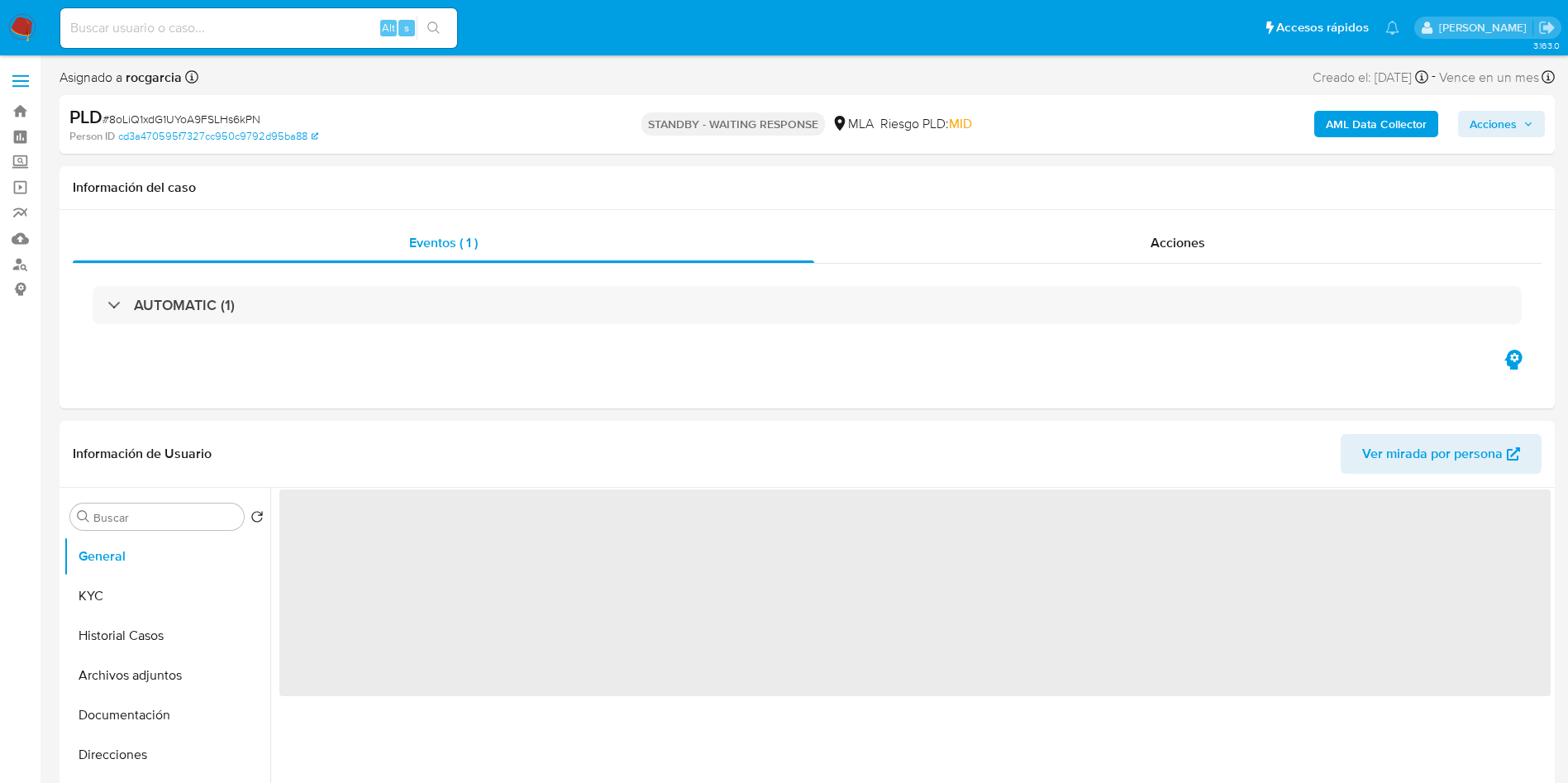
select select "10"
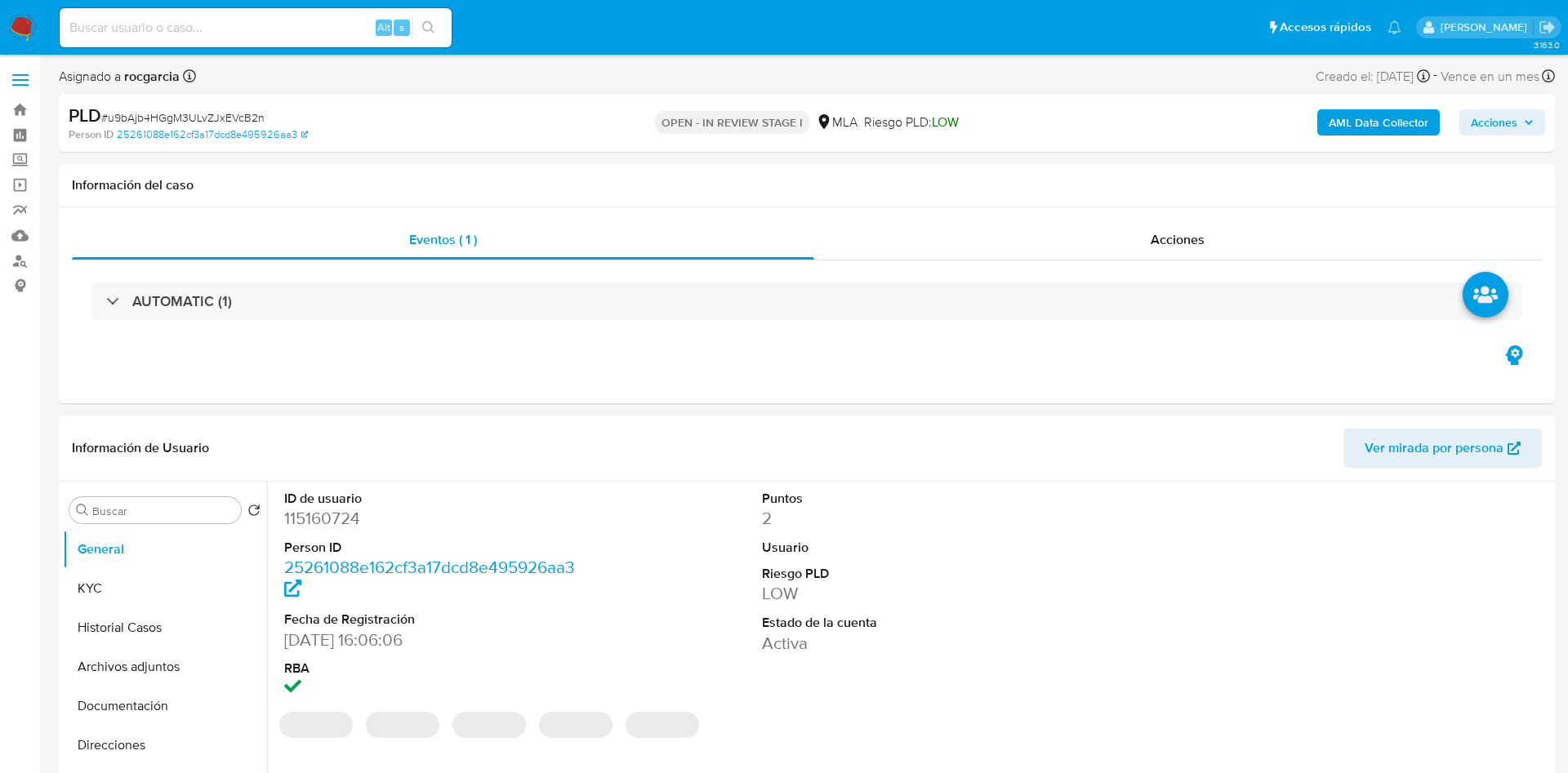
select select "10"
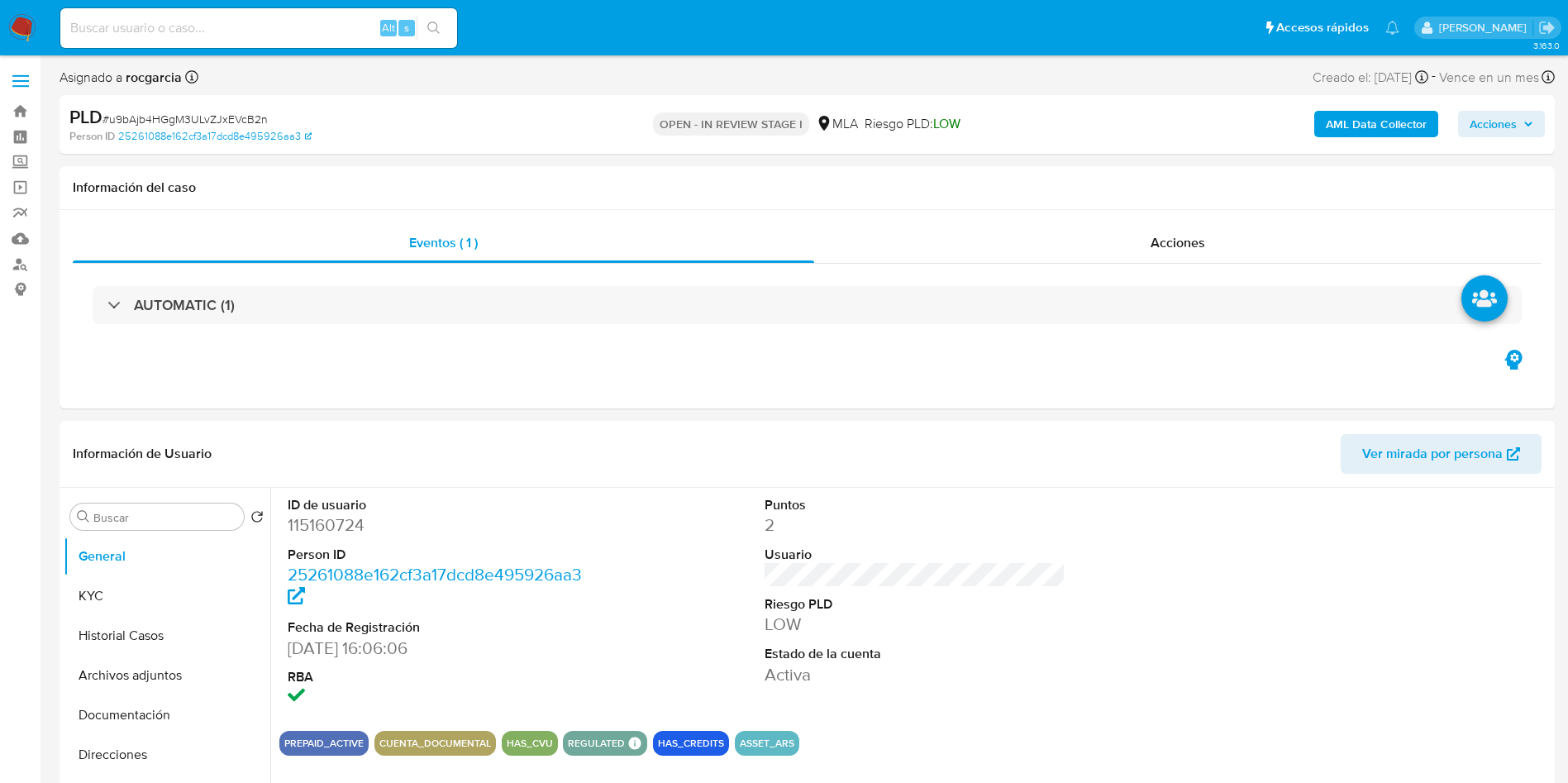
scroll to position [620, 0]
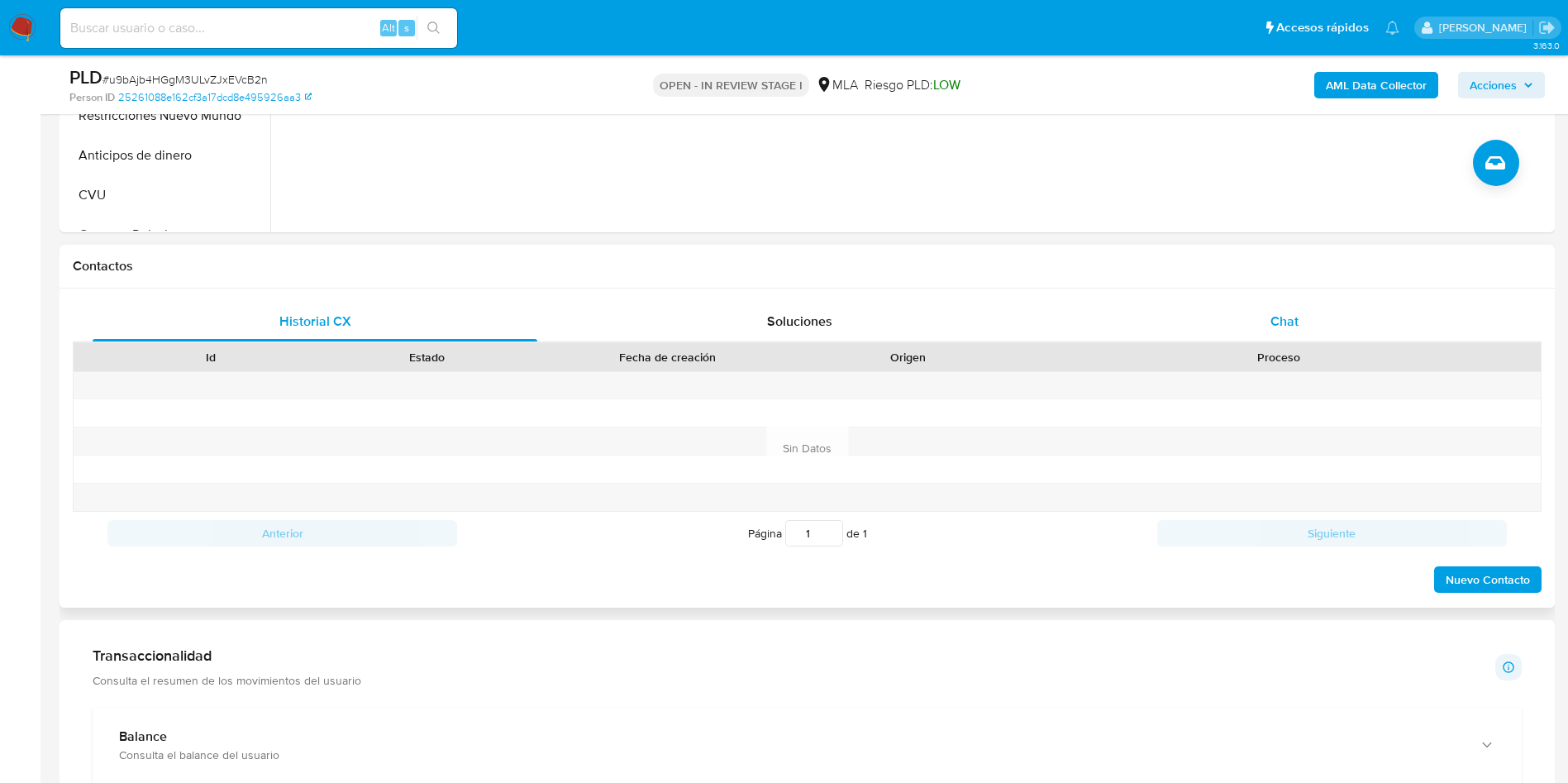
click at [1264, 324] on div "Chat" at bounding box center [1284, 321] width 444 height 39
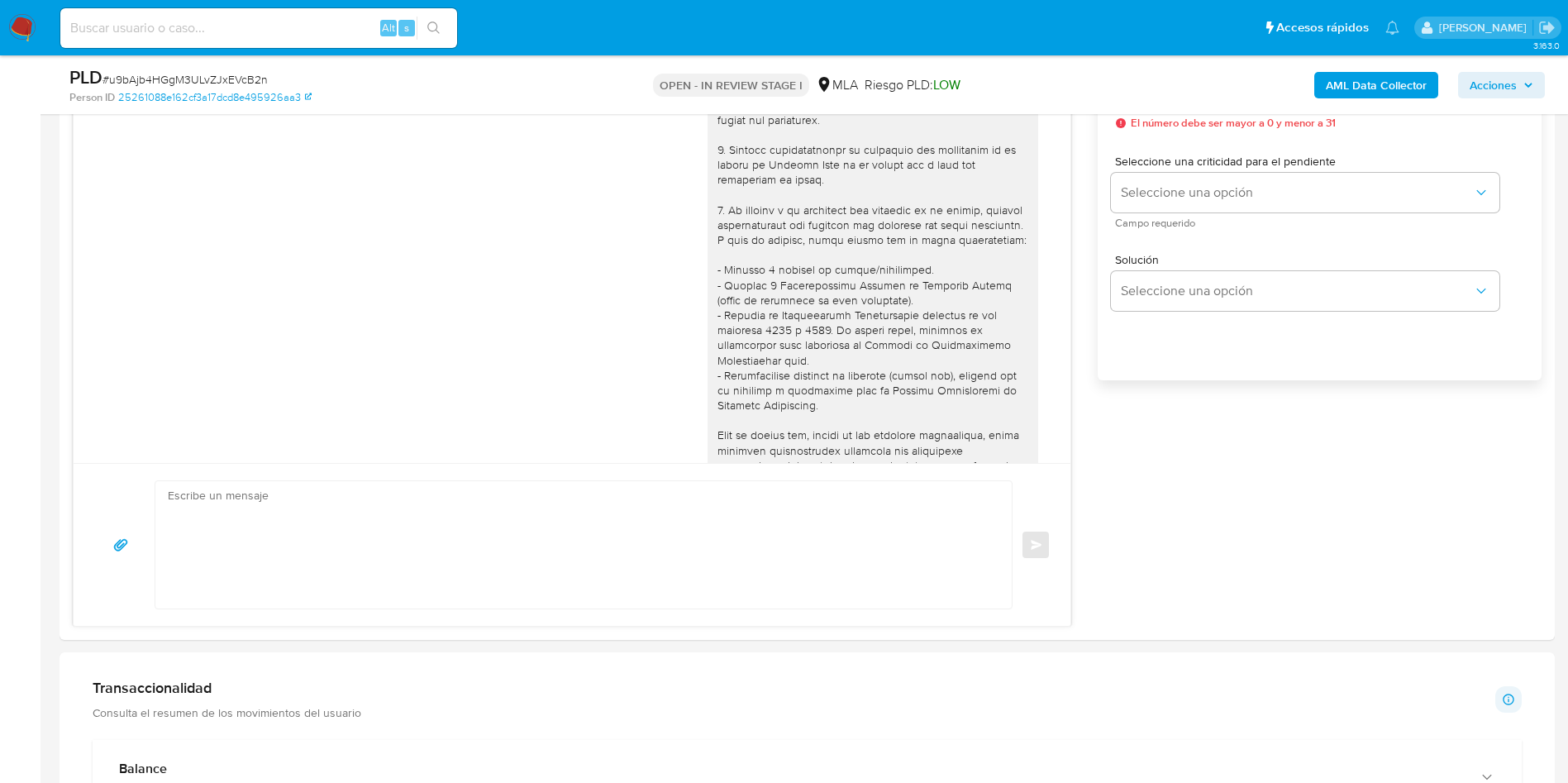
scroll to position [1035, 0]
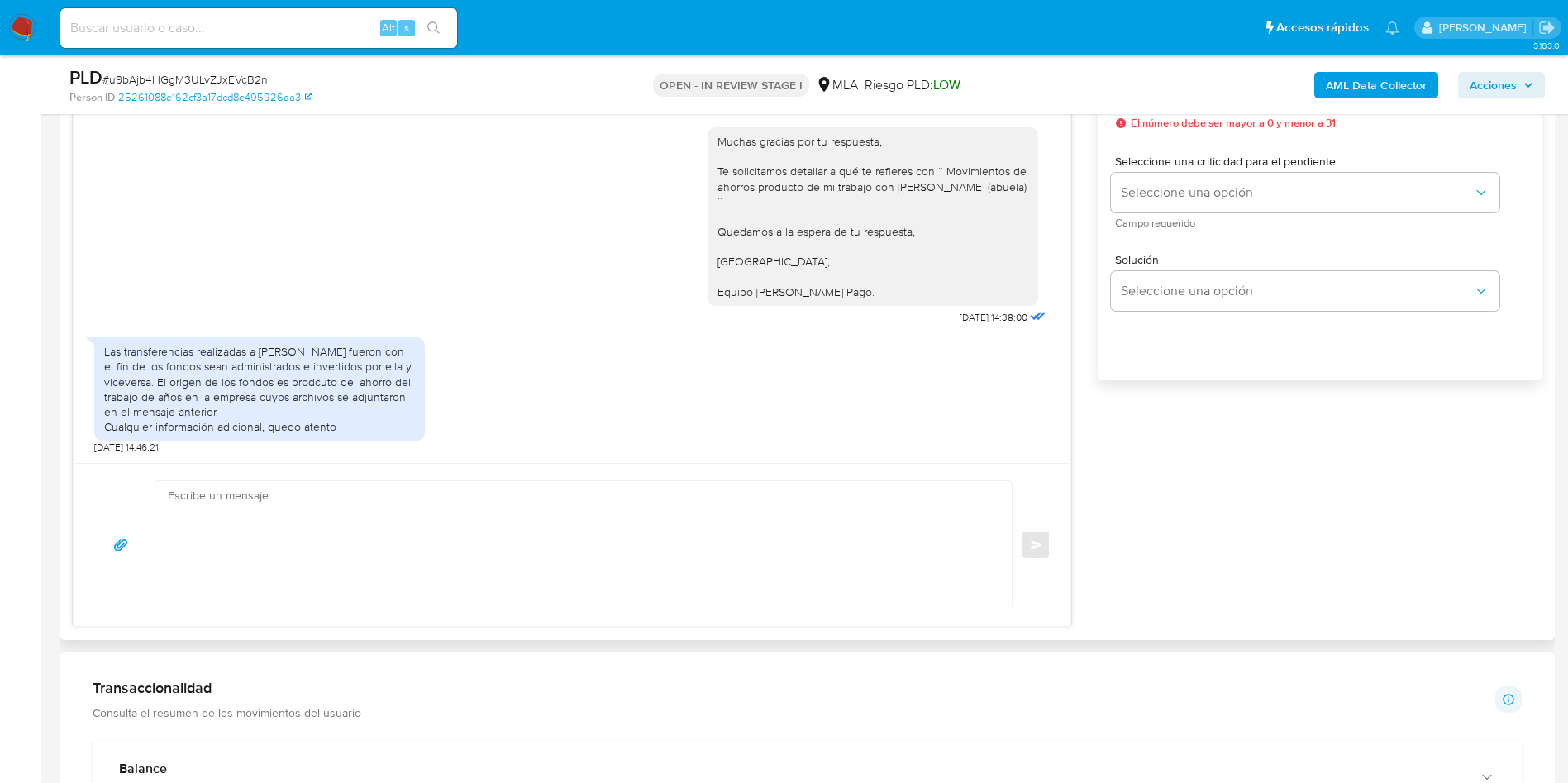
click at [410, 583] on textarea at bounding box center [579, 544] width 824 height 127
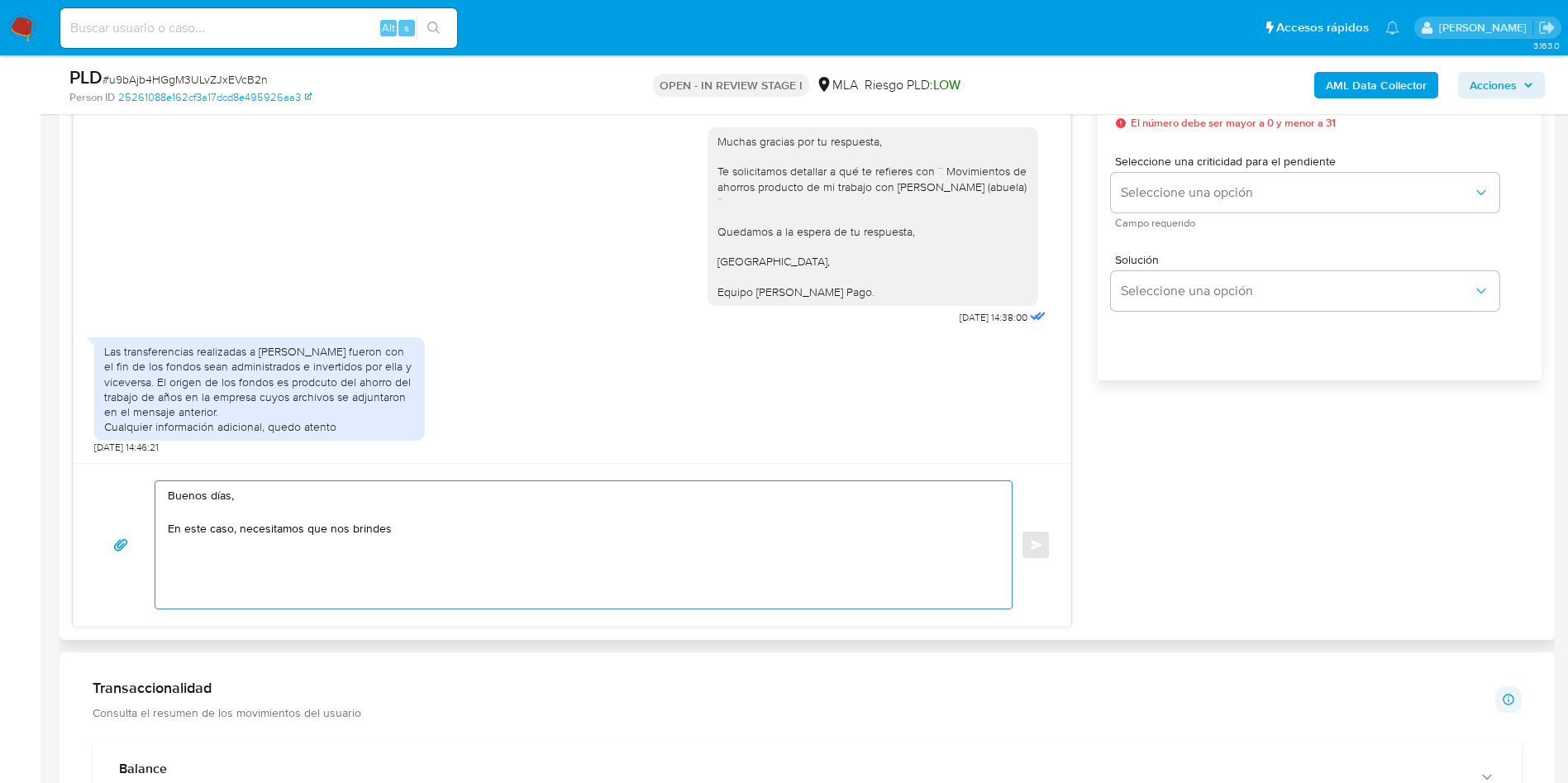
paste textarea "Mayor información sobre las inversiones que realiza, junto con comprobantes de …"
click at [400, 536] on textarea "Buenos días, En este caso, necesitamos que nos brindes Mayor información sobre …" at bounding box center [579, 544] width 824 height 127
click at [402, 531] on textarea "Buenos días, En este caso, necesitamos que nos brindes Mayor información sobre …" at bounding box center [579, 544] width 824 height 127
click at [648, 532] on textarea "Buenos días, En este caso, necesitamos que nos brindes mayor información sobre …" at bounding box center [579, 544] width 824 height 127
click at [657, 530] on textarea "Buenos días, En este caso, necesitamos que nos brindes mayor información sobre …" at bounding box center [579, 544] width 824 height 127
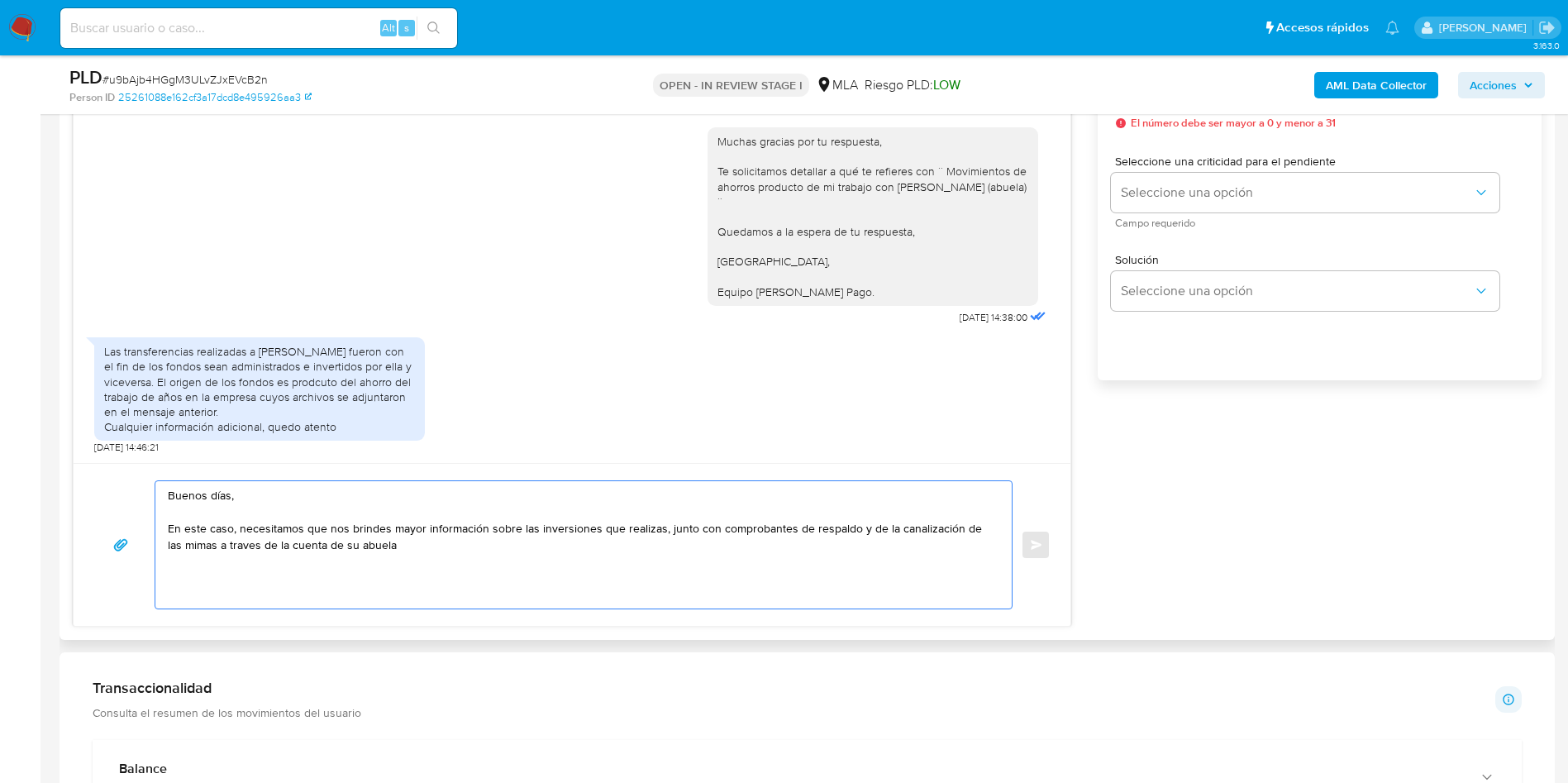
click at [678, 534] on textarea "Buenos días, En este caso, necesitamos que nos brindes mayor información sobre …" at bounding box center [579, 544] width 824 height 127
drag, startPoint x: 714, startPoint y: 527, endPoint x: 664, endPoint y: 527, distance: 50.0
click at [664, 527] on textarea "Buenos días, En este caso, necesitamos que nos brindes mayor información sobre …" at bounding box center [579, 544] width 824 height 127
click at [855, 528] on textarea "Buenos días, En este caso, necesitamos que nos brindes mayor información sobre …" at bounding box center [579, 544] width 824 height 127
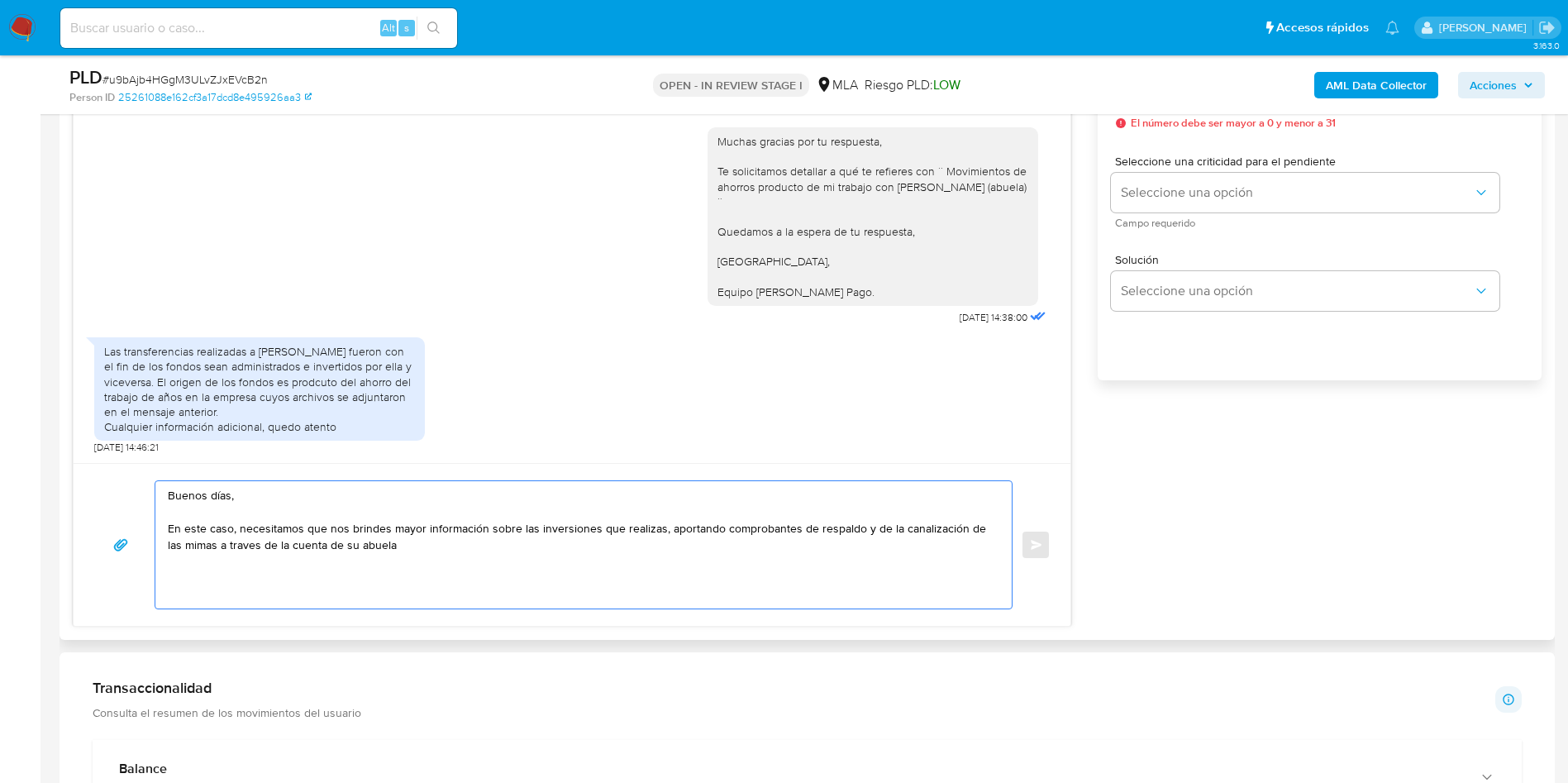
click at [860, 530] on textarea "Buenos días, En este caso, necesitamos que nos brindes mayor información sobre …" at bounding box center [579, 544] width 824 height 127
click at [209, 545] on textarea "Buenos días, En este caso, necesitamos que nos brindes mayor información sobre …" at bounding box center [579, 544] width 824 height 127
click at [349, 542] on textarea "Buenos días, En este caso, necesitamos que nos brindes mayor información sobre …" at bounding box center [579, 544] width 824 height 127
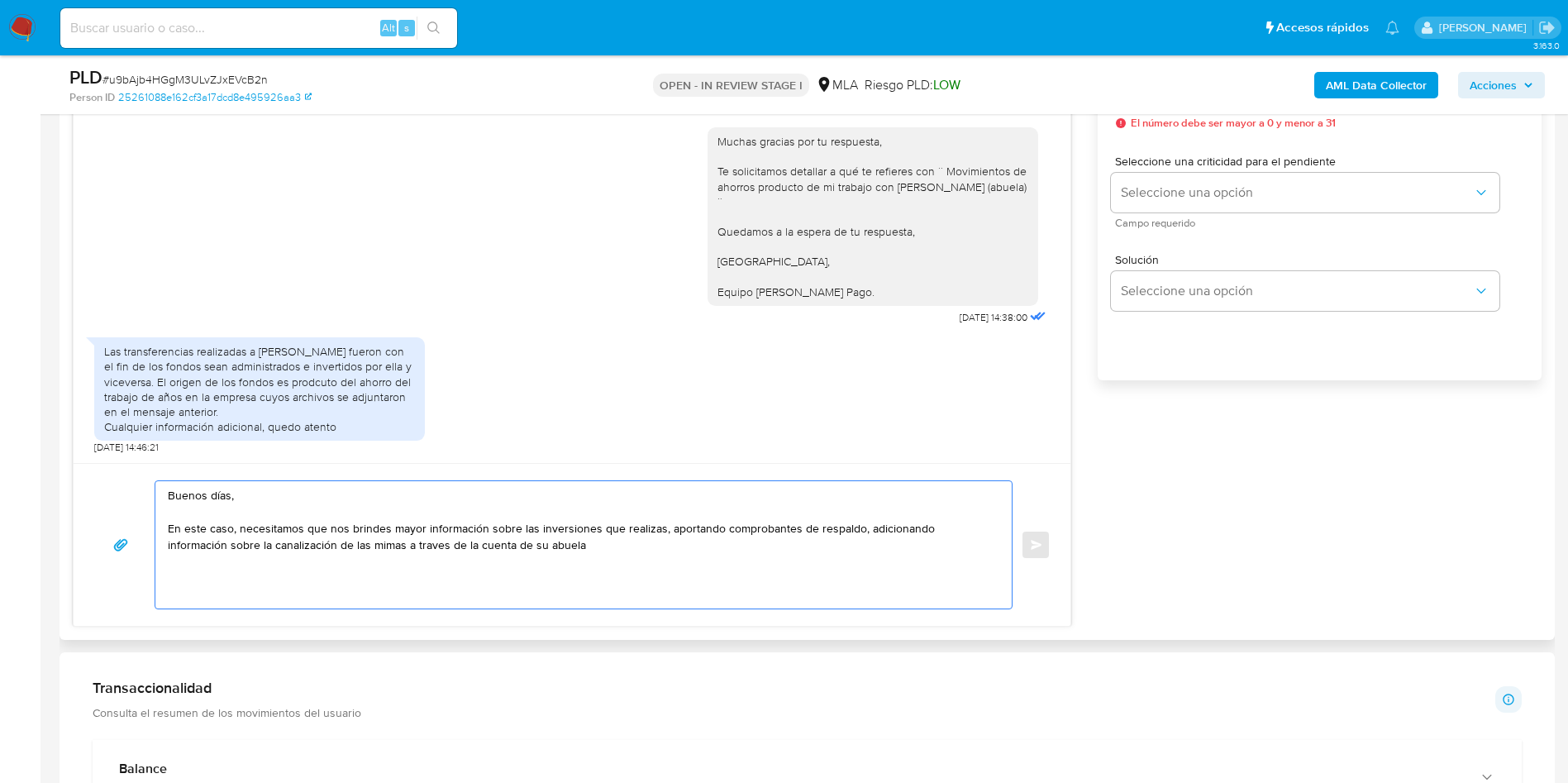
click at [359, 542] on textarea "Buenos días, En este caso, necesitamos que nos brindes mayor información sobre …" at bounding box center [579, 544] width 824 height 127
click at [0, 0] on lt-span "través" at bounding box center [0, 0] width 0 height 0
click at [294, 544] on textarea "Buenos días, En este caso, necesitamos que nos brindes mayor información sobre …" at bounding box center [579, 544] width 824 height 127
drag, startPoint x: 290, startPoint y: 547, endPoint x: 345, endPoint y: 546, distance: 55.0
click at [345, 546] on textarea "Buenos días, En este caso, necesitamos que nos brindes mayor información sobre …" at bounding box center [579, 544] width 824 height 127
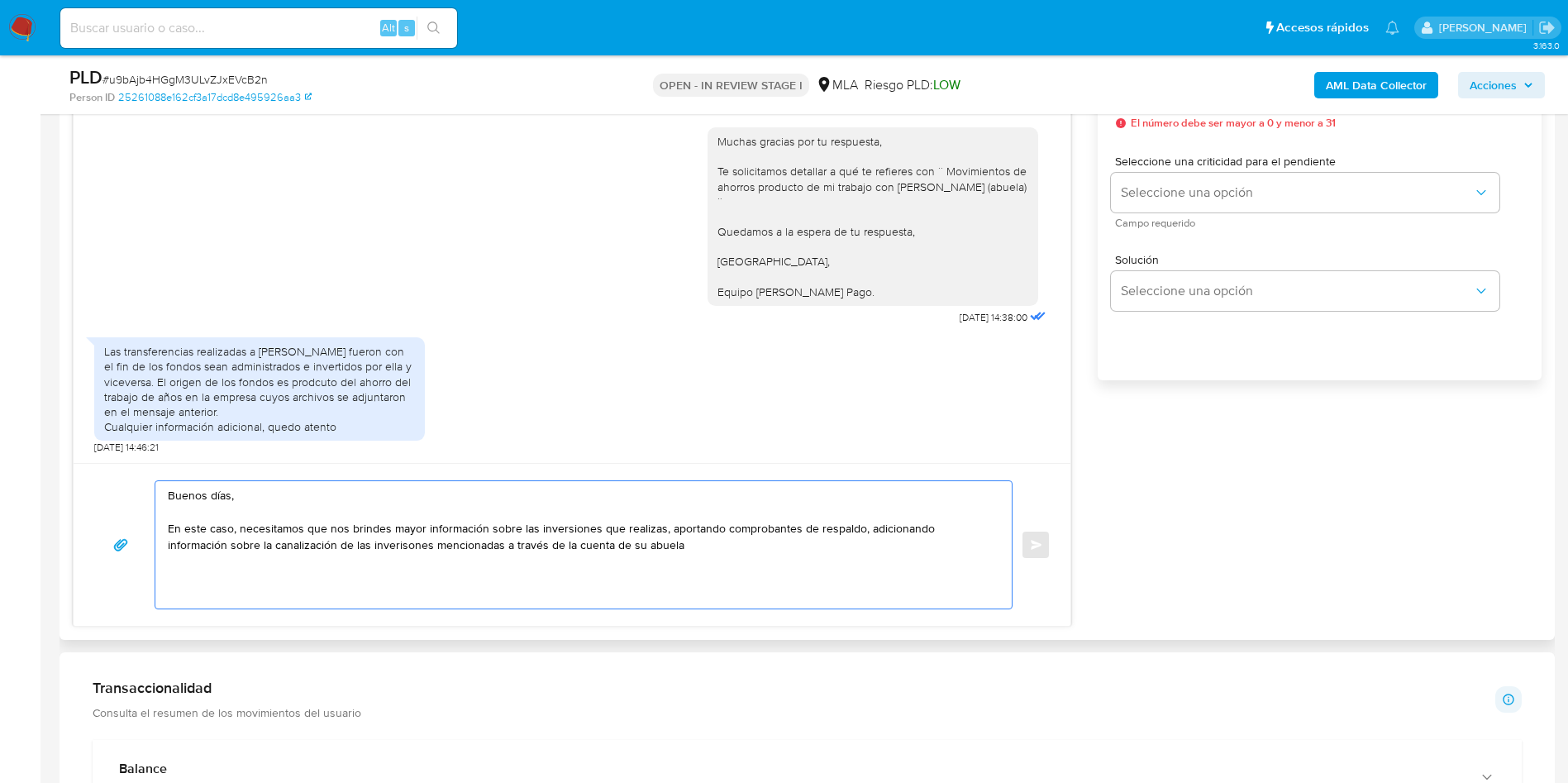
click at [331, 546] on textarea "Buenos días, En este caso, necesitamos que nos brindes mayor información sobre …" at bounding box center [579, 544] width 824 height 127
click at [0, 0] on lt-strong "si" at bounding box center [0, 0] width 0 height 0
drag, startPoint x: 563, startPoint y: 544, endPoint x: 642, endPoint y: 542, distance: 79.0
click at [642, 542] on textarea "Buenos días, En este caso, necesitamos que nos brindes mayor información sobre …" at bounding box center [579, 544] width 824 height 127
paste textarea "Abella,Susana Graciela"
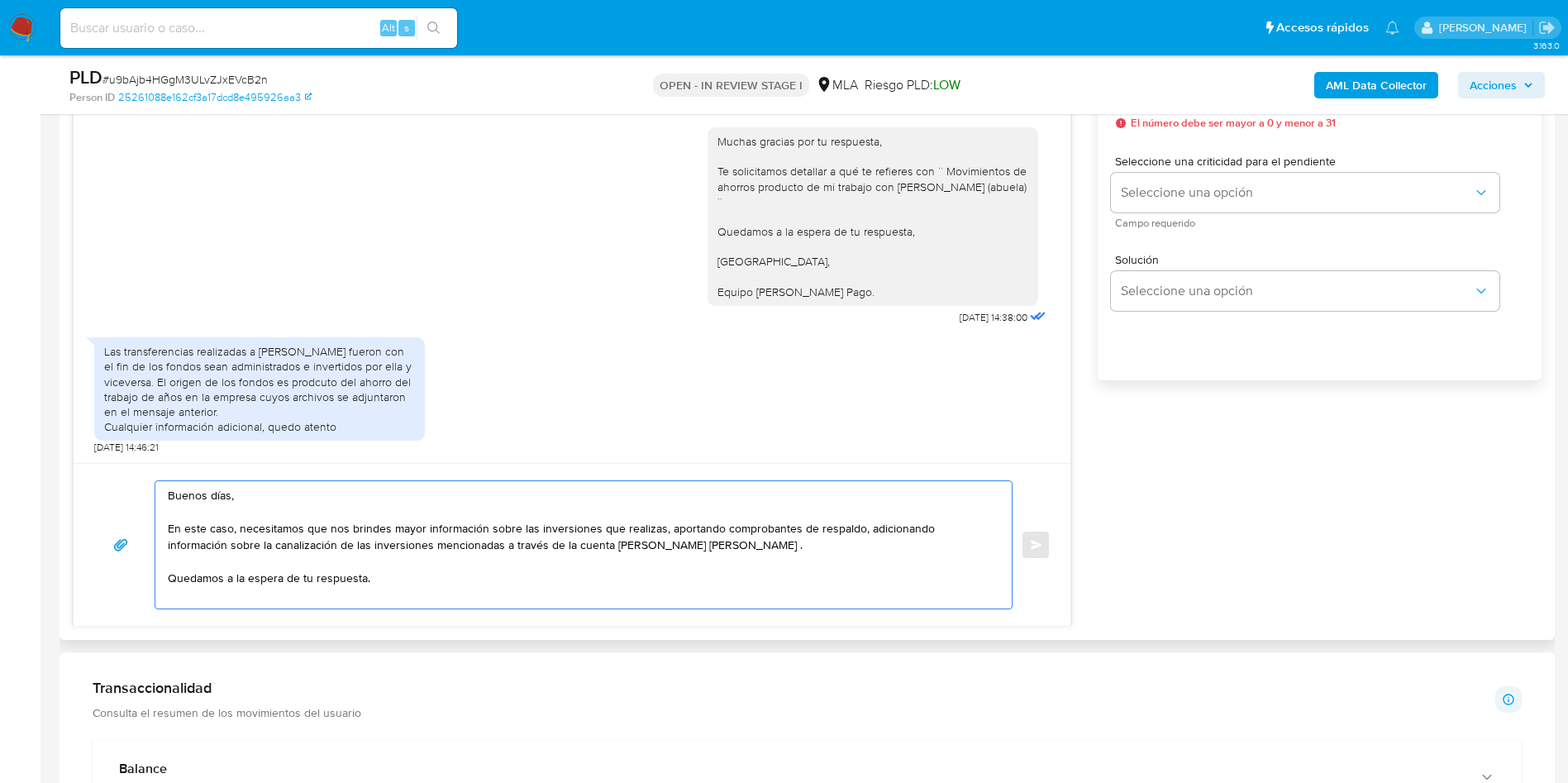
click at [570, 548] on textarea "Buenos días, En este caso, necesitamos que nos brindes mayor información sobre …" at bounding box center [579, 544] width 824 height 127
click at [606, 547] on textarea "Buenos días, En este caso, necesitamos que nos brindes mayor información sobre …" at bounding box center [579, 544] width 824 height 127
click at [605, 545] on textarea "Buenos días, En este caso, necesitamos que nos brindes mayor información sobre …" at bounding box center [579, 544] width 824 height 127
click at [601, 549] on textarea "Buenos días, En este caso, necesitamos que nos brindes mayor información sobre …" at bounding box center [579, 544] width 824 height 127
click at [579, 558] on textarea "Buenos días, En este caso, necesitamos que nos brindes mayor información sobre …" at bounding box center [579, 544] width 824 height 127
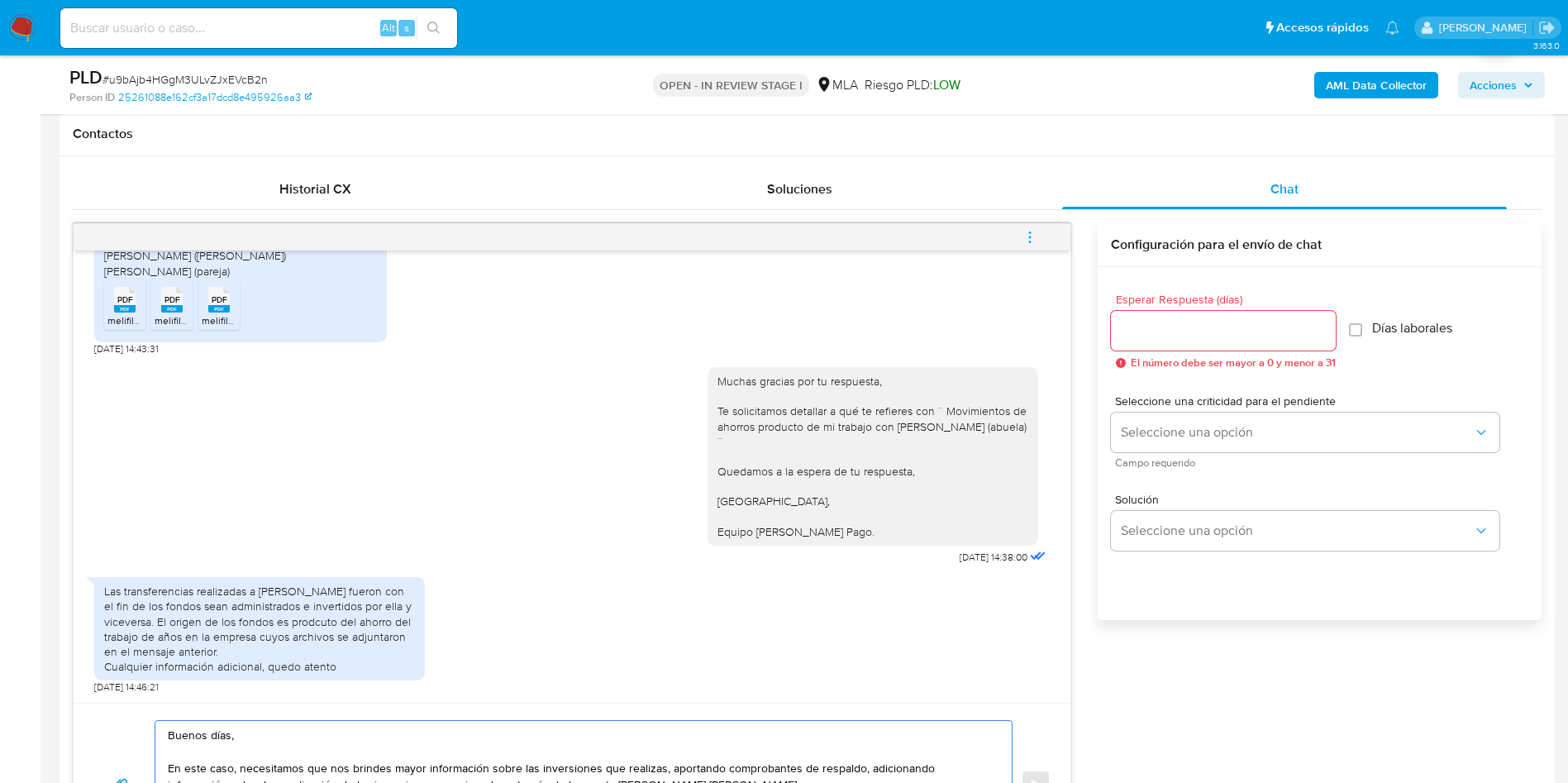
scroll to position [745, 0]
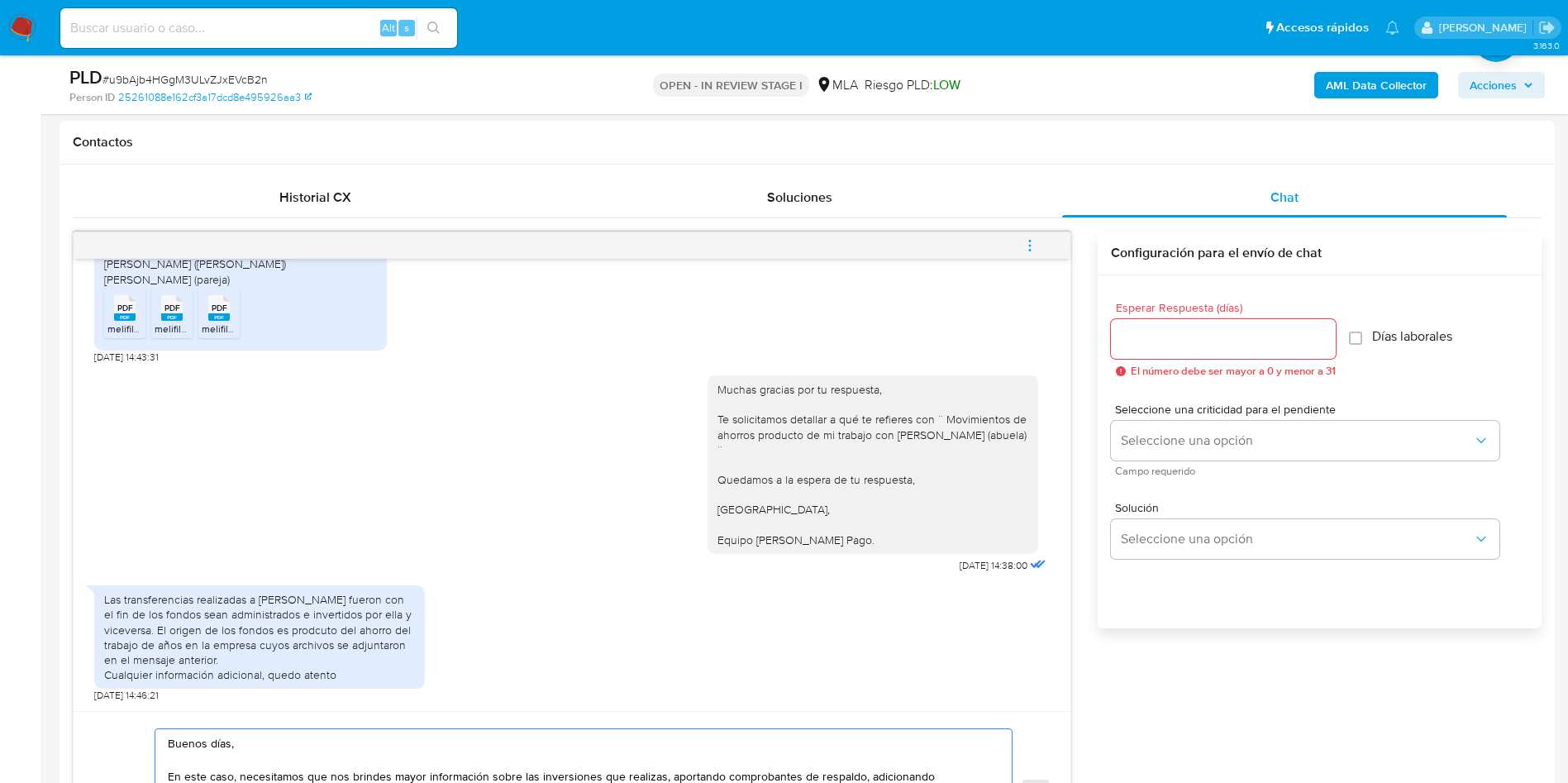
type textarea "Buenos días, En este caso, necesitamos que nos brindes mayor información sobre …"
click at [1190, 338] on input "Esperar Respuesta (días)" at bounding box center [1224, 339] width 225 height 22
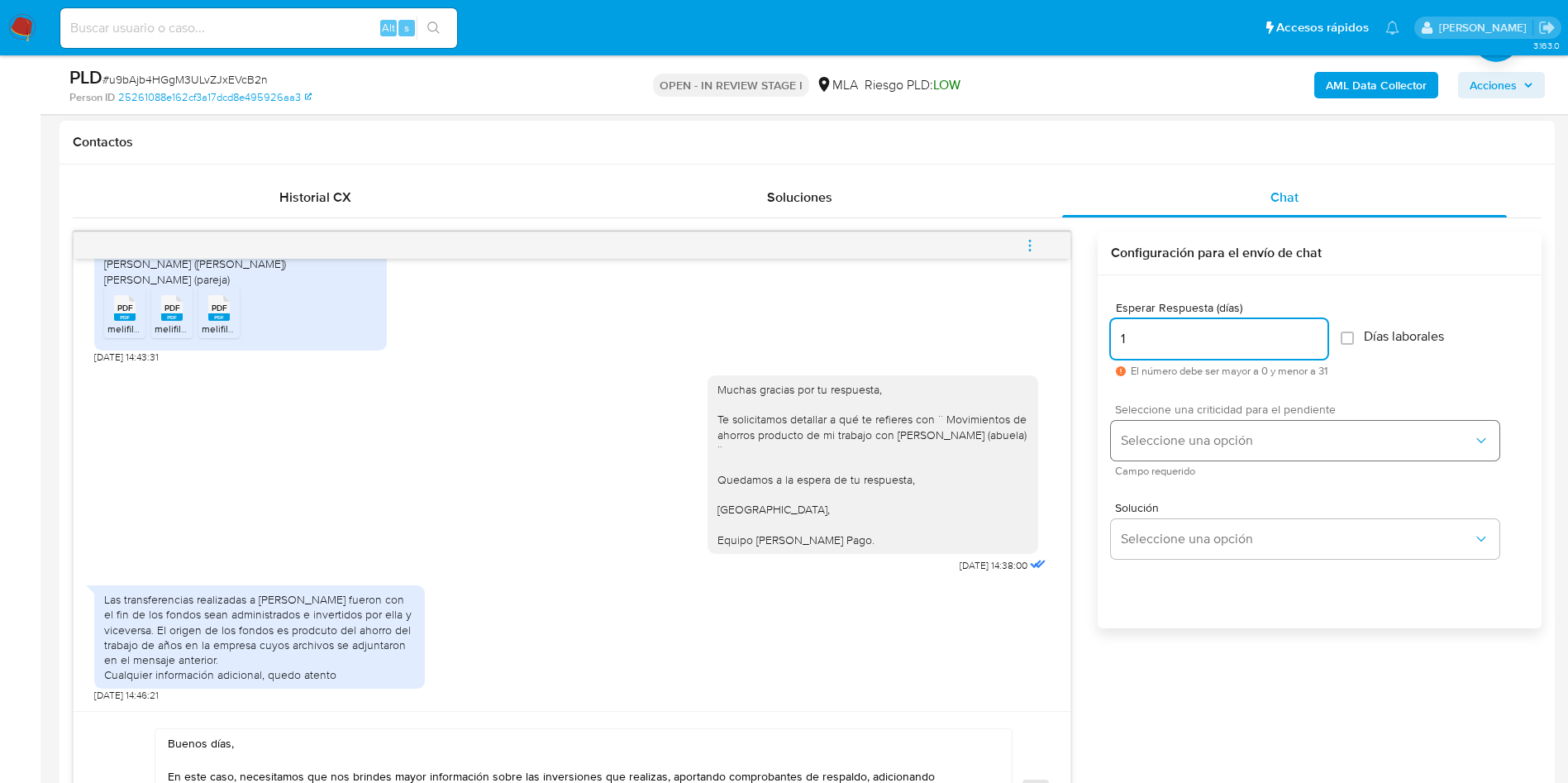
type input "1"
click at [1168, 438] on span "Seleccione una opción" at bounding box center [1297, 441] width 352 height 17
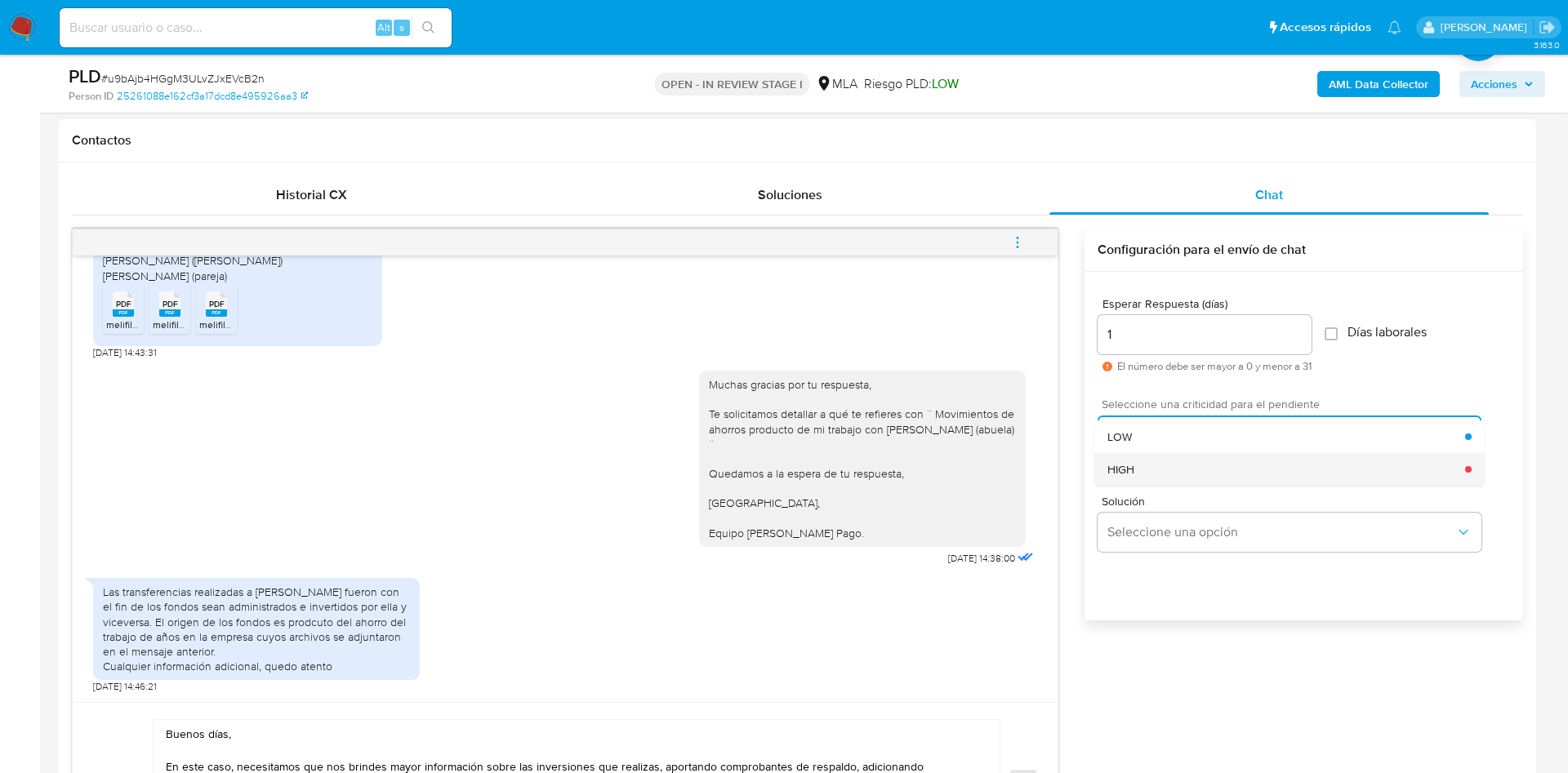
click at [1153, 464] on div "HIGH" at bounding box center [1286, 470] width 357 height 33
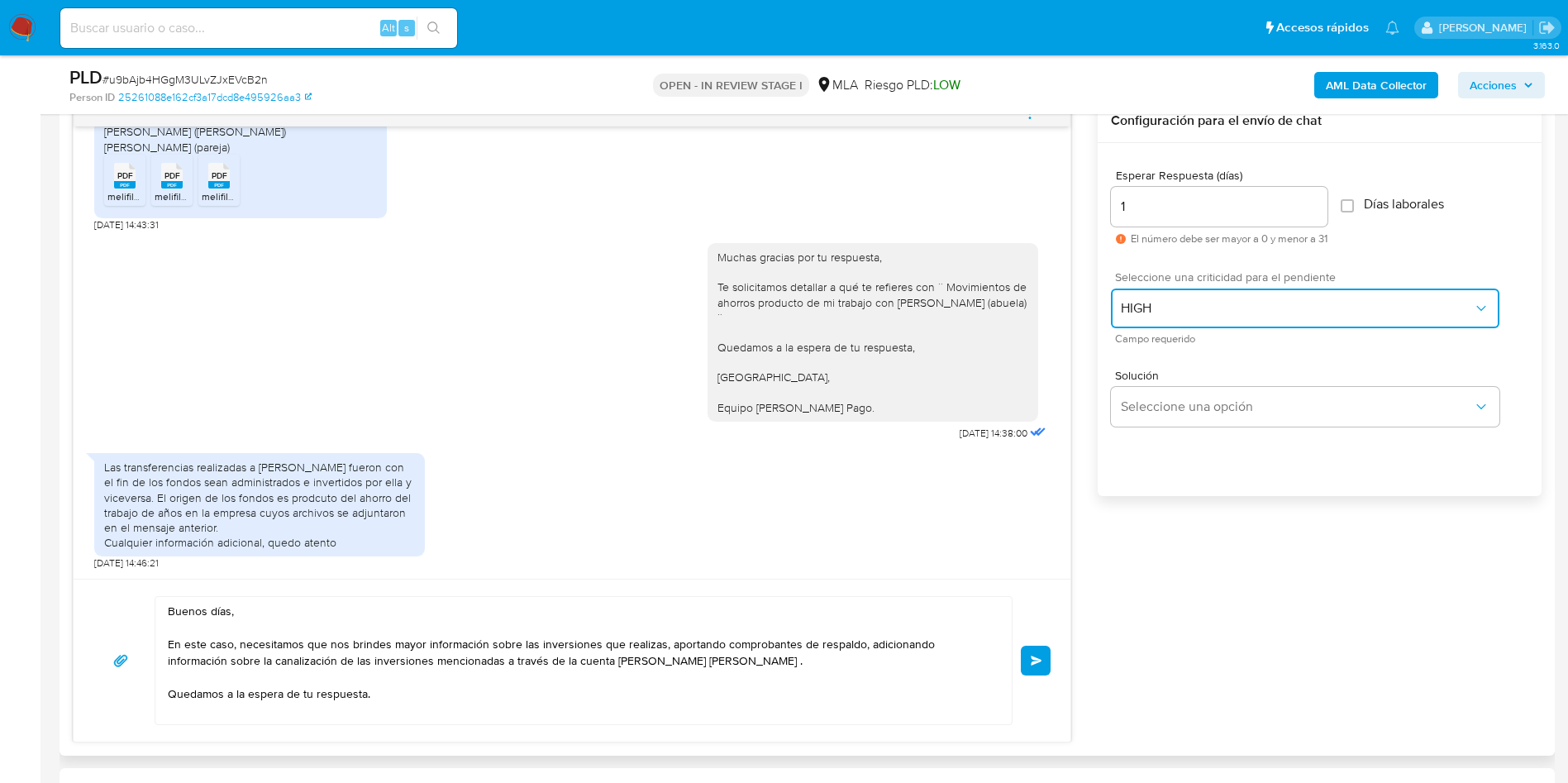
scroll to position [993, 0]
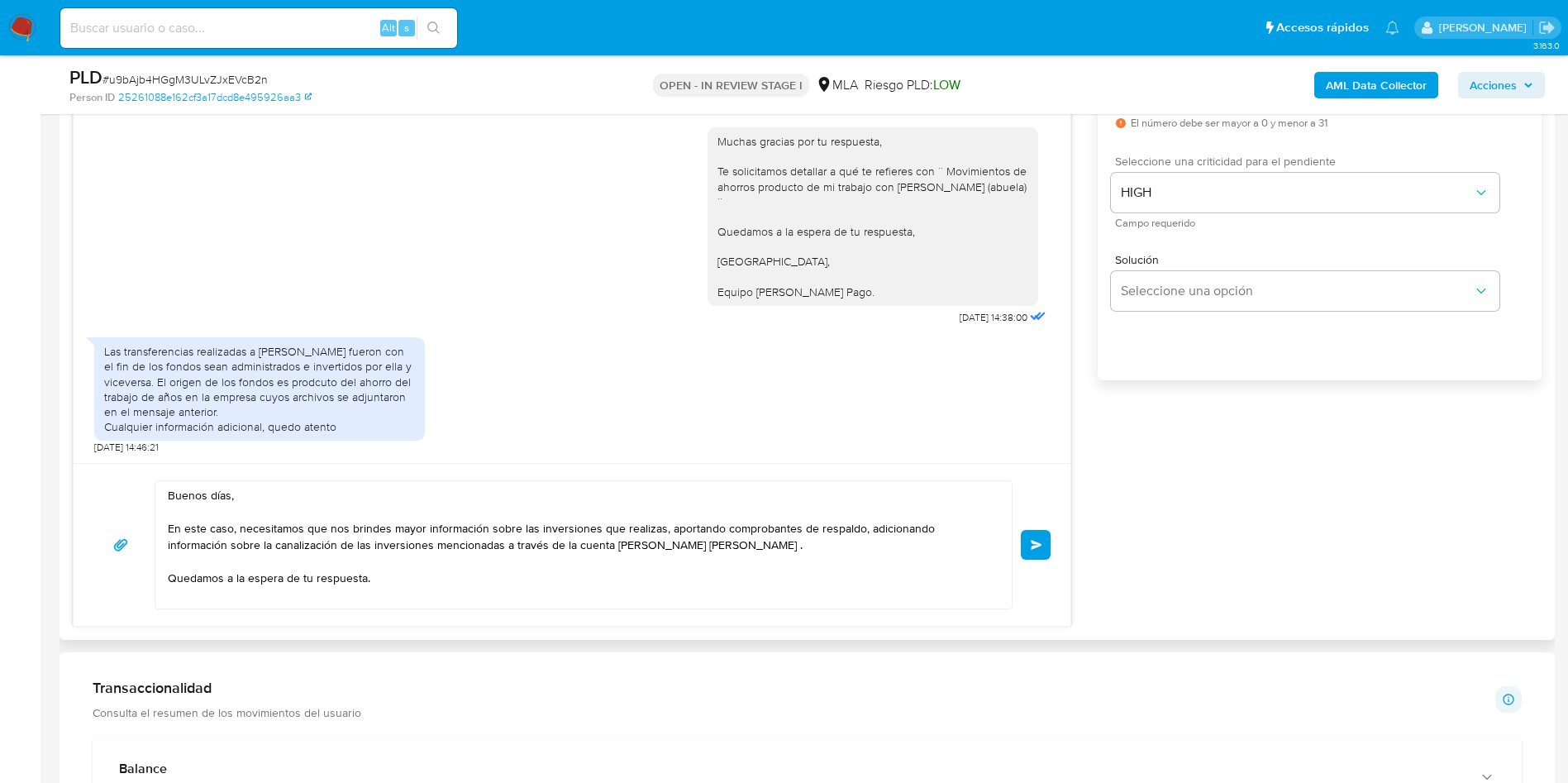
click at [1037, 543] on span "Enviar" at bounding box center [1037, 545] width 12 height 10
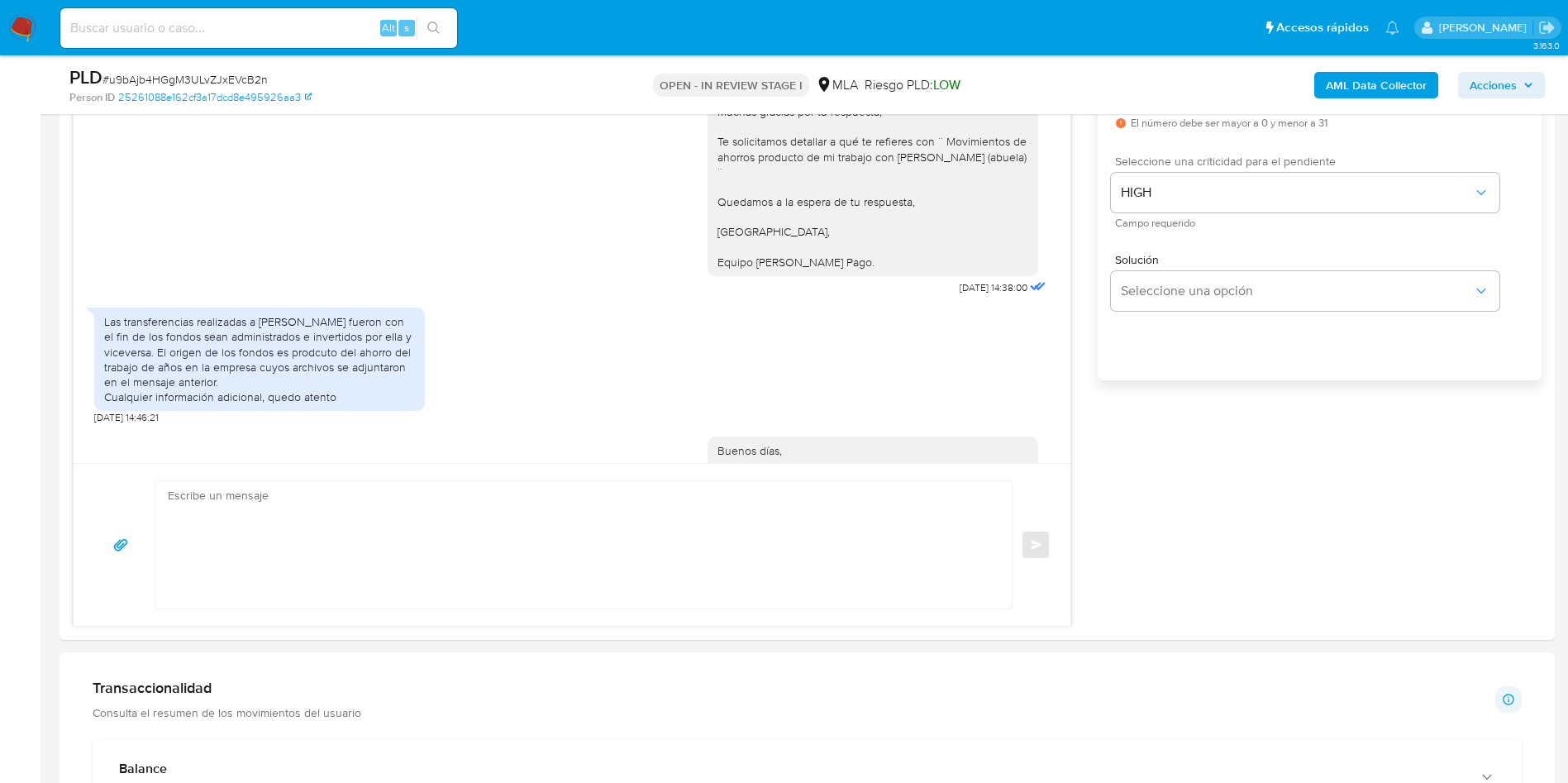
scroll to position [1220, 0]
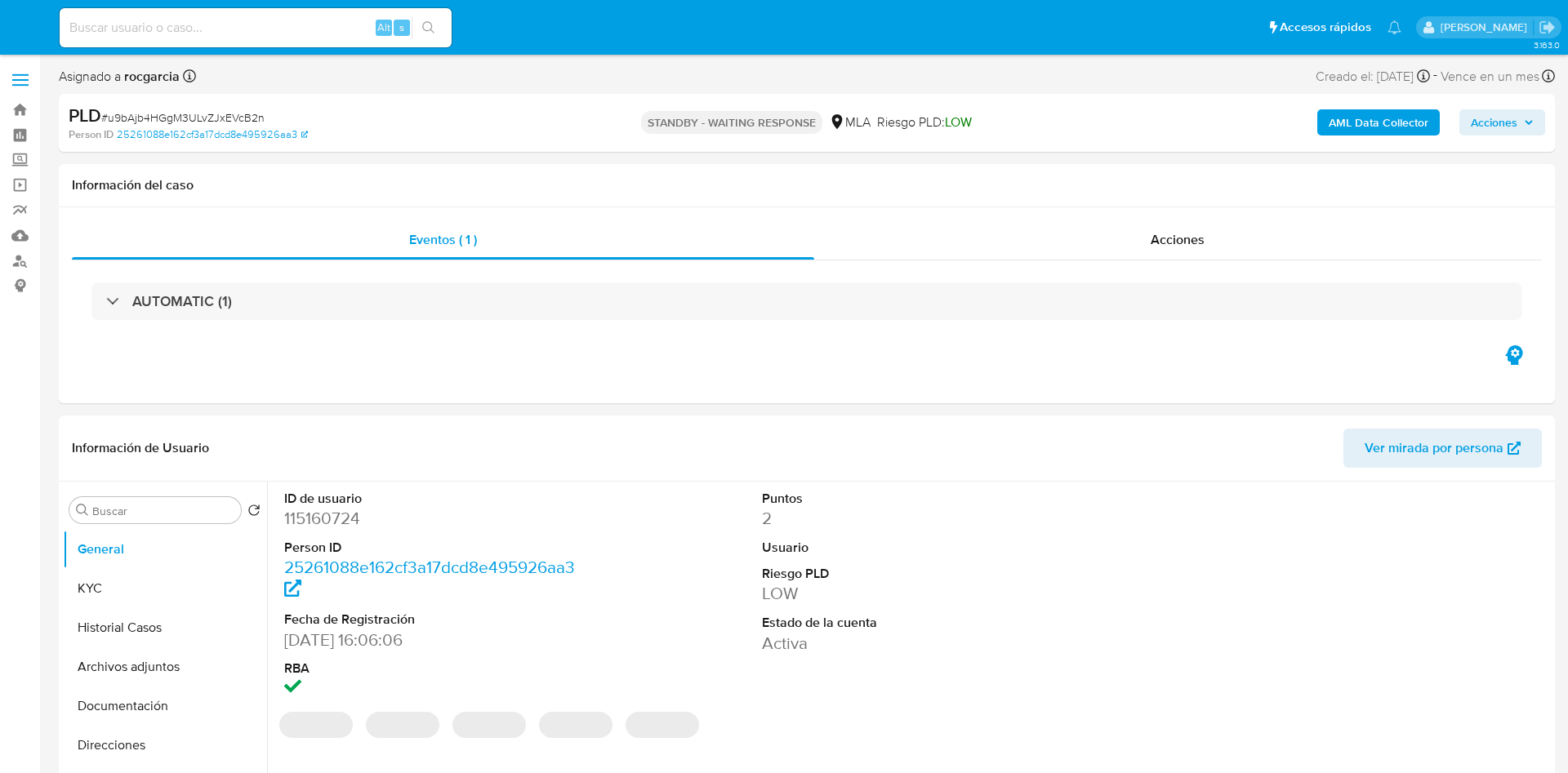
select select "10"
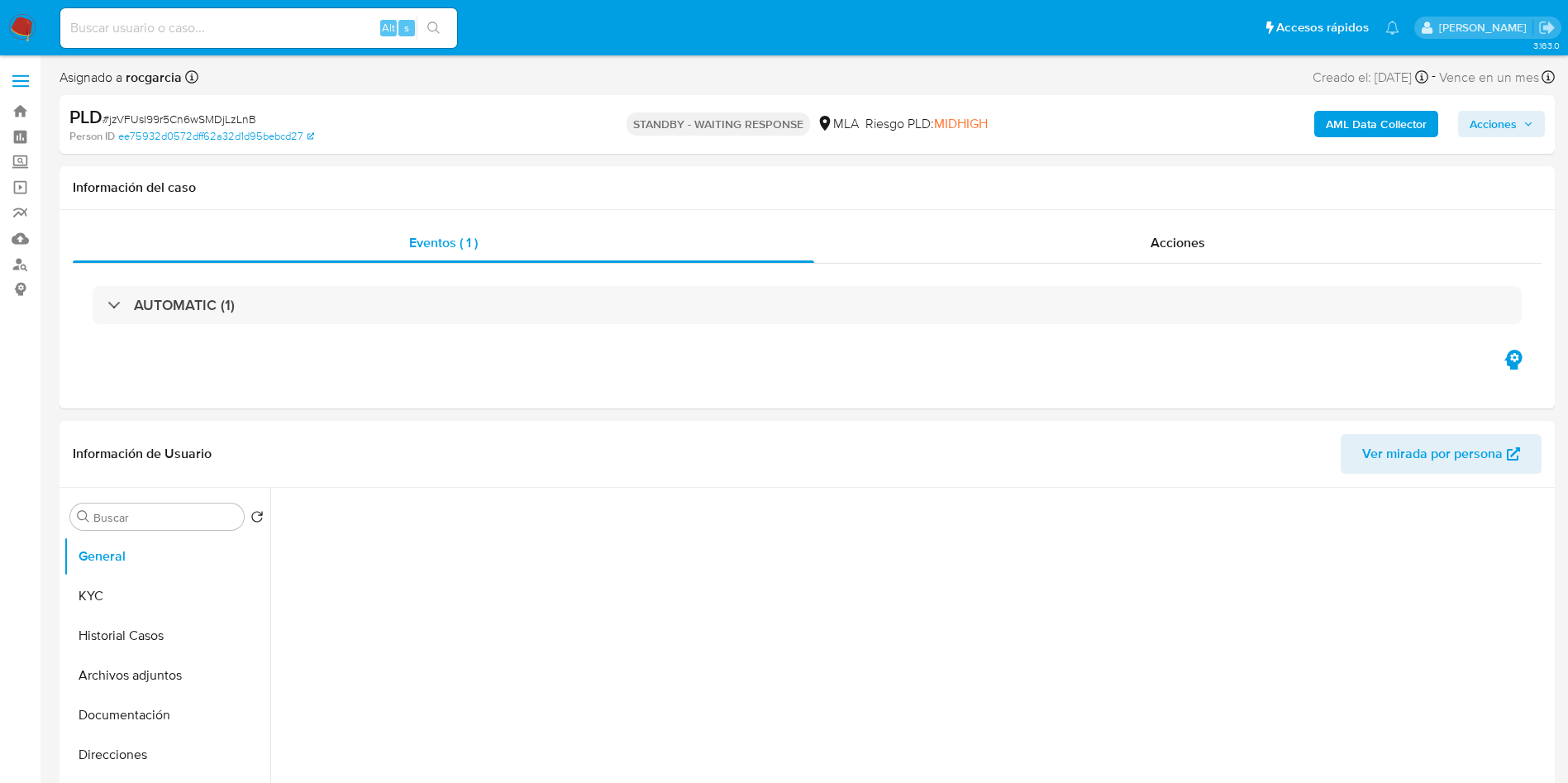
select select "10"
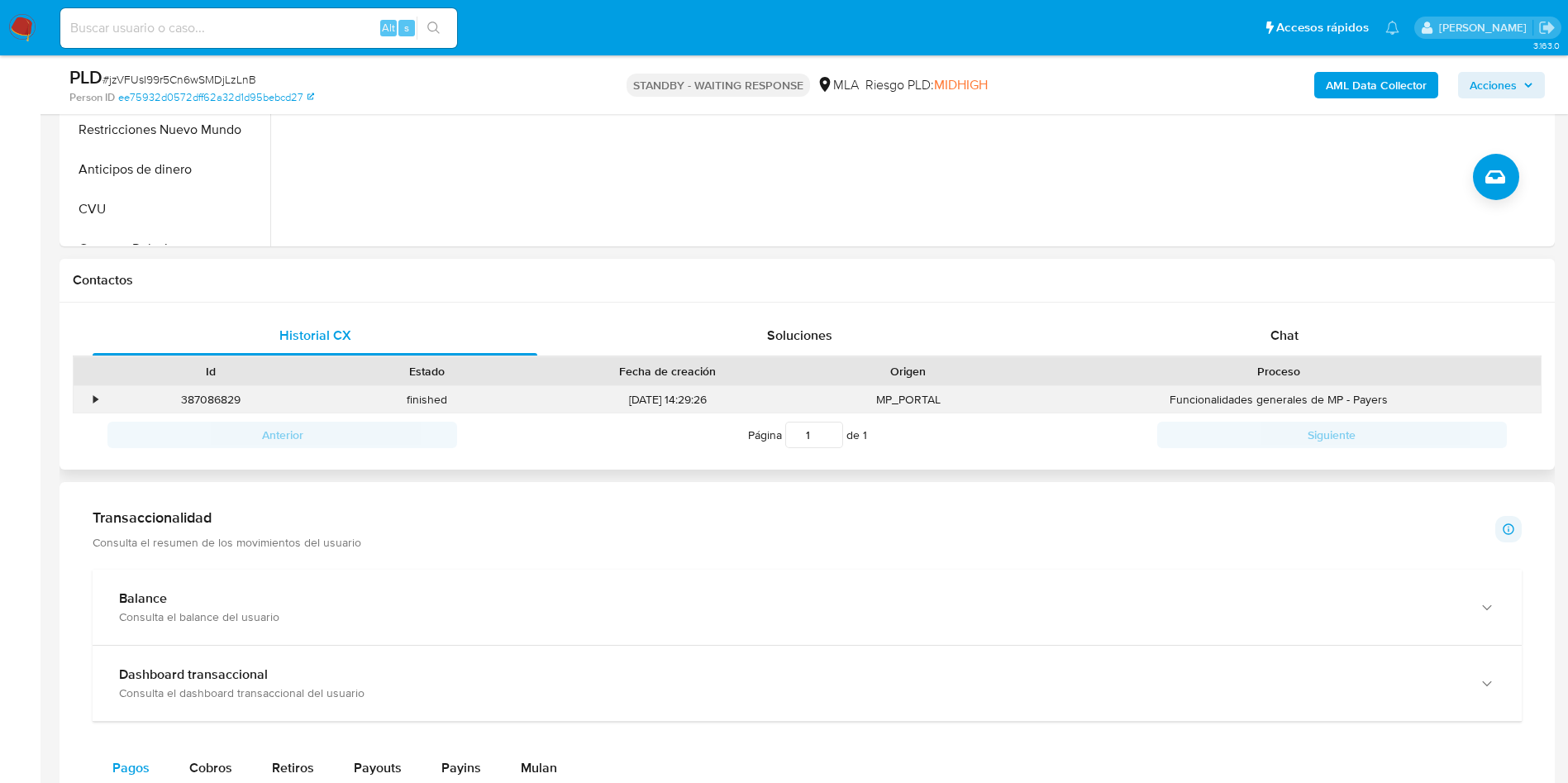
scroll to position [620, 0]
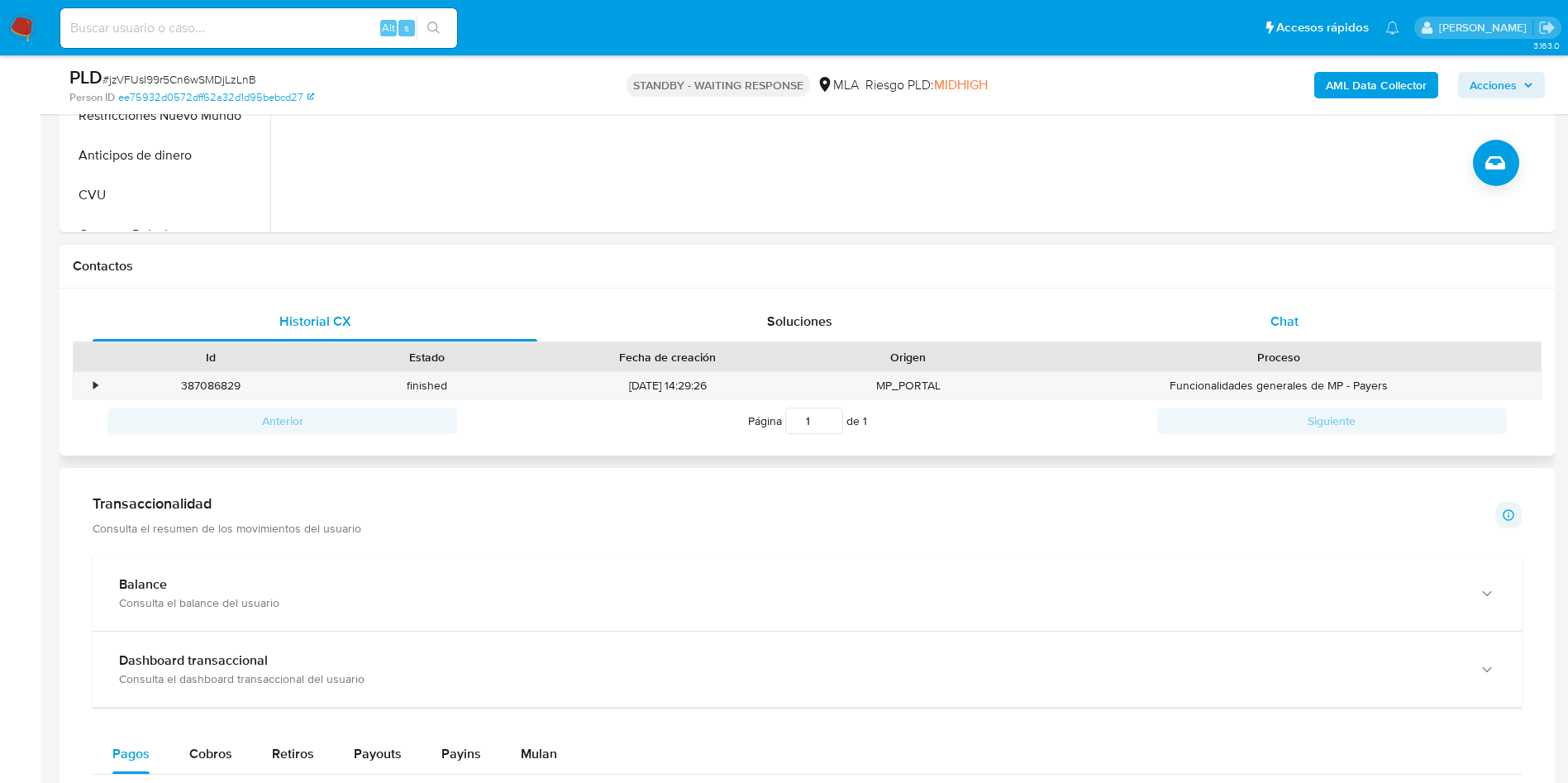
click at [1282, 320] on span "Chat" at bounding box center [1284, 320] width 29 height 19
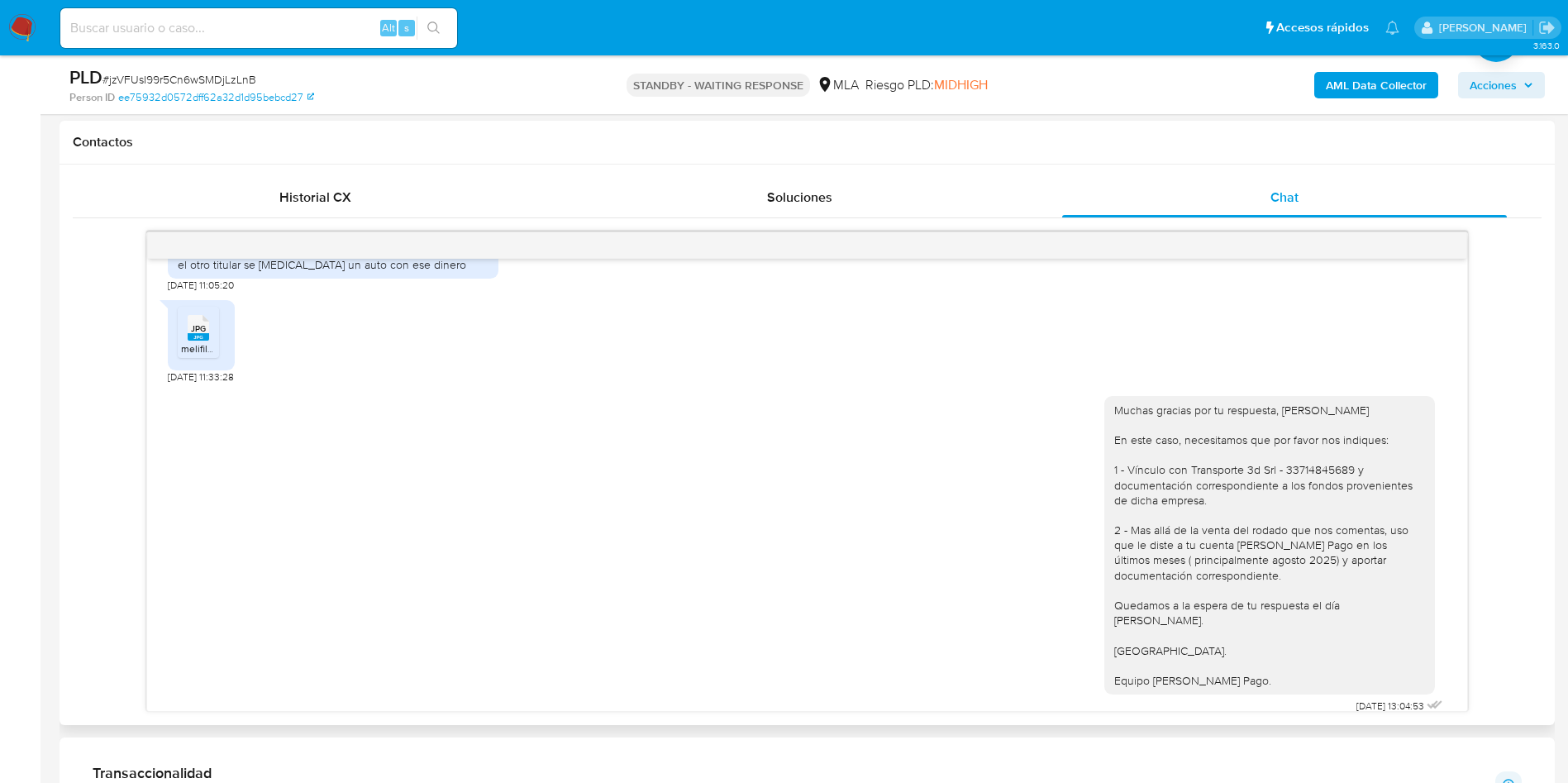
scroll to position [511, 0]
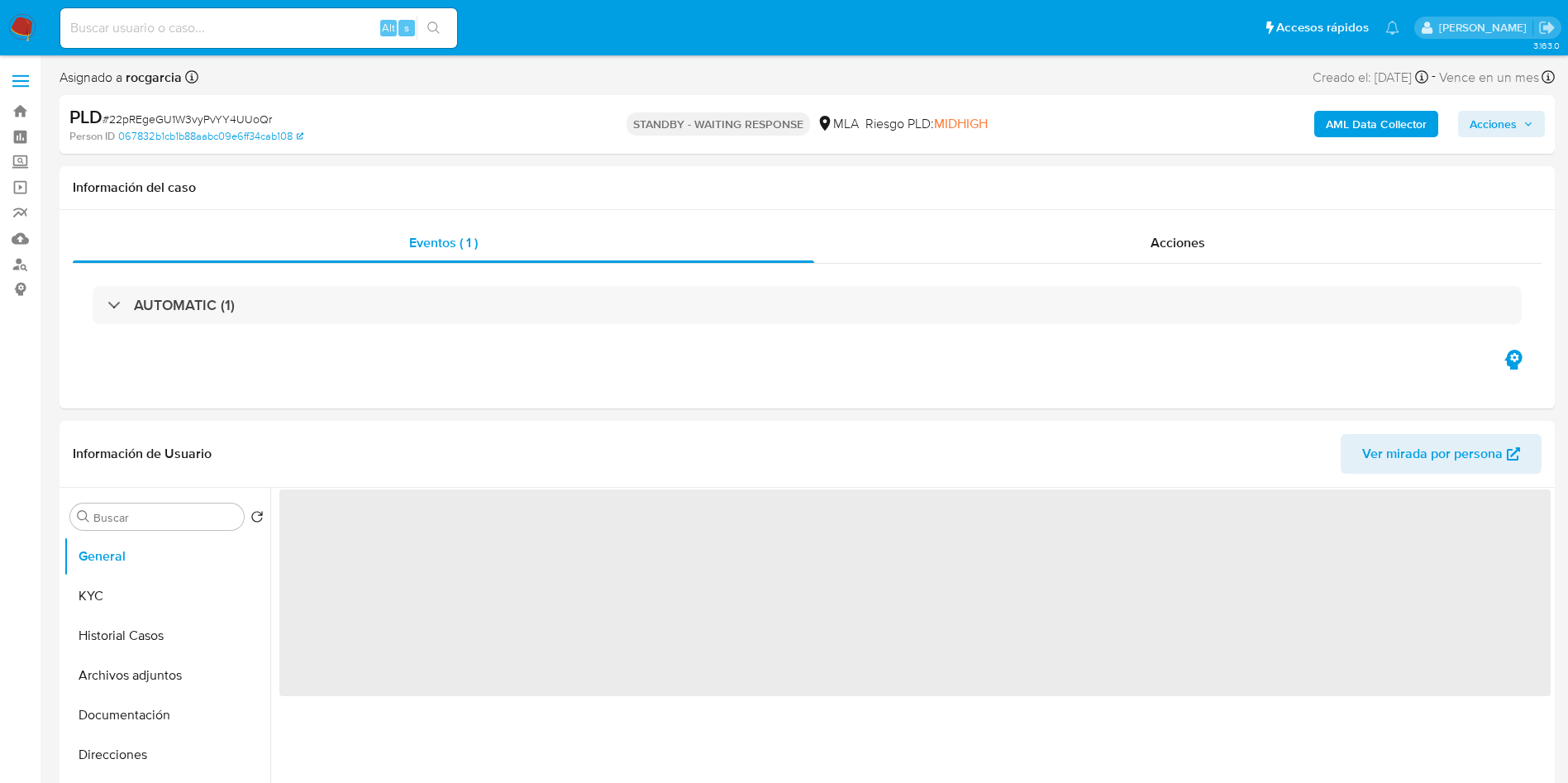
select select "10"
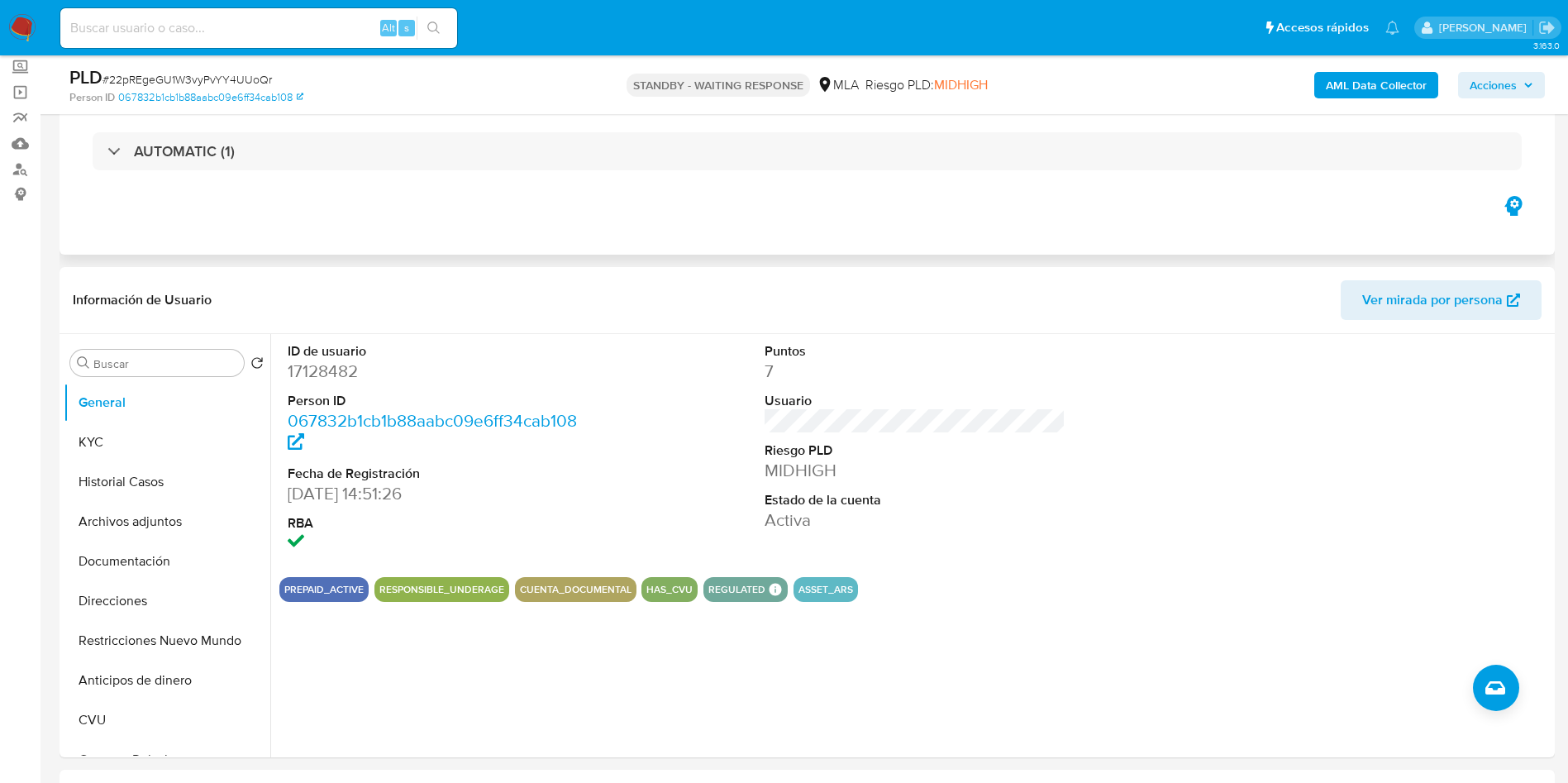
scroll to position [373, 0]
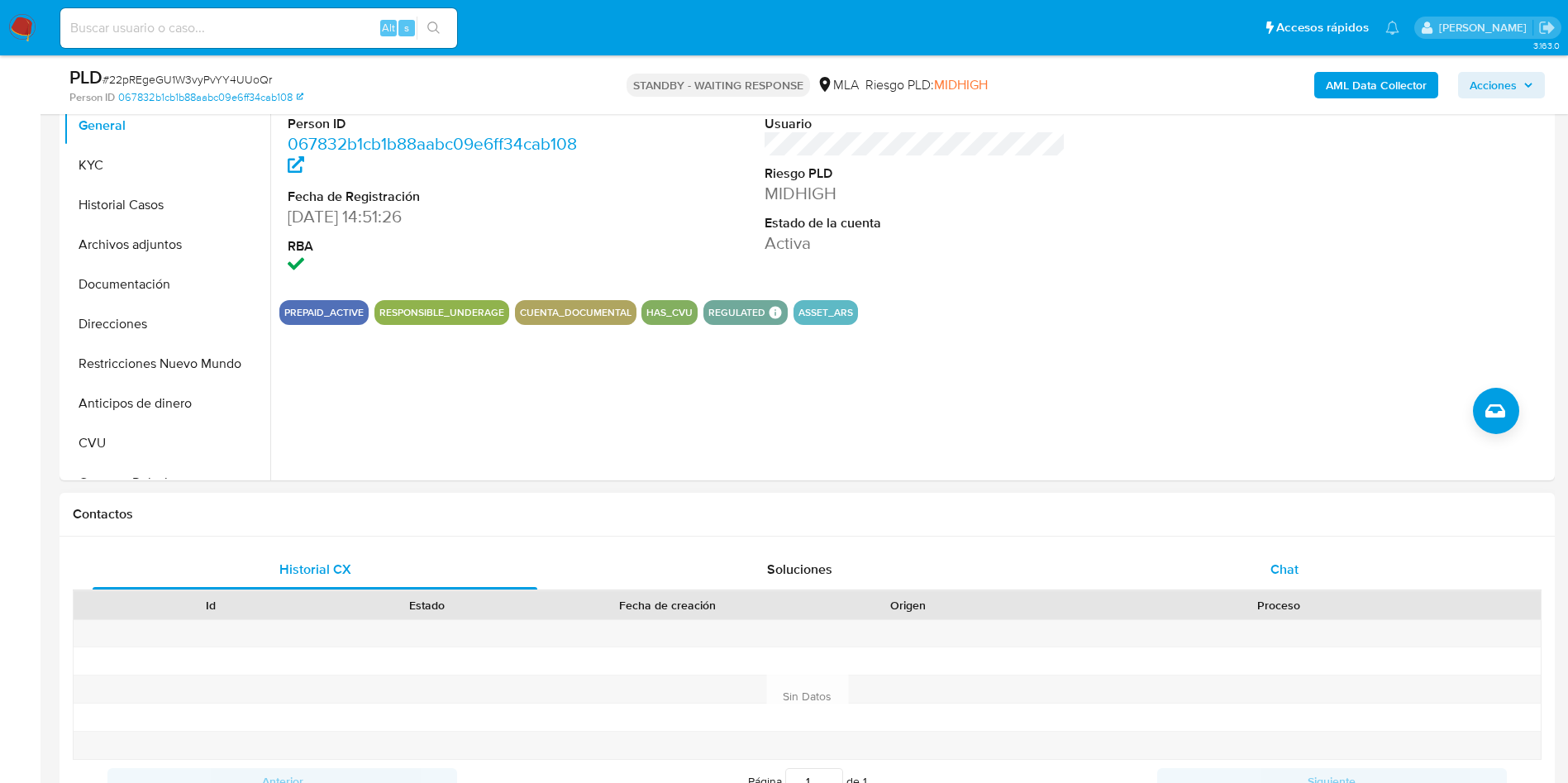
click at [1276, 573] on span "Chat" at bounding box center [1284, 569] width 29 height 19
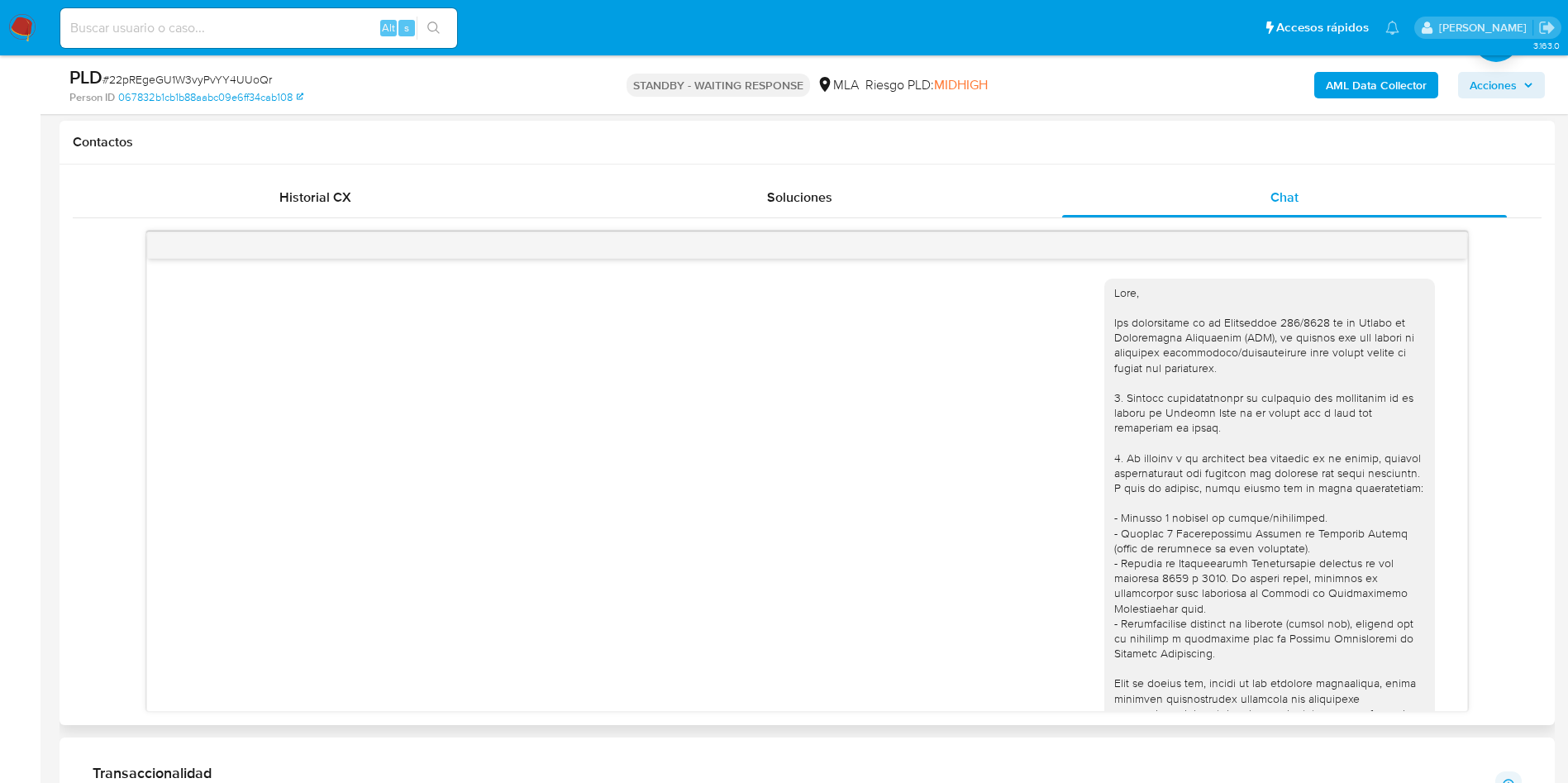
scroll to position [1984, 0]
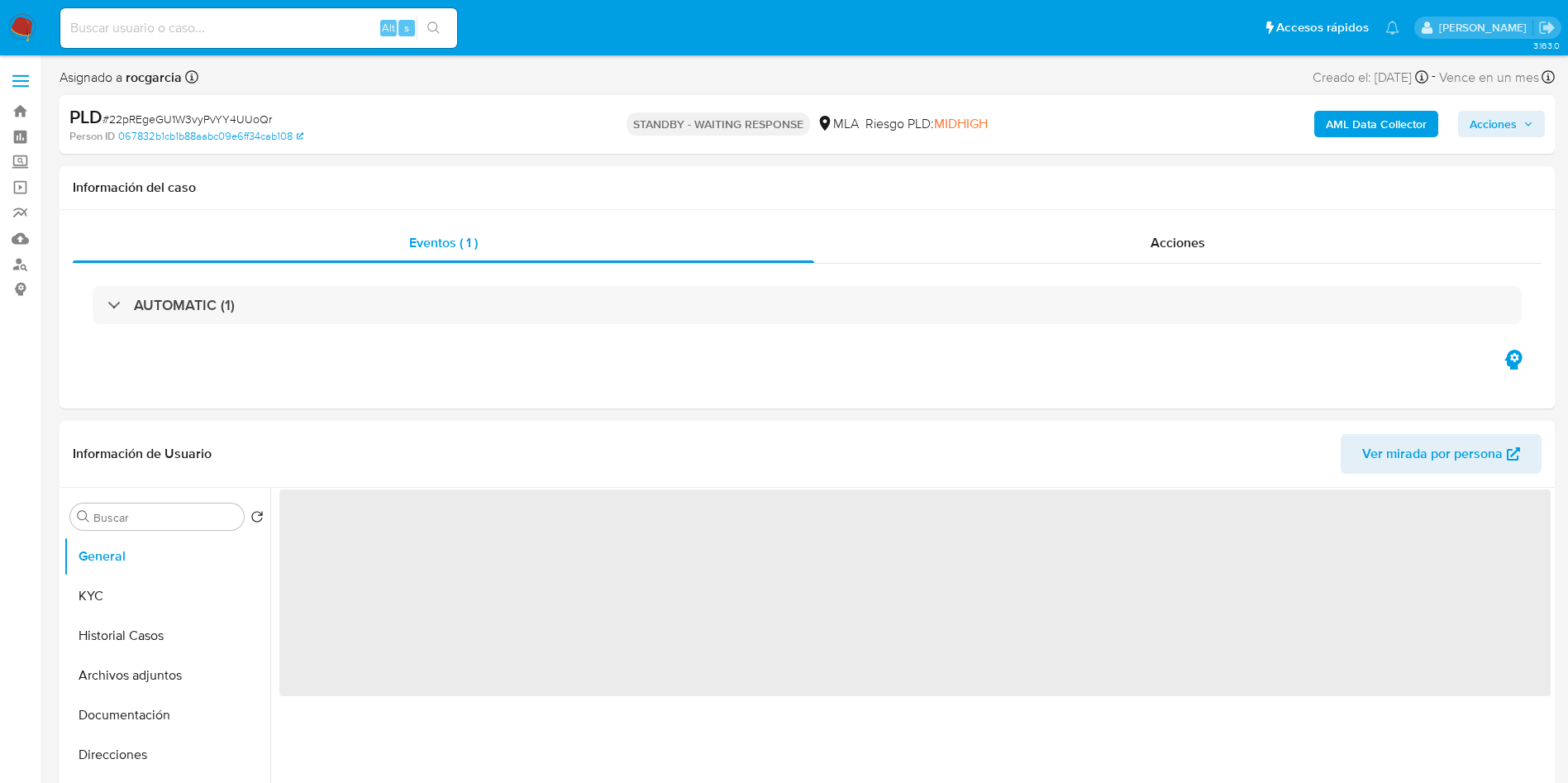
click at [1353, 128] on b "AML Data Collector" at bounding box center [1377, 123] width 101 height 27
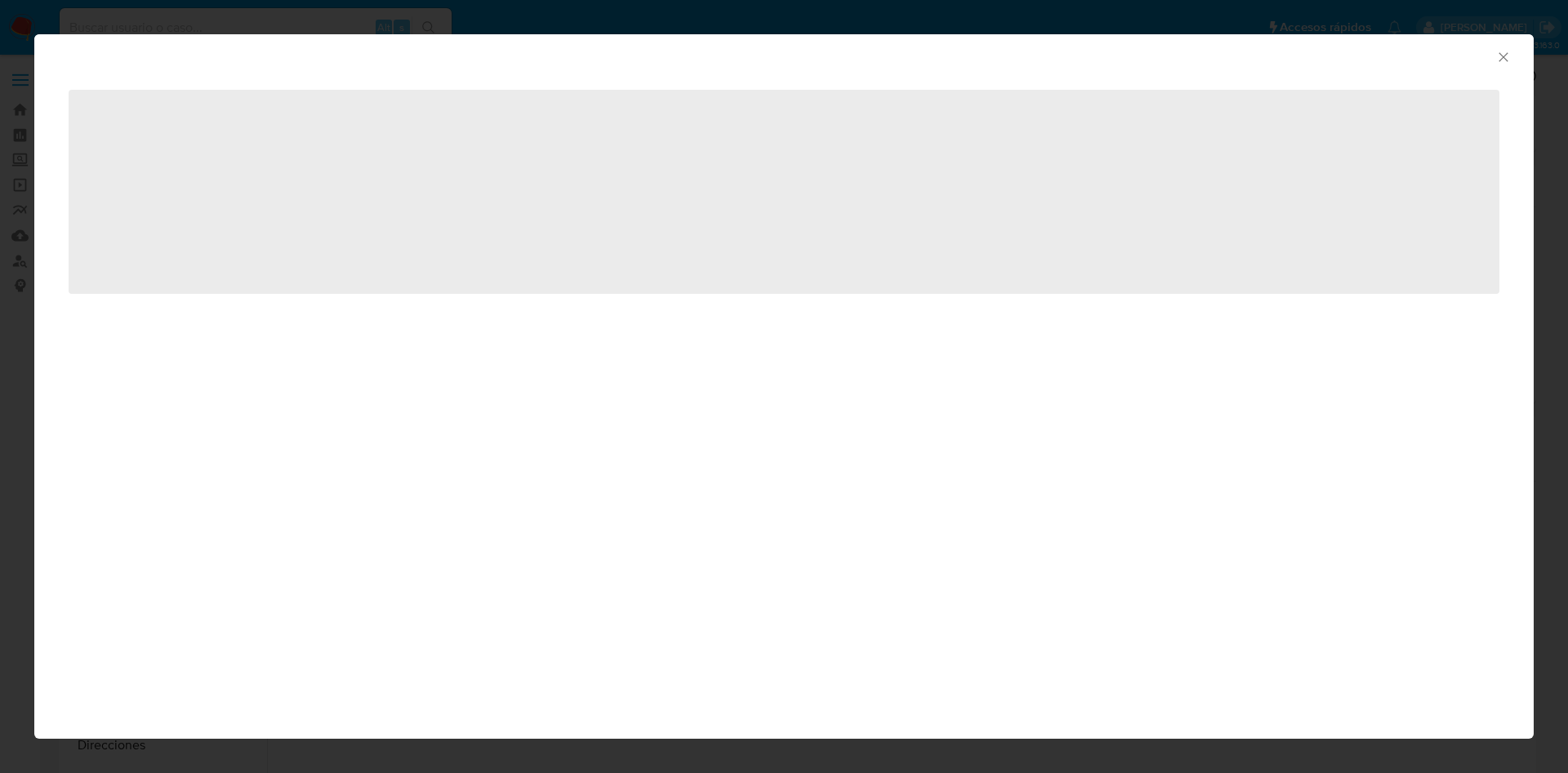
select select "10"
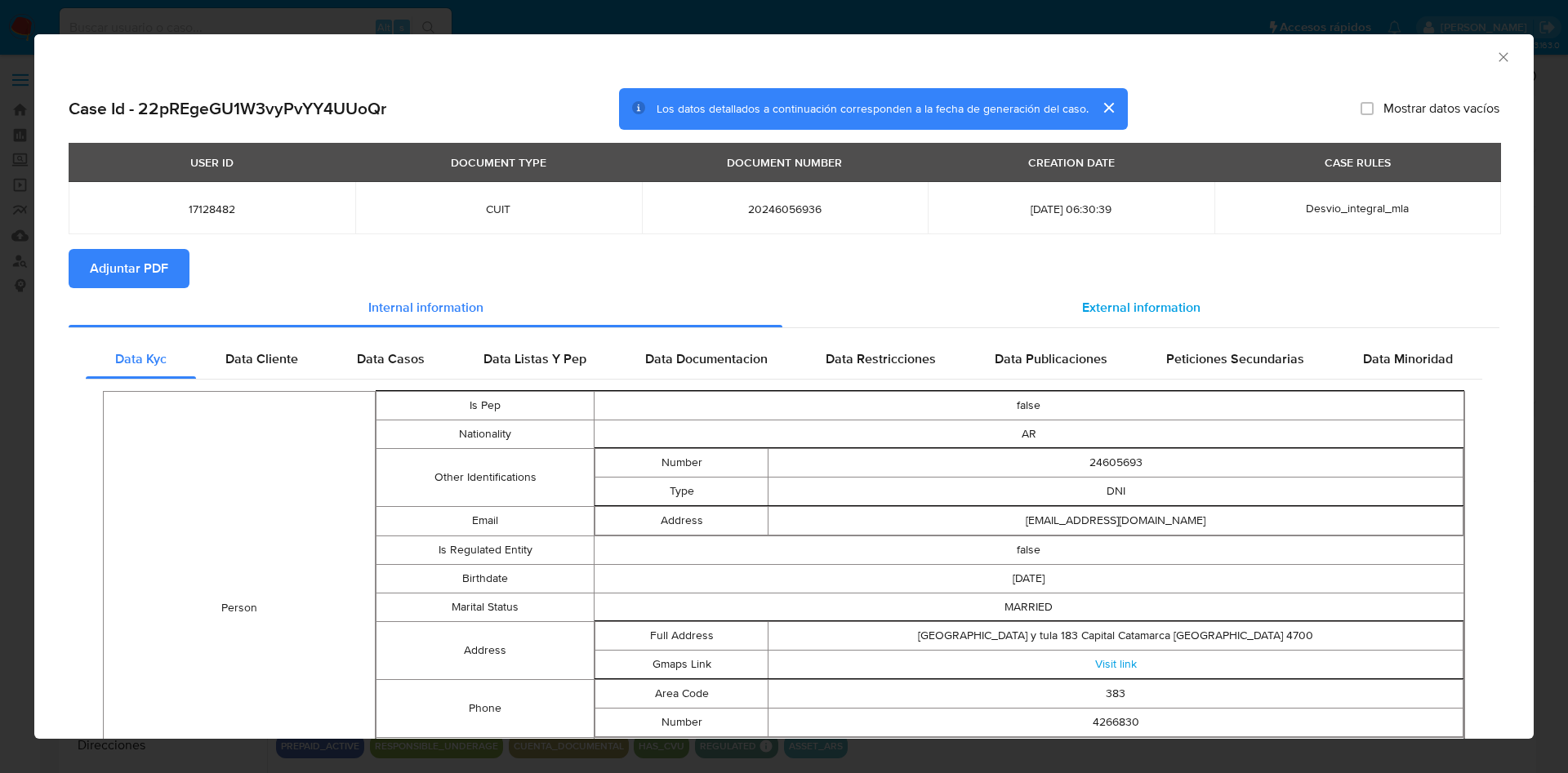
click at [1089, 306] on span "External information" at bounding box center [1142, 307] width 119 height 18
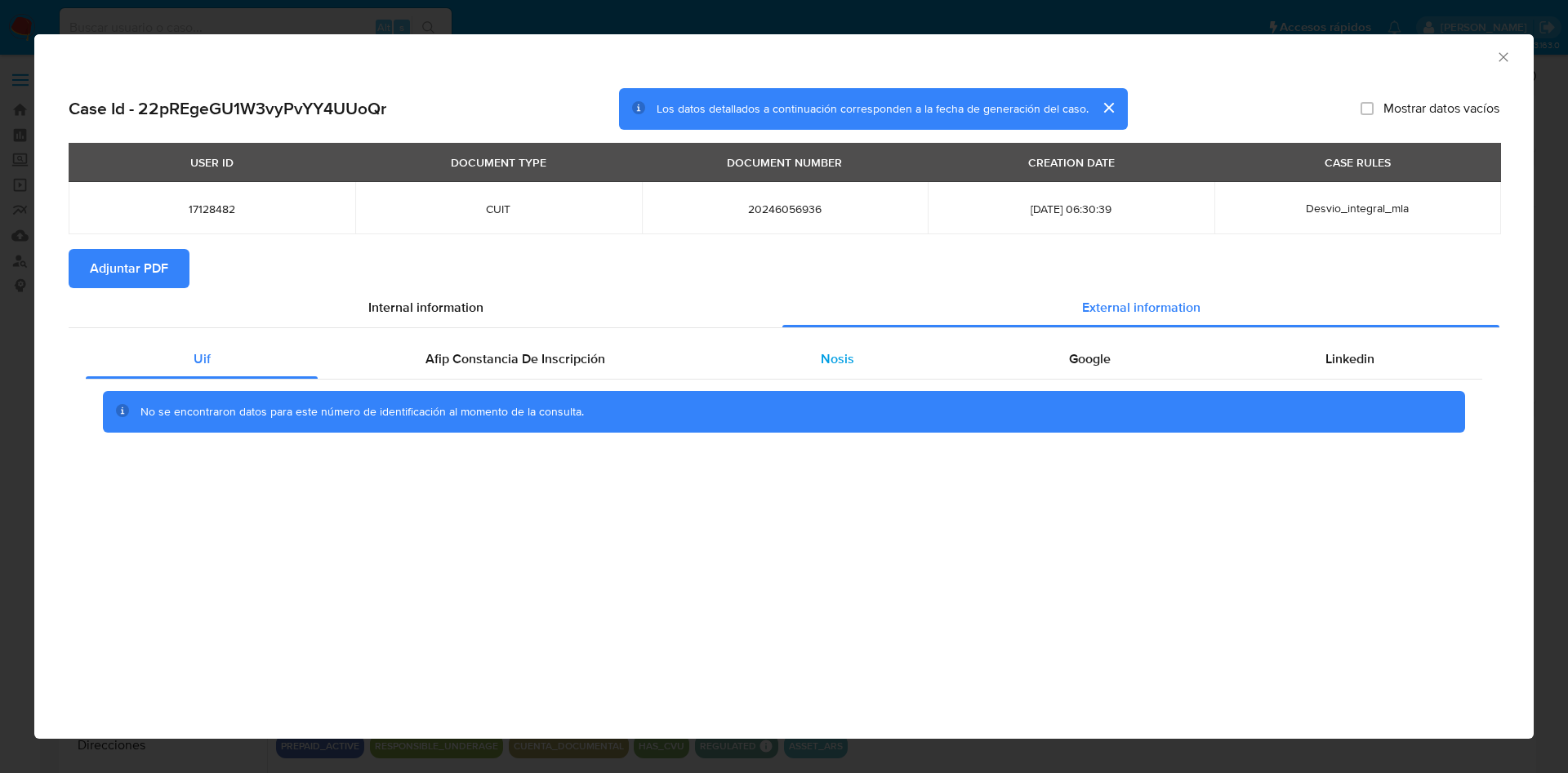
click at [828, 364] on span "Nosis" at bounding box center [837, 358] width 33 height 18
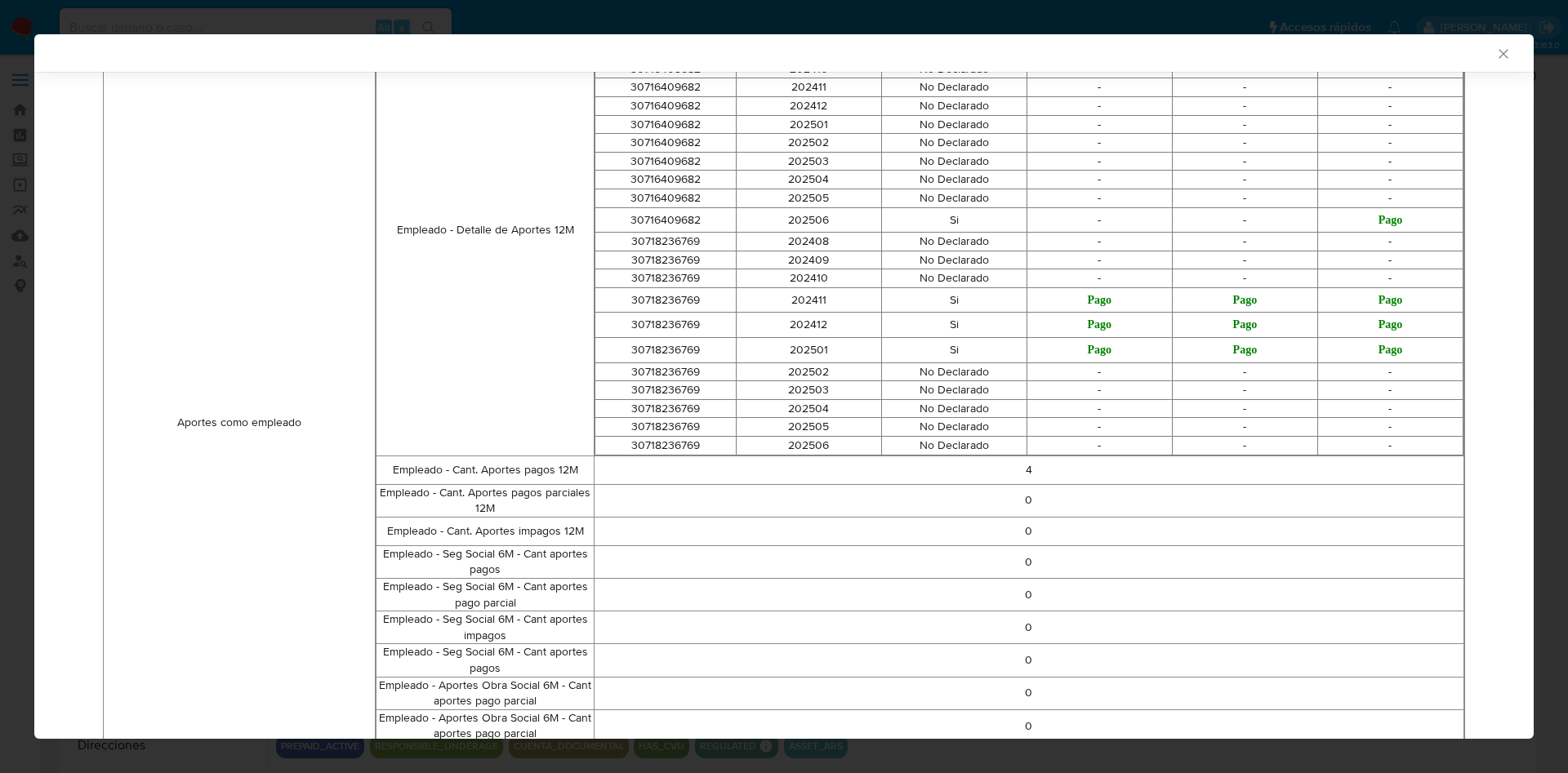
scroll to position [1486, 0]
